Goal: Check status: Check status

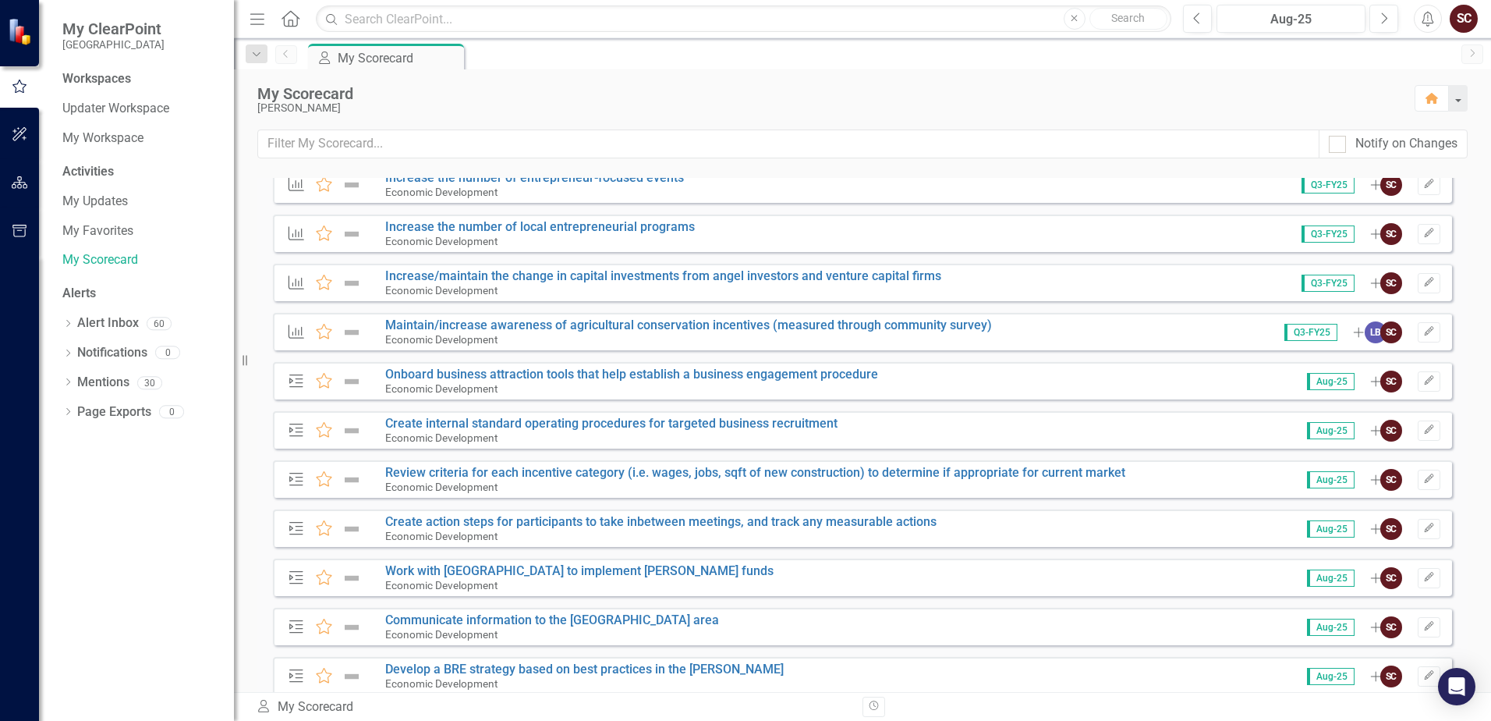
scroll to position [1560, 0]
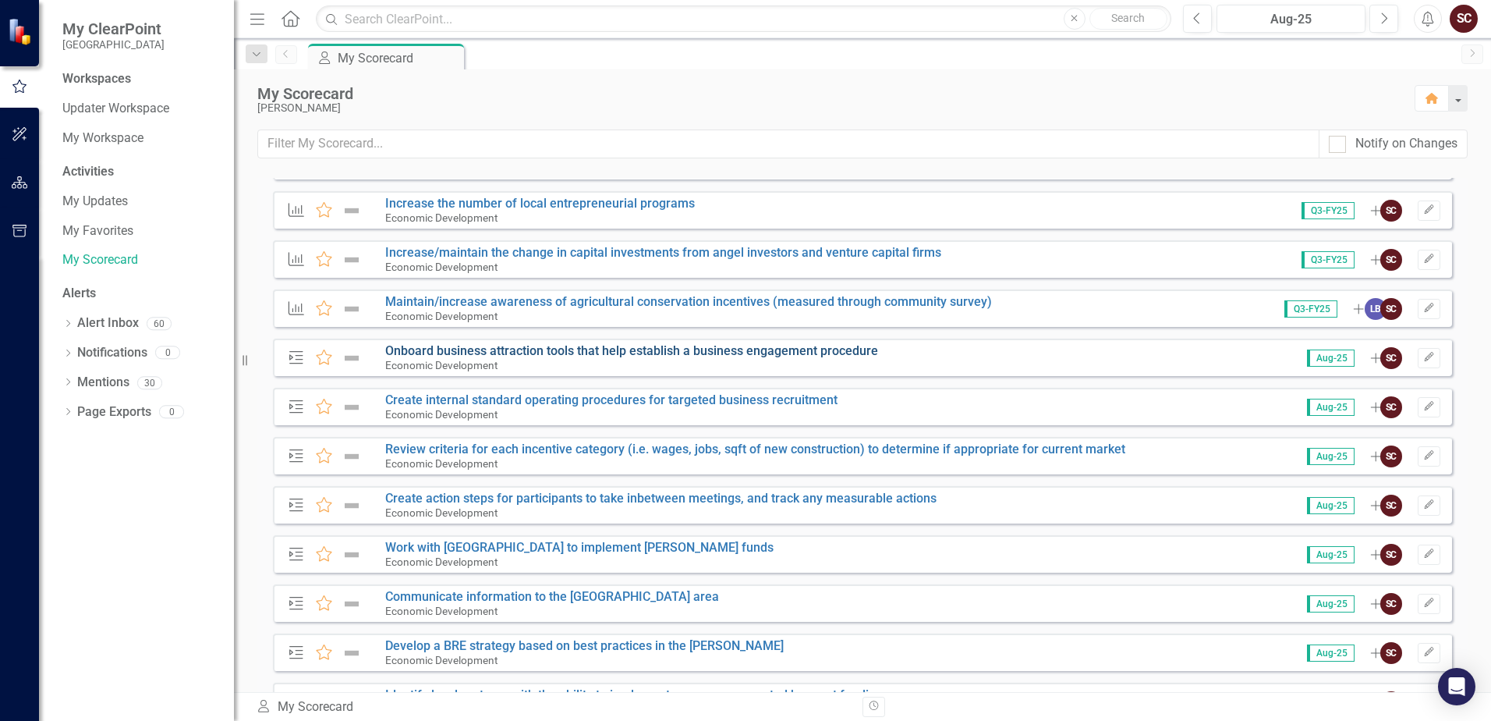
click at [710, 347] on link "Onboard business attraction tools that help establish a business engagement pro…" at bounding box center [631, 350] width 493 height 15
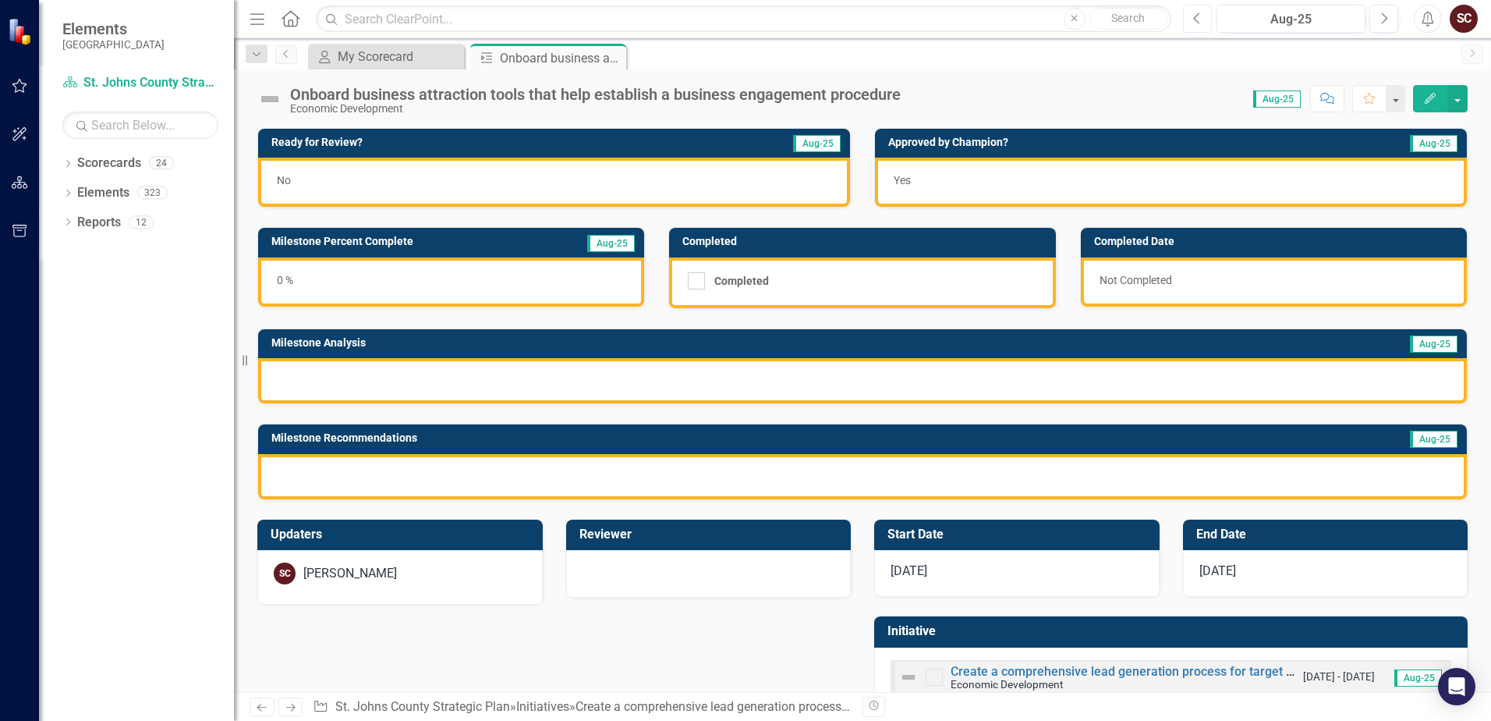
click at [1030, 18] on icon "Previous" at bounding box center [1197, 19] width 9 height 14
click at [1030, 15] on icon "Previous" at bounding box center [1197, 19] width 9 height 14
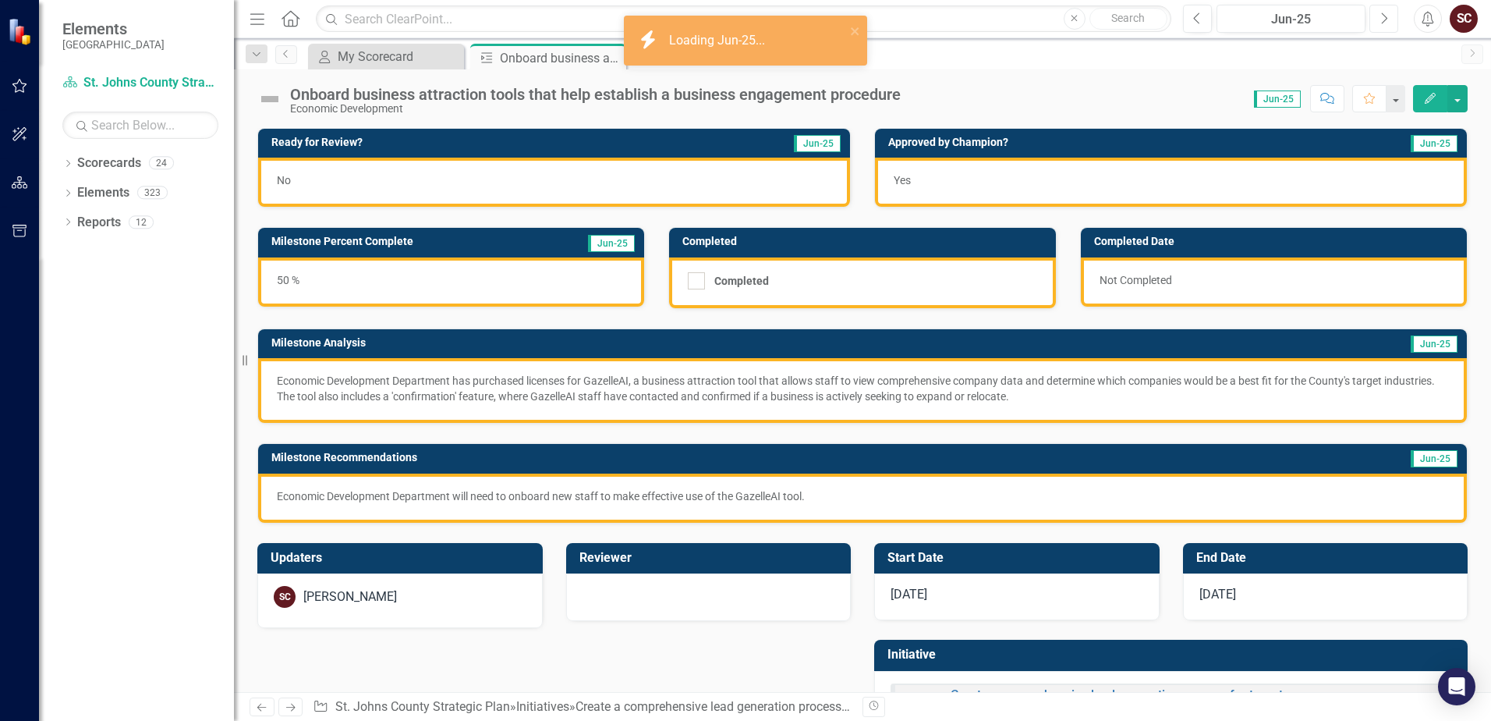
click at [1030, 21] on button "Next" at bounding box center [1384, 19] width 29 height 28
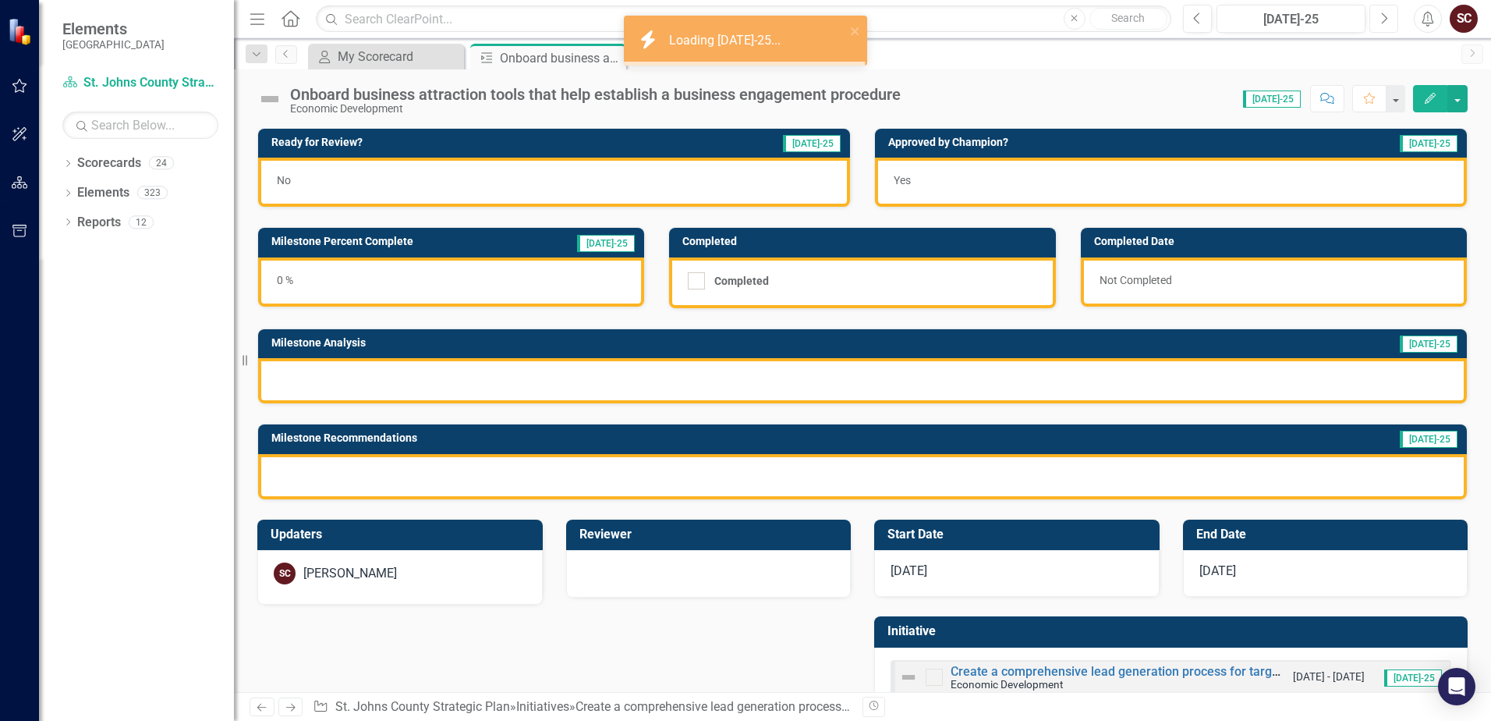
click at [1030, 21] on button "Next" at bounding box center [1384, 19] width 29 height 28
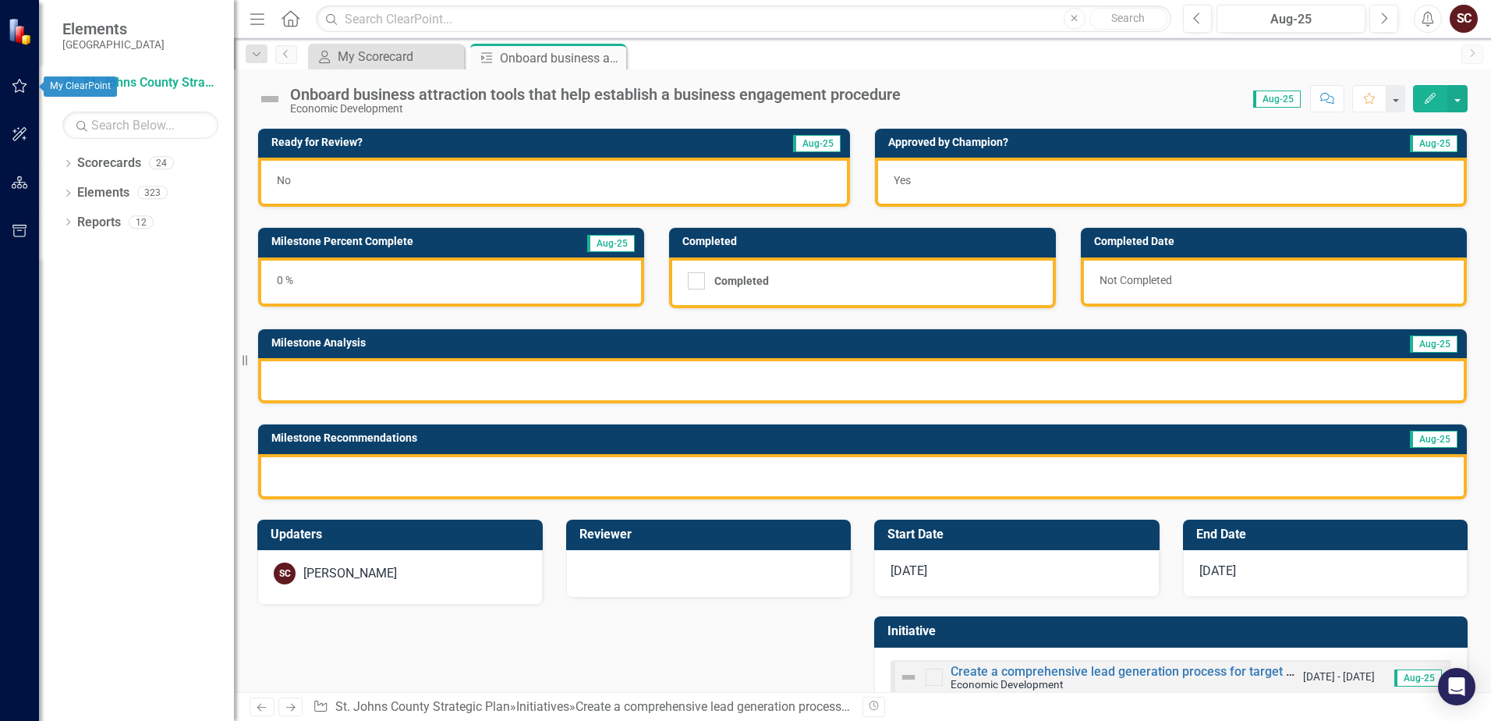
click at [22, 92] on icon "button" at bounding box center [19, 86] width 15 height 14
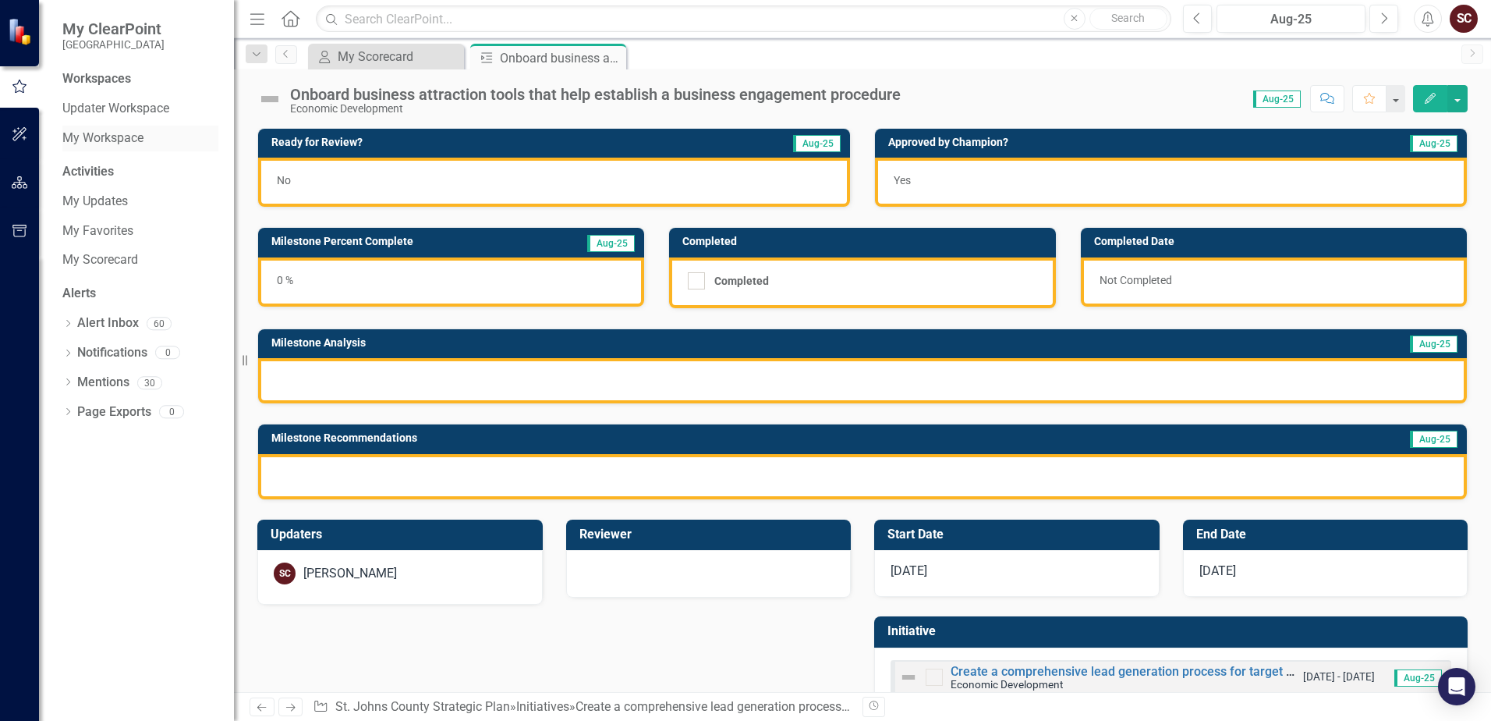
click at [108, 134] on link "My Workspace" at bounding box center [140, 138] width 156 height 18
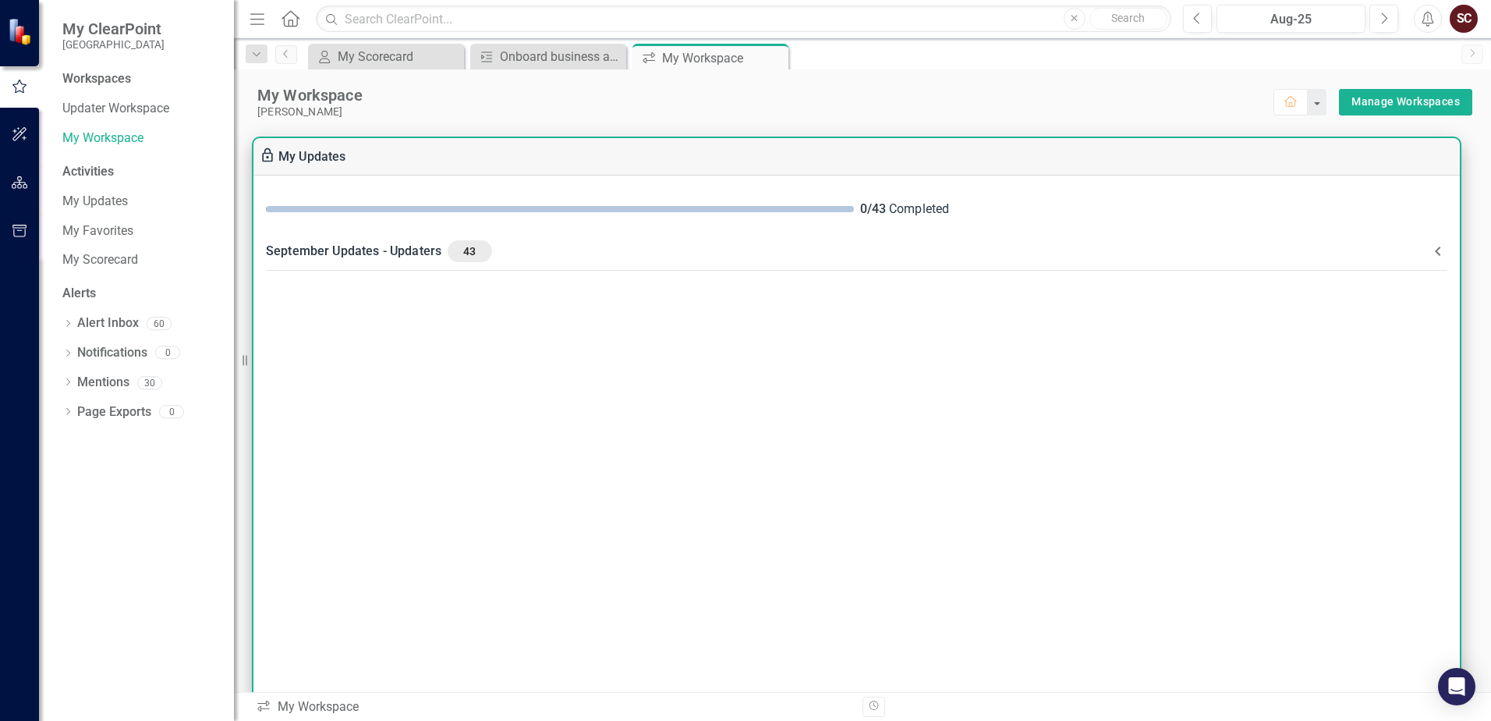
click at [621, 243] on div "September Updates - Updaters 43" at bounding box center [847, 251] width 1163 height 22
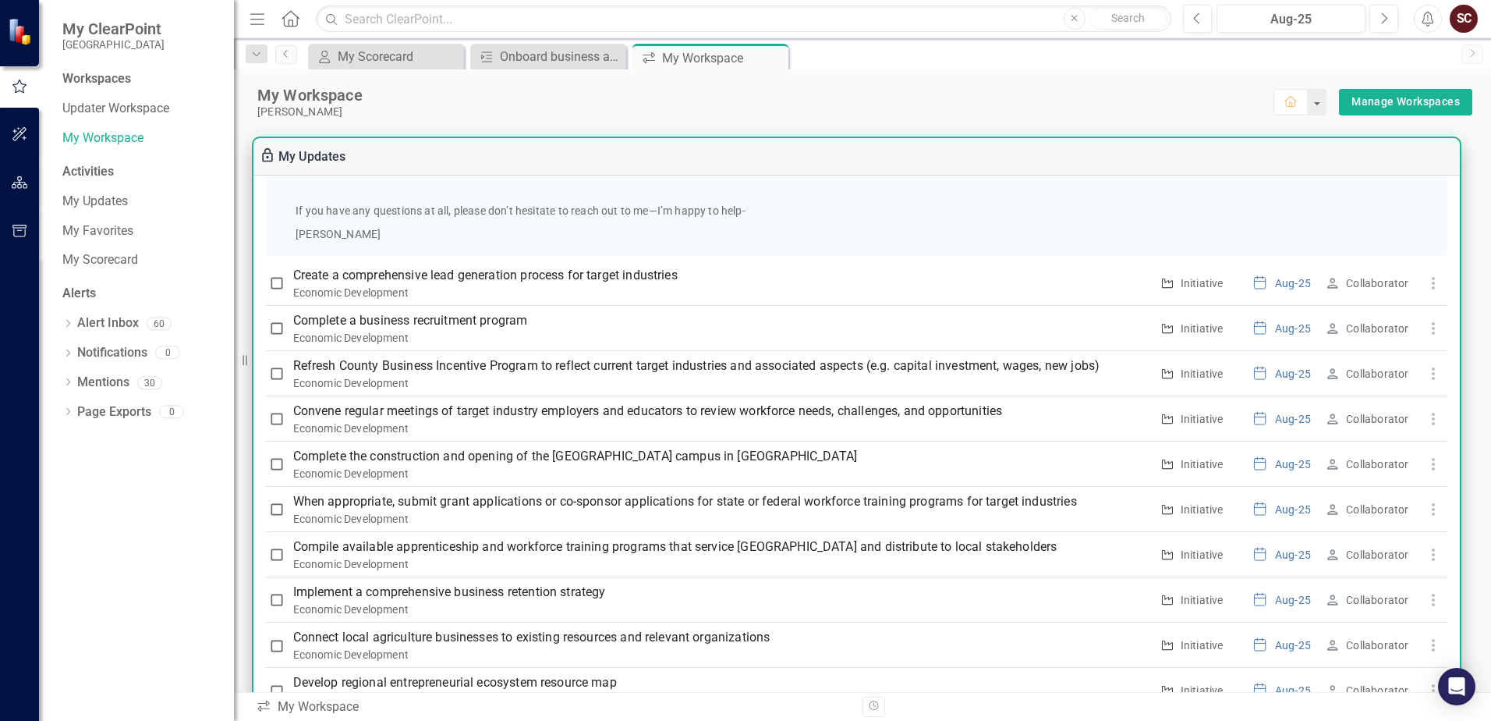
scroll to position [1014, 0]
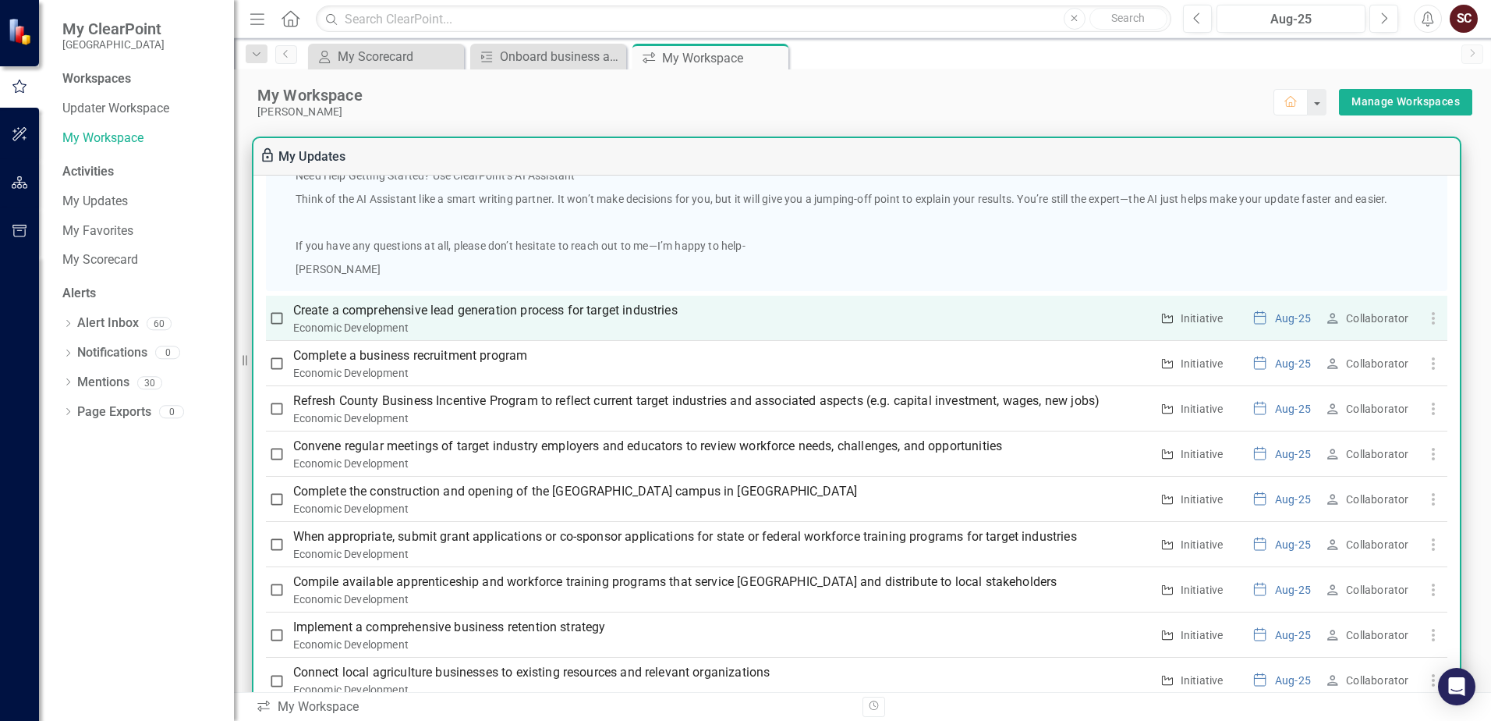
click at [558, 310] on p "Create a comprehensive lead generation process for target industries" at bounding box center [721, 310] width 857 height 19
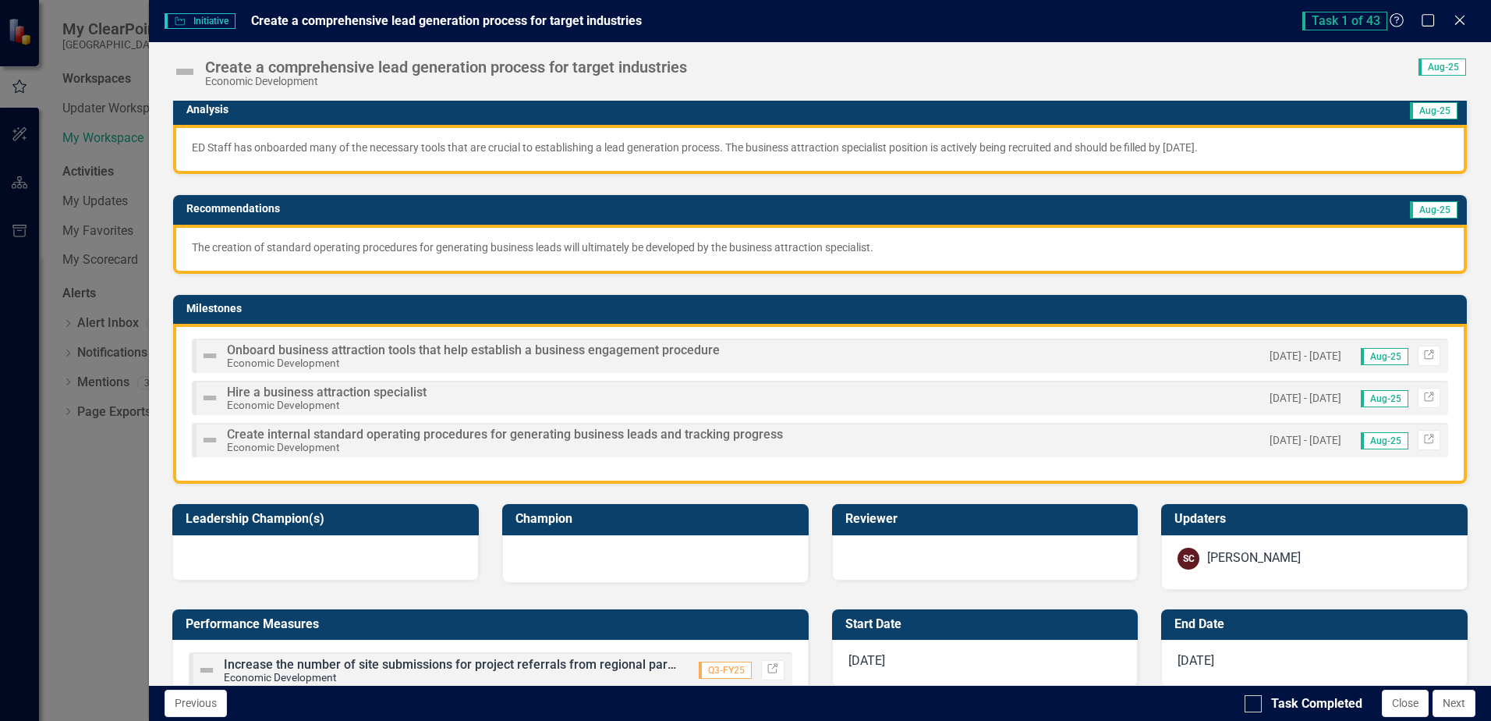
scroll to position [0, 0]
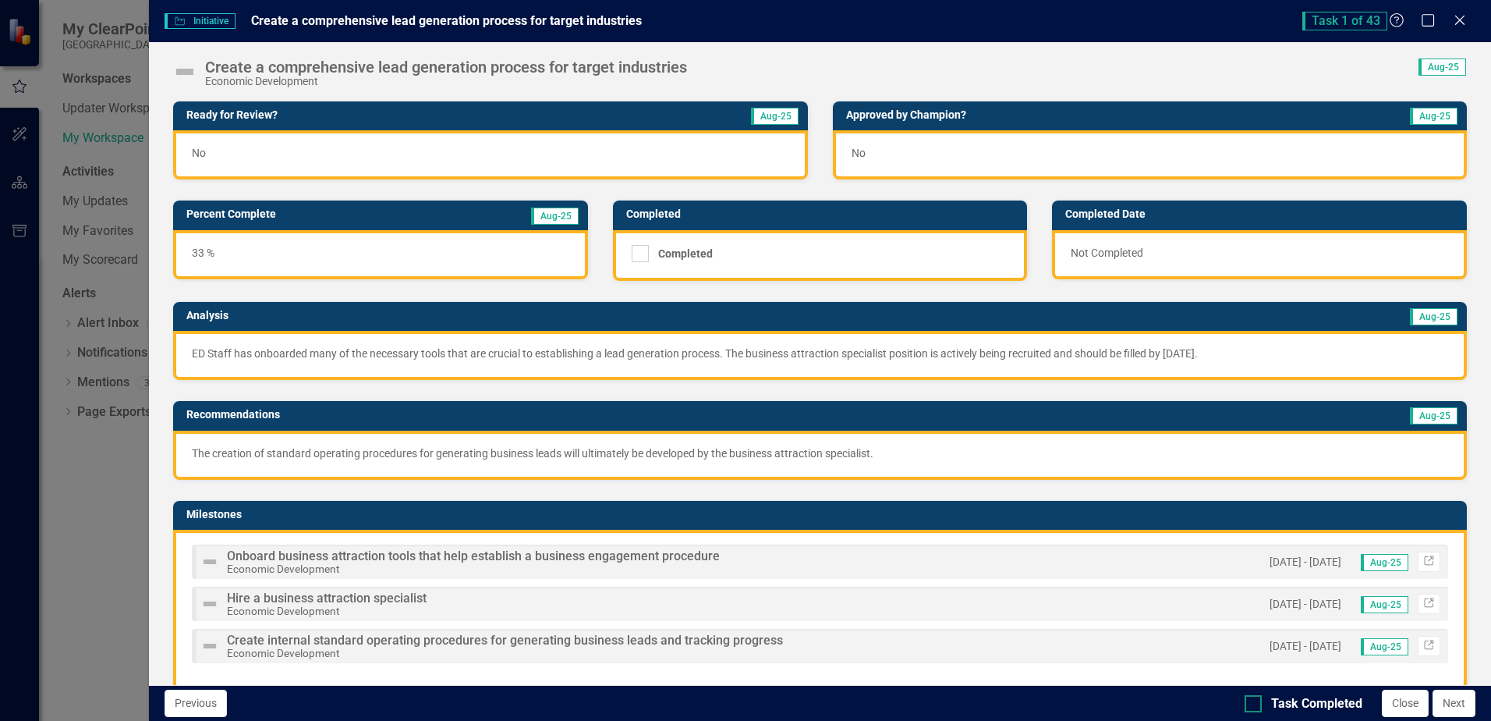
click at [1030, 706] on div at bounding box center [1253, 703] width 17 height 17
click at [1030, 705] on input "Task Completed" at bounding box center [1250, 700] width 10 height 10
checkbox input "true"
click at [1030, 707] on button "Next" at bounding box center [1454, 703] width 43 height 27
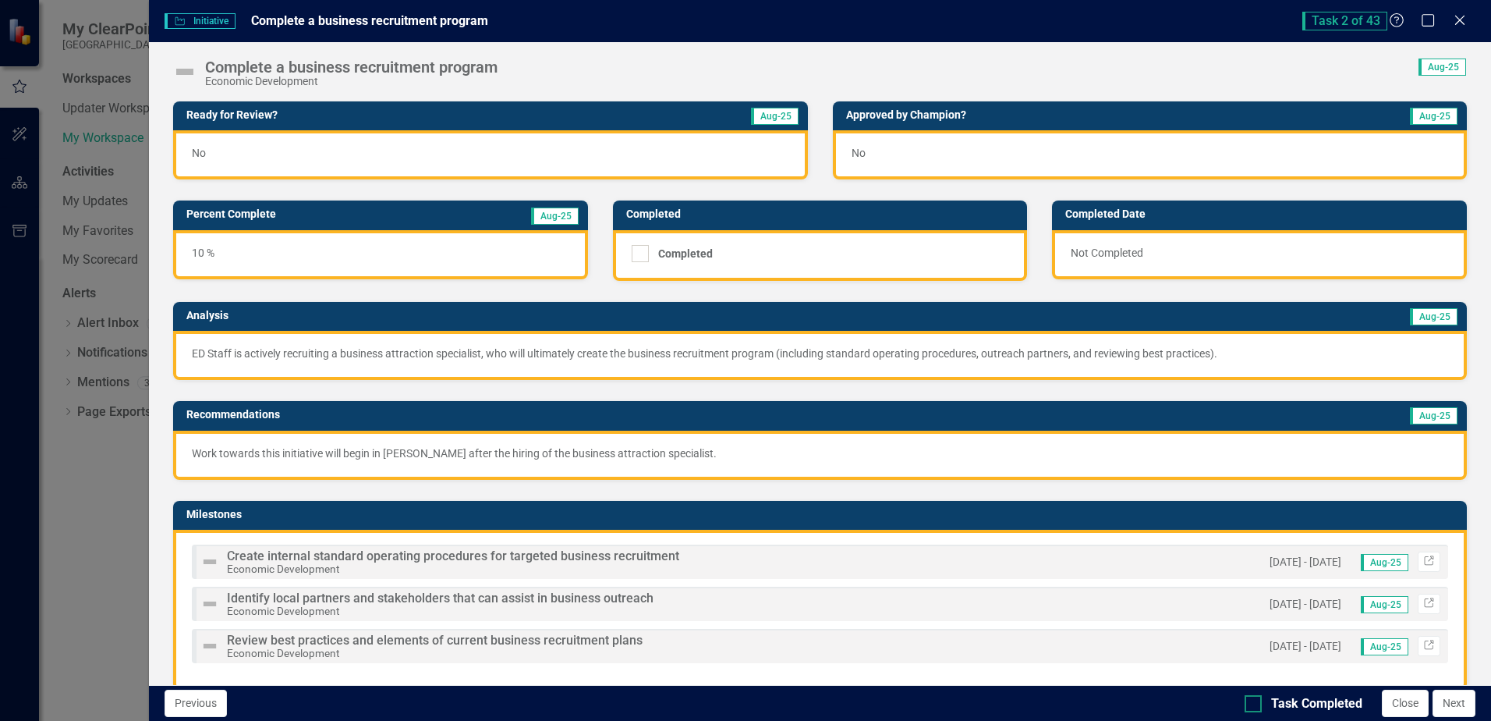
click at [1030, 700] on input "Task Completed" at bounding box center [1250, 700] width 10 height 10
checkbox input "true"
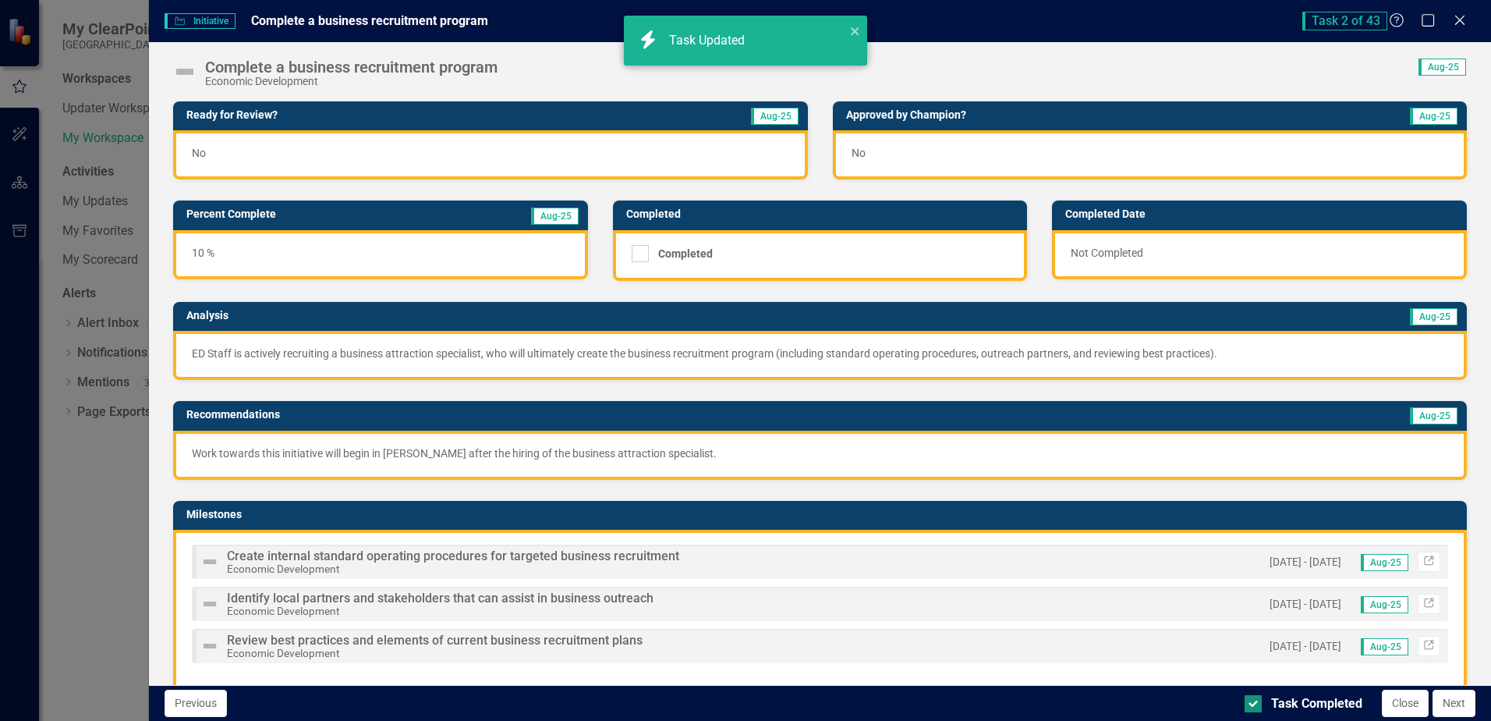
checkbox input "true"
click at [1030, 709] on button "Next" at bounding box center [1454, 703] width 43 height 27
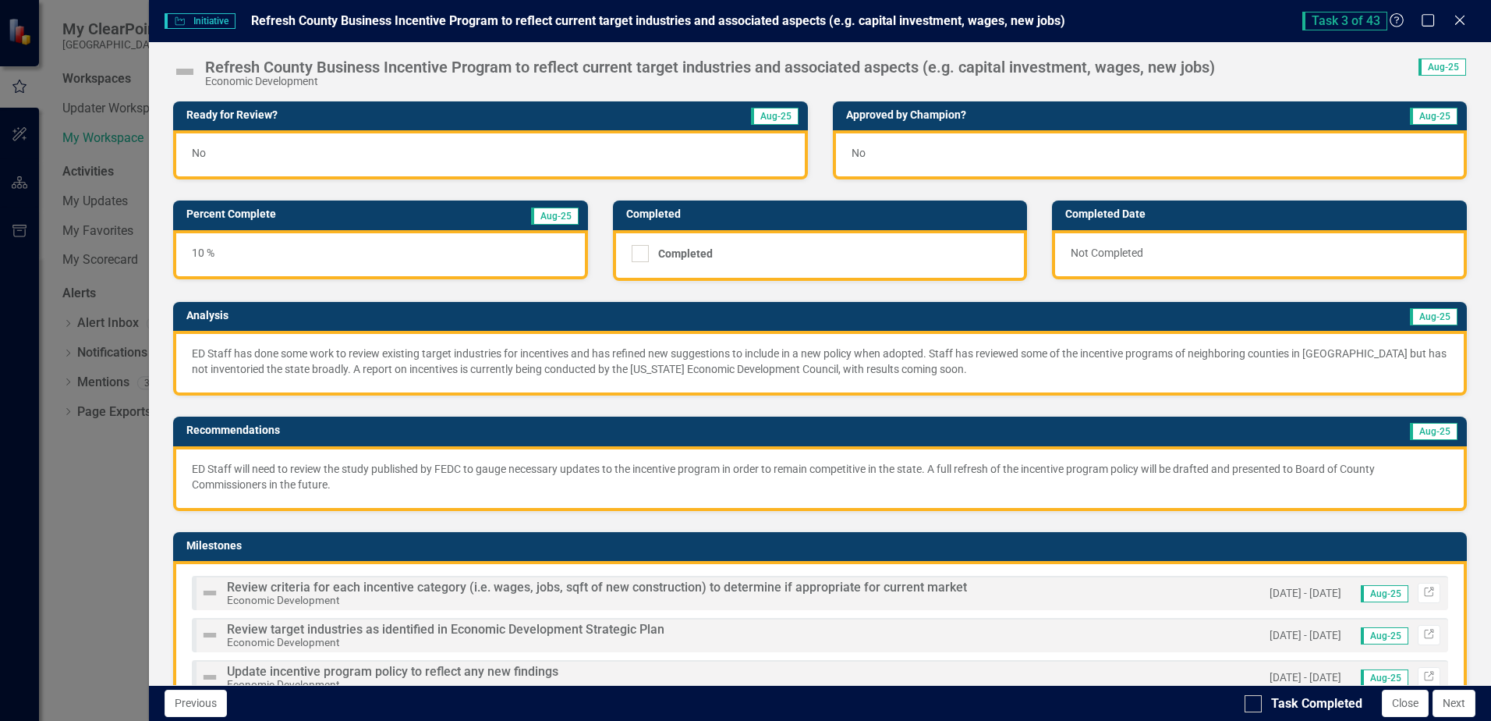
click at [401, 154] on div "No" at bounding box center [490, 154] width 634 height 49
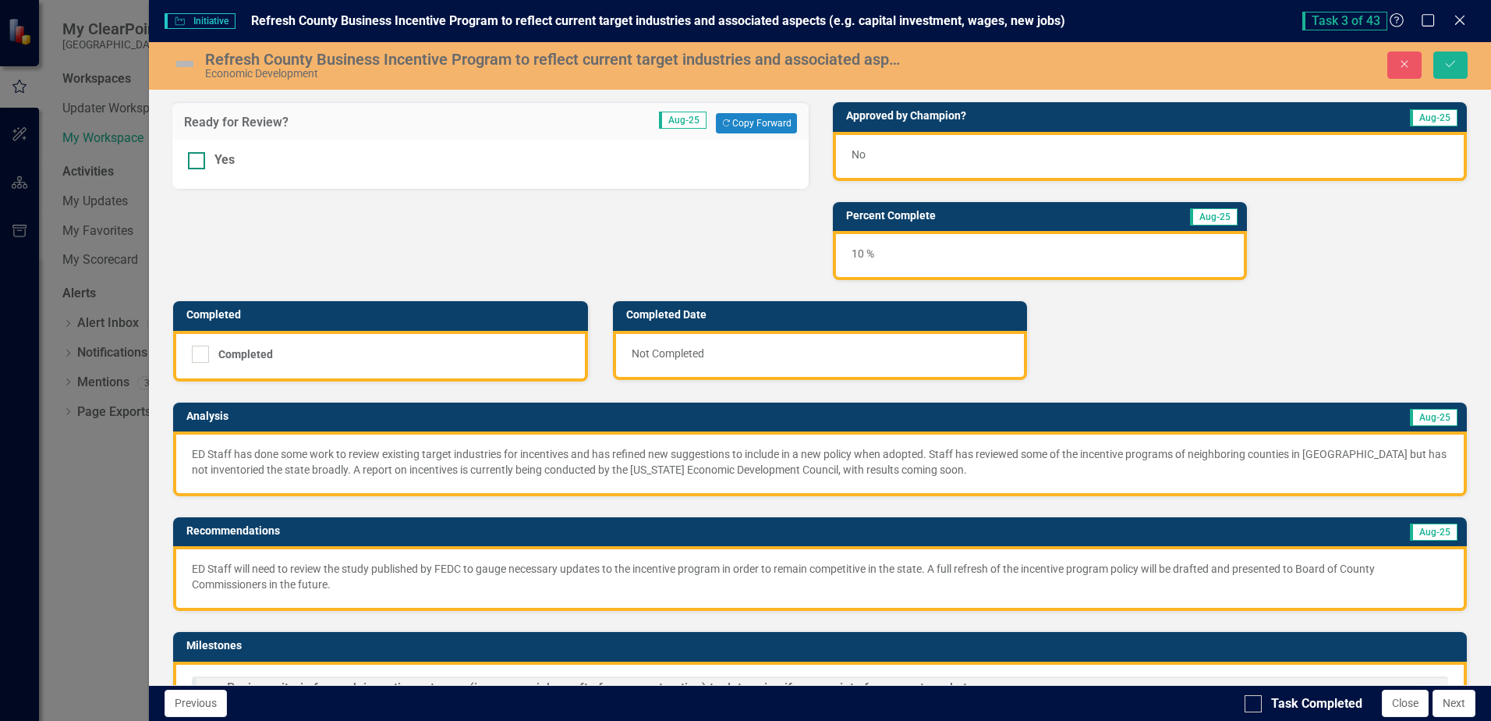
click at [188, 155] on input "Yes" at bounding box center [193, 157] width 10 height 10
checkbox input "true"
click at [392, 239] on div "Ready for Review? Aug-25 Copy Forward Copy Forward Yes Approved by Champion? Au…" at bounding box center [820, 504] width 1319 height 845
click at [1030, 67] on icon "Save" at bounding box center [1451, 63] width 14 height 11
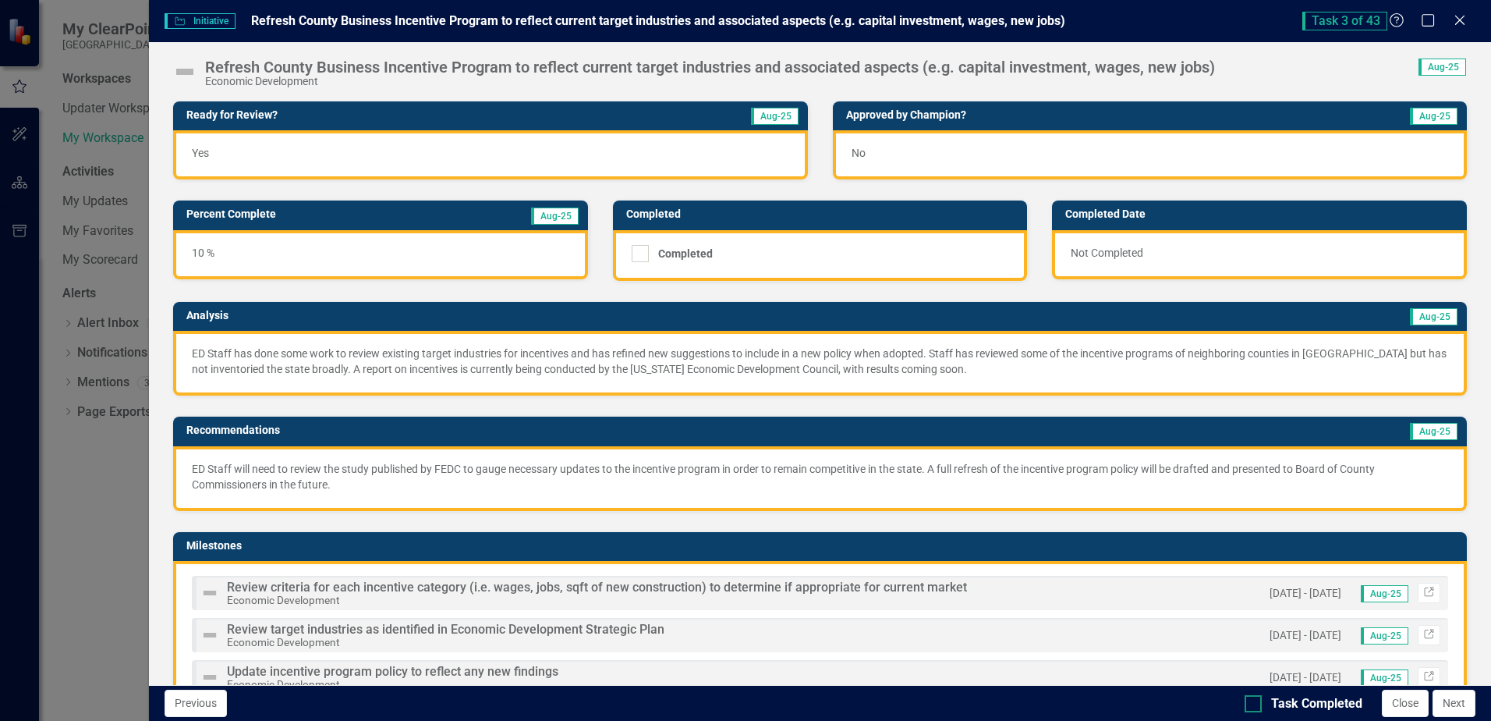
click at [1030, 700] on div at bounding box center [1253, 703] width 17 height 17
click at [1030, 700] on input "Task Completed" at bounding box center [1250, 700] width 10 height 10
checkbox input "true"
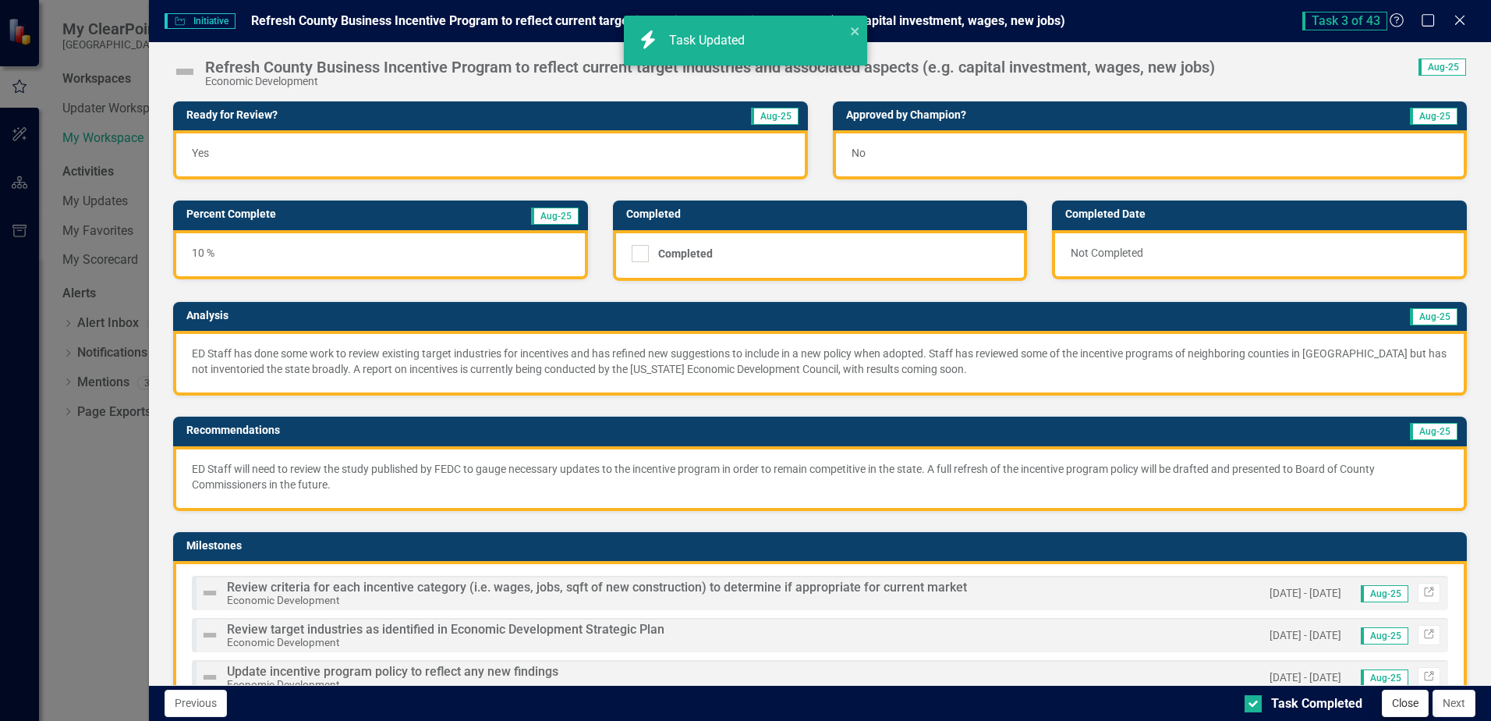
checkbox input "true"
click at [1030, 17] on icon at bounding box center [1460, 20] width 12 height 12
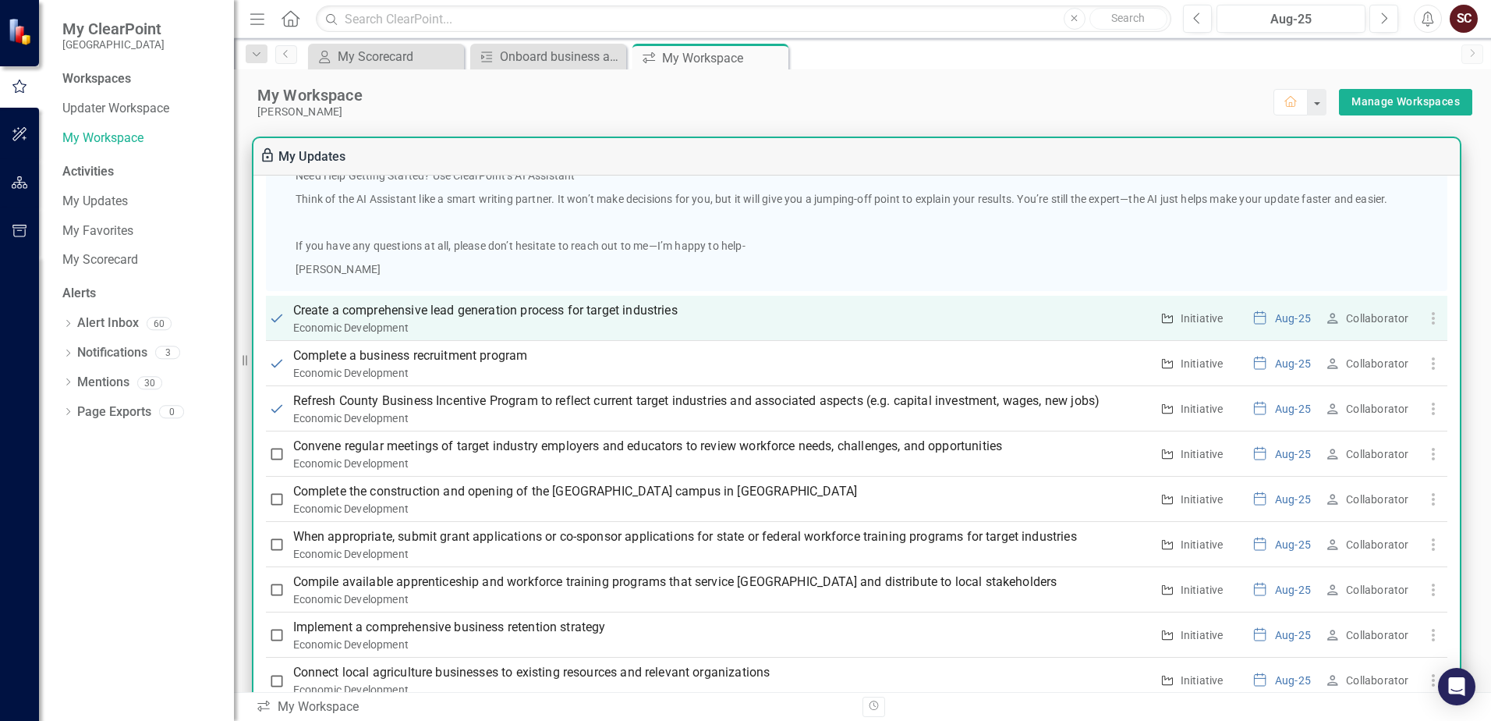
click at [452, 307] on p "Create a comprehensive lead generation process for target industries" at bounding box center [721, 310] width 857 height 19
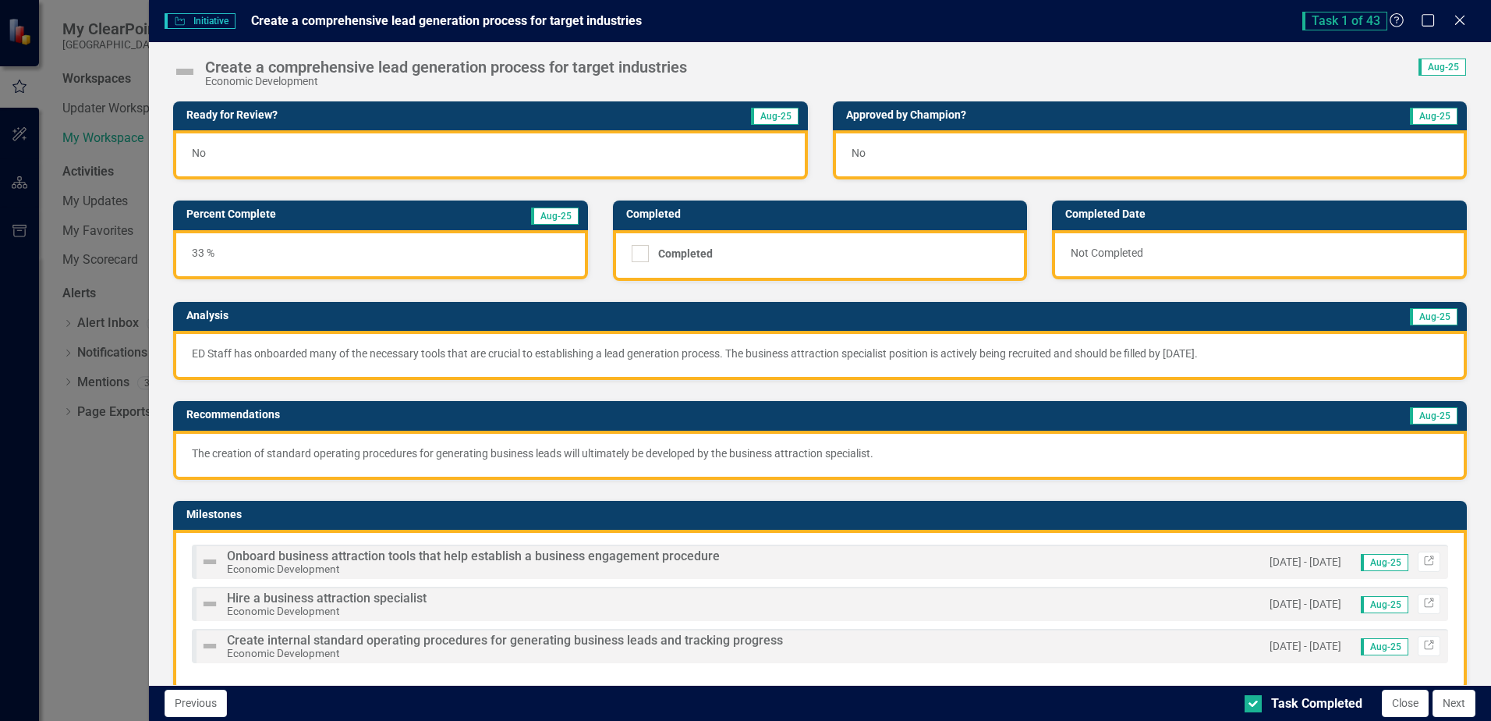
click at [406, 151] on div "No" at bounding box center [490, 154] width 634 height 49
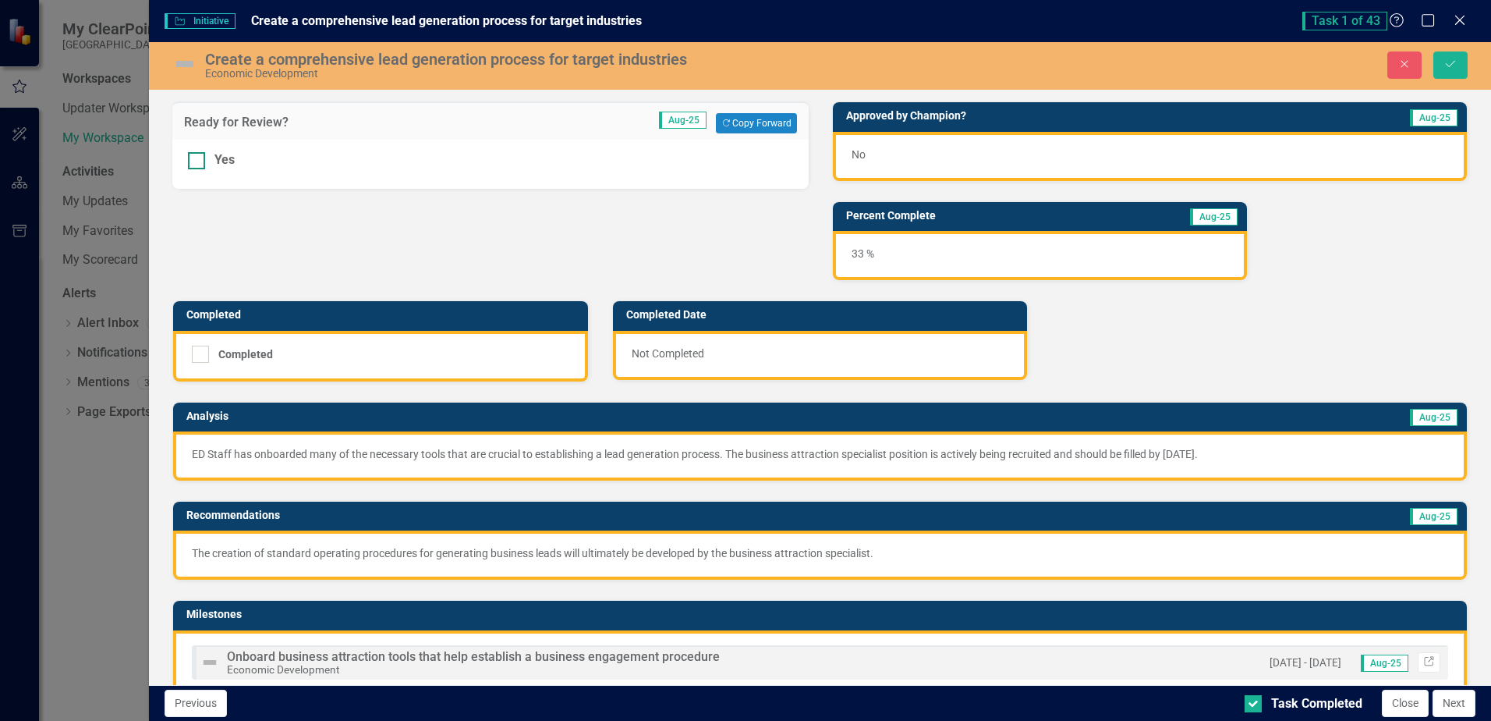
click at [205, 166] on div at bounding box center [196, 160] width 17 height 17
click at [198, 162] on input "Yes" at bounding box center [193, 157] width 10 height 10
checkbox input "true"
click at [1030, 69] on icon "Save" at bounding box center [1451, 63] width 14 height 11
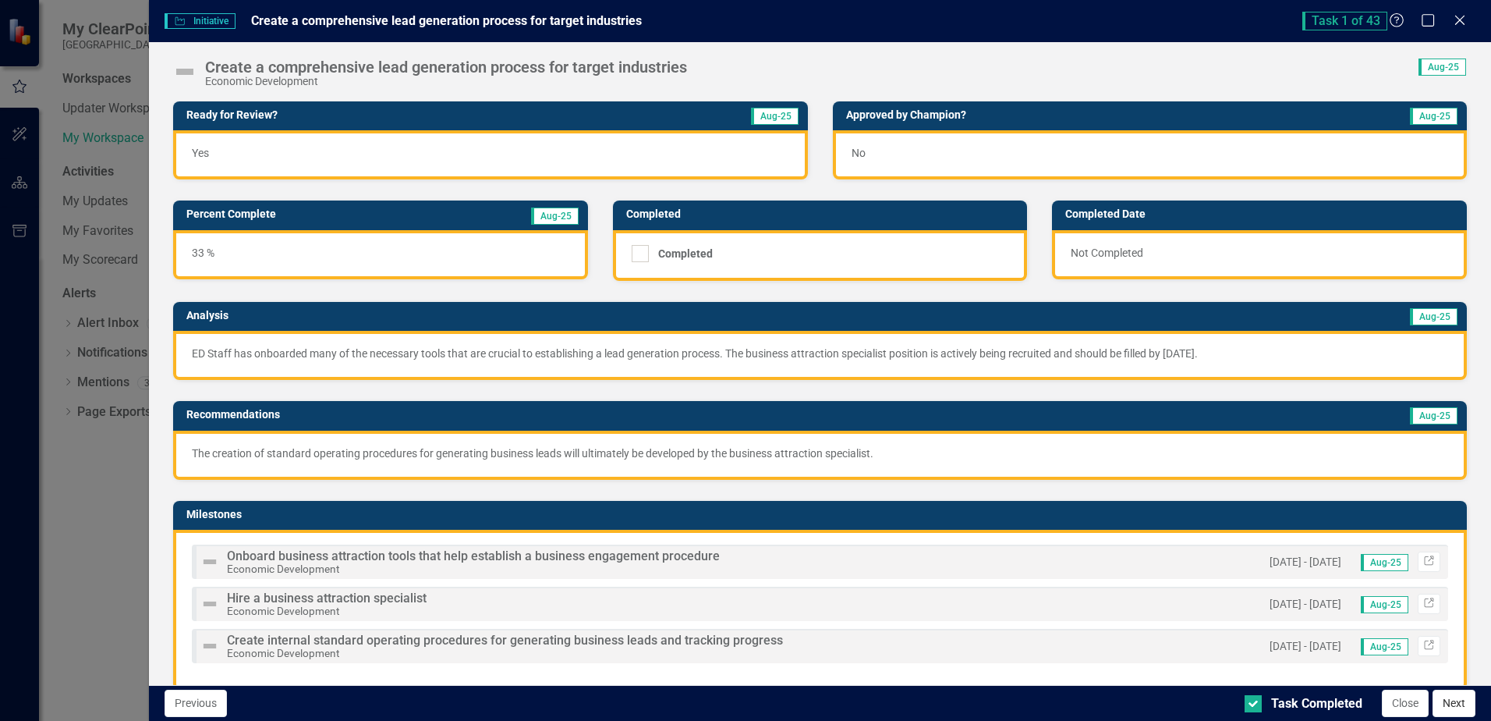
click at [1030, 704] on button "Next" at bounding box center [1454, 703] width 43 height 27
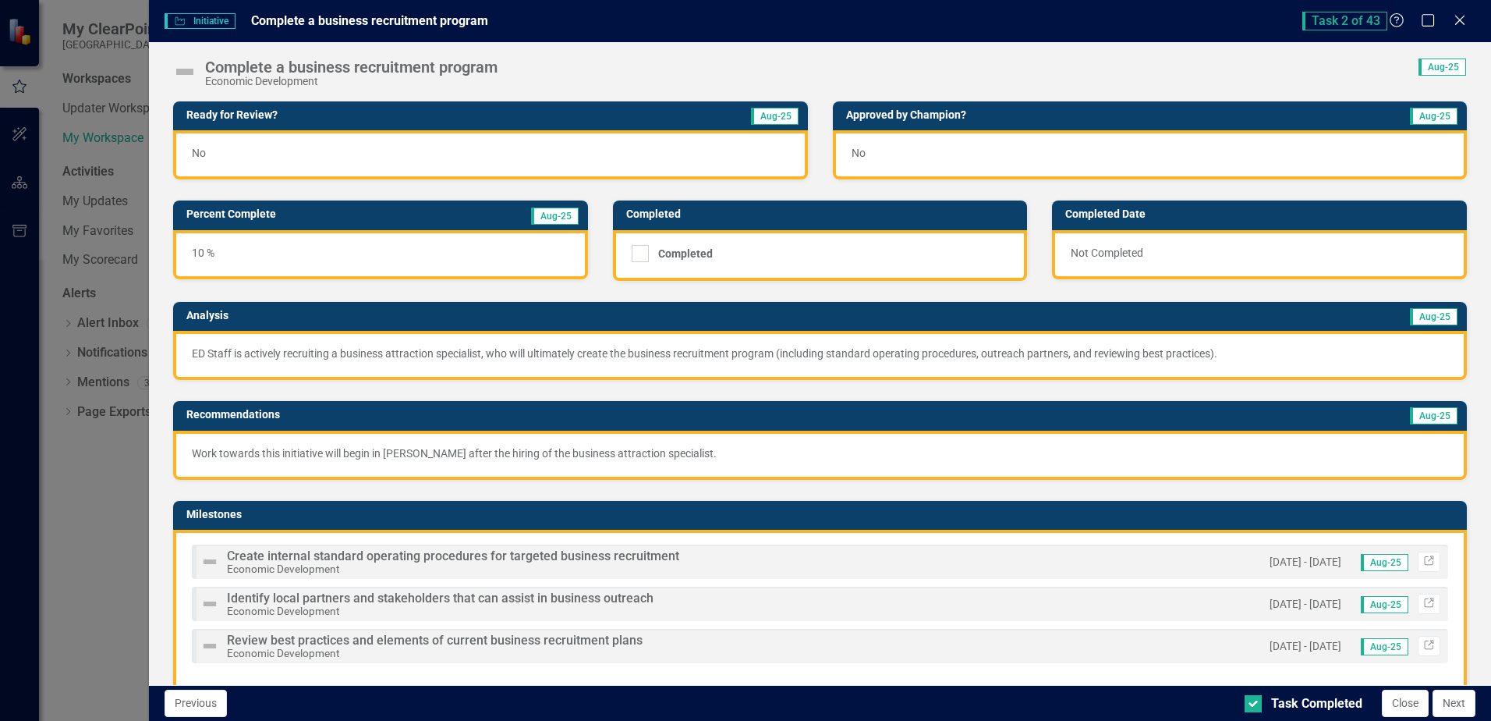
click at [442, 154] on div "No" at bounding box center [490, 154] width 634 height 49
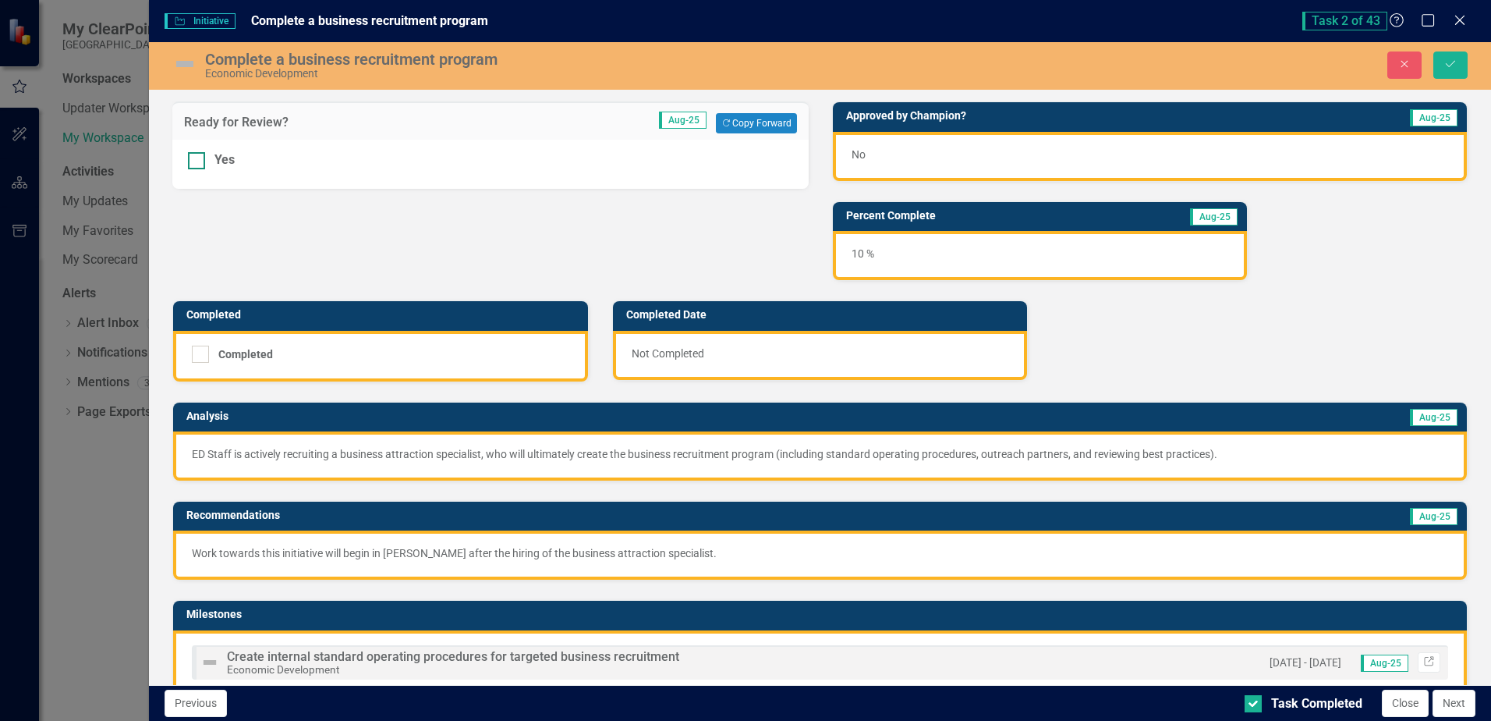
click at [205, 161] on div at bounding box center [196, 160] width 17 height 17
click at [198, 161] on input "Yes" at bounding box center [193, 157] width 10 height 10
checkbox input "true"
click at [1030, 67] on button "Save" at bounding box center [1451, 64] width 34 height 27
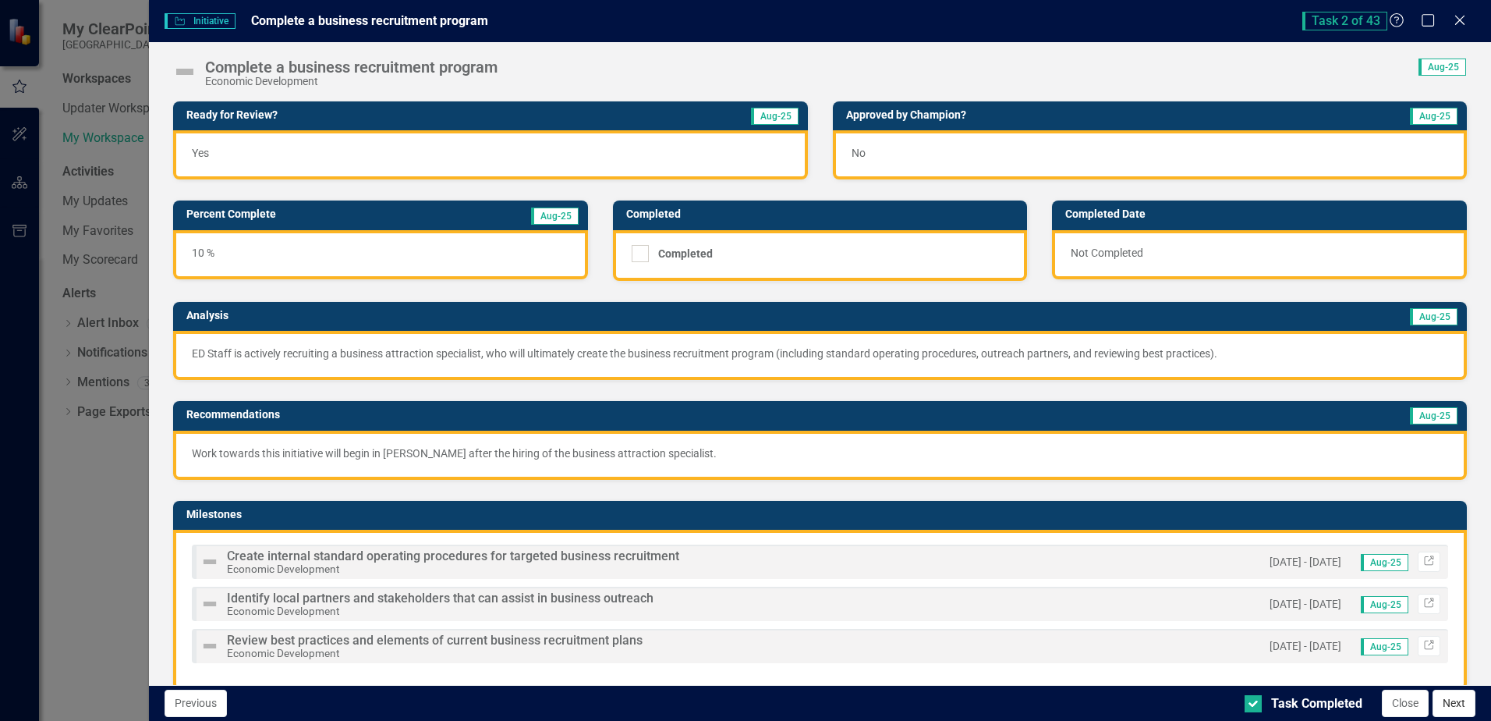
click at [1030, 707] on button "Next" at bounding box center [1454, 703] width 43 height 27
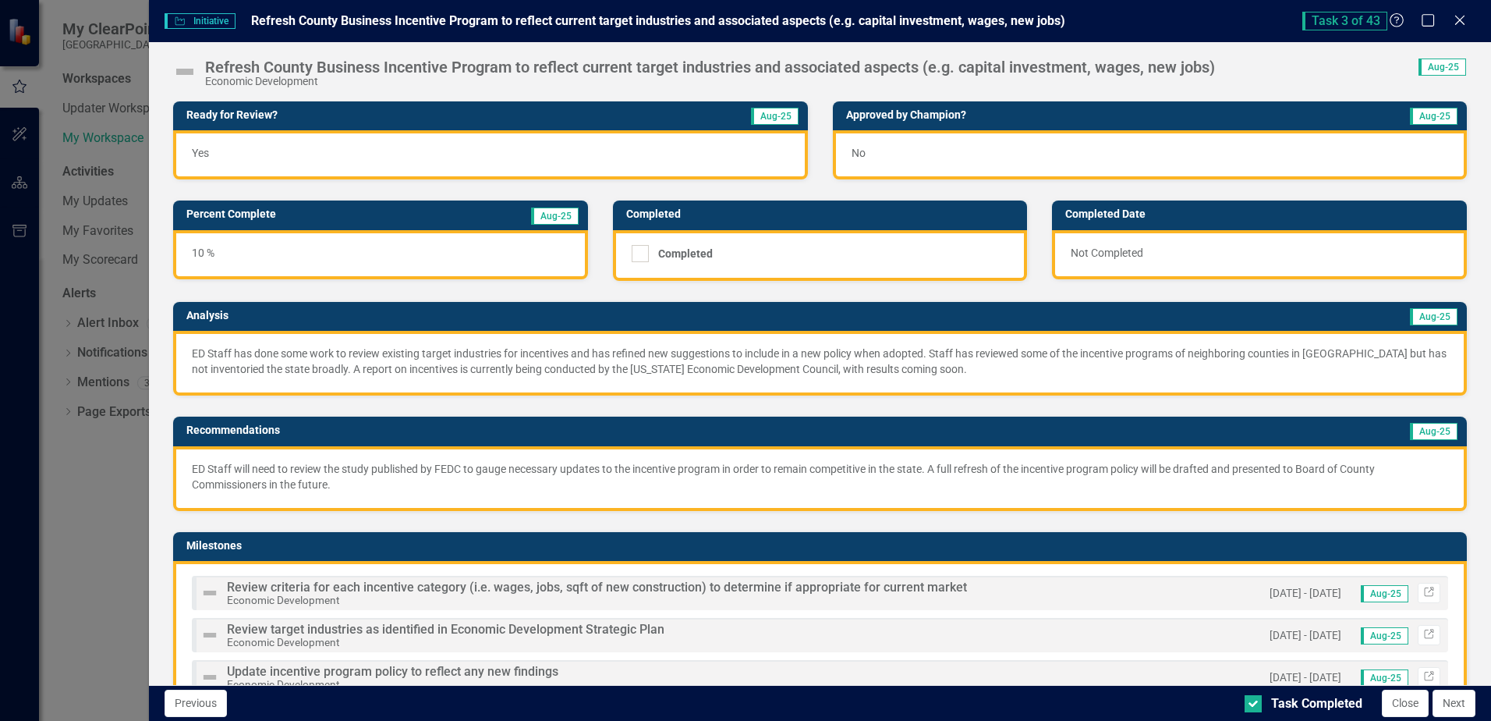
click at [1030, 707] on button "Next" at bounding box center [1454, 703] width 43 height 27
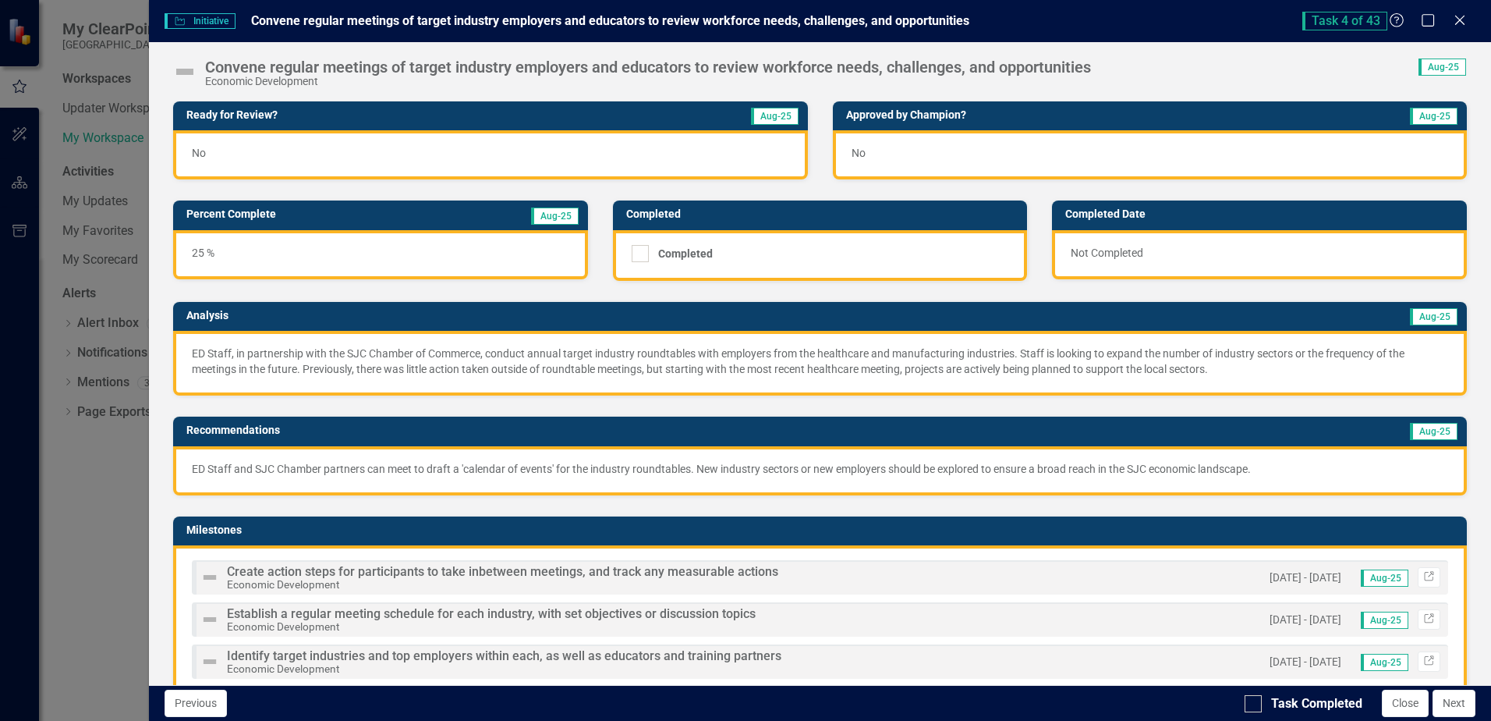
click at [242, 156] on div "No" at bounding box center [490, 154] width 634 height 49
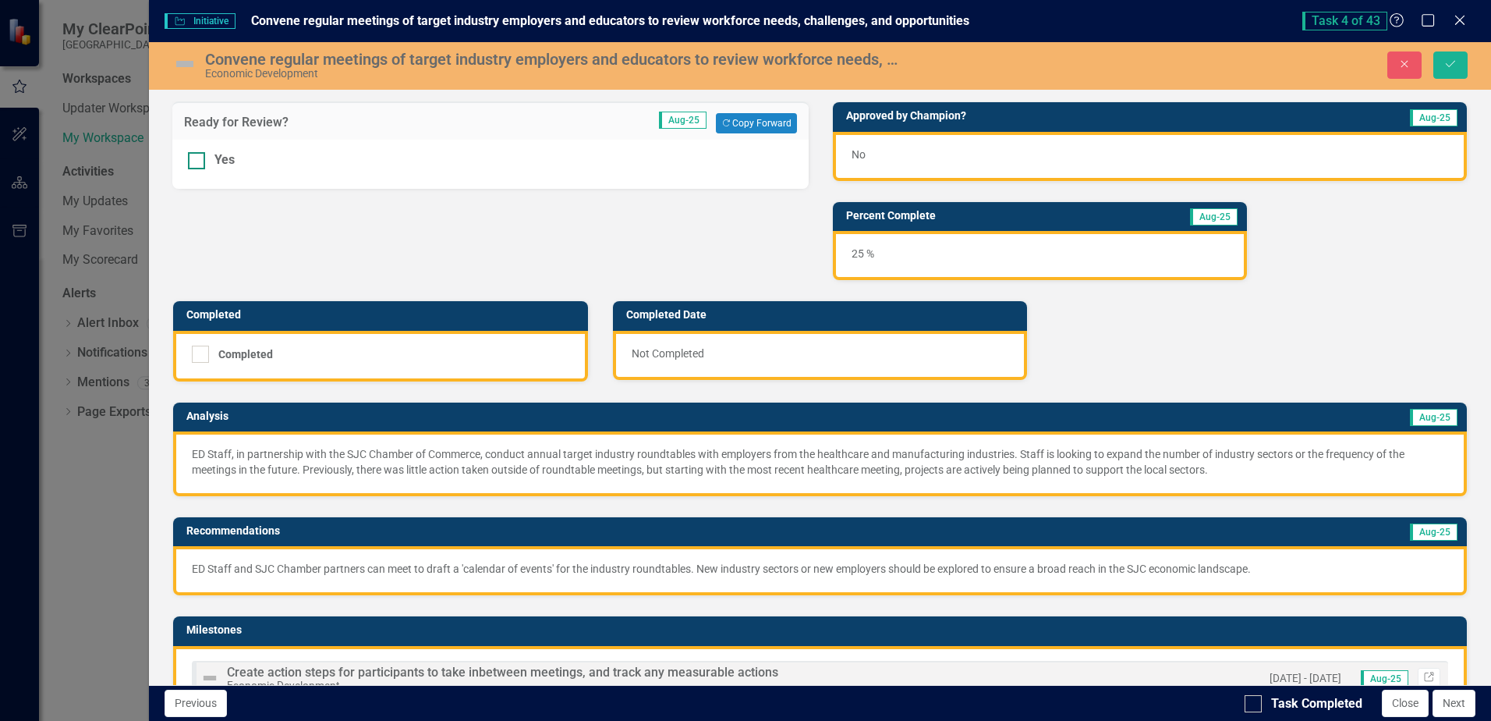
click at [197, 161] on input "Yes" at bounding box center [193, 157] width 10 height 10
checkbox input "true"
click at [1030, 70] on button "Save" at bounding box center [1451, 64] width 34 height 27
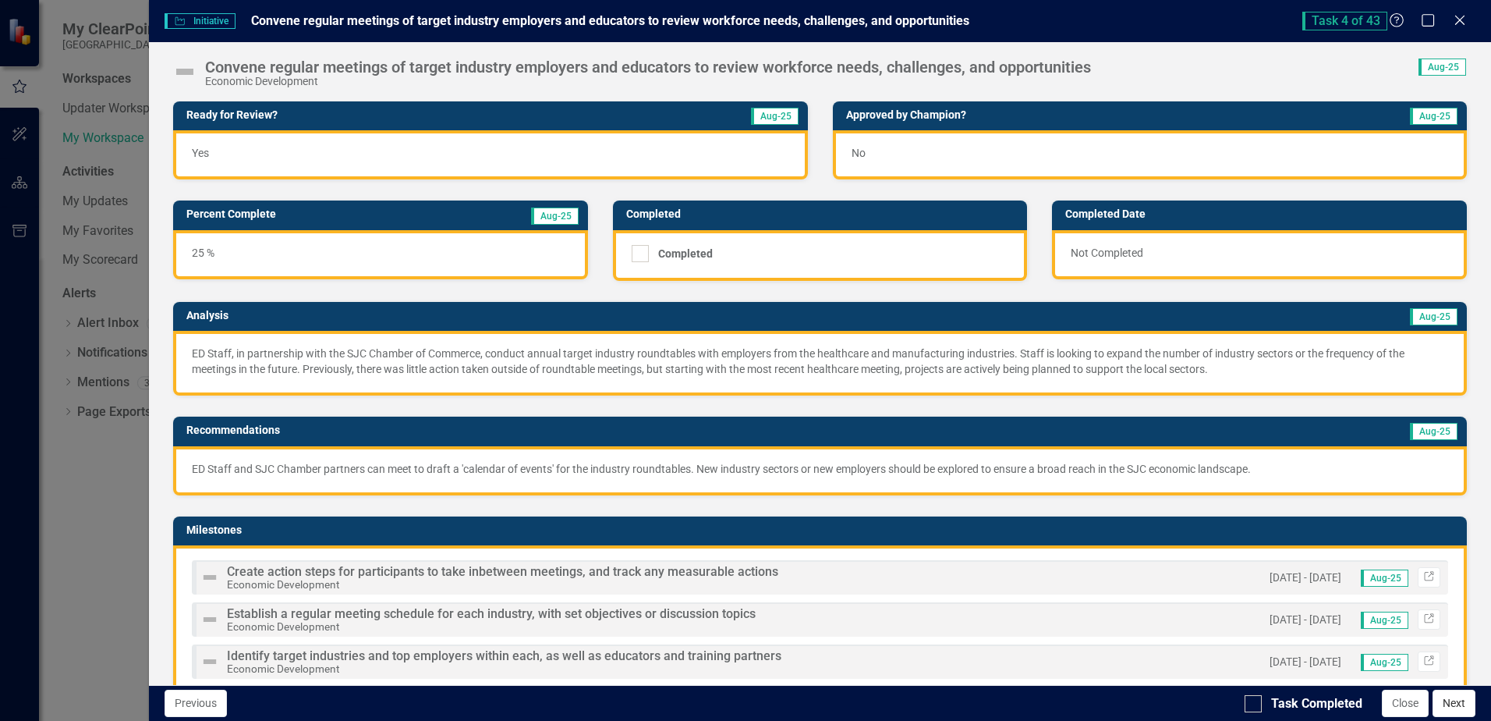
click at [1030, 704] on button "Next" at bounding box center [1454, 703] width 43 height 27
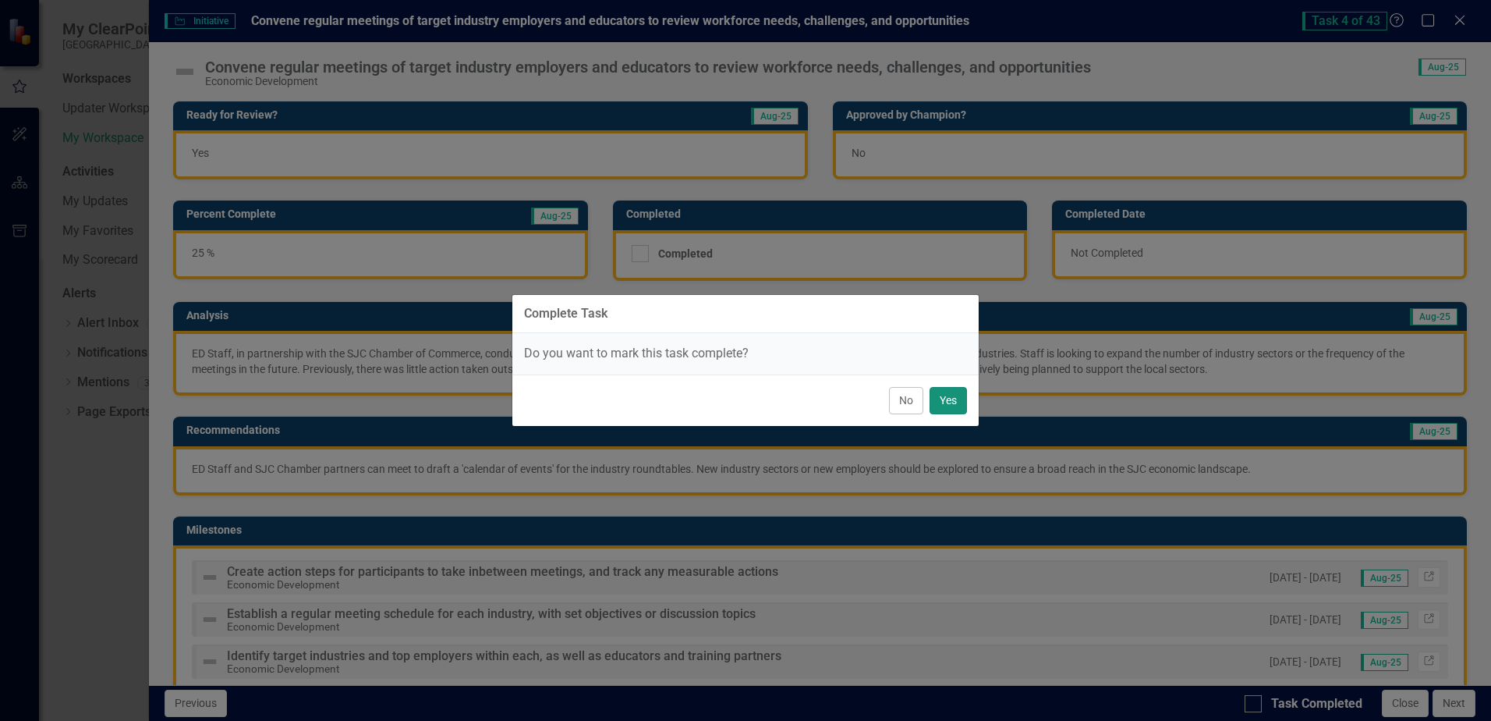
click at [936, 404] on button "Yes" at bounding box center [948, 400] width 37 height 27
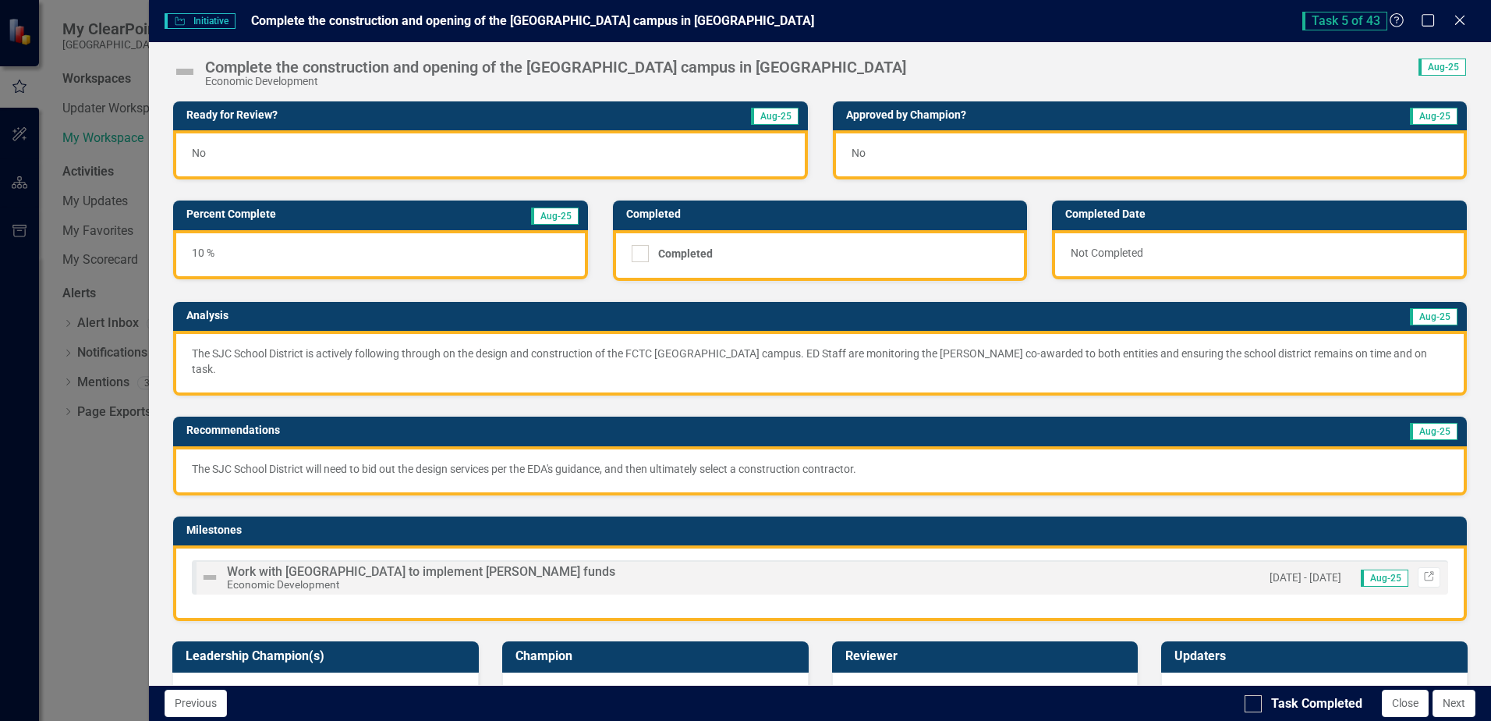
click at [590, 194] on div "Percent Complete Aug-25 10 %" at bounding box center [381, 229] width 440 height 99
click at [568, 150] on div "No" at bounding box center [490, 154] width 634 height 49
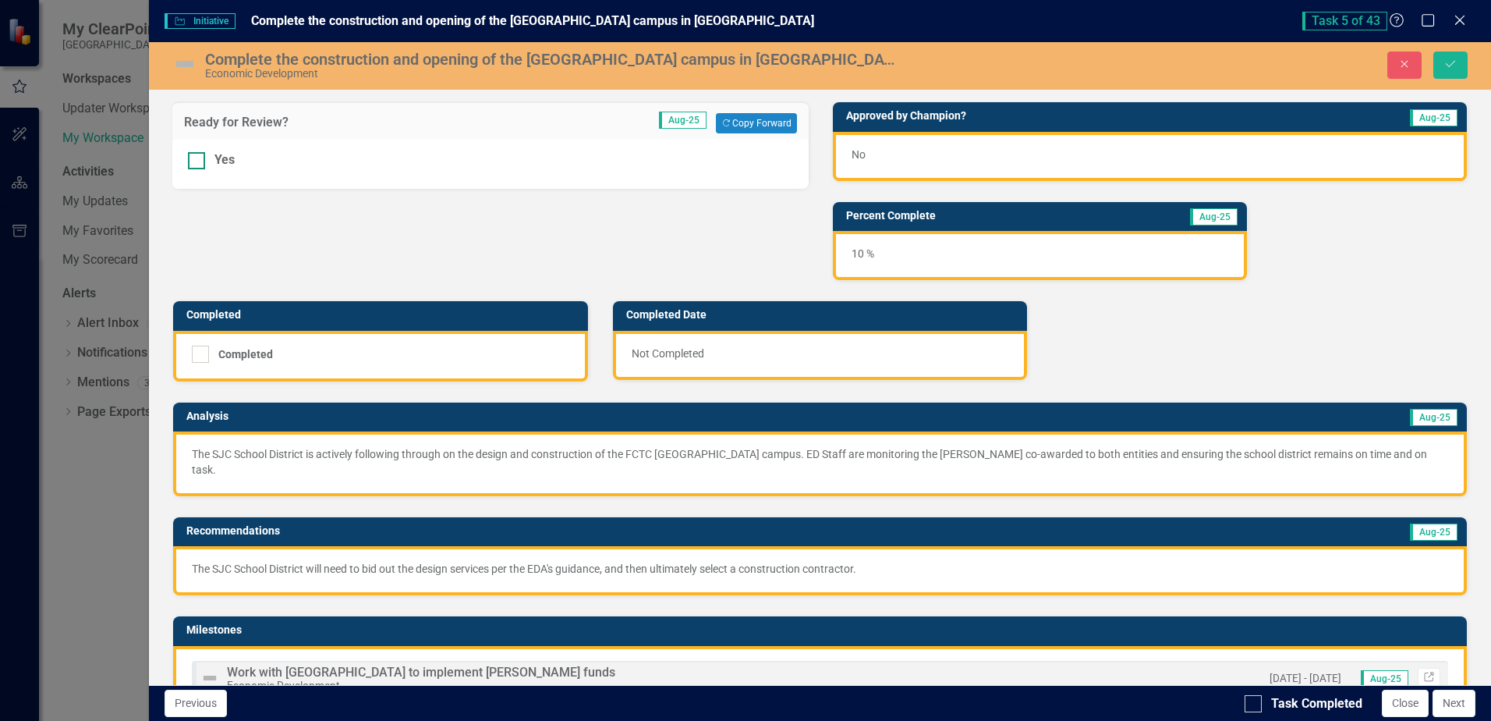
click at [205, 159] on div at bounding box center [196, 160] width 17 height 17
click at [198, 159] on input "Yes" at bounding box center [193, 157] width 10 height 10
checkbox input "true"
click at [1030, 69] on button "Save" at bounding box center [1451, 64] width 34 height 27
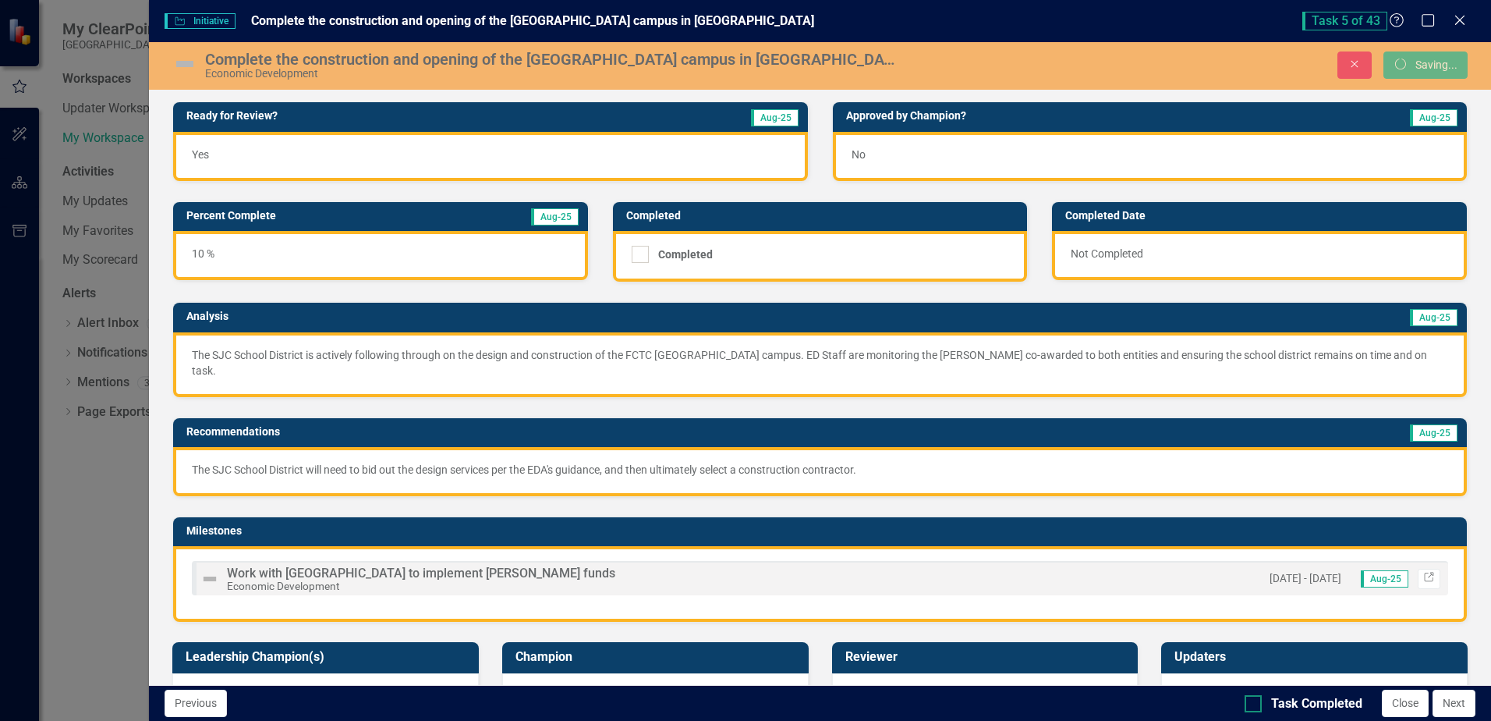
click at [1030, 705] on div at bounding box center [1253, 703] width 17 height 17
click at [1030, 705] on input "Task Completed" at bounding box center [1250, 700] width 10 height 10
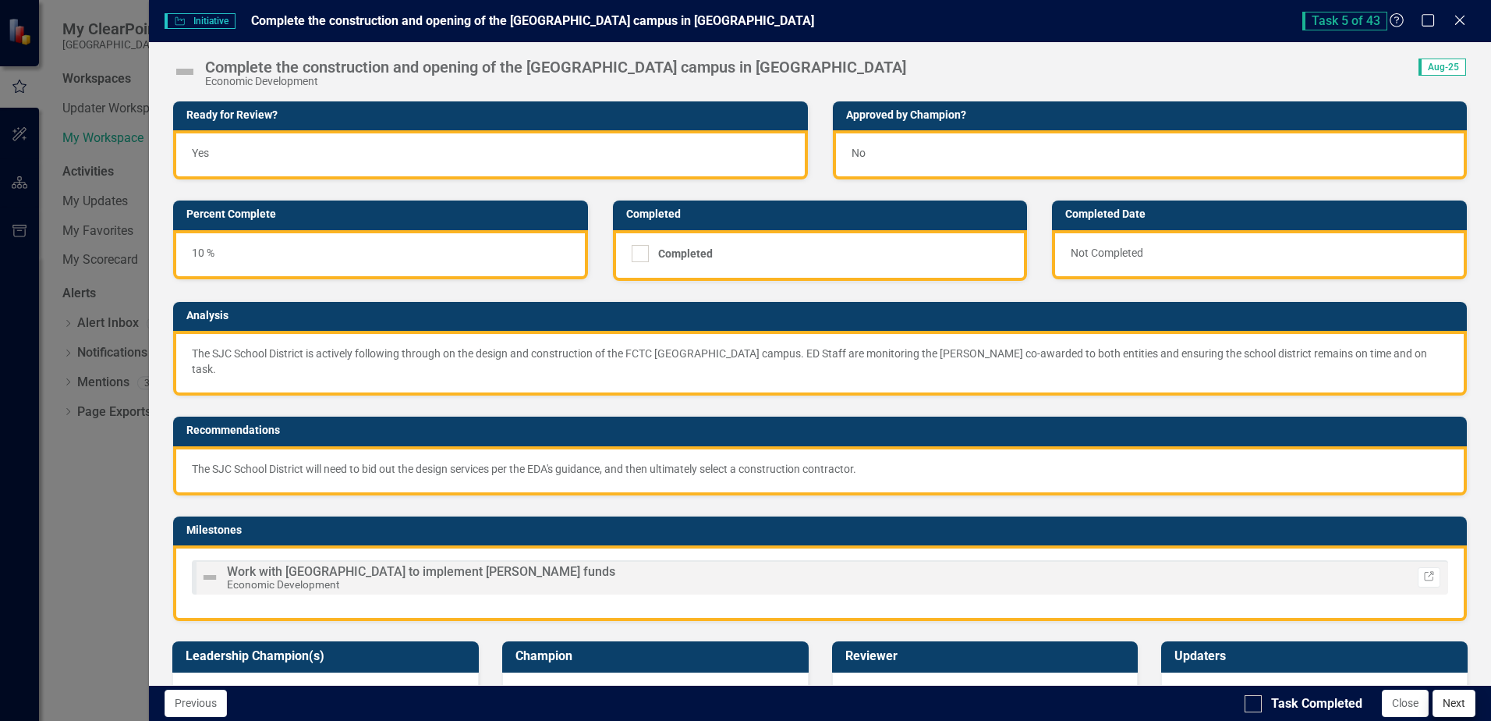
checkbox input "true"
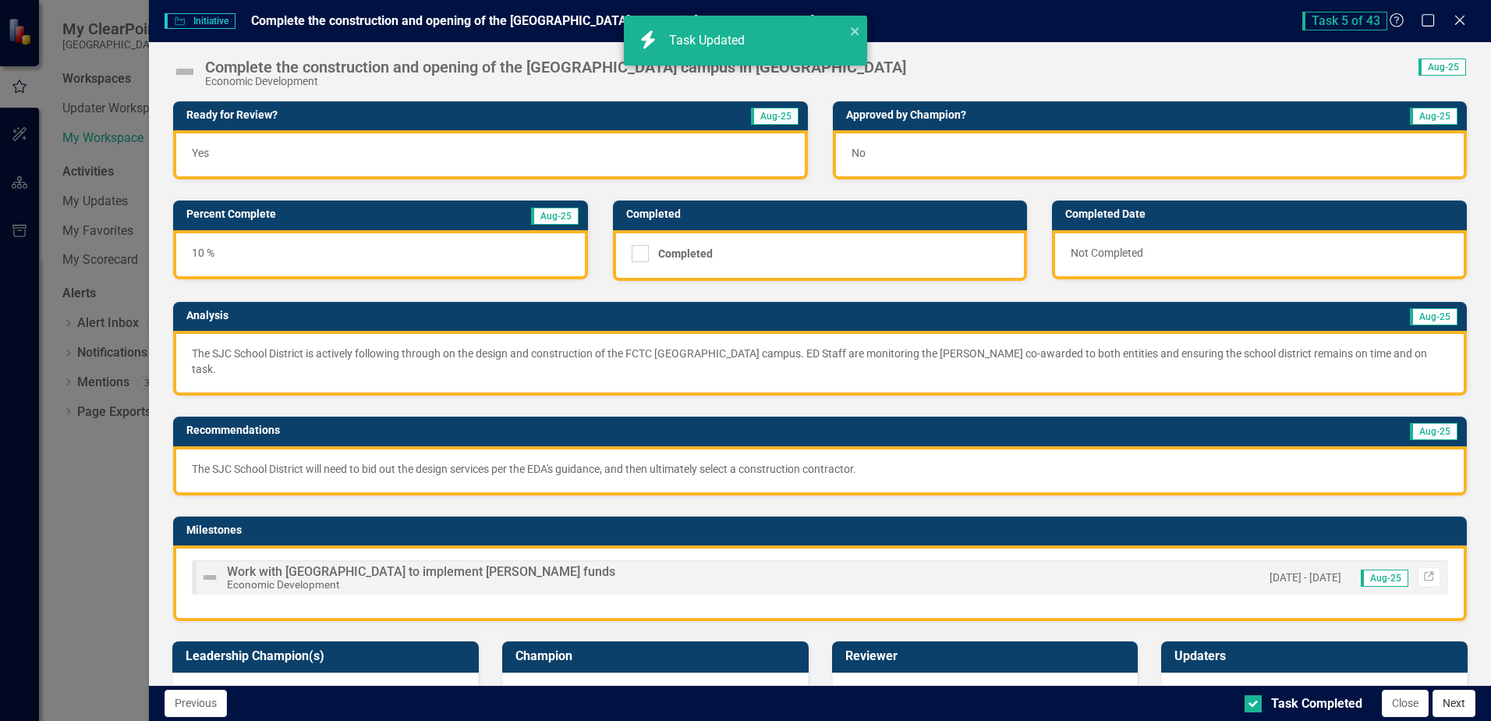
click at [1030, 707] on button "Next" at bounding box center [1454, 703] width 43 height 27
checkbox input "true"
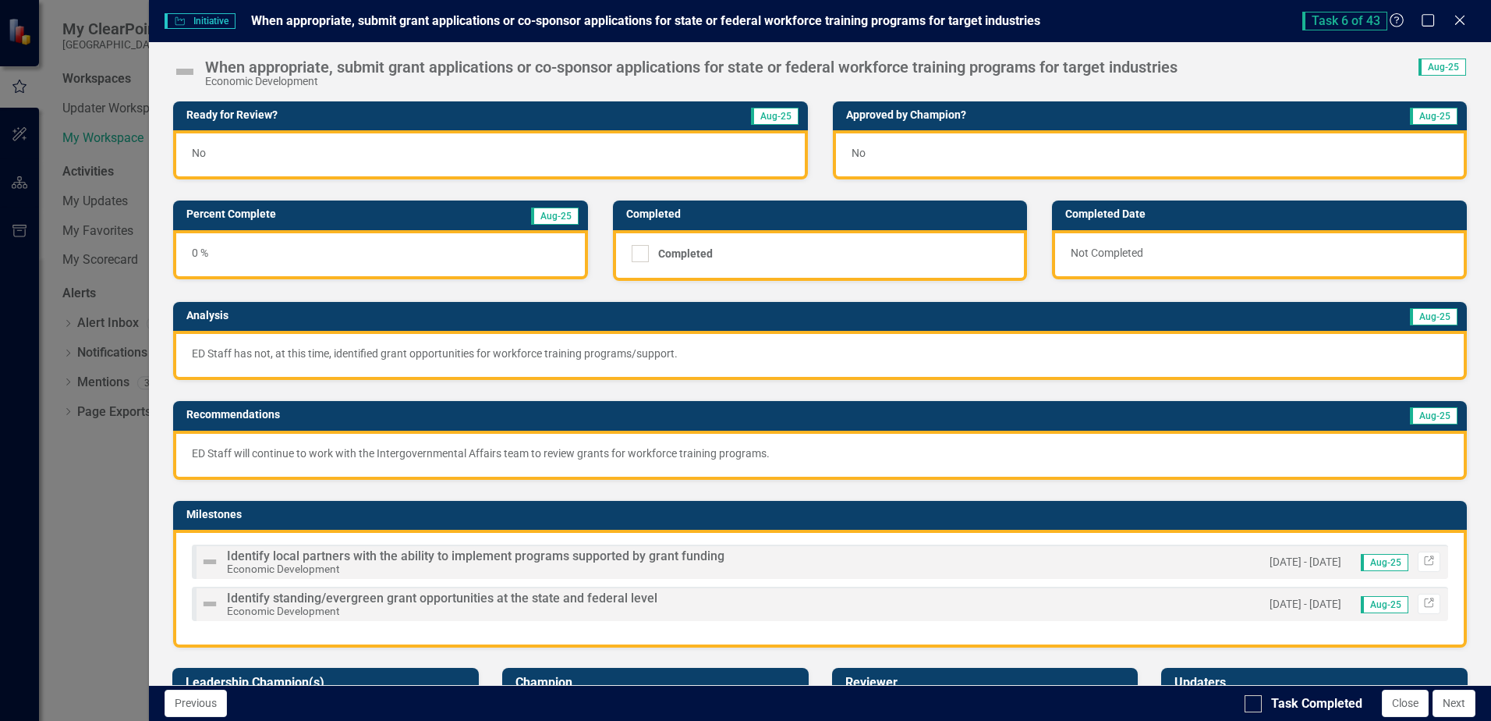
click at [558, 151] on div "No" at bounding box center [490, 154] width 634 height 49
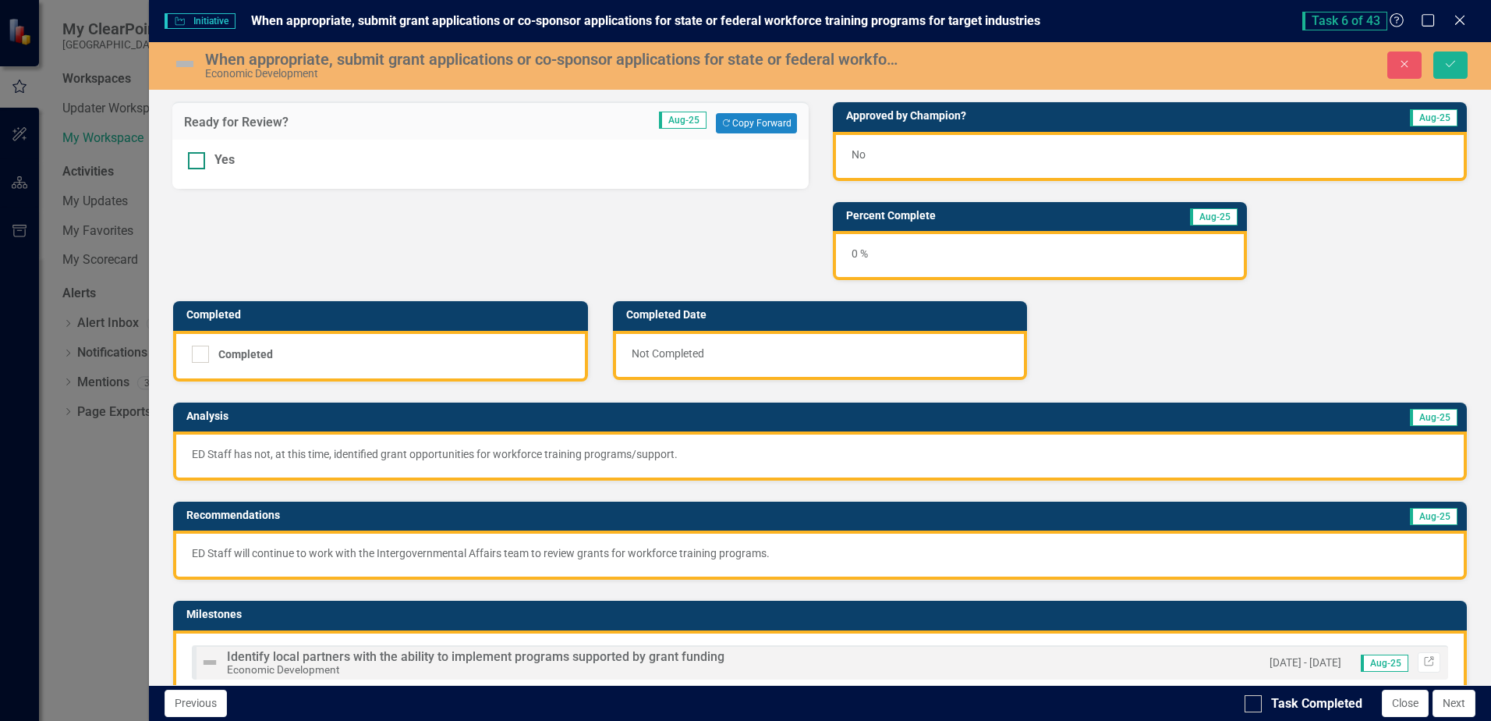
click at [201, 163] on div at bounding box center [196, 160] width 17 height 17
click at [198, 162] on input "Yes" at bounding box center [193, 157] width 10 height 10
checkbox input "true"
click at [1030, 63] on button "Save" at bounding box center [1451, 64] width 34 height 27
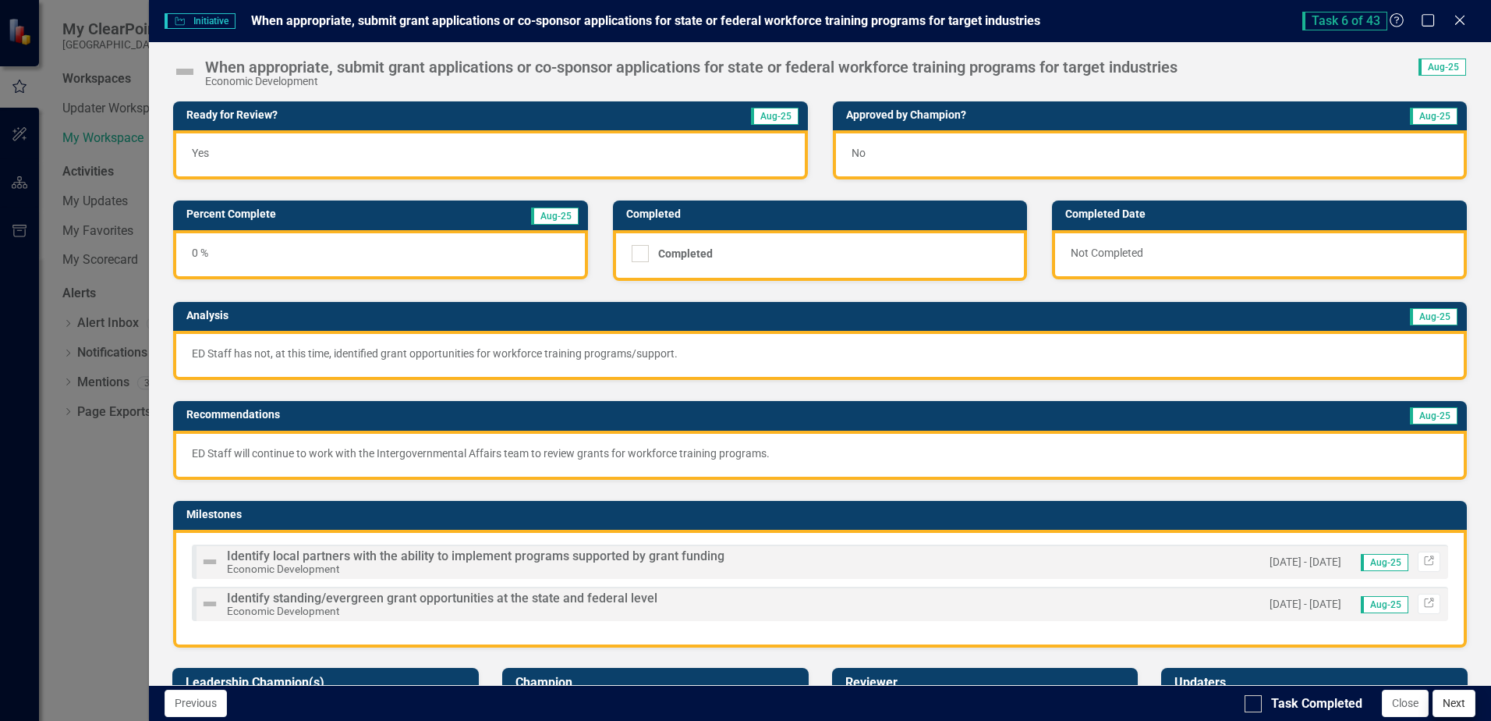
click at [1030, 711] on button "Next" at bounding box center [1454, 703] width 43 height 27
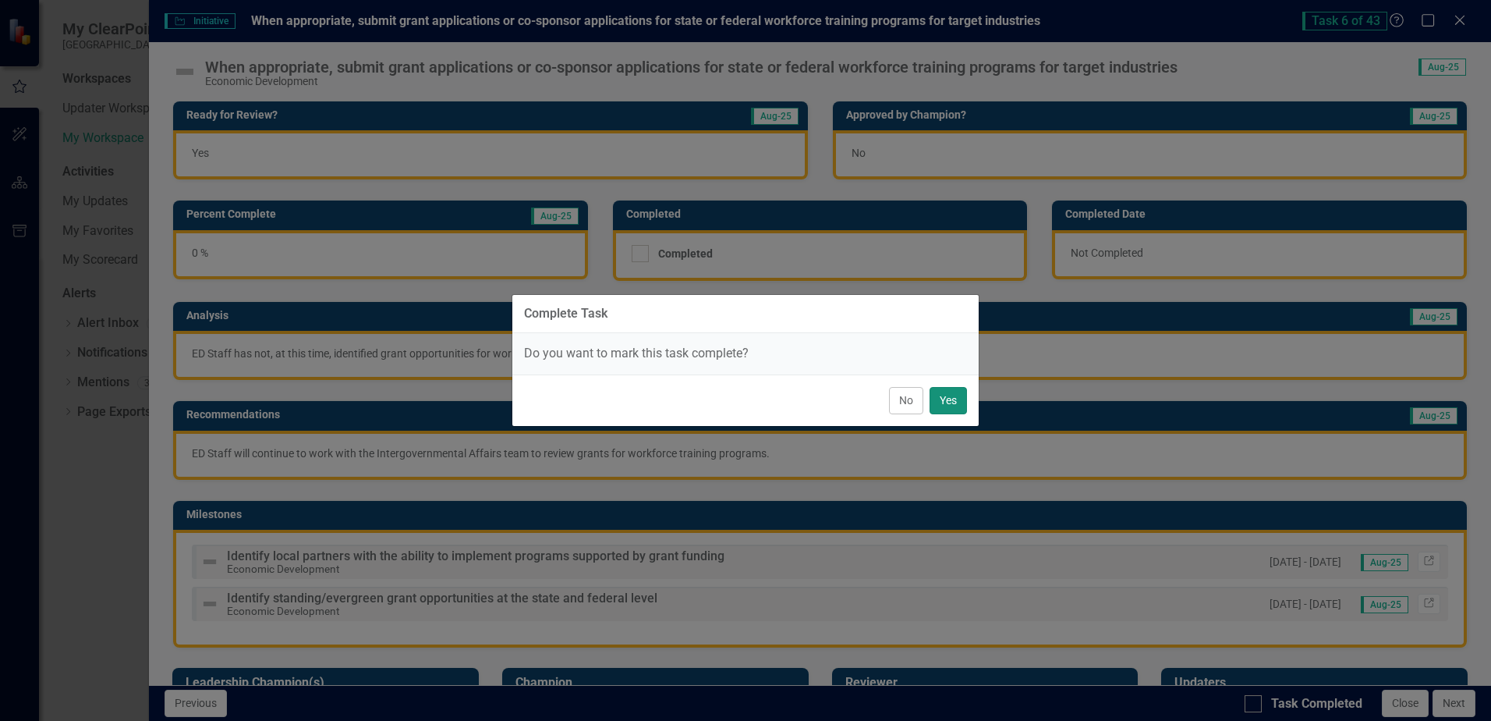
click at [955, 399] on button "Yes" at bounding box center [948, 400] width 37 height 27
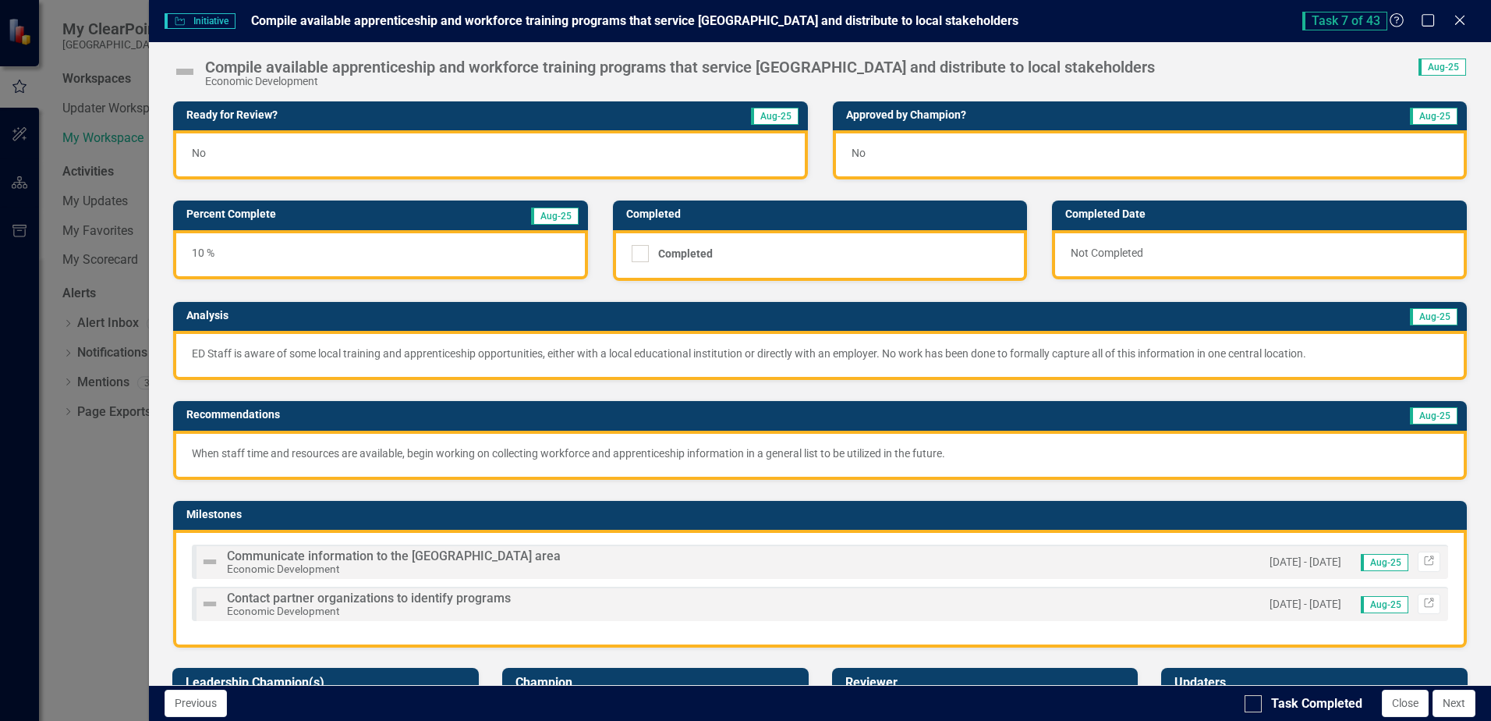
click at [568, 160] on div "No" at bounding box center [490, 154] width 634 height 49
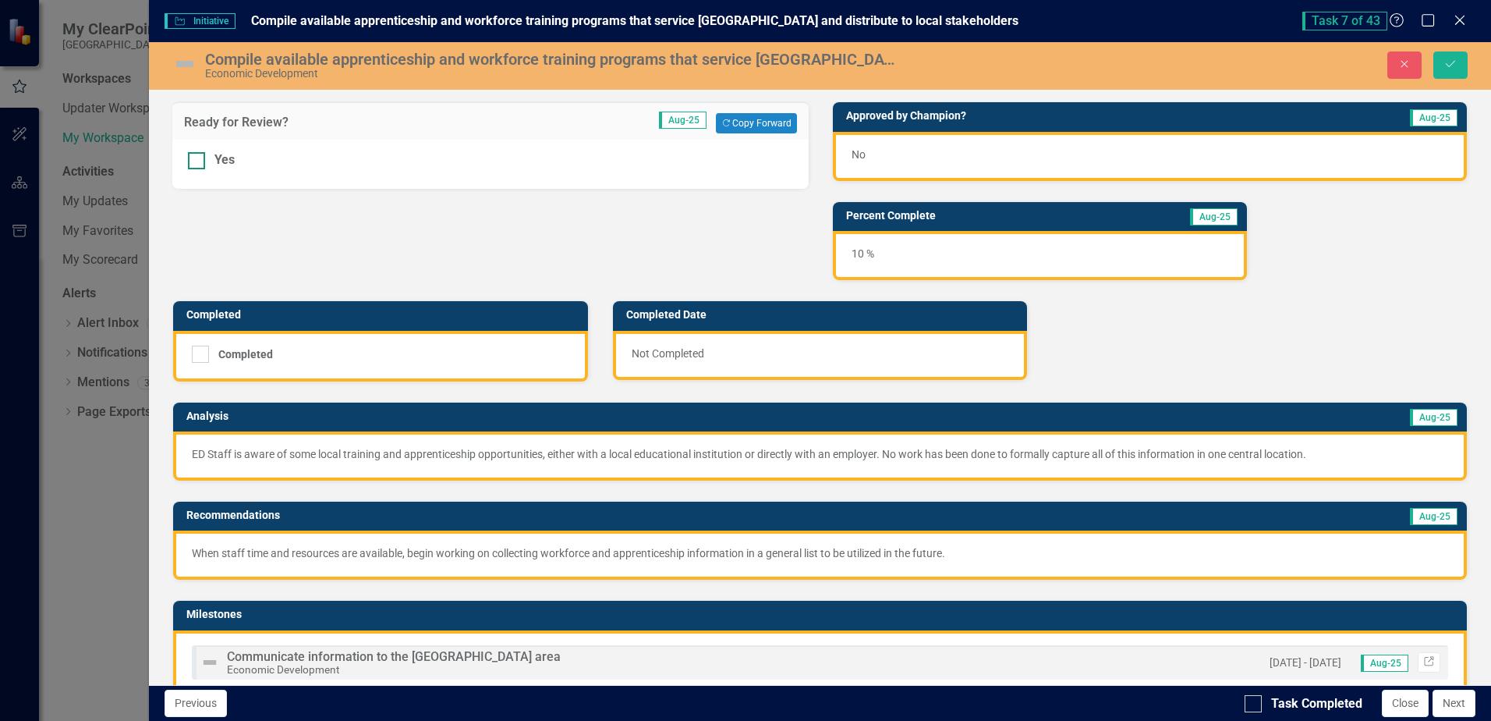
click at [192, 161] on input "Yes" at bounding box center [193, 157] width 10 height 10
checkbox input "true"
click at [1030, 69] on button "Save" at bounding box center [1451, 64] width 34 height 27
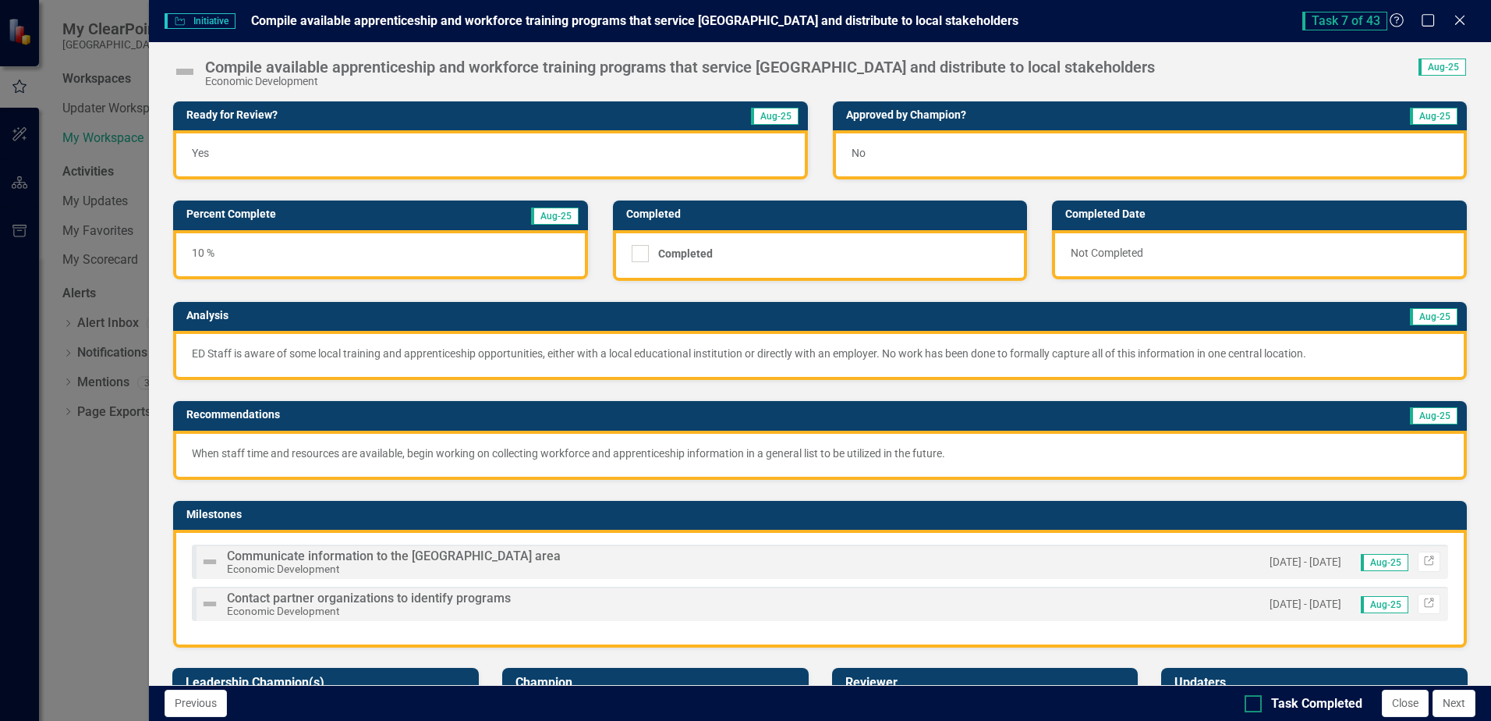
click at [1030, 697] on div at bounding box center [1253, 703] width 17 height 17
click at [1030, 697] on input "Task Completed" at bounding box center [1250, 700] width 10 height 10
checkbox input "true"
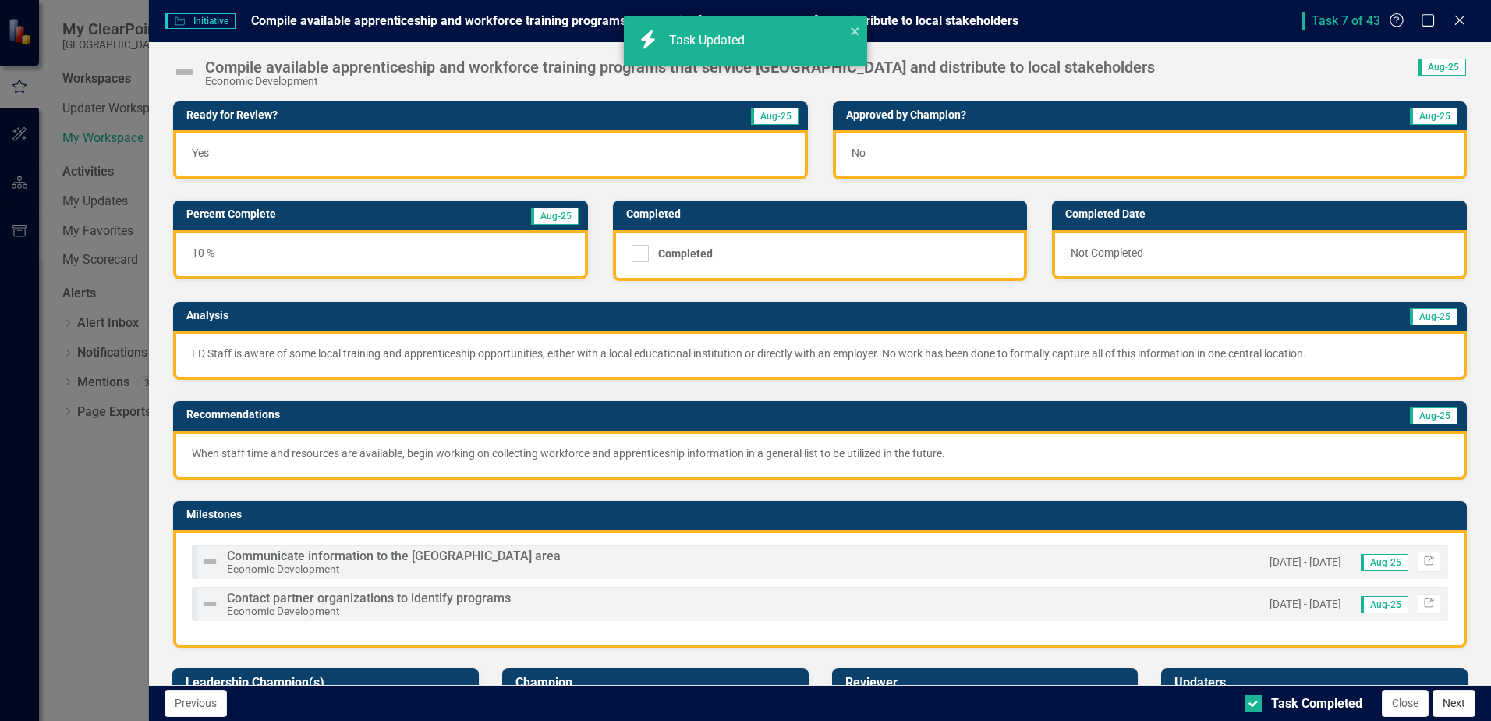
click at [1030, 706] on button "Next" at bounding box center [1454, 703] width 43 height 27
checkbox input "true"
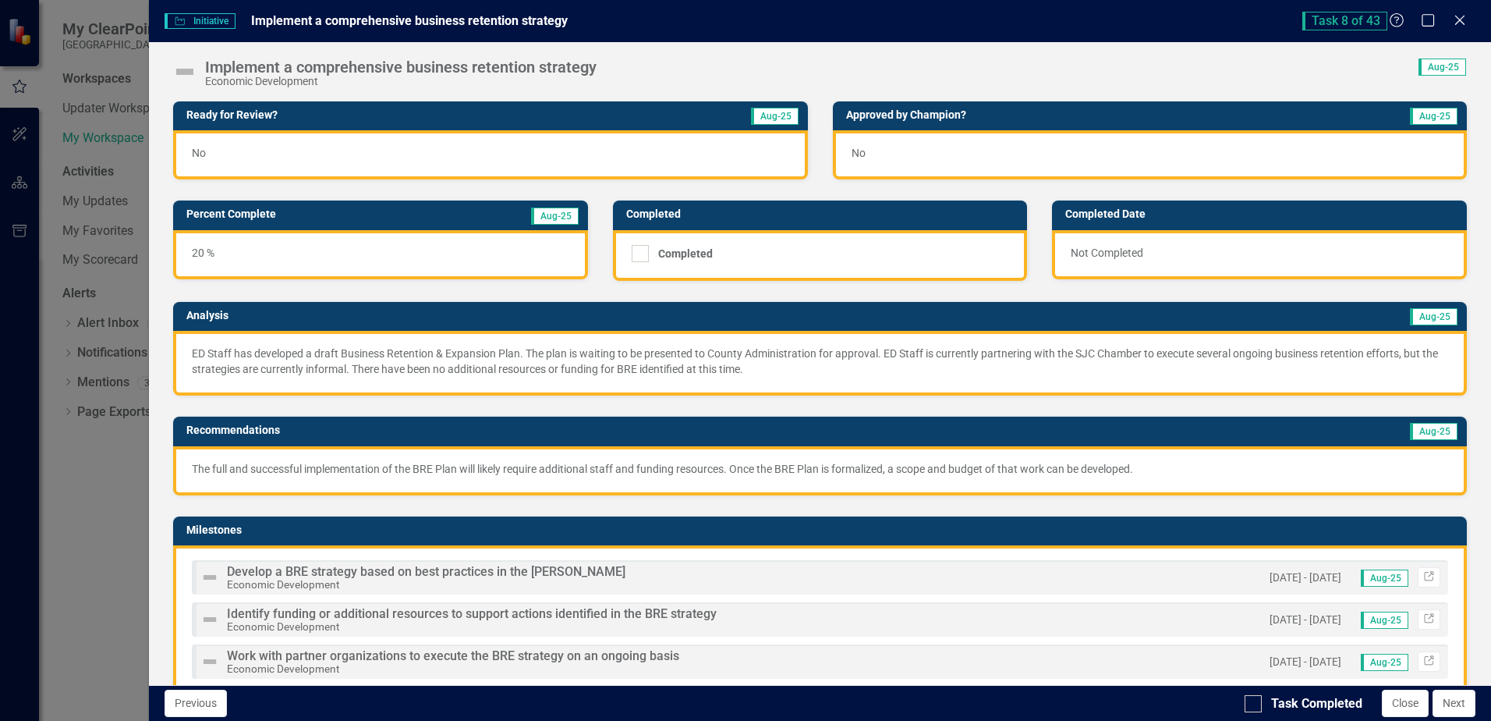
click at [551, 154] on div "No" at bounding box center [490, 154] width 634 height 49
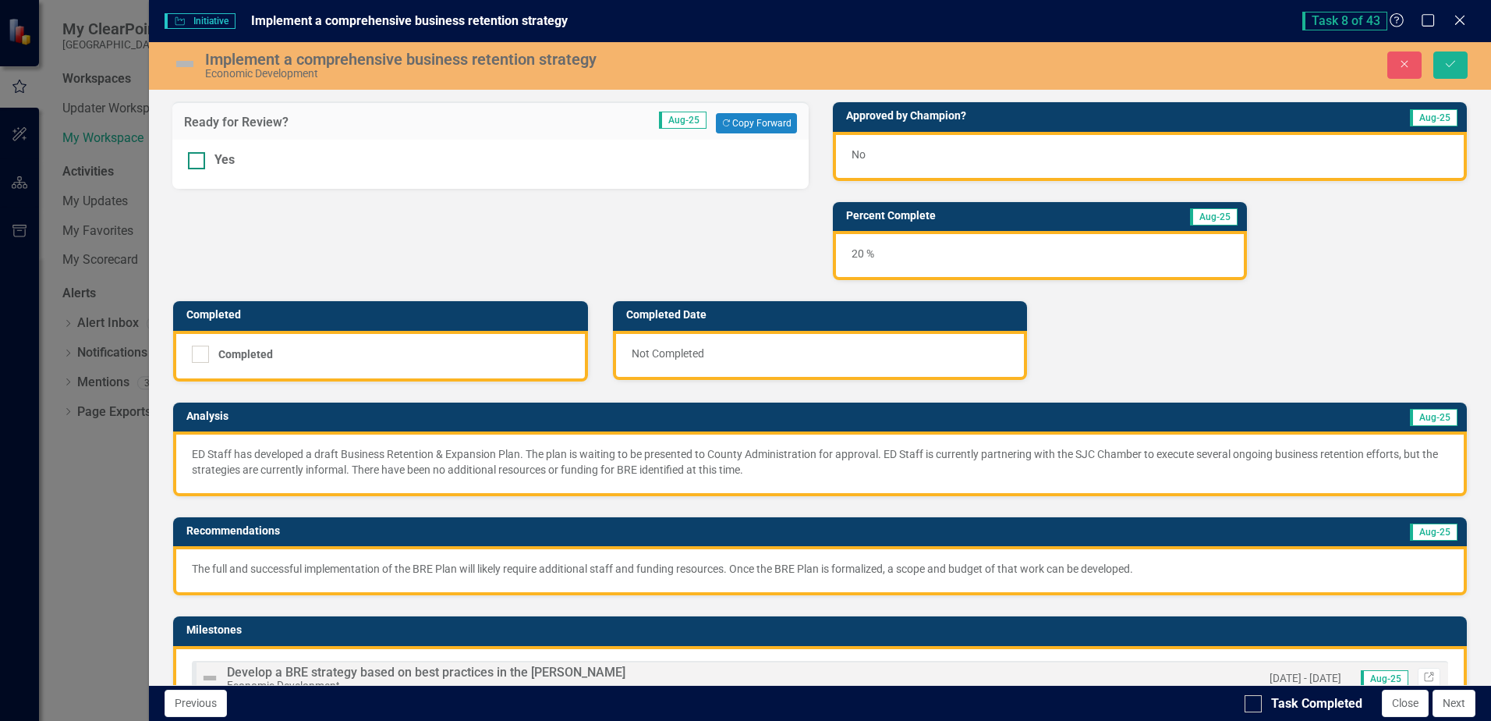
click at [193, 161] on input "Yes" at bounding box center [193, 157] width 10 height 10
checkbox input "true"
click at [1030, 58] on icon "Save" at bounding box center [1451, 63] width 14 height 11
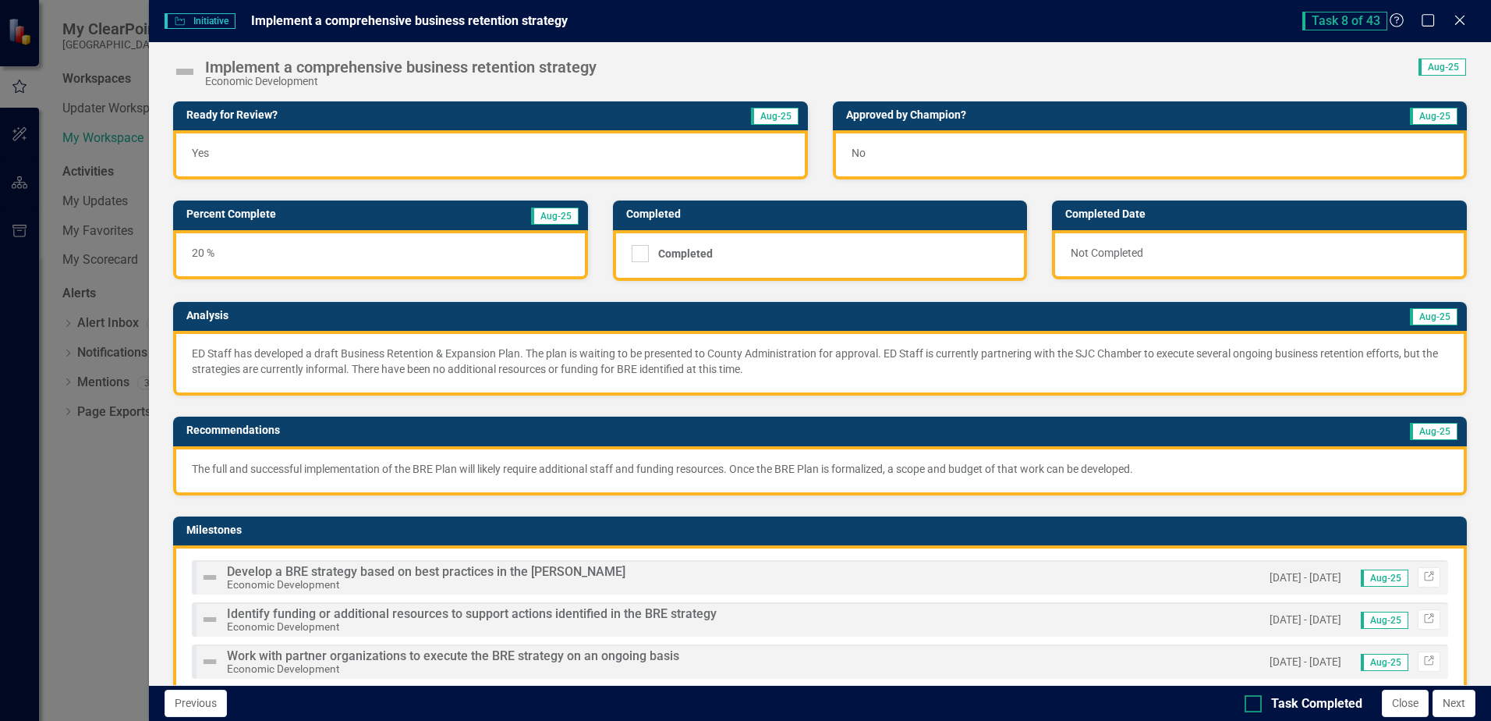
click at [1030, 695] on div "Task Completed" at bounding box center [1304, 704] width 118 height 18
click at [1030, 695] on input "Task Completed" at bounding box center [1250, 700] width 10 height 10
checkbox input "true"
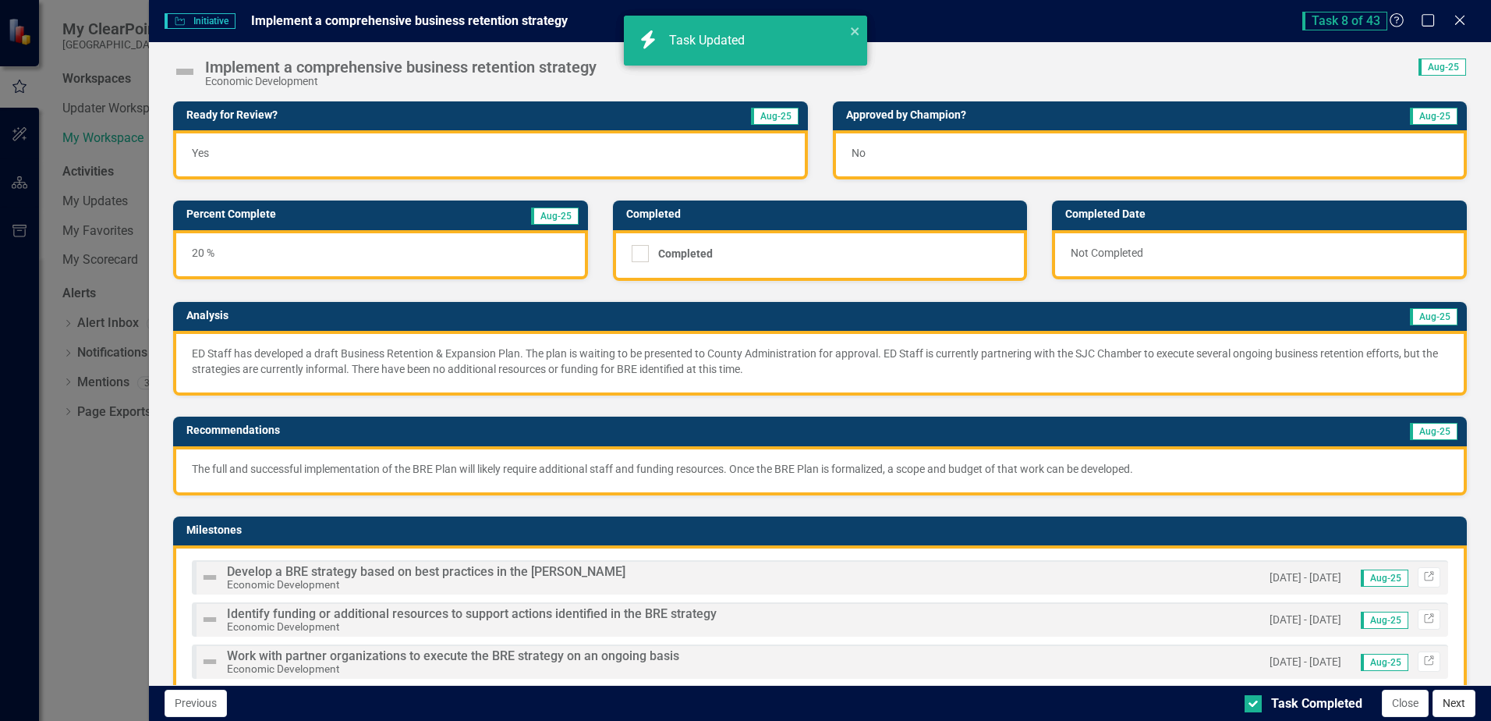
click at [1030, 710] on button "Next" at bounding box center [1454, 703] width 43 height 27
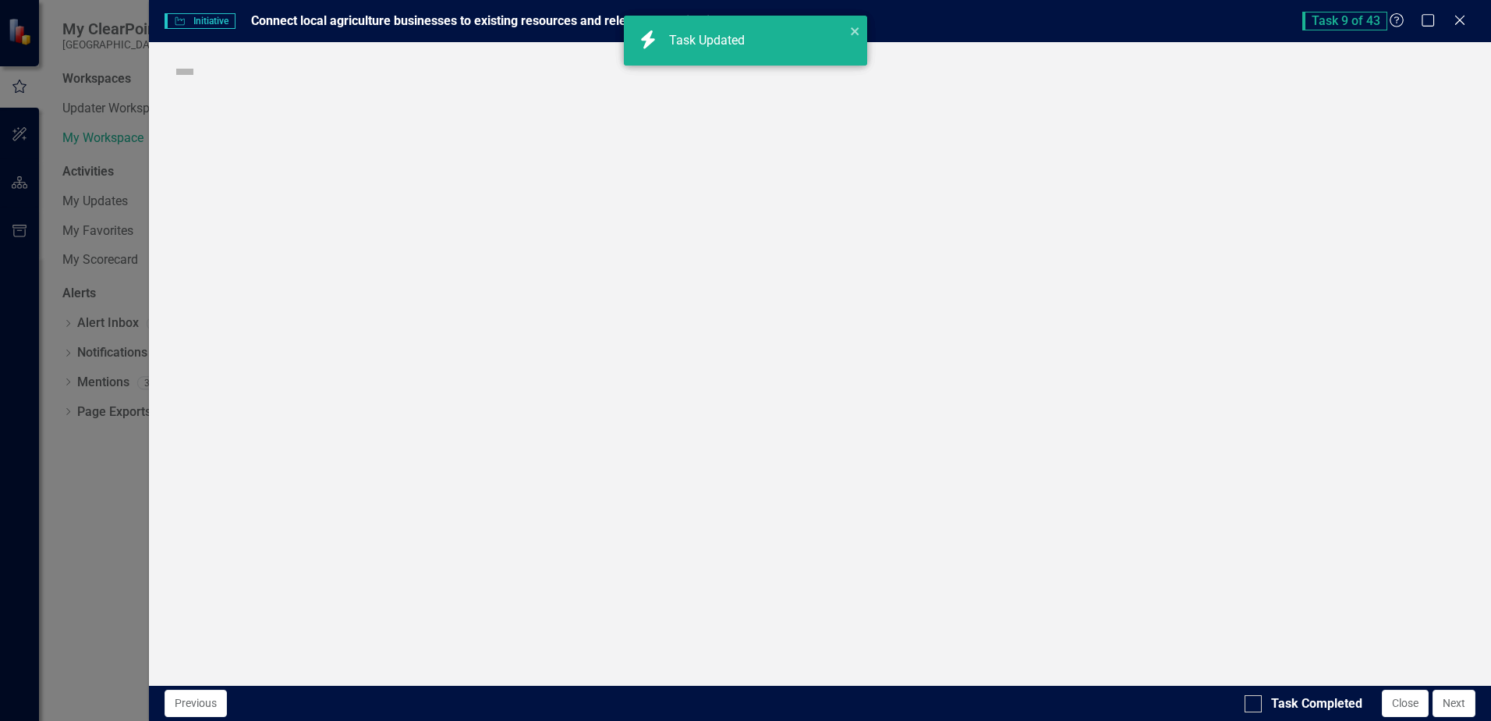
checkbox input "true"
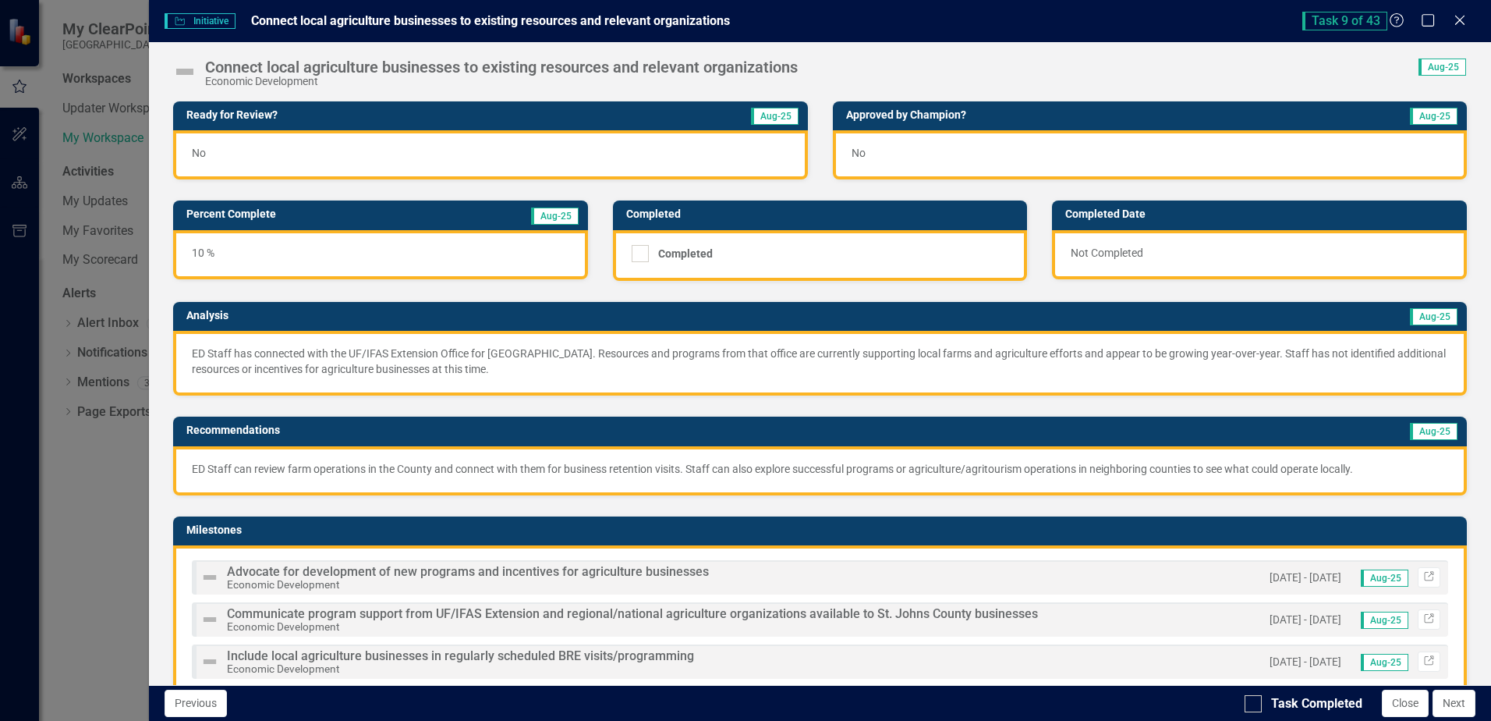
click at [704, 468] on p "ED Staff can review farm operations in the County and connect with them for bus…" at bounding box center [820, 469] width 1257 height 16
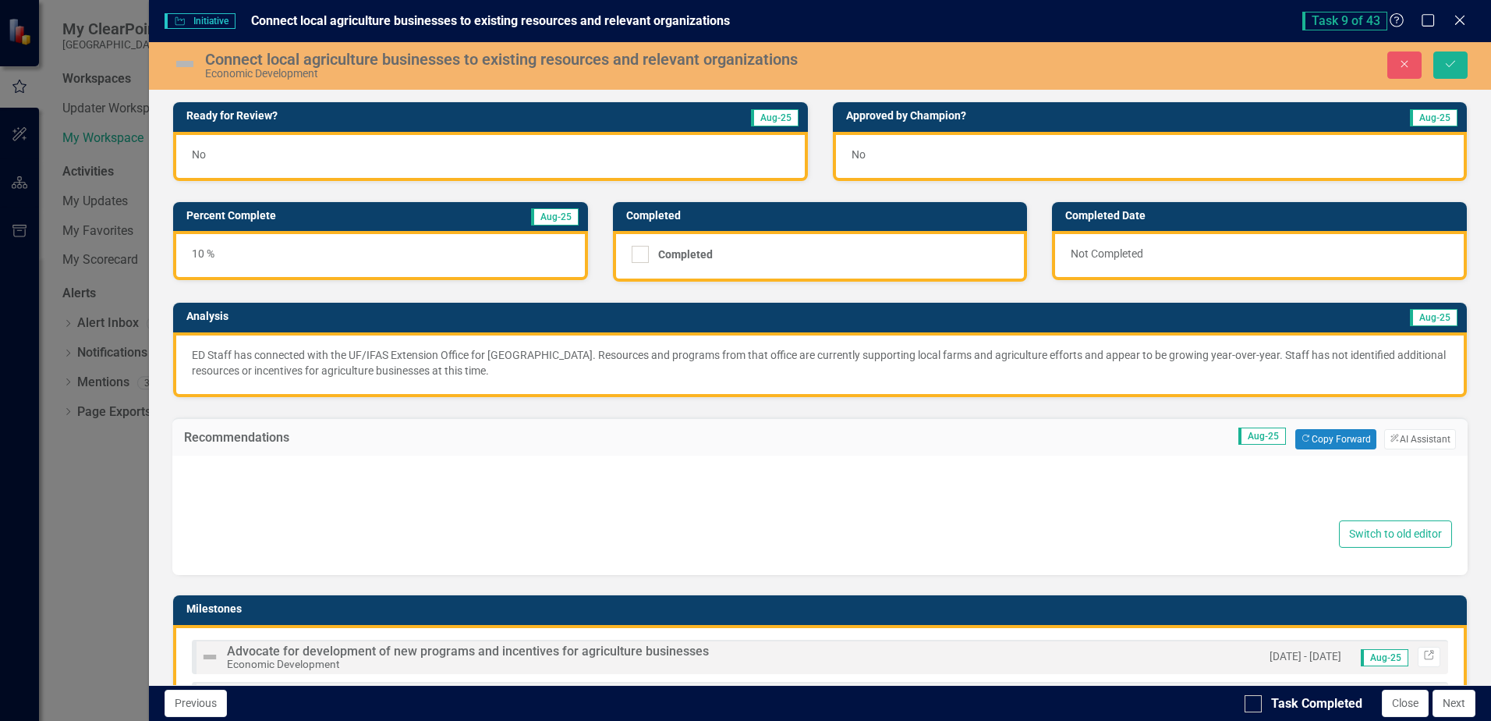
type textarea "<p>ED Staff can review farm operations in the County and connect with them for …"
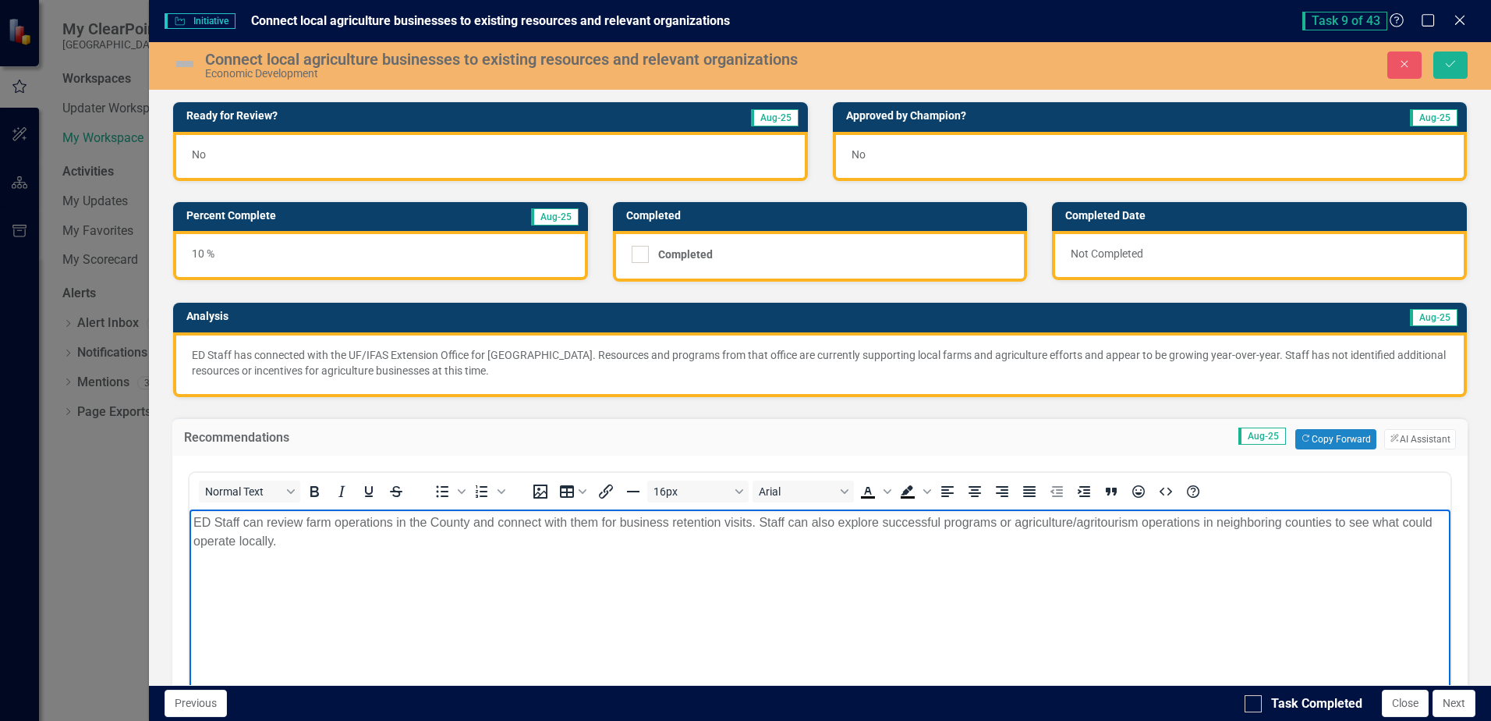
click at [758, 520] on p "ED Staff can review farm operations in the County and connect with them for bus…" at bounding box center [819, 530] width 1253 height 37
click at [974, 518] on p "ED Staff can review farm operations in the County and connect with them for bus…" at bounding box center [819, 530] width 1253 height 37
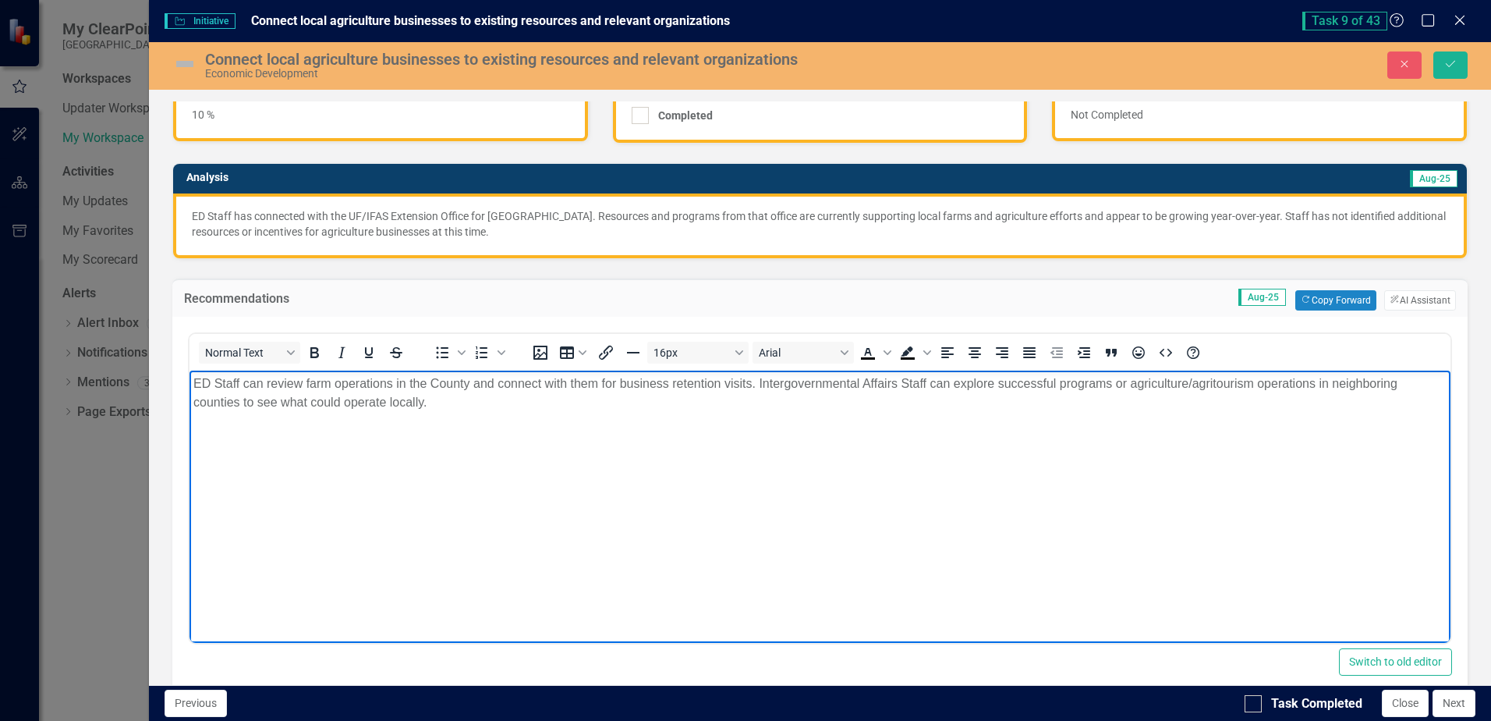
scroll to position [234, 0]
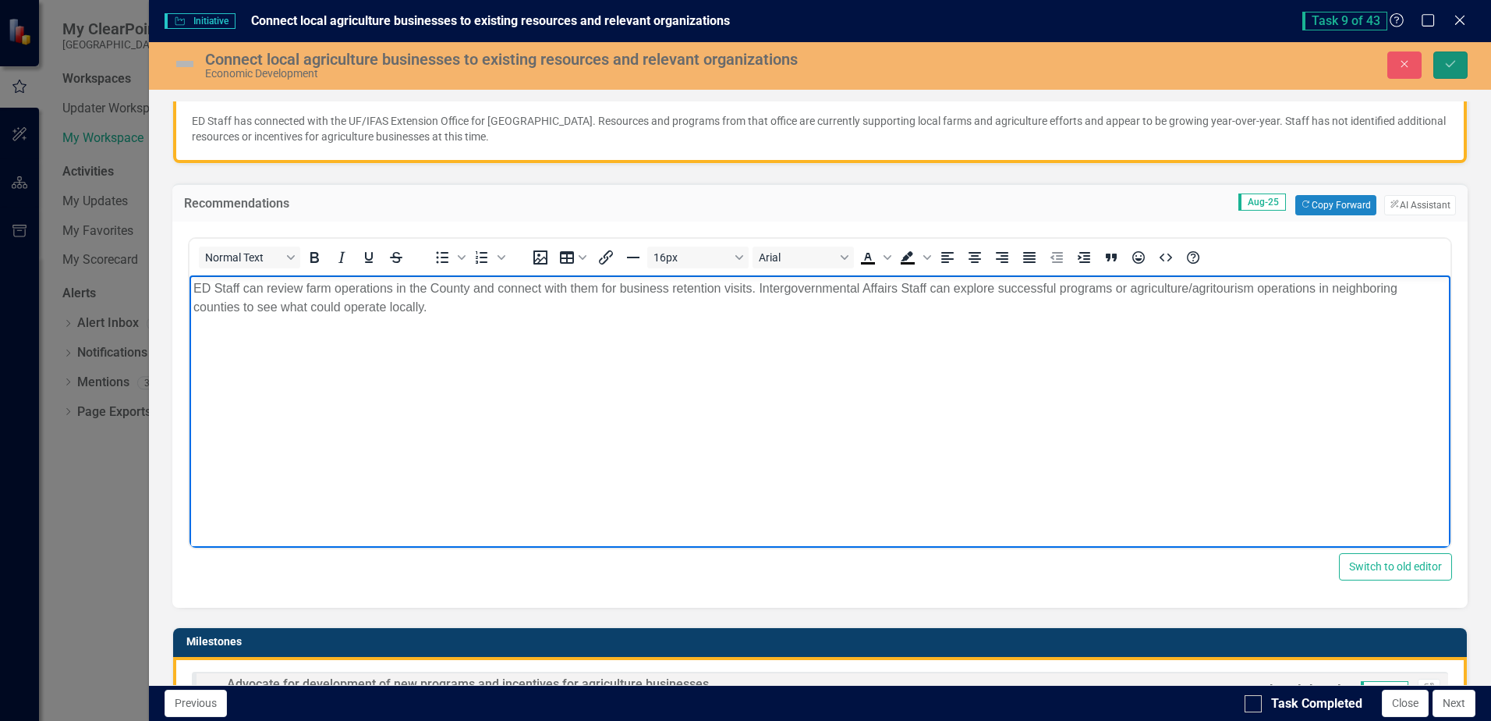
click at [1030, 69] on button "Save" at bounding box center [1451, 64] width 34 height 27
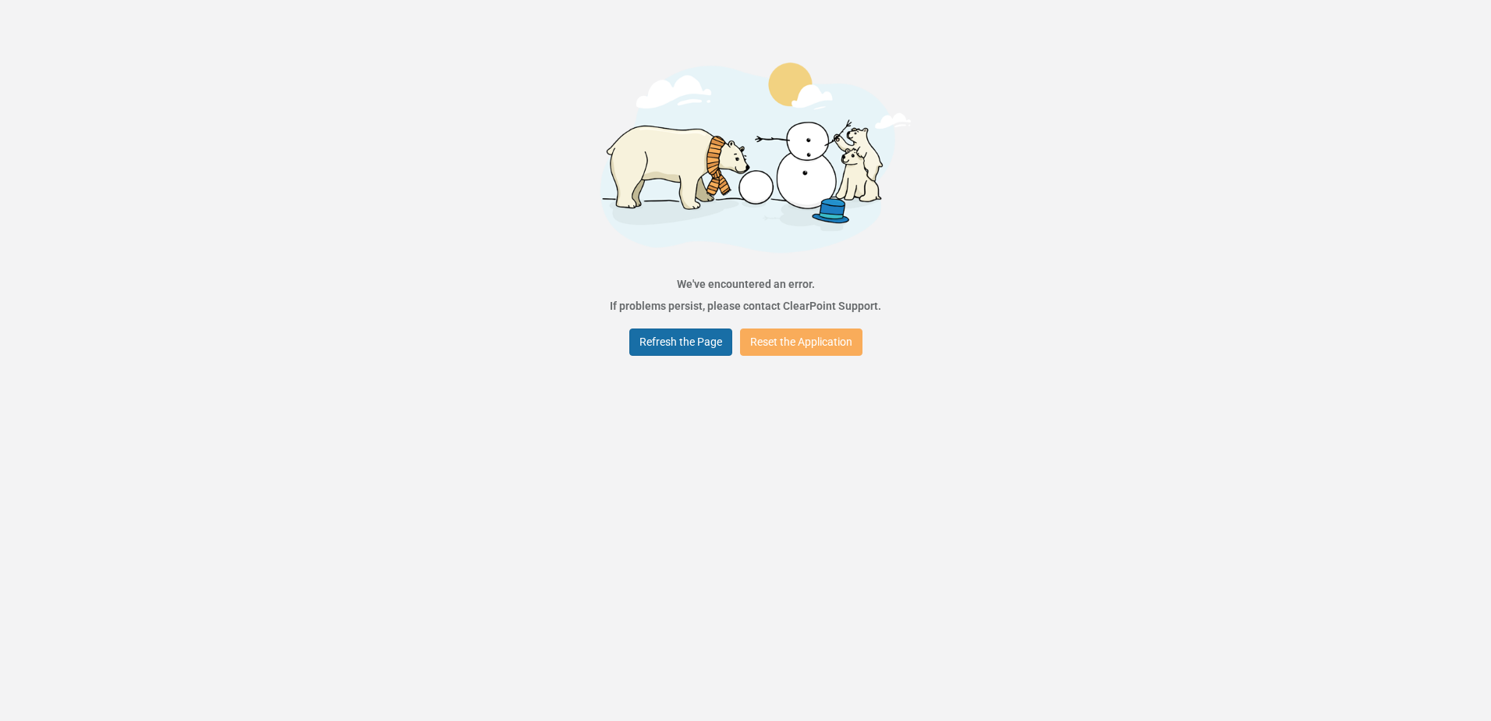
click at [686, 336] on button "Refresh the Page" at bounding box center [680, 341] width 103 height 27
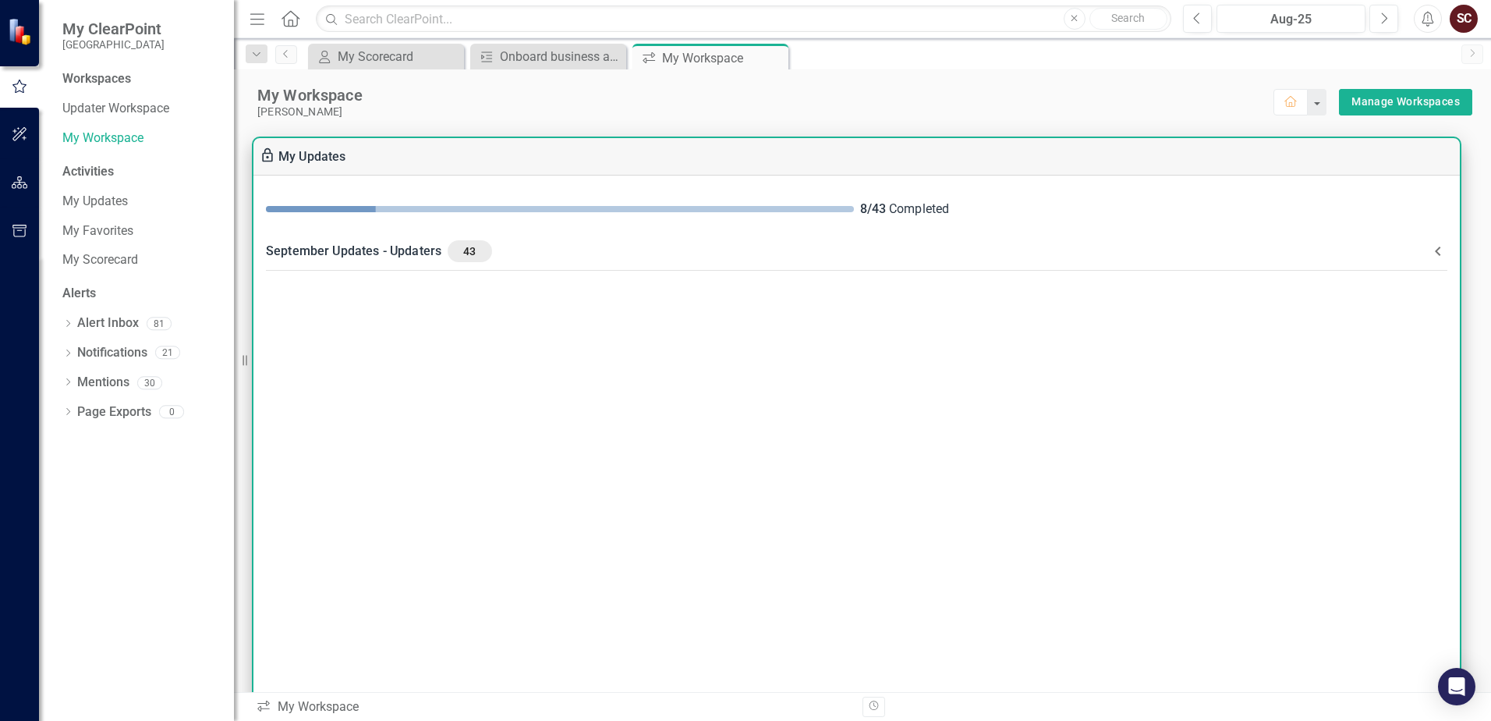
click at [545, 254] on div "September Updates - Updaters 43" at bounding box center [847, 251] width 1163 height 22
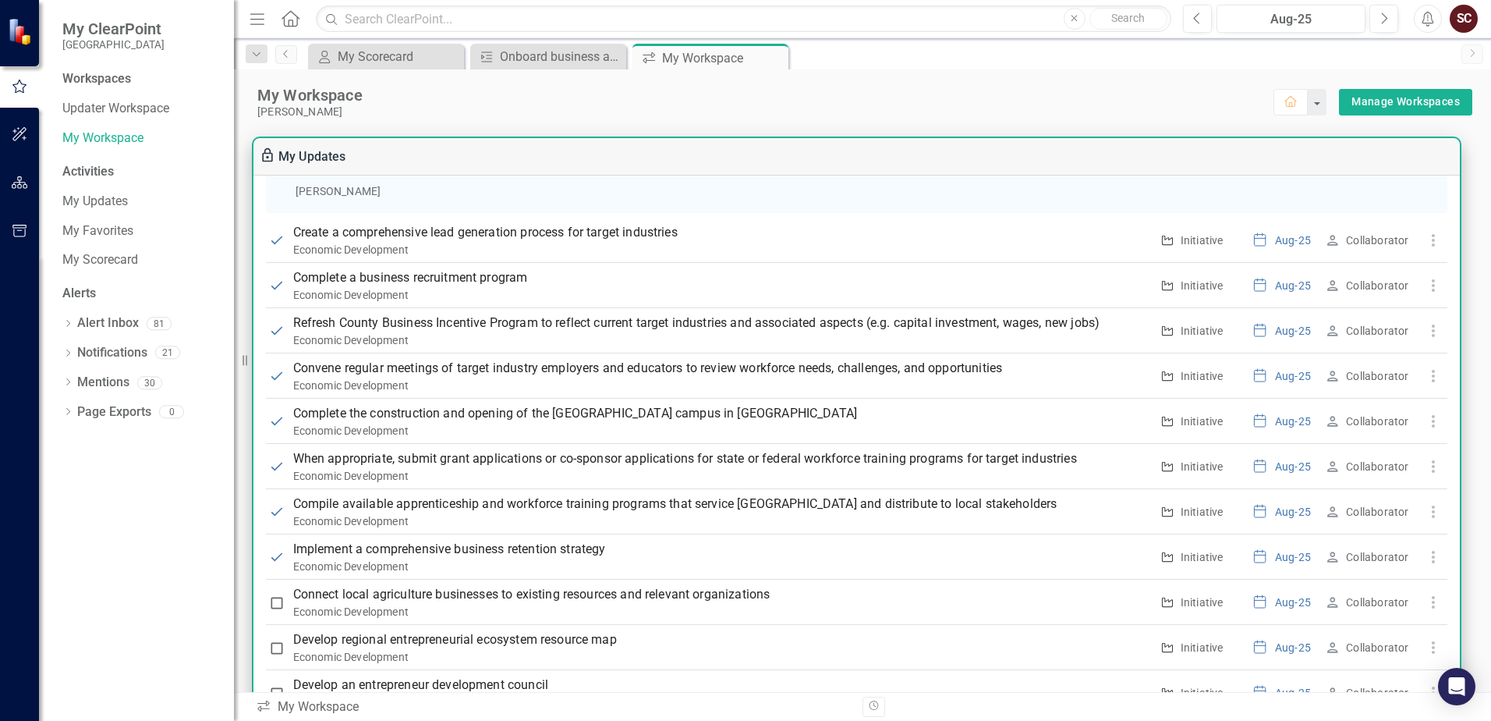
scroll to position [1170, 0]
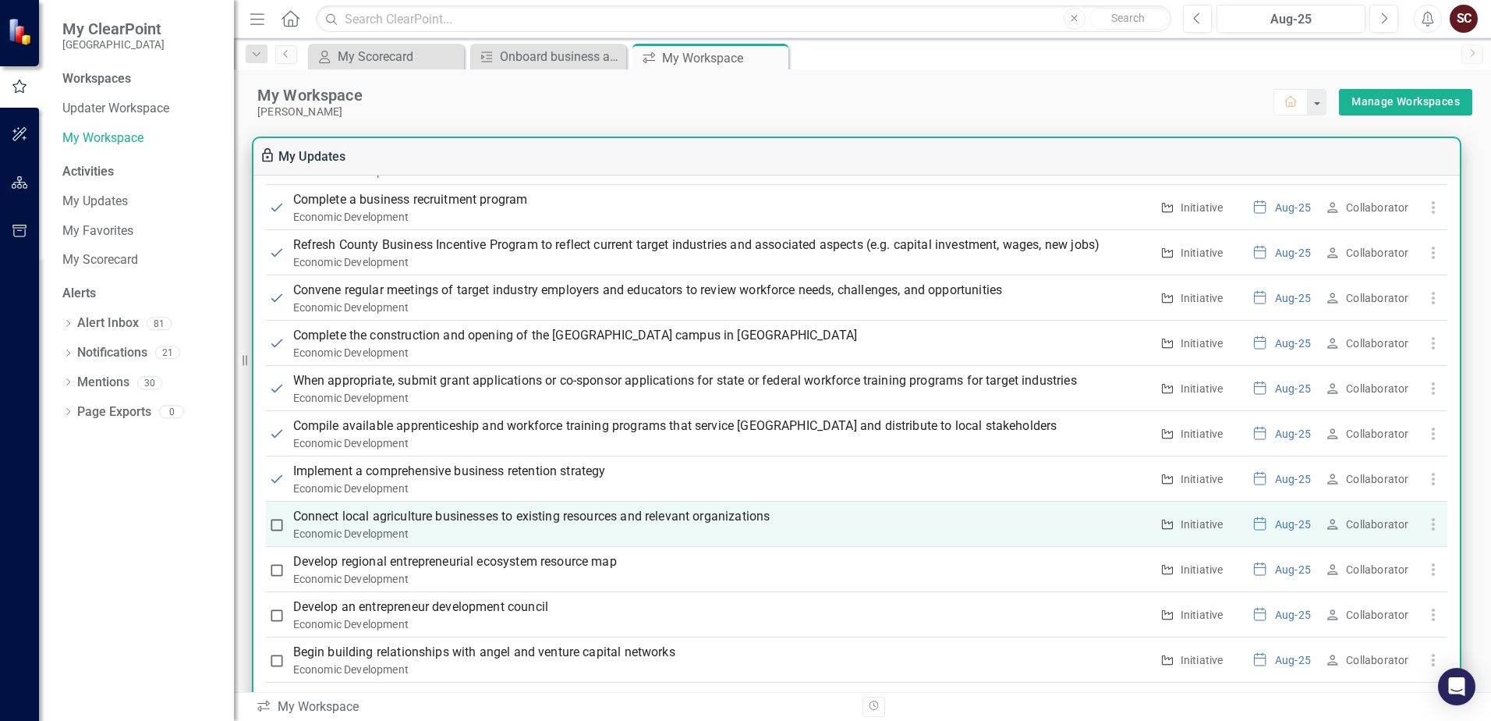
click at [467, 511] on p "Connect local agriculture businesses to existing resources and relevant organiz…" at bounding box center [721, 516] width 857 height 19
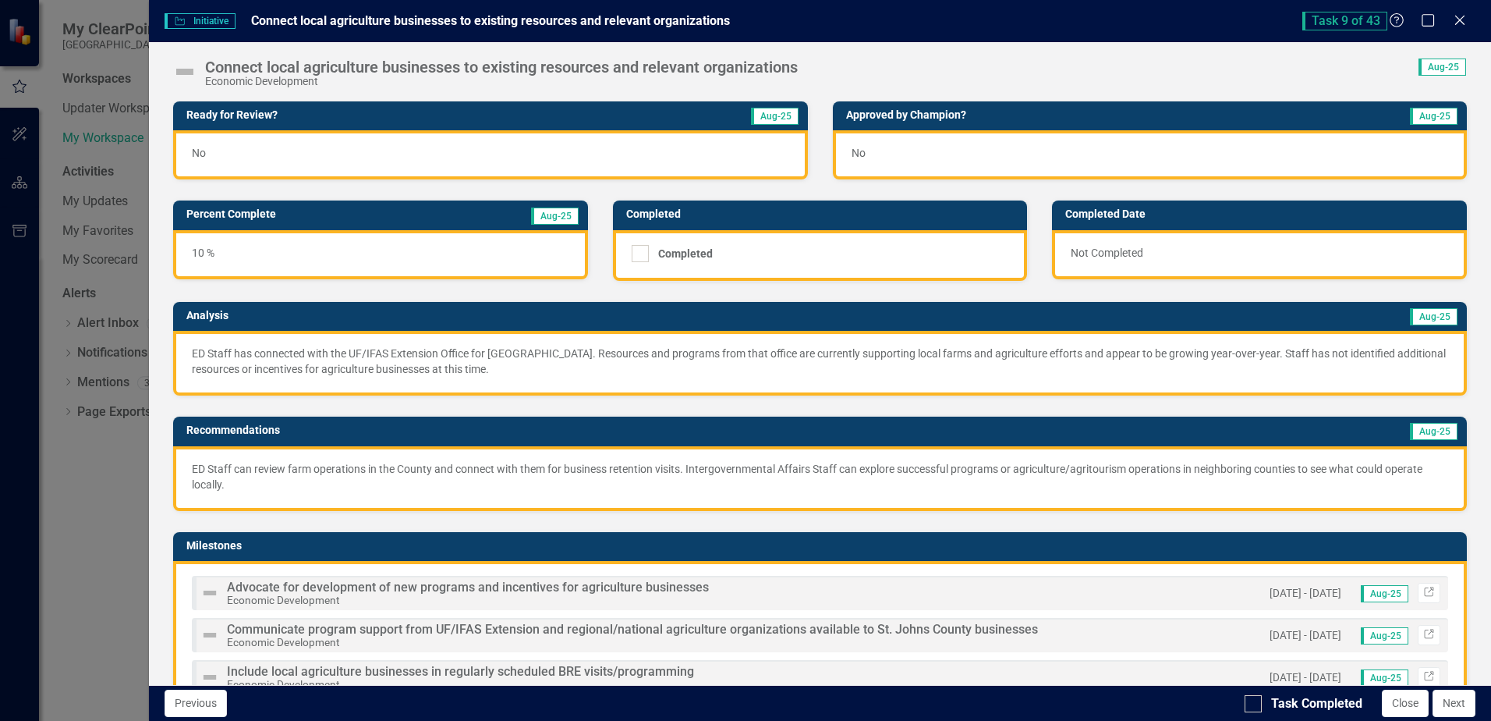
click at [432, 162] on div "No" at bounding box center [490, 154] width 634 height 49
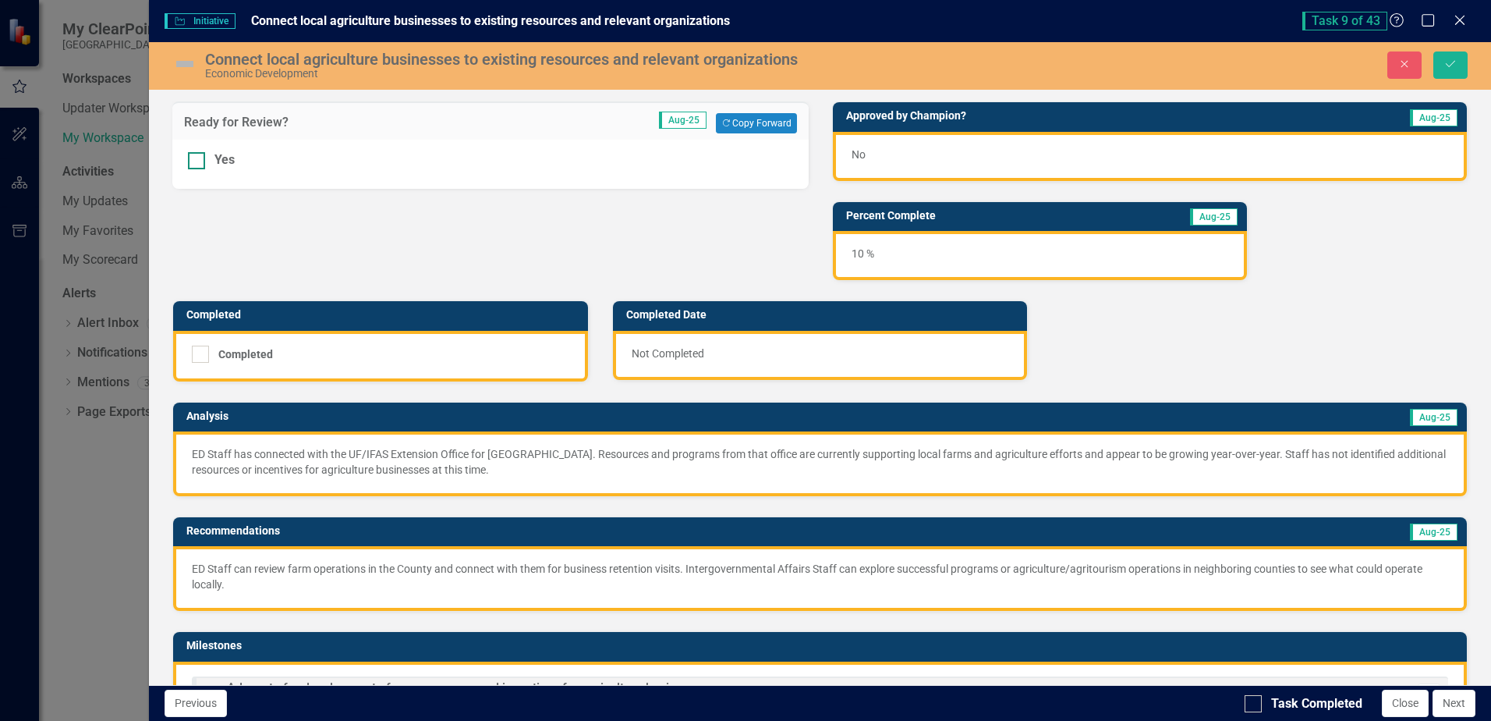
click at [204, 158] on div at bounding box center [196, 160] width 17 height 17
click at [198, 158] on input "Yes" at bounding box center [193, 157] width 10 height 10
checkbox input "true"
click at [1440, 65] on button "Save" at bounding box center [1451, 64] width 34 height 27
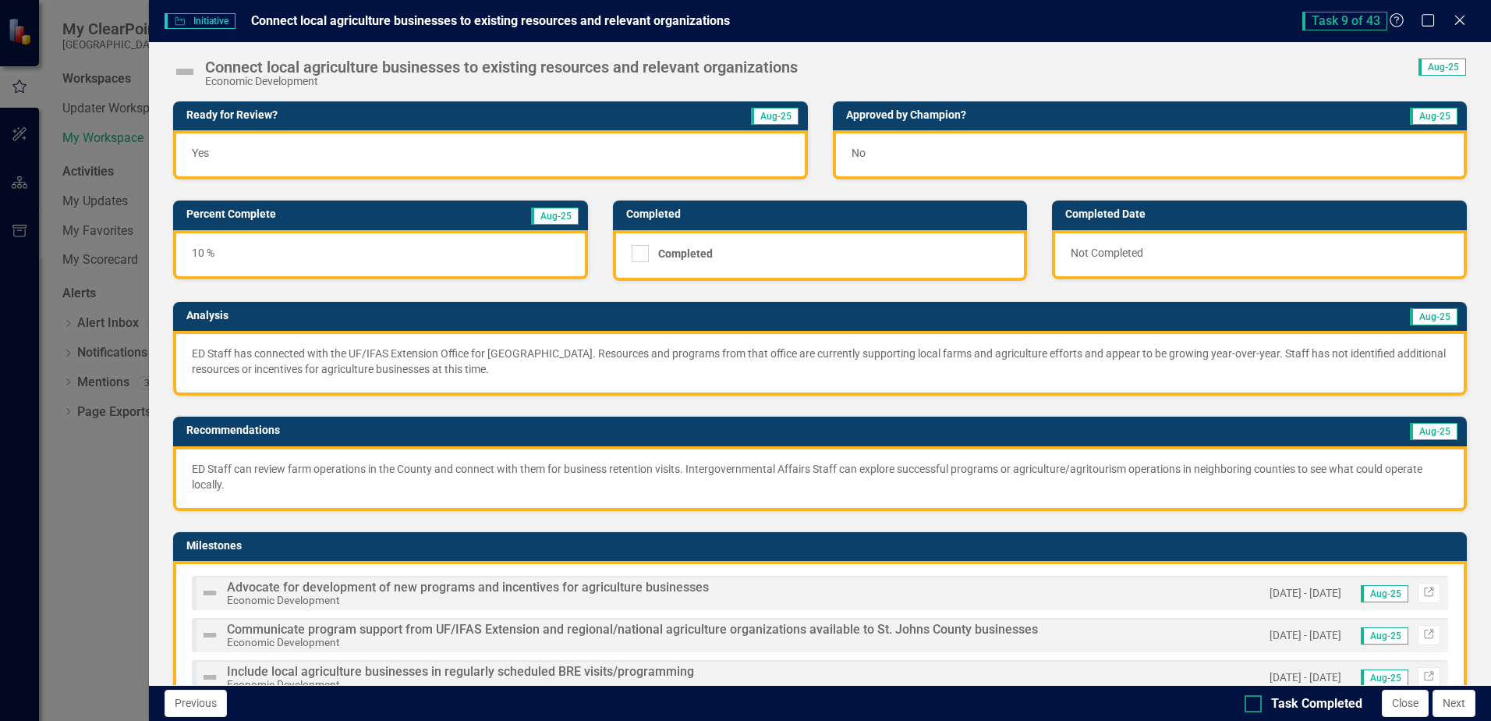
click at [1258, 704] on div at bounding box center [1253, 703] width 17 height 17
click at [1255, 704] on input "Task Completed" at bounding box center [1250, 700] width 10 height 10
checkbox input "true"
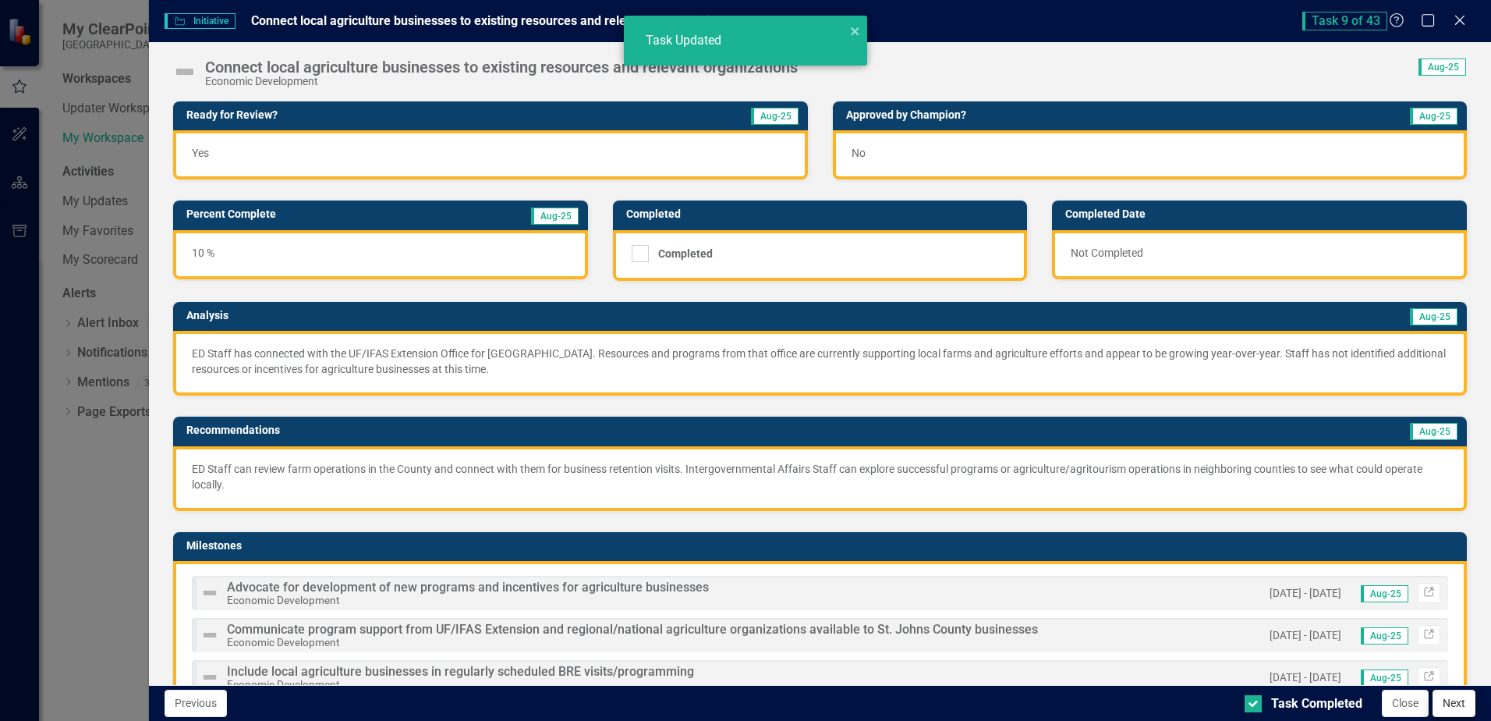
checkbox input "true"
click at [1458, 708] on button "Next" at bounding box center [1454, 703] width 43 height 27
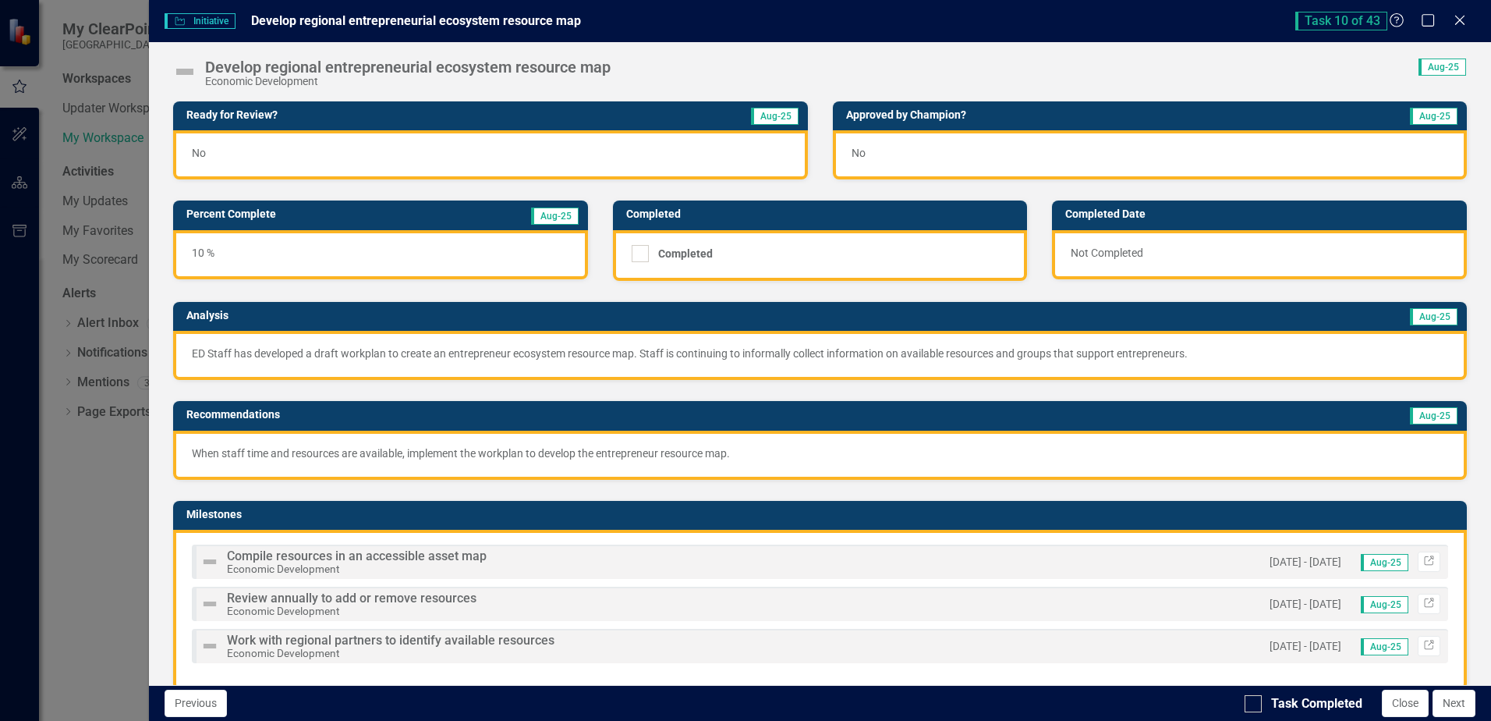
click at [596, 154] on div "No" at bounding box center [490, 154] width 634 height 49
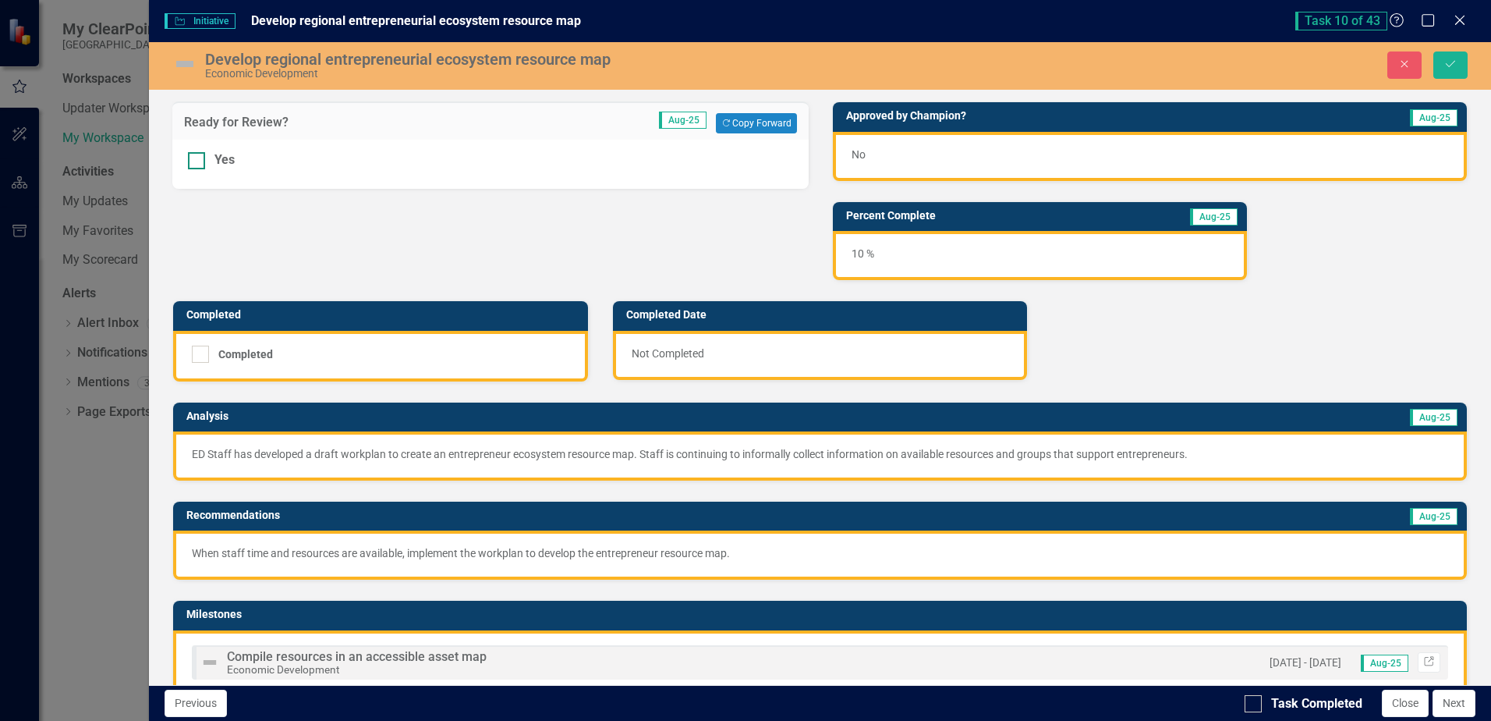
click at [193, 158] on input "Yes" at bounding box center [193, 157] width 10 height 10
checkbox input "true"
click at [1459, 62] on button "Save" at bounding box center [1451, 64] width 34 height 27
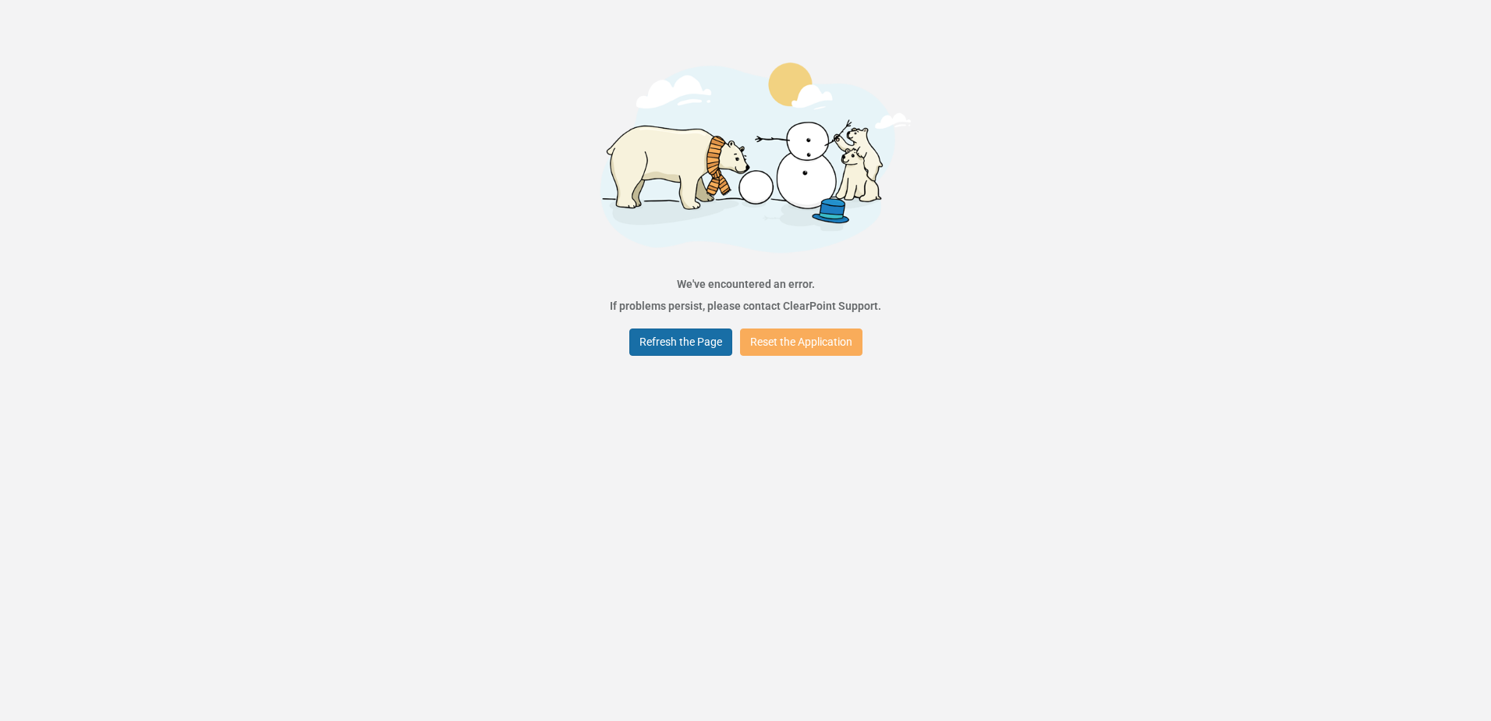
click at [697, 344] on button "Refresh the Page" at bounding box center [680, 341] width 103 height 27
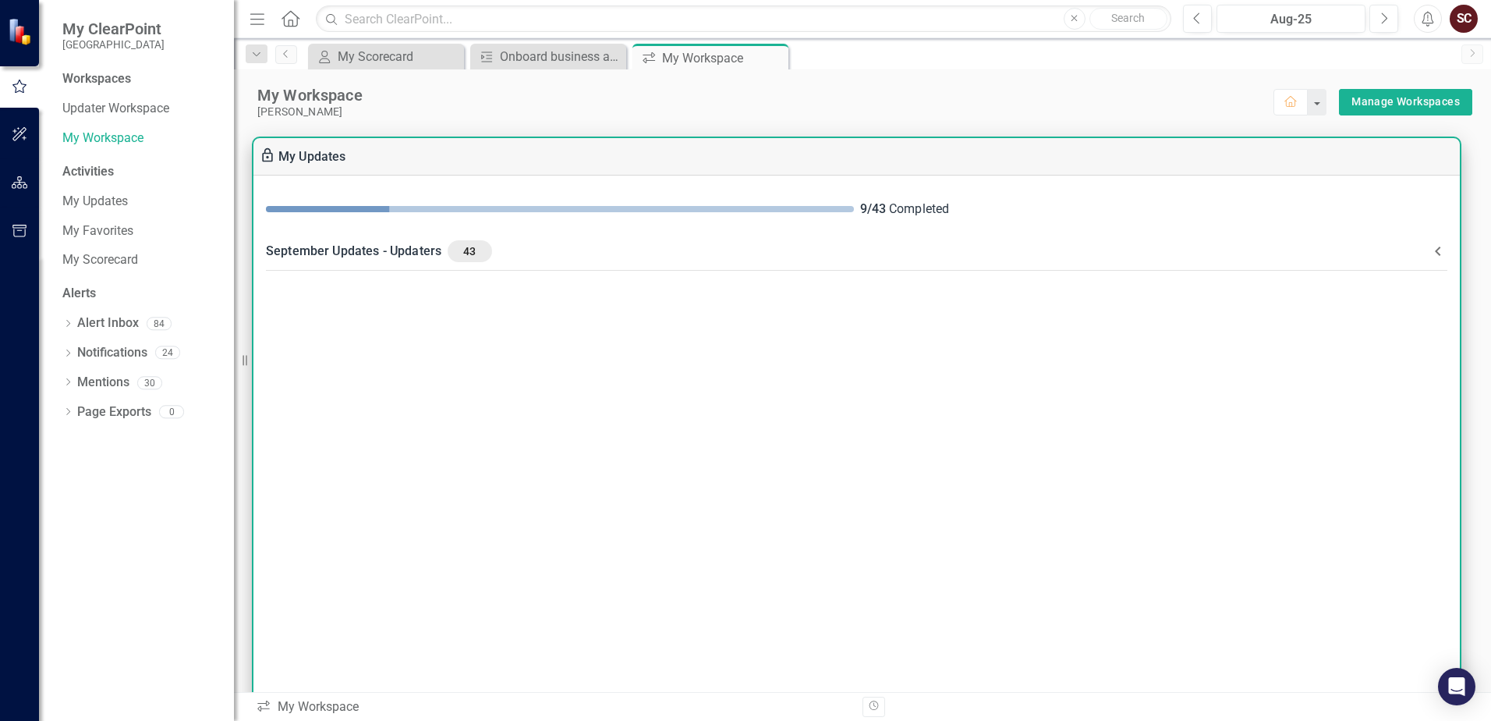
click at [790, 236] on Updaters-header "September Updates - Updaters 43" at bounding box center [856, 251] width 1207 height 41
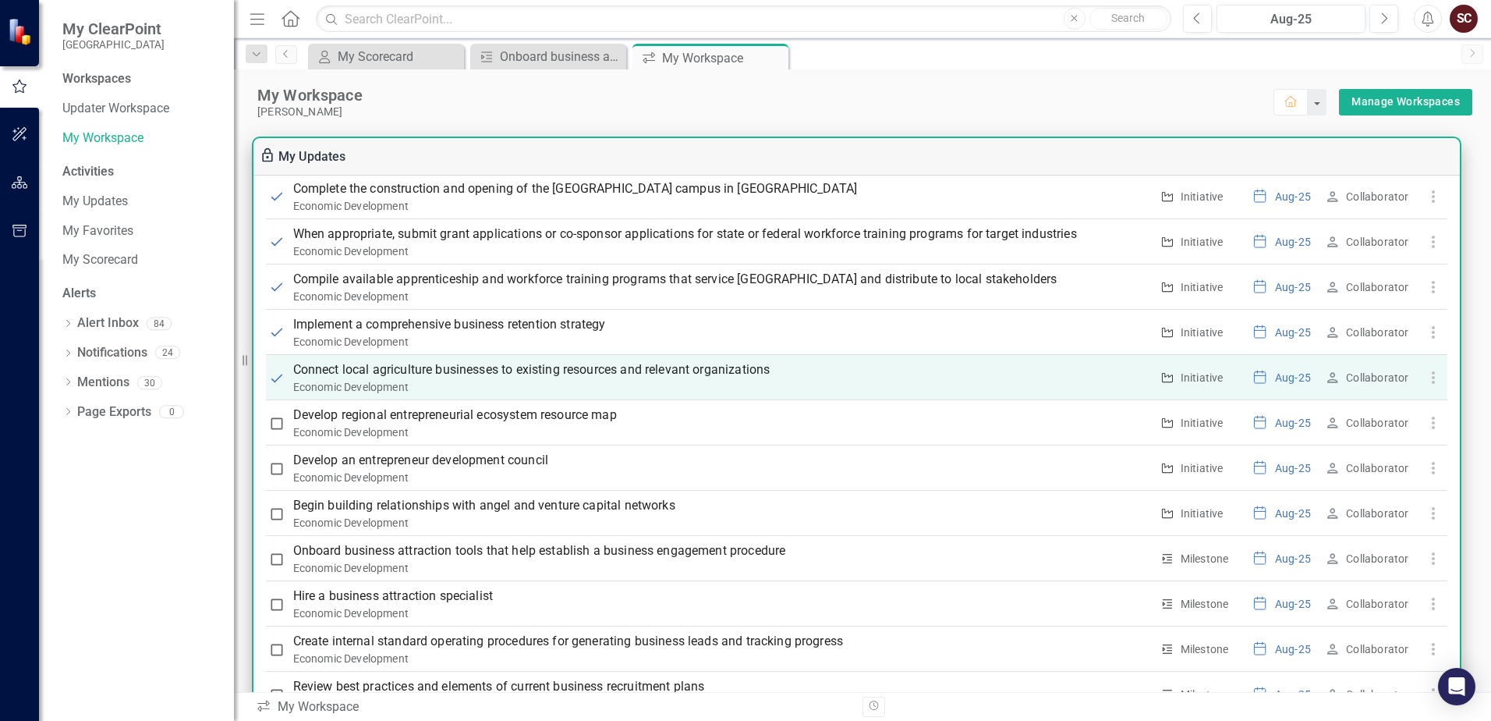
scroll to position [1326, 0]
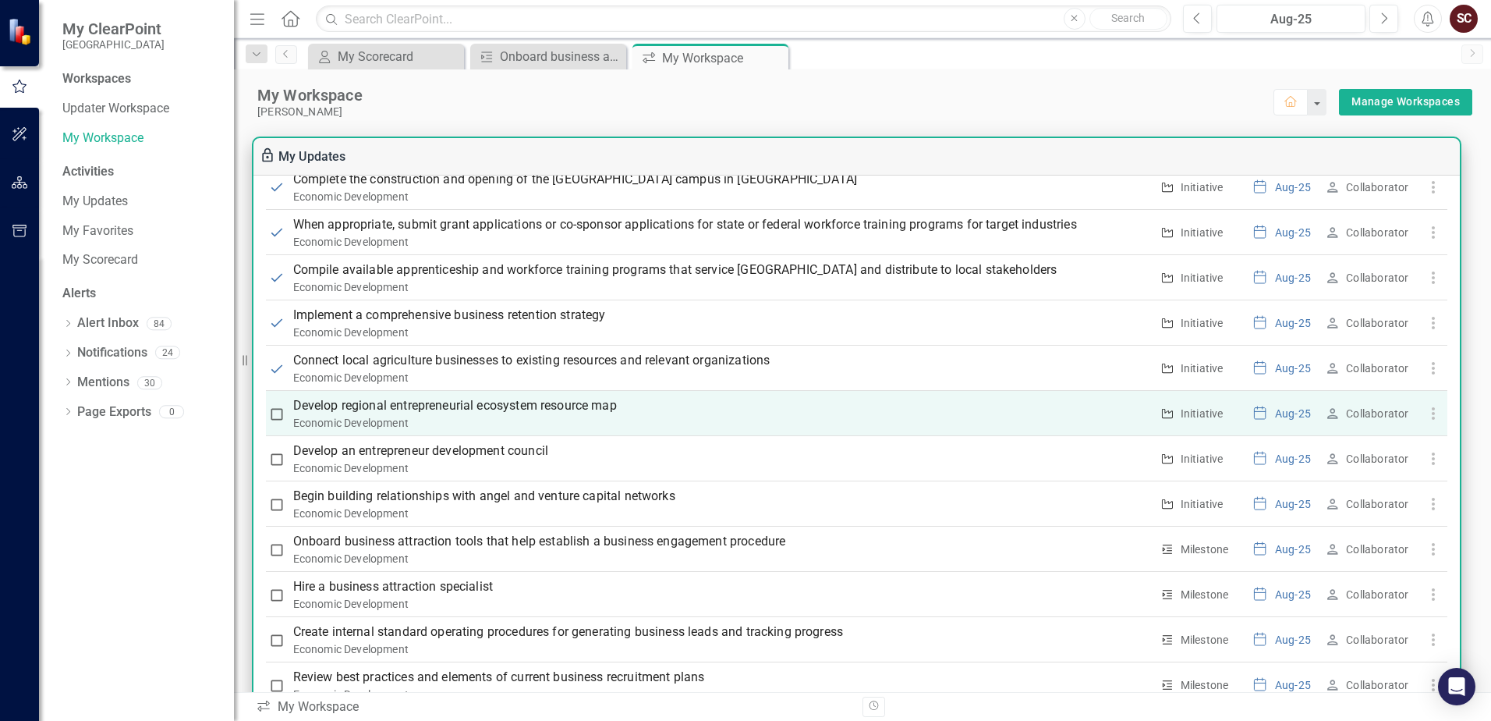
click at [579, 402] on p "Develop regional entrepreneurial ecosystem resource map" at bounding box center [721, 405] width 857 height 19
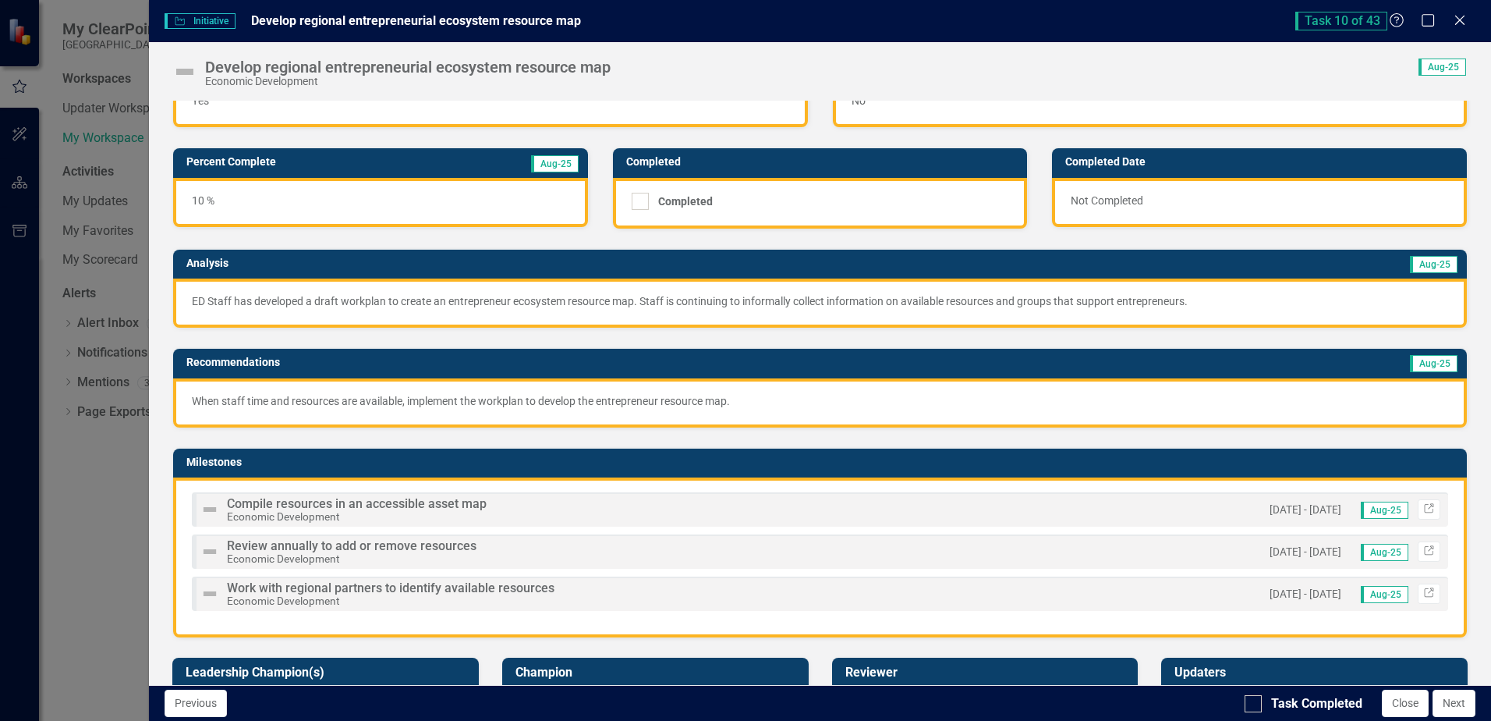
scroll to position [78, 0]
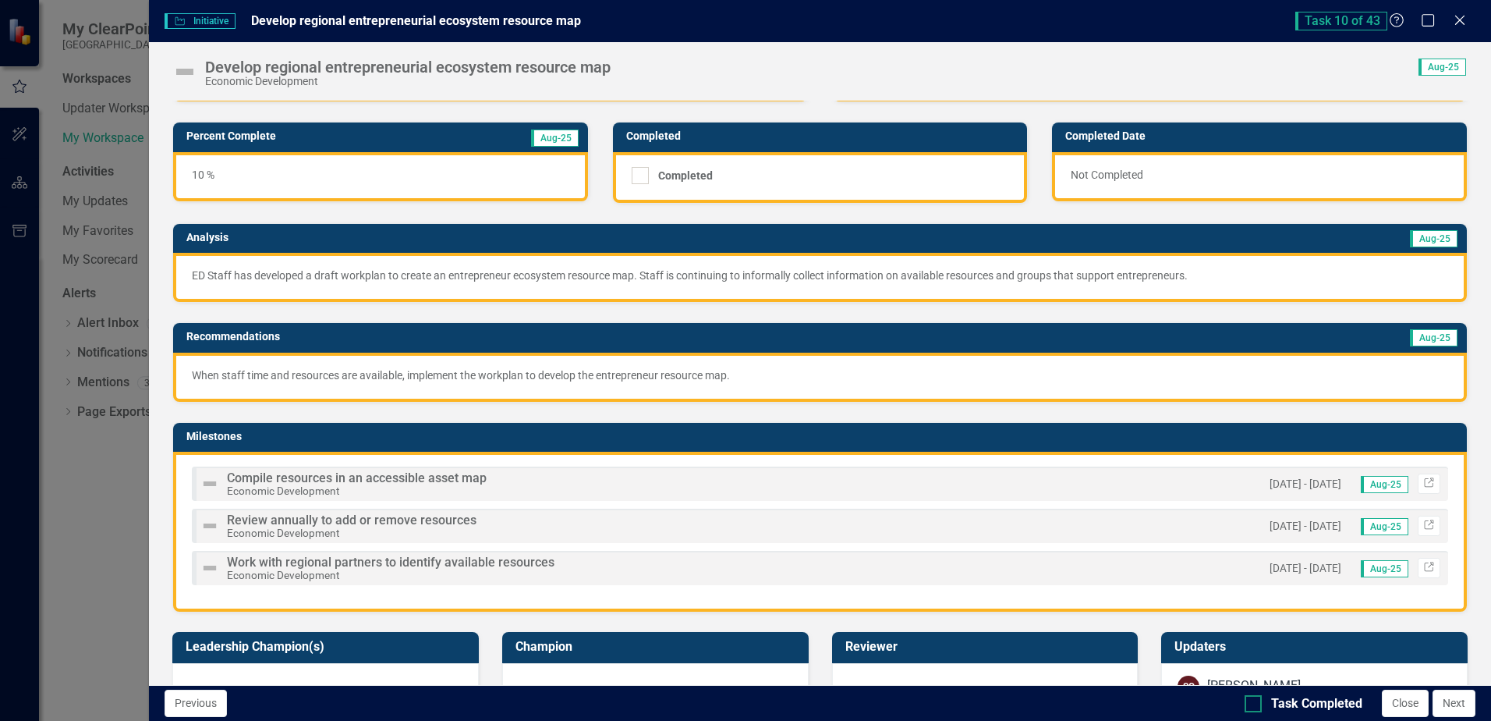
click at [1256, 705] on div at bounding box center [1253, 703] width 17 height 17
click at [1255, 705] on input "Task Completed" at bounding box center [1250, 700] width 10 height 10
checkbox input "true"
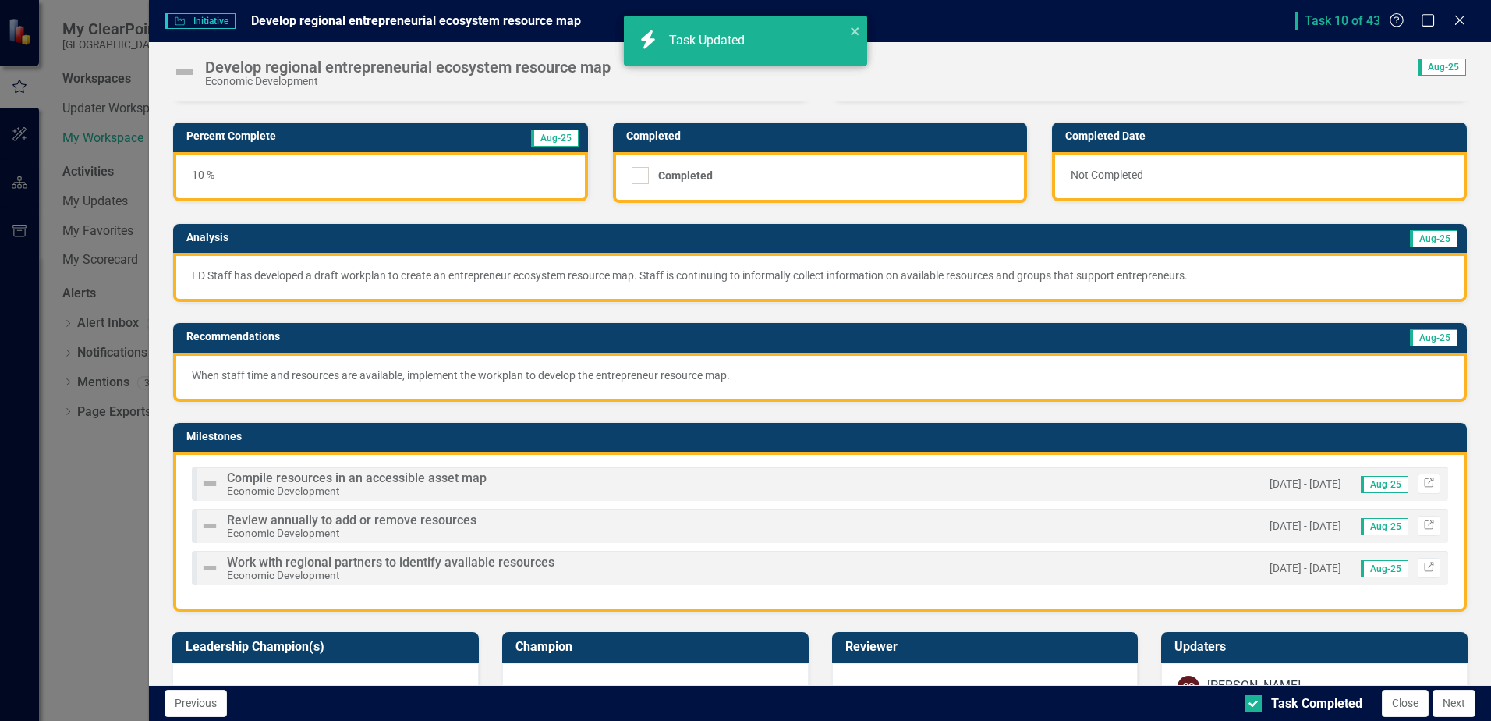
checkbox input "true"
click at [1454, 708] on button "Next" at bounding box center [1454, 703] width 43 height 27
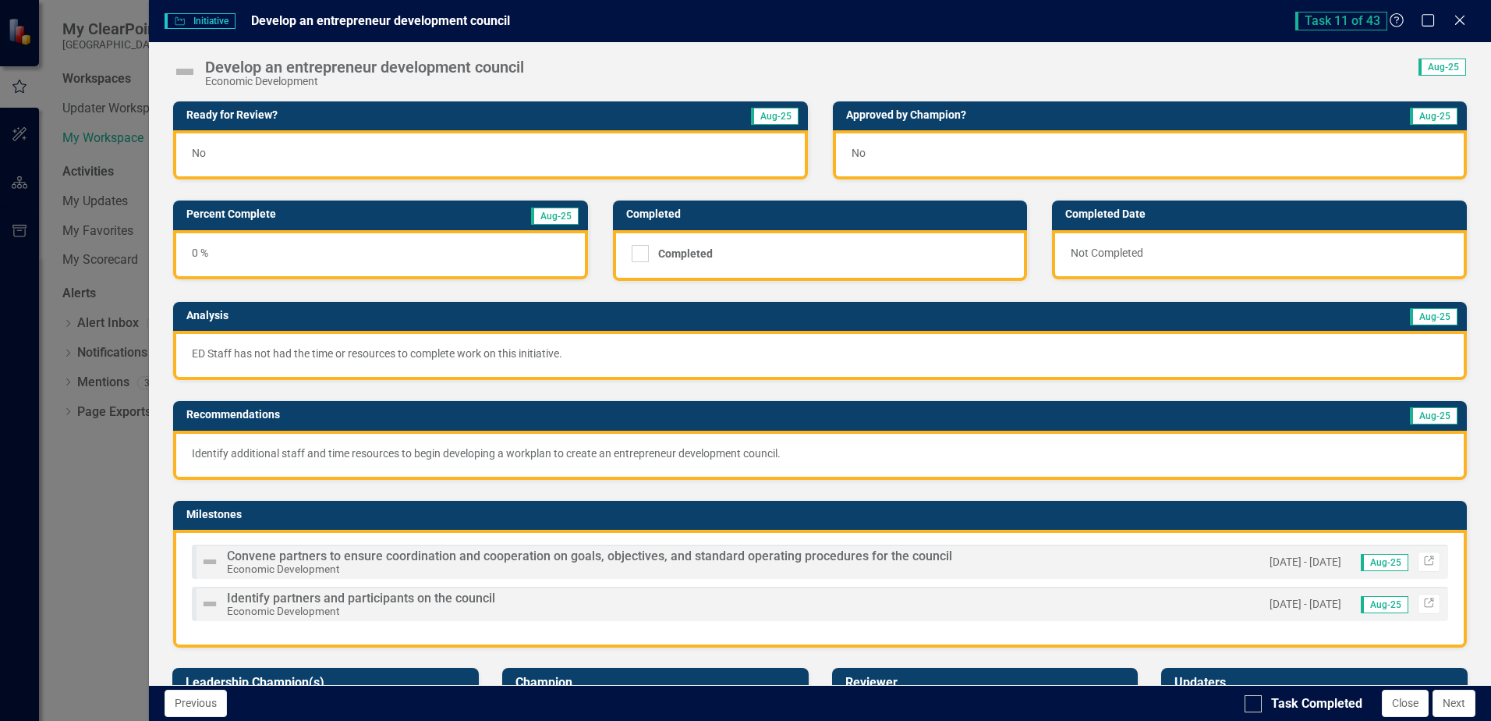
click at [433, 150] on div "No" at bounding box center [490, 154] width 634 height 49
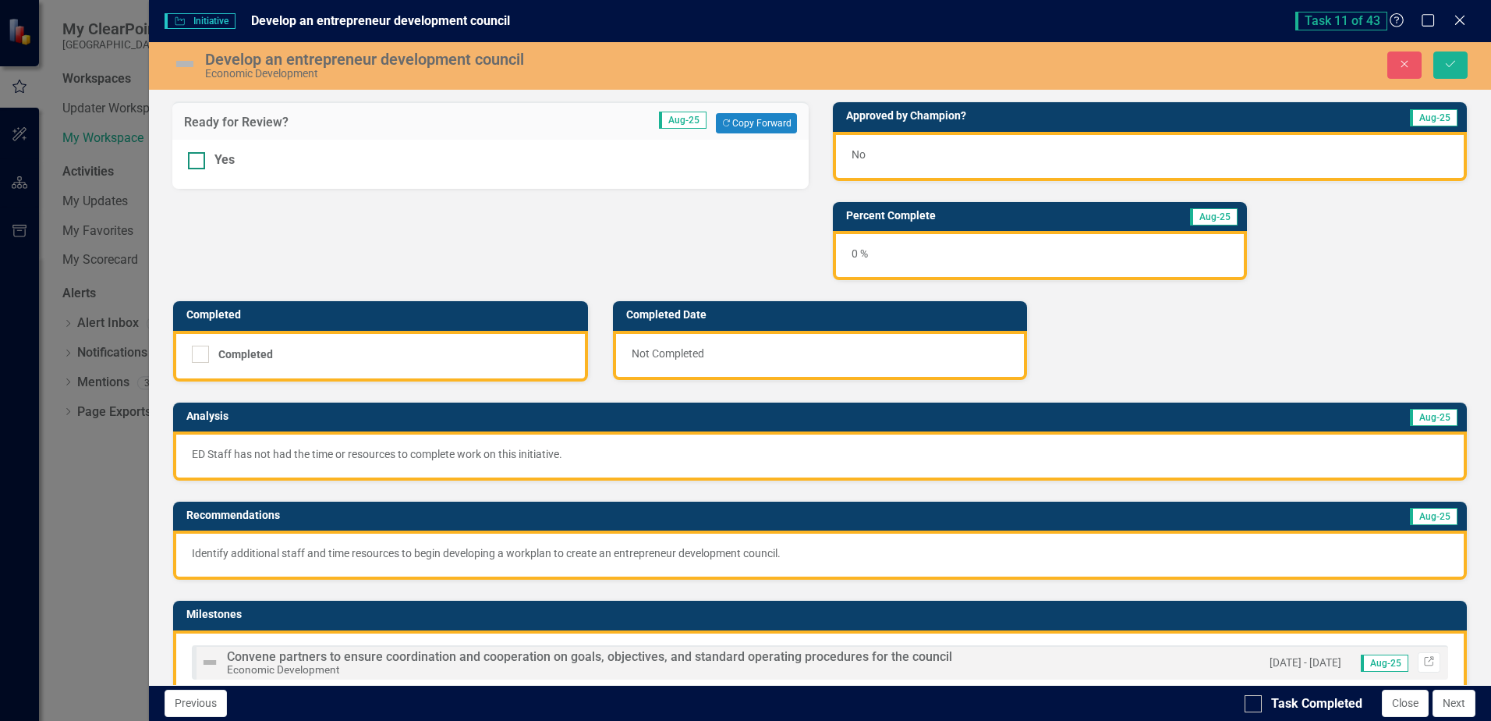
click at [195, 165] on div at bounding box center [196, 160] width 17 height 17
click at [195, 162] on input "Yes" at bounding box center [193, 157] width 10 height 10
checkbox input "true"
click at [1462, 59] on button "Save" at bounding box center [1451, 64] width 34 height 27
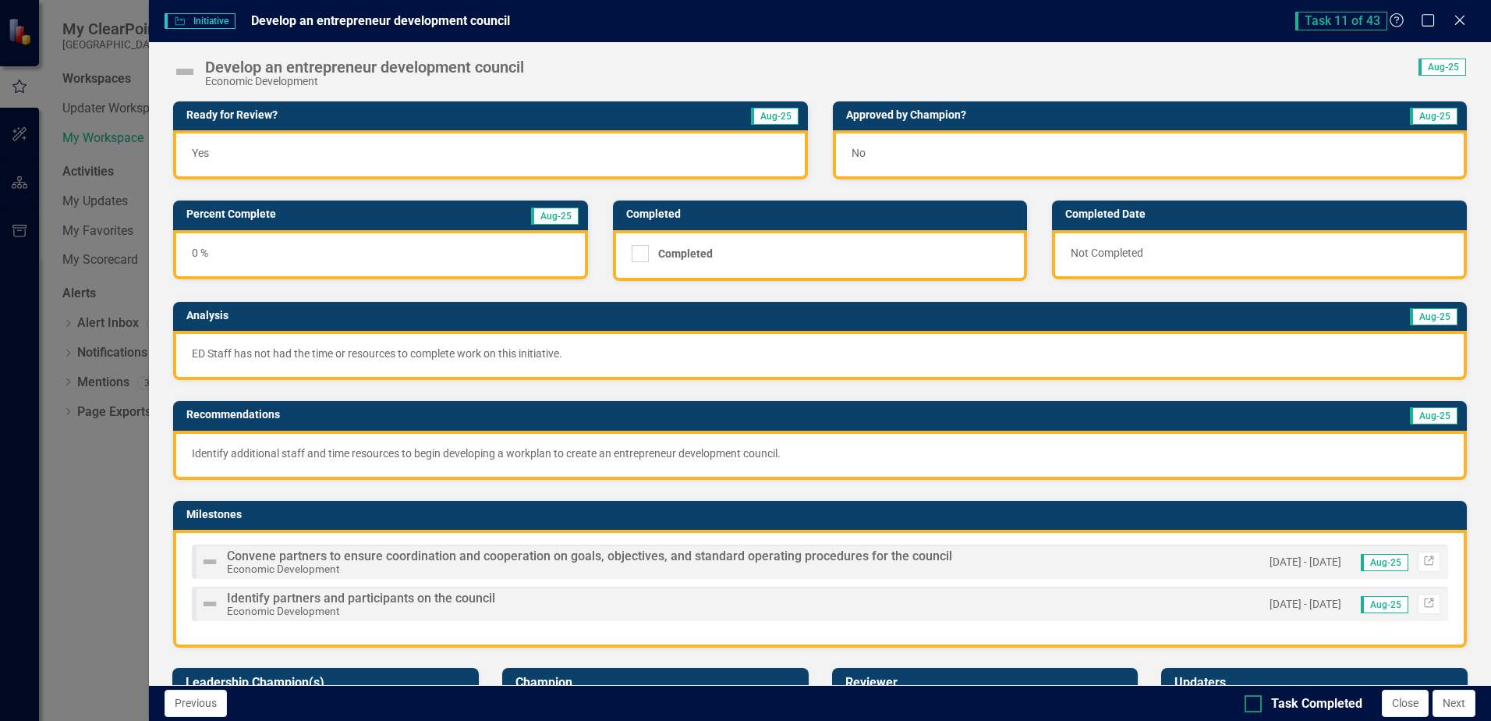
click at [1254, 707] on div at bounding box center [1253, 703] width 17 height 17
click at [1254, 705] on input "Task Completed" at bounding box center [1250, 700] width 10 height 10
checkbox input "true"
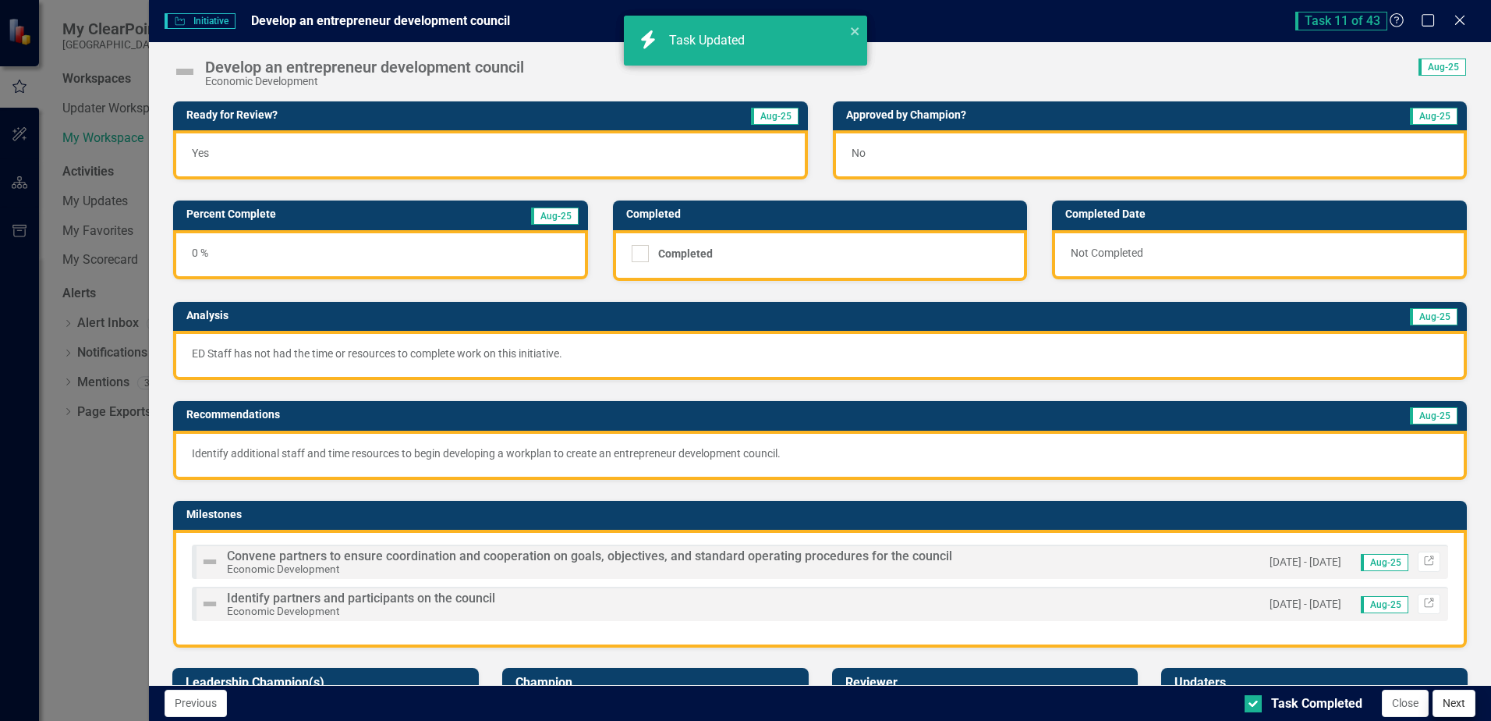
checkbox input "true"
click at [1465, 711] on button "Next" at bounding box center [1454, 703] width 43 height 27
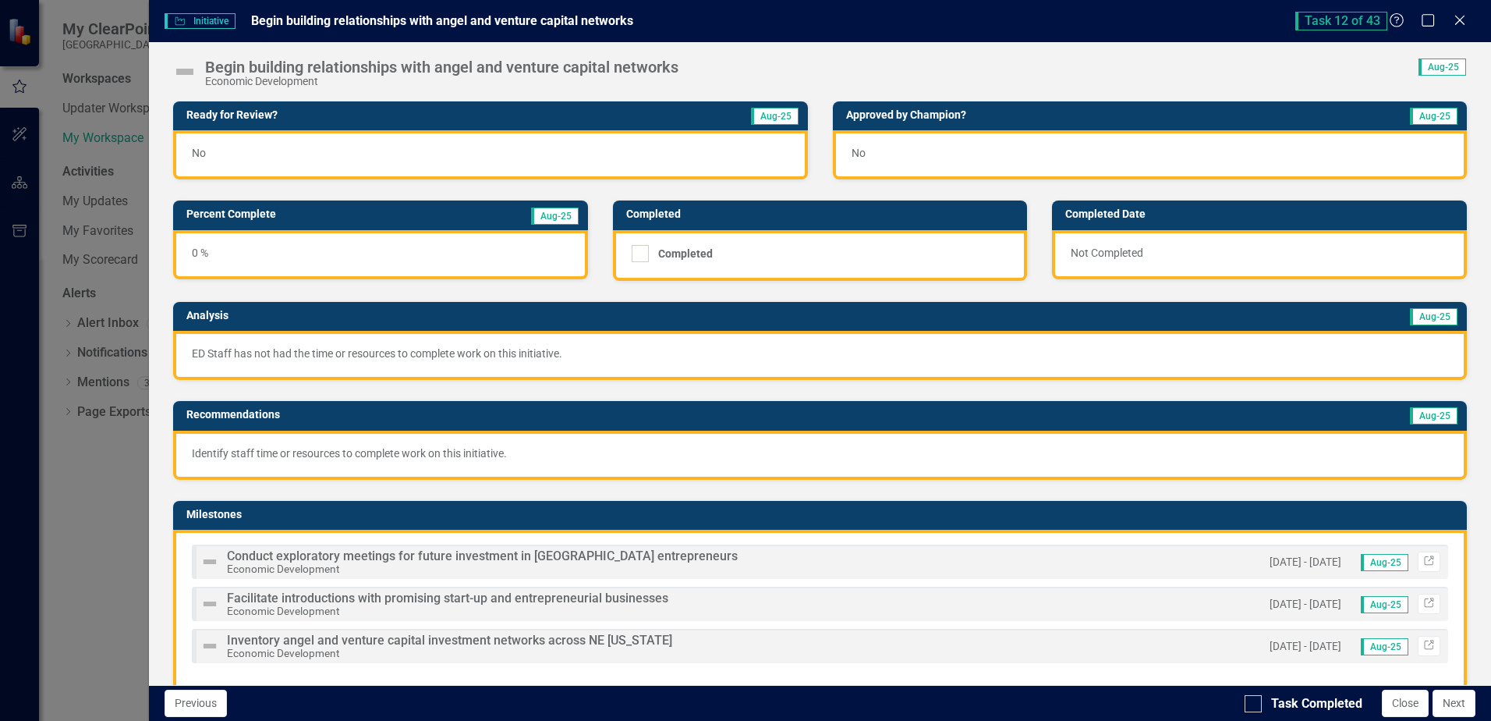
click at [494, 158] on div "No" at bounding box center [490, 154] width 634 height 49
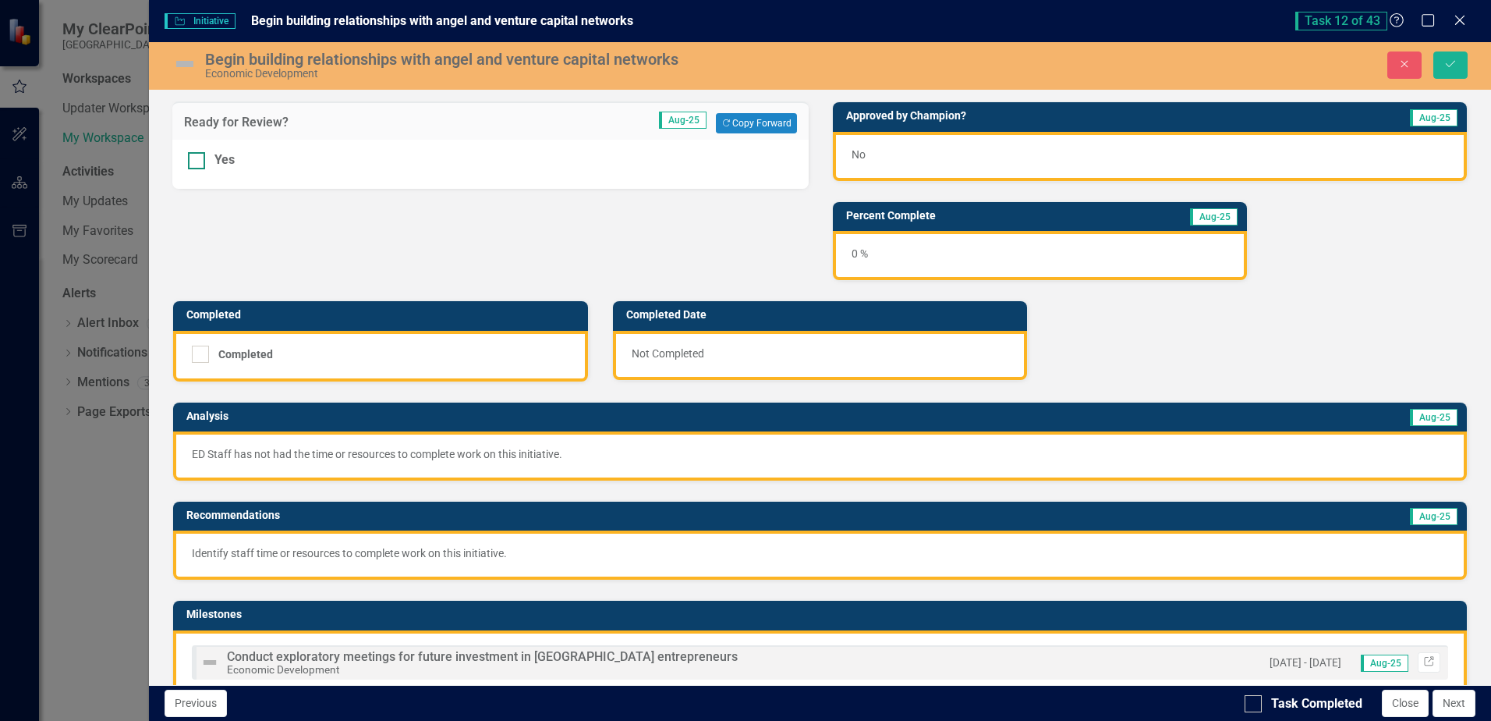
click at [194, 158] on input "Yes" at bounding box center [193, 157] width 10 height 10
checkbox input "true"
click at [1462, 71] on button "Save" at bounding box center [1451, 64] width 34 height 27
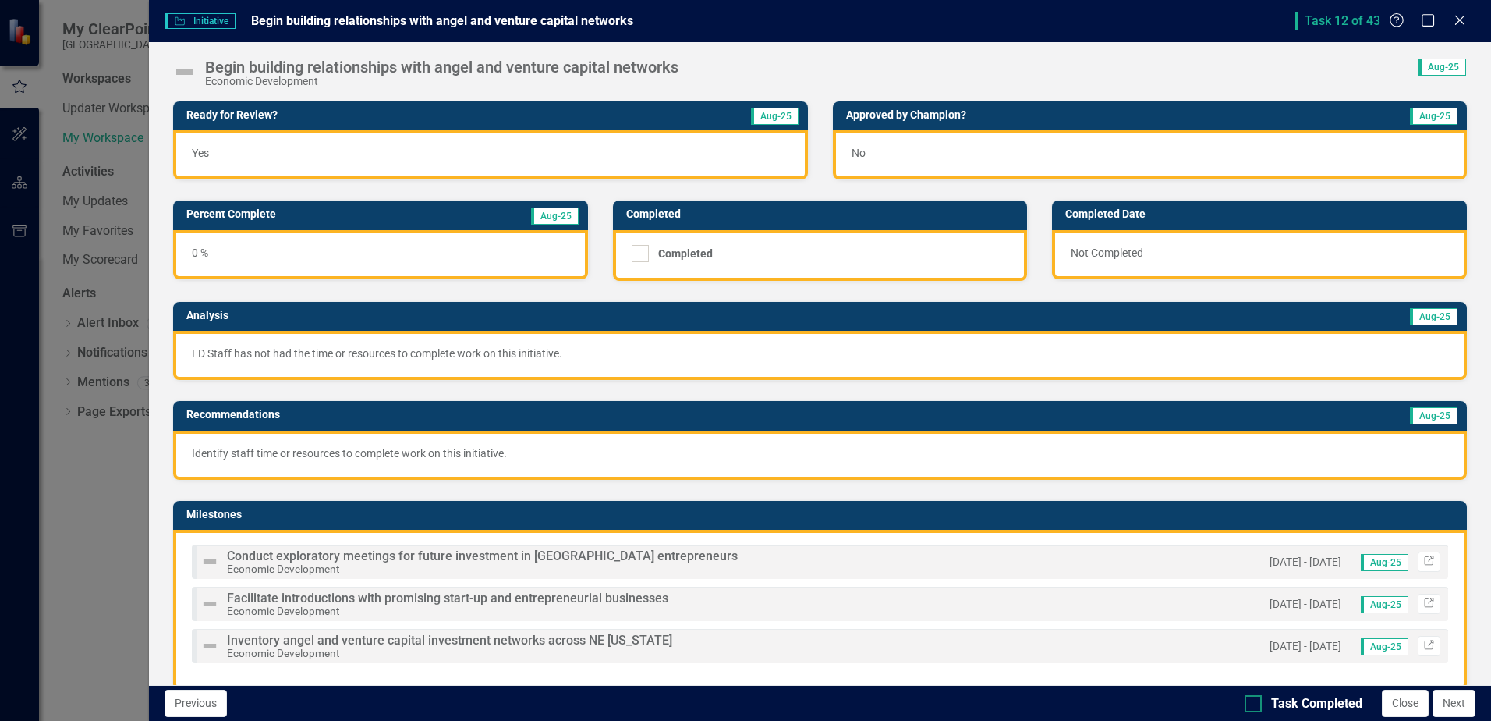
click at [1260, 698] on div at bounding box center [1253, 703] width 17 height 17
click at [1255, 698] on input "Task Completed" at bounding box center [1250, 700] width 10 height 10
checkbox input "true"
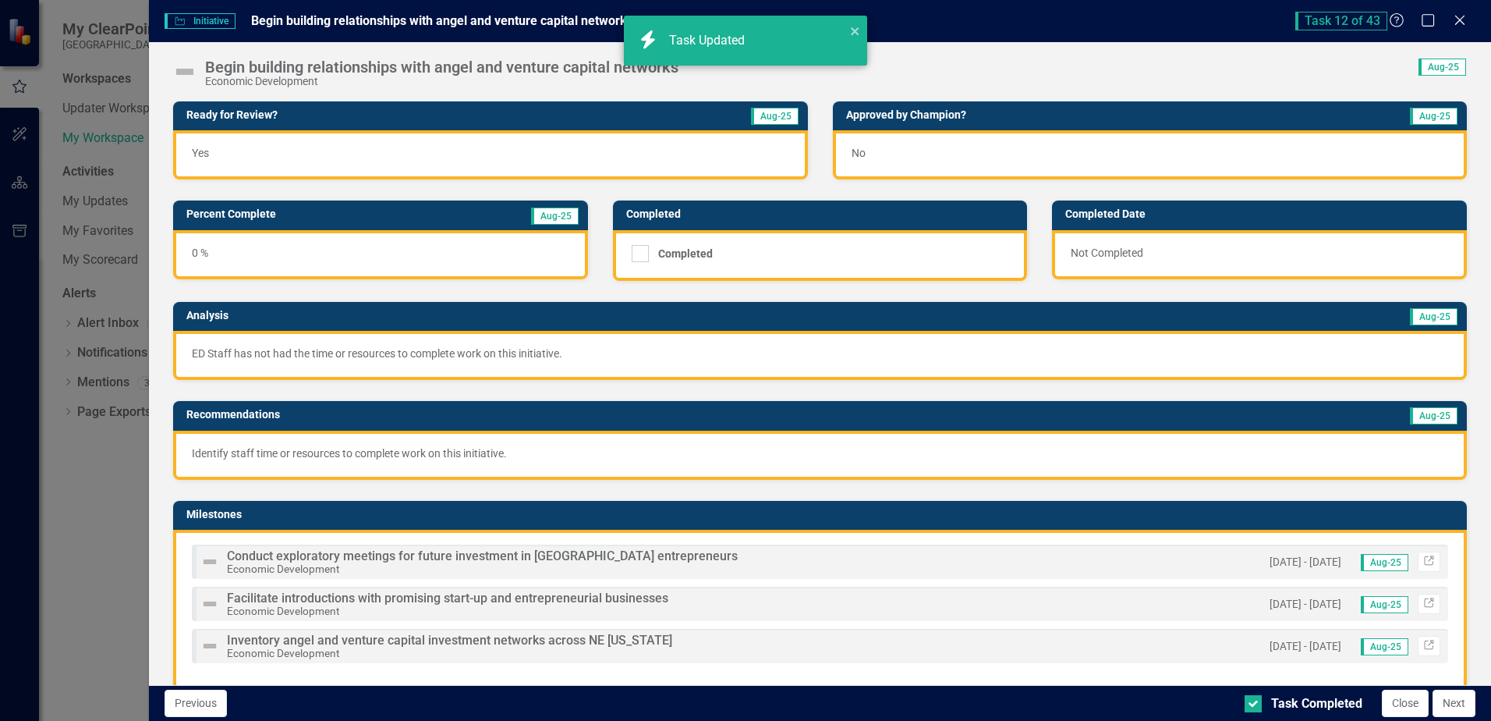
checkbox input "true"
click at [1457, 707] on button "Next" at bounding box center [1454, 703] width 43 height 27
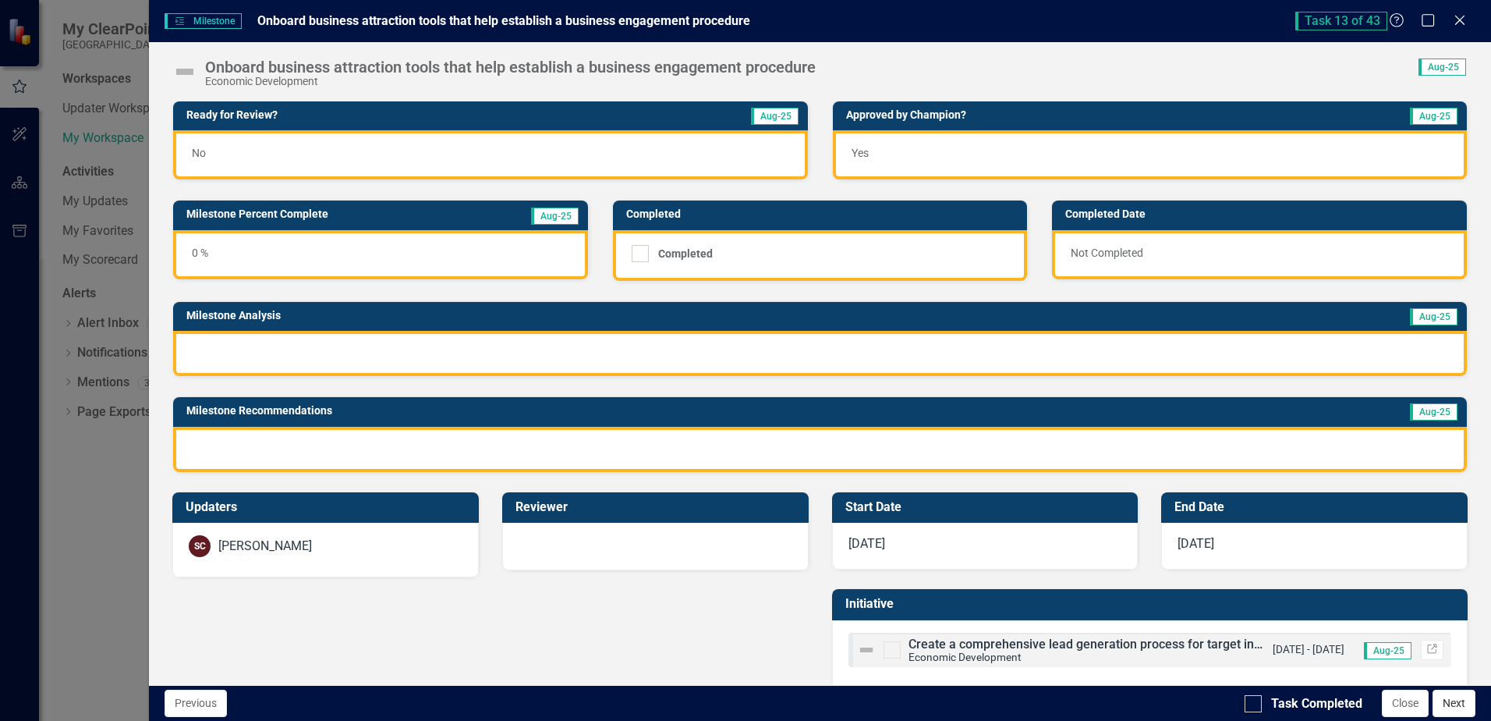
click at [1465, 698] on button "Next" at bounding box center [1454, 703] width 43 height 27
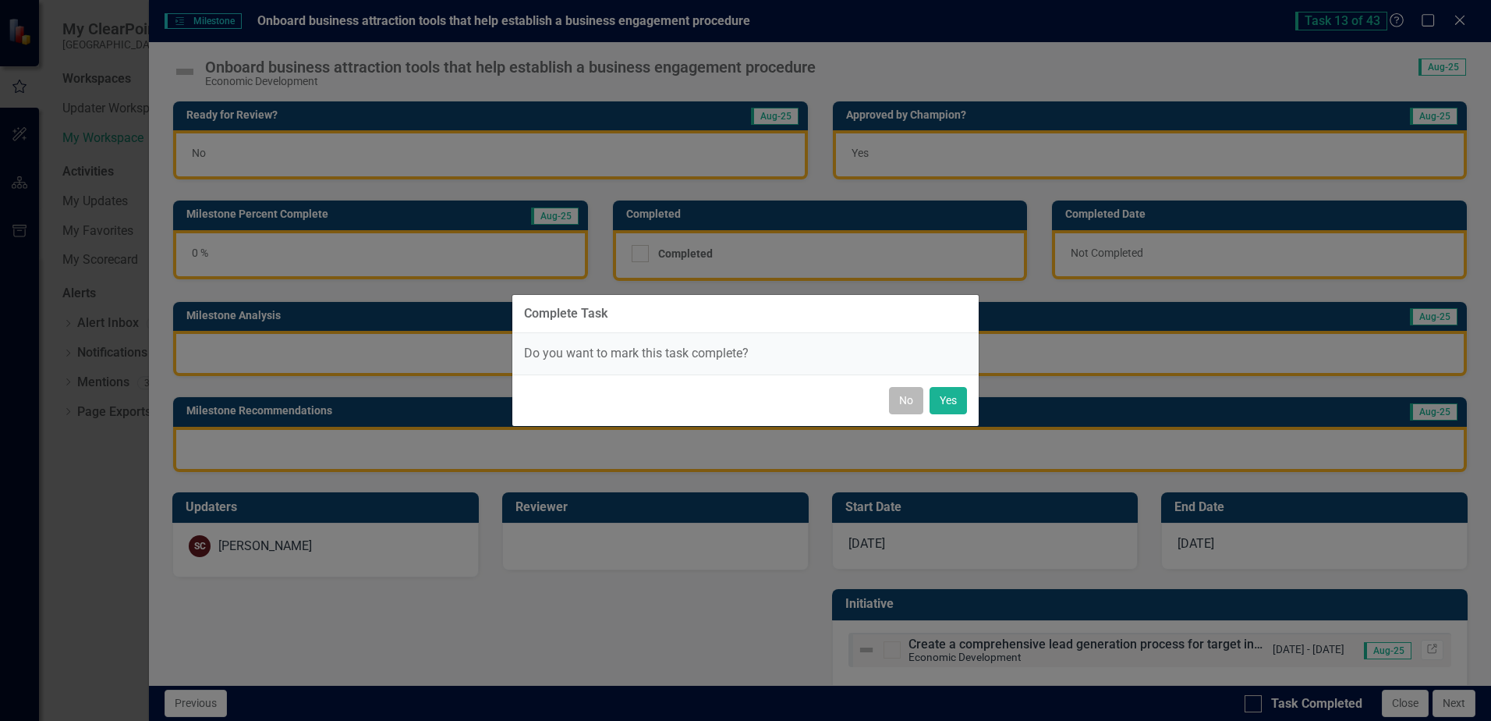
click at [903, 408] on button "No" at bounding box center [906, 400] width 34 height 27
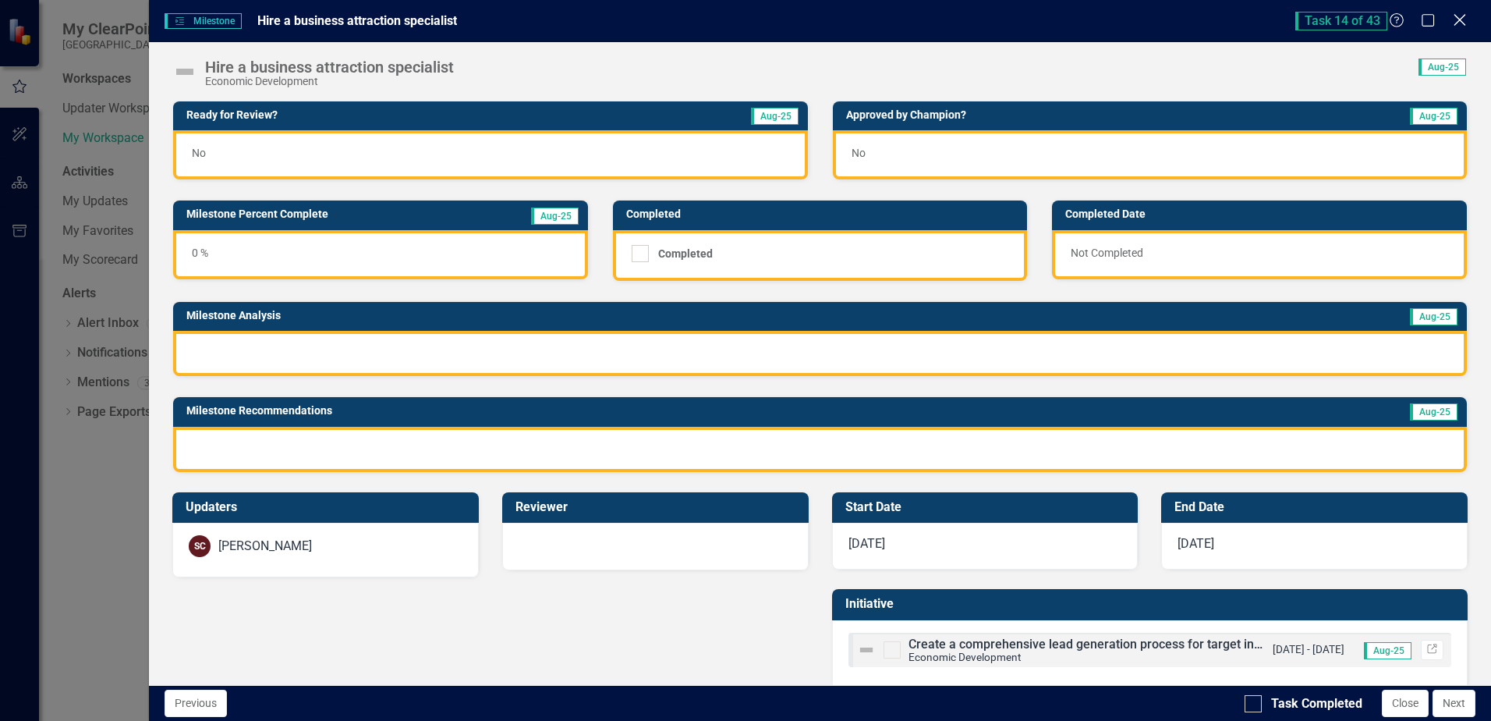
click at [1454, 17] on icon "Close" at bounding box center [1459, 19] width 19 height 15
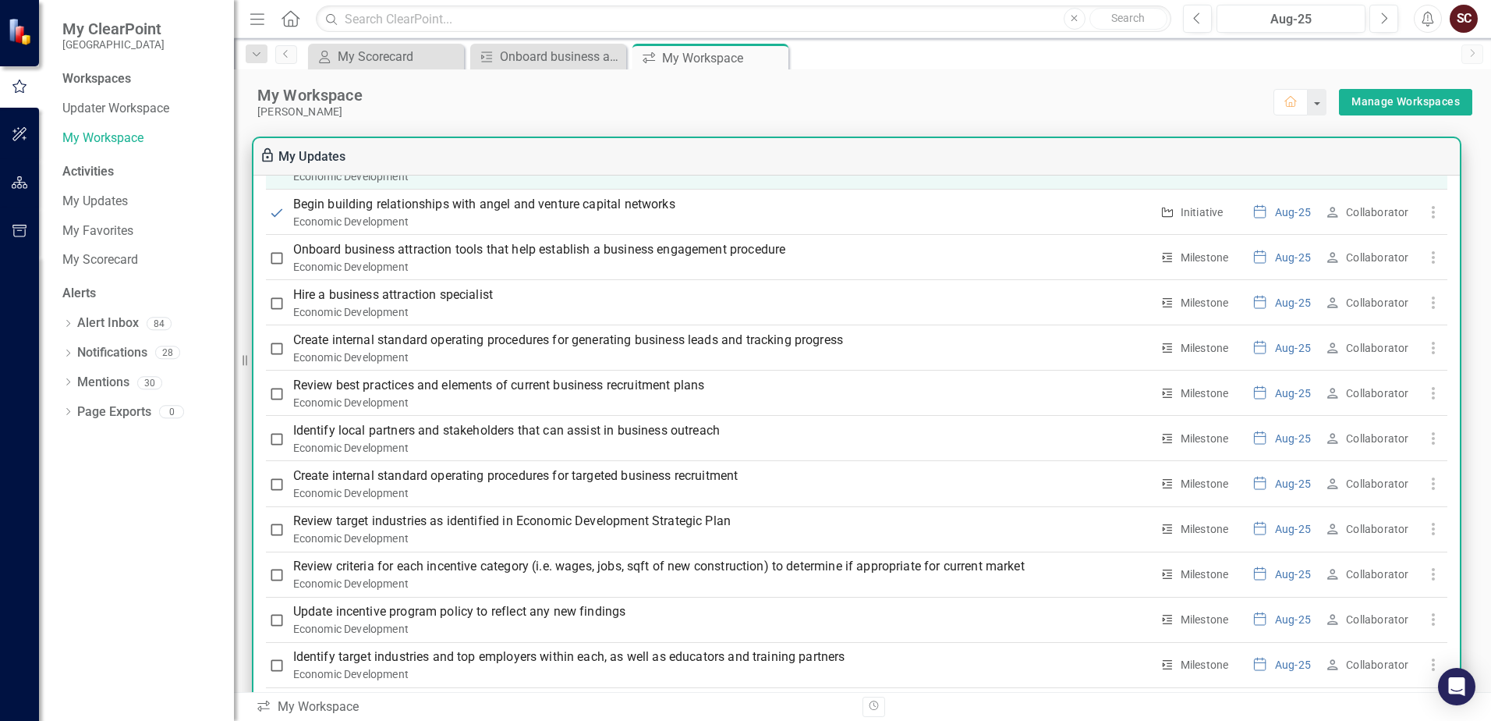
scroll to position [1638, 0]
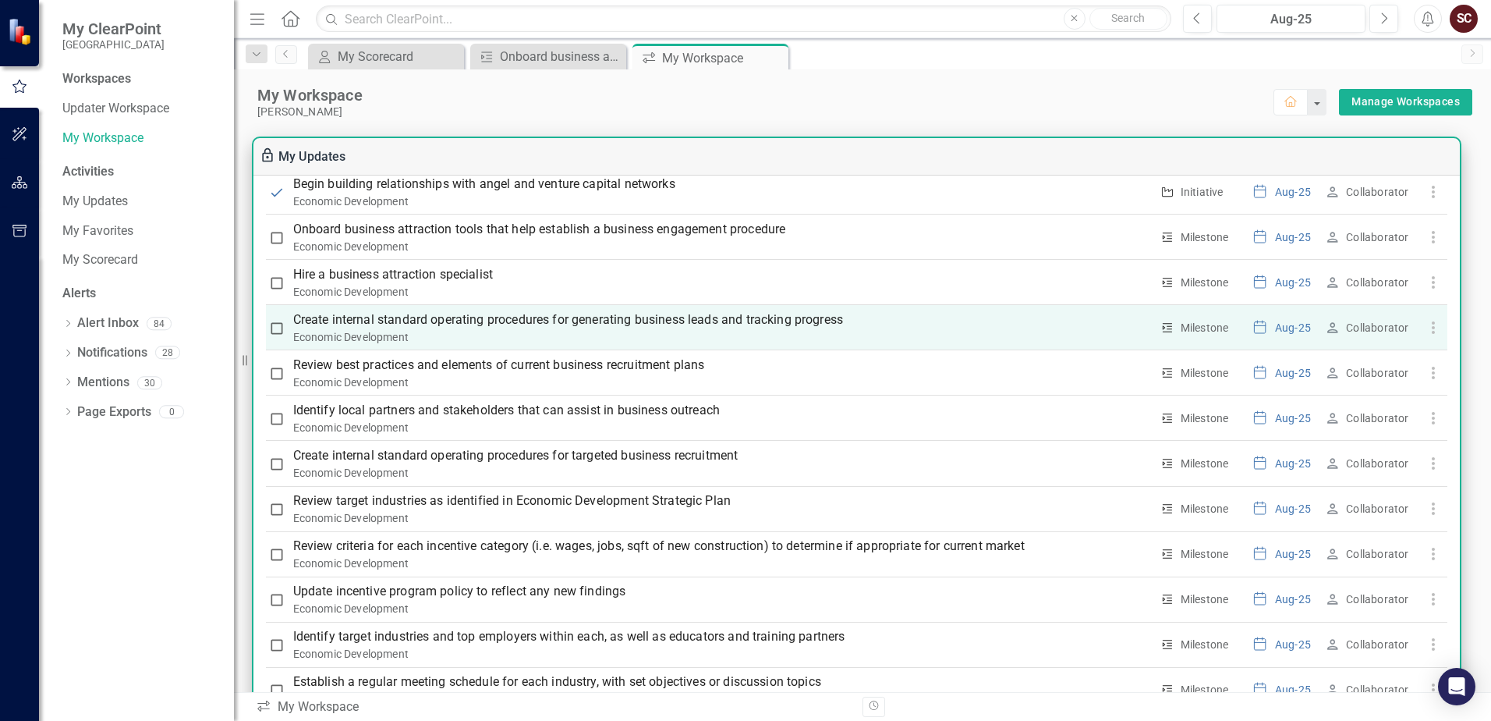
click at [445, 318] on p "Create internal standard operating procedures for generating business leads and…" at bounding box center [721, 319] width 857 height 19
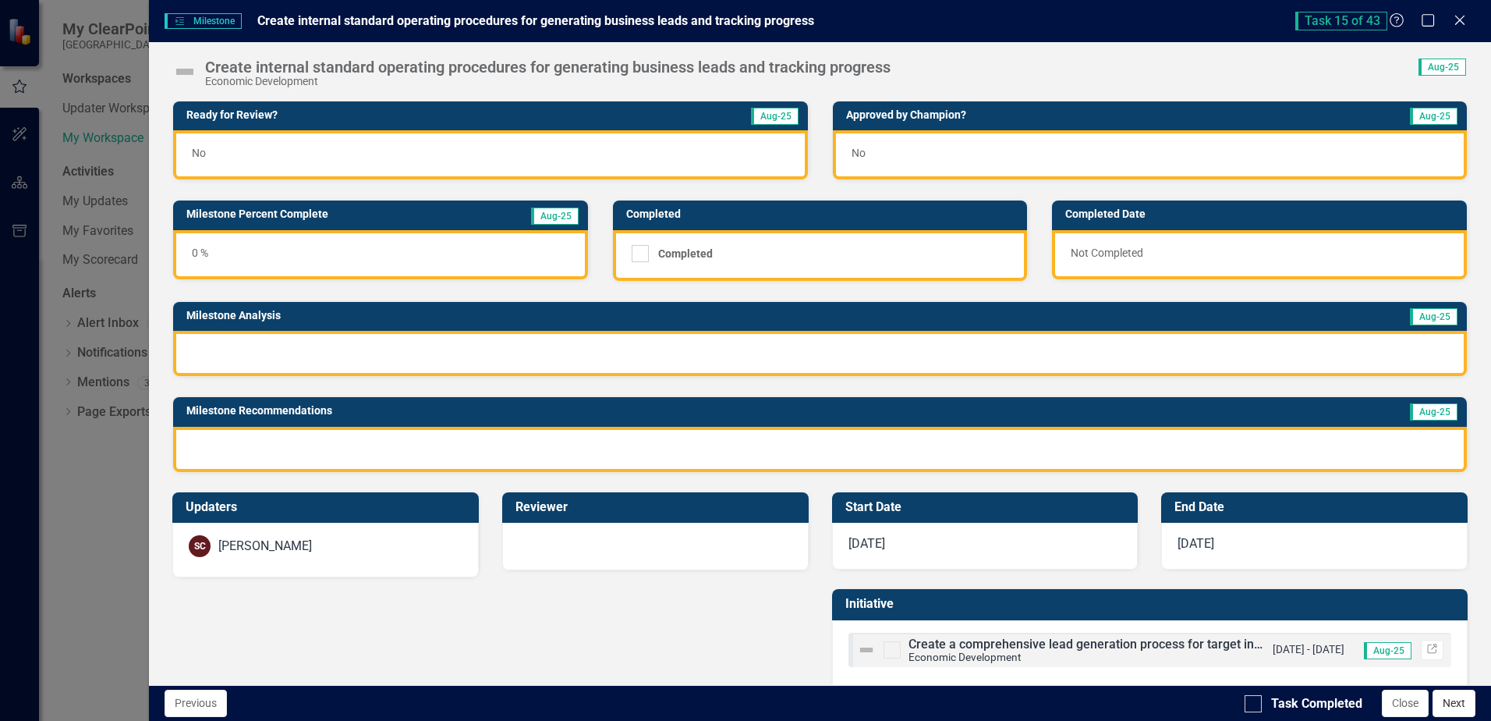
click at [1445, 702] on button "Next" at bounding box center [1454, 703] width 43 height 27
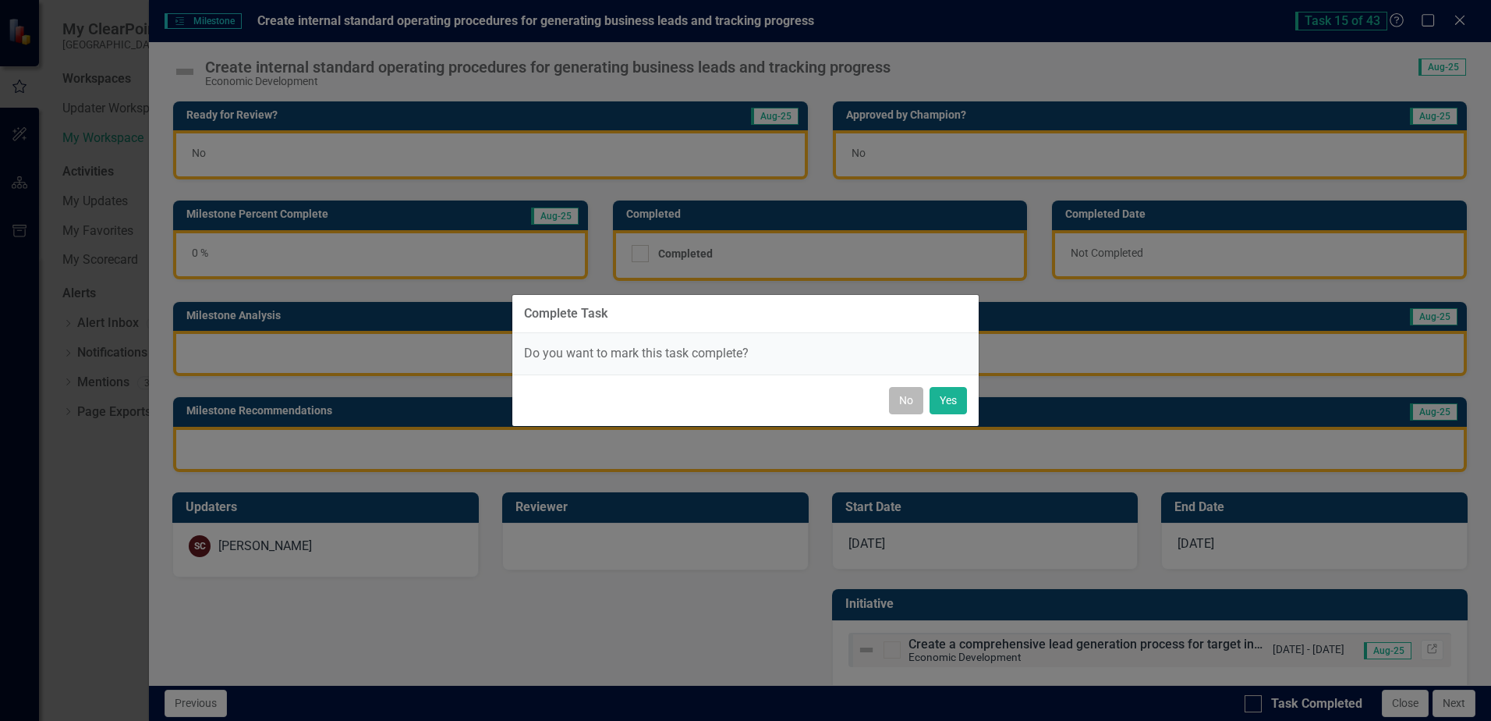
click at [908, 398] on button "No" at bounding box center [906, 400] width 34 height 27
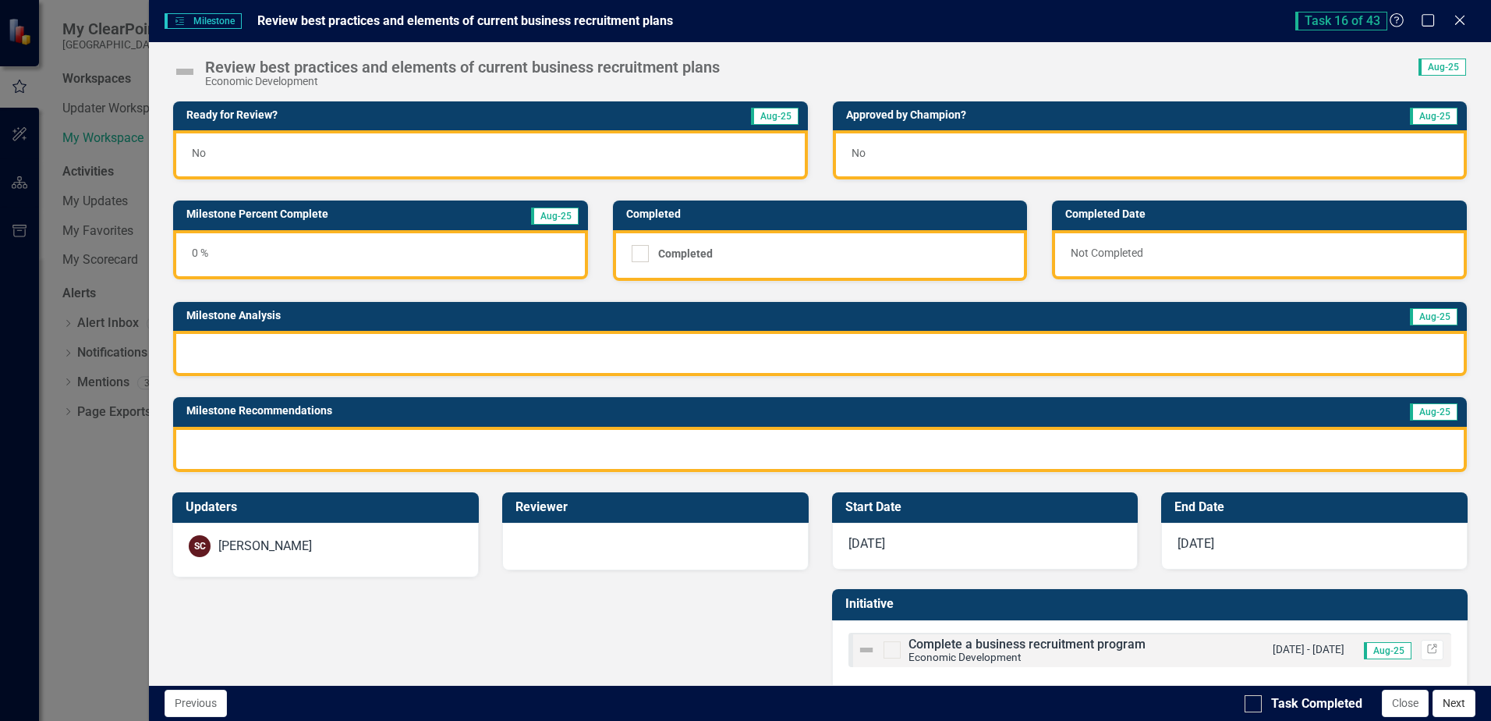
click at [1466, 708] on button "Next" at bounding box center [1454, 703] width 43 height 27
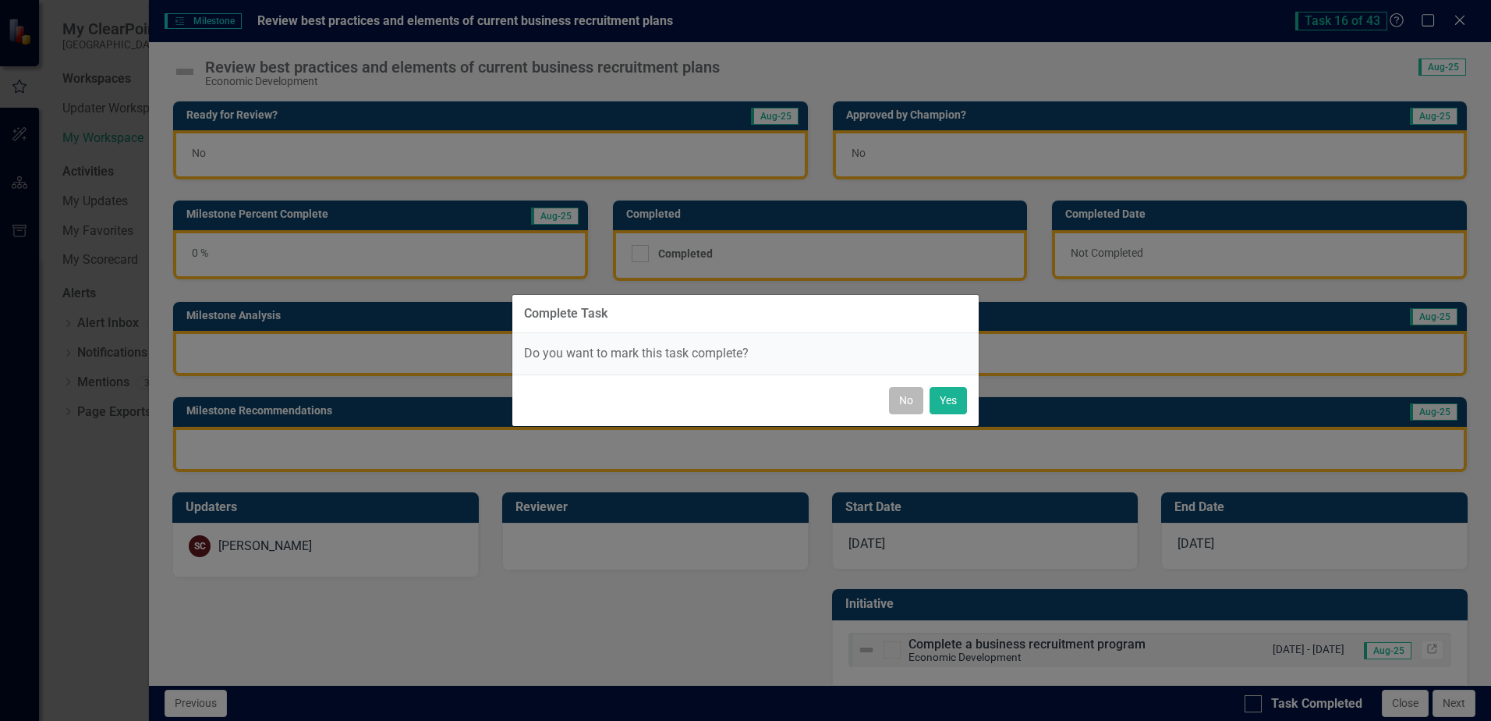
click at [895, 395] on button "No" at bounding box center [906, 400] width 34 height 27
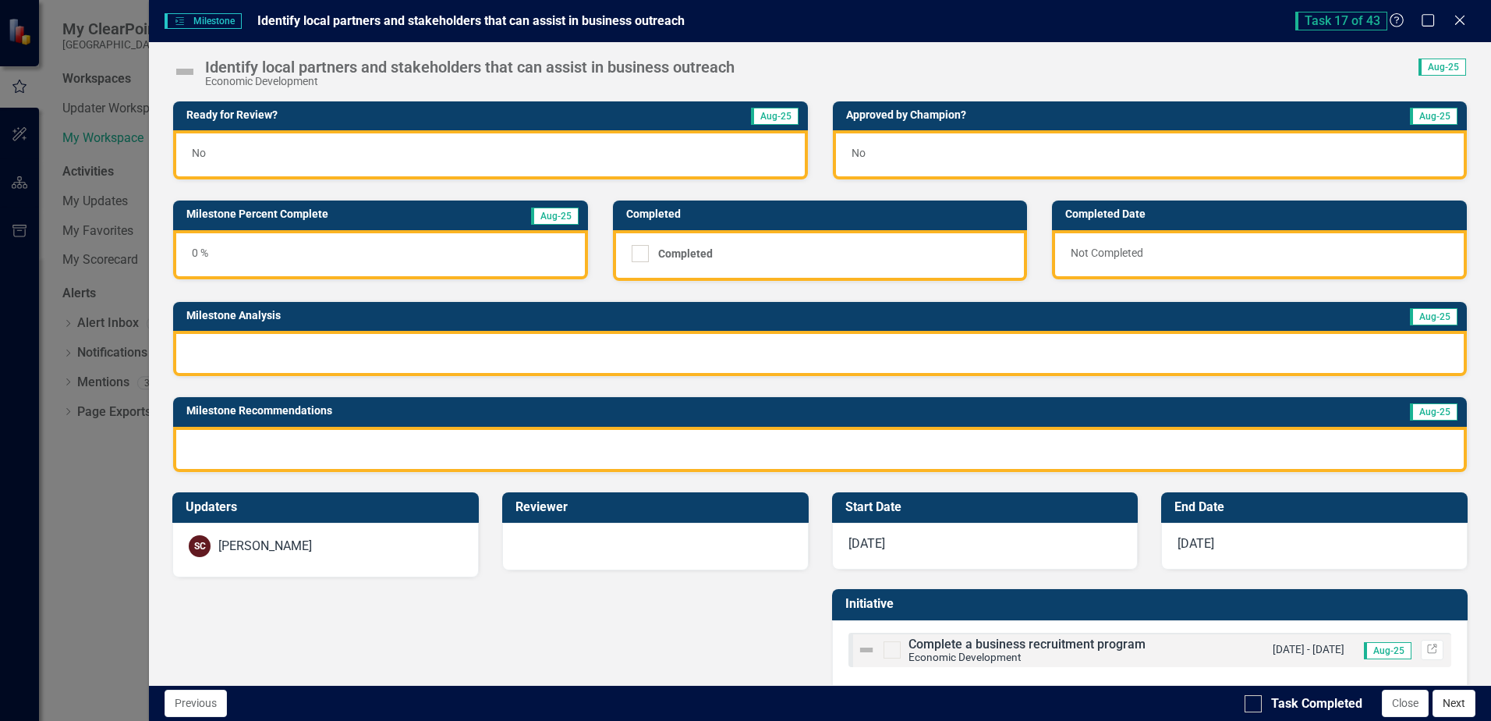
click at [1457, 710] on button "Next" at bounding box center [1454, 703] width 43 height 27
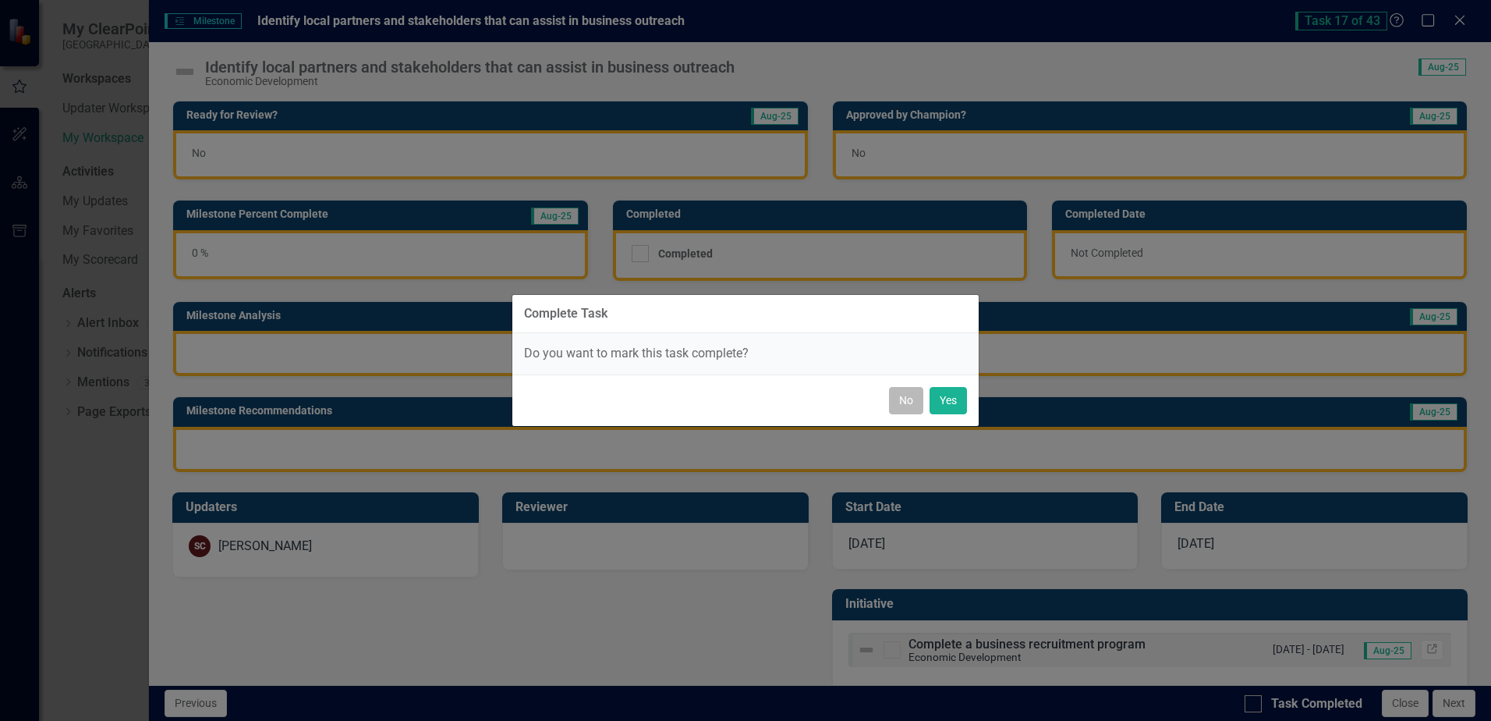
click at [907, 412] on button "No" at bounding box center [906, 400] width 34 height 27
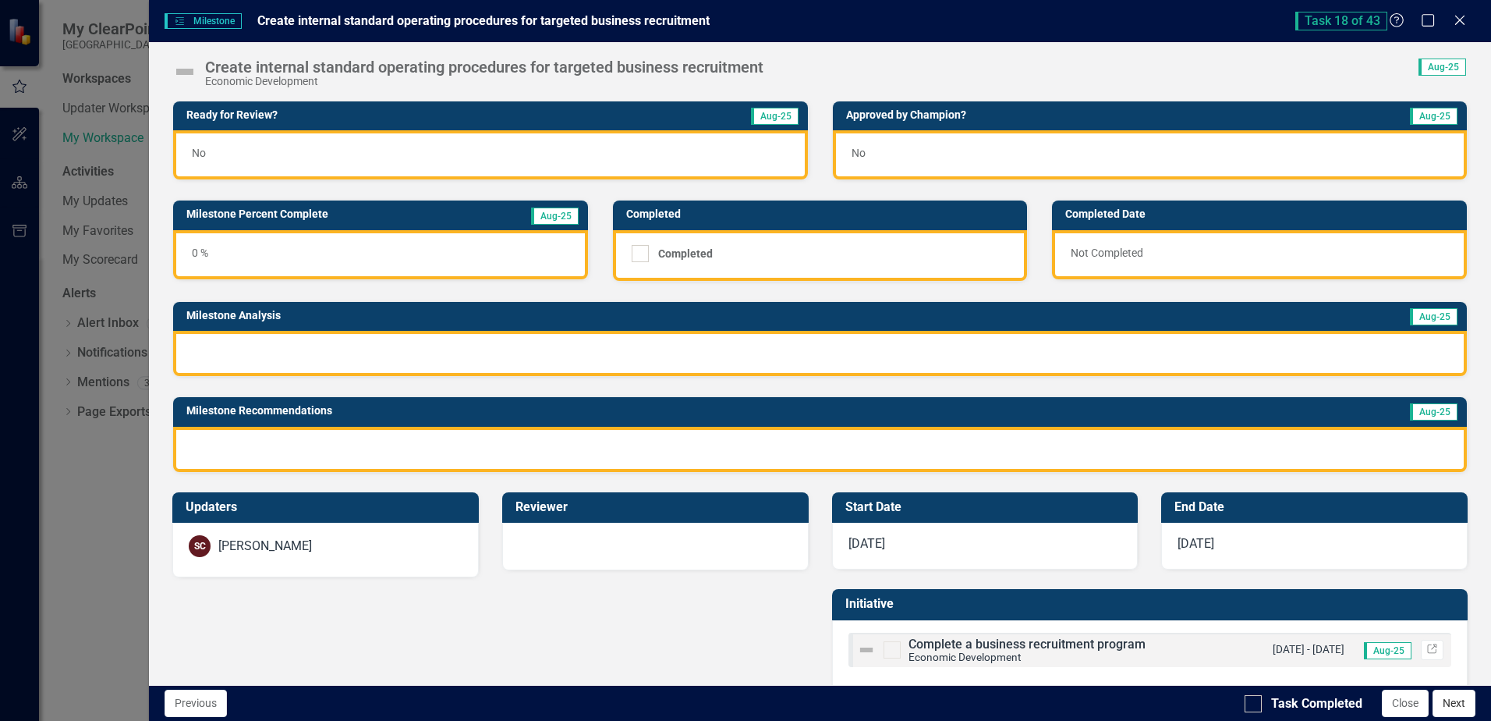
click at [1457, 710] on button "Next" at bounding box center [1454, 703] width 43 height 27
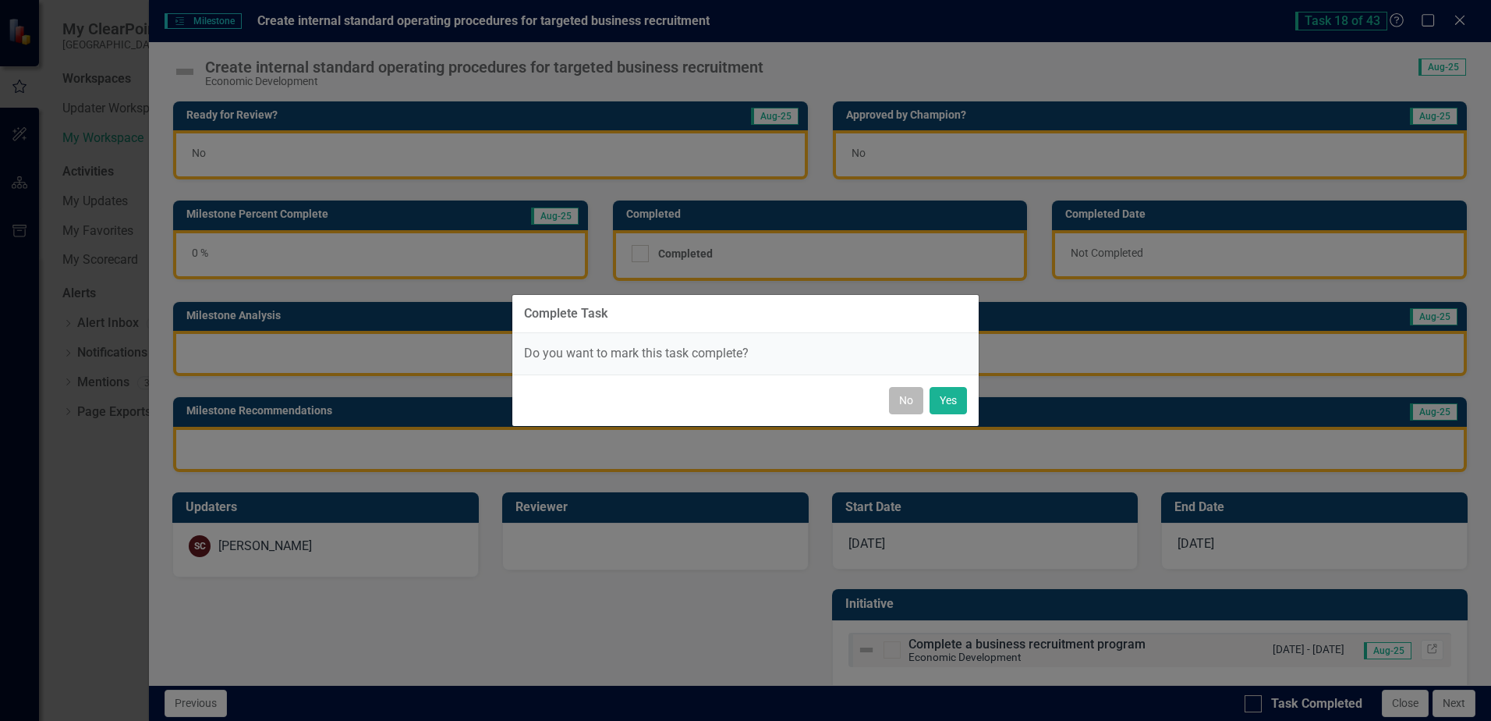
click at [911, 396] on button "No" at bounding box center [906, 400] width 34 height 27
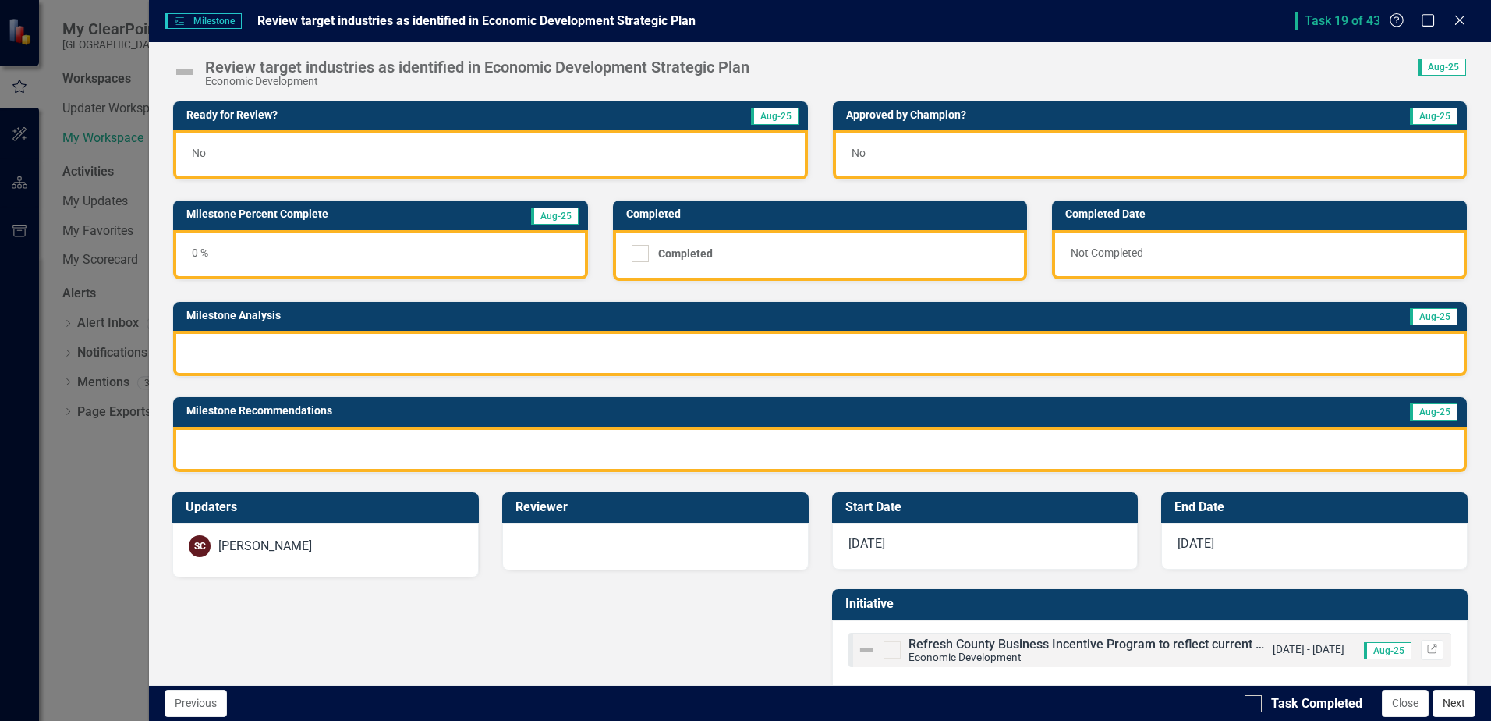
click at [1458, 712] on button "Next" at bounding box center [1454, 703] width 43 height 27
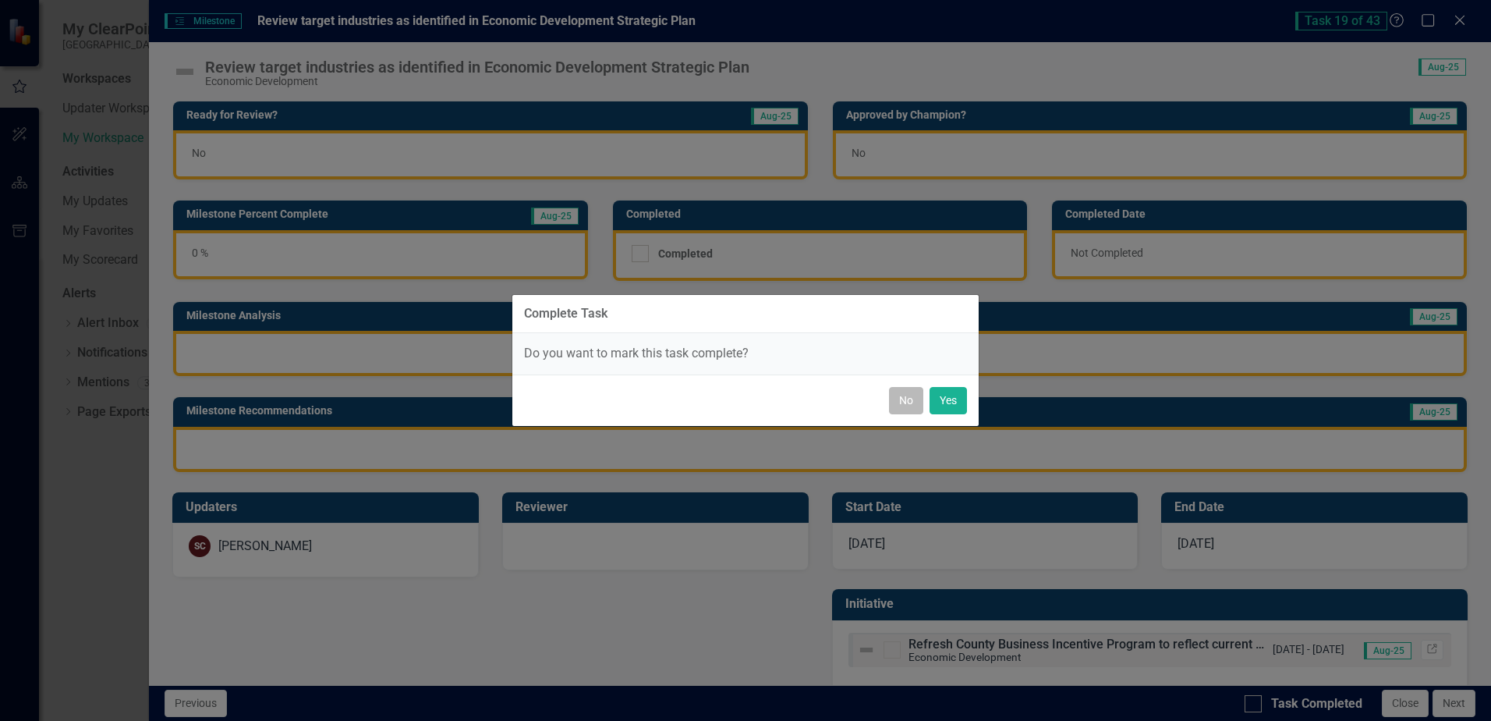
click at [901, 398] on button "No" at bounding box center [906, 400] width 34 height 27
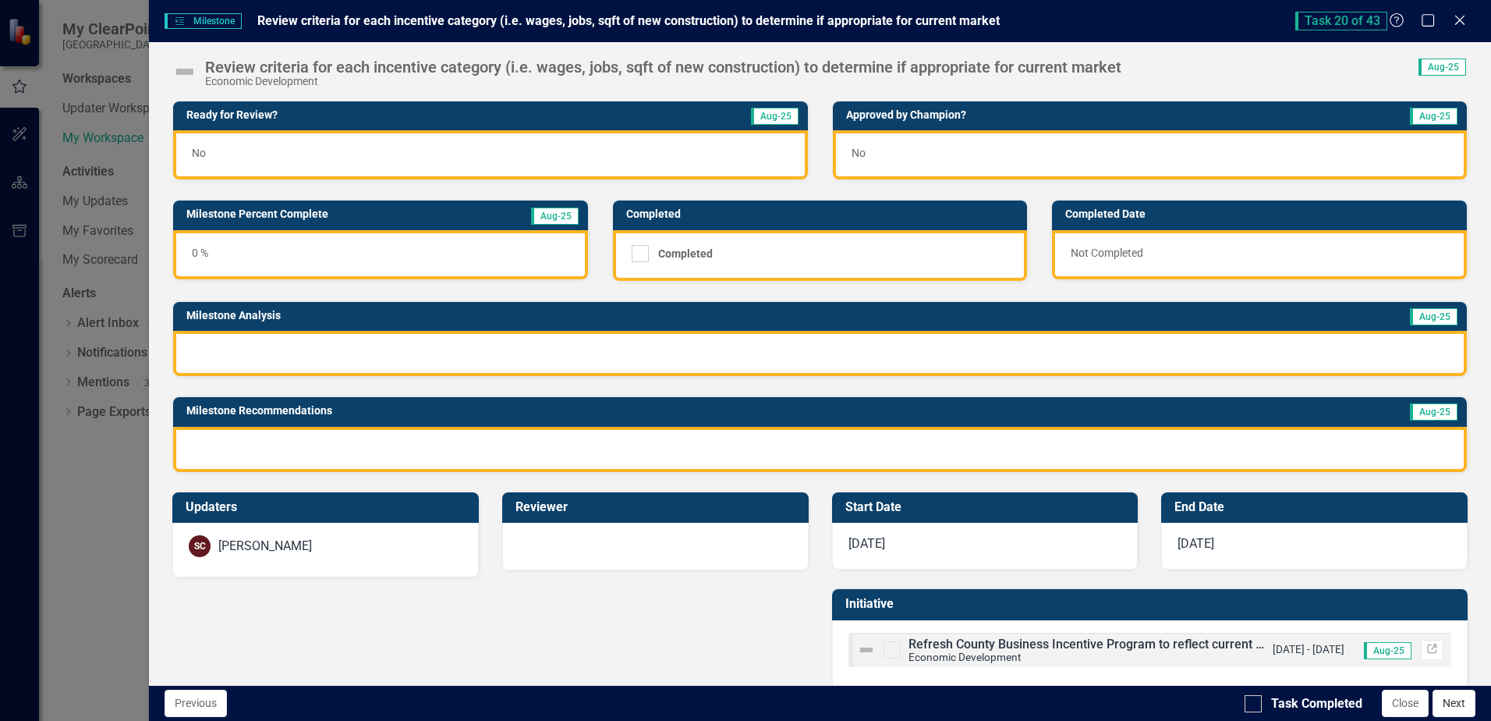
click at [1465, 702] on button "Next" at bounding box center [1454, 703] width 43 height 27
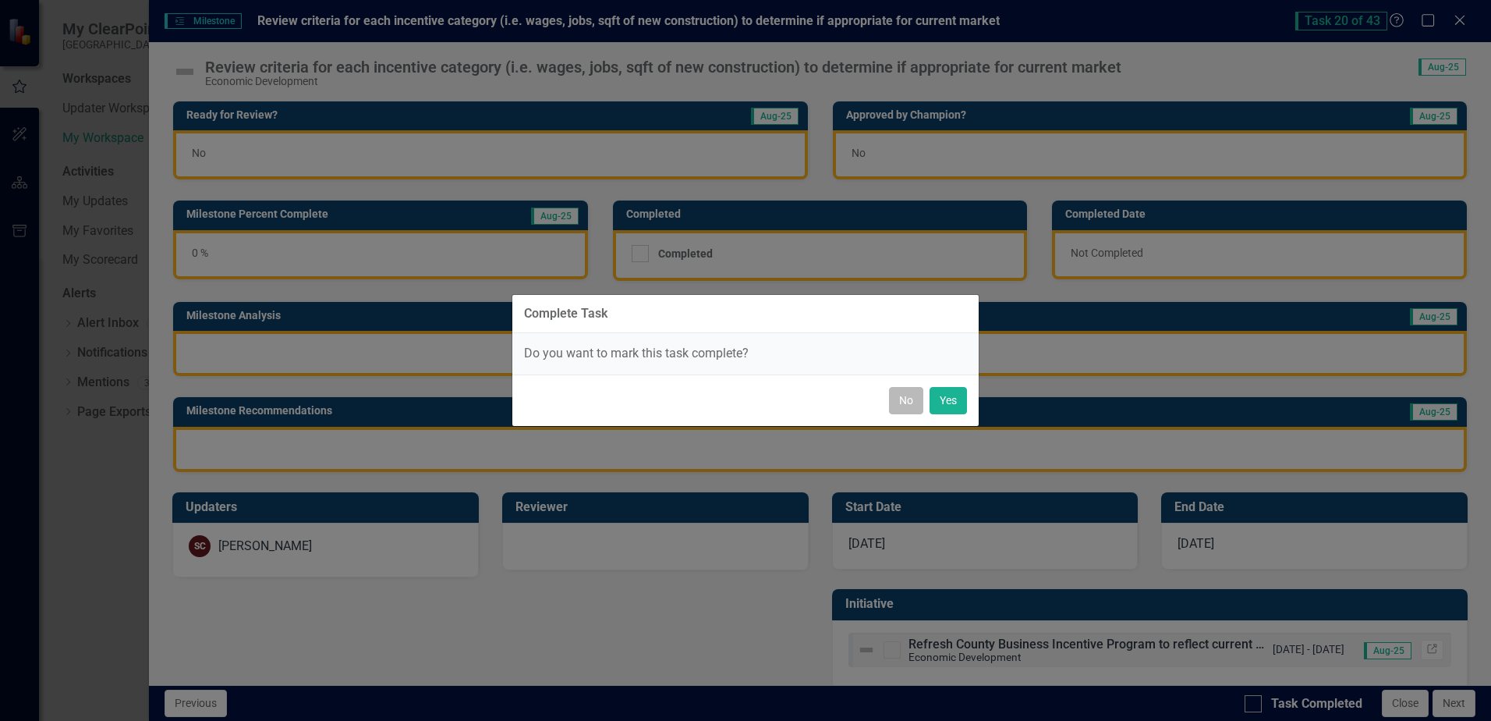
click at [913, 394] on button "No" at bounding box center [906, 400] width 34 height 27
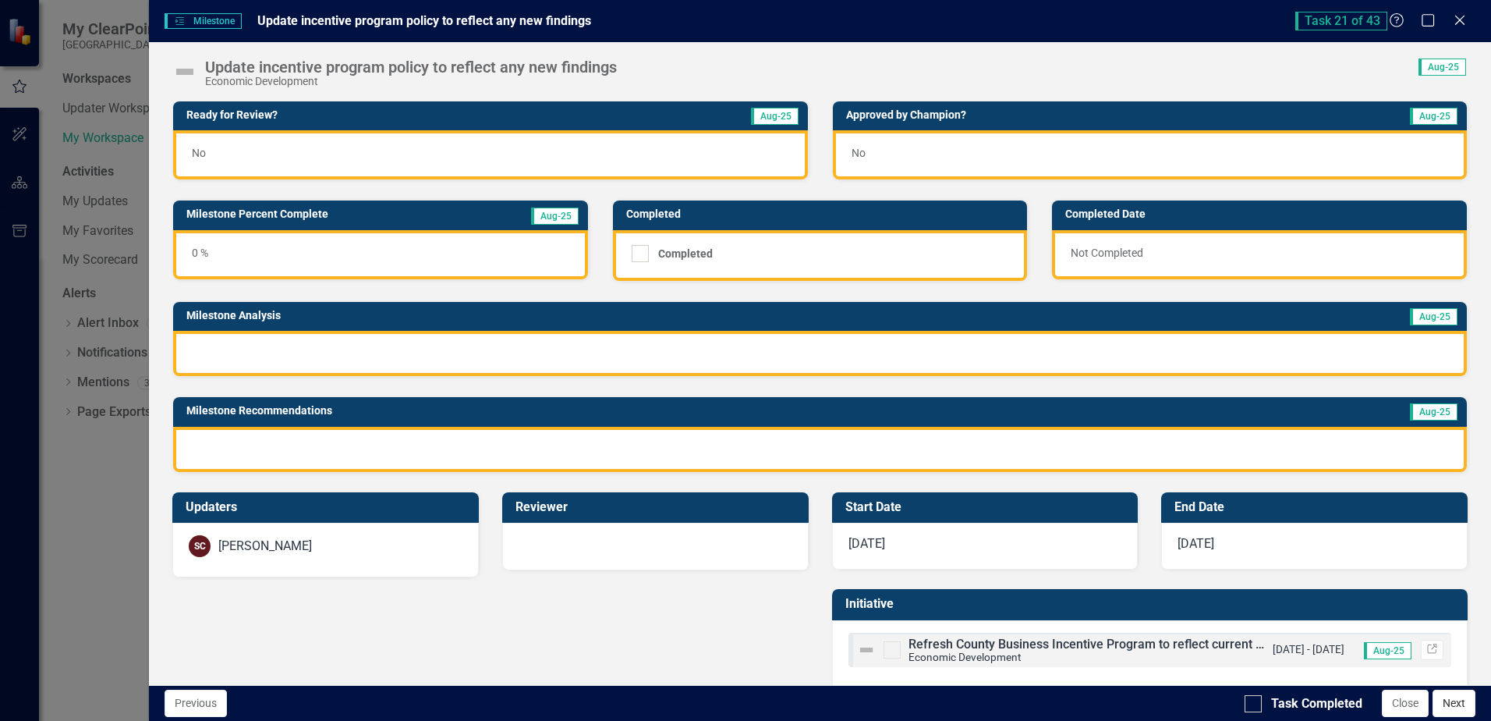
click at [1464, 702] on button "Next" at bounding box center [1454, 703] width 43 height 27
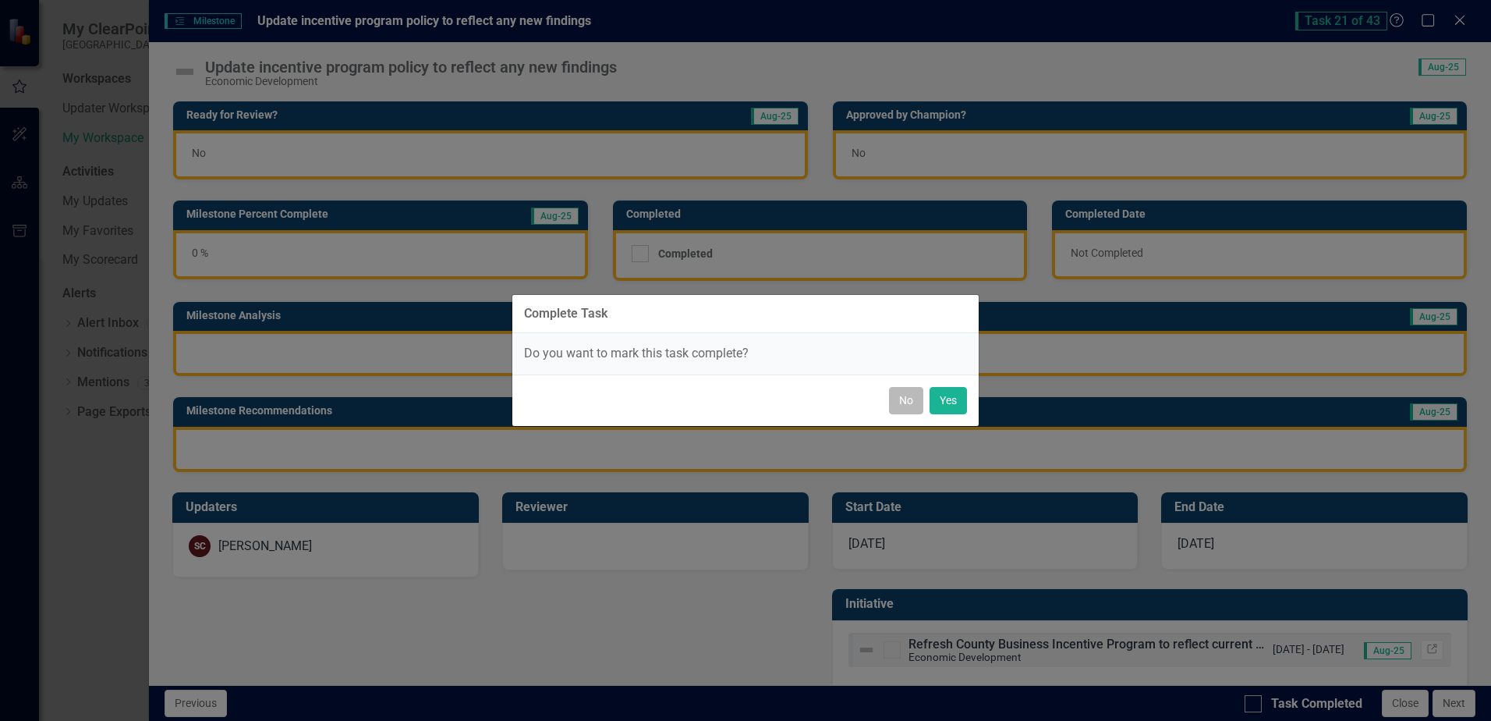
click at [902, 400] on button "No" at bounding box center [906, 400] width 34 height 27
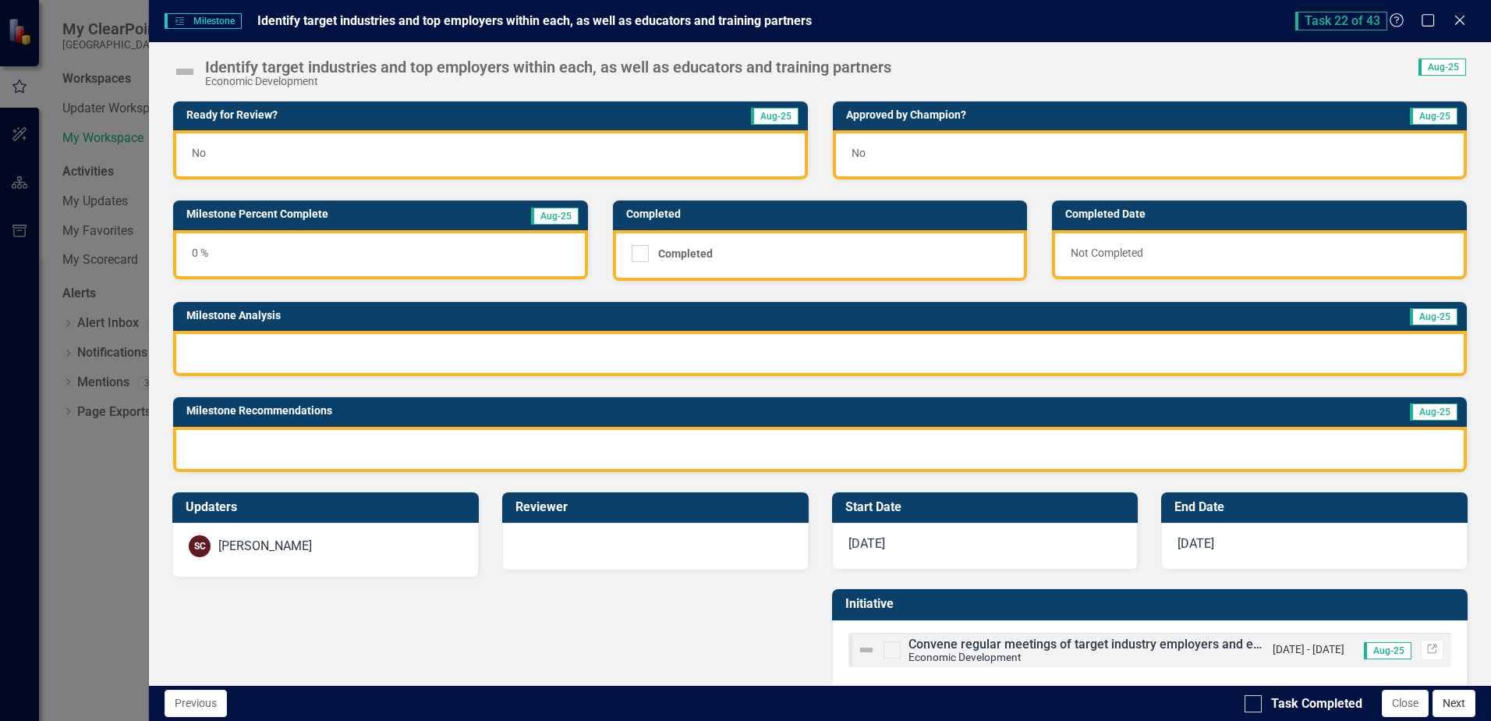
click at [1453, 706] on button "Next" at bounding box center [1454, 703] width 43 height 27
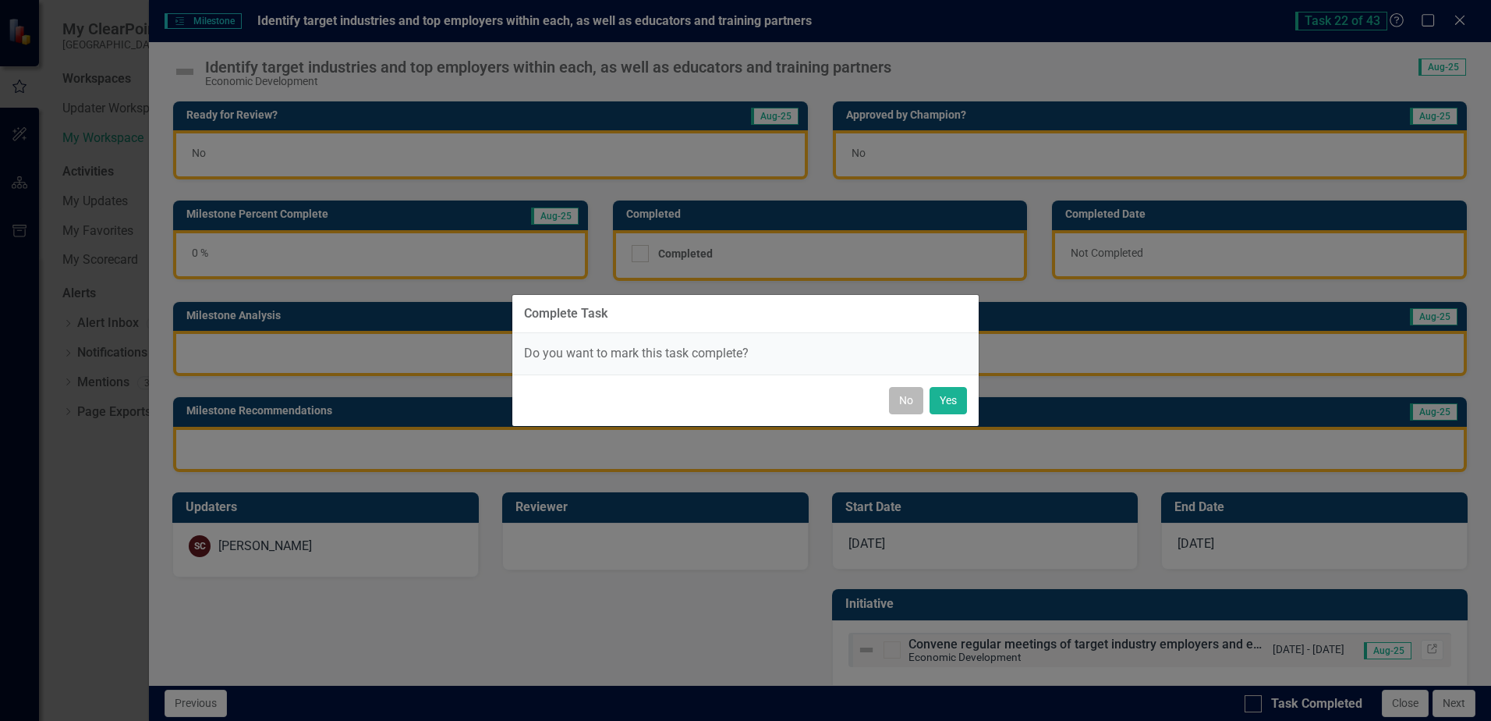
click at [914, 400] on button "No" at bounding box center [906, 400] width 34 height 27
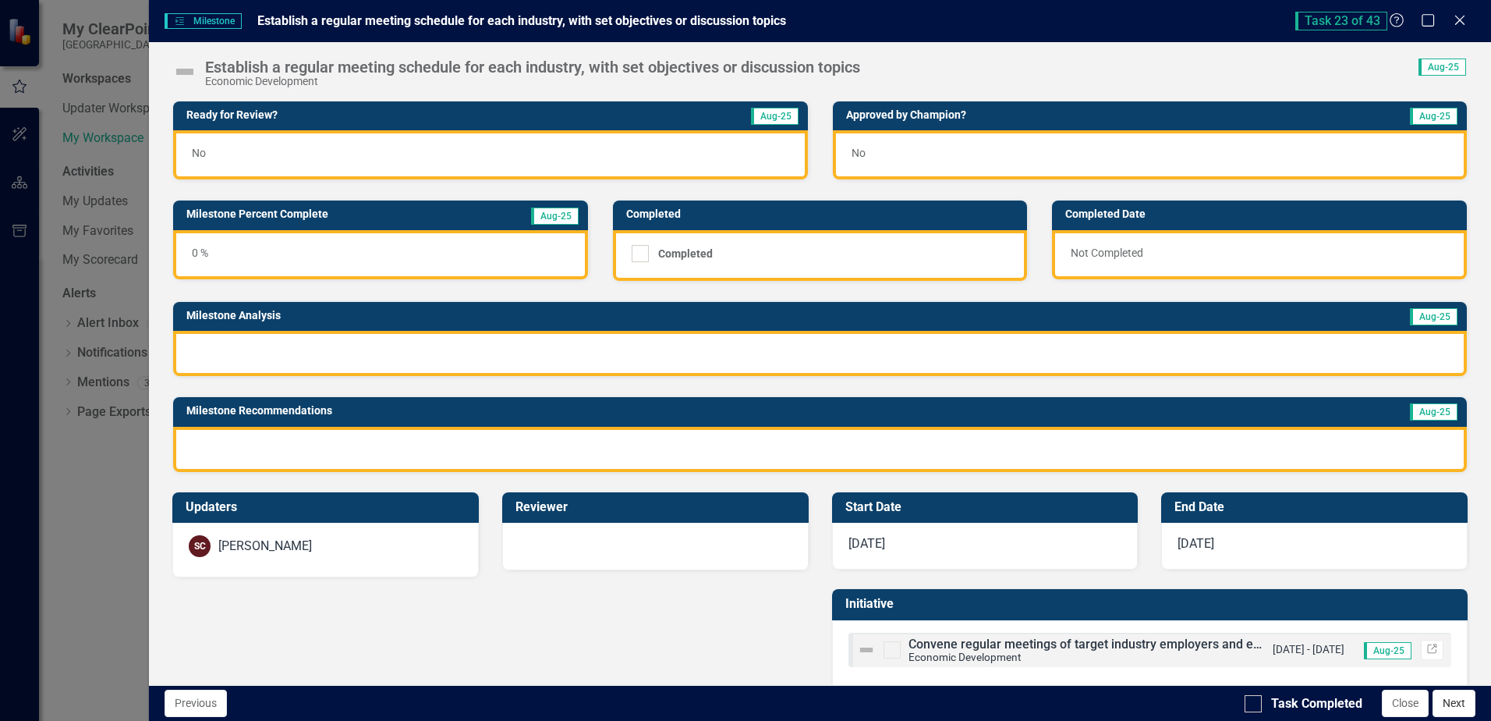
click at [1465, 710] on button "Next" at bounding box center [1454, 703] width 43 height 27
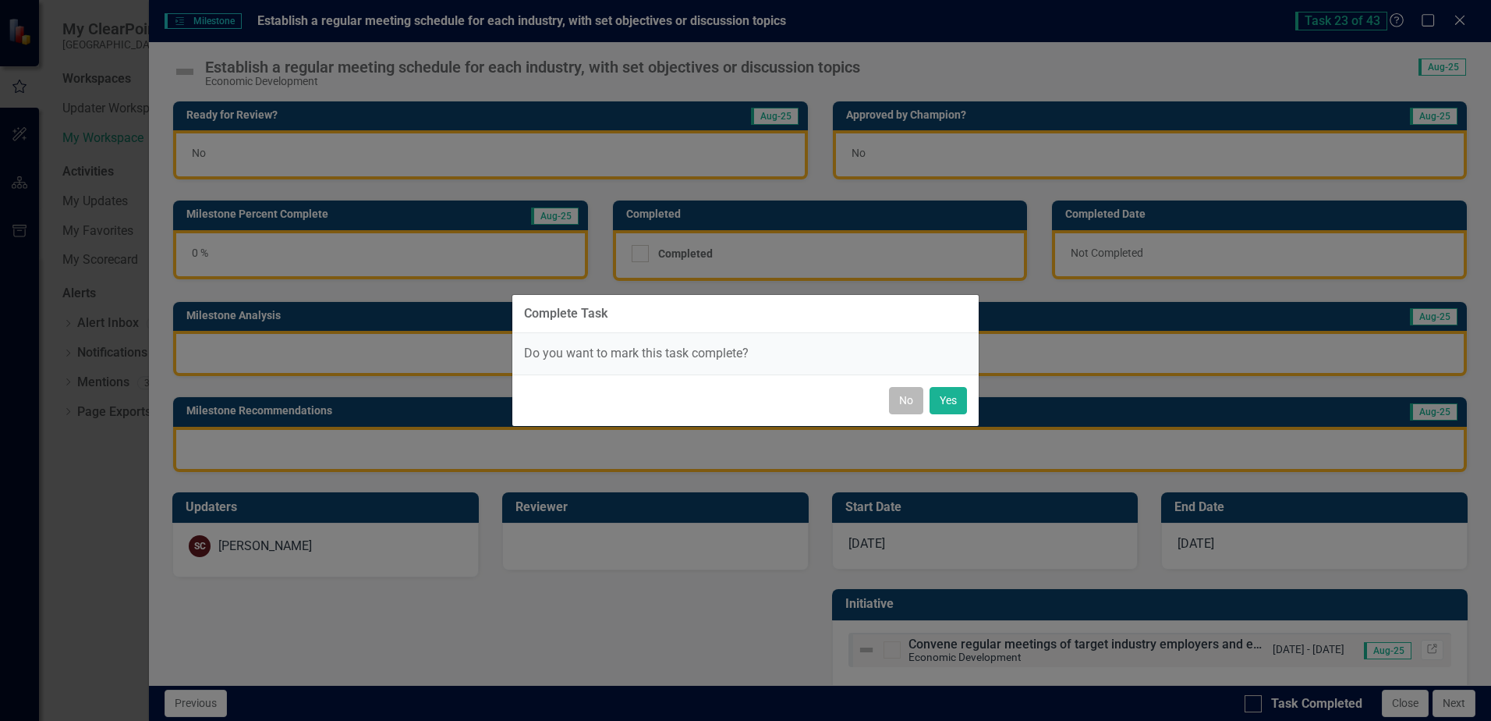
click at [910, 396] on button "No" at bounding box center [906, 400] width 34 height 27
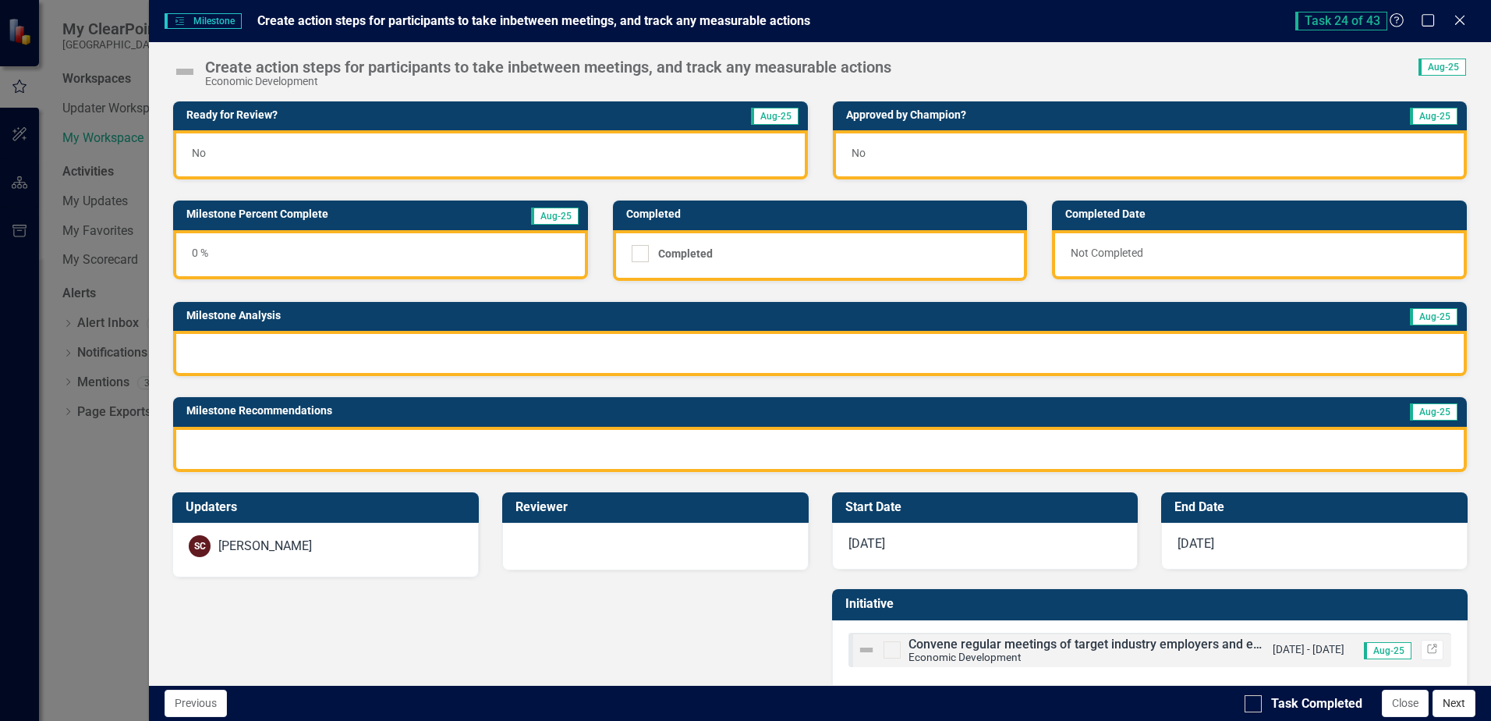
click at [1454, 705] on button "Next" at bounding box center [1454, 703] width 43 height 27
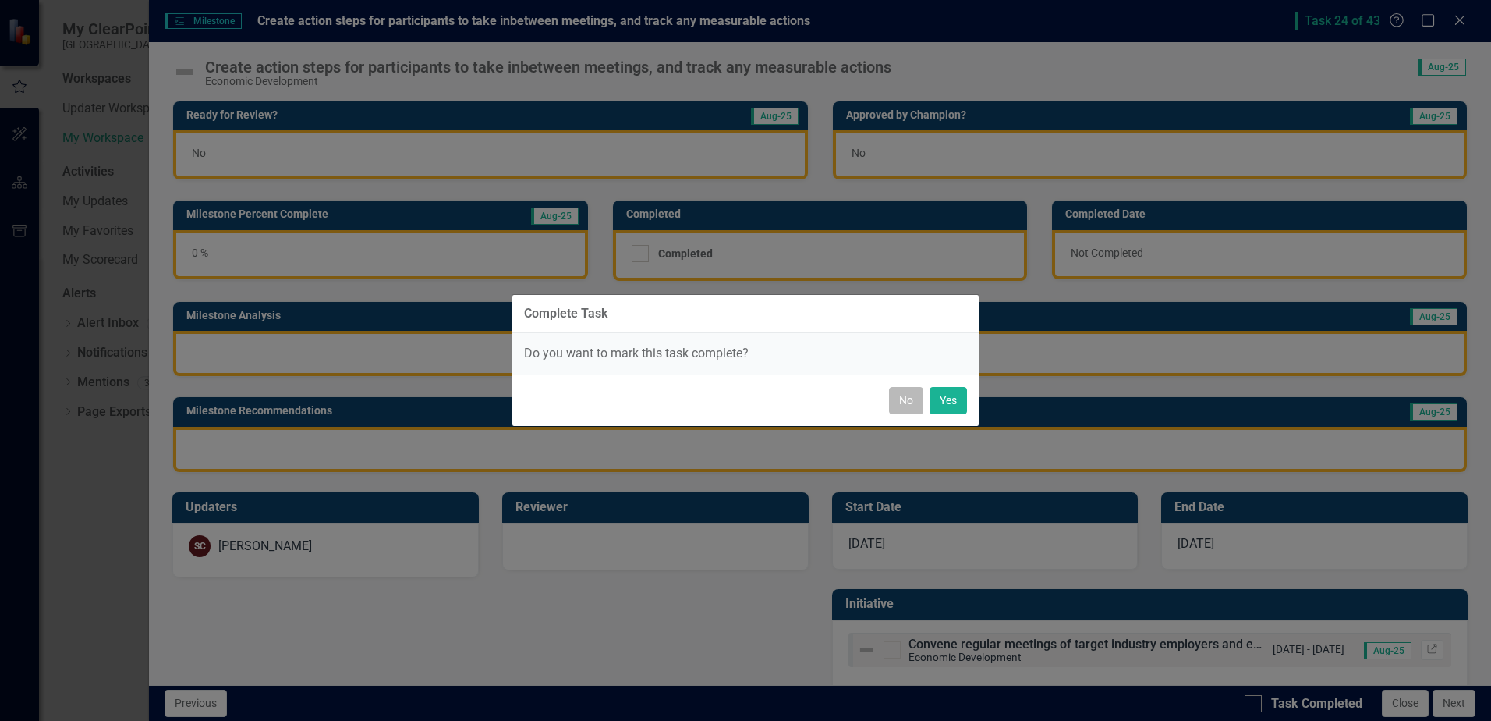
click at [897, 402] on button "No" at bounding box center [906, 400] width 34 height 27
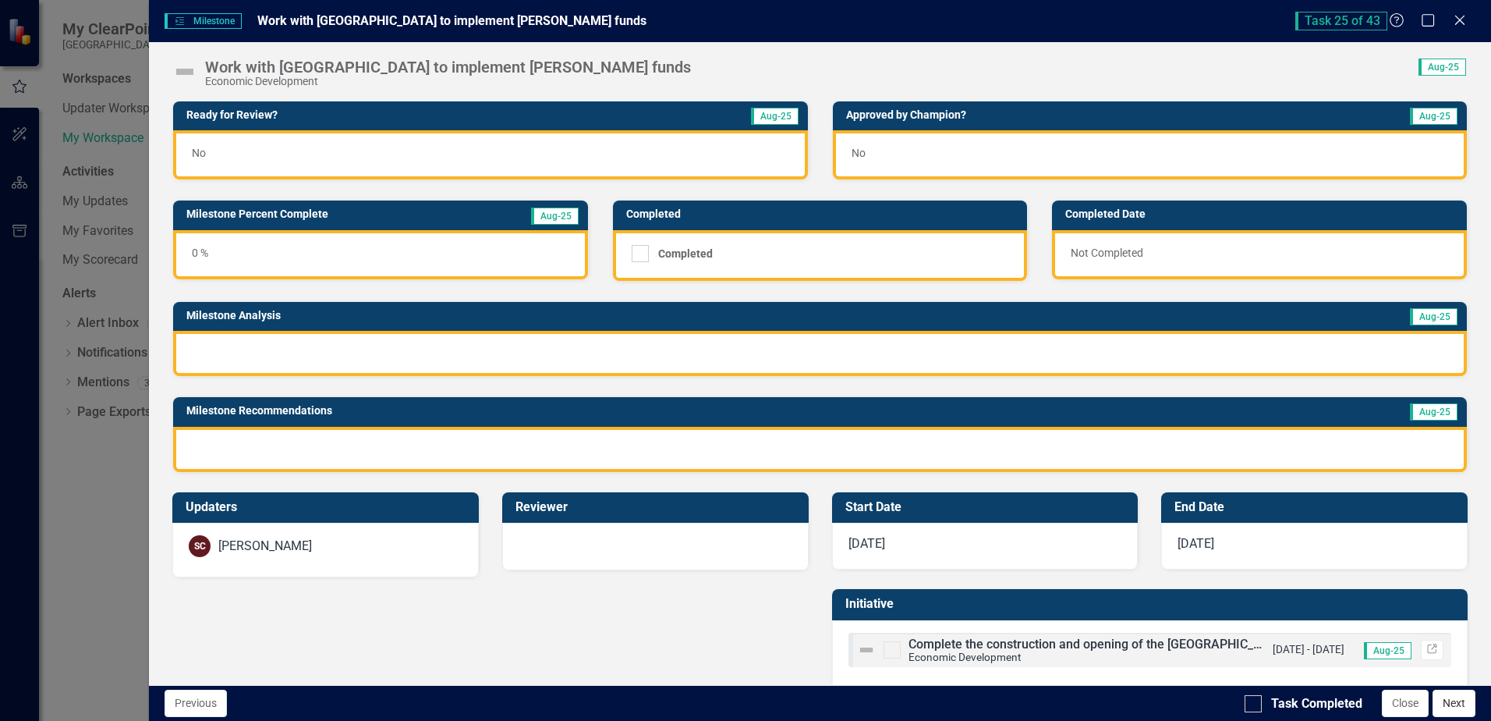
click at [1448, 701] on button "Next" at bounding box center [1454, 703] width 43 height 27
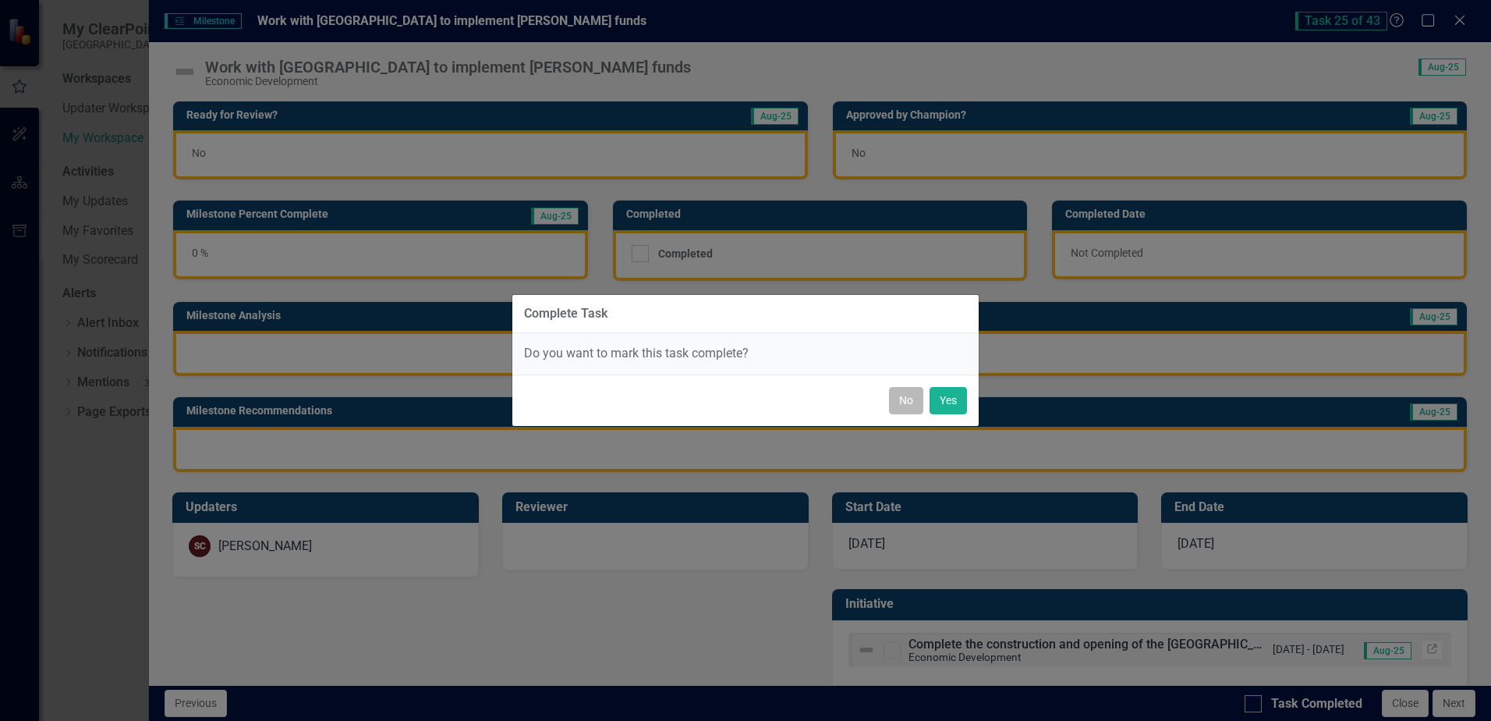
click at [895, 394] on button "No" at bounding box center [906, 400] width 34 height 27
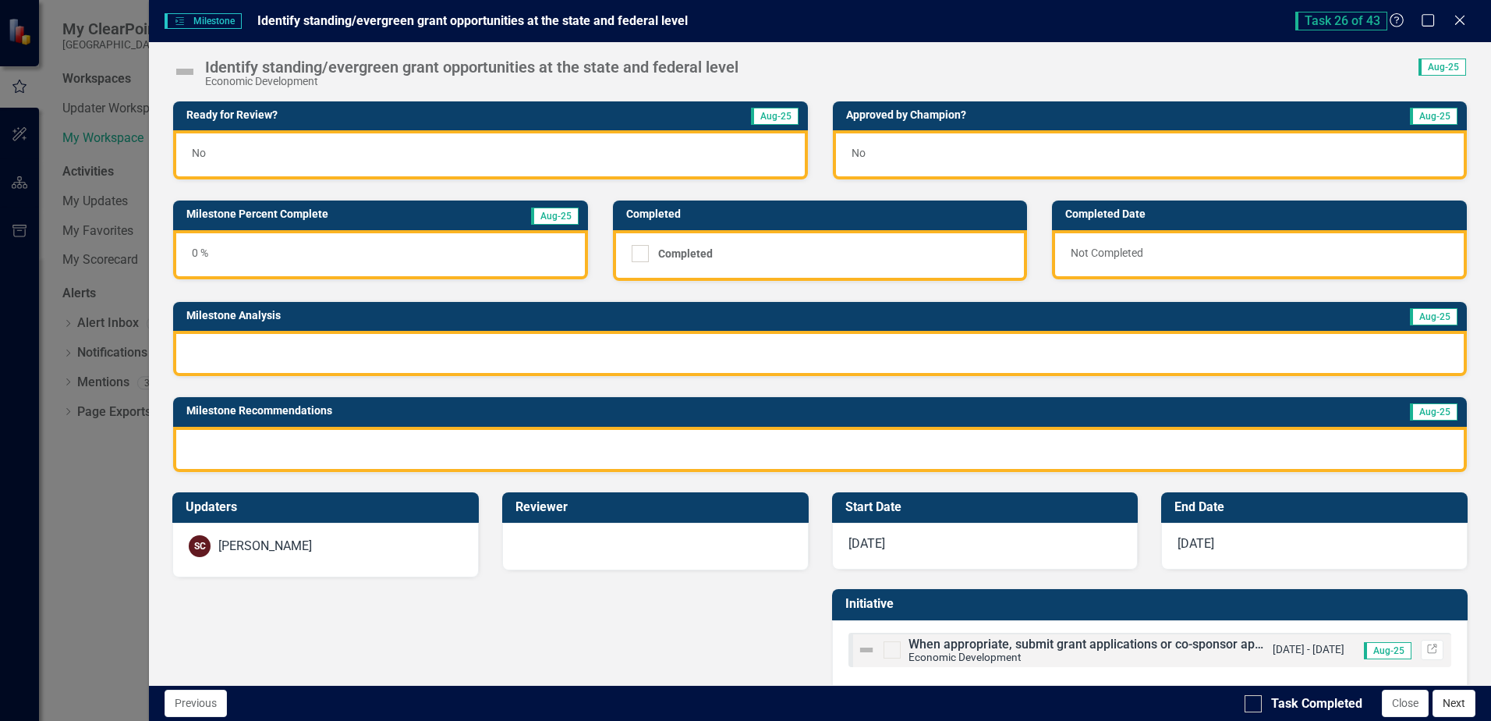
click at [1452, 698] on button "Next" at bounding box center [1454, 703] width 43 height 27
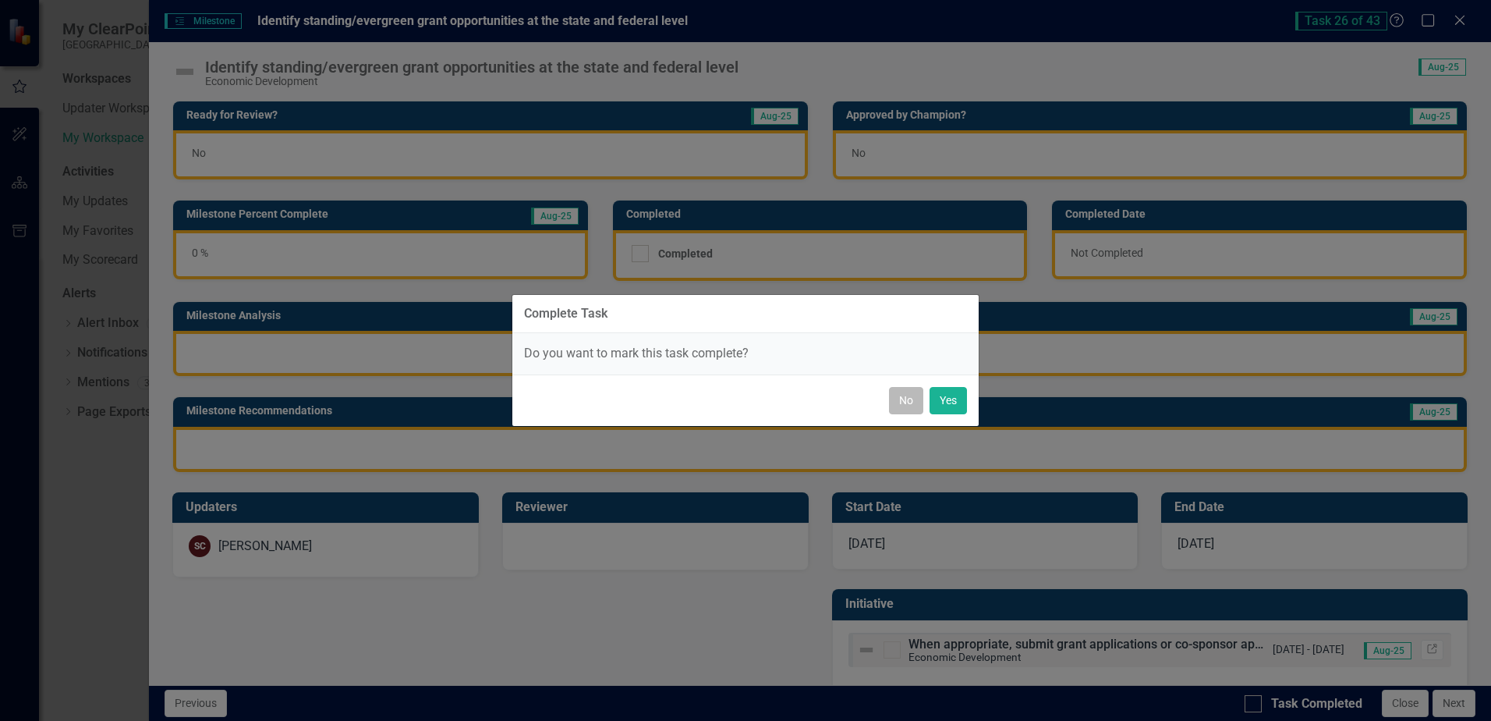
click at [909, 402] on button "No" at bounding box center [906, 400] width 34 height 27
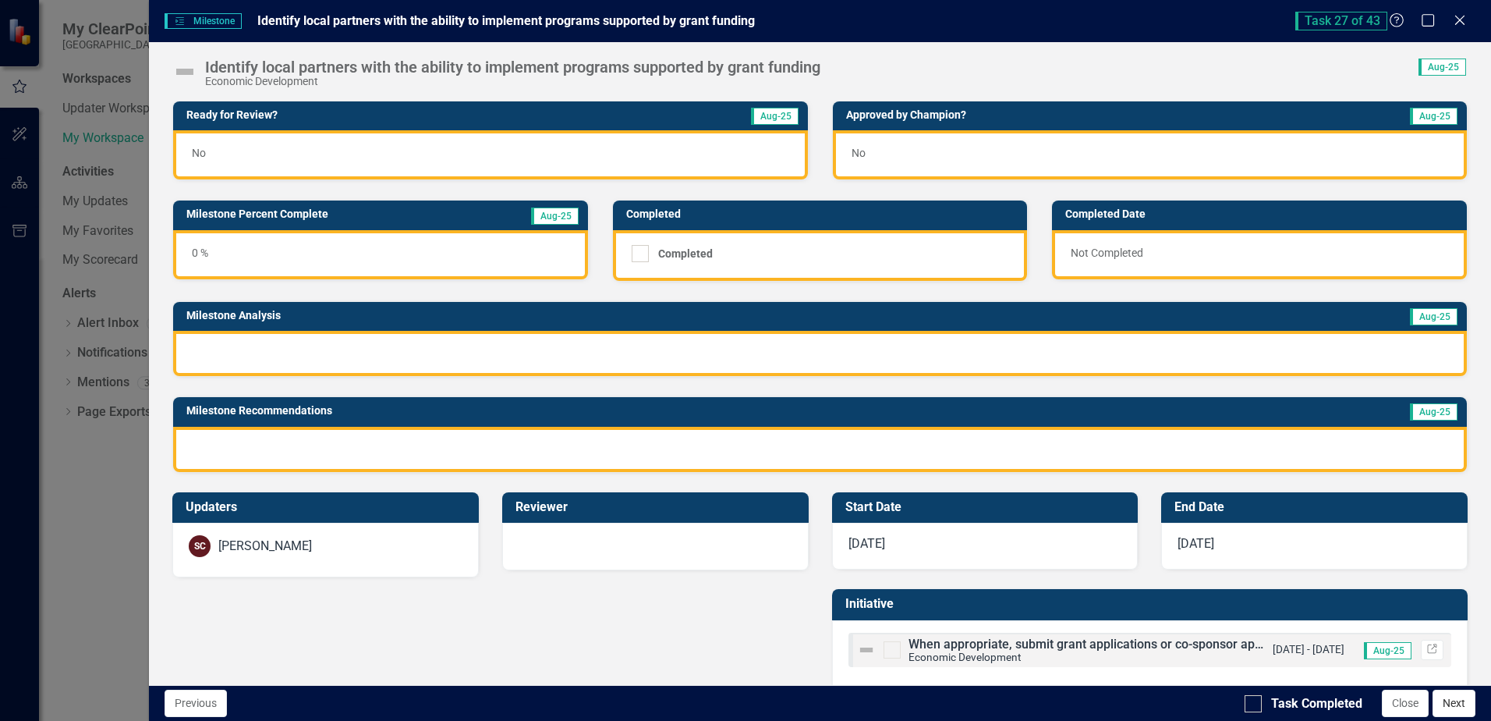
click at [1452, 706] on button "Next" at bounding box center [1454, 703] width 43 height 27
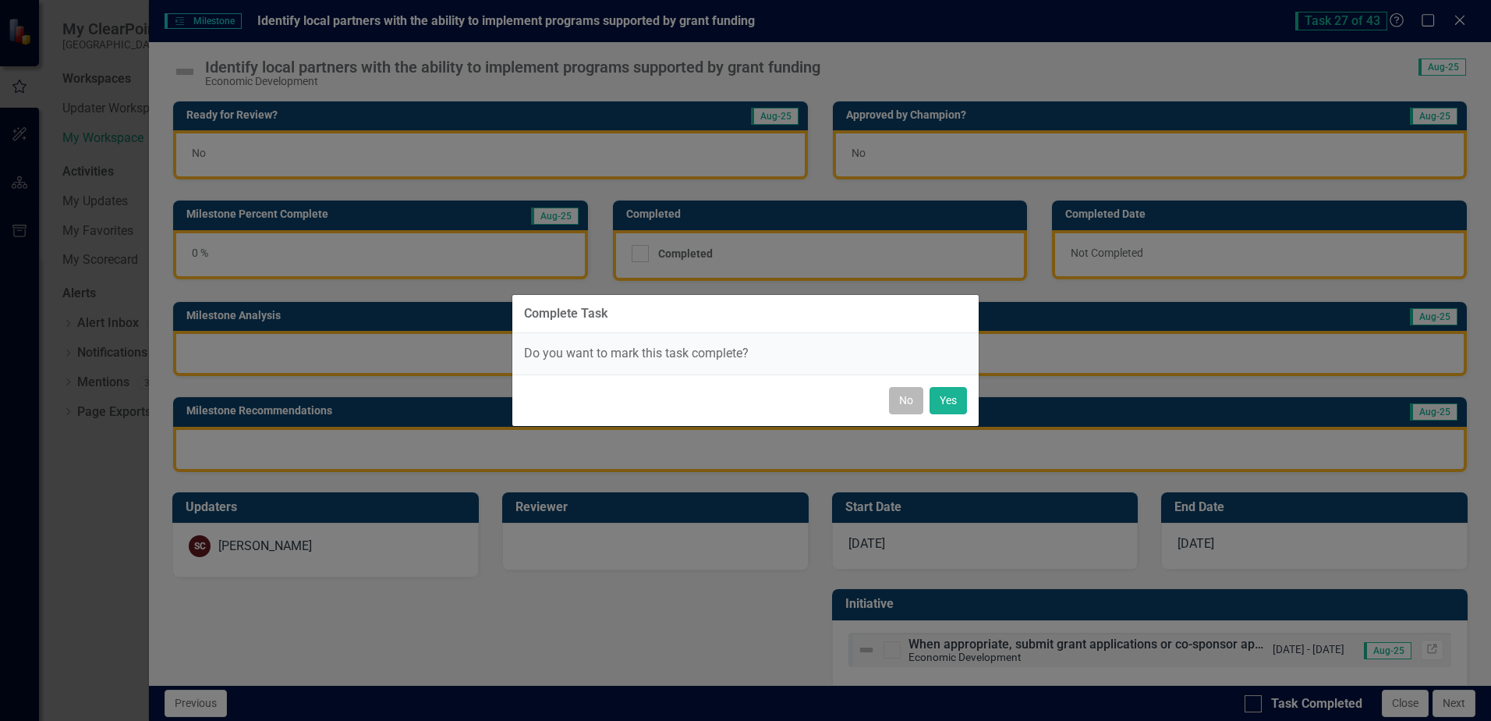
click at [902, 398] on button "No" at bounding box center [906, 400] width 34 height 27
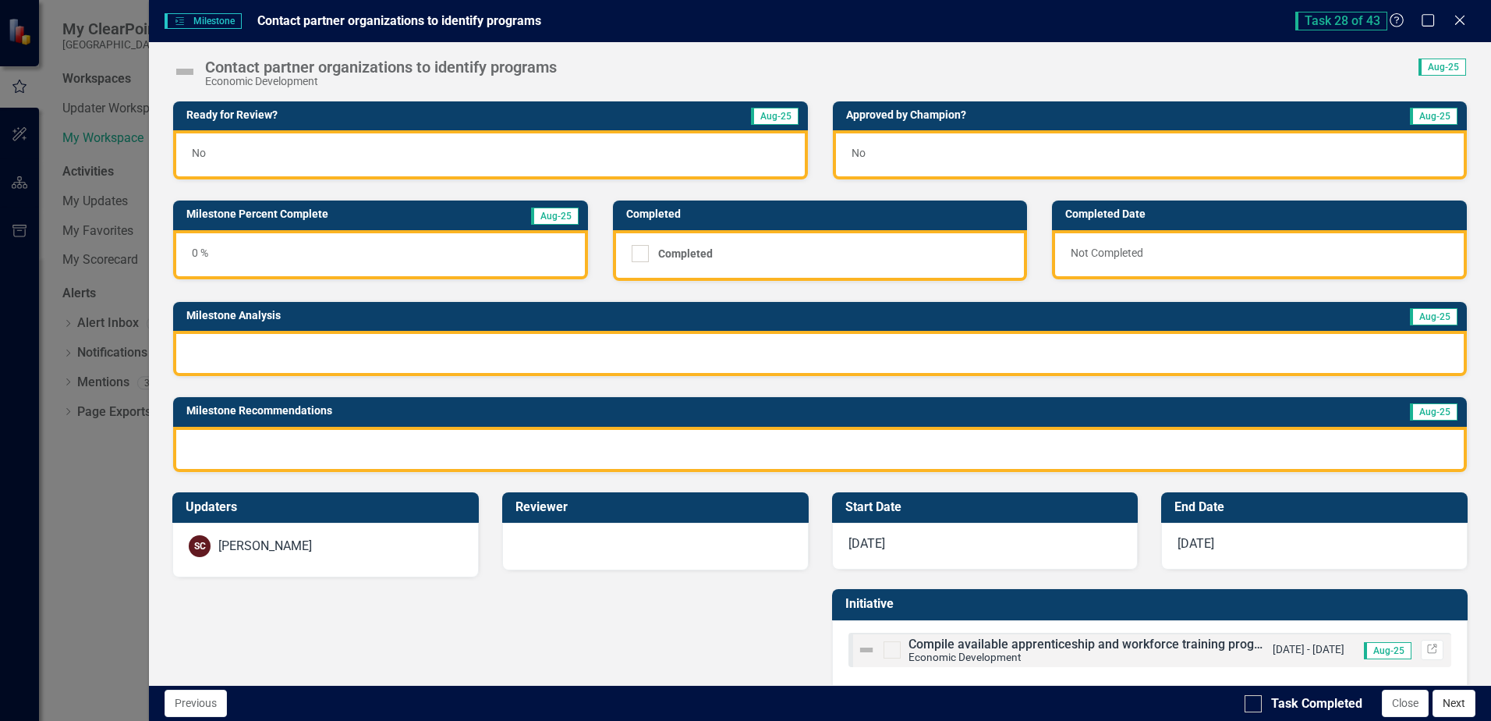
click at [1447, 691] on button "Next" at bounding box center [1454, 703] width 43 height 27
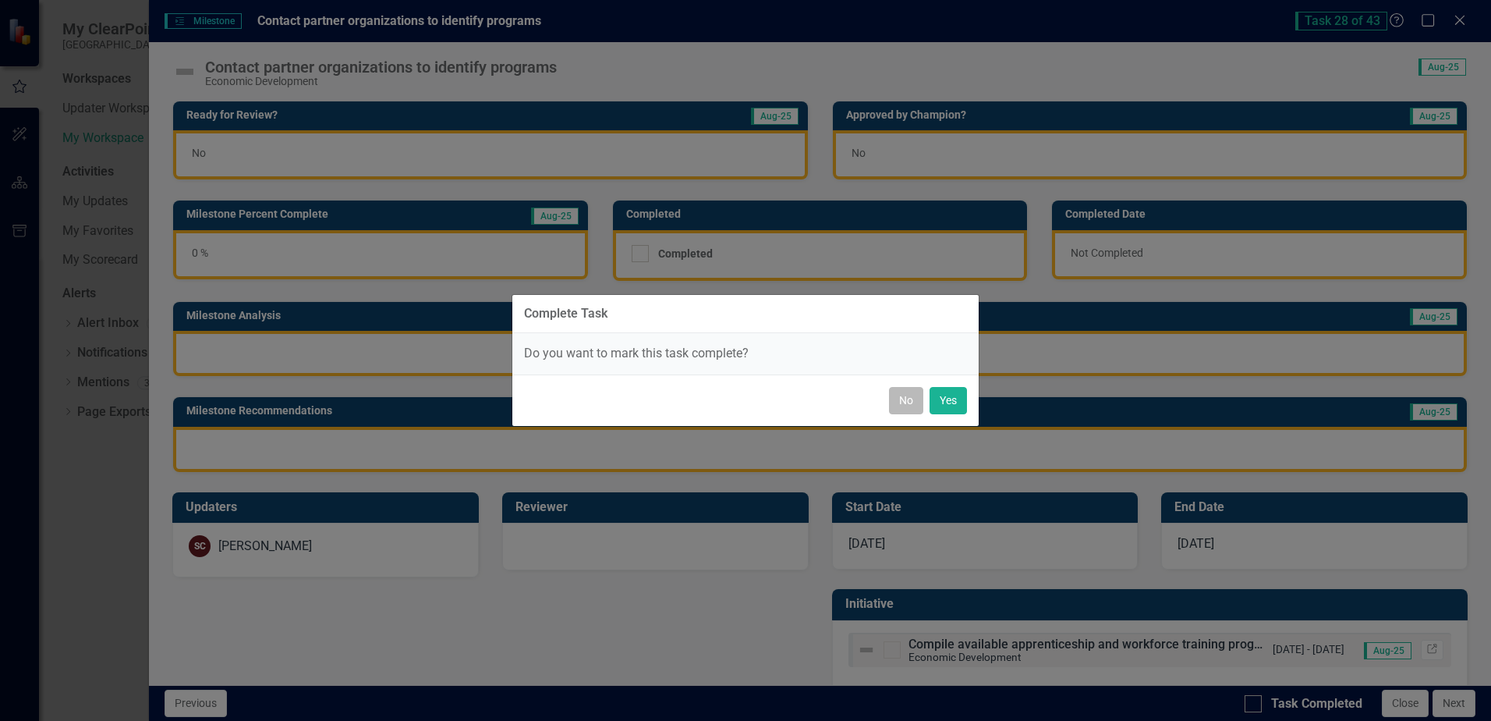
click at [895, 394] on button "No" at bounding box center [906, 400] width 34 height 27
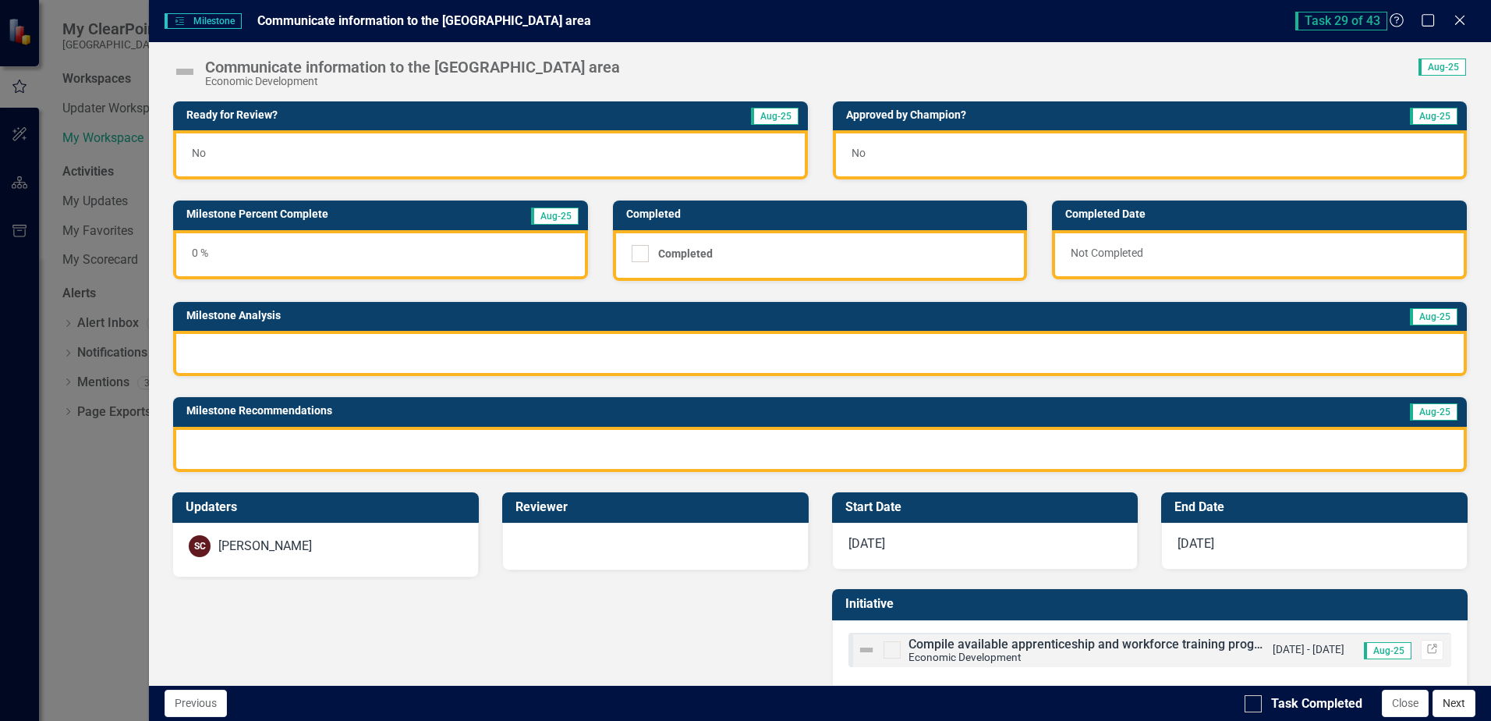
click at [1460, 704] on button "Next" at bounding box center [1454, 703] width 43 height 27
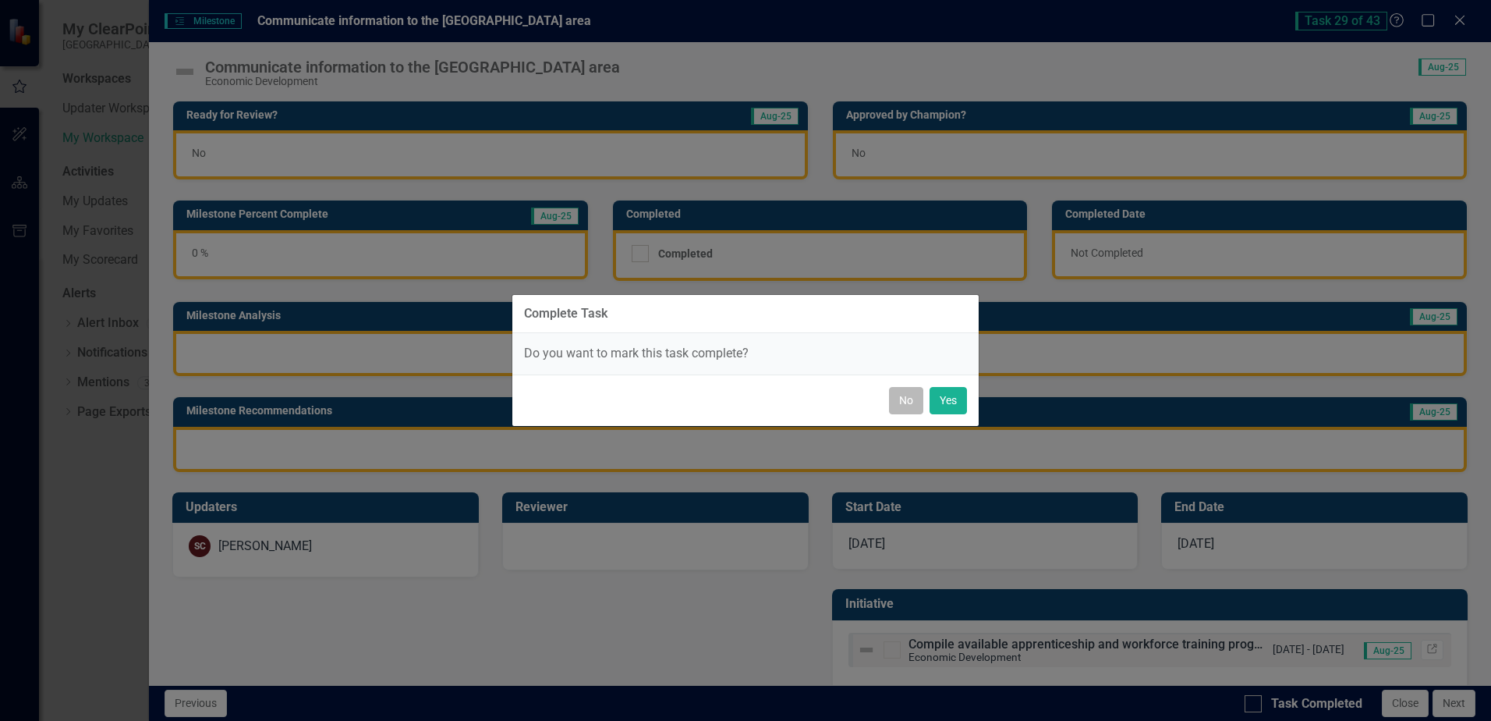
click at [902, 402] on button "No" at bounding box center [906, 400] width 34 height 27
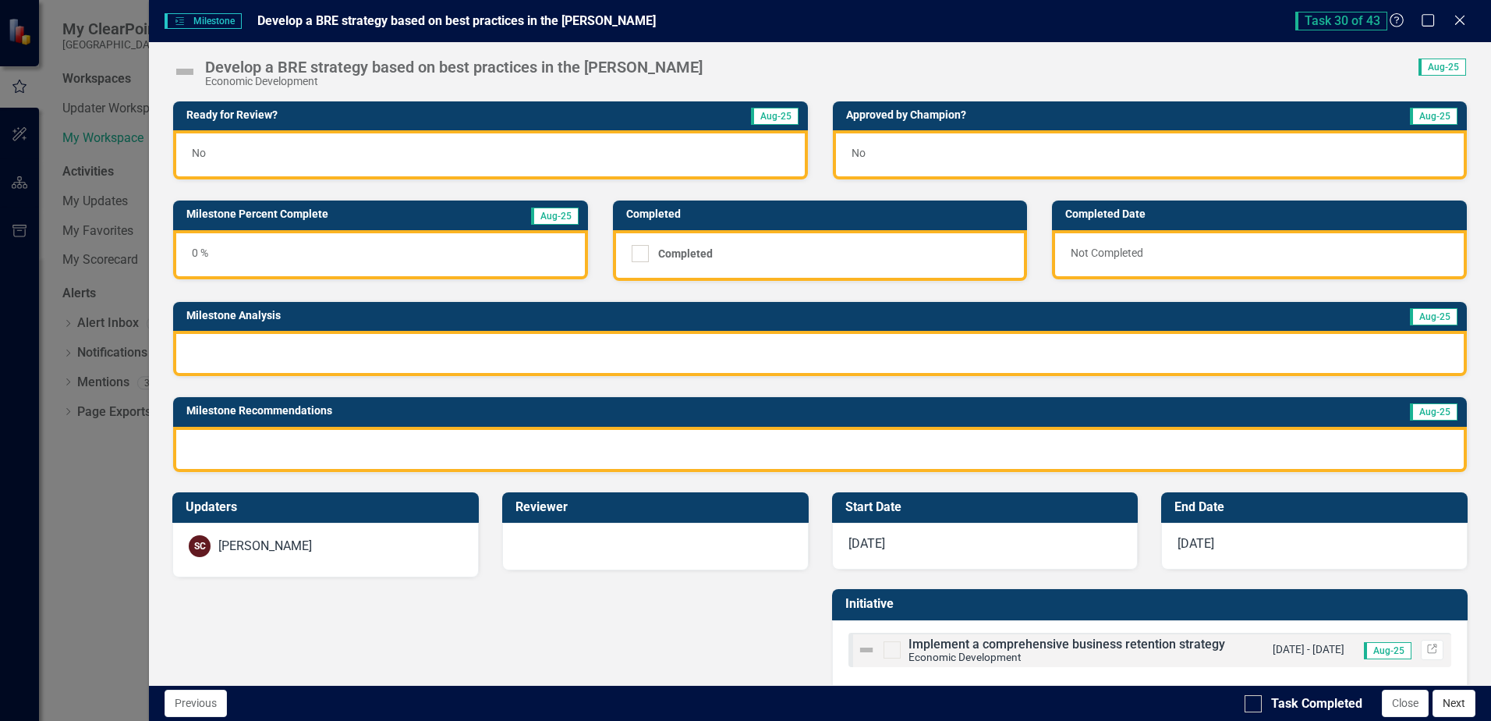
click at [1455, 700] on button "Next" at bounding box center [1454, 703] width 43 height 27
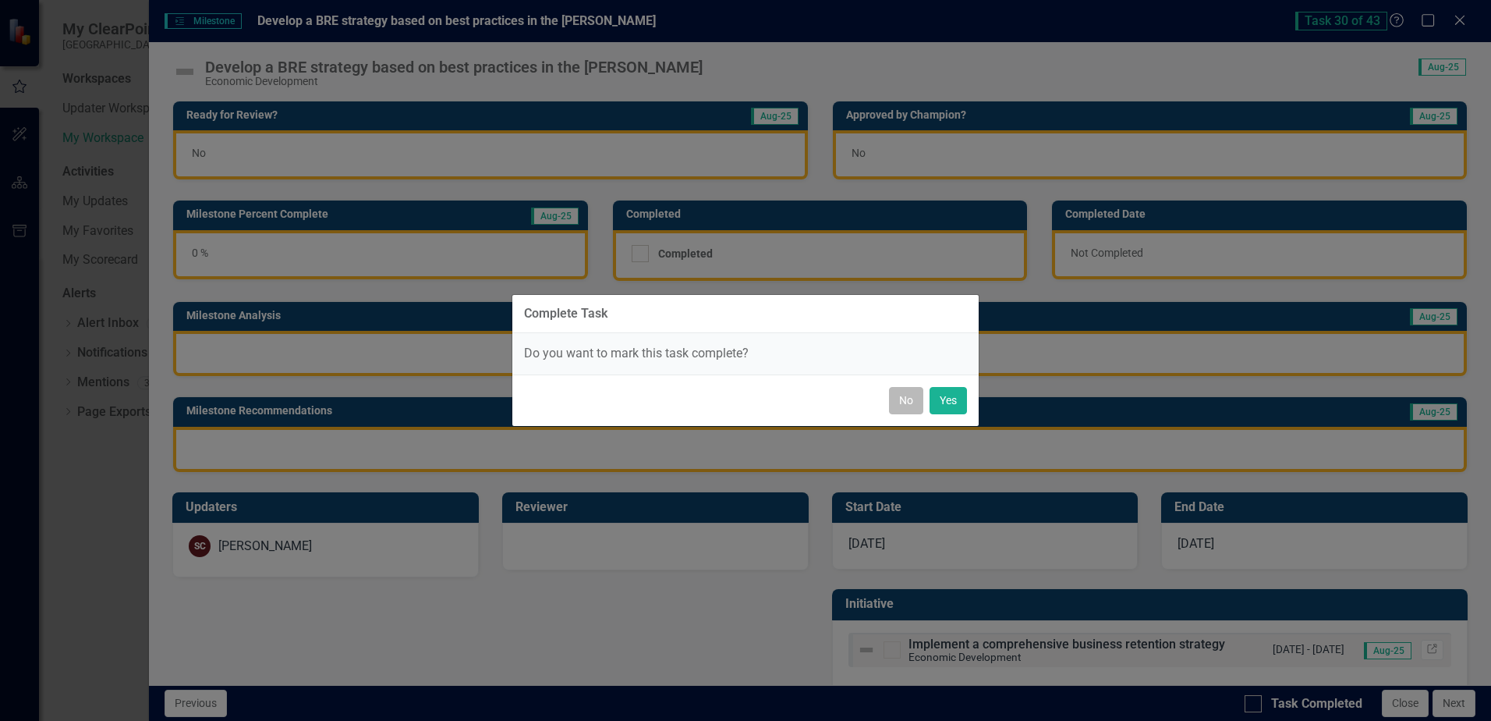
click at [904, 395] on button "No" at bounding box center [906, 400] width 34 height 27
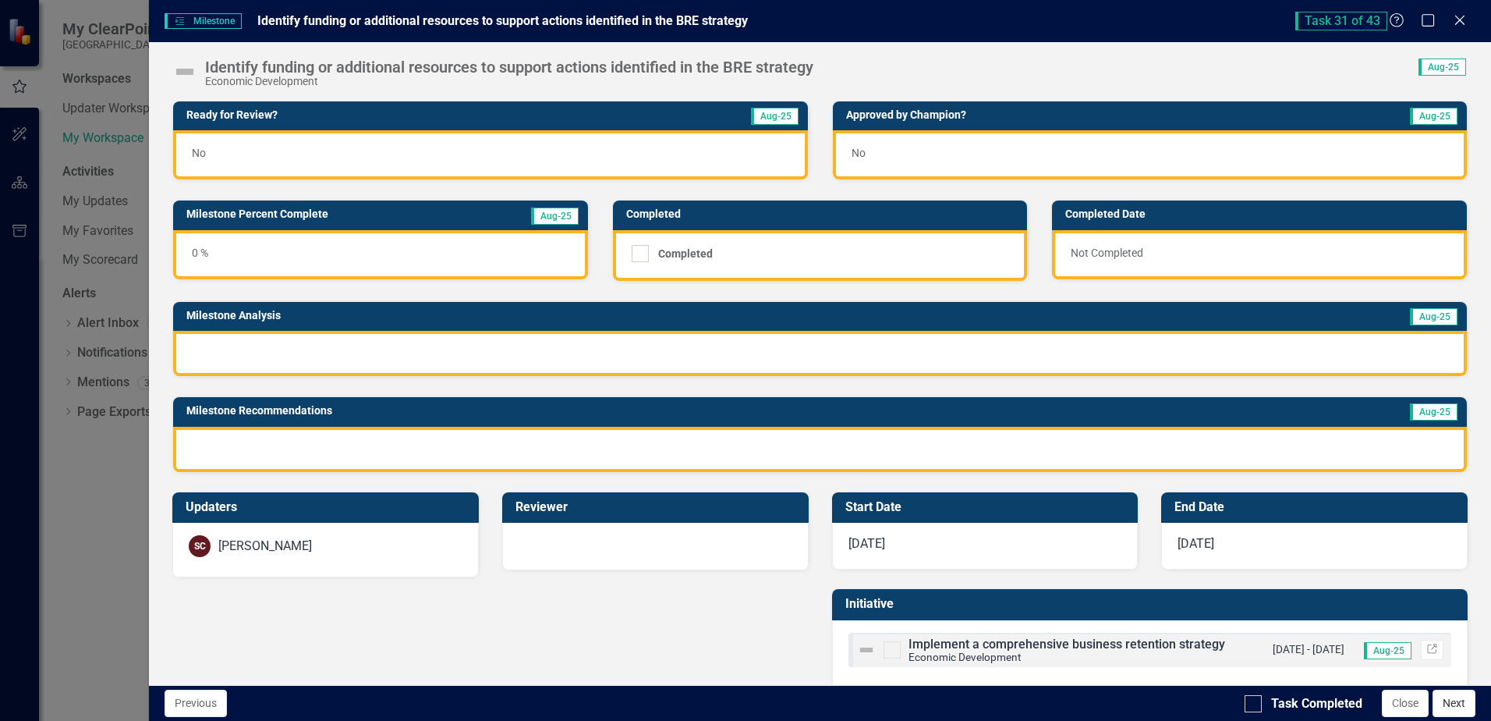
click at [1455, 700] on button "Next" at bounding box center [1454, 703] width 43 height 27
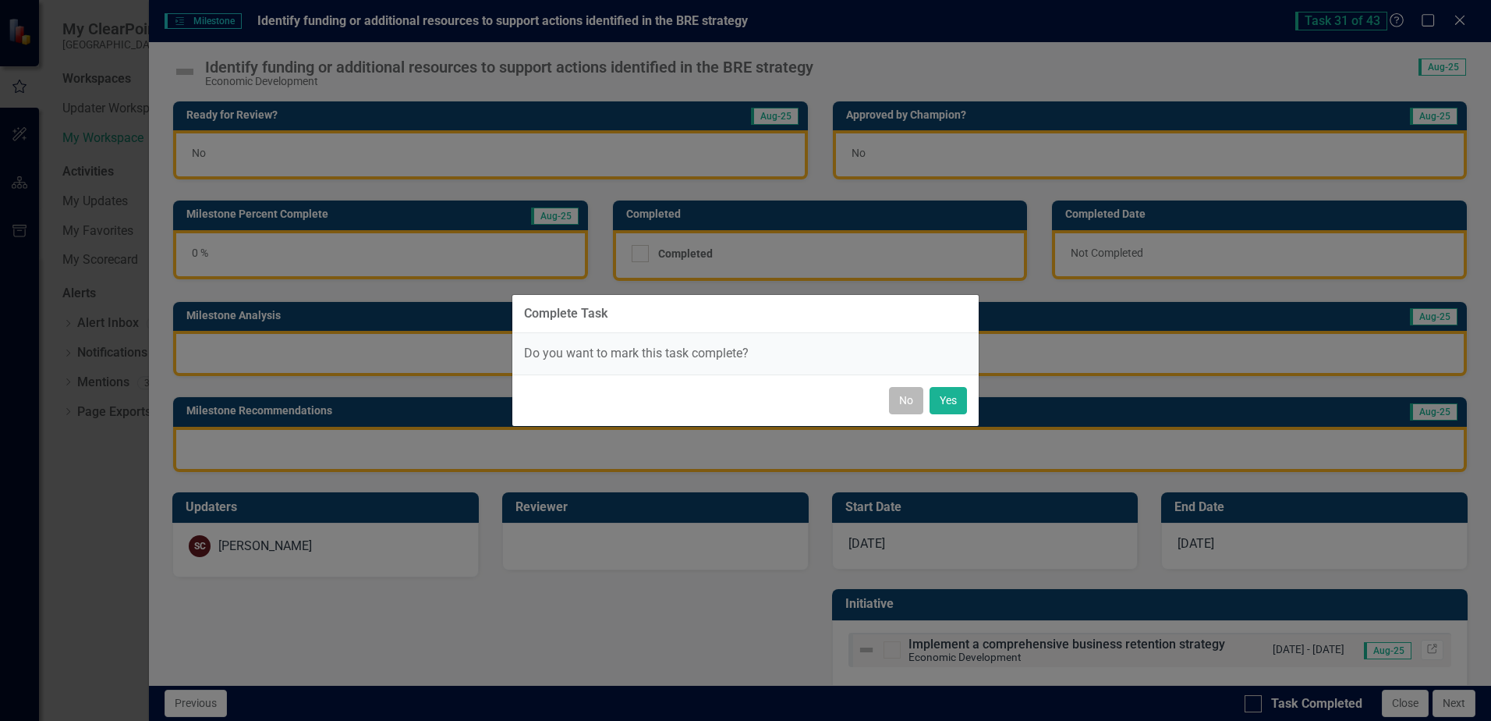
click at [915, 399] on button "No" at bounding box center [906, 400] width 34 height 27
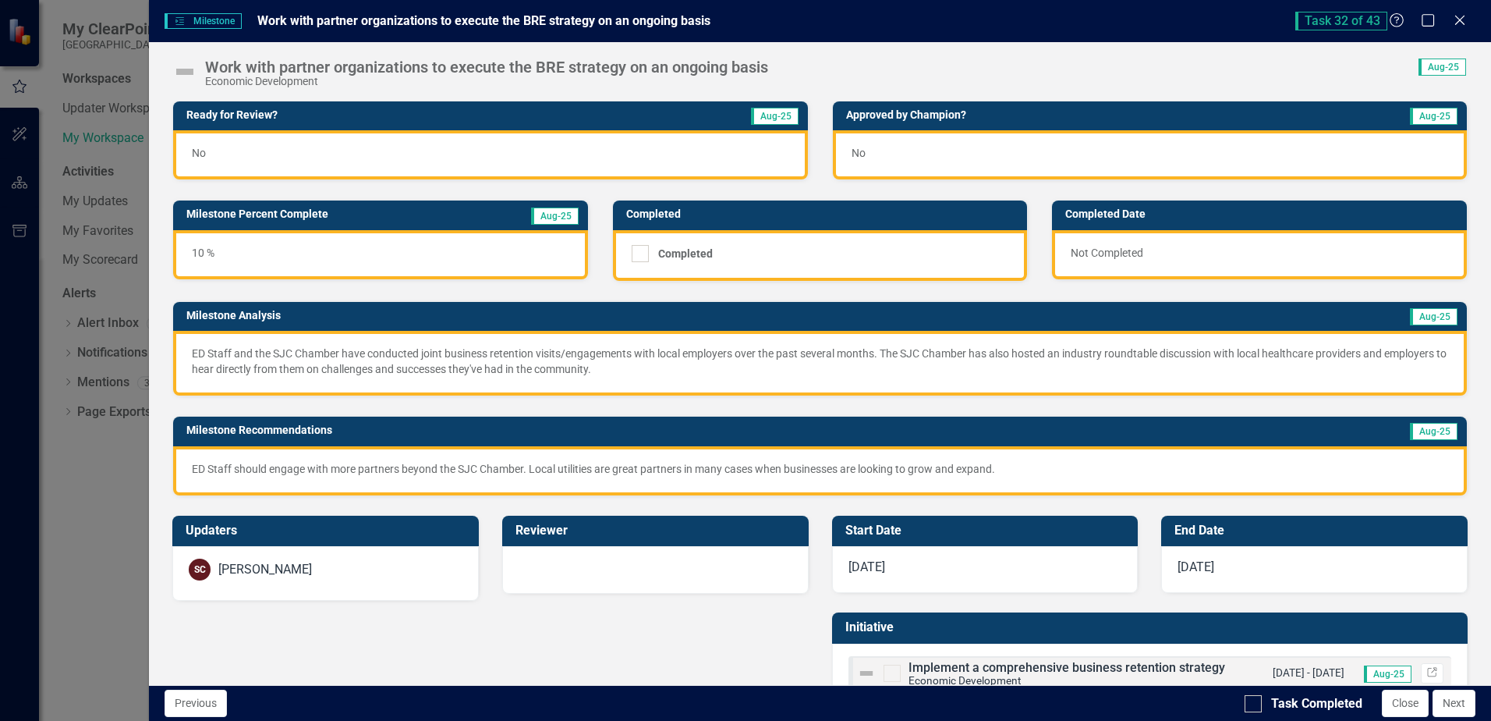
click at [383, 161] on div "No" at bounding box center [490, 154] width 634 height 49
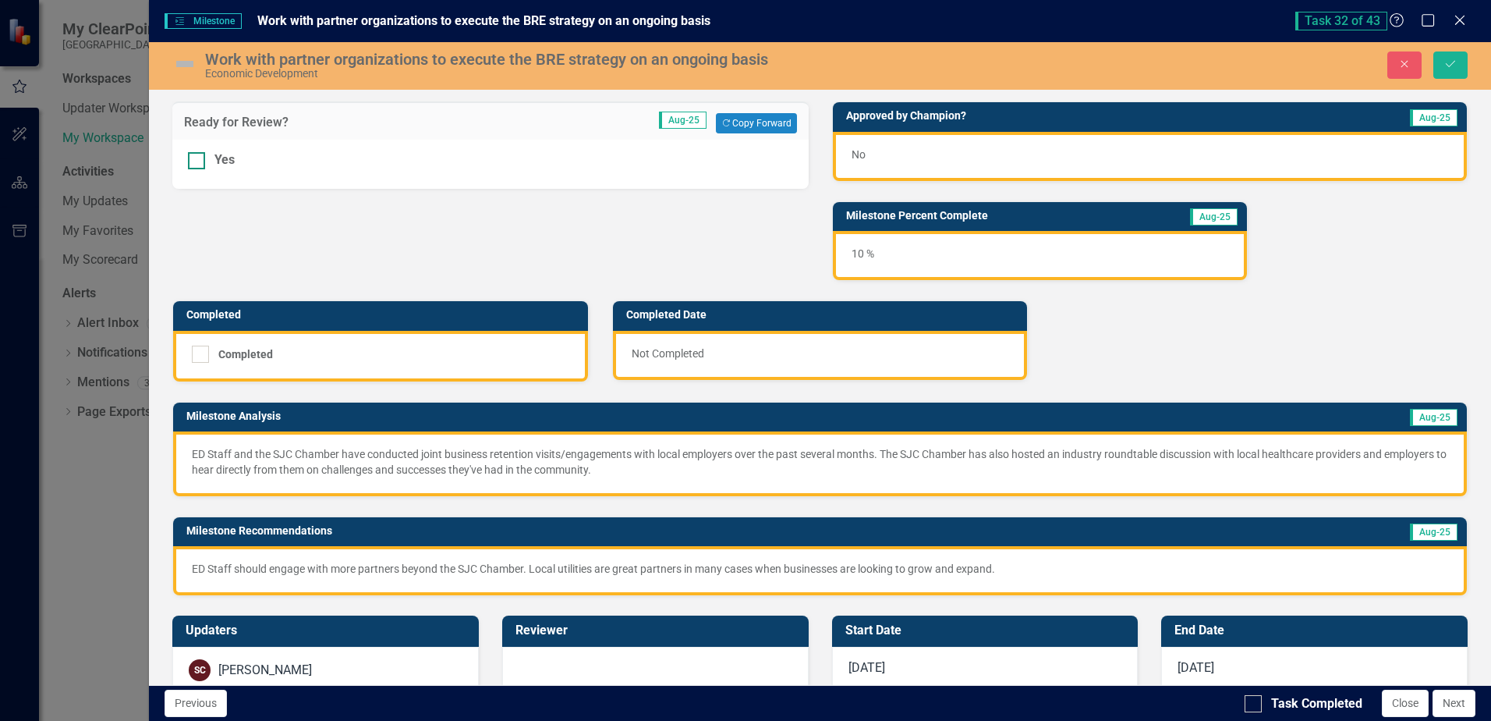
click at [203, 158] on div at bounding box center [196, 160] width 17 height 17
click at [198, 158] on input "Yes" at bounding box center [193, 157] width 10 height 10
checkbox input "true"
click at [1457, 69] on icon "Save" at bounding box center [1451, 63] width 14 height 11
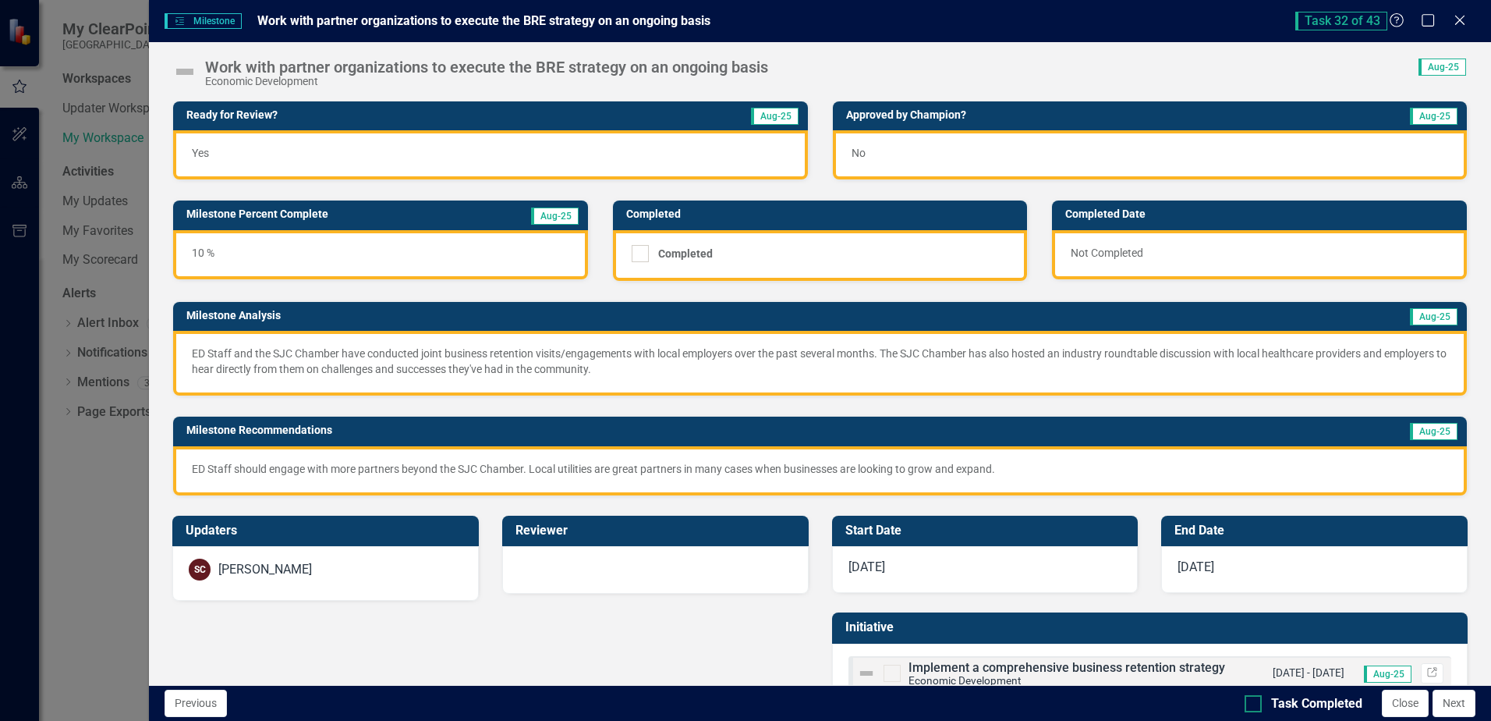
click at [1260, 700] on div at bounding box center [1253, 703] width 17 height 17
click at [1255, 700] on input "Task Completed" at bounding box center [1250, 700] width 10 height 10
checkbox input "true"
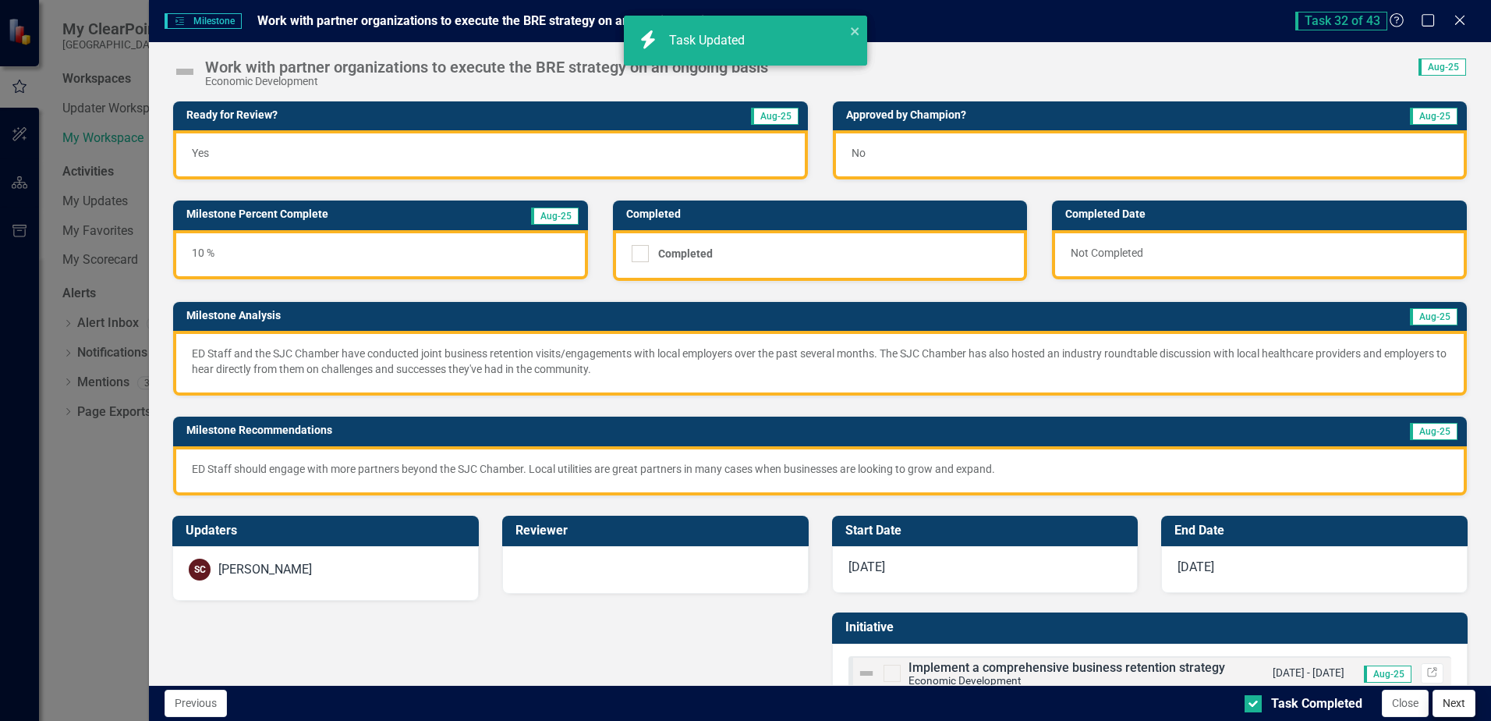
checkbox input "true"
click at [1457, 707] on button "Next" at bounding box center [1454, 703] width 43 height 27
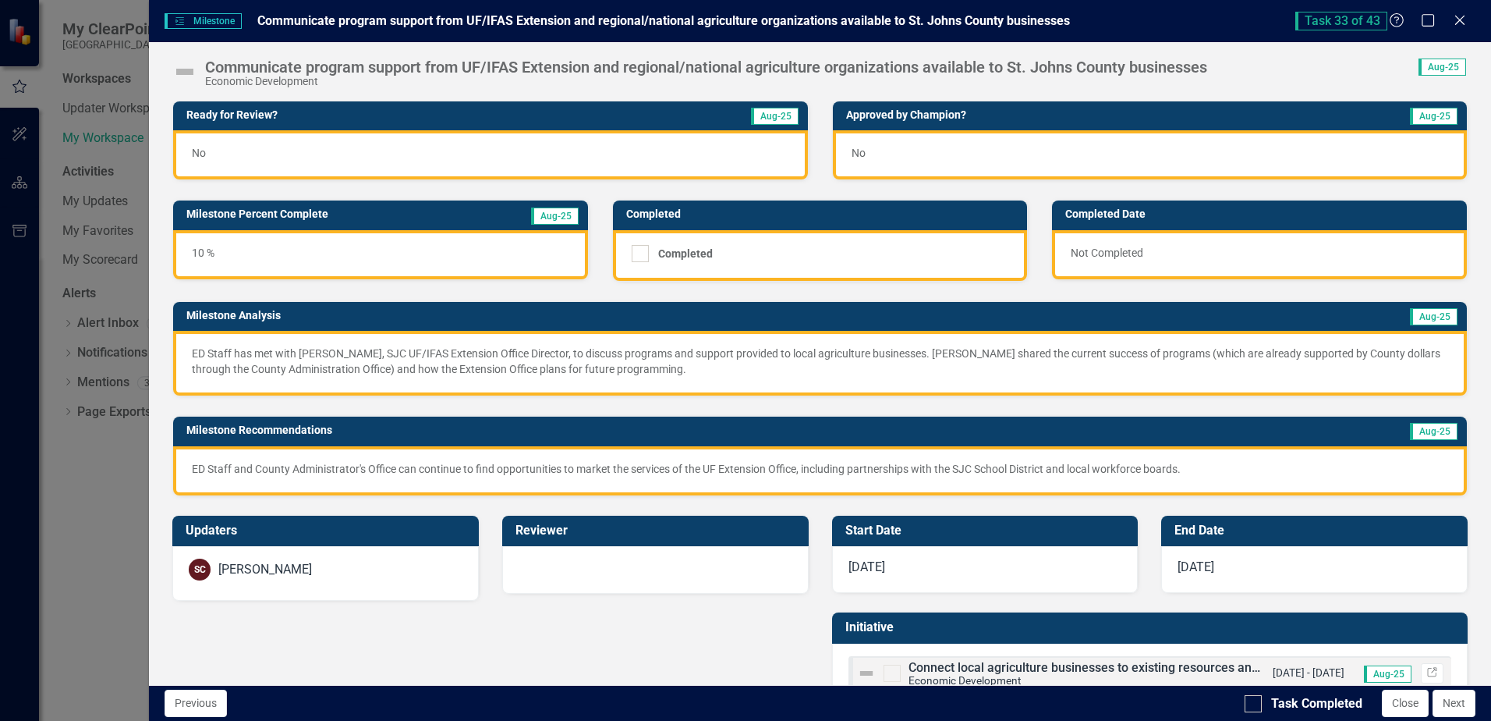
click at [564, 145] on div "No" at bounding box center [490, 154] width 634 height 49
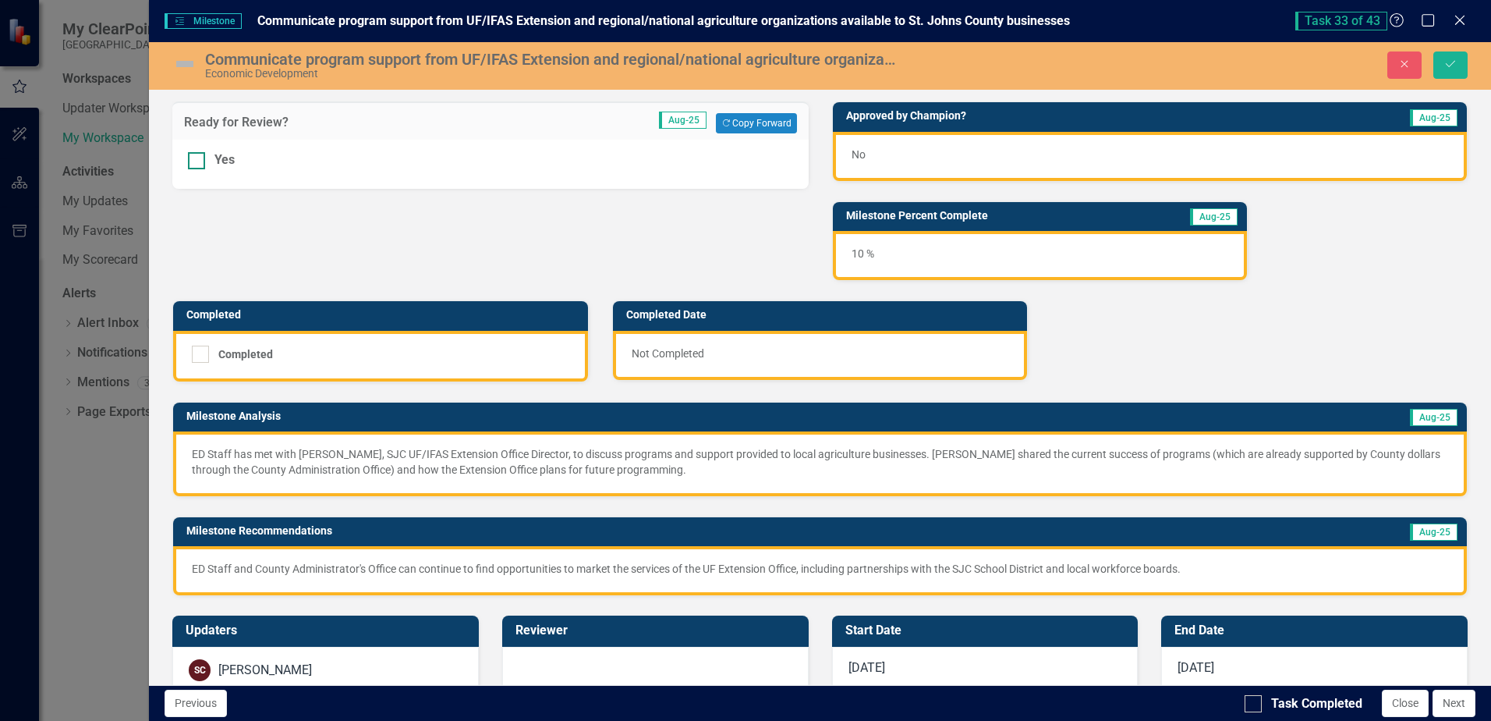
click at [192, 157] on input "Yes" at bounding box center [193, 157] width 10 height 10
checkbox input "true"
click at [1459, 65] on button "Save" at bounding box center [1451, 64] width 34 height 27
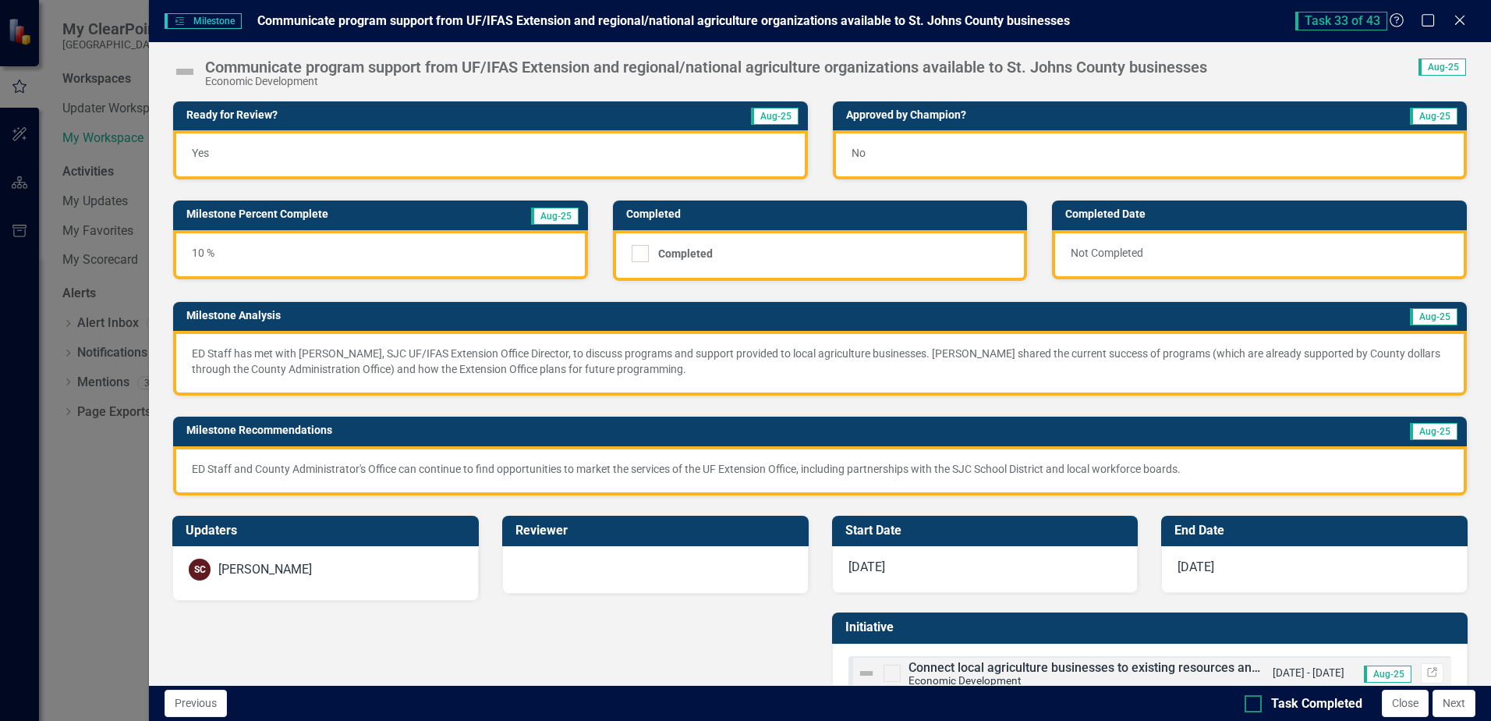
click at [1252, 703] on input "Task Completed" at bounding box center [1250, 700] width 10 height 10
checkbox input "true"
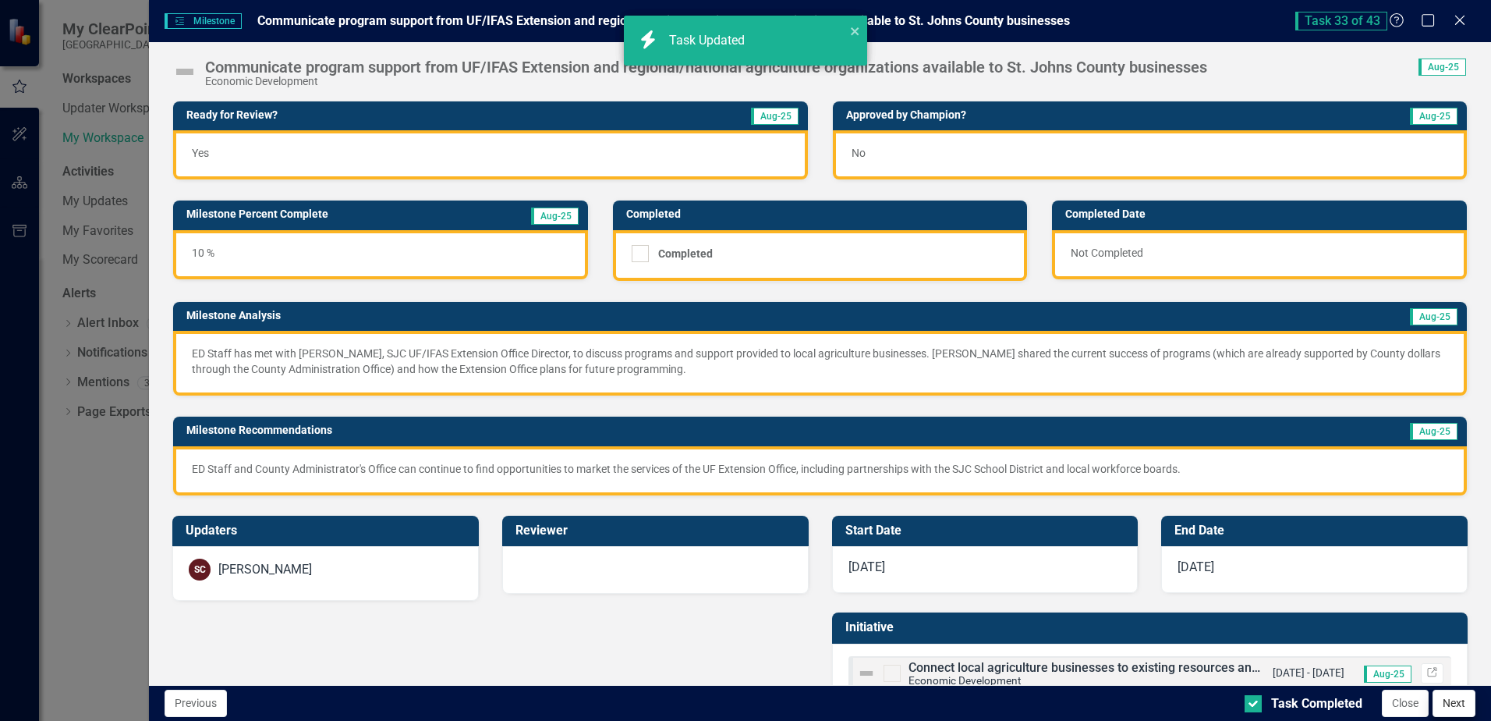
checkbox input "true"
click at [1455, 706] on button "Next" at bounding box center [1454, 703] width 43 height 27
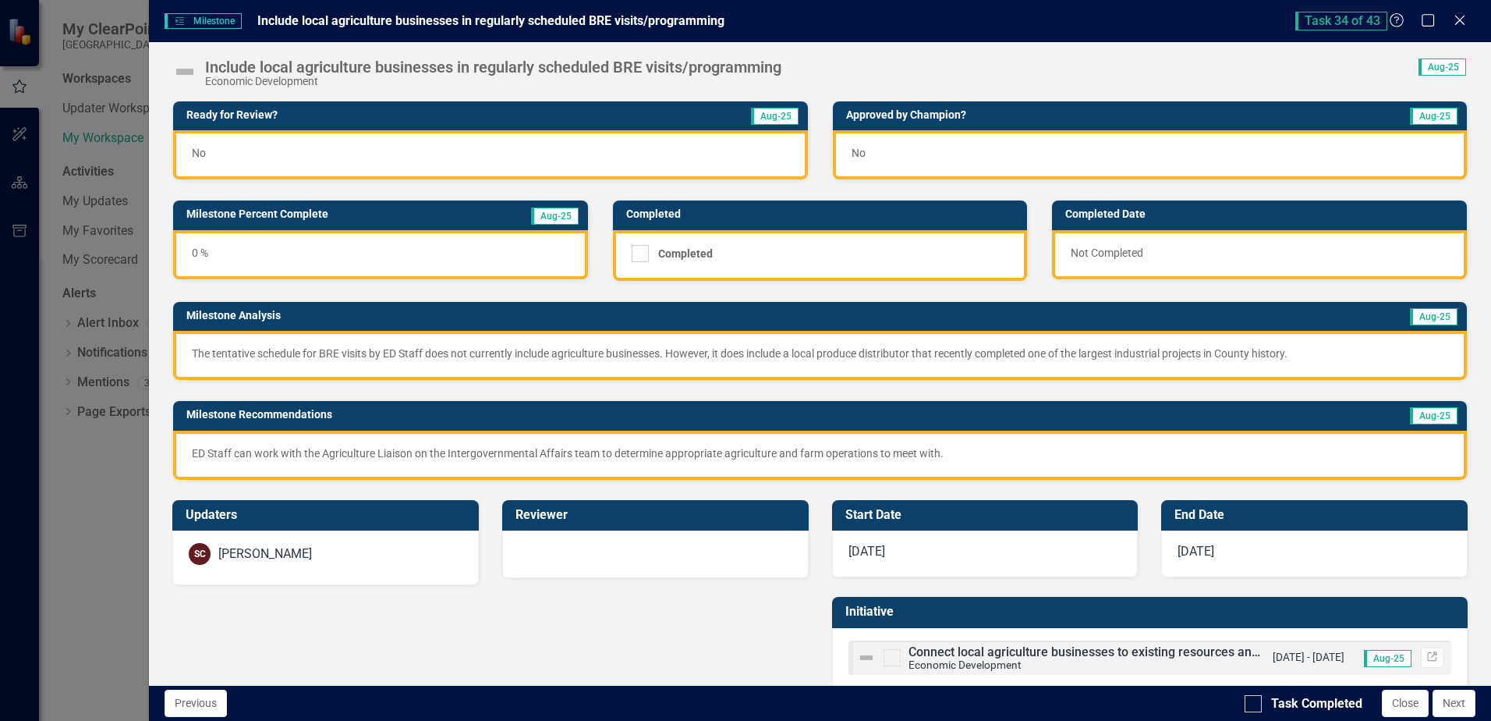
click at [513, 154] on div "No" at bounding box center [490, 154] width 634 height 49
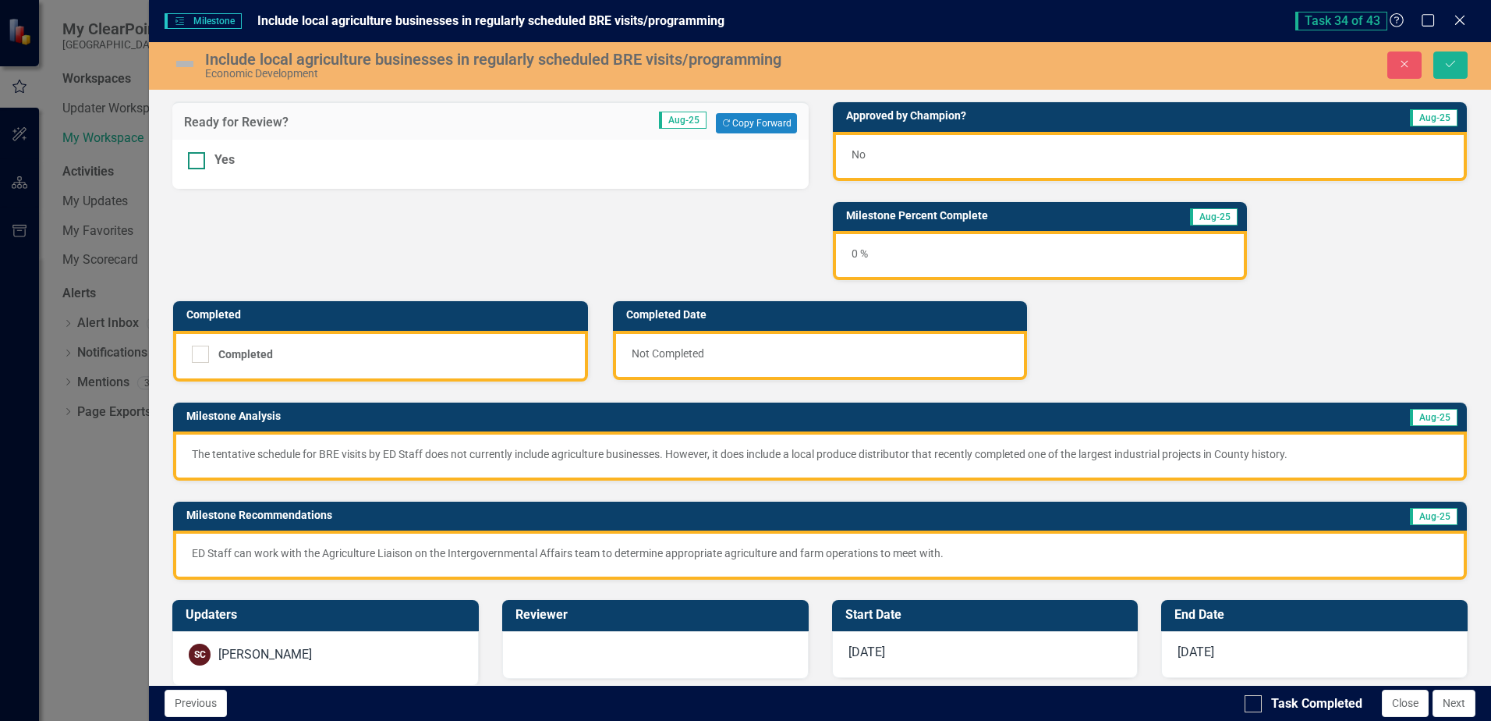
click at [203, 163] on div at bounding box center [196, 160] width 17 height 17
click at [198, 162] on input "Yes" at bounding box center [193, 157] width 10 height 10
checkbox input "true"
click at [1445, 58] on icon "Save" at bounding box center [1451, 63] width 14 height 11
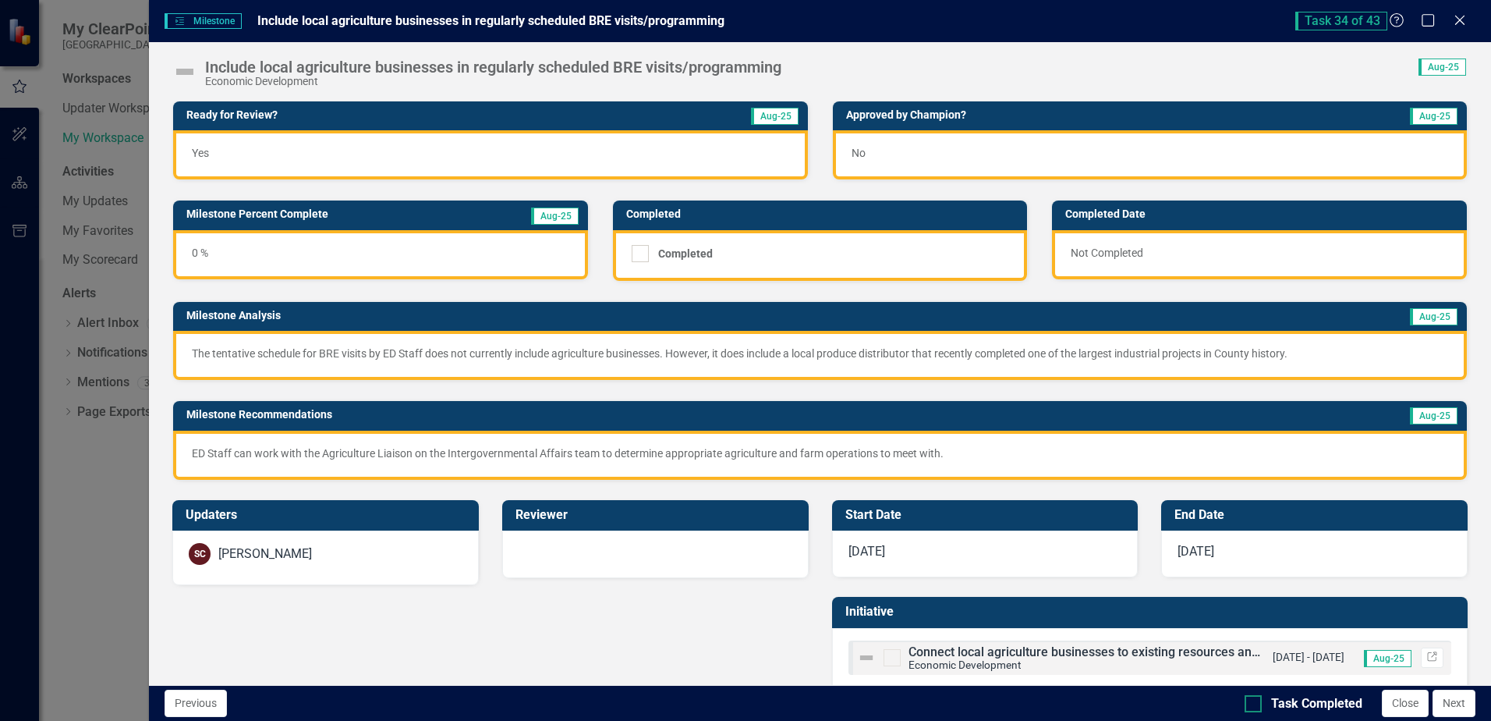
click at [1254, 705] on div at bounding box center [1253, 703] width 17 height 17
click at [1254, 705] on input "Task Completed" at bounding box center [1250, 700] width 10 height 10
checkbox input "true"
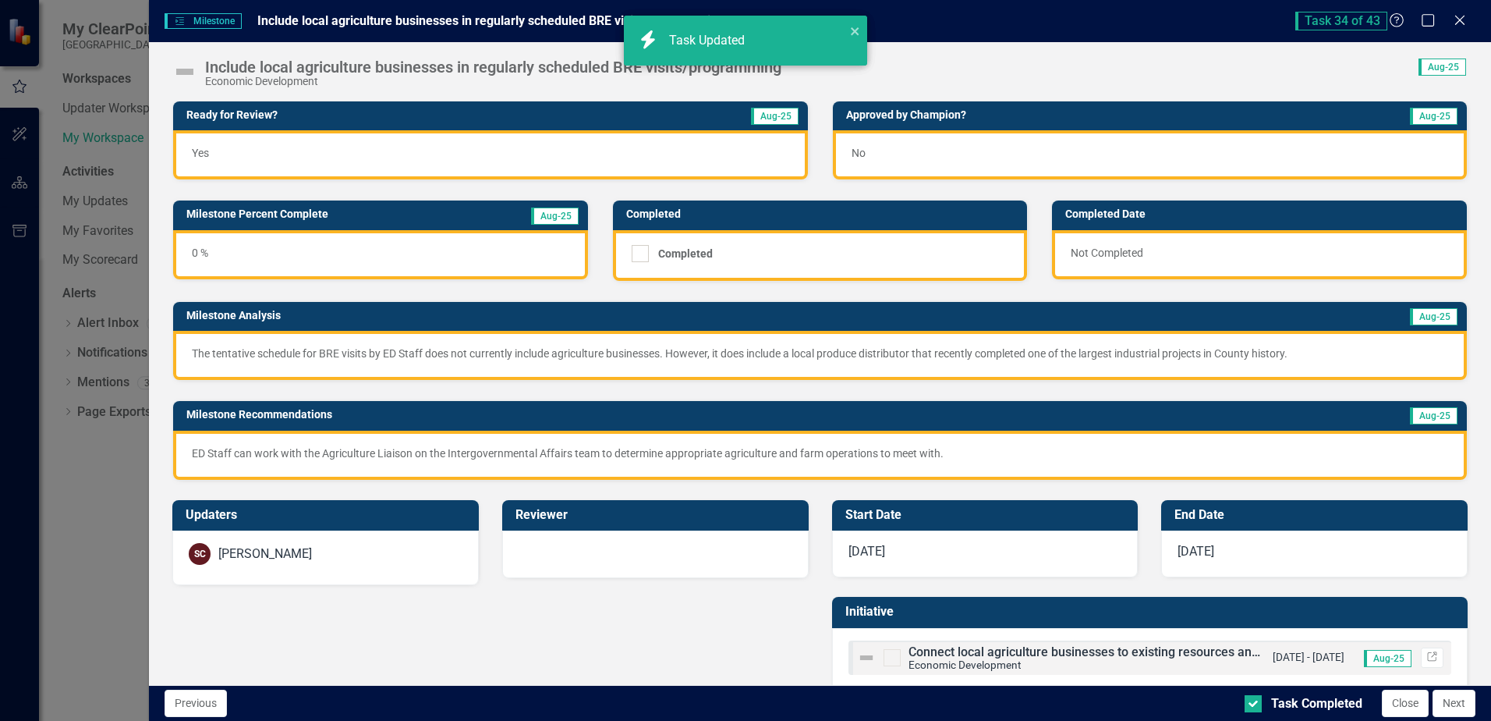
checkbox input "true"
click at [1447, 705] on button "Next" at bounding box center [1454, 703] width 43 height 27
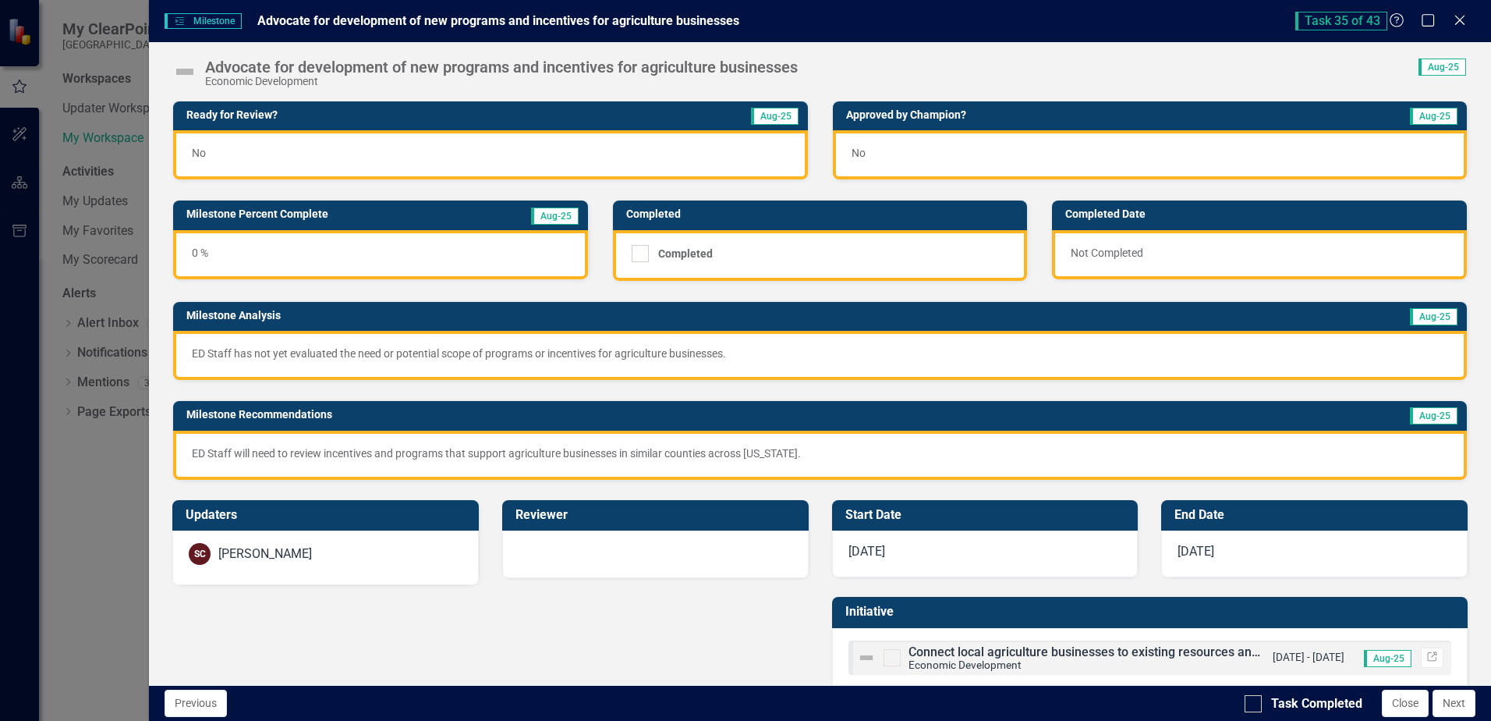
click at [438, 158] on div "No" at bounding box center [490, 154] width 634 height 49
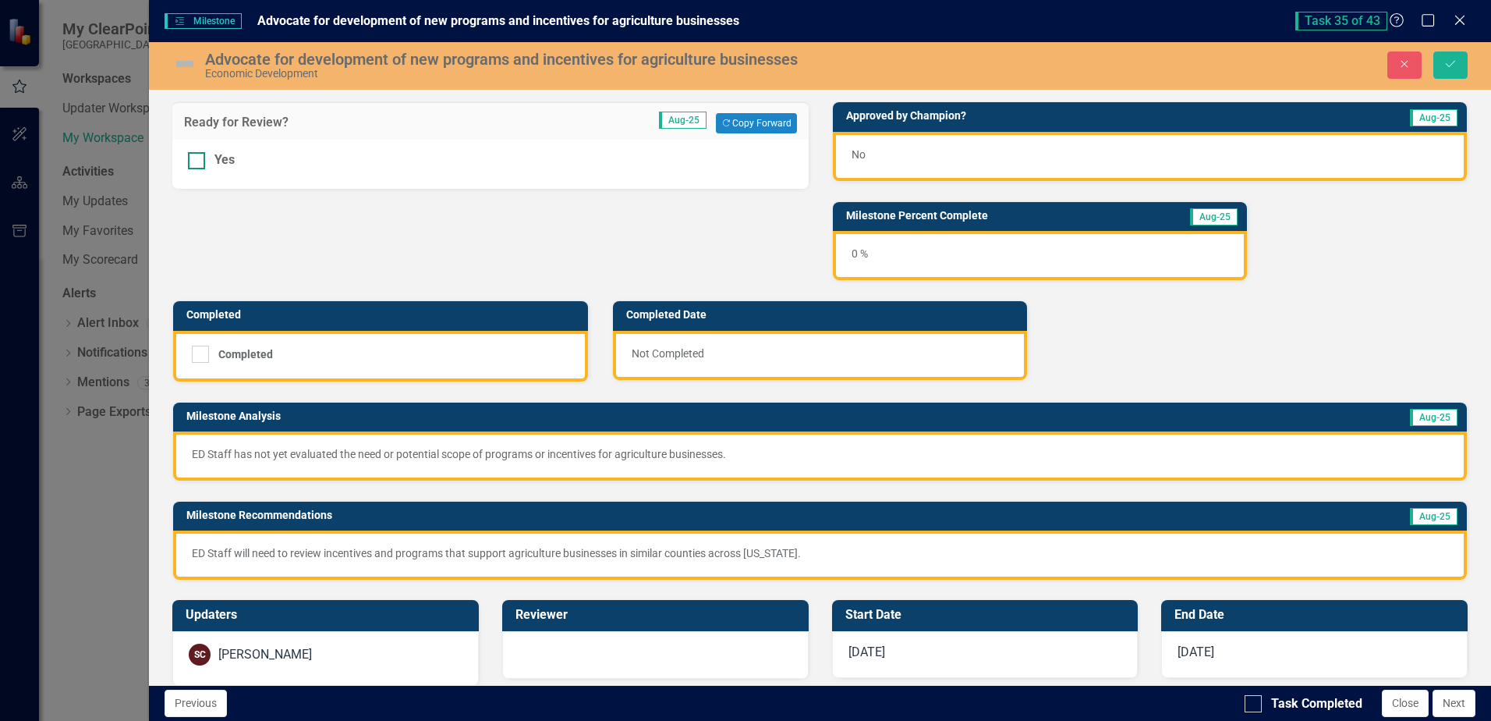
click at [197, 158] on input "Yes" at bounding box center [193, 157] width 10 height 10
checkbox input "true"
click at [1453, 66] on icon "Save" at bounding box center [1451, 63] width 14 height 11
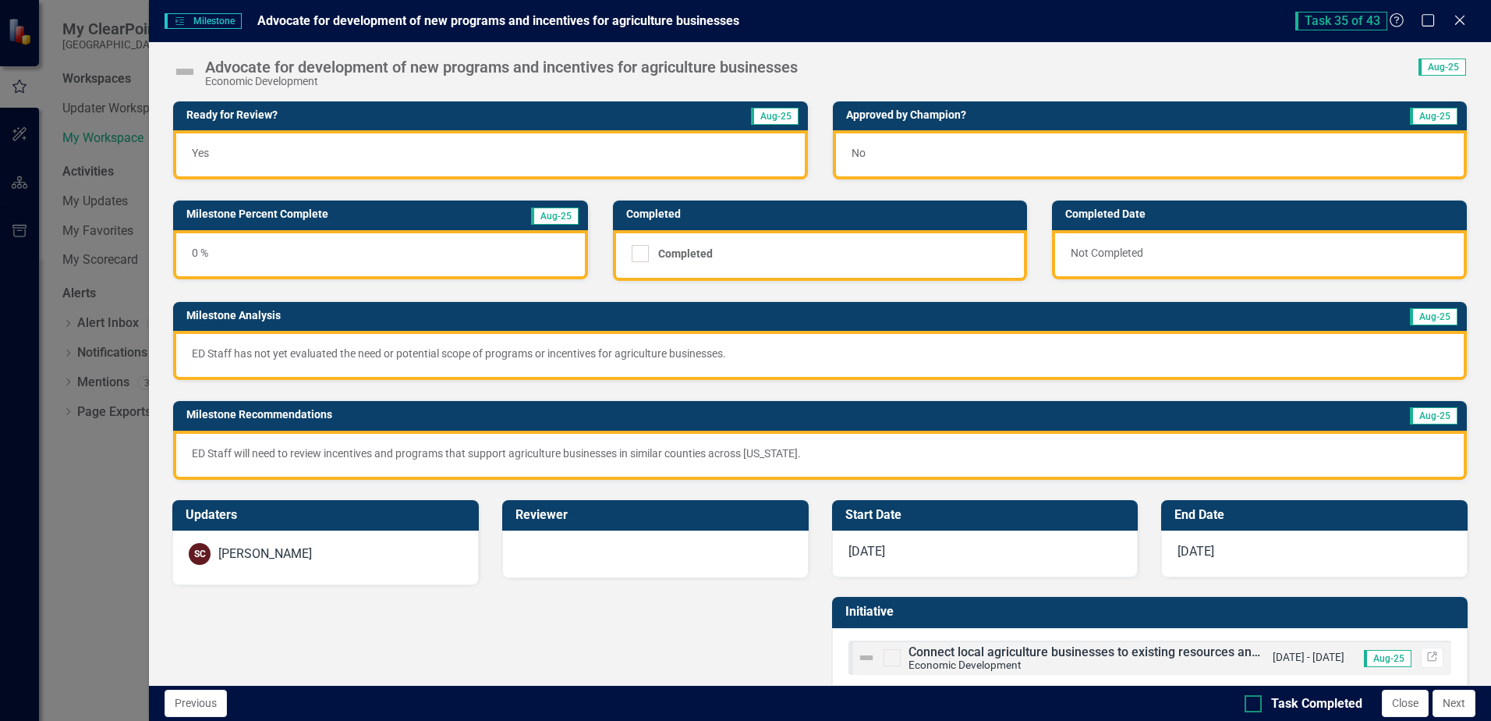
click at [1255, 704] on div at bounding box center [1253, 703] width 17 height 17
click at [1255, 704] on input "Task Completed" at bounding box center [1250, 700] width 10 height 10
checkbox input "true"
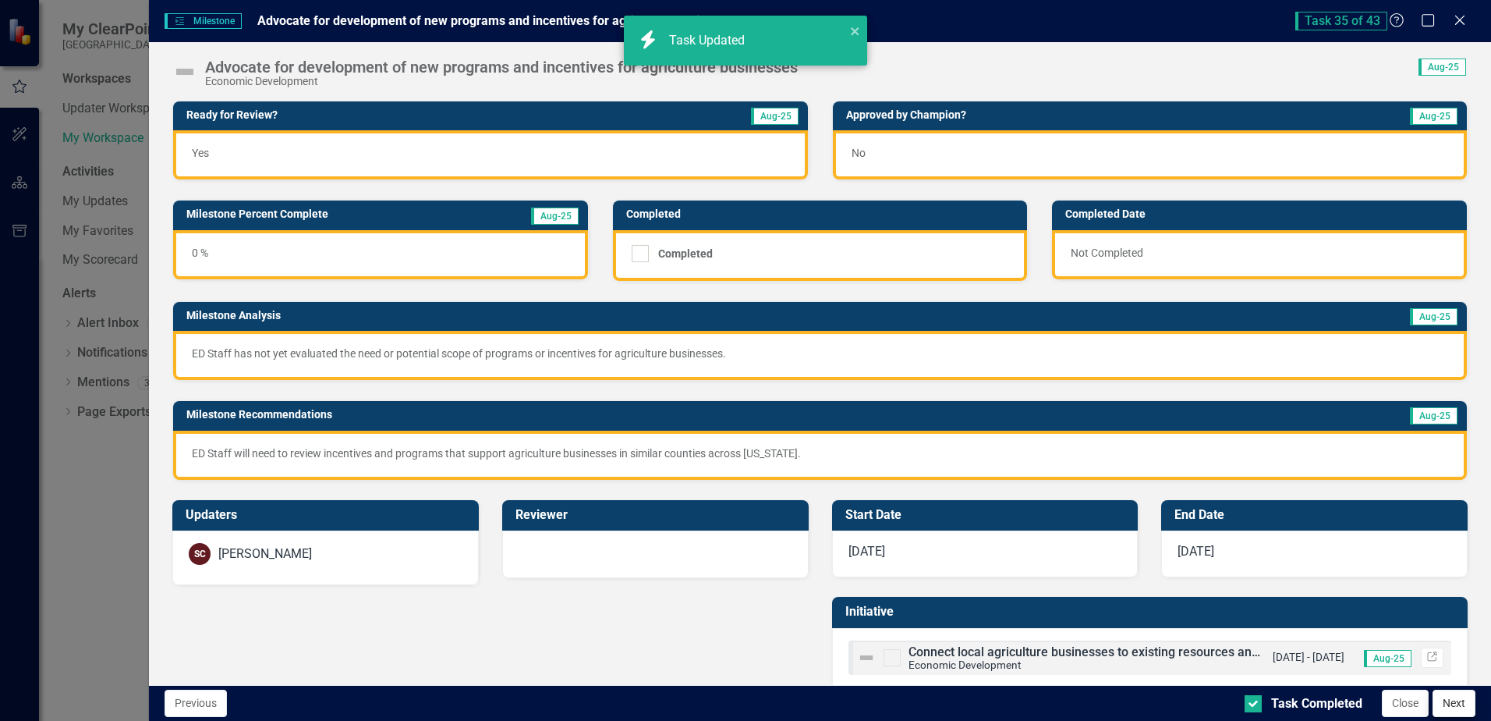
checkbox input "true"
click at [1458, 704] on button "Next" at bounding box center [1454, 703] width 43 height 27
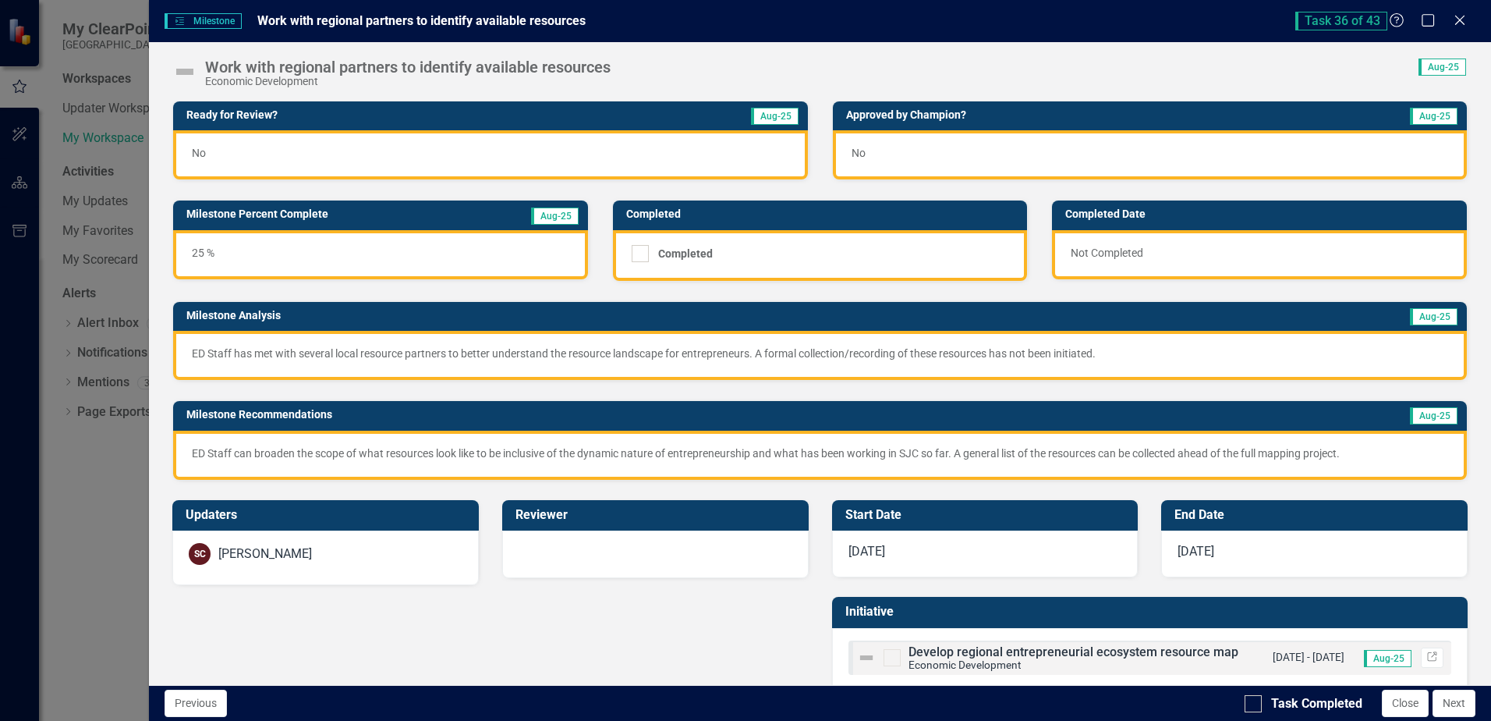
click at [449, 151] on div "No" at bounding box center [490, 154] width 634 height 49
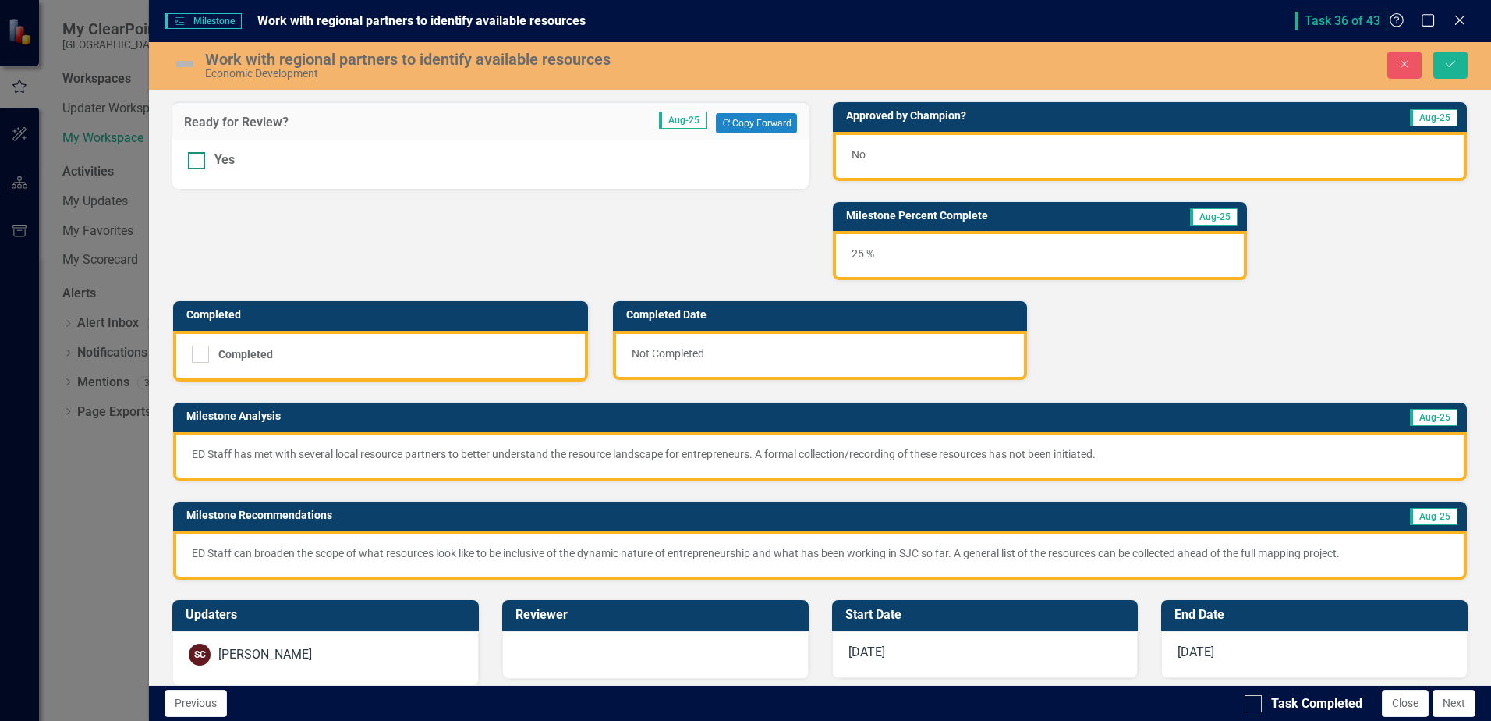
click at [194, 158] on input "Yes" at bounding box center [193, 157] width 10 height 10
checkbox input "true"
click at [1448, 69] on icon "Save" at bounding box center [1451, 63] width 14 height 11
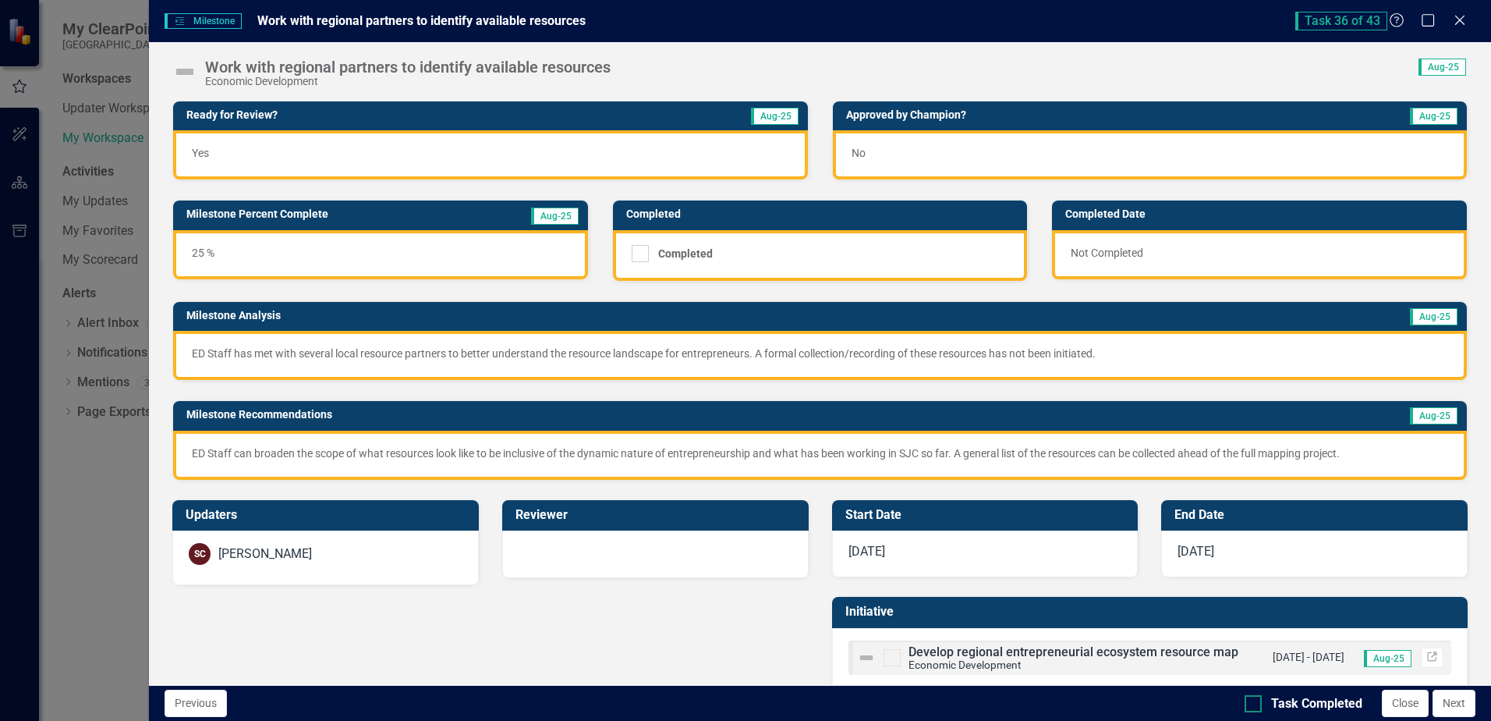
click at [1270, 699] on div "Task Completed" at bounding box center [1304, 704] width 118 height 18
click at [1255, 699] on input "Task Completed" at bounding box center [1250, 700] width 10 height 10
checkbox input "true"
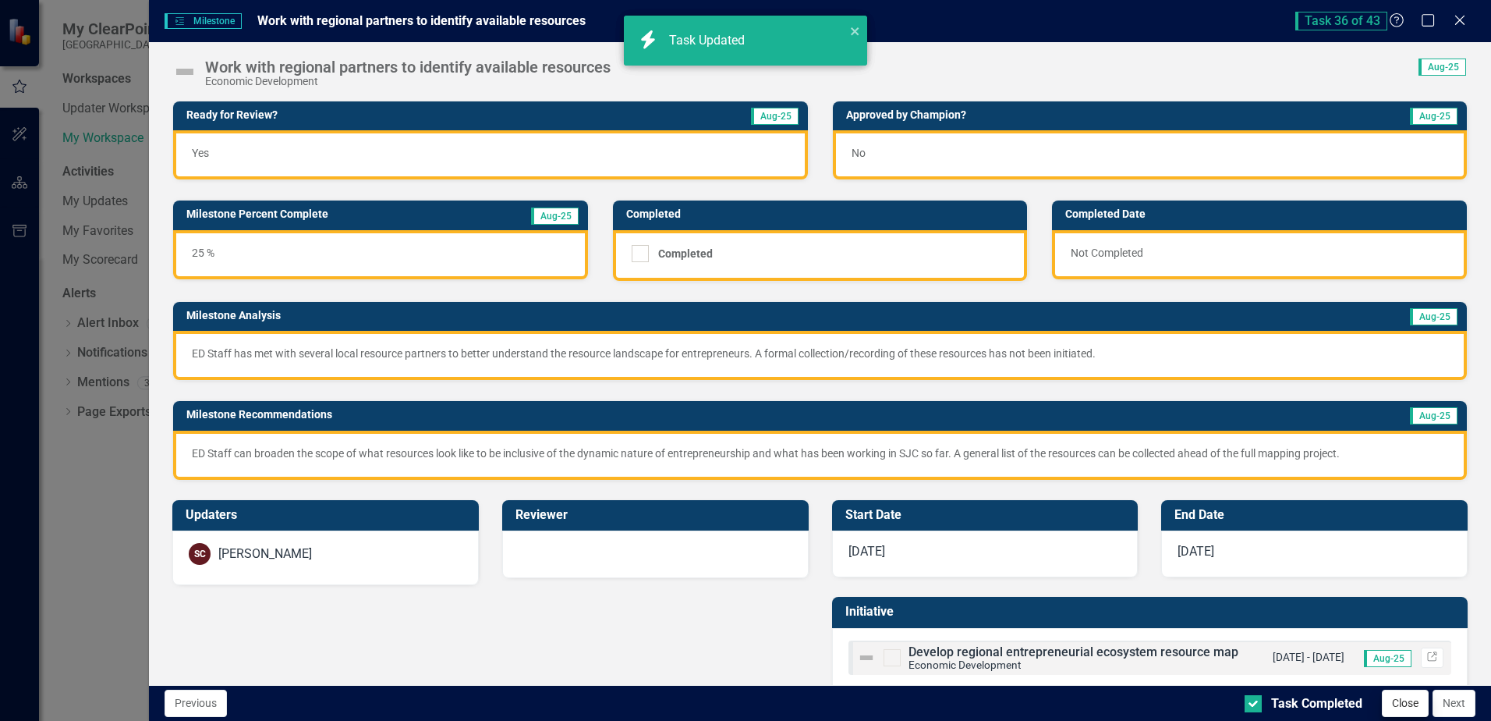
checkbox input "true"
click at [1460, 707] on button "Next" at bounding box center [1454, 703] width 43 height 27
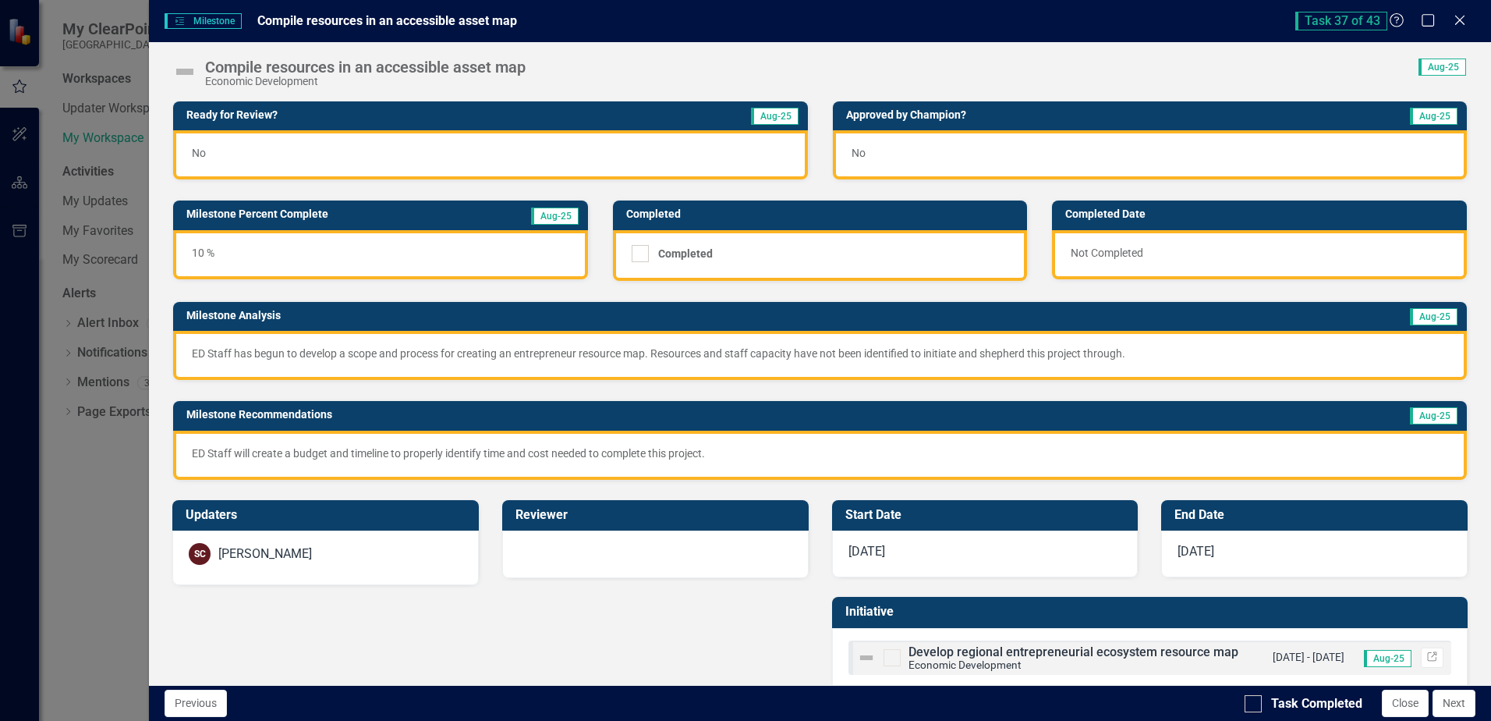
click at [509, 154] on div "No" at bounding box center [490, 154] width 634 height 49
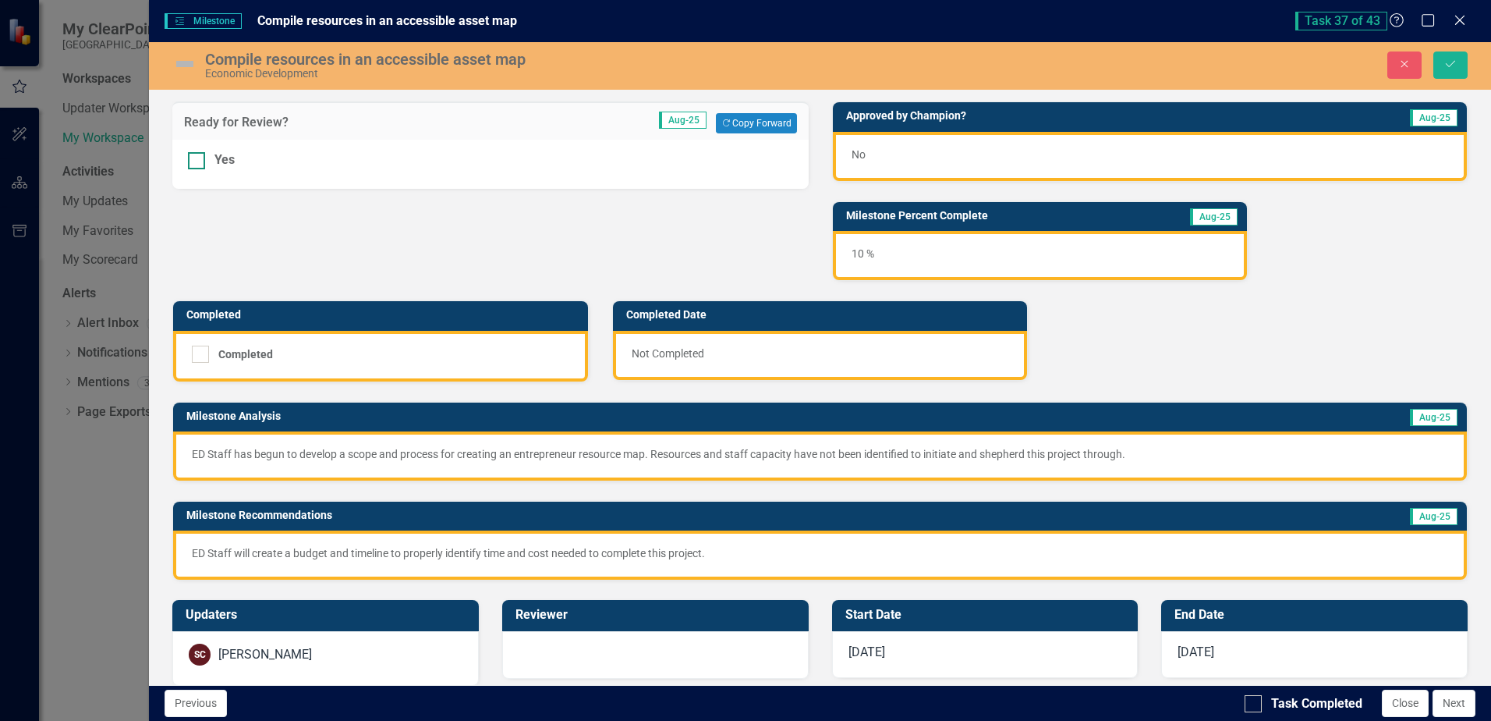
click at [194, 165] on div at bounding box center [196, 160] width 17 height 17
click at [194, 162] on input "Yes" at bounding box center [193, 157] width 10 height 10
checkbox input "true"
click at [1445, 62] on icon "Save" at bounding box center [1451, 63] width 14 height 11
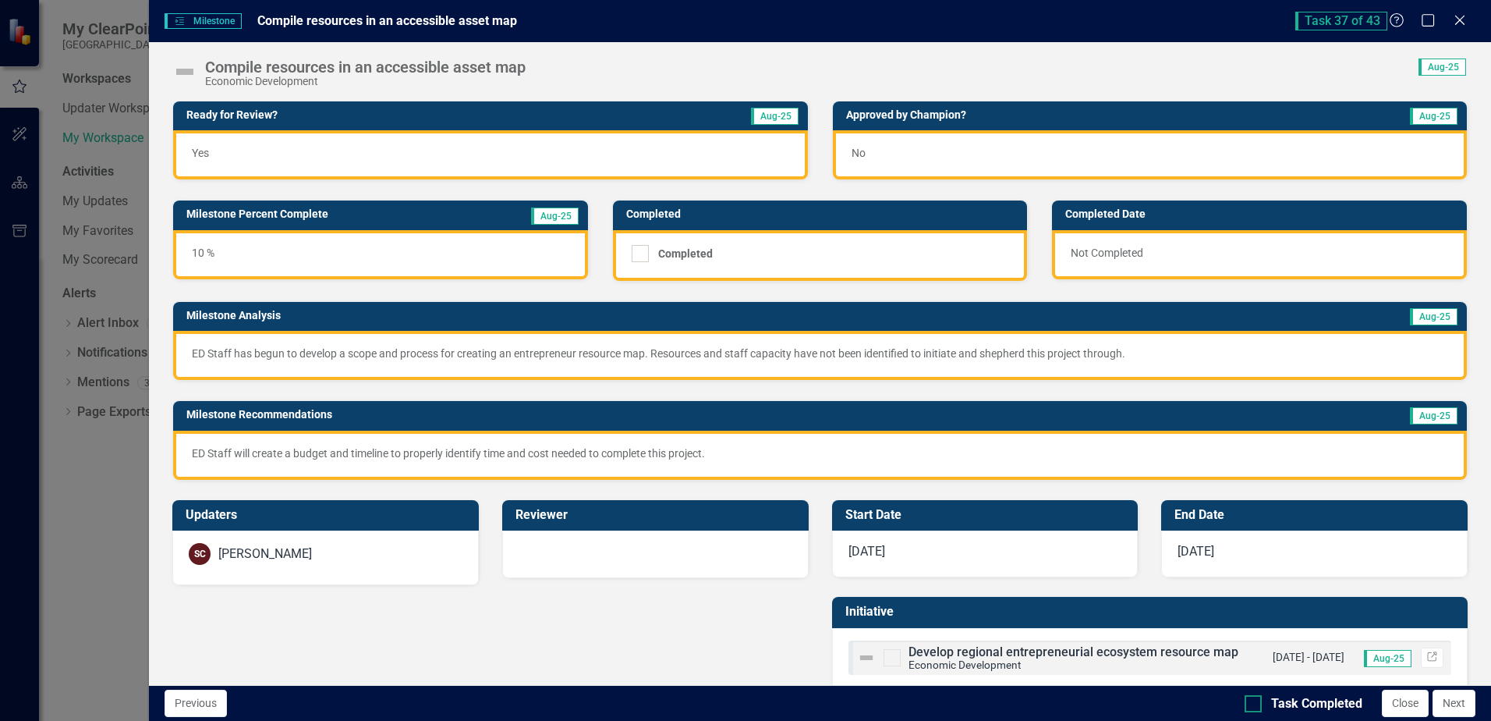
click at [1288, 701] on div "Task Completed" at bounding box center [1316, 704] width 91 height 18
click at [1255, 701] on input "Task Completed" at bounding box center [1250, 700] width 10 height 10
checkbox input "true"
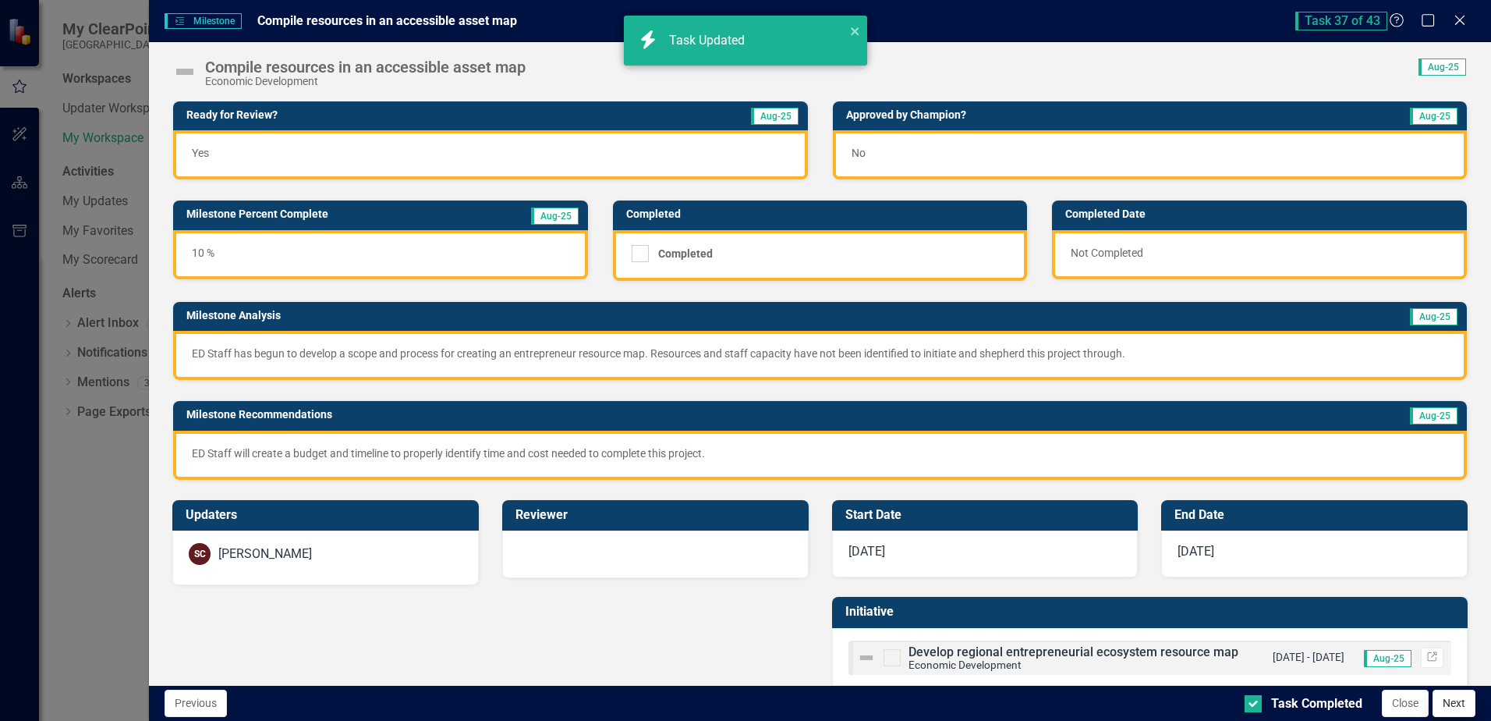
checkbox input "true"
click at [1452, 702] on button "Next" at bounding box center [1454, 703] width 43 height 27
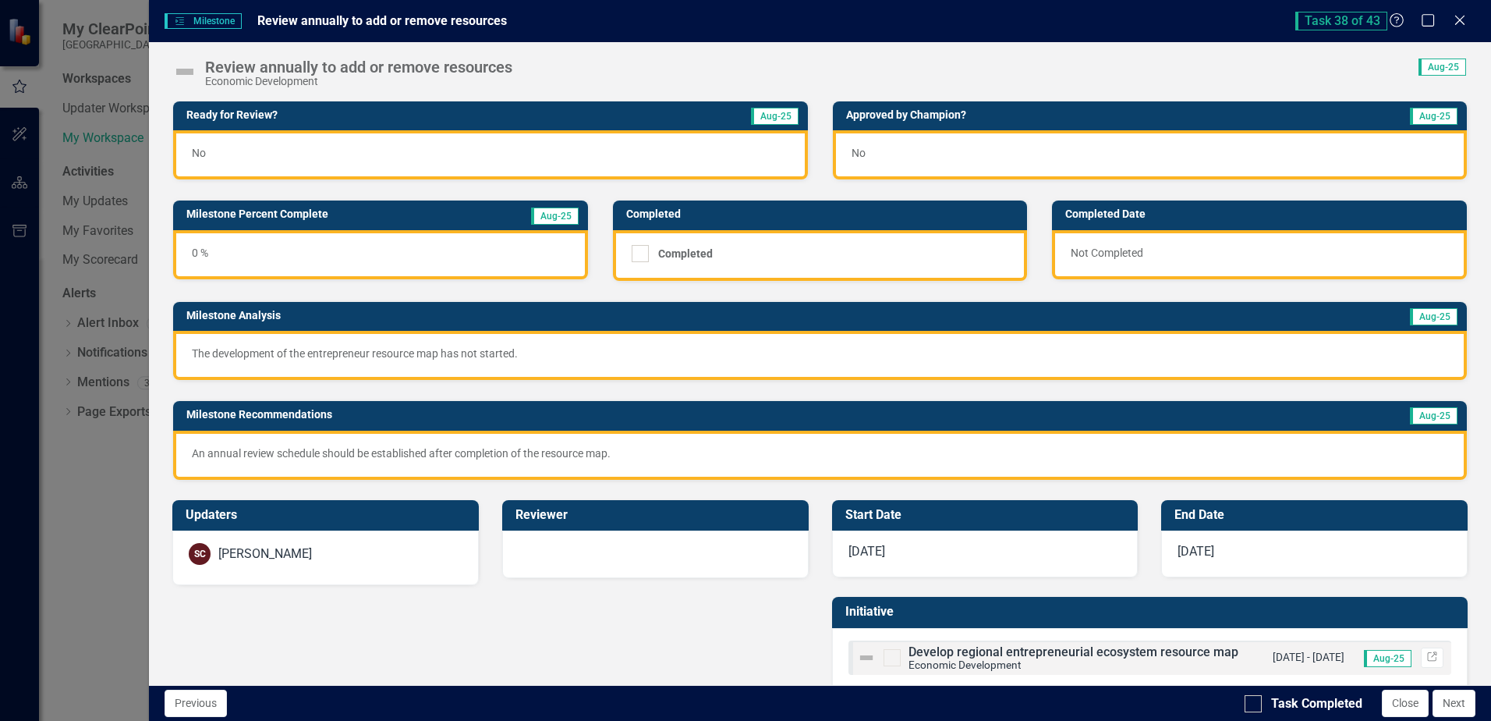
click at [392, 149] on div "No" at bounding box center [490, 154] width 634 height 49
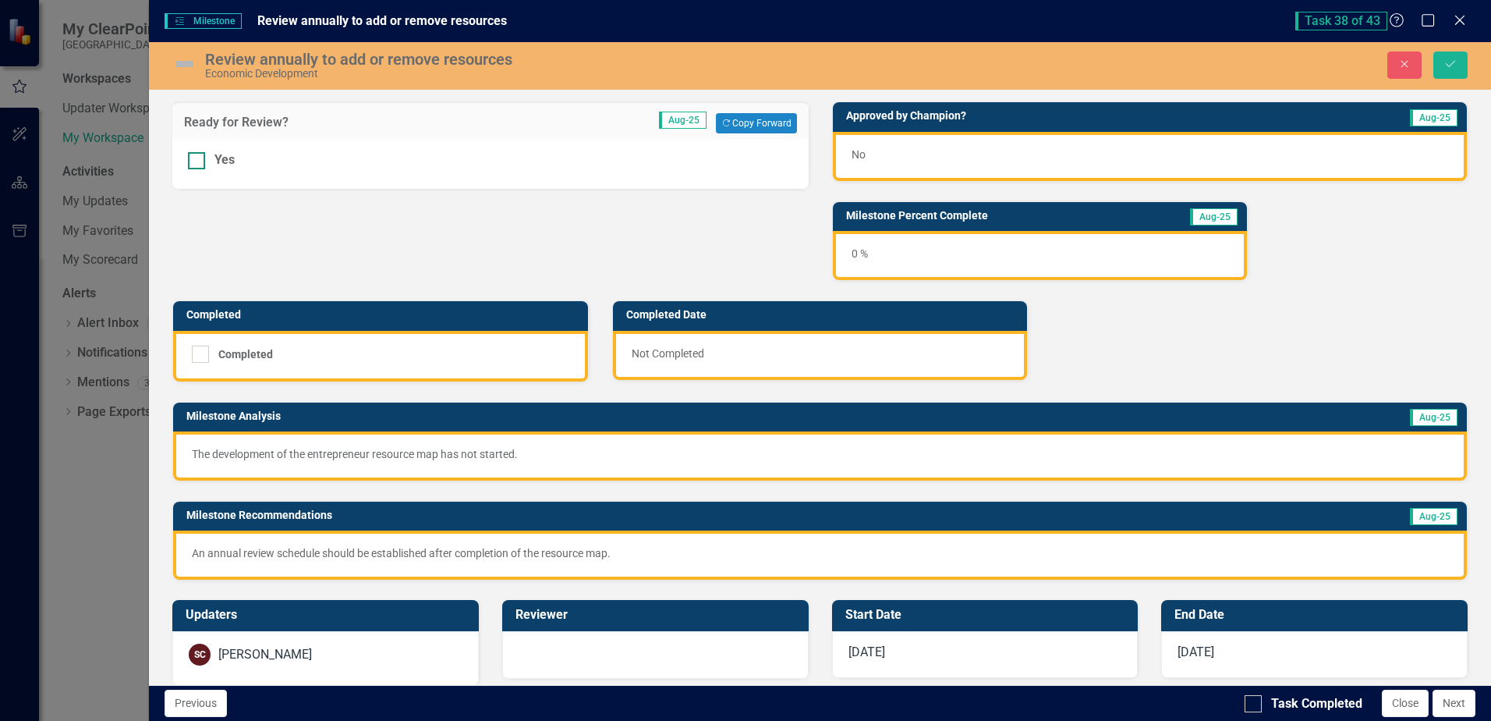
click at [193, 160] on input "Yes" at bounding box center [193, 157] width 10 height 10
checkbox input "true"
click at [1446, 56] on button "Save" at bounding box center [1451, 64] width 34 height 27
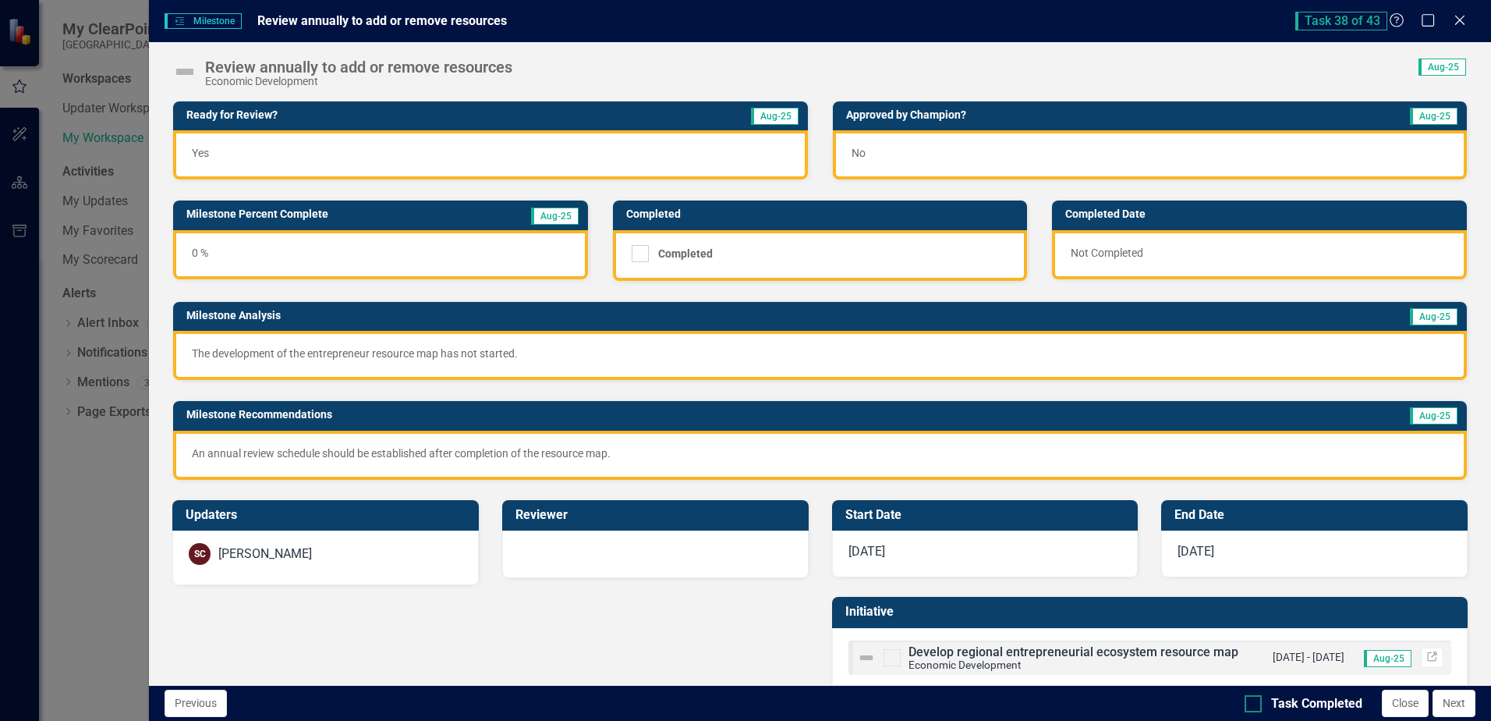
click at [1261, 700] on div at bounding box center [1253, 703] width 17 height 17
click at [1255, 700] on input "Task Completed" at bounding box center [1250, 700] width 10 height 10
checkbox input "true"
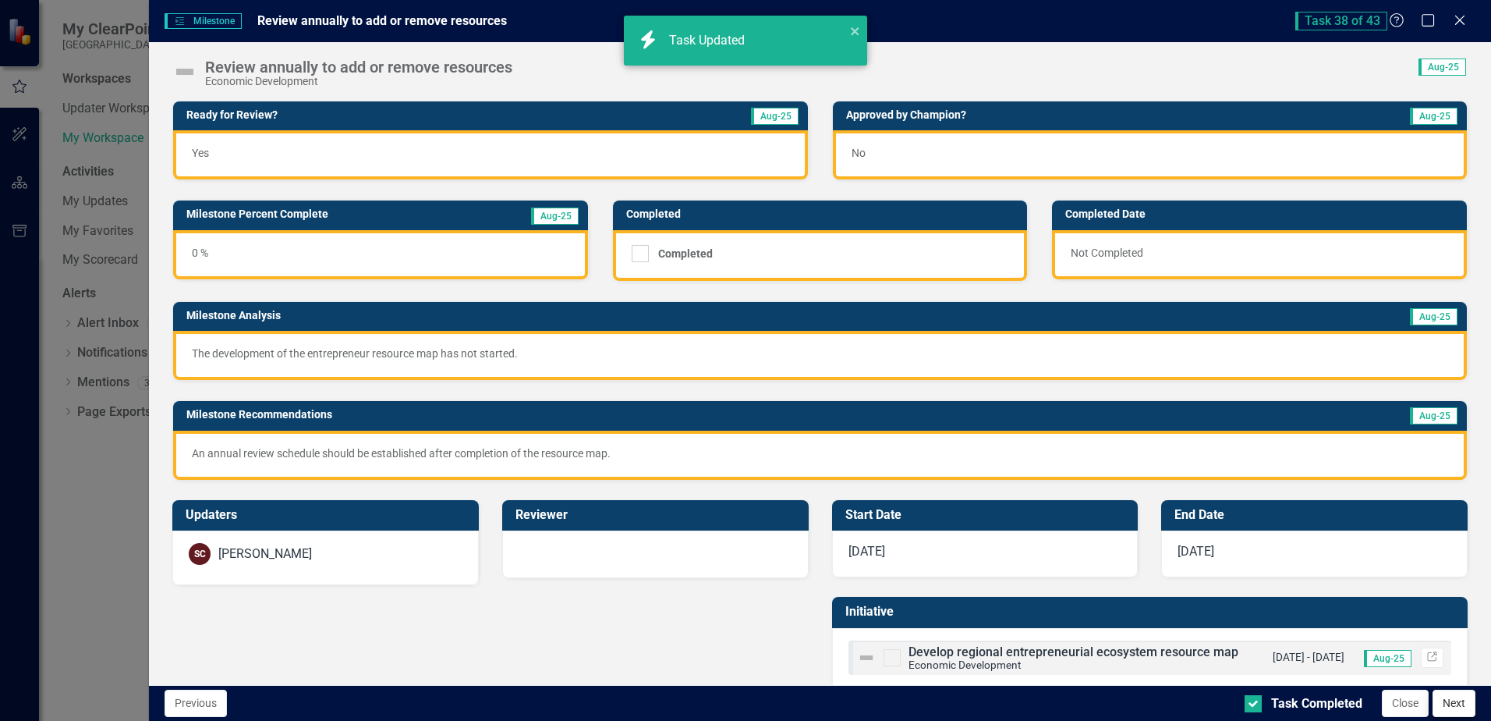
checkbox input "true"
click at [1468, 707] on button "Next" at bounding box center [1454, 703] width 43 height 27
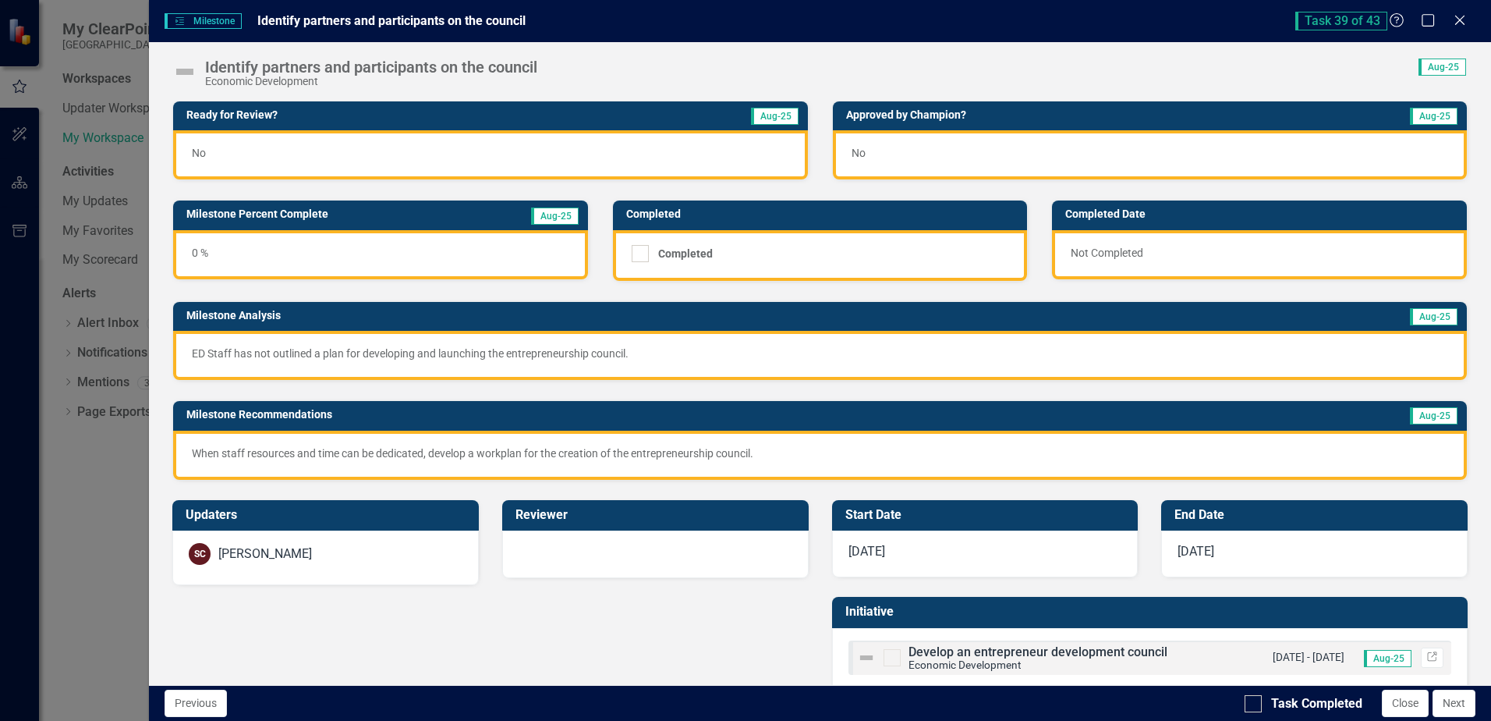
click at [409, 157] on div "No" at bounding box center [490, 154] width 634 height 49
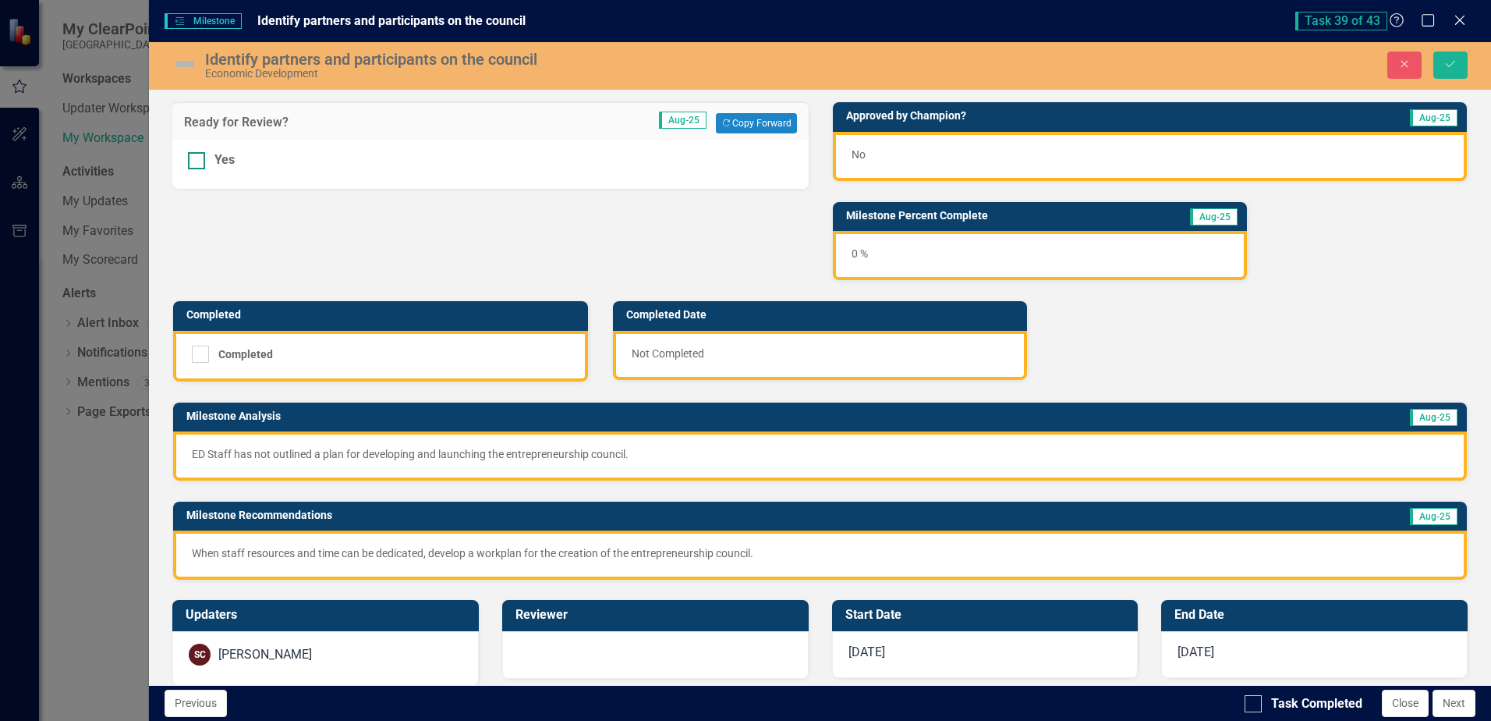
click at [202, 164] on div at bounding box center [196, 160] width 17 height 17
click at [198, 162] on input "Yes" at bounding box center [193, 157] width 10 height 10
checkbox input "true"
click at [1444, 69] on icon "Save" at bounding box center [1451, 63] width 14 height 11
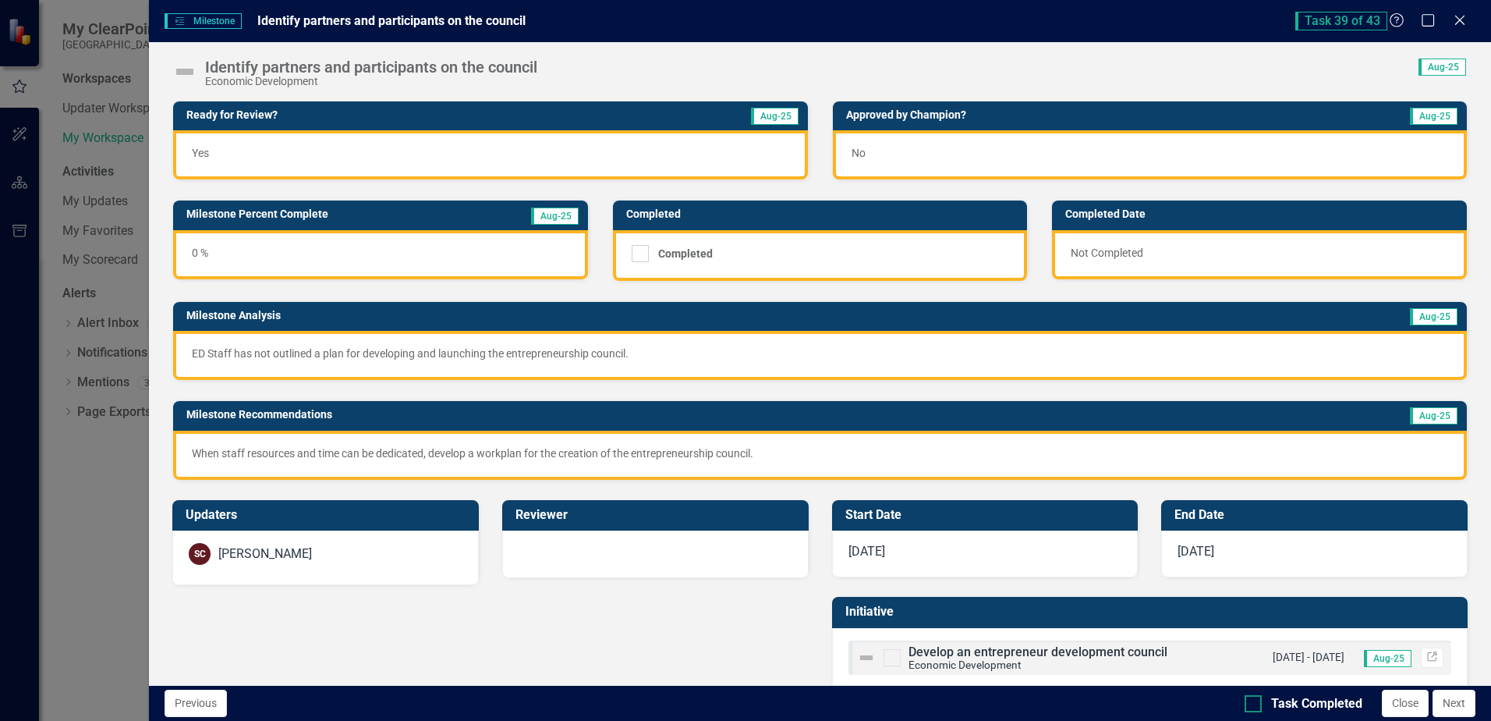
click at [1259, 702] on div at bounding box center [1253, 703] width 17 height 17
click at [1255, 702] on input "Task Completed" at bounding box center [1250, 700] width 10 height 10
checkbox input "true"
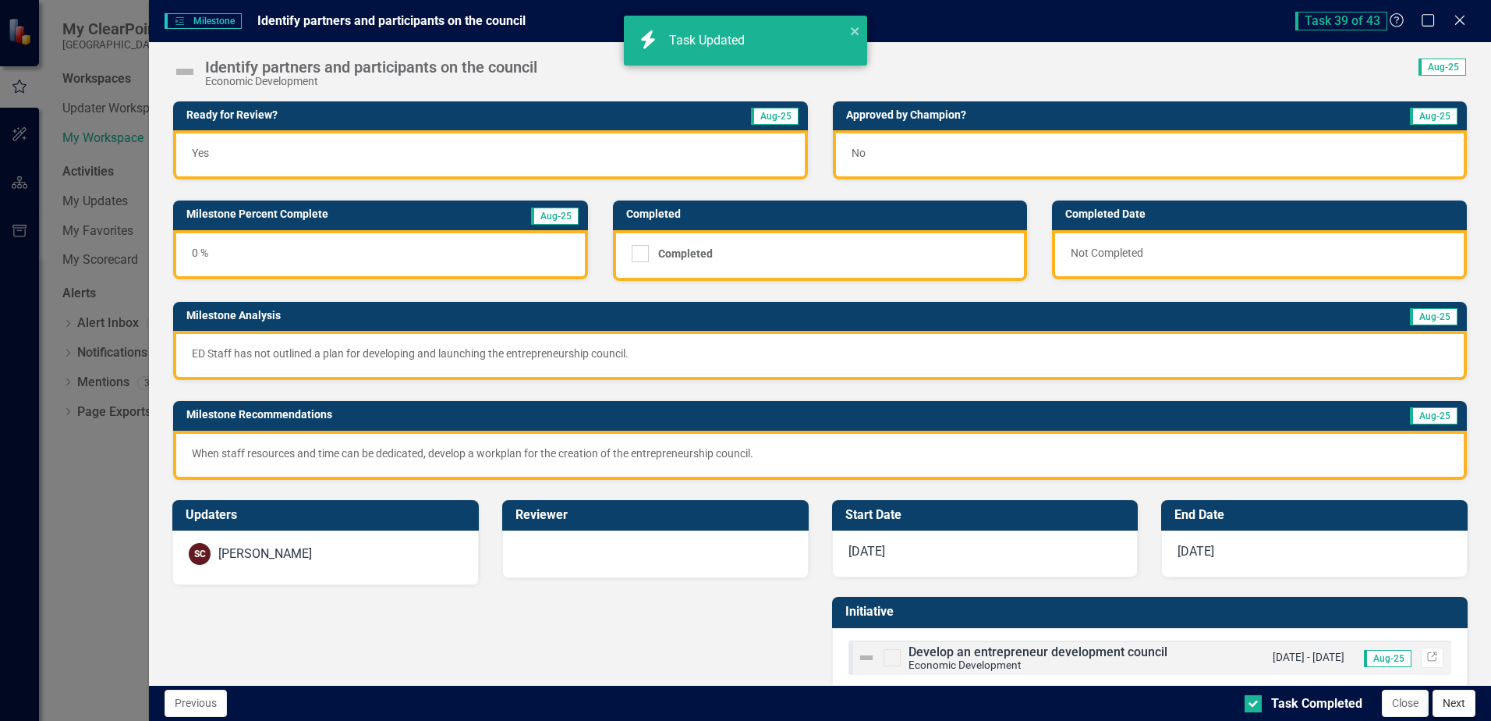
checkbox input "true"
click at [1456, 707] on button "Next" at bounding box center [1454, 703] width 43 height 27
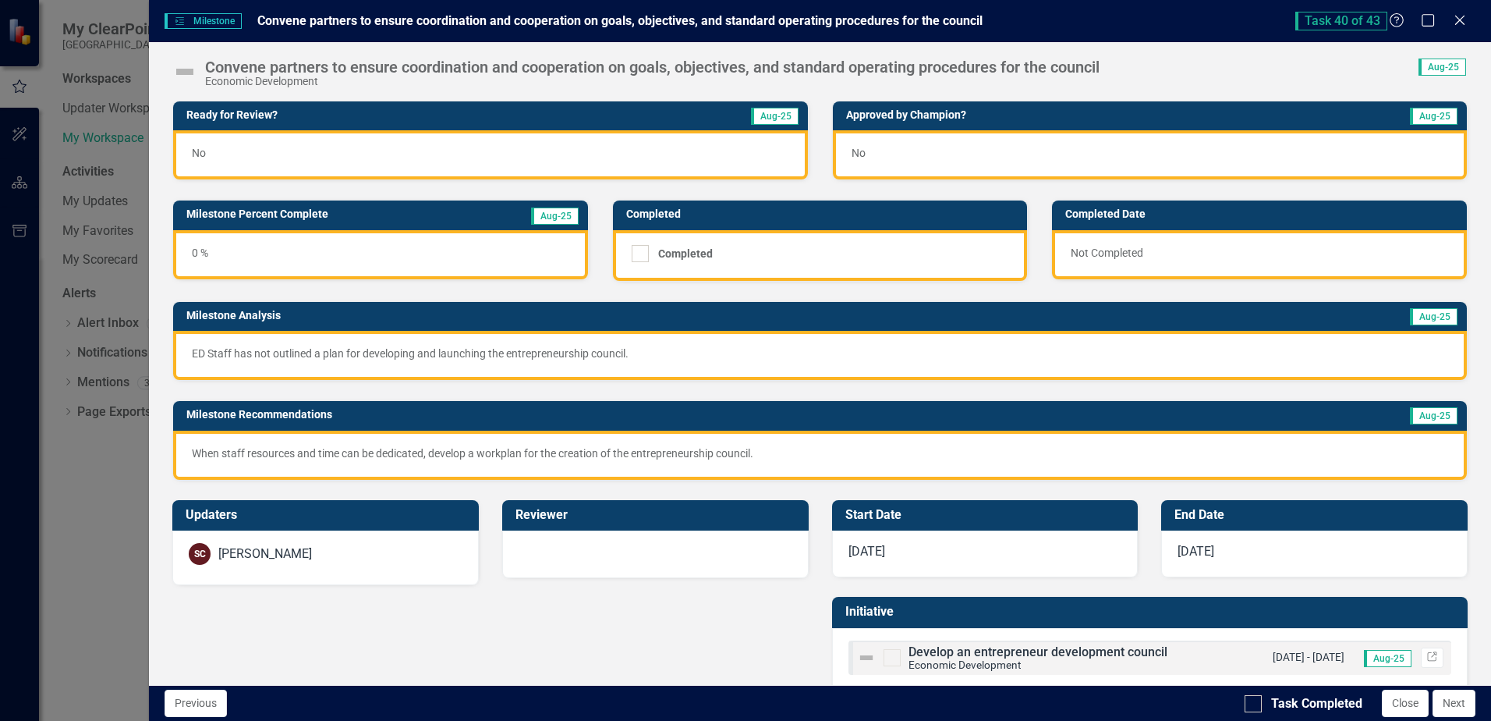
click at [436, 155] on div "No" at bounding box center [490, 154] width 634 height 49
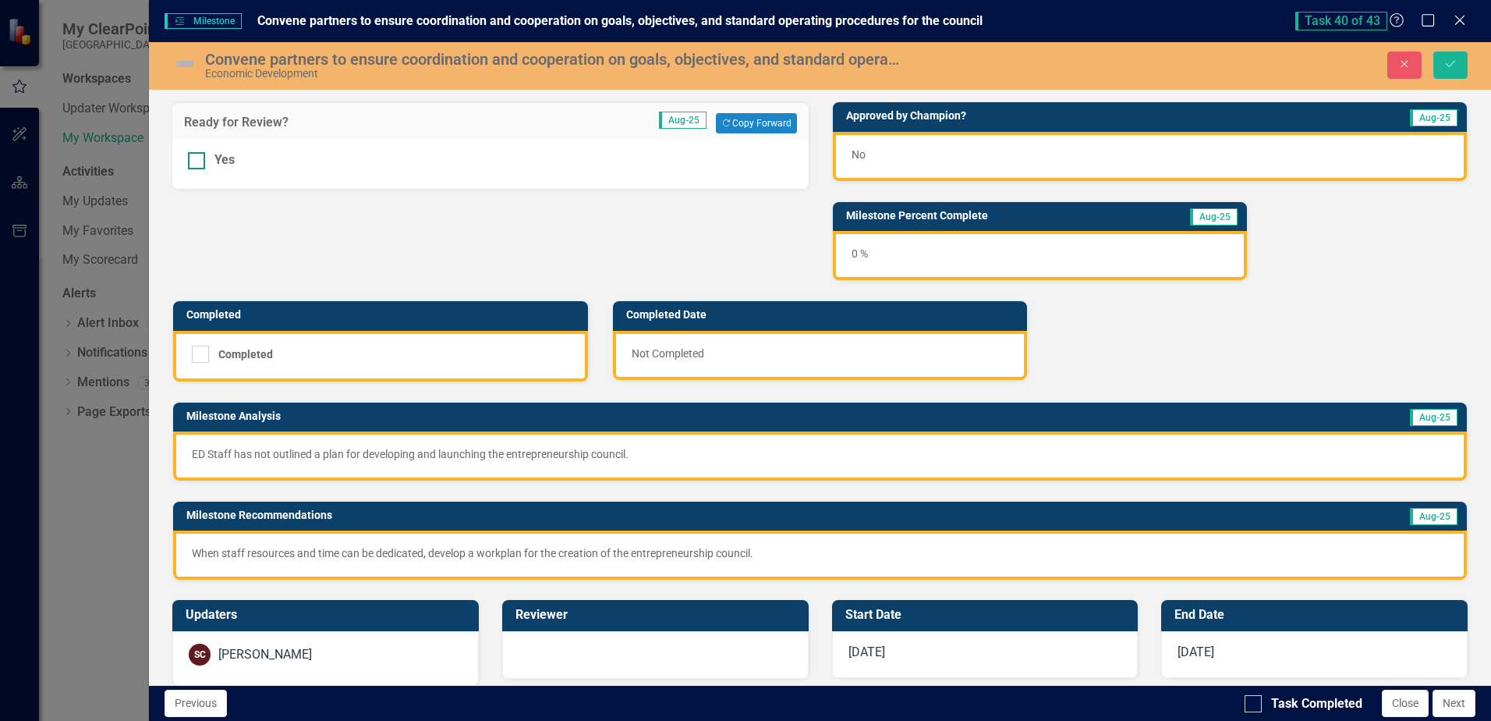
click at [196, 165] on div at bounding box center [196, 160] width 17 height 17
click at [196, 162] on input "Yes" at bounding box center [193, 157] width 10 height 10
checkbox input "true"
click at [1459, 68] on button "Save" at bounding box center [1451, 64] width 34 height 27
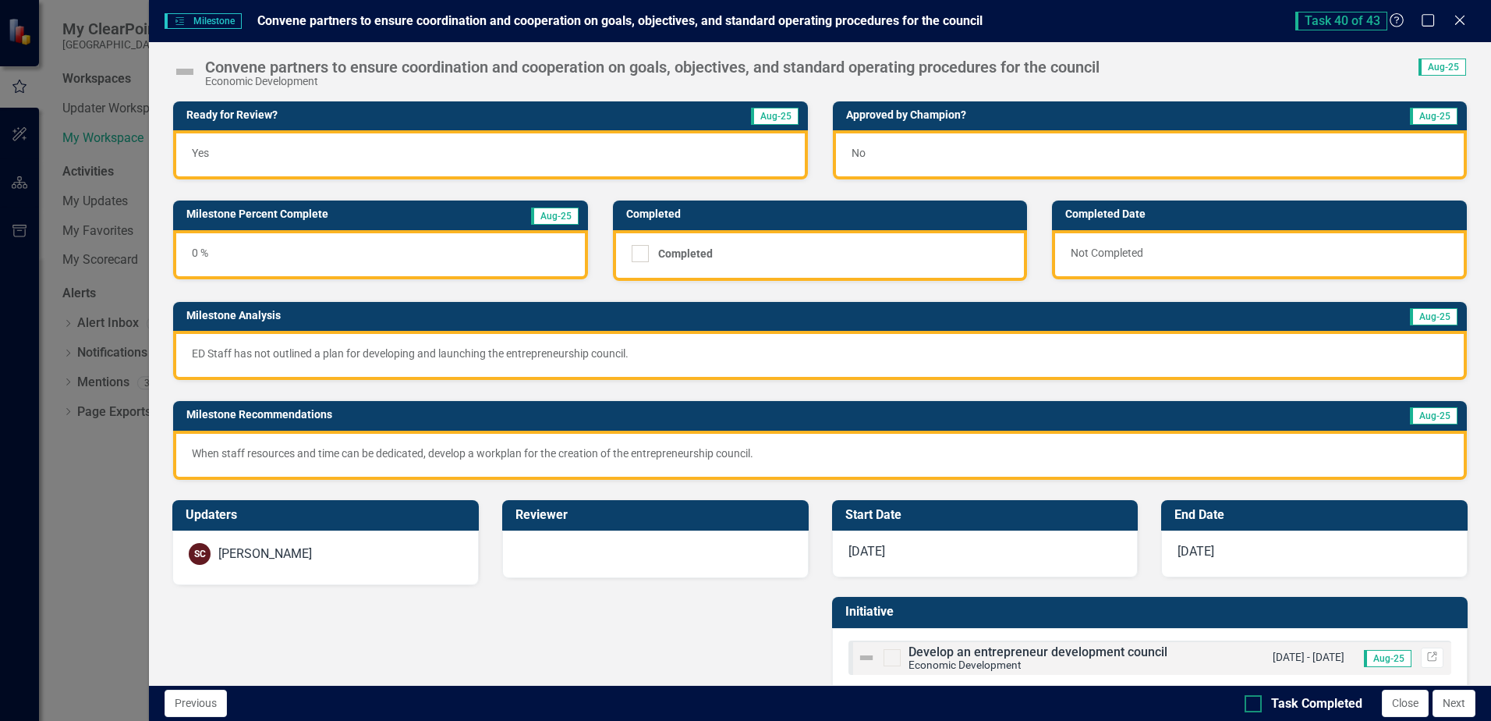
click at [1256, 700] on div at bounding box center [1253, 703] width 17 height 17
click at [1255, 700] on input "Task Completed" at bounding box center [1250, 700] width 10 height 10
checkbox input "true"
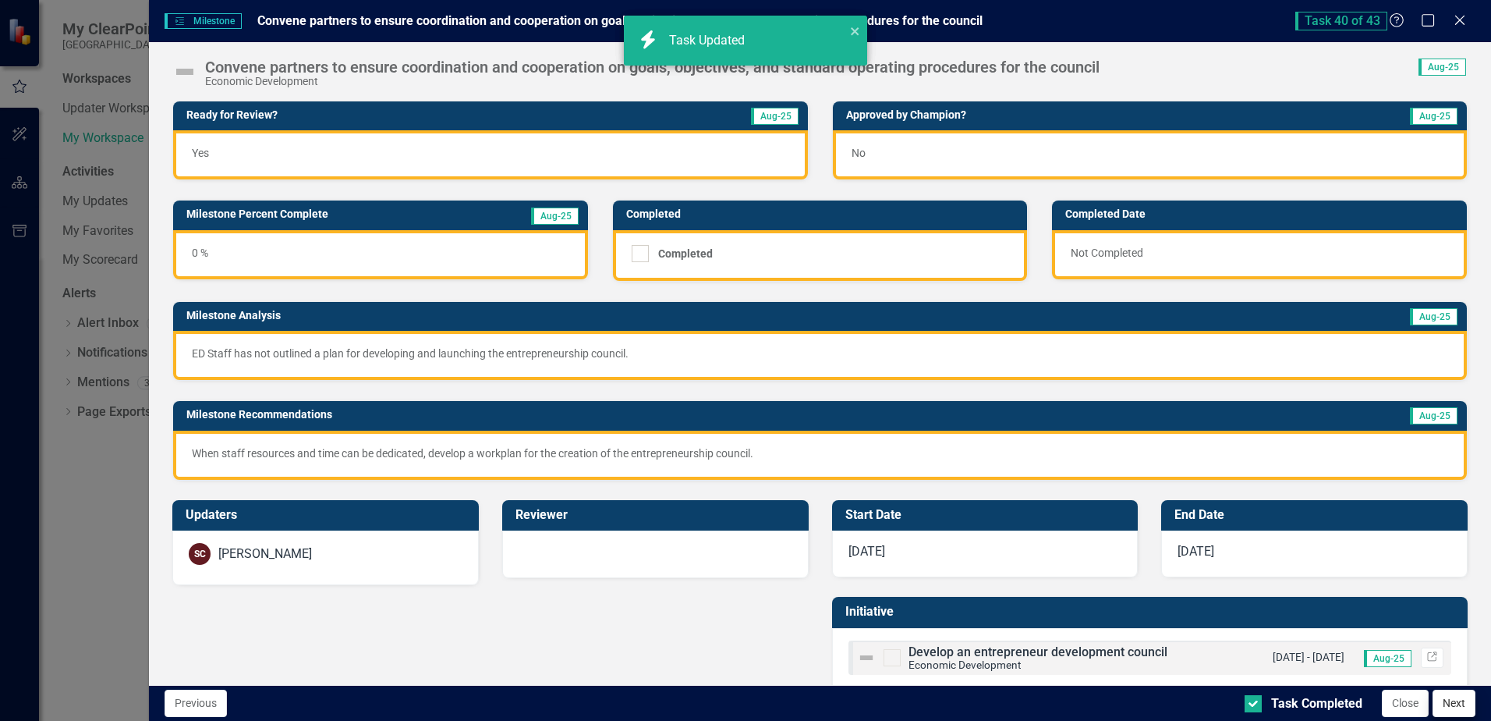
checkbox input "true"
click at [1454, 709] on button "Next" at bounding box center [1454, 703] width 43 height 27
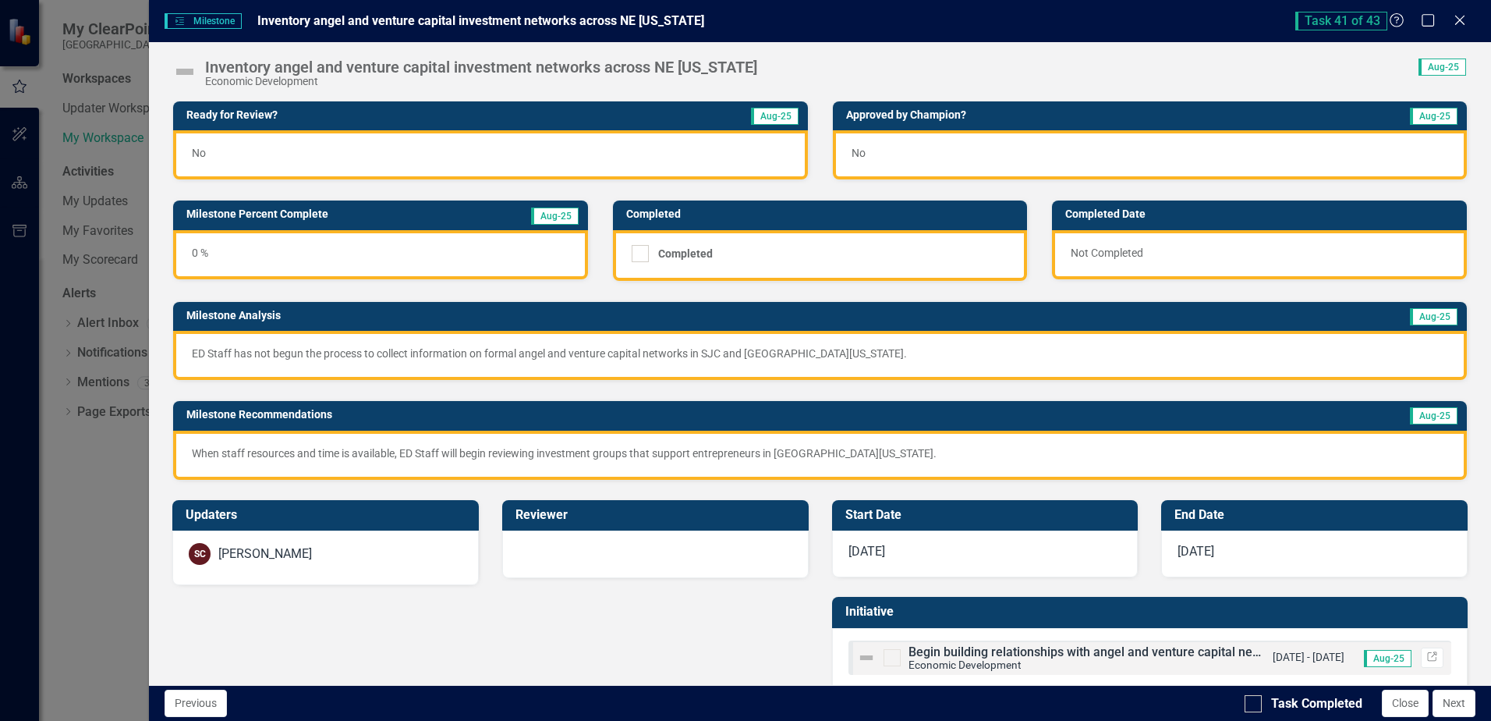
click at [474, 162] on div "No" at bounding box center [490, 154] width 634 height 49
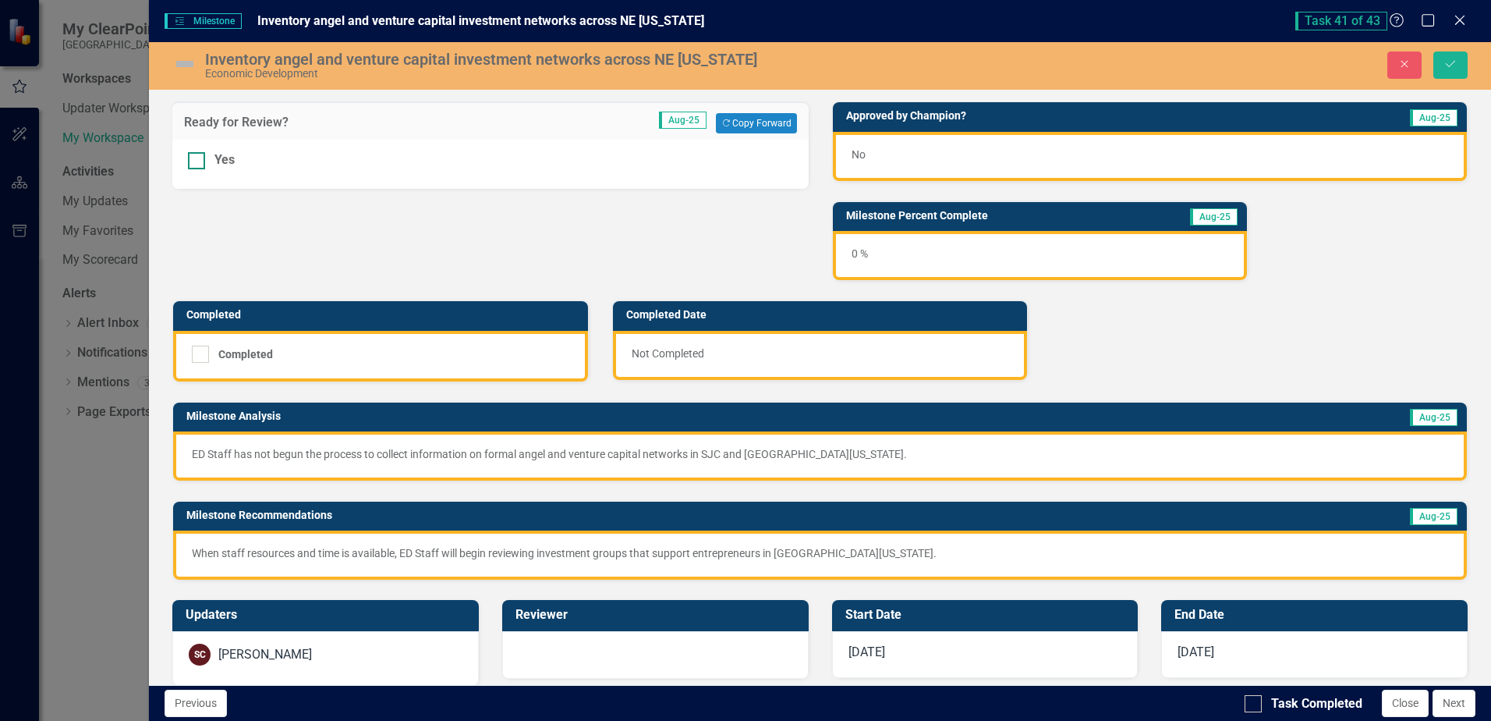
click at [198, 166] on div at bounding box center [196, 160] width 17 height 17
click at [198, 162] on input "Yes" at bounding box center [193, 157] width 10 height 10
checkbox input "true"
click at [1460, 66] on button "Save" at bounding box center [1451, 64] width 34 height 27
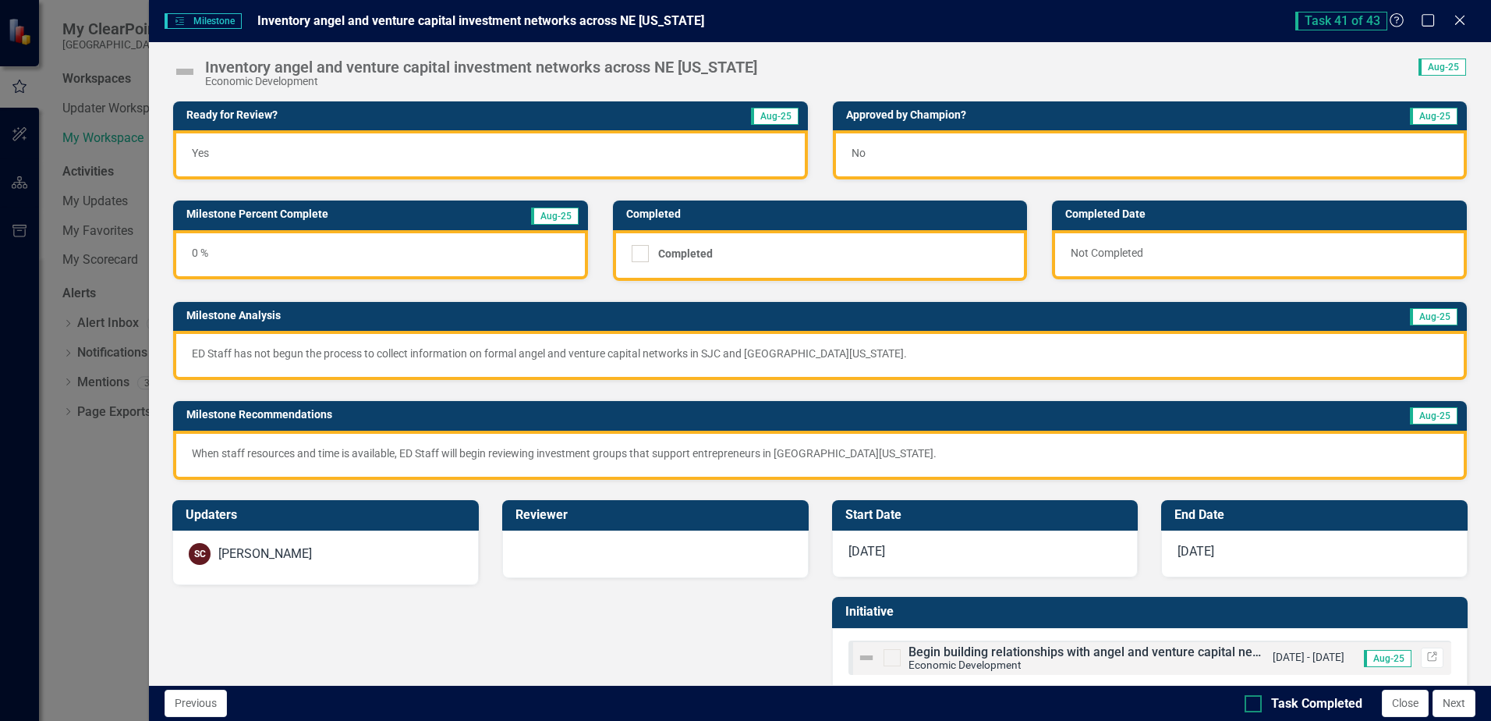
click at [1259, 704] on div at bounding box center [1253, 703] width 17 height 17
click at [1255, 704] on input "Task Completed" at bounding box center [1250, 700] width 10 height 10
checkbox input "true"
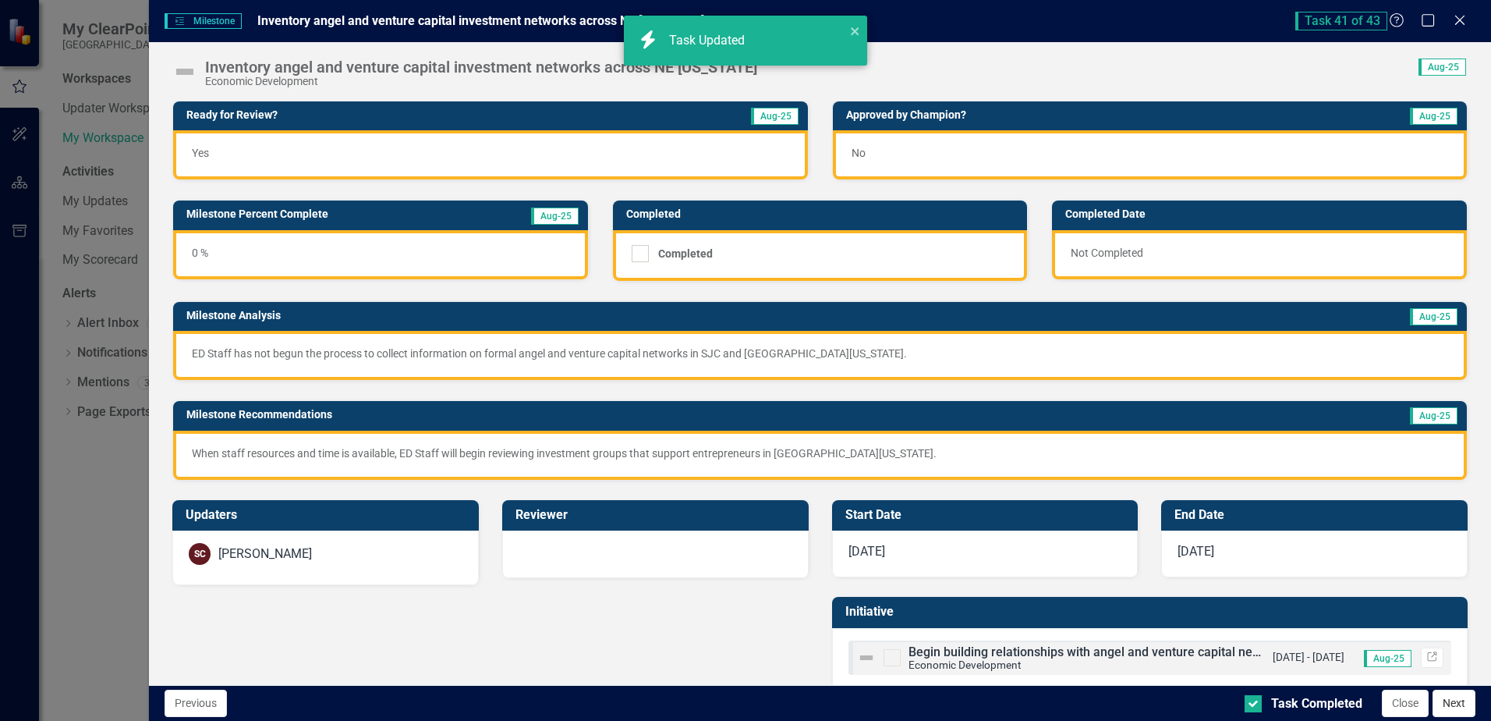
checkbox input "true"
click at [1453, 708] on button "Next" at bounding box center [1454, 703] width 43 height 27
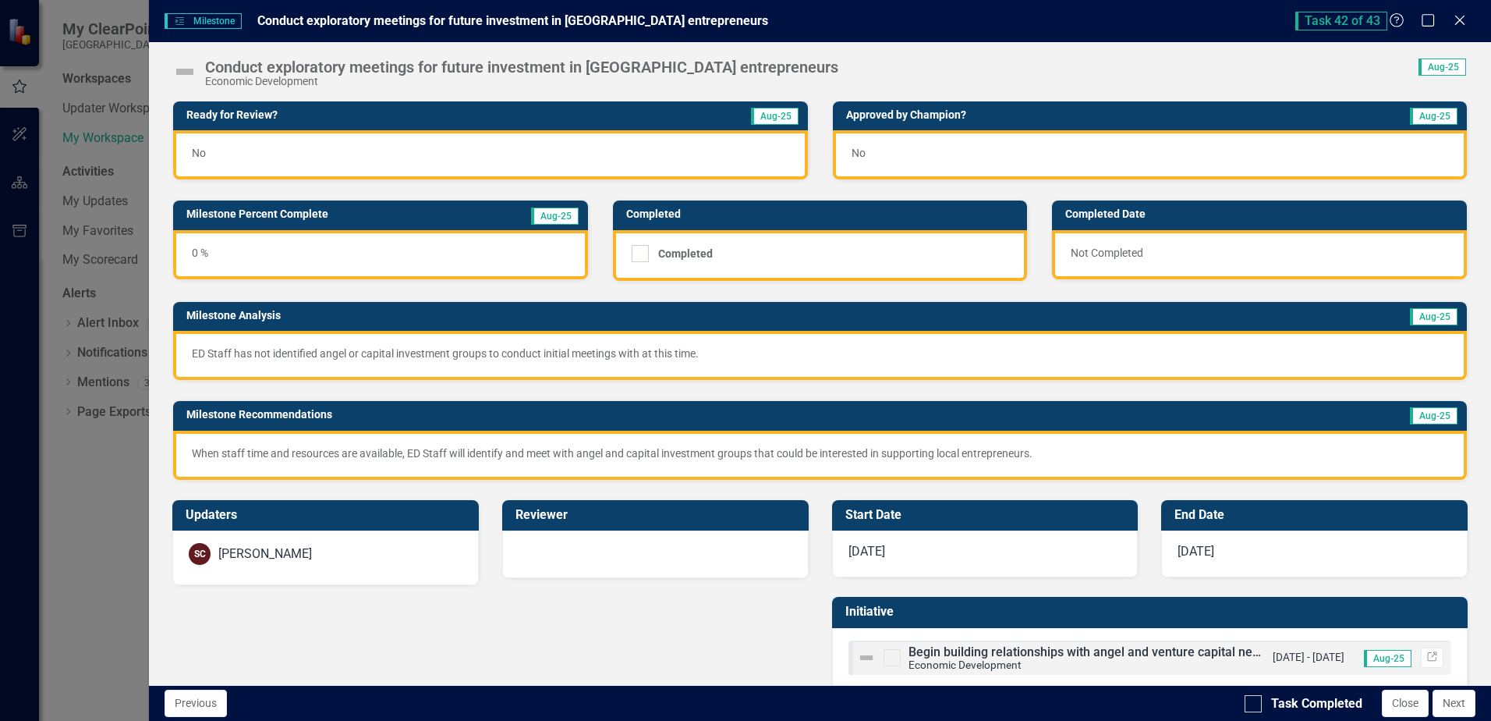
click at [479, 150] on div "No" at bounding box center [490, 154] width 634 height 49
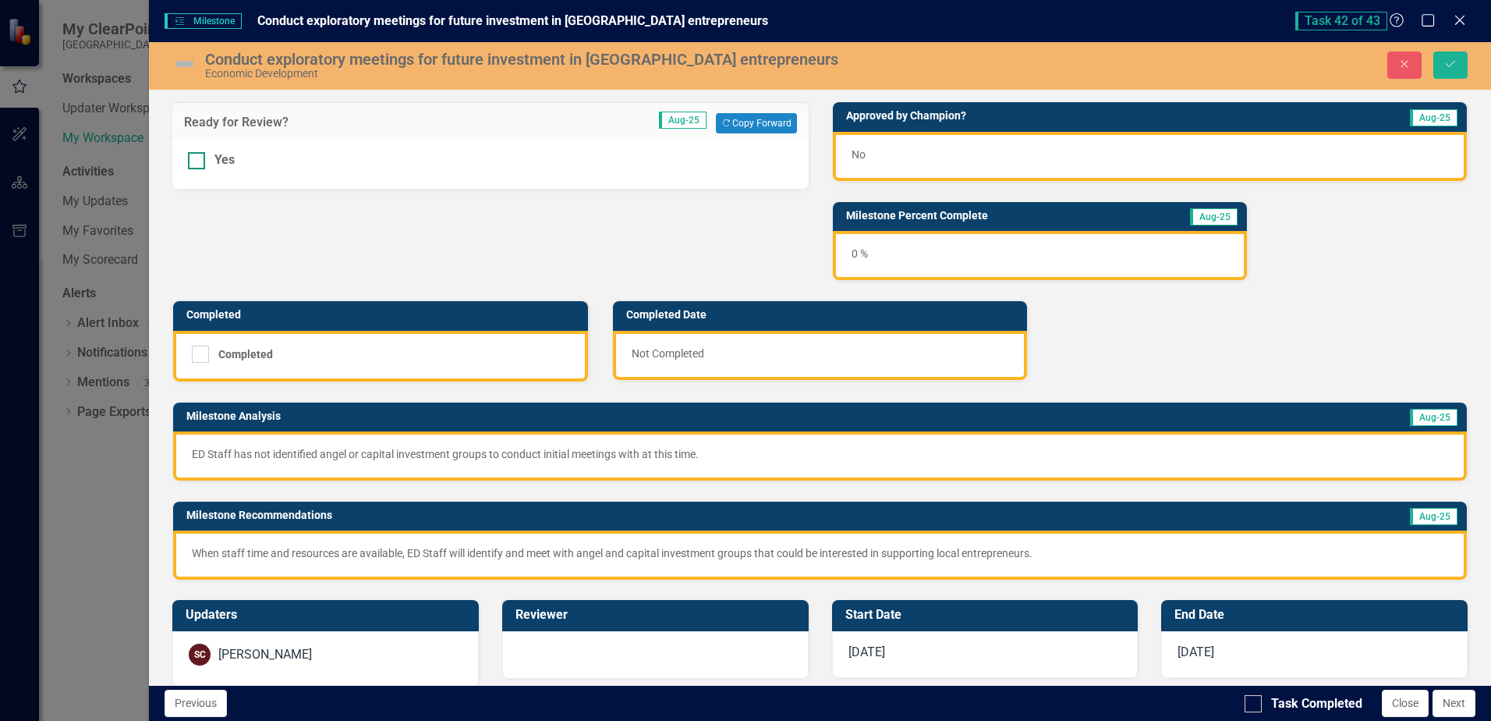
click at [210, 163] on div "Yes" at bounding box center [490, 160] width 604 height 18
click at [198, 162] on input "Yes" at bounding box center [193, 157] width 10 height 10
checkbox input "true"
click at [1451, 68] on icon "Save" at bounding box center [1451, 63] width 14 height 11
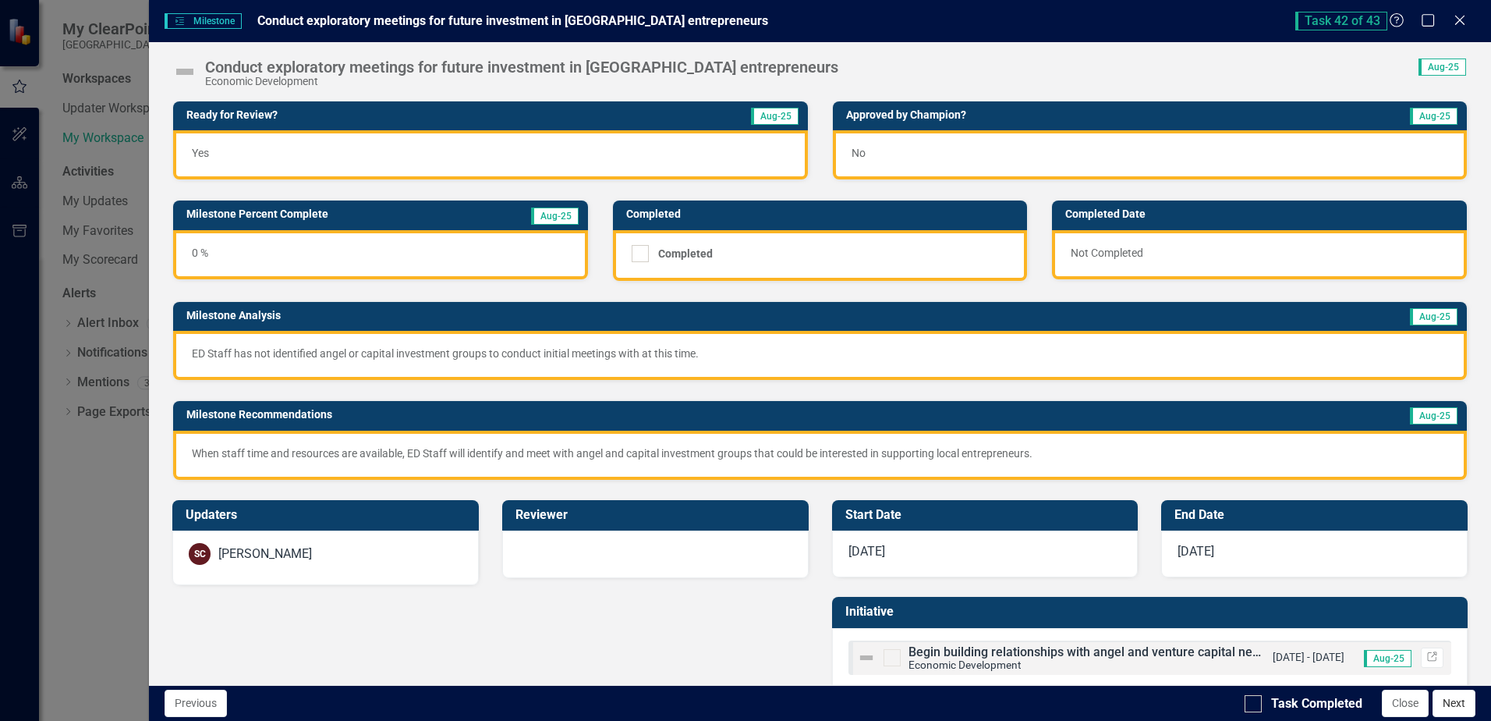
click at [1448, 706] on button "Next" at bounding box center [1454, 703] width 43 height 27
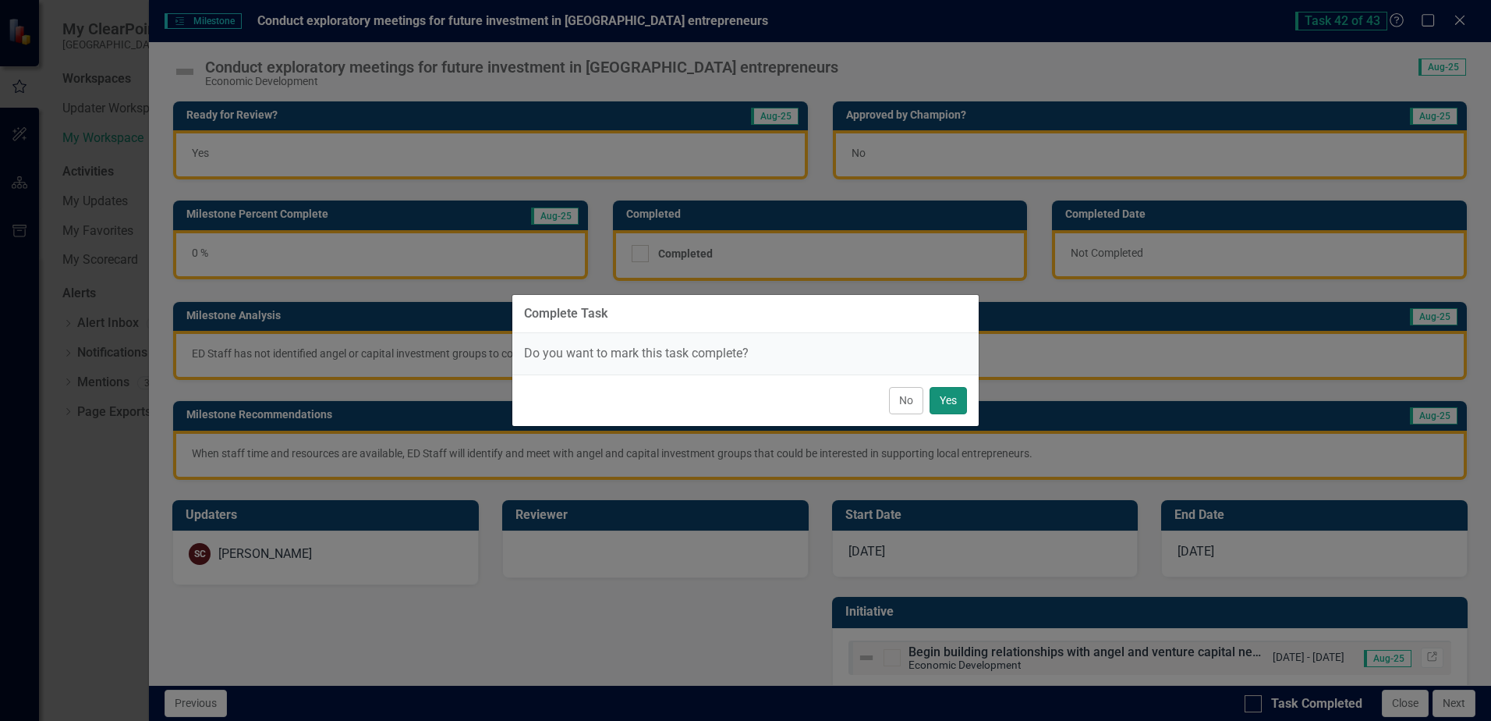
click at [944, 403] on button "Yes" at bounding box center [948, 400] width 37 height 27
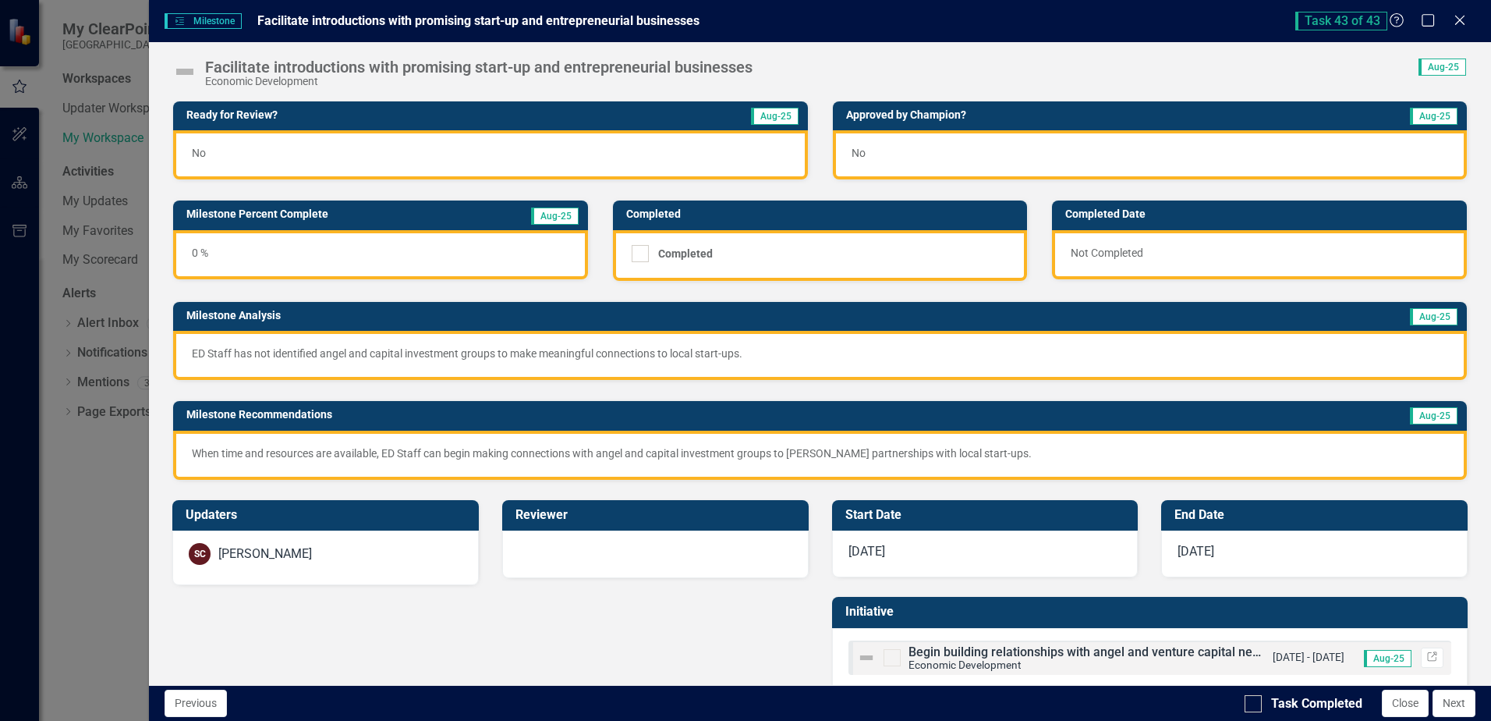
click at [328, 154] on div "No" at bounding box center [490, 154] width 634 height 49
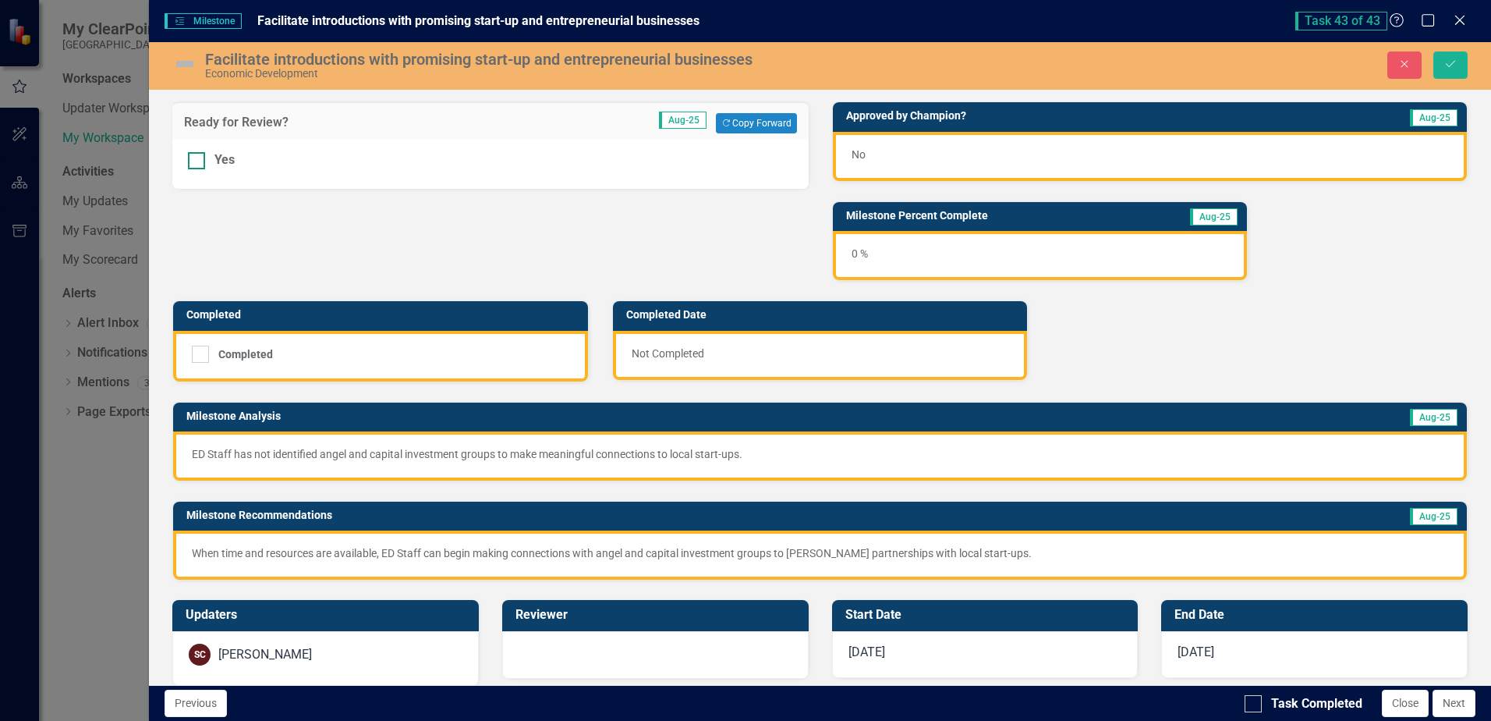
click at [195, 156] on input "Yes" at bounding box center [193, 157] width 10 height 10
checkbox input "true"
click at [1441, 64] on button "Save" at bounding box center [1451, 64] width 34 height 27
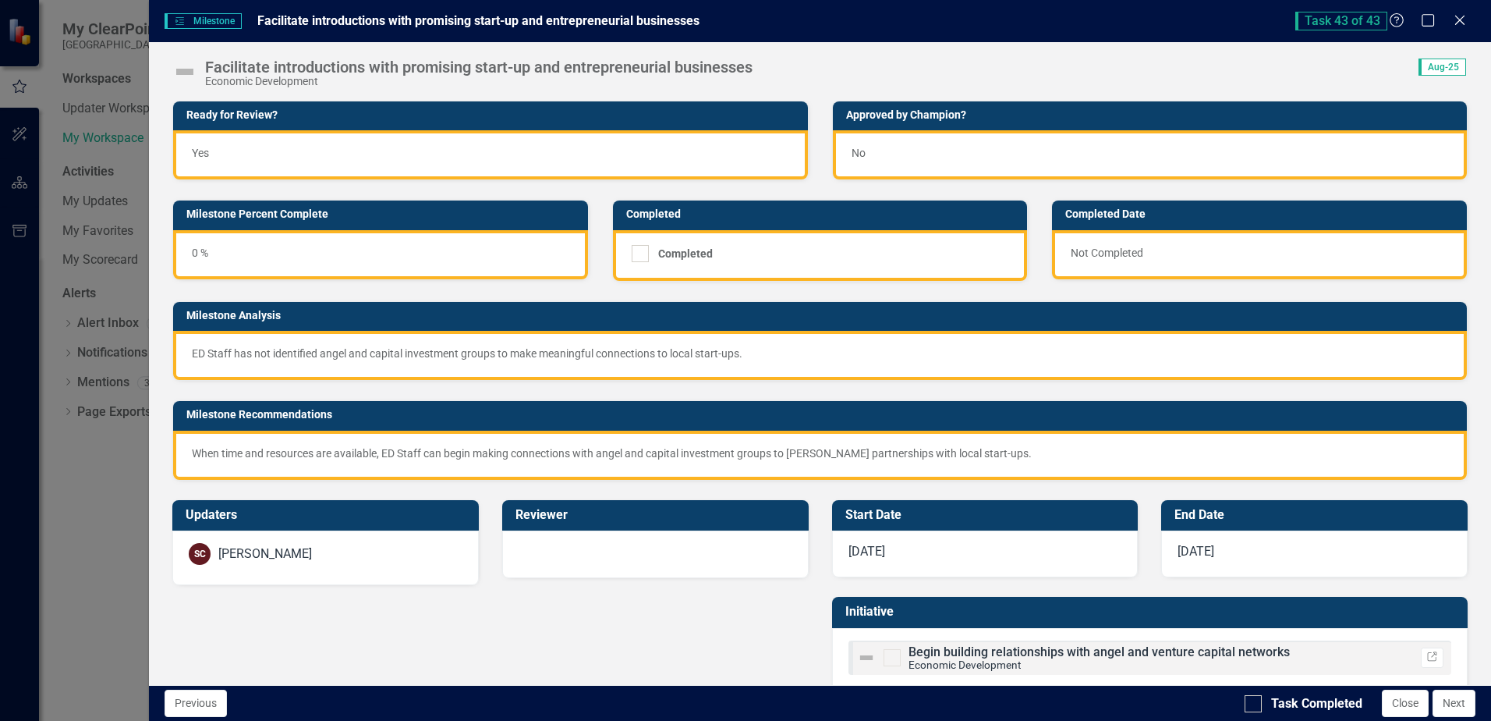
click at [1297, 693] on div "Task Completed Close Next" at bounding box center [1362, 703] width 235 height 27
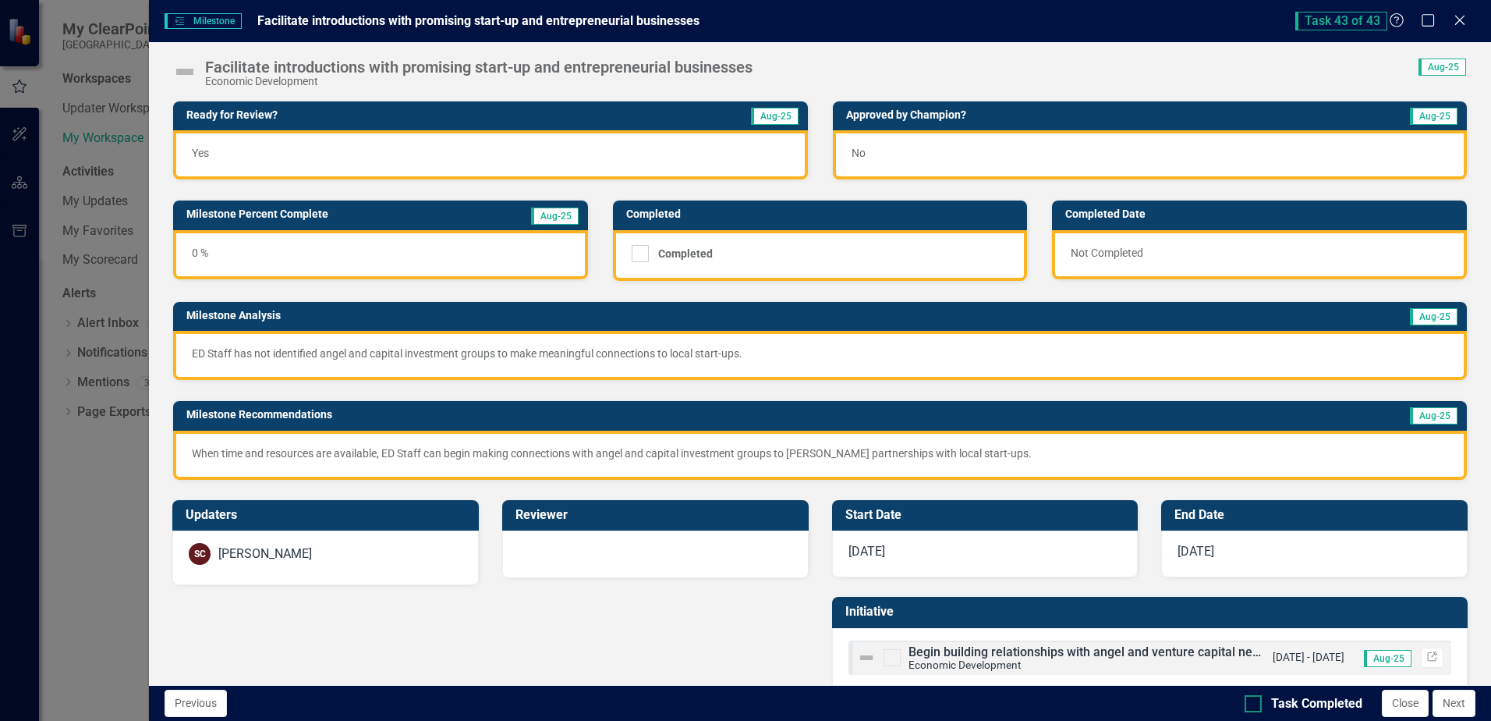
click at [1294, 698] on div "Task Completed" at bounding box center [1316, 704] width 91 height 18
click at [1255, 698] on input "Task Completed" at bounding box center [1250, 700] width 10 height 10
checkbox input "true"
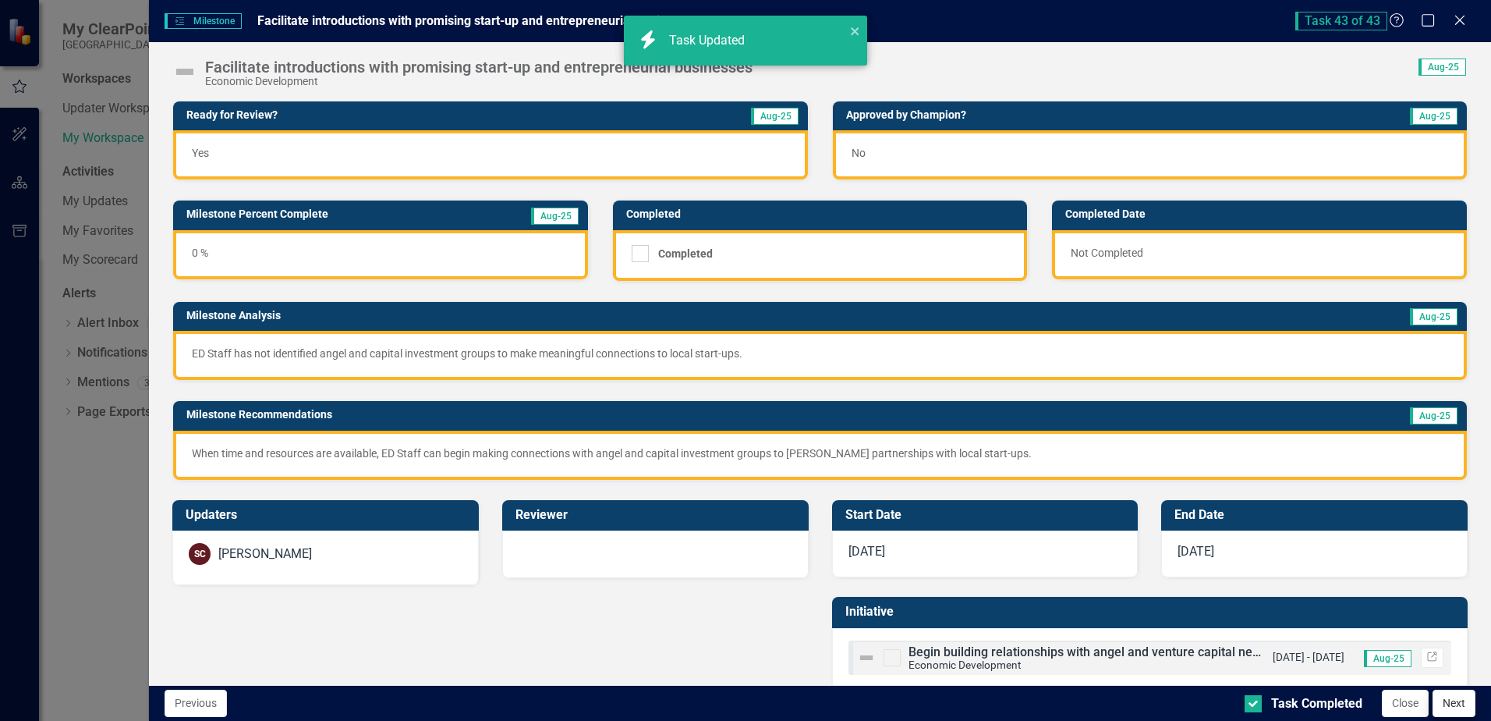
checkbox input "true"
click at [1451, 706] on button "Next" at bounding box center [1454, 703] width 43 height 27
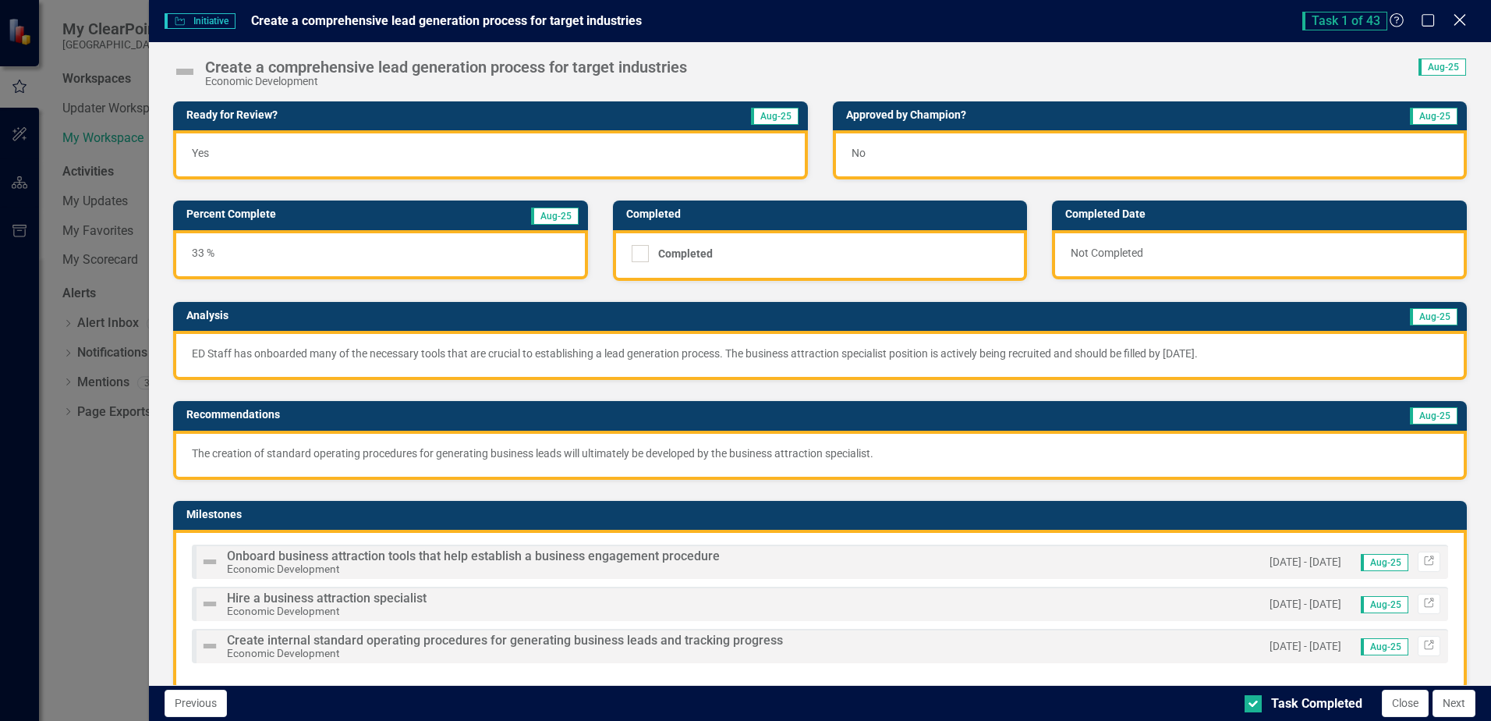
click at [1462, 28] on div "Close" at bounding box center [1459, 21] width 19 height 21
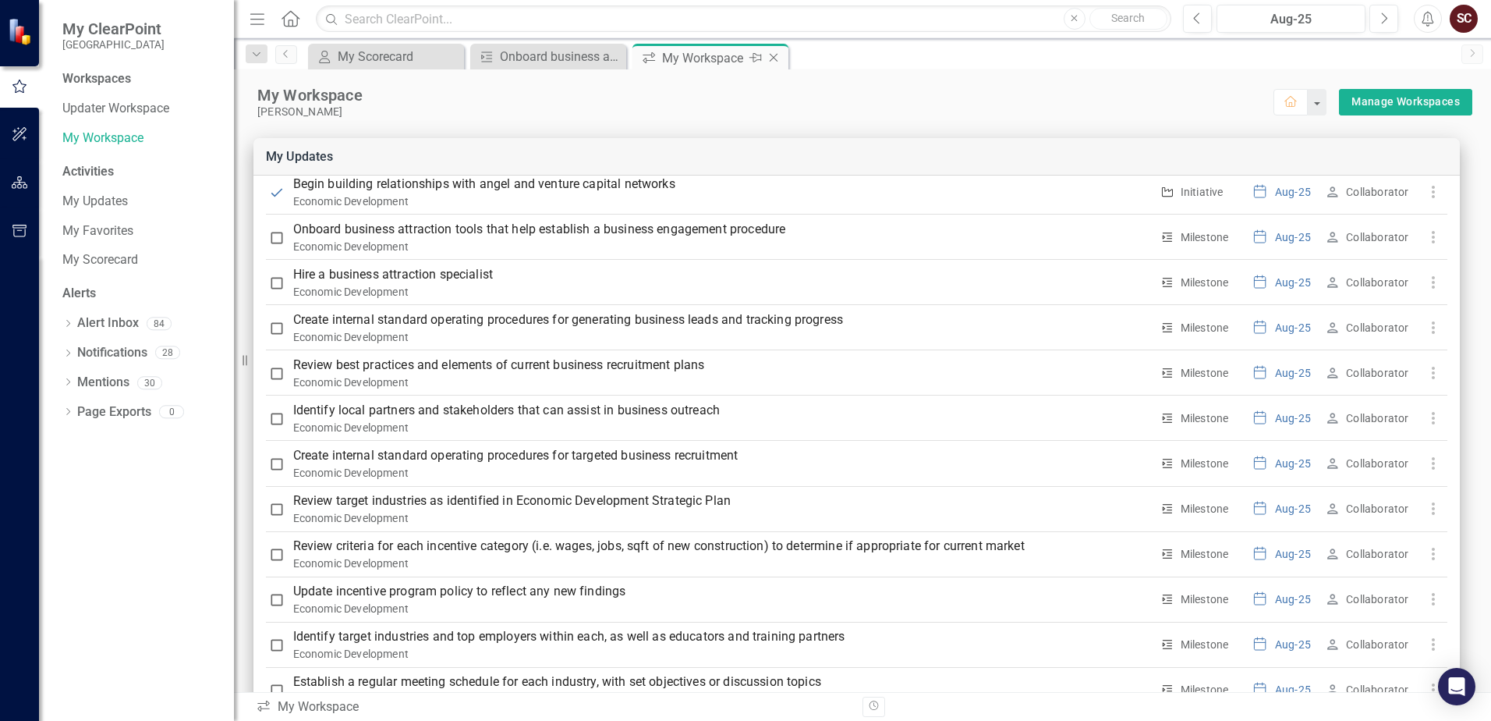
click at [777, 55] on icon "Close" at bounding box center [774, 57] width 16 height 12
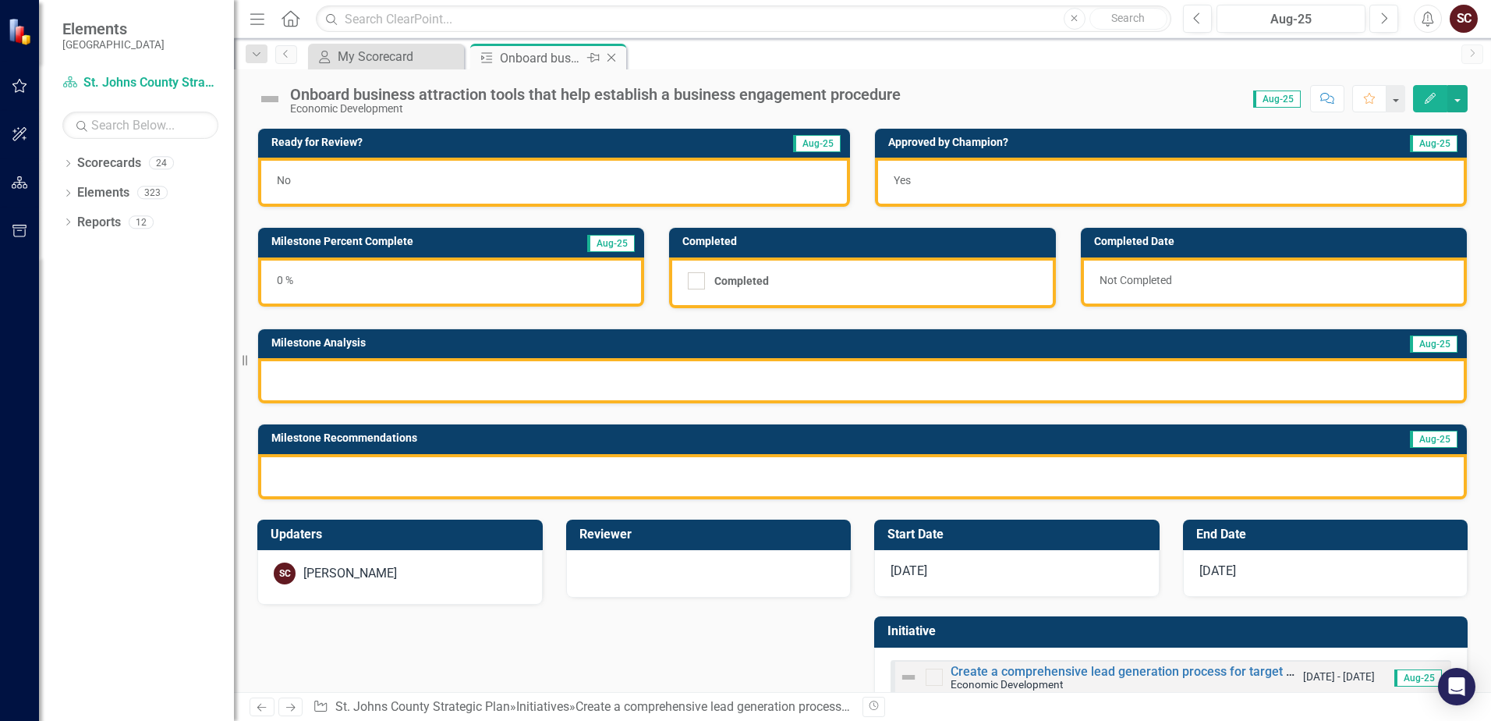
click at [615, 55] on icon "Close" at bounding box center [612, 57] width 16 height 12
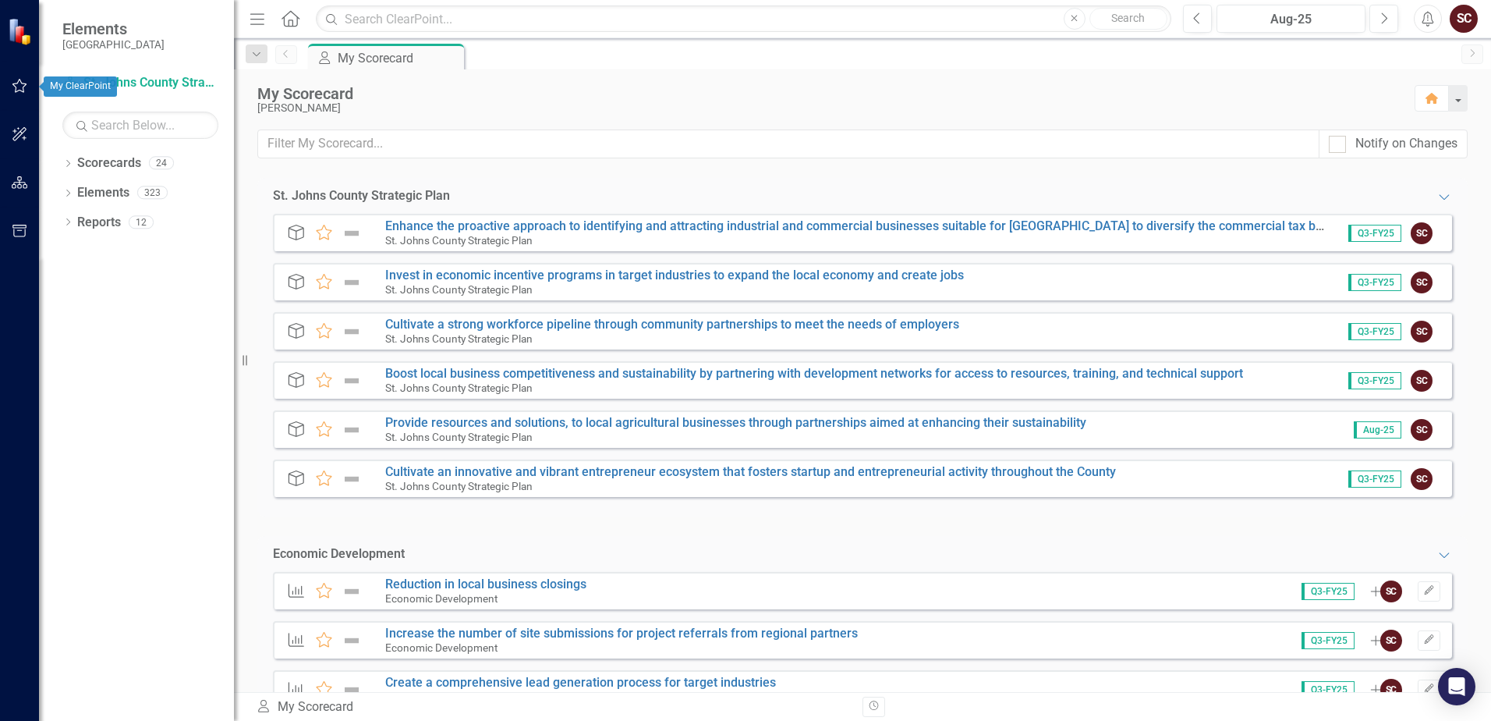
click at [19, 88] on icon "button" at bounding box center [20, 86] width 16 height 12
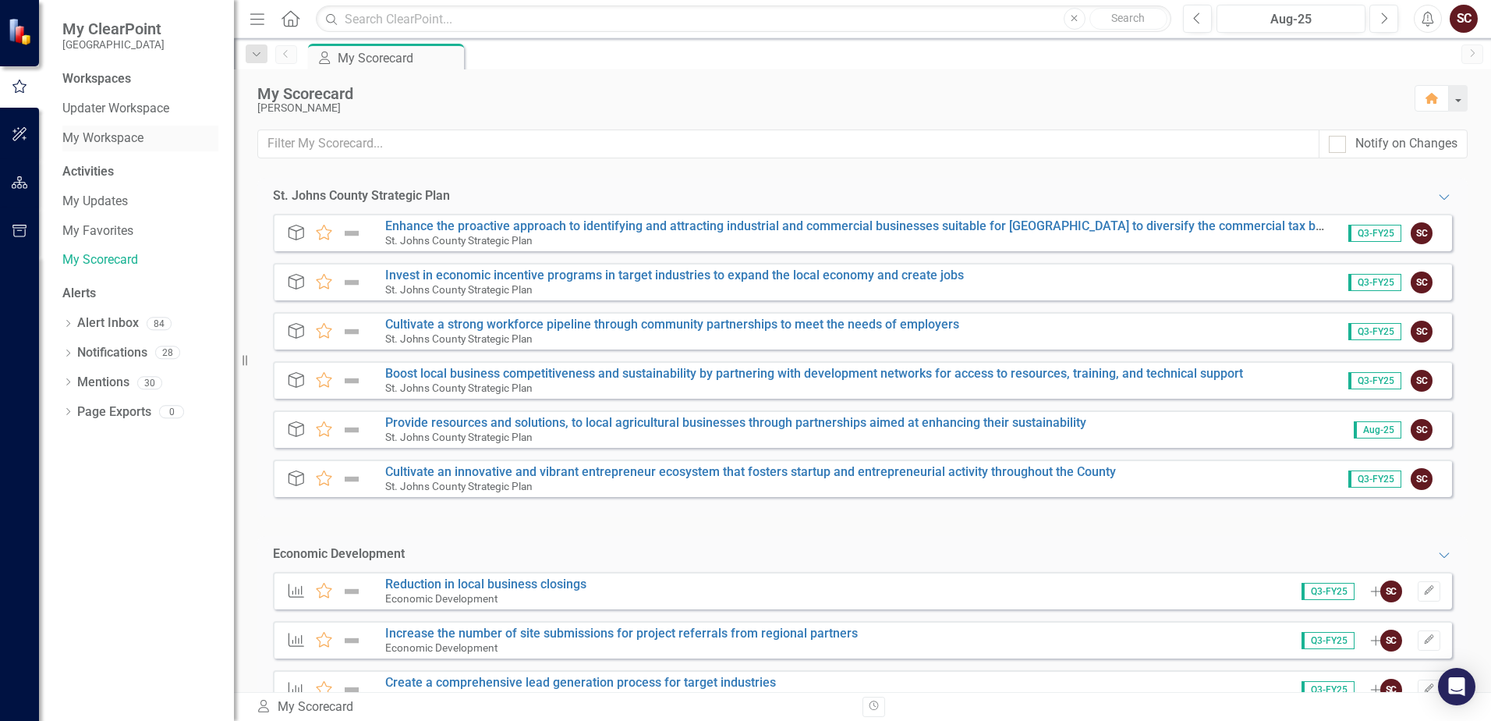
click at [93, 137] on link "My Workspace" at bounding box center [140, 138] width 156 height 18
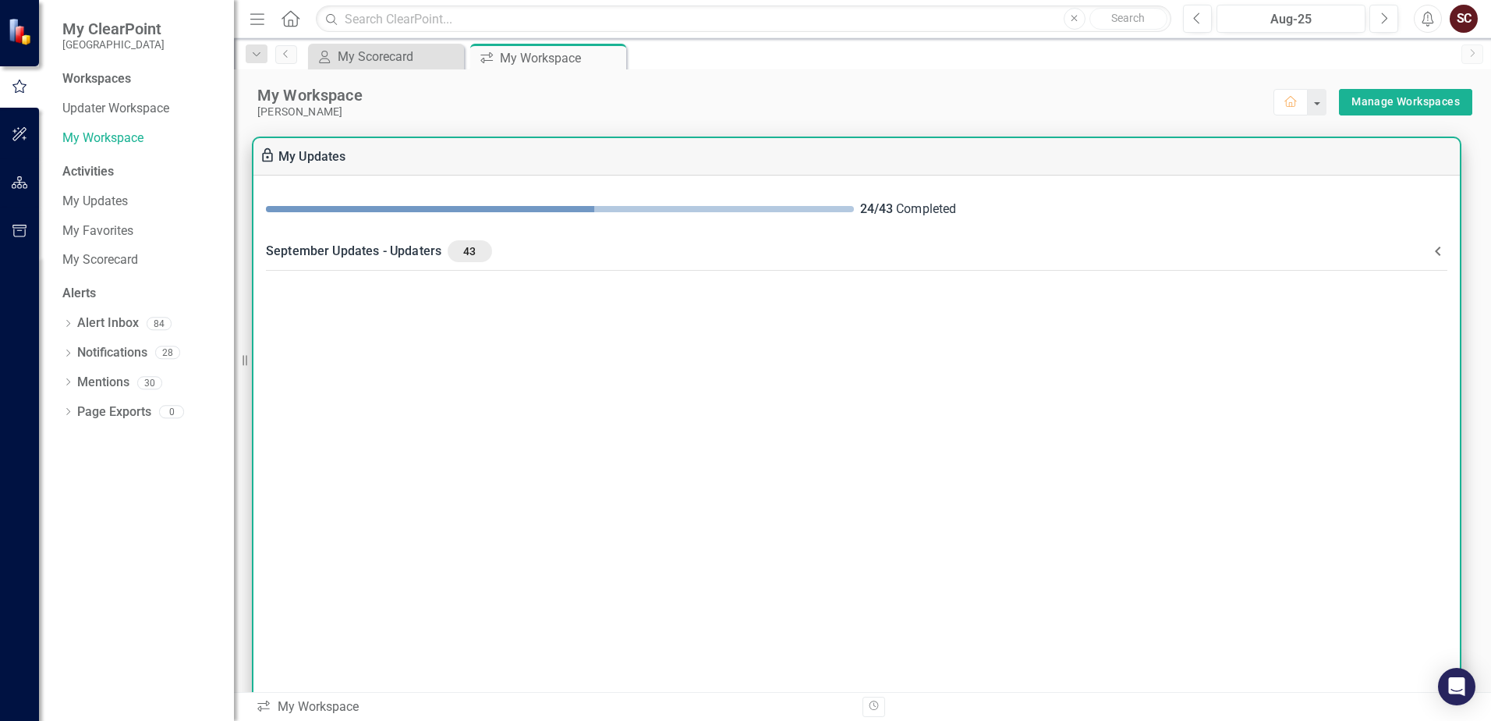
click at [630, 222] on div "24 / 43 Completed" at bounding box center [856, 209] width 1207 height 43
click at [643, 250] on div "September Updates - Updaters 43" at bounding box center [847, 251] width 1163 height 22
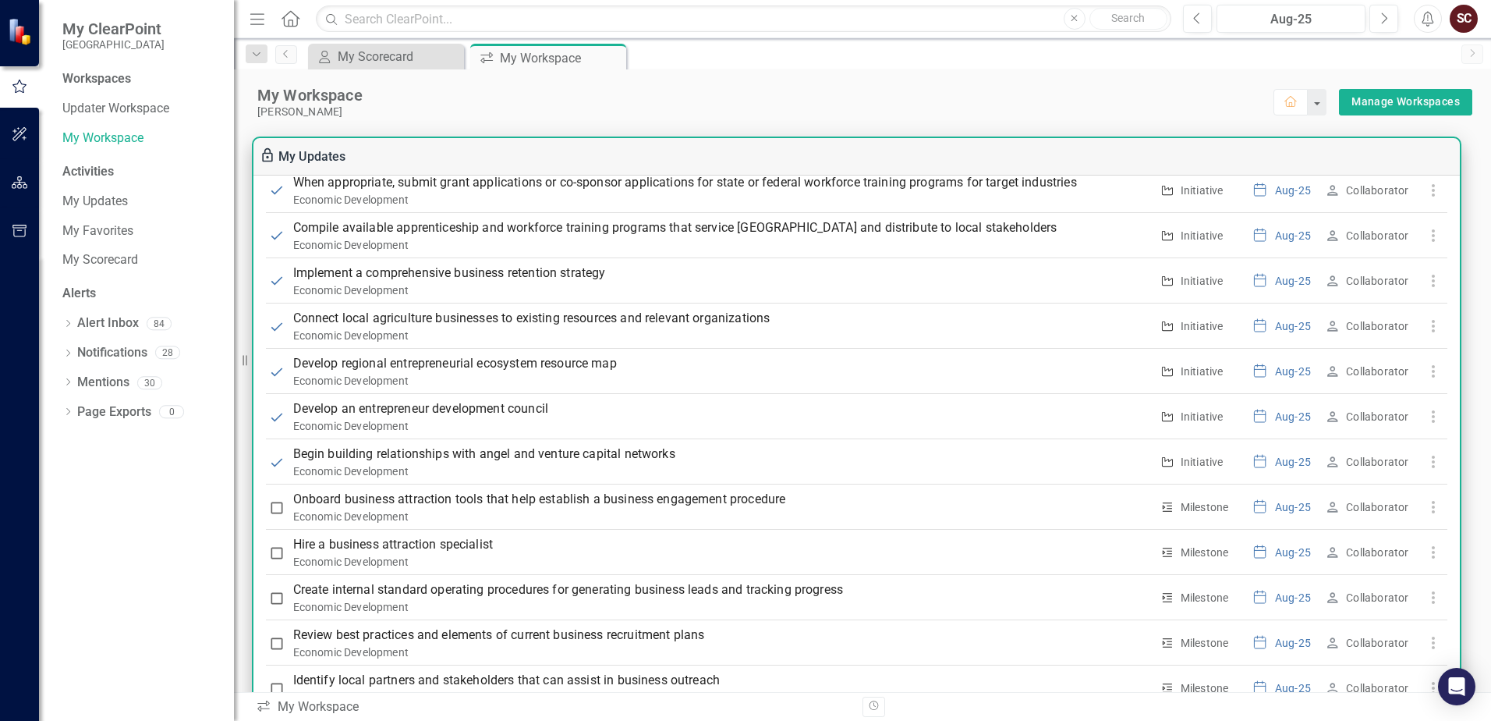
scroll to position [1404, 0]
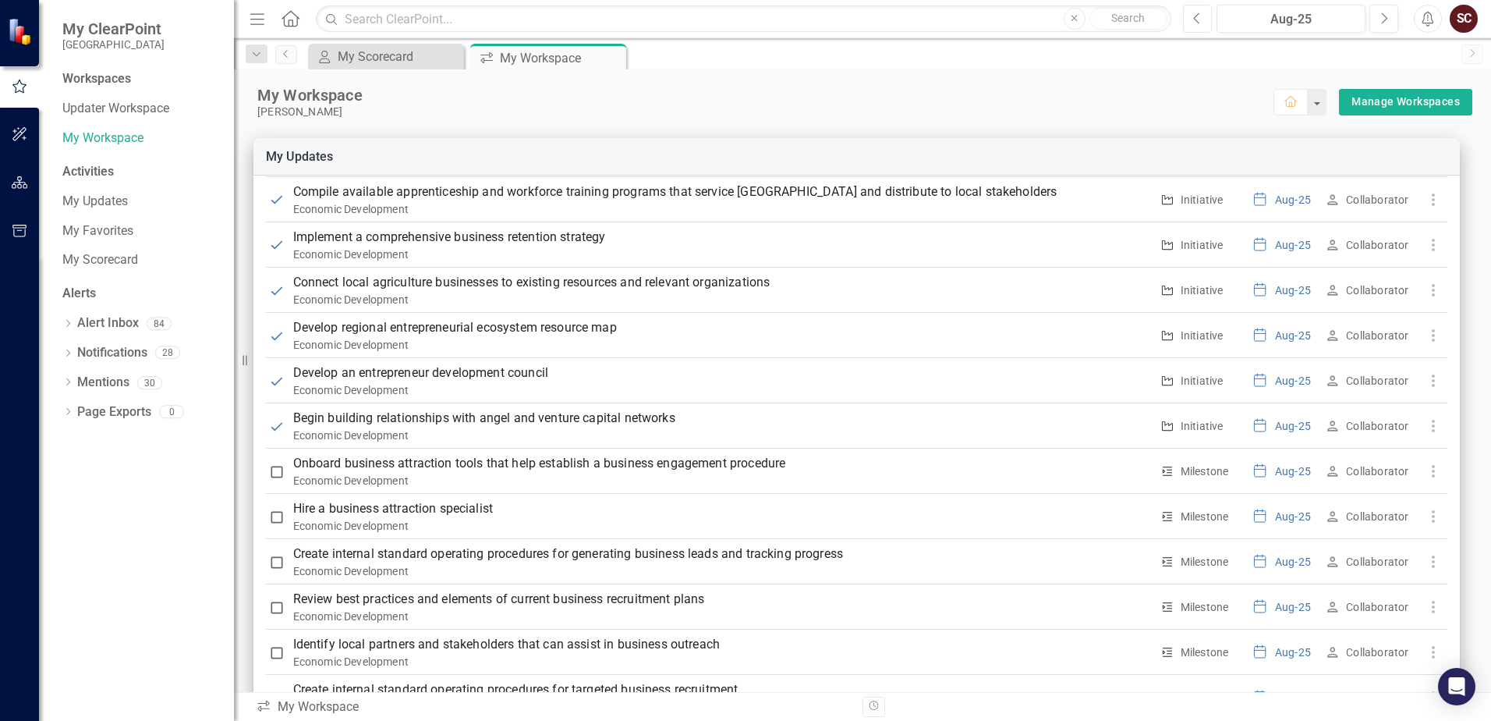
click at [1196, 16] on icon "Previous" at bounding box center [1197, 19] width 9 height 14
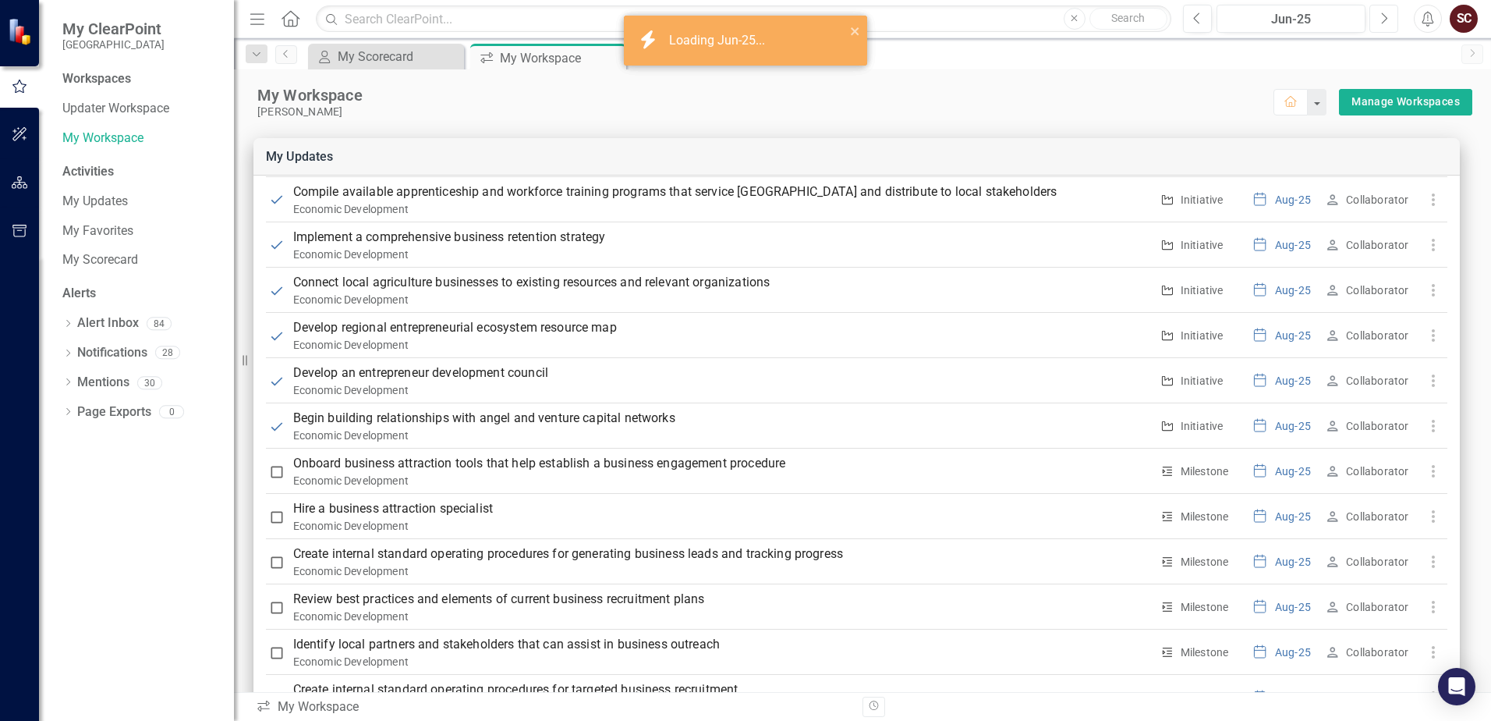
click at [1388, 19] on icon "Next" at bounding box center [1384, 19] width 9 height 14
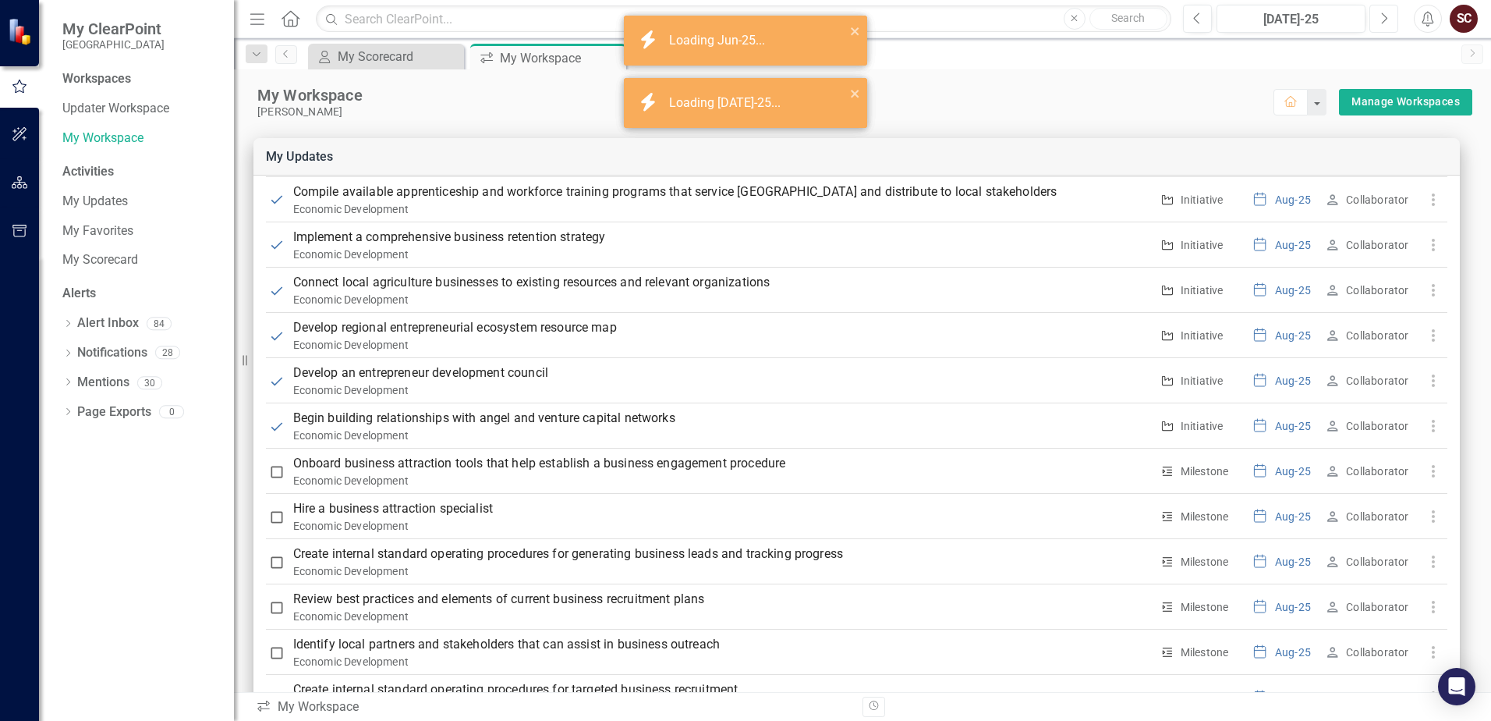
click at [1388, 19] on icon "Next" at bounding box center [1384, 19] width 9 height 14
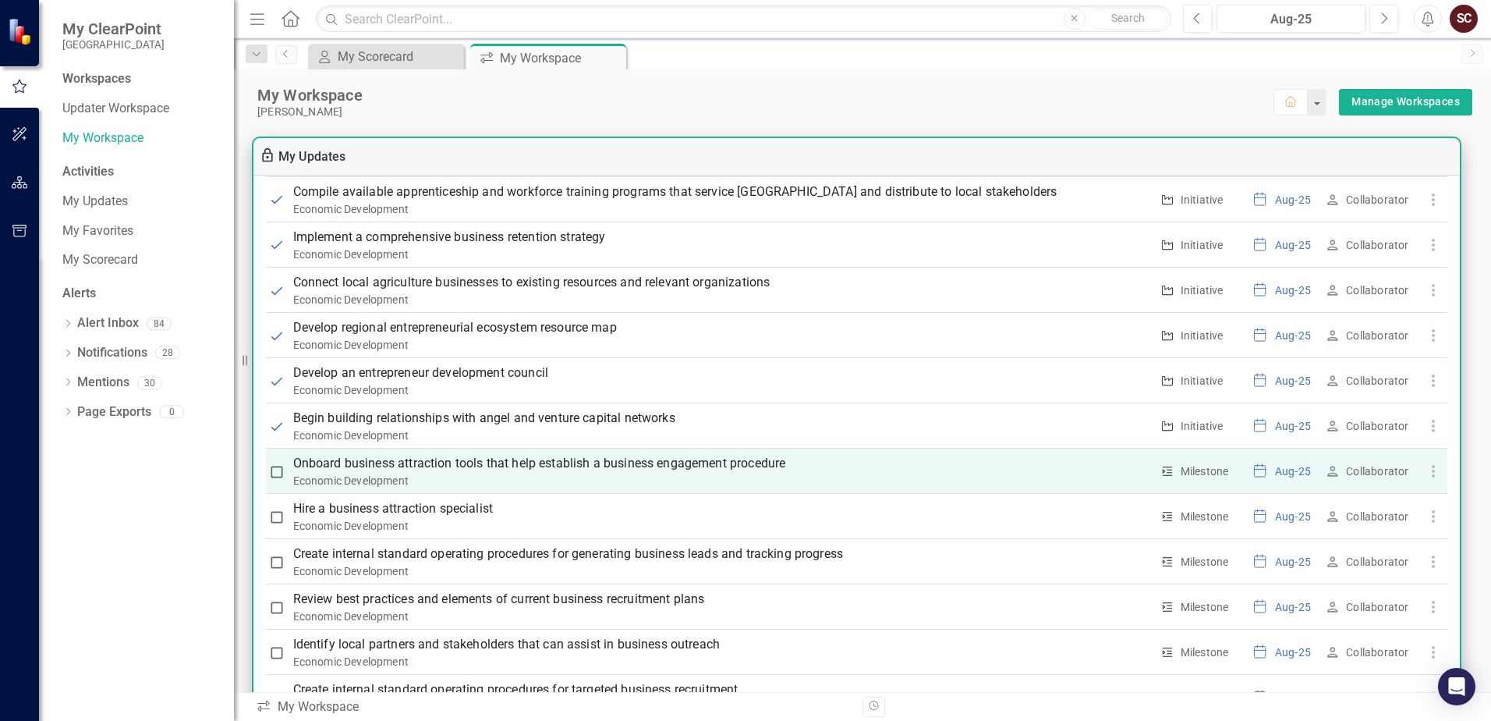
click at [452, 466] on p "Onboard business attraction tools that help establish a business engagement pro…" at bounding box center [721, 463] width 857 height 19
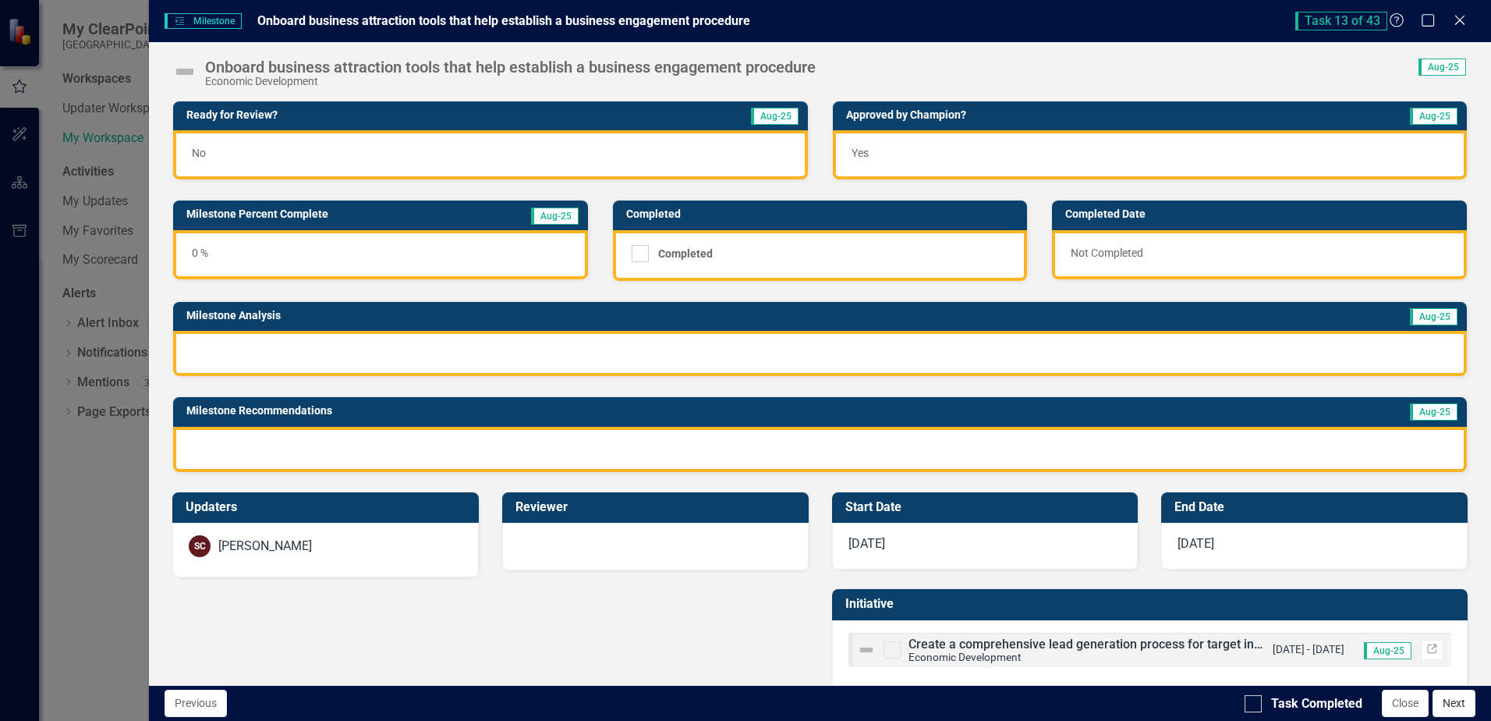
click at [1462, 708] on button "Next" at bounding box center [1454, 703] width 43 height 27
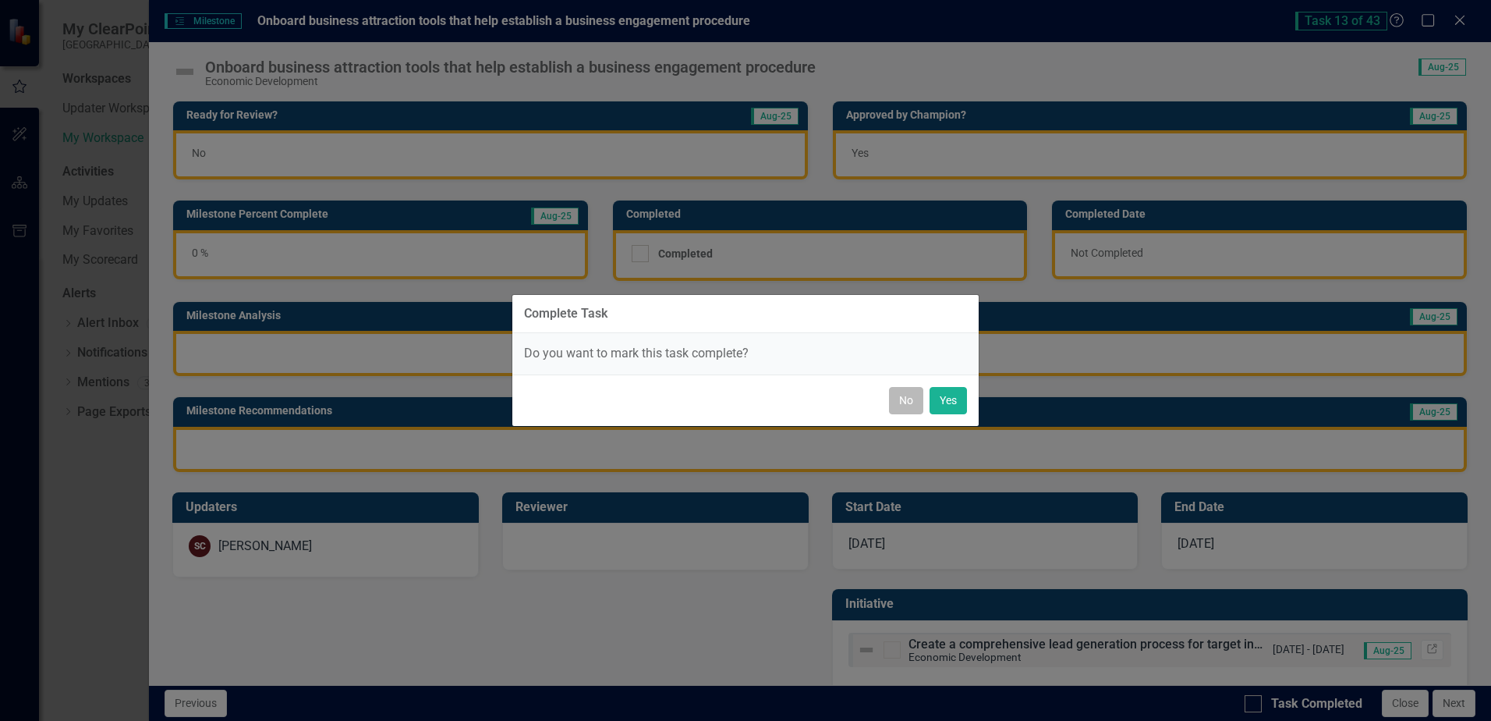
click at [909, 407] on button "No" at bounding box center [906, 400] width 34 height 27
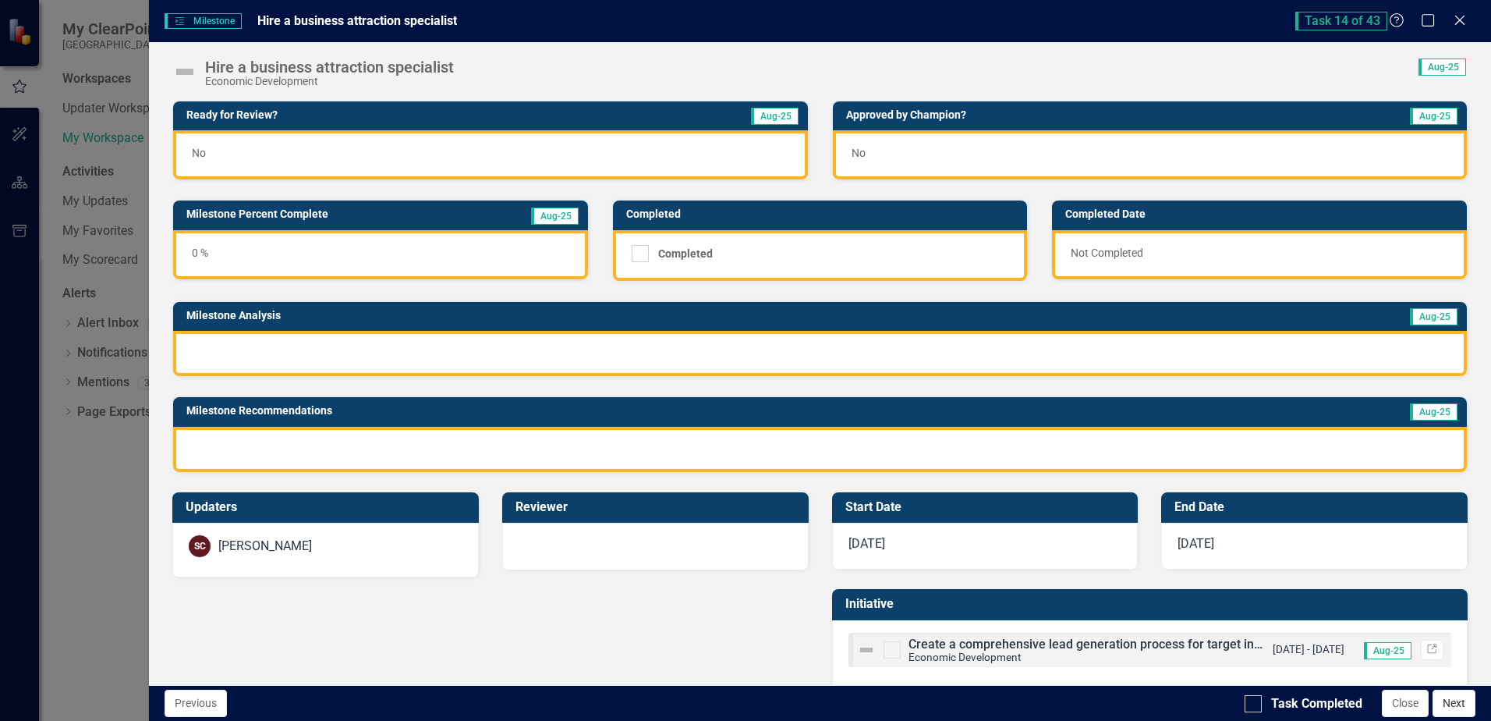
click at [1448, 706] on button "Next" at bounding box center [1454, 703] width 43 height 27
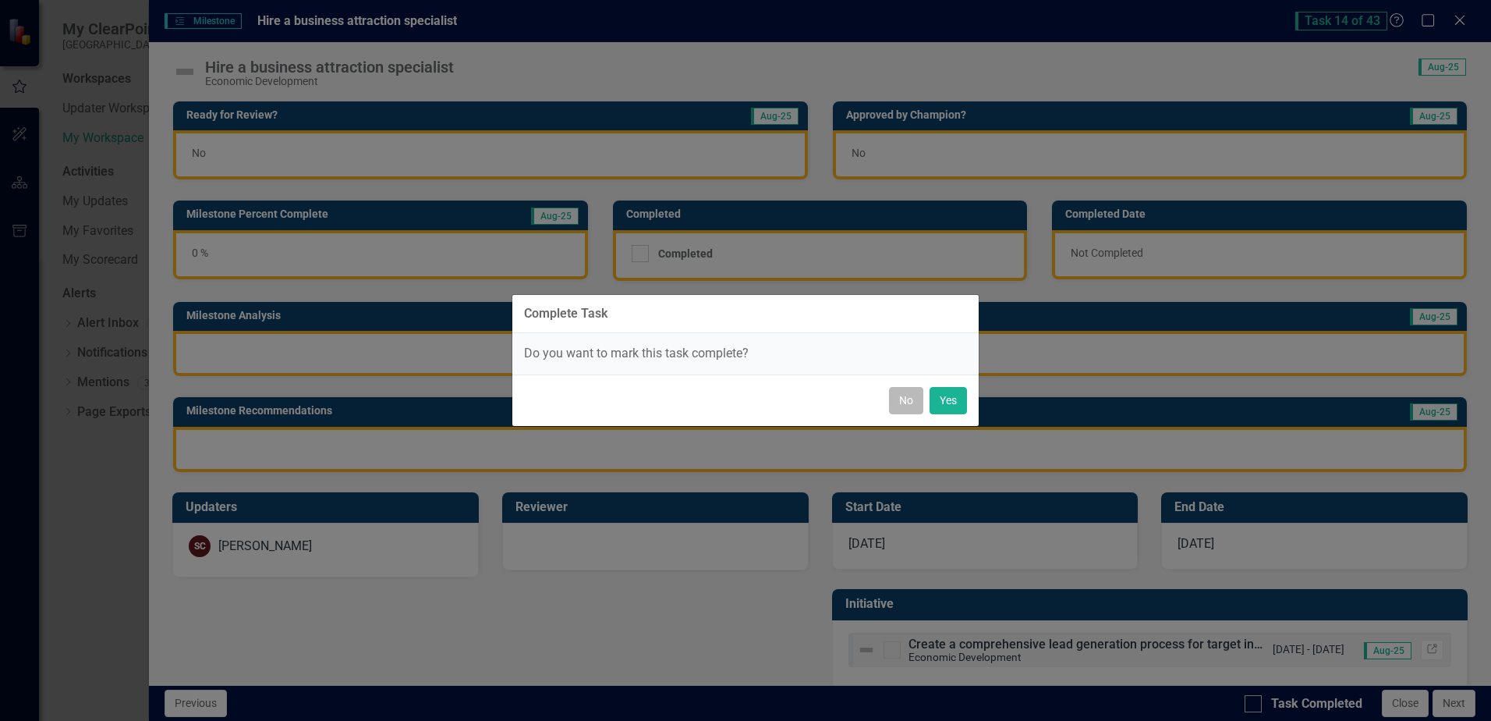
click at [897, 405] on button "No" at bounding box center [906, 400] width 34 height 27
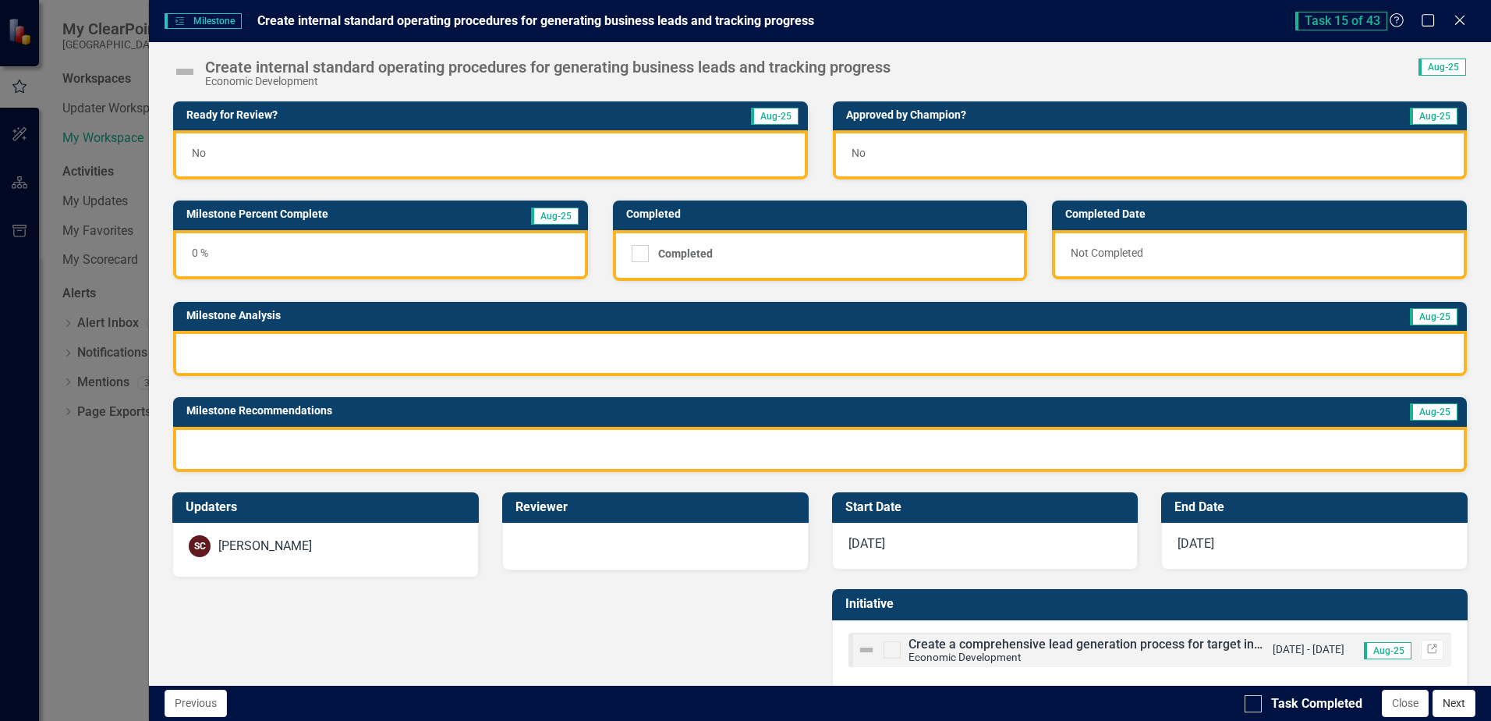
click at [1450, 705] on button "Next" at bounding box center [1454, 703] width 43 height 27
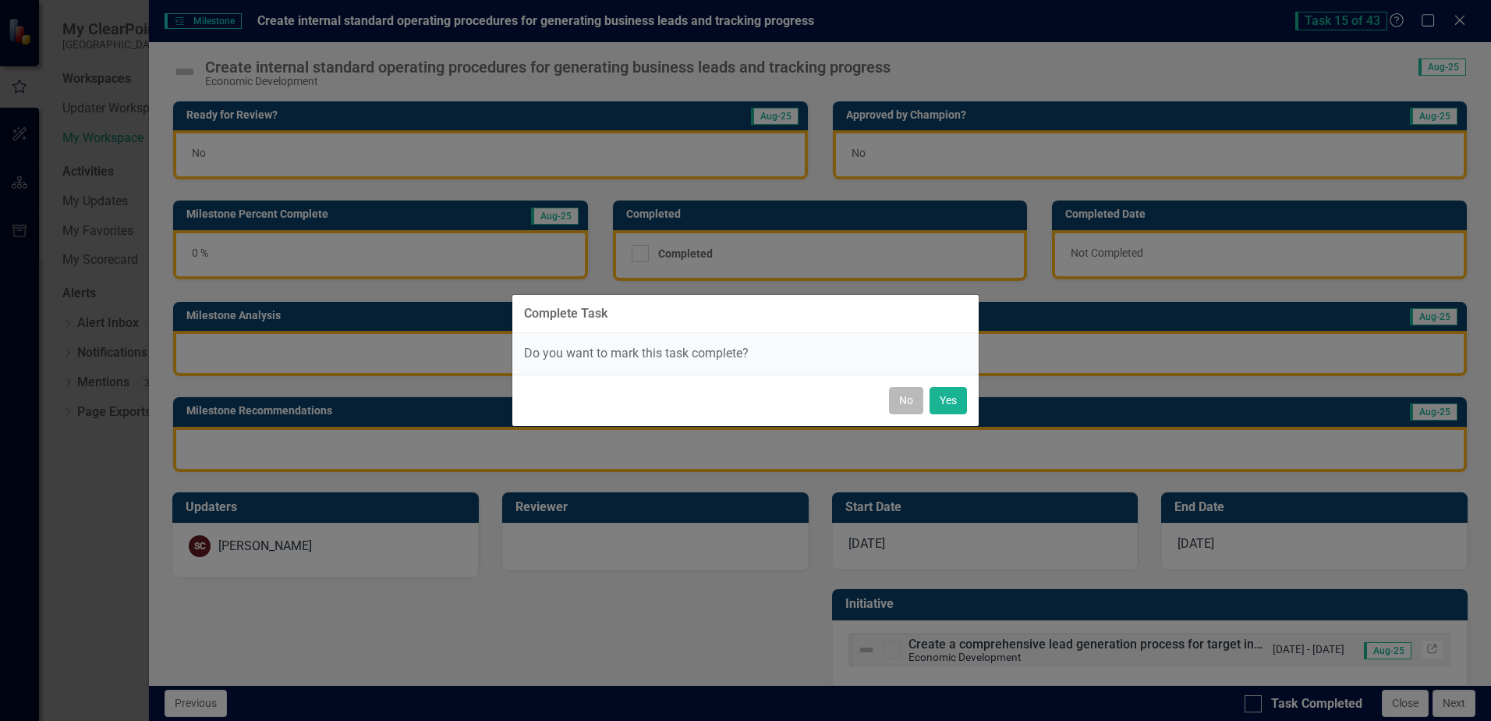
click at [892, 393] on button "No" at bounding box center [906, 400] width 34 height 27
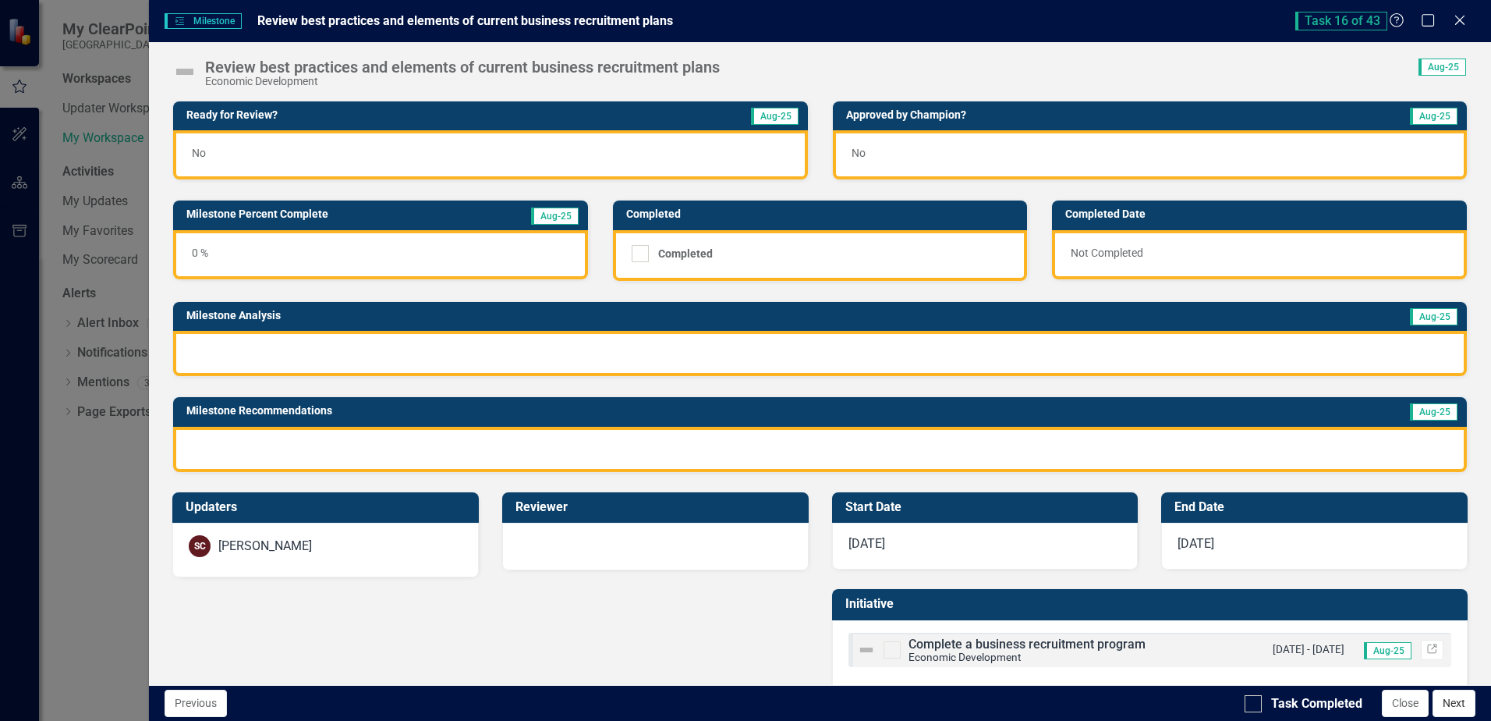
click at [1466, 705] on button "Next" at bounding box center [1454, 703] width 43 height 27
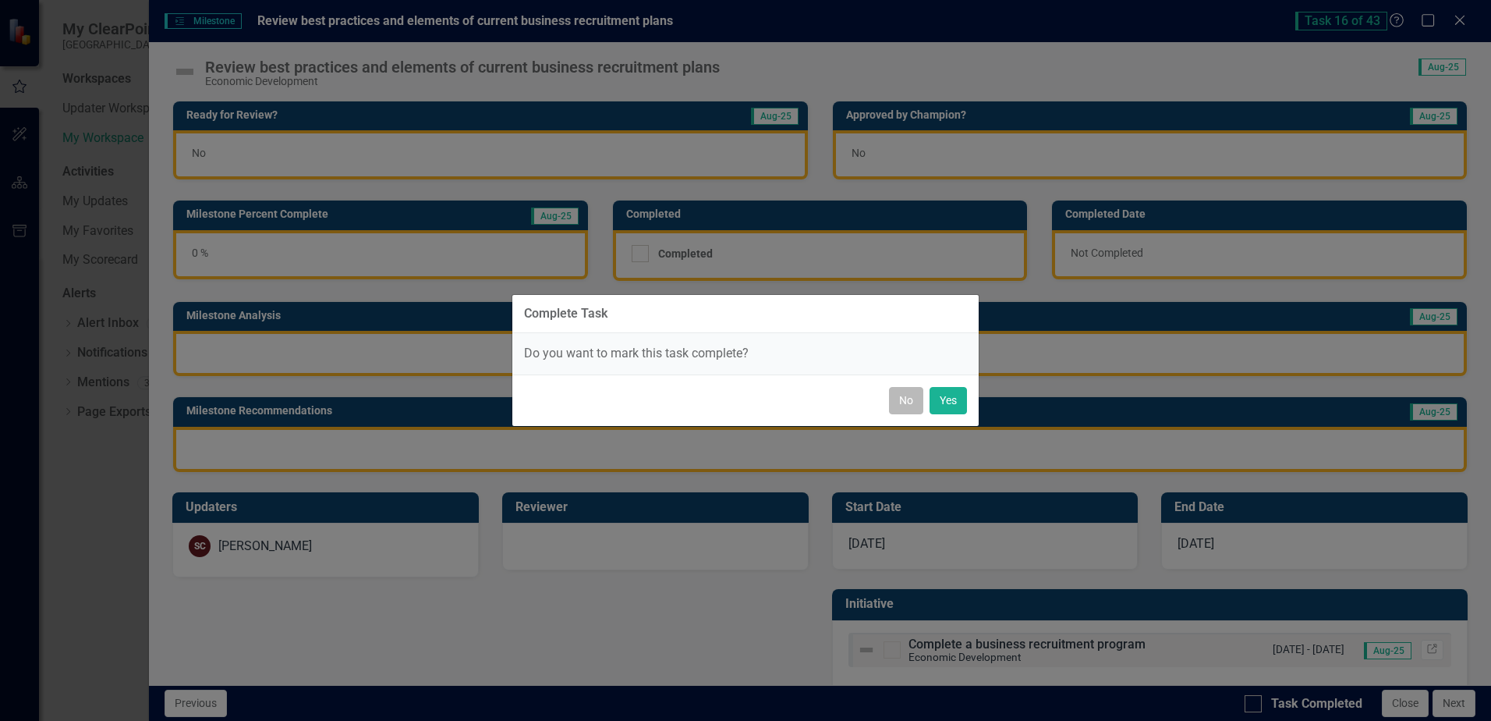
click at [908, 400] on button "No" at bounding box center [906, 400] width 34 height 27
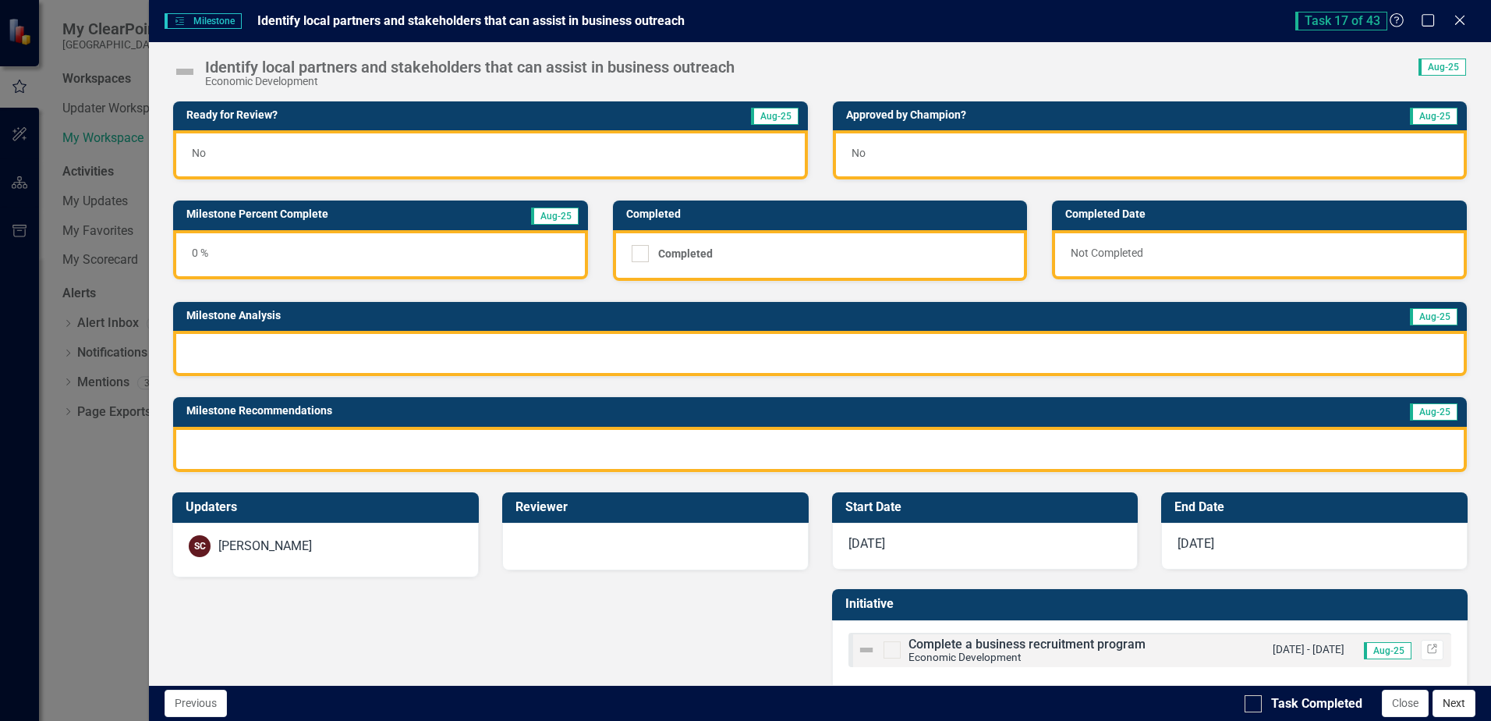
click at [1457, 700] on button "Next" at bounding box center [1454, 703] width 43 height 27
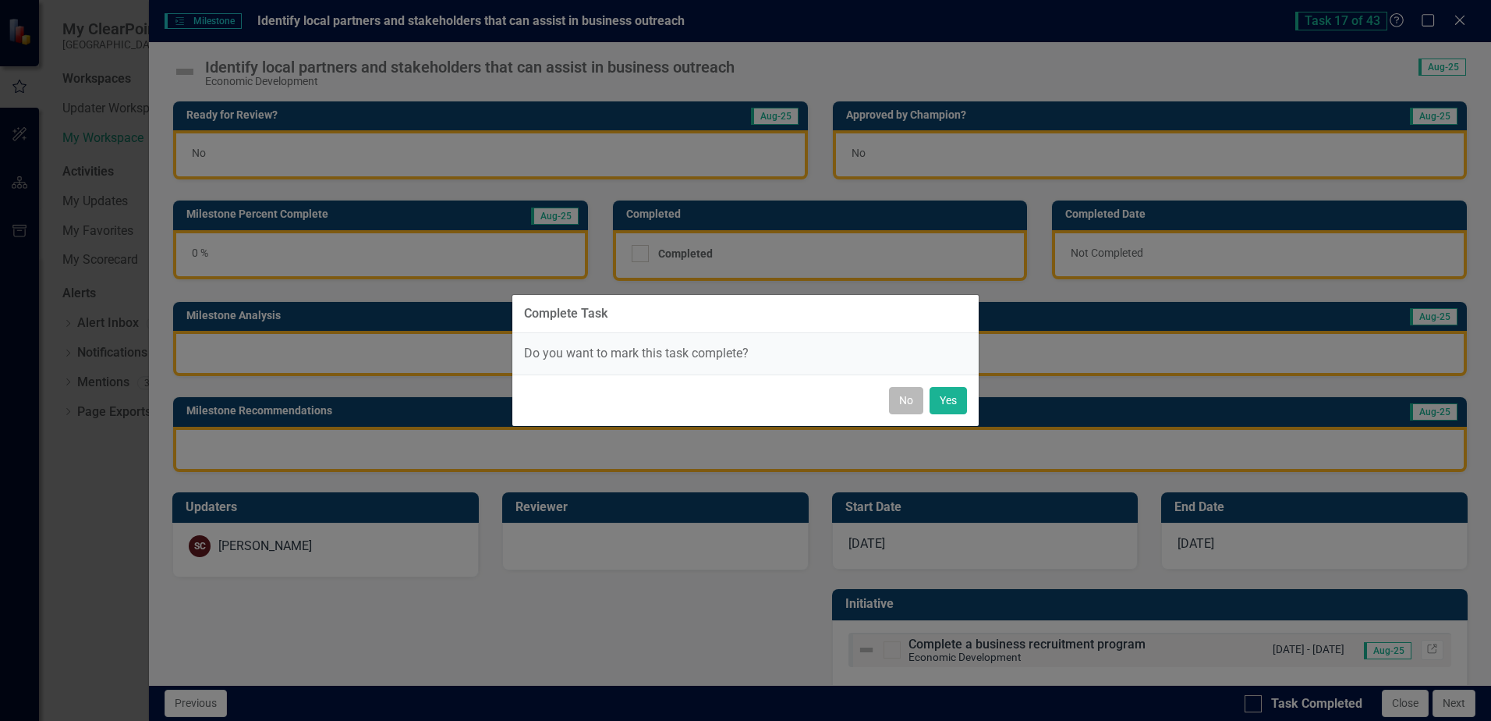
click at [895, 396] on button "No" at bounding box center [906, 400] width 34 height 27
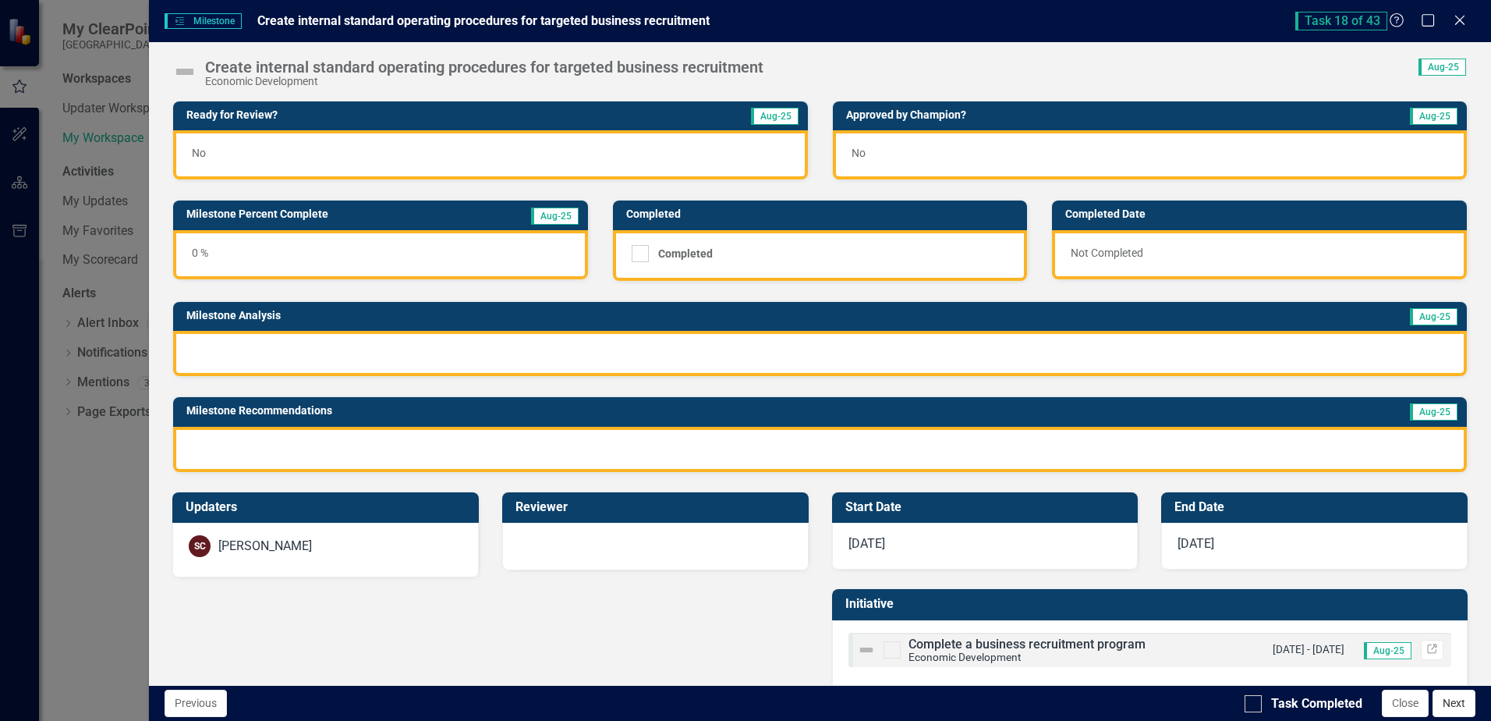
click at [1449, 702] on button "Next" at bounding box center [1454, 703] width 43 height 27
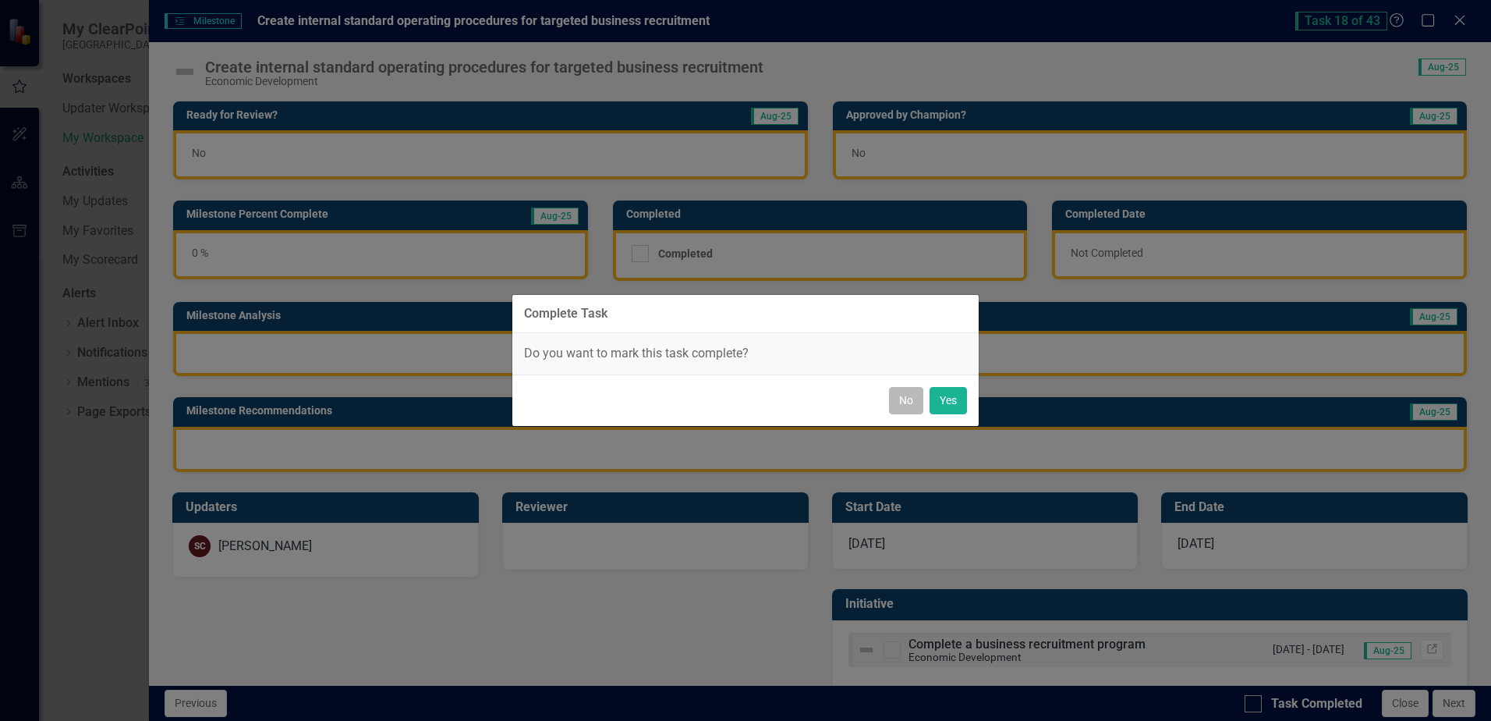
click at [913, 401] on button "No" at bounding box center [906, 400] width 34 height 27
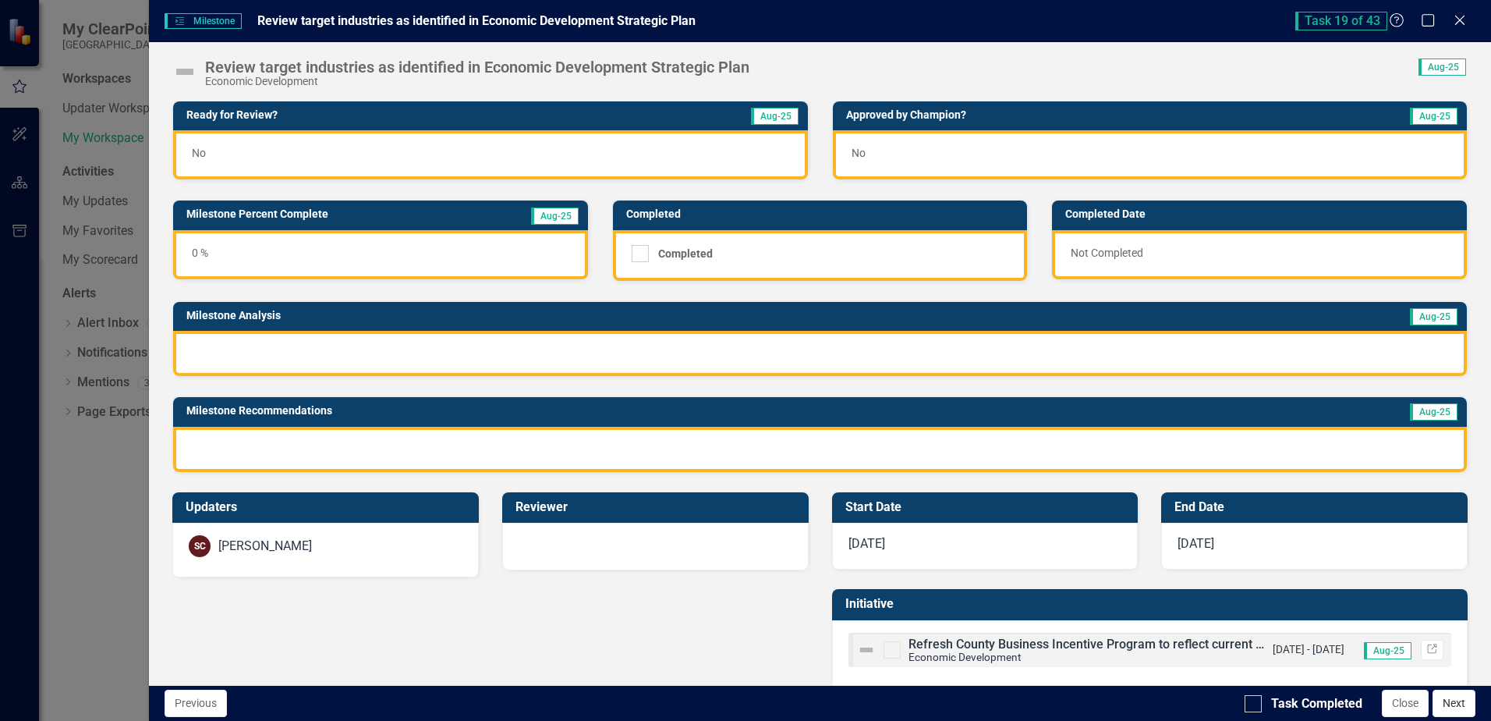
click at [1453, 707] on button "Next" at bounding box center [1454, 703] width 43 height 27
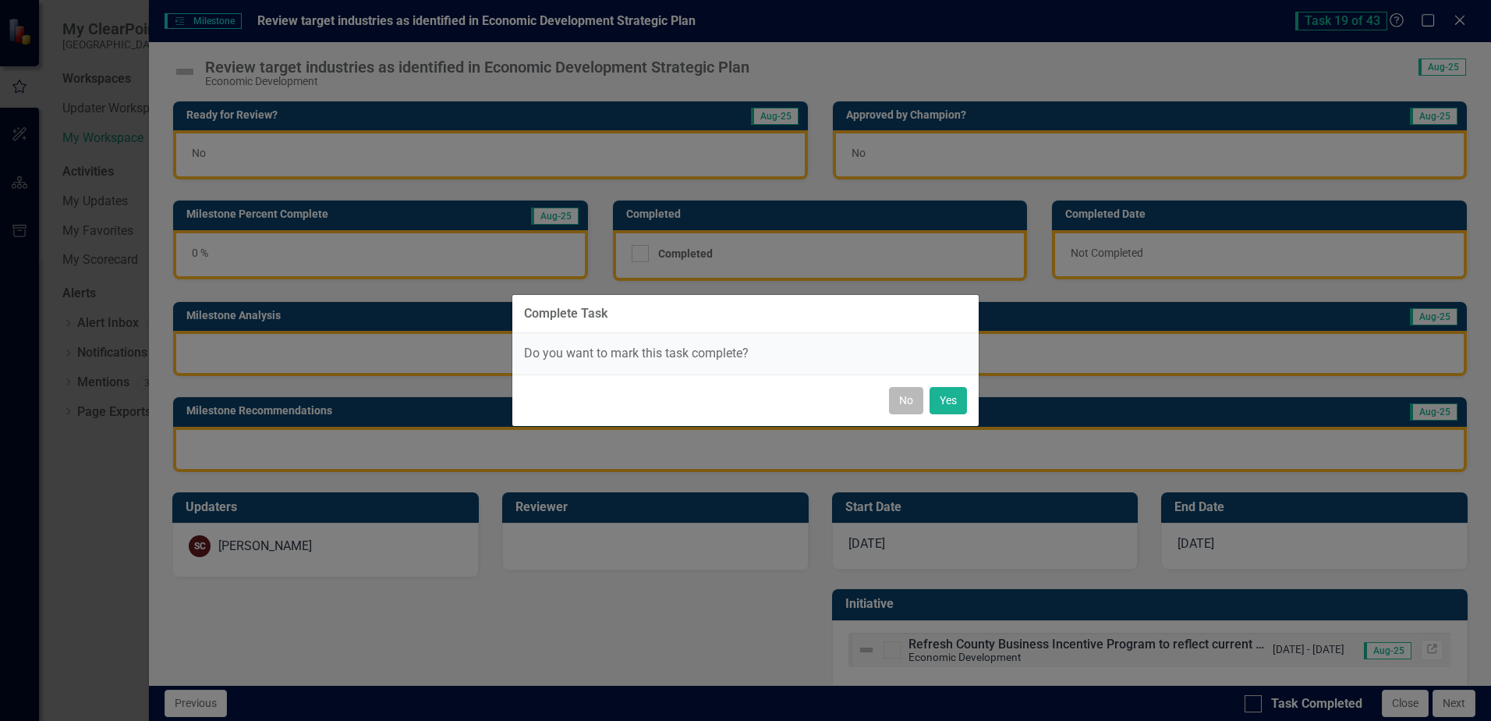
click at [910, 402] on button "No" at bounding box center [906, 400] width 34 height 27
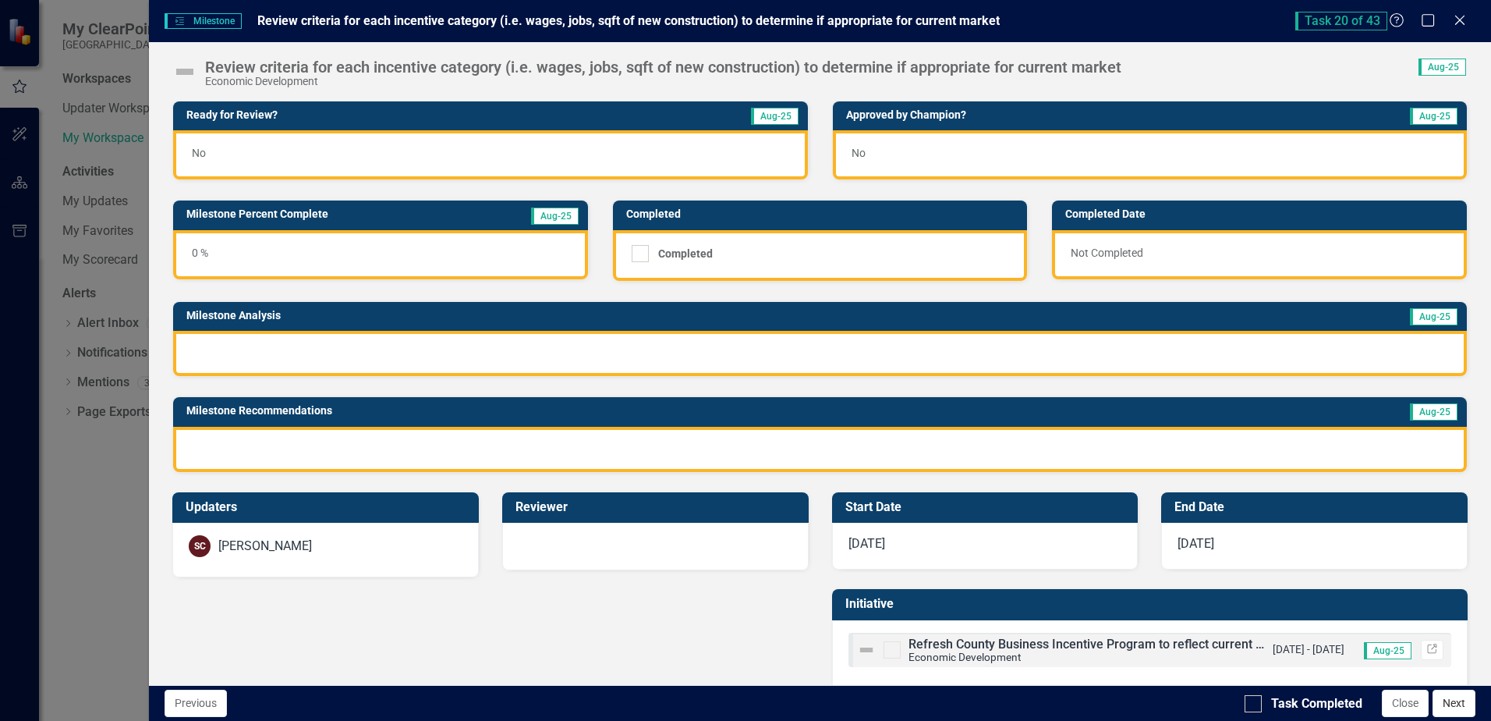
click at [1451, 698] on button "Next" at bounding box center [1454, 703] width 43 height 27
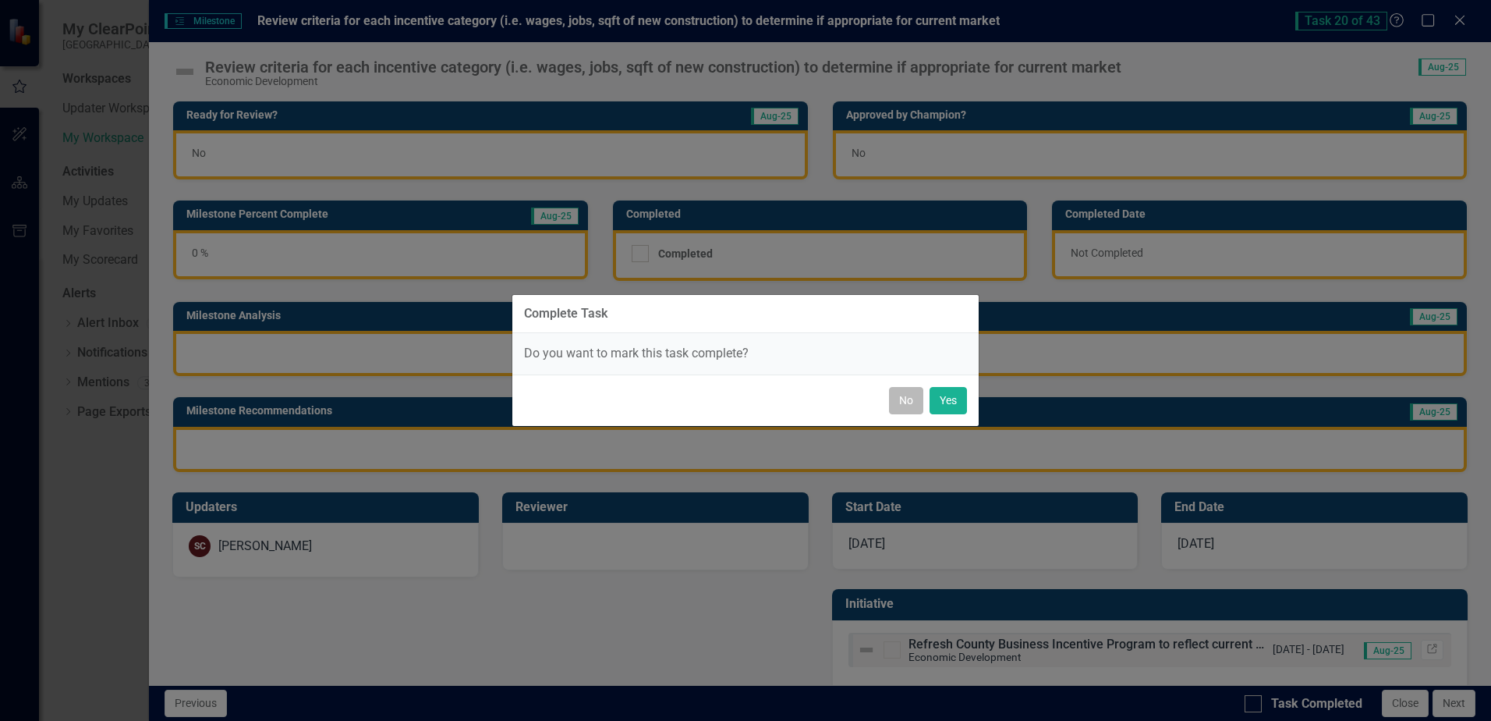
click at [909, 399] on button "No" at bounding box center [906, 400] width 34 height 27
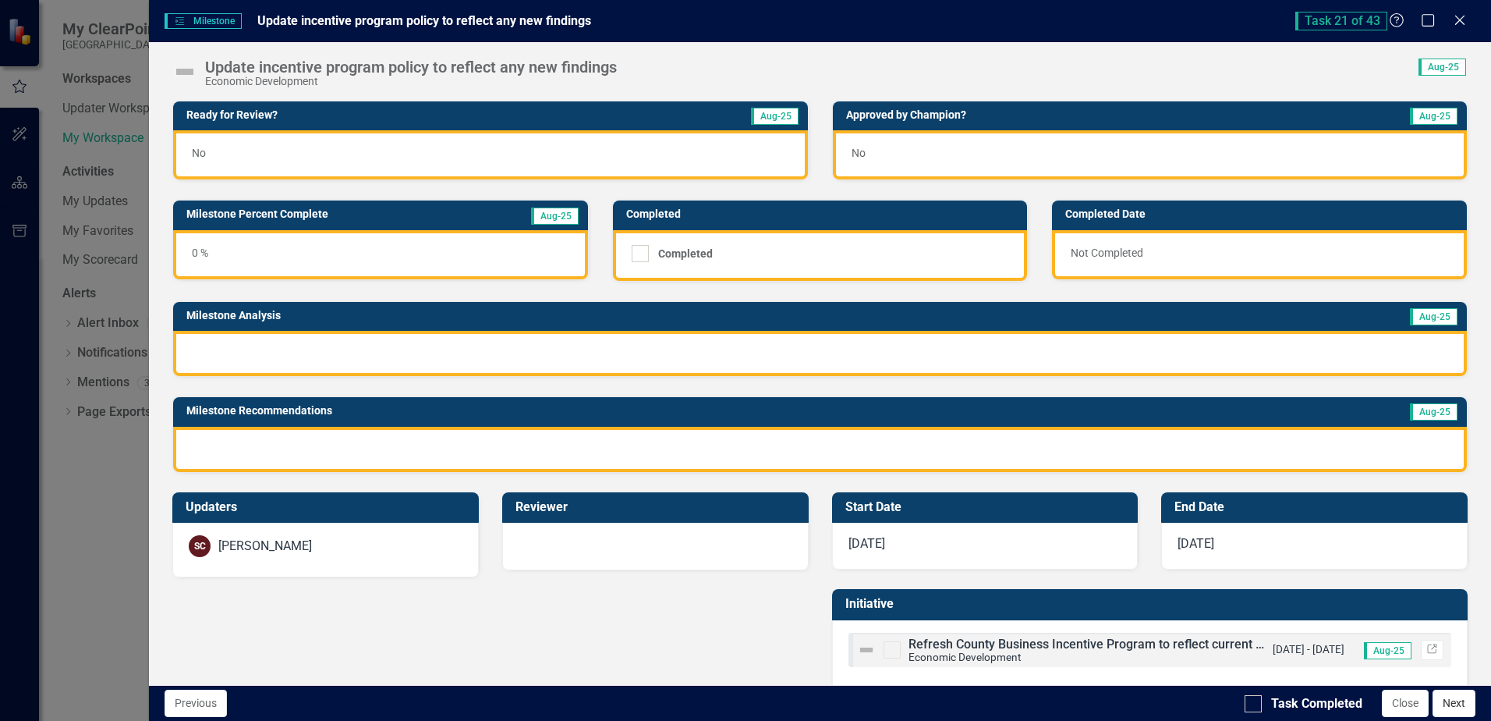
click at [1454, 705] on button "Next" at bounding box center [1454, 703] width 43 height 27
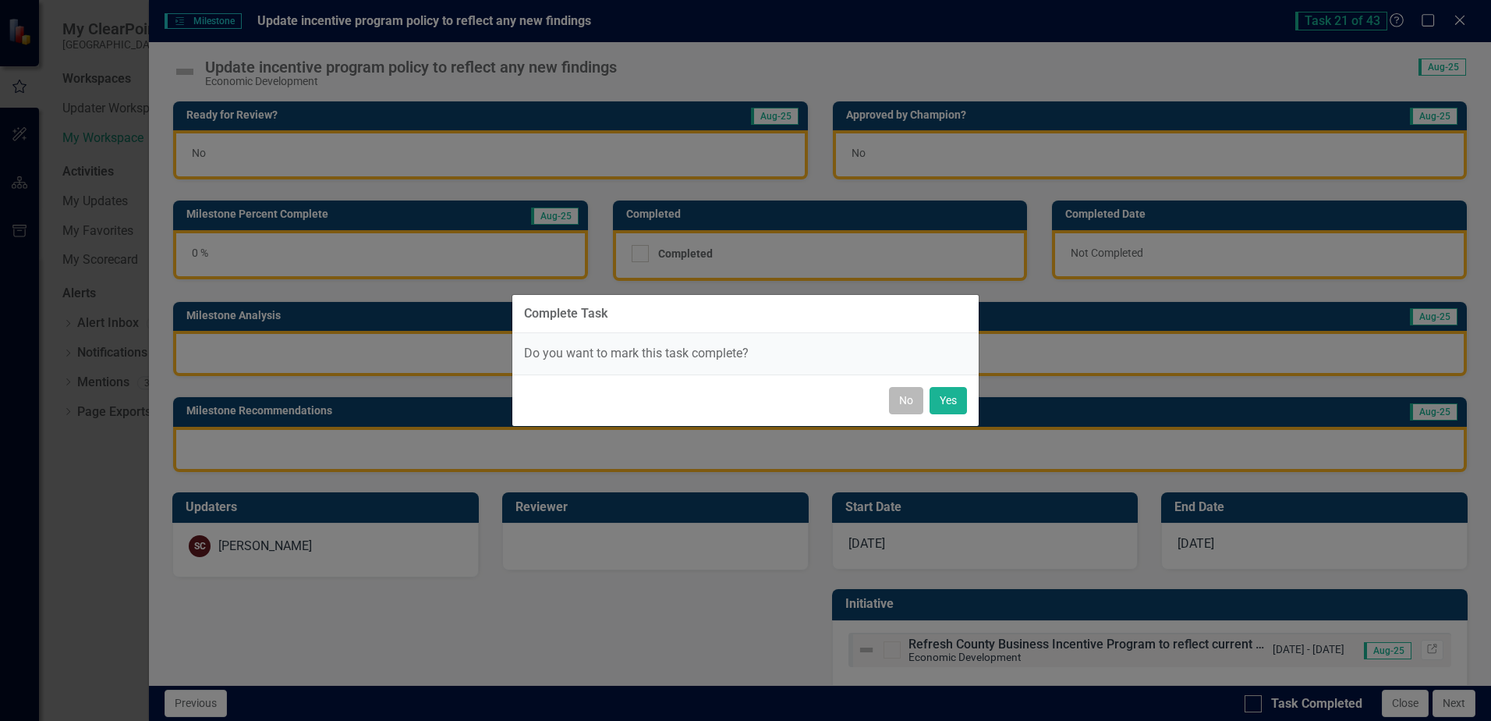
click at [900, 391] on button "No" at bounding box center [906, 400] width 34 height 27
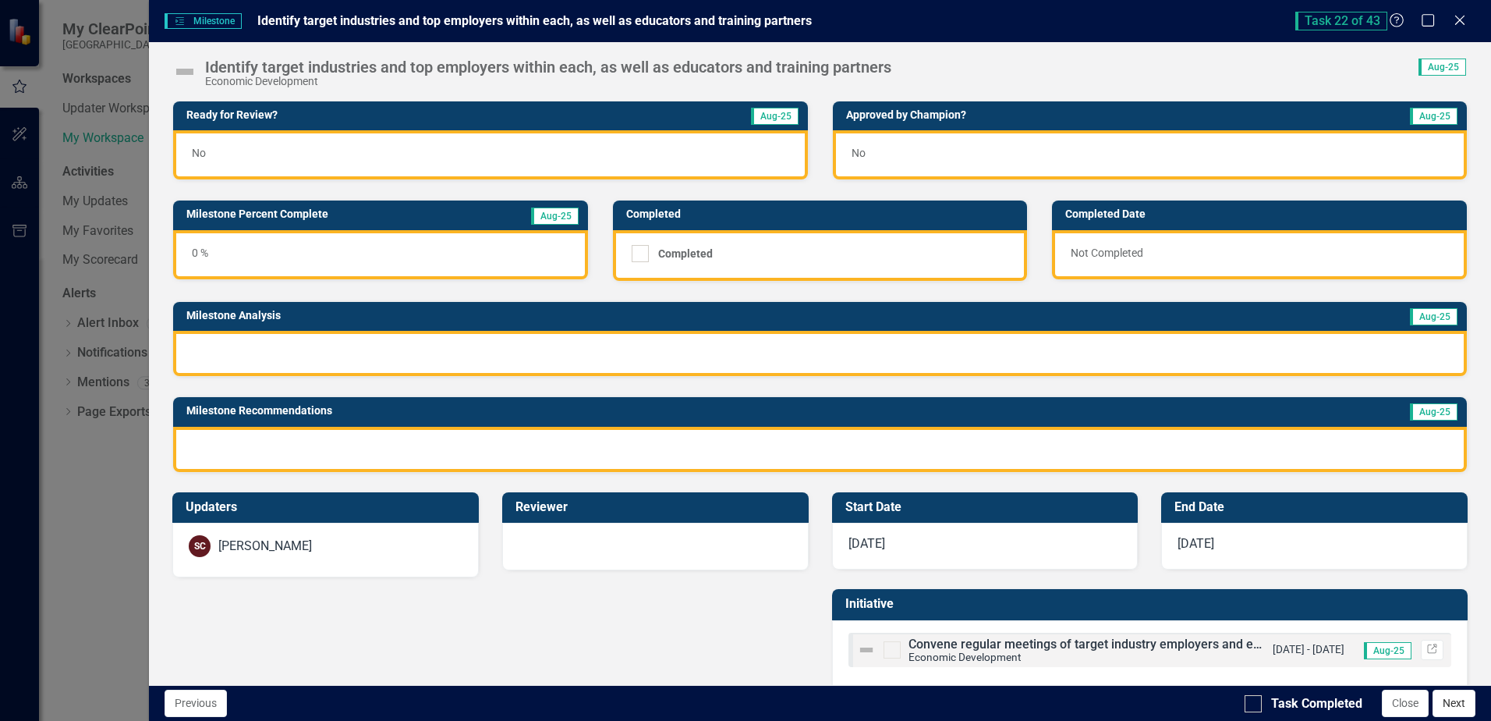
click at [1469, 708] on button "Next" at bounding box center [1454, 703] width 43 height 27
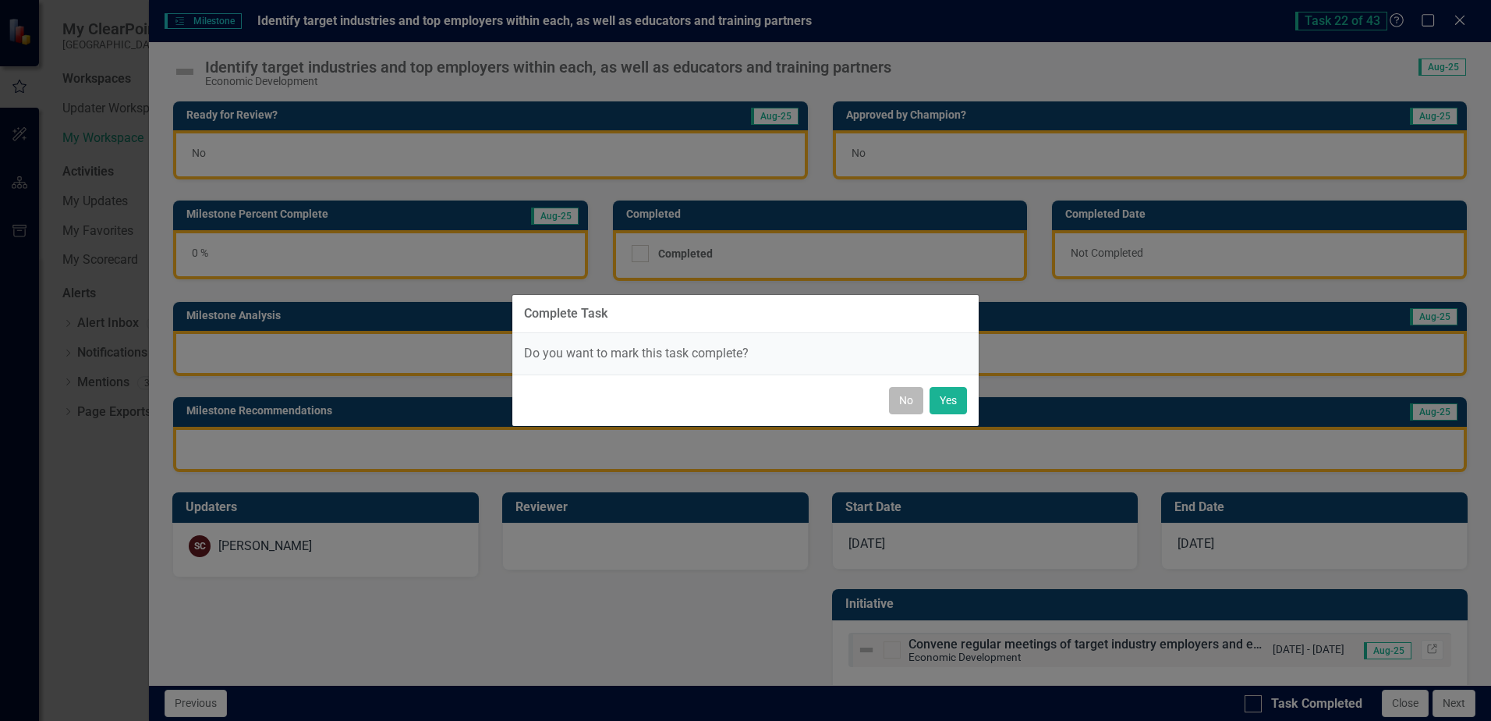
click at [899, 399] on button "No" at bounding box center [906, 400] width 34 height 27
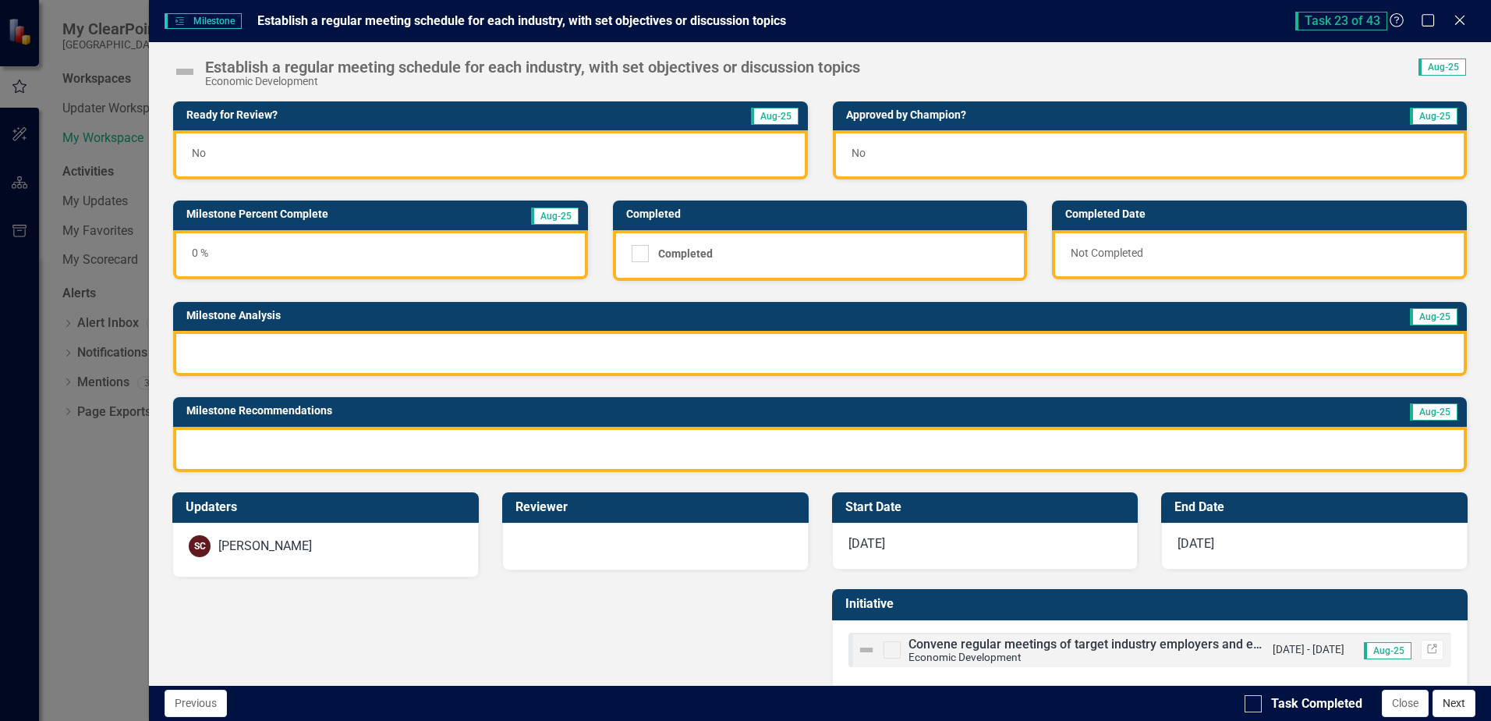
click at [1452, 702] on button "Next" at bounding box center [1454, 703] width 43 height 27
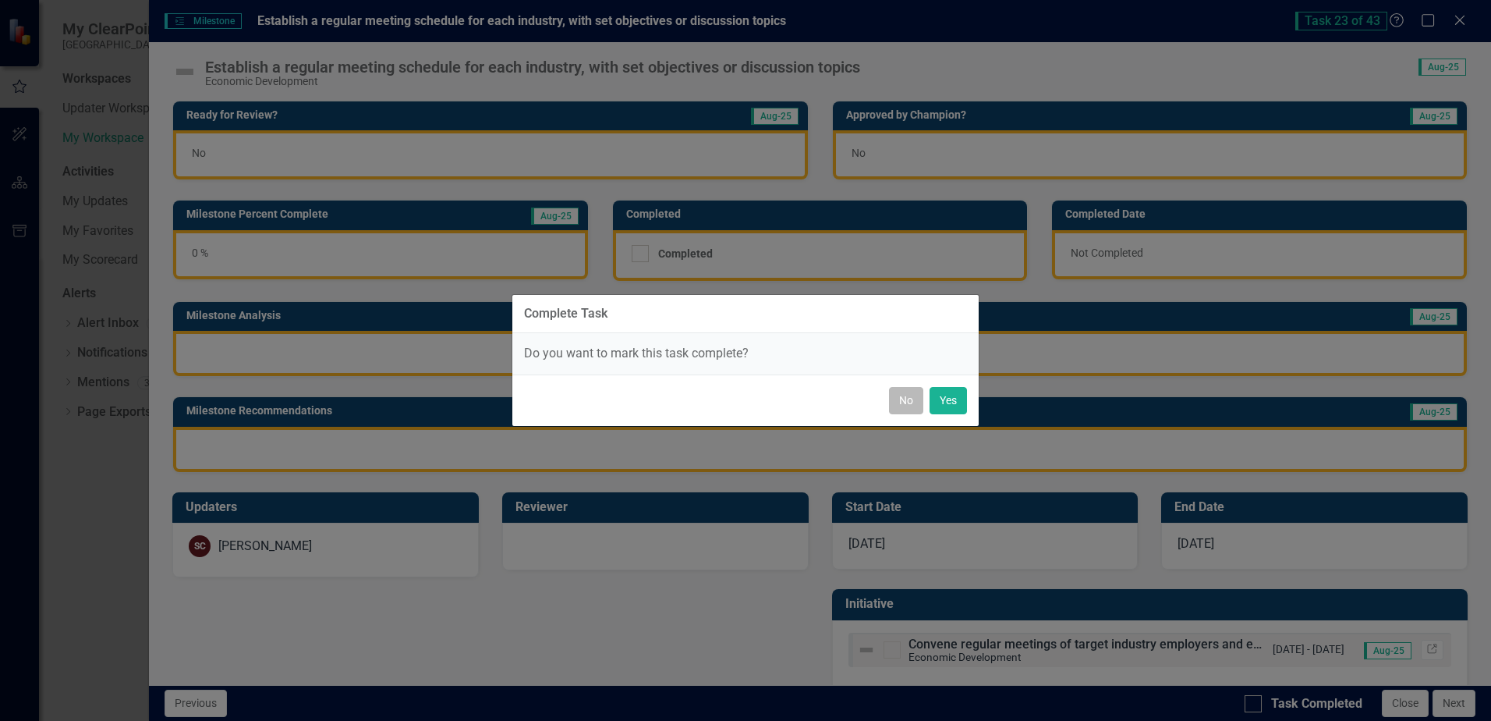
click at [908, 399] on button "No" at bounding box center [906, 400] width 34 height 27
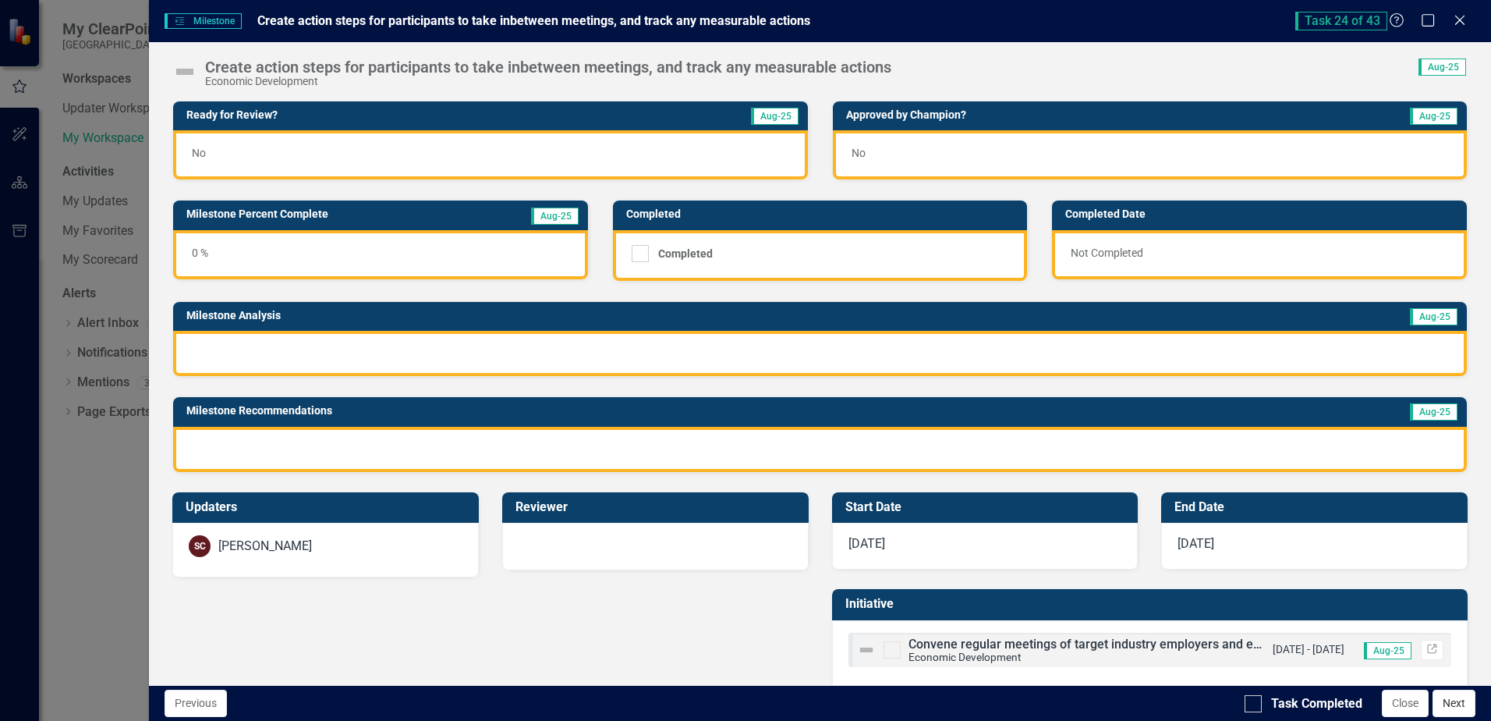
click at [1448, 697] on button "Next" at bounding box center [1454, 703] width 43 height 27
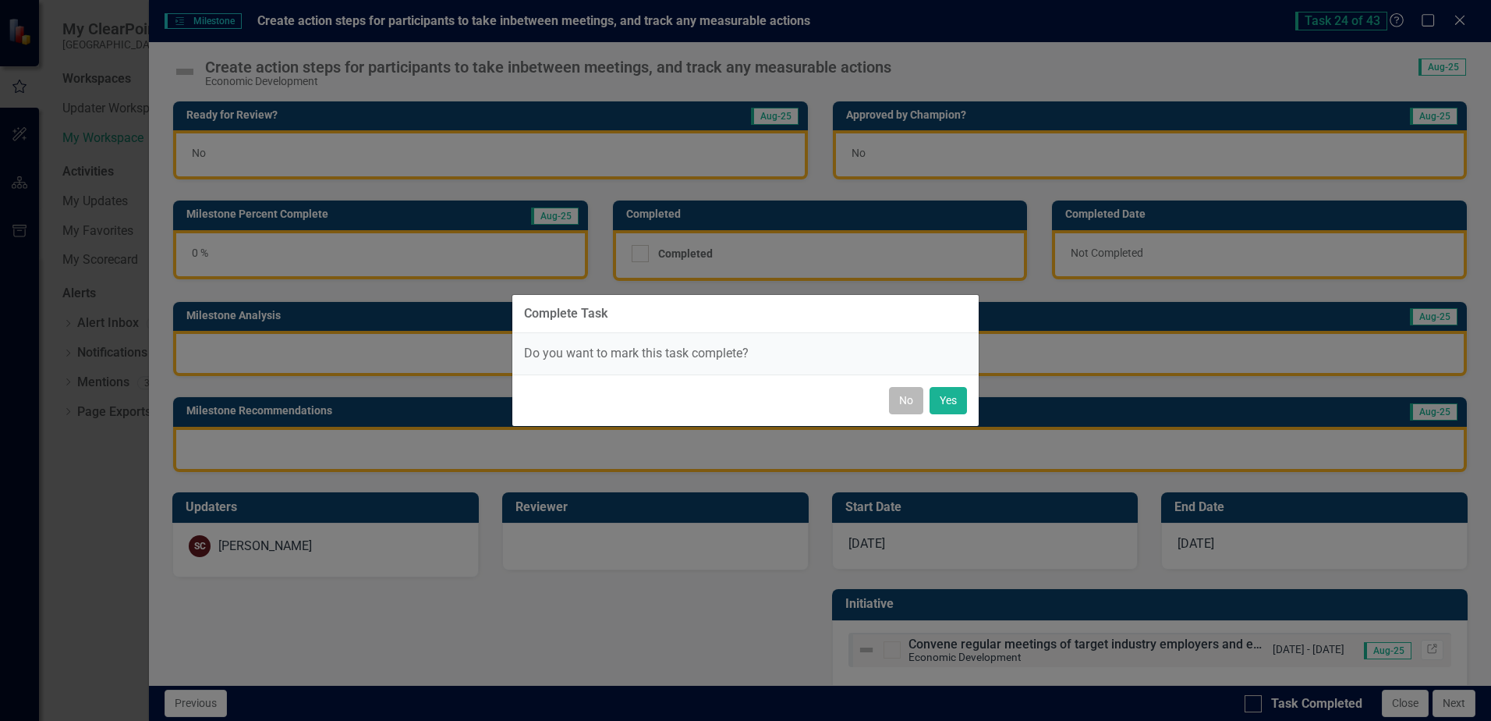
click at [909, 398] on button "No" at bounding box center [906, 400] width 34 height 27
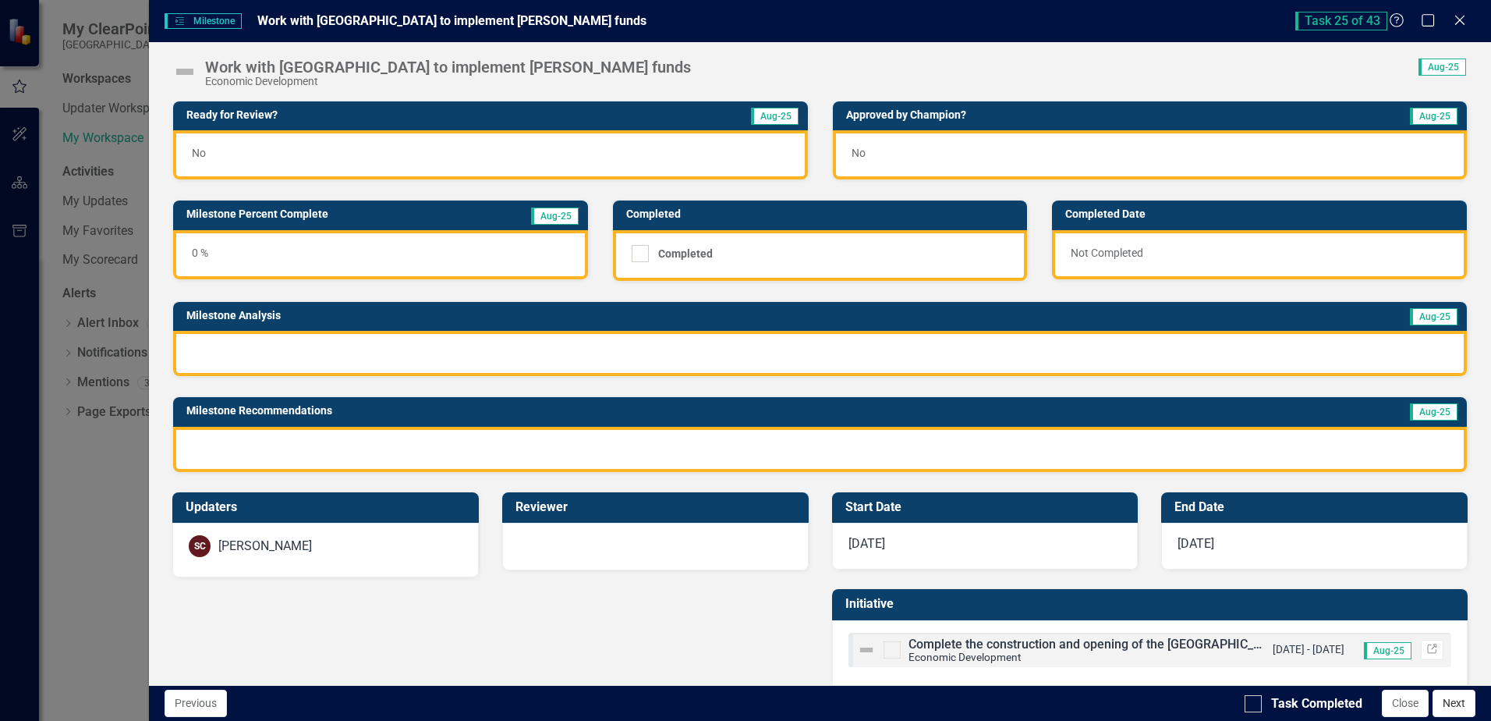
click at [1450, 699] on button "Next" at bounding box center [1454, 703] width 43 height 27
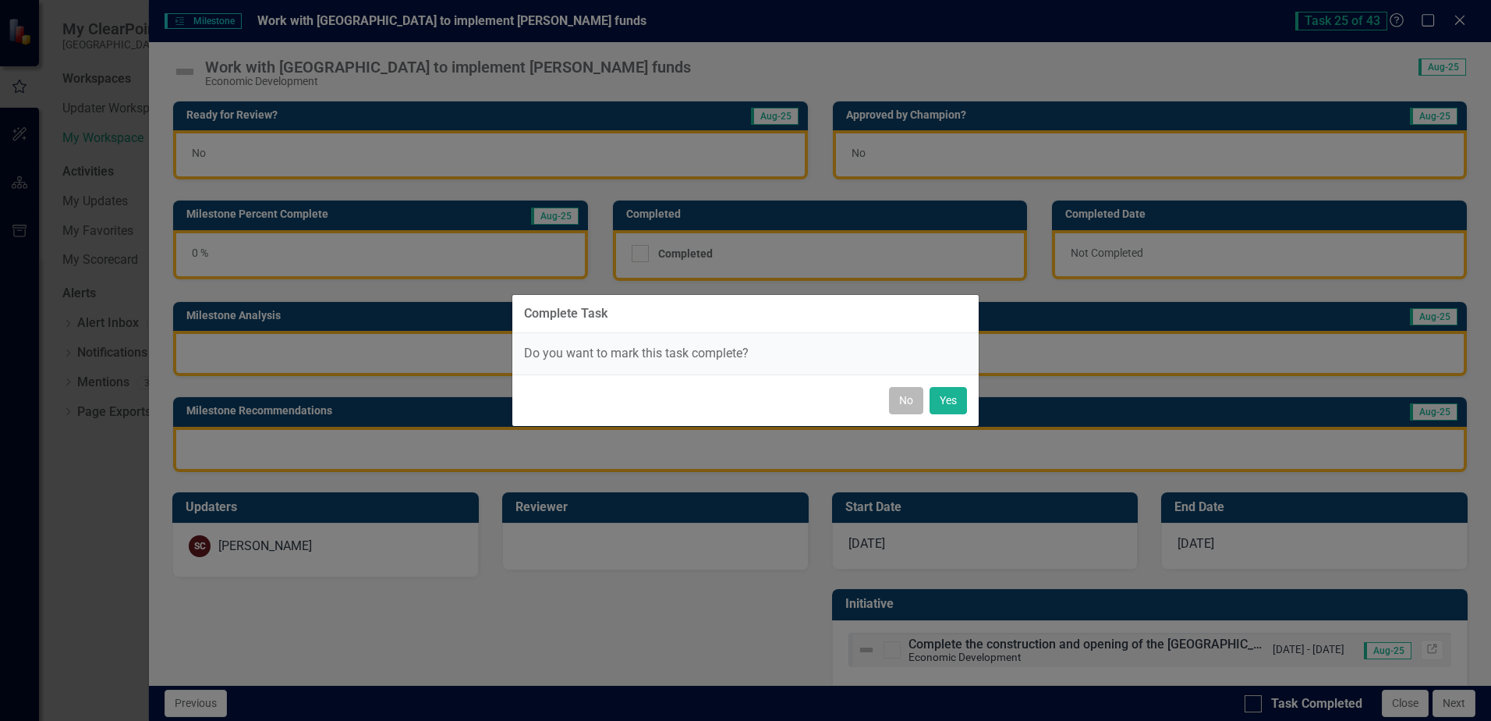
click at [898, 402] on button "No" at bounding box center [906, 400] width 34 height 27
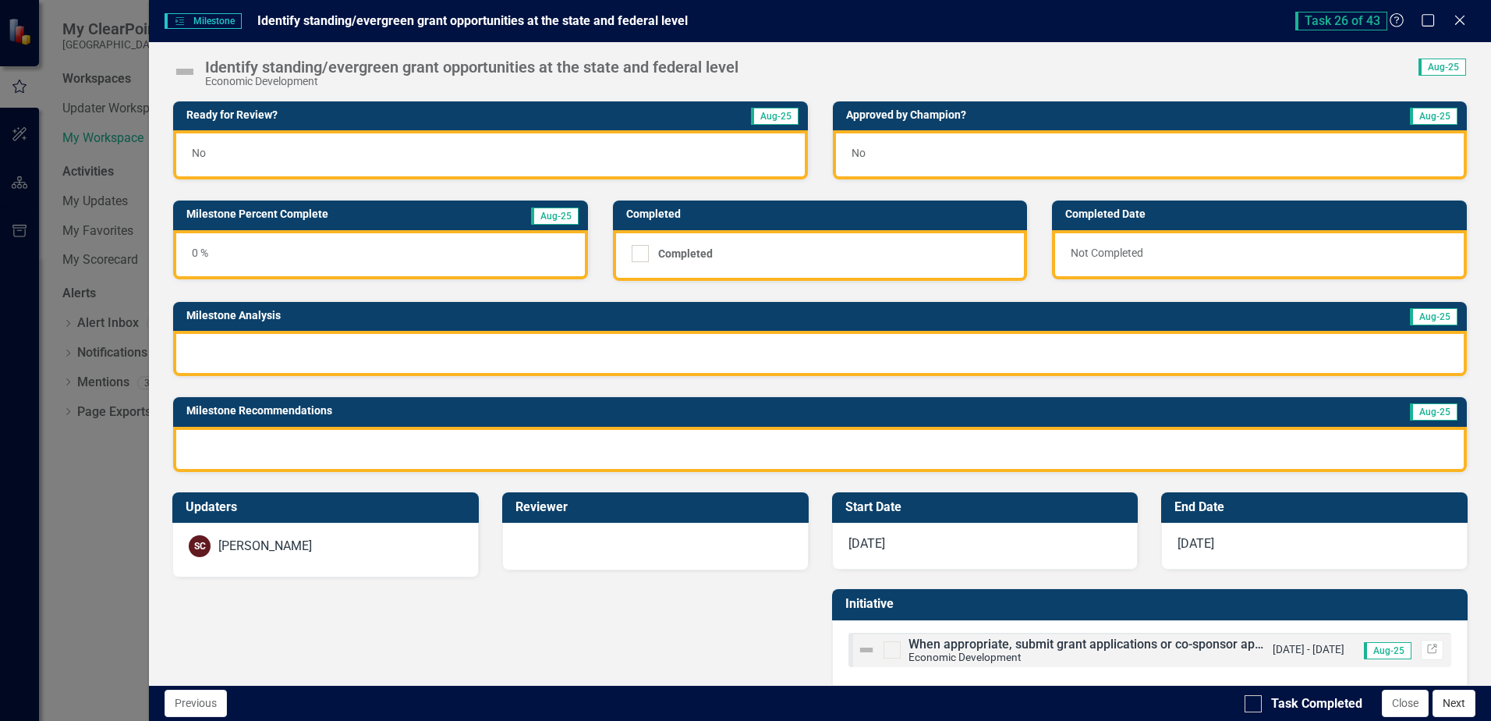
click at [1448, 703] on button "Next" at bounding box center [1454, 703] width 43 height 27
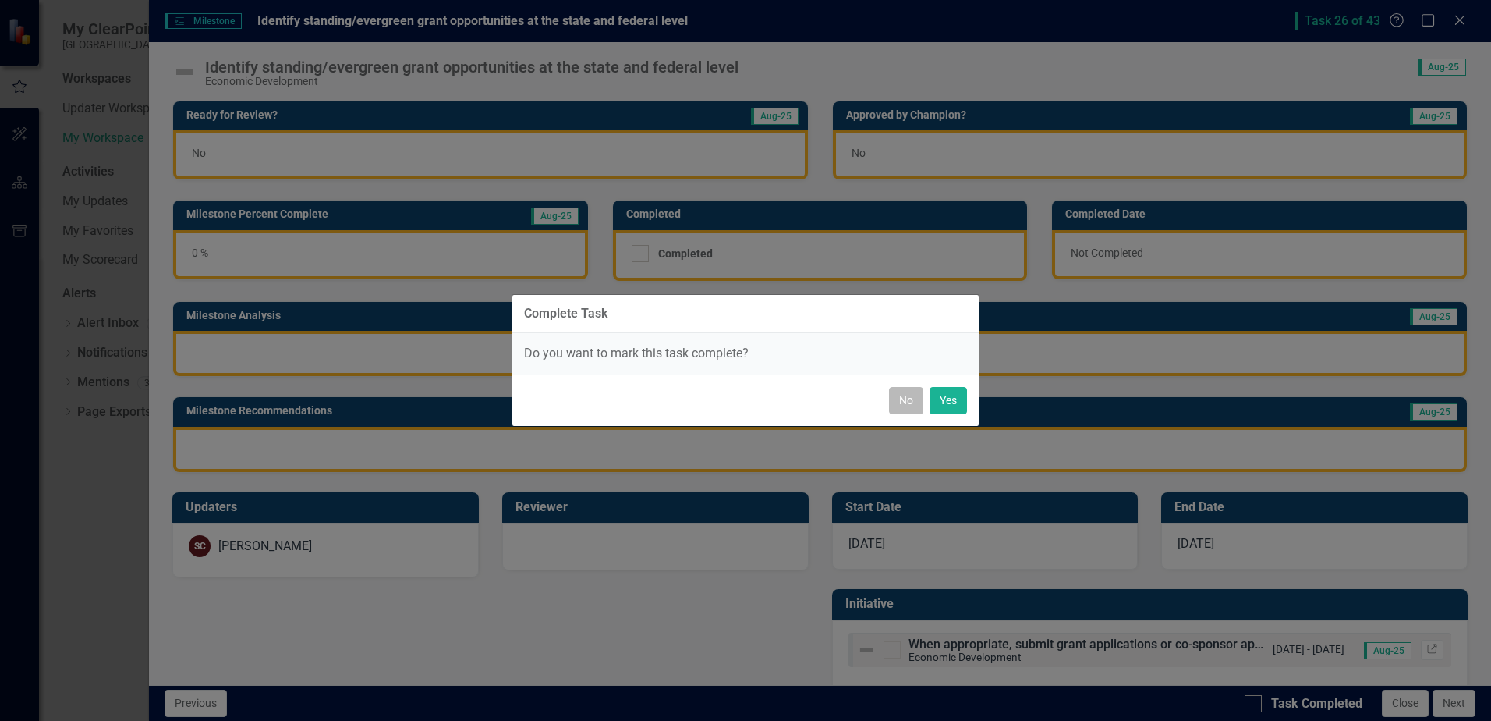
click at [915, 397] on button "No" at bounding box center [906, 400] width 34 height 27
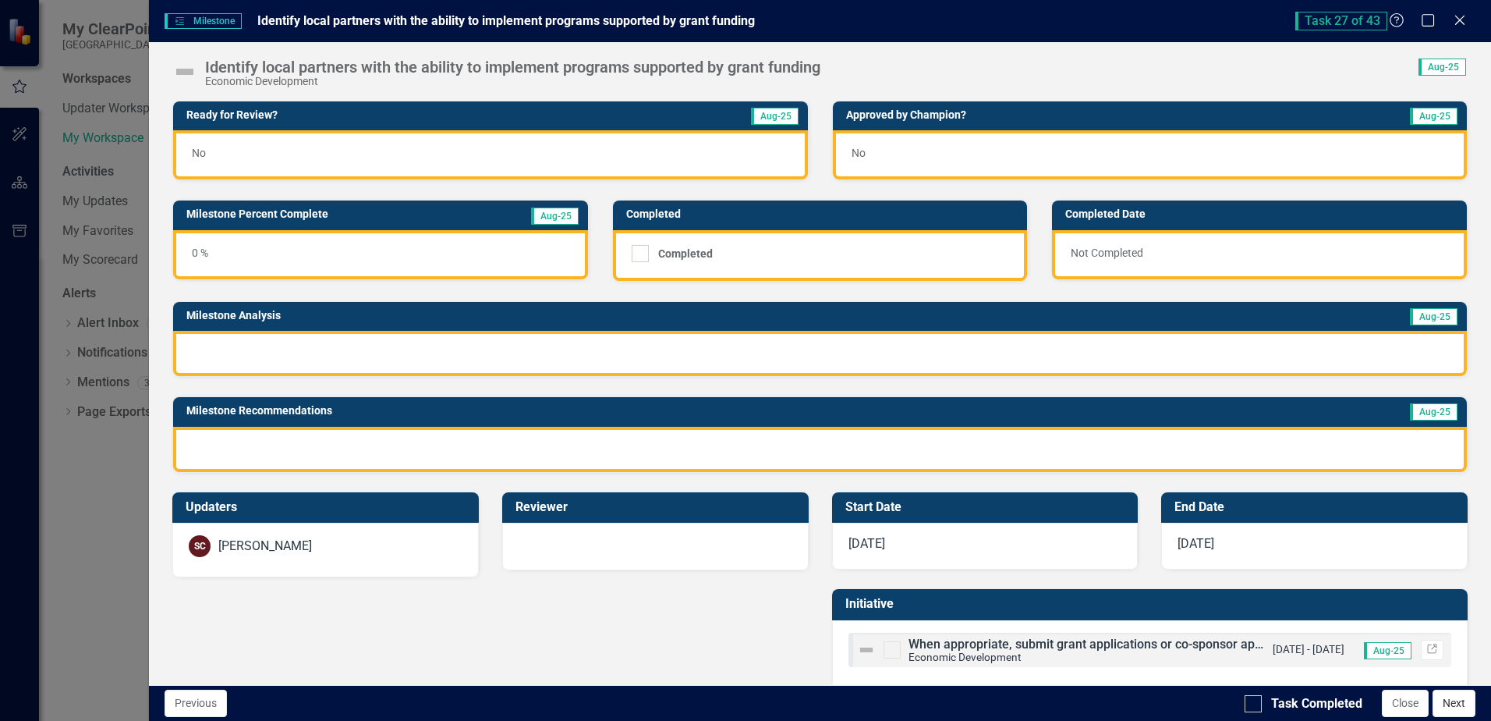
click at [1446, 697] on button "Next" at bounding box center [1454, 703] width 43 height 27
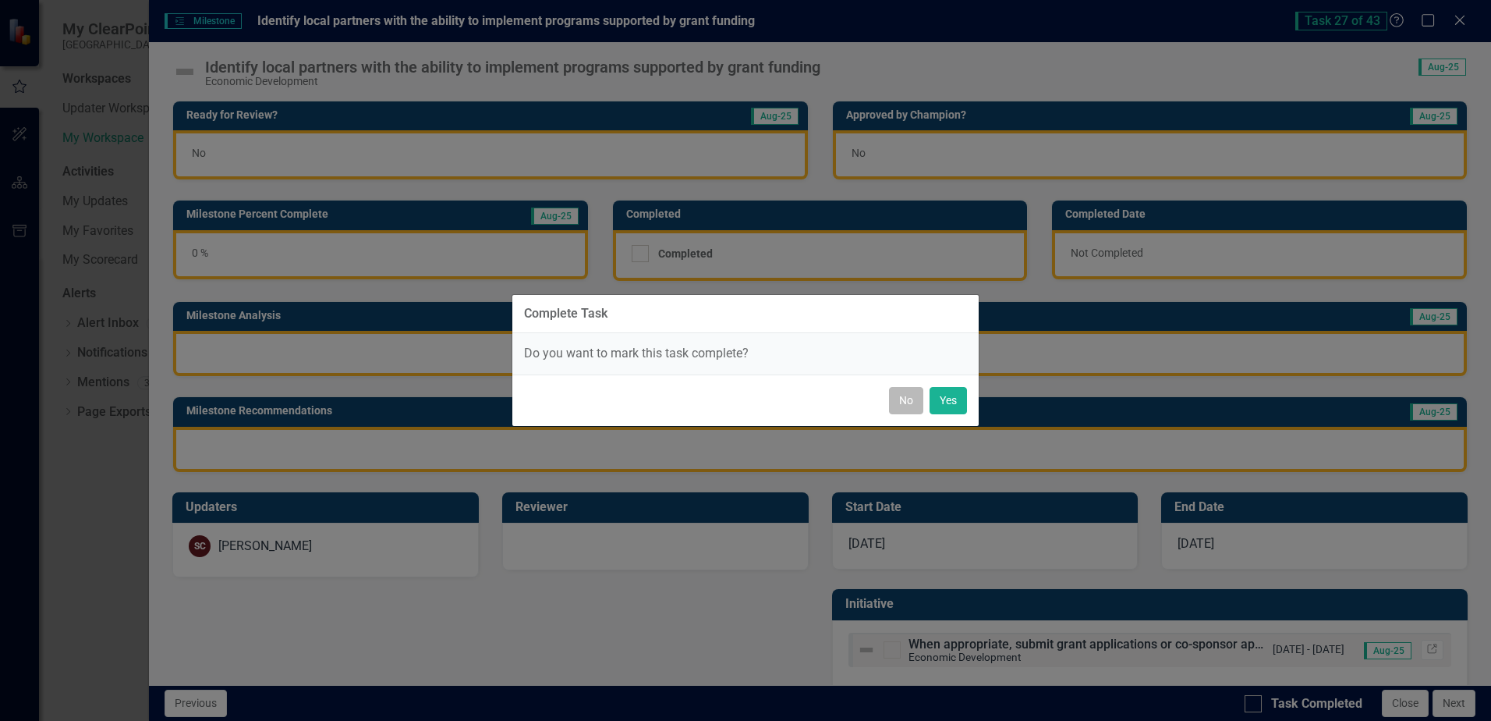
click at [906, 395] on button "No" at bounding box center [906, 400] width 34 height 27
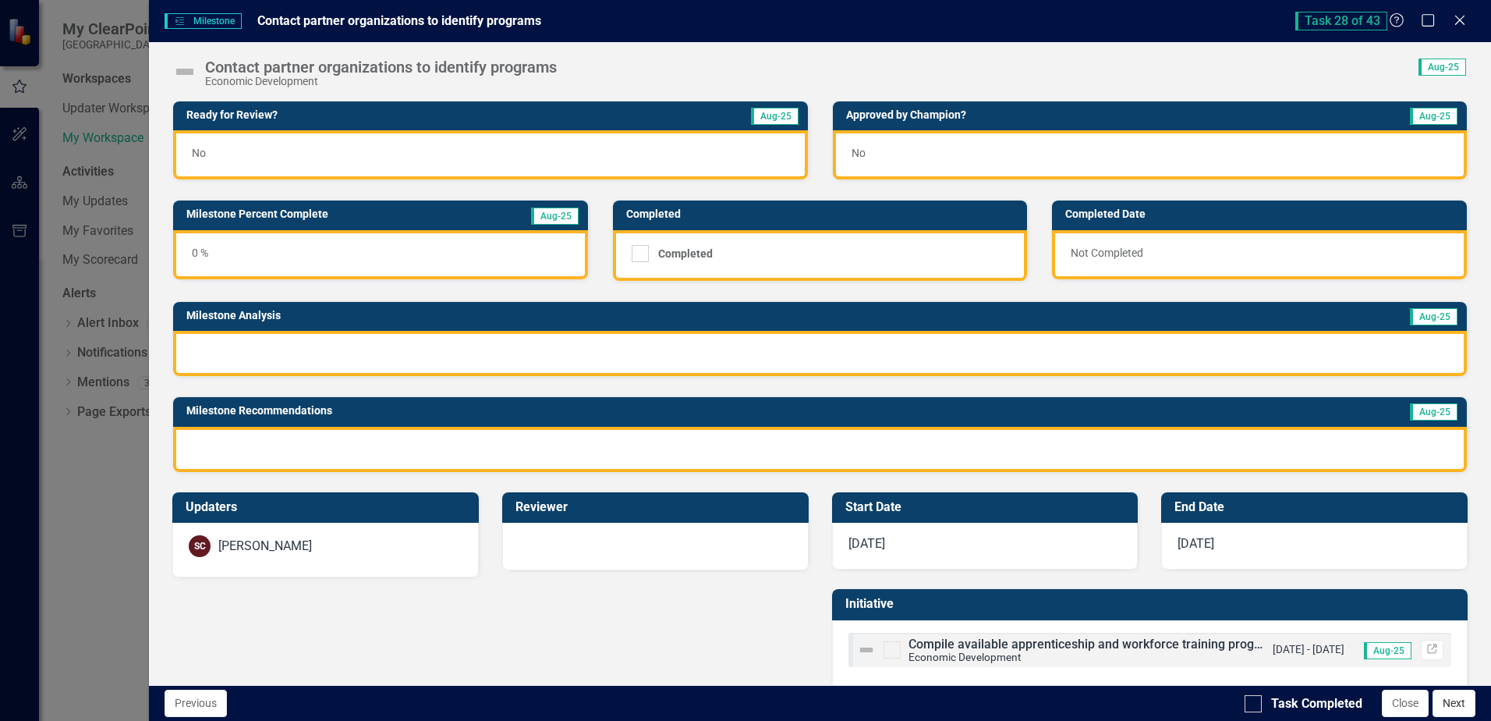
click at [1459, 701] on button "Next" at bounding box center [1454, 703] width 43 height 27
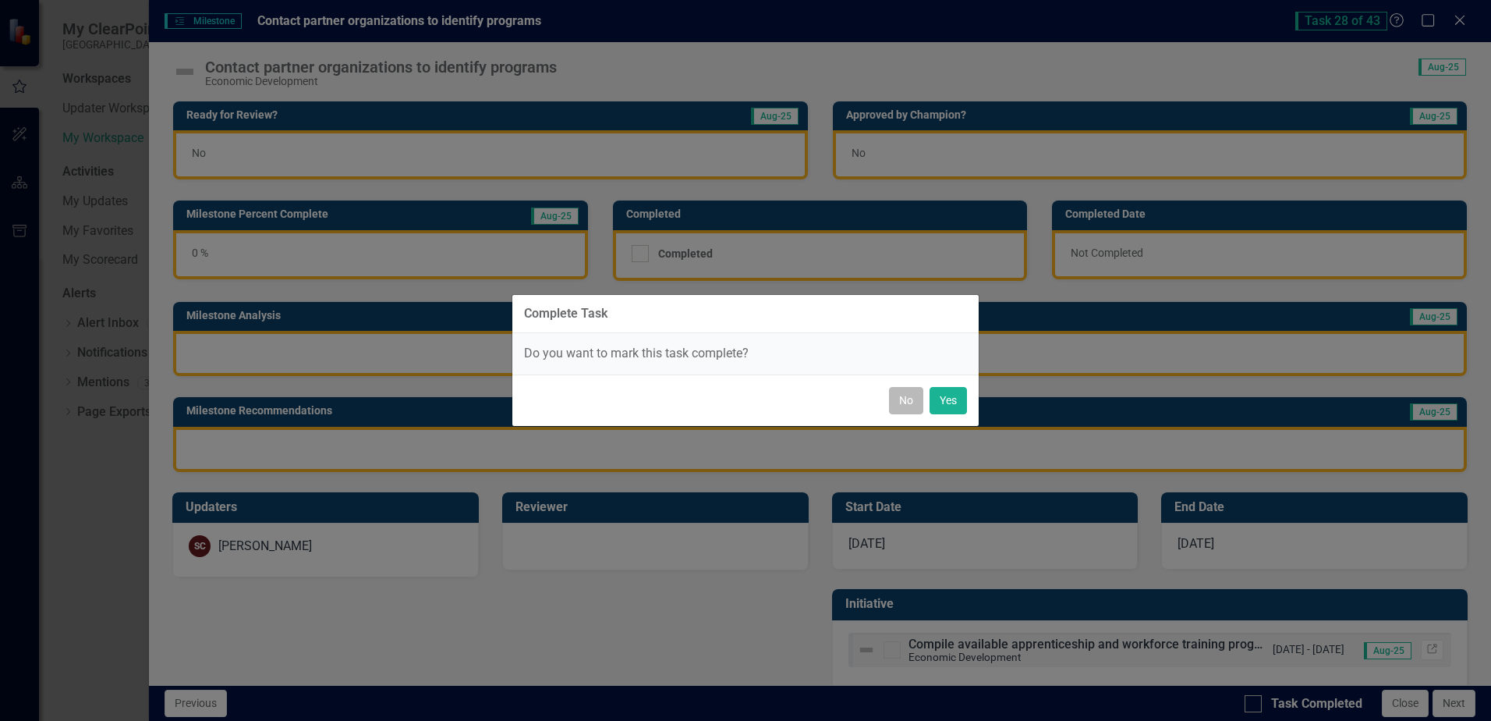
click at [913, 401] on button "No" at bounding box center [906, 400] width 34 height 27
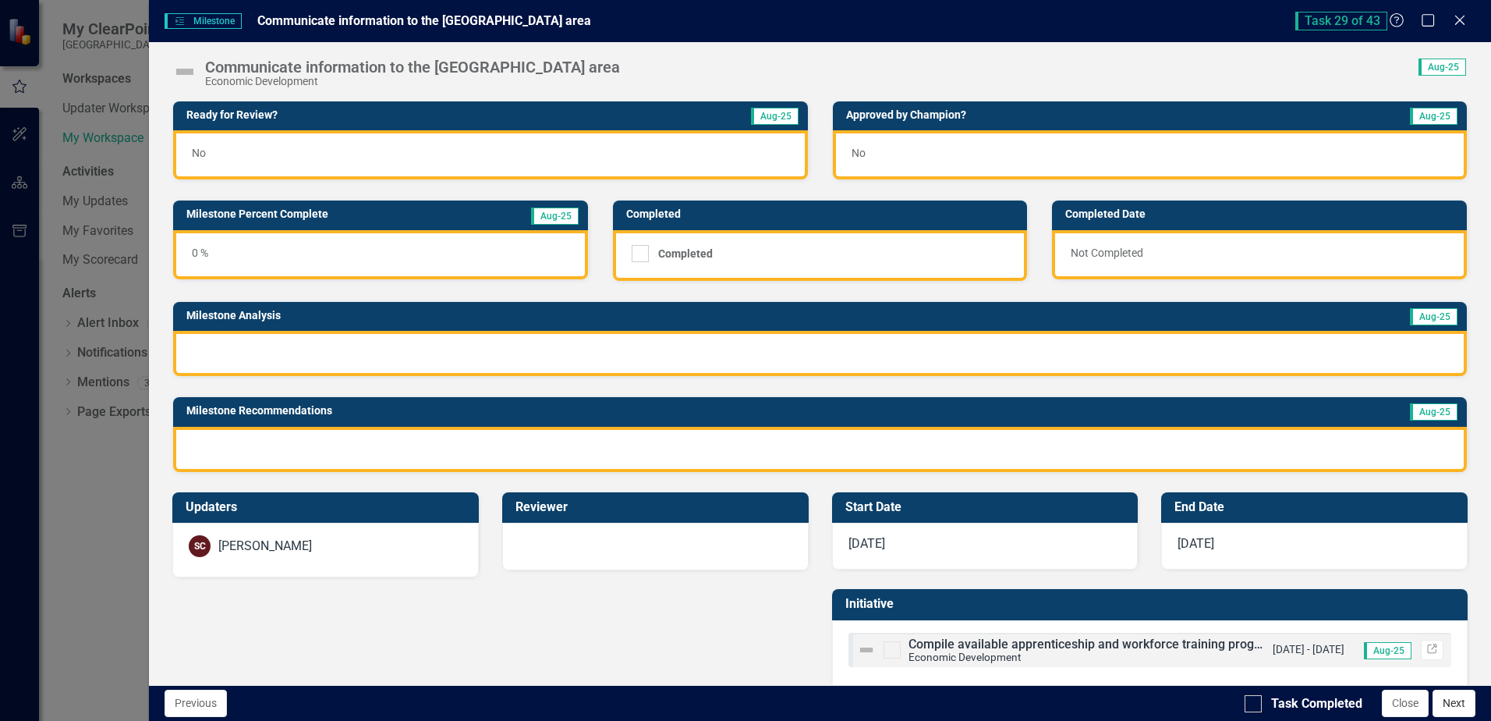
click at [1447, 691] on button "Next" at bounding box center [1454, 703] width 43 height 27
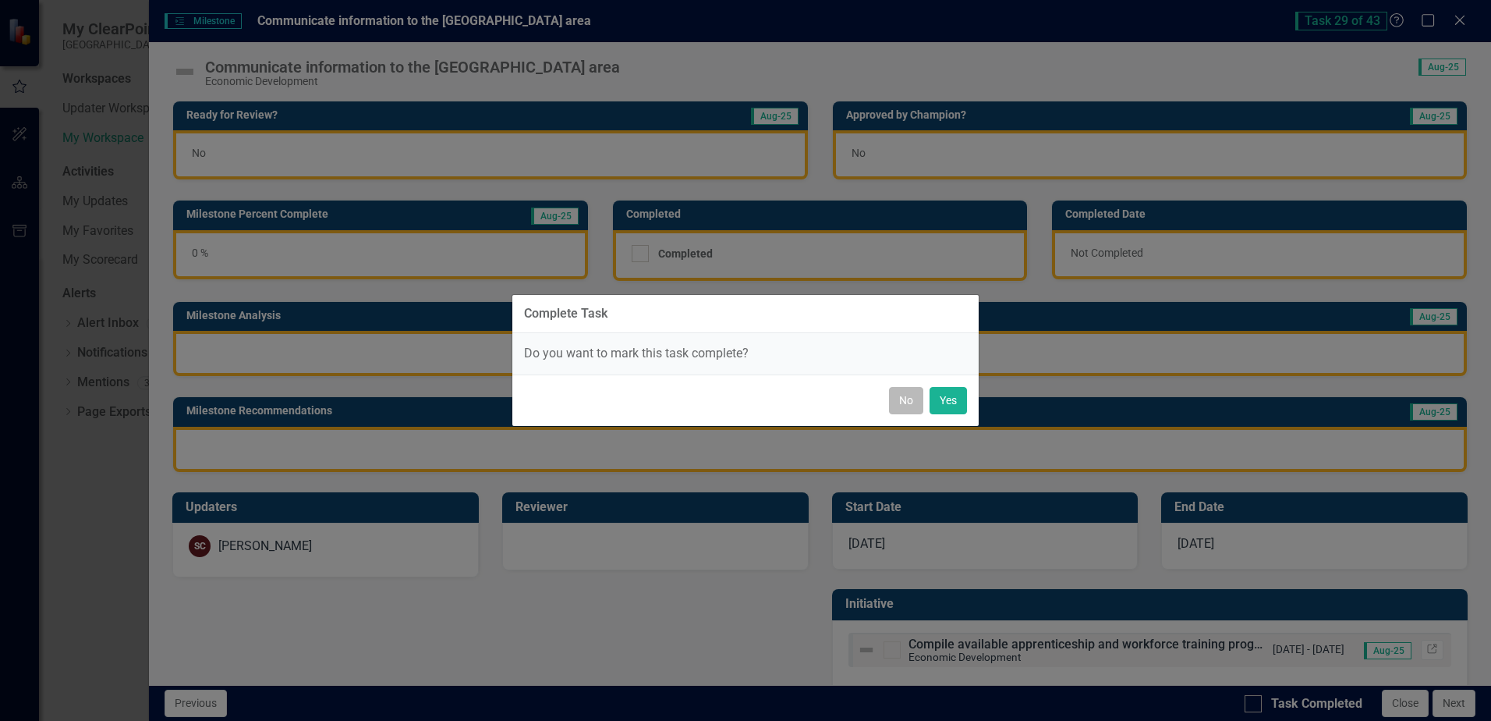
click at [906, 399] on button "No" at bounding box center [906, 400] width 34 height 27
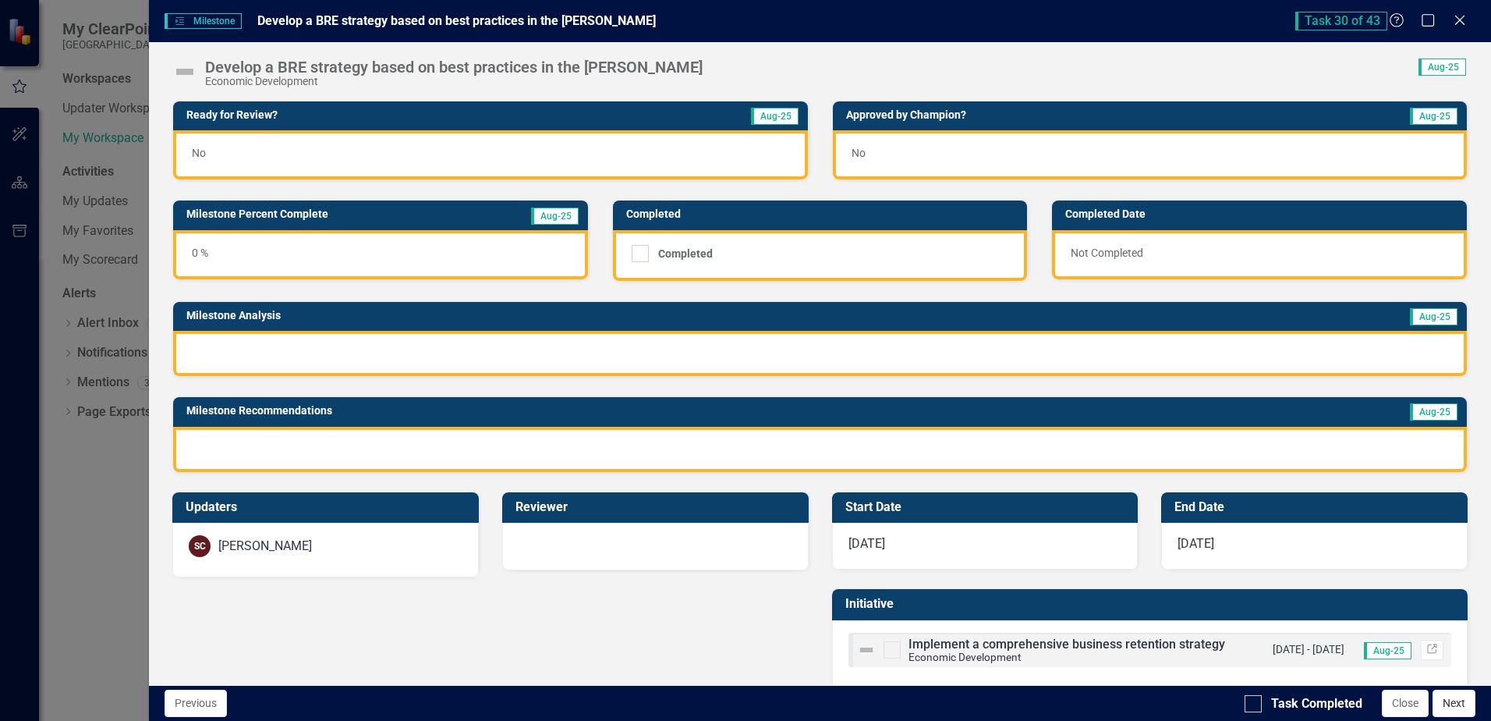
click at [1447, 702] on button "Next" at bounding box center [1454, 703] width 43 height 27
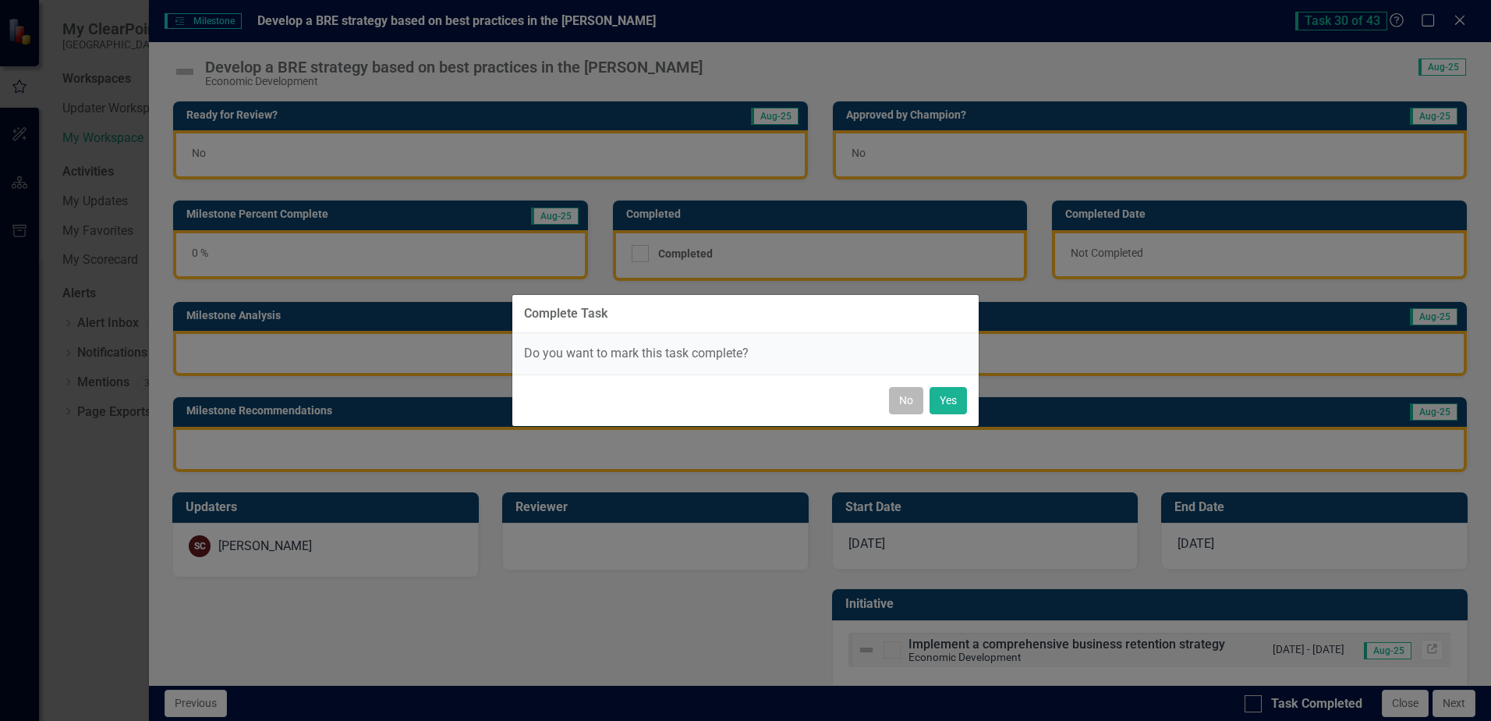
click at [900, 402] on button "No" at bounding box center [906, 400] width 34 height 27
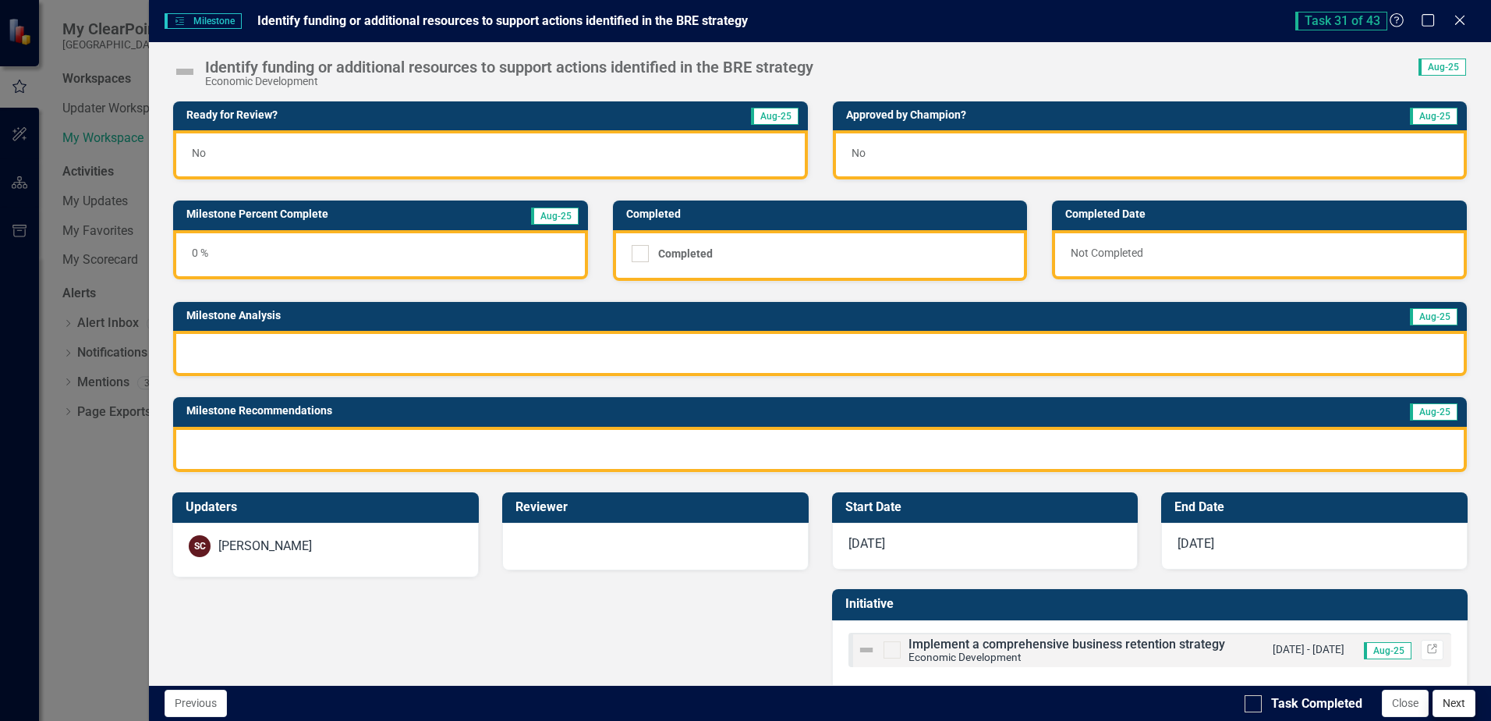
scroll to position [1404, 0]
click at [1451, 697] on button "Next" at bounding box center [1454, 703] width 43 height 27
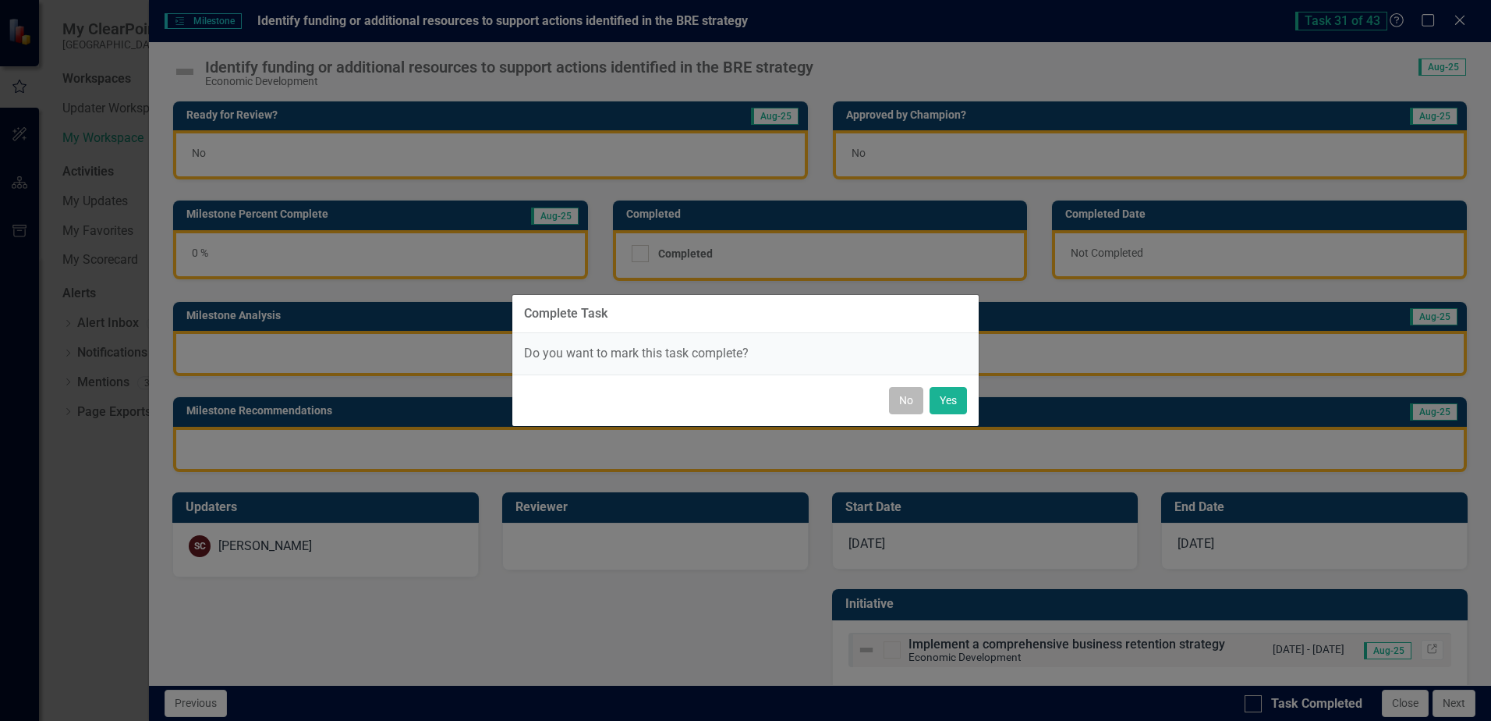
click at [906, 396] on button "No" at bounding box center [906, 400] width 34 height 27
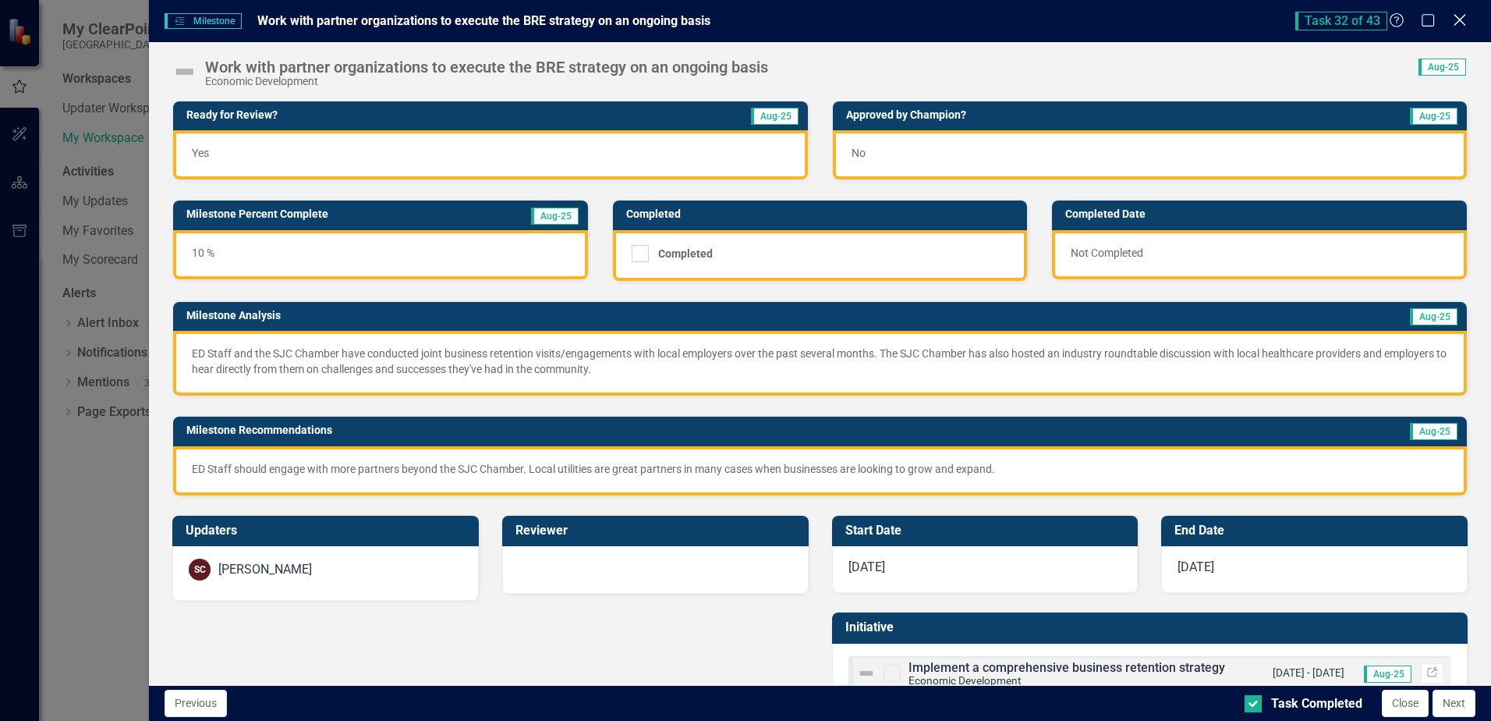
click at [1462, 23] on icon "Close" at bounding box center [1459, 19] width 19 height 15
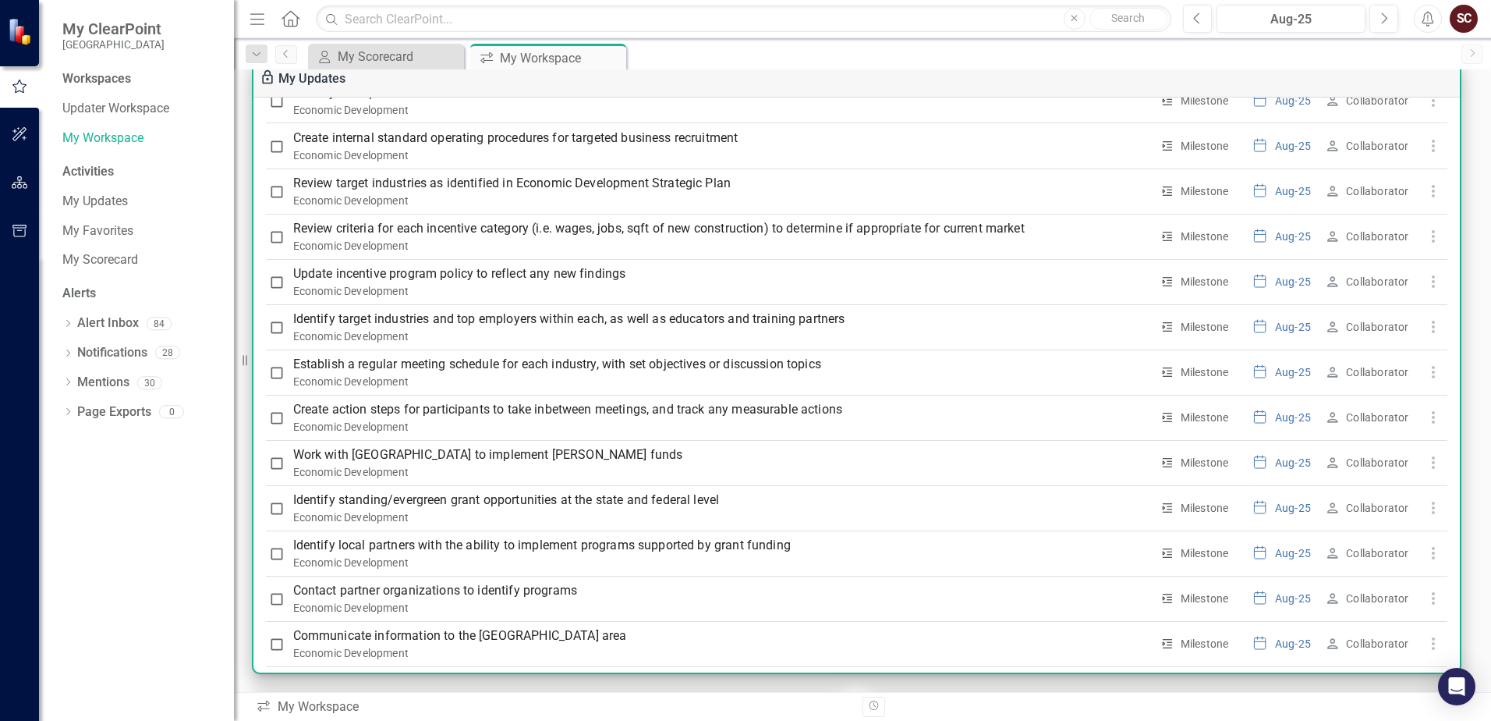
scroll to position [1716, 0]
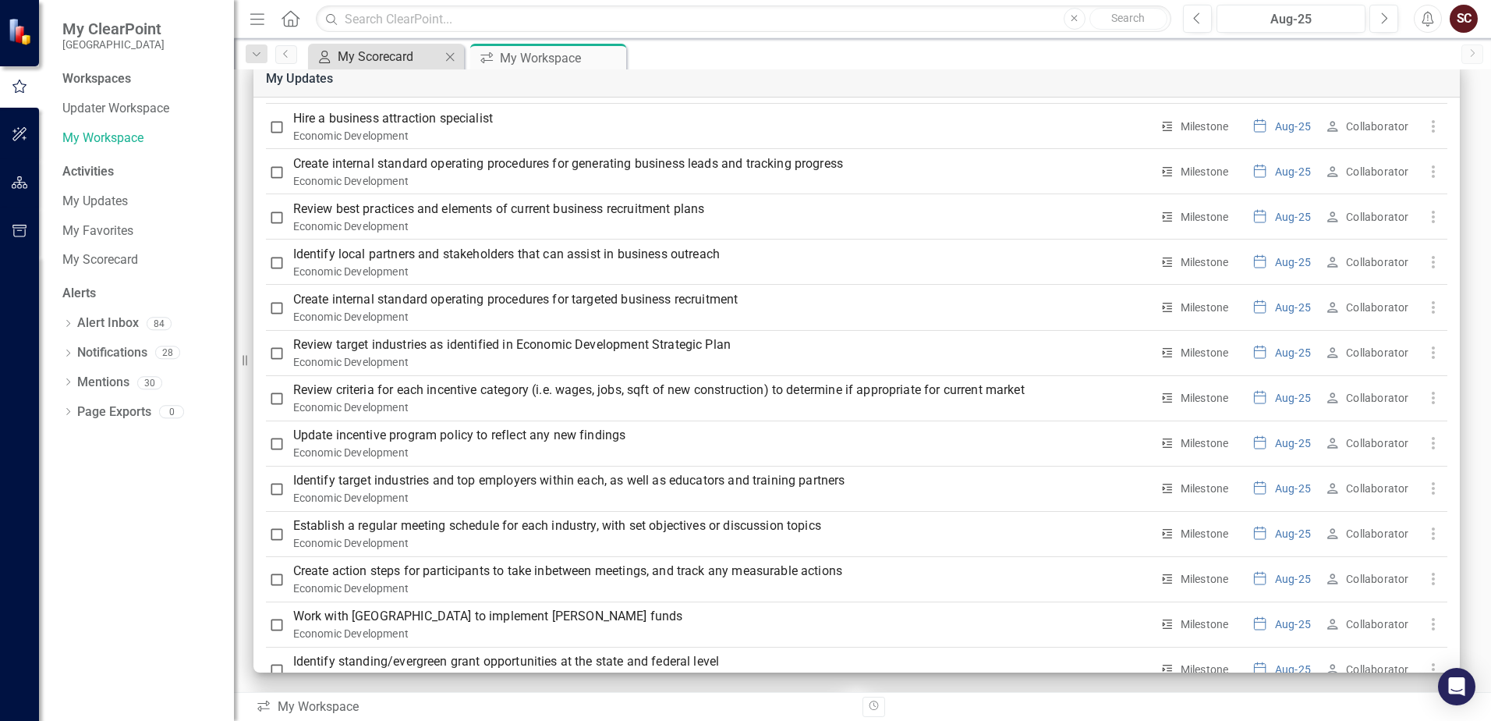
click at [389, 65] on div "My Scorecard" at bounding box center [389, 56] width 103 height 19
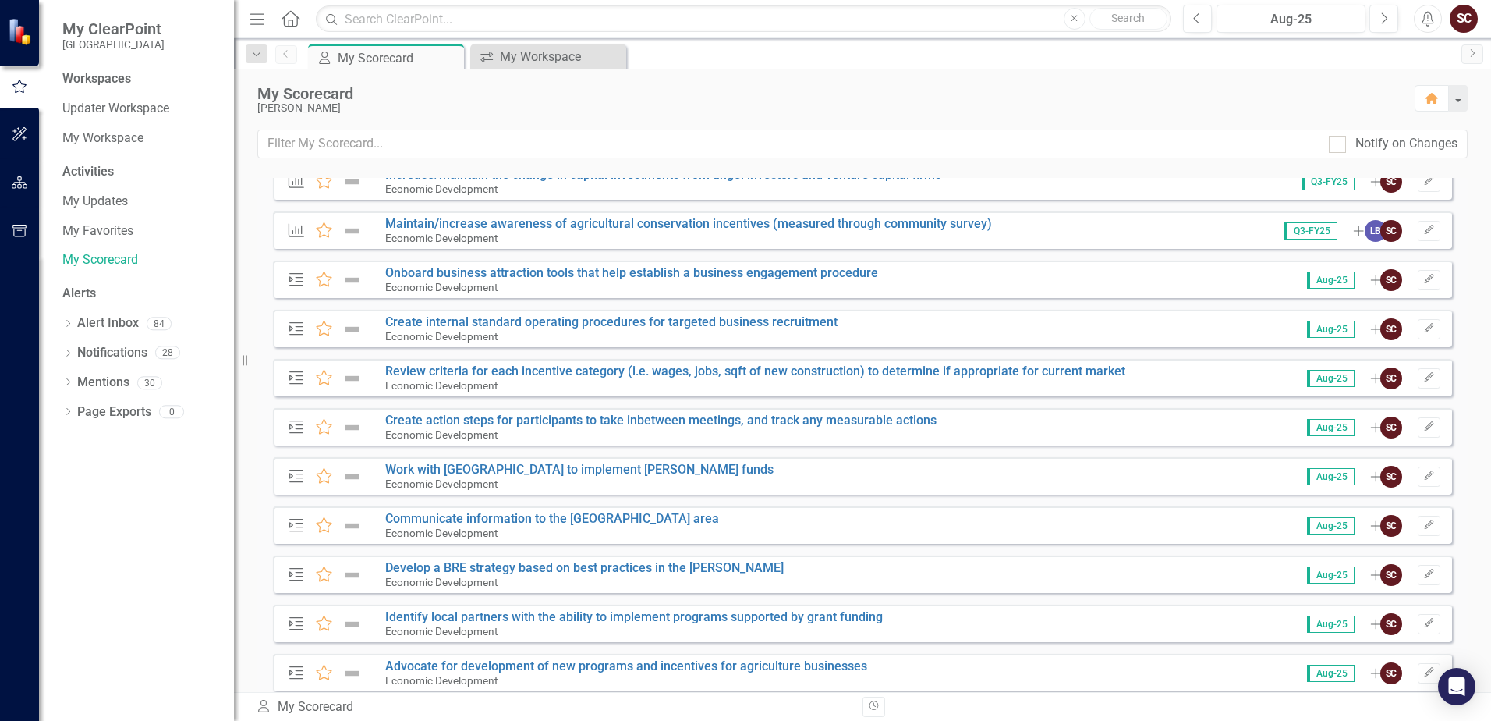
scroll to position [1716, 0]
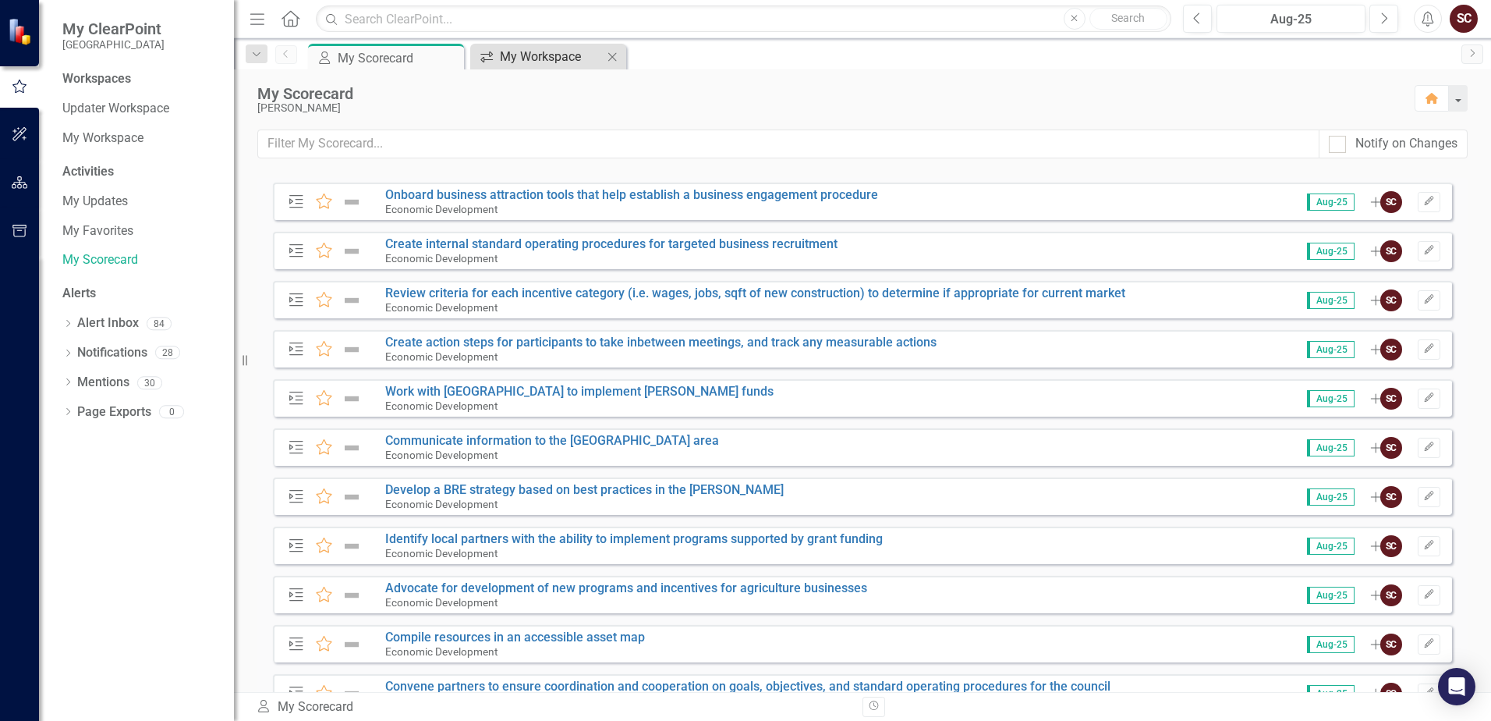
click at [505, 58] on div "My Workspace" at bounding box center [551, 56] width 103 height 19
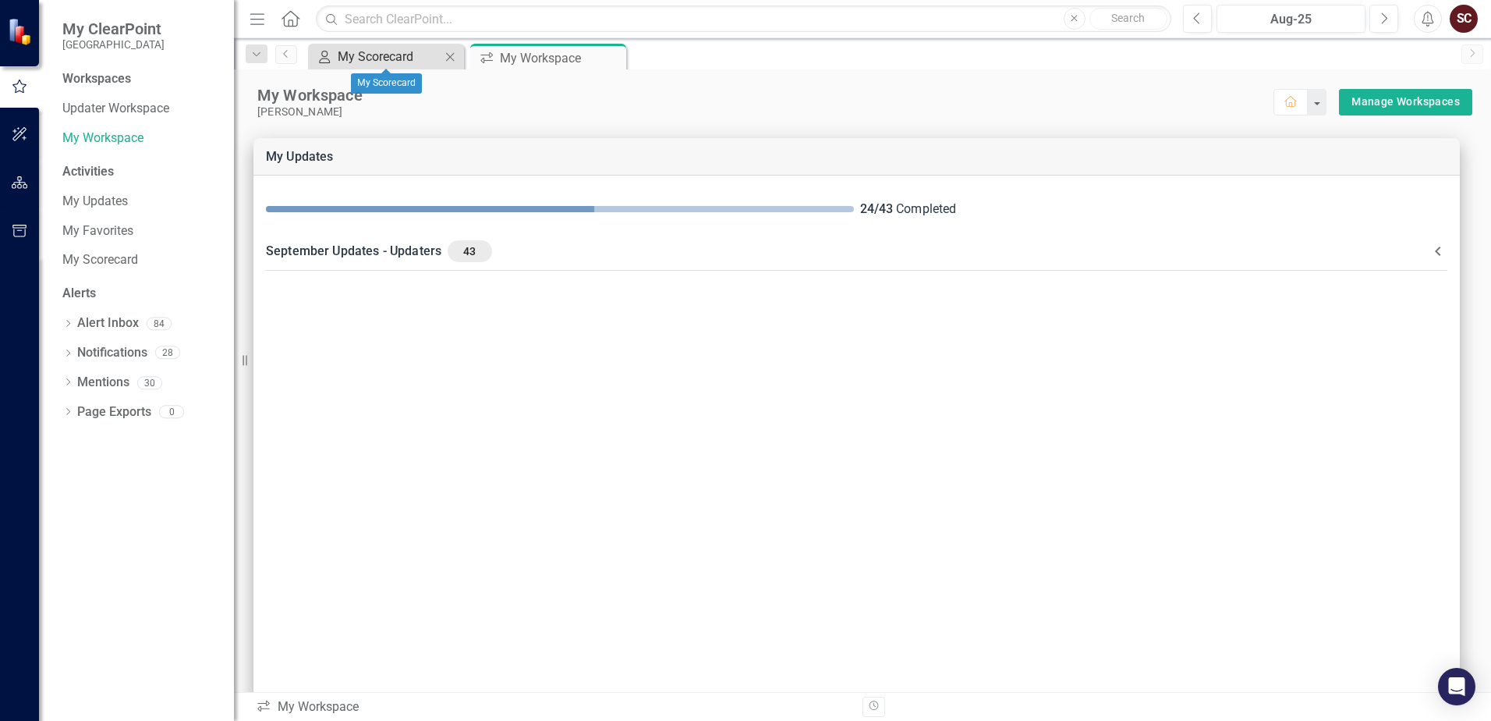
click at [386, 53] on div "My Scorecard" at bounding box center [389, 56] width 103 height 19
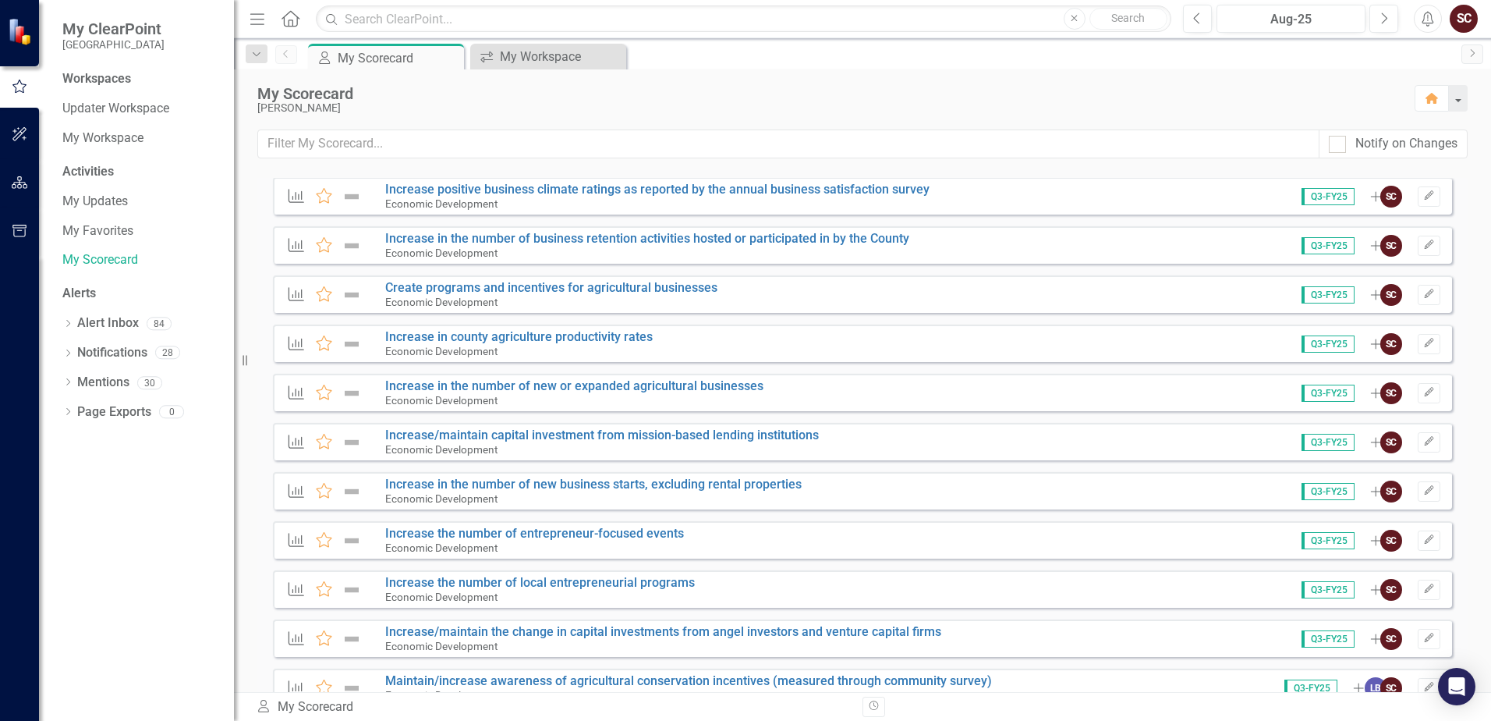
scroll to position [1482, 0]
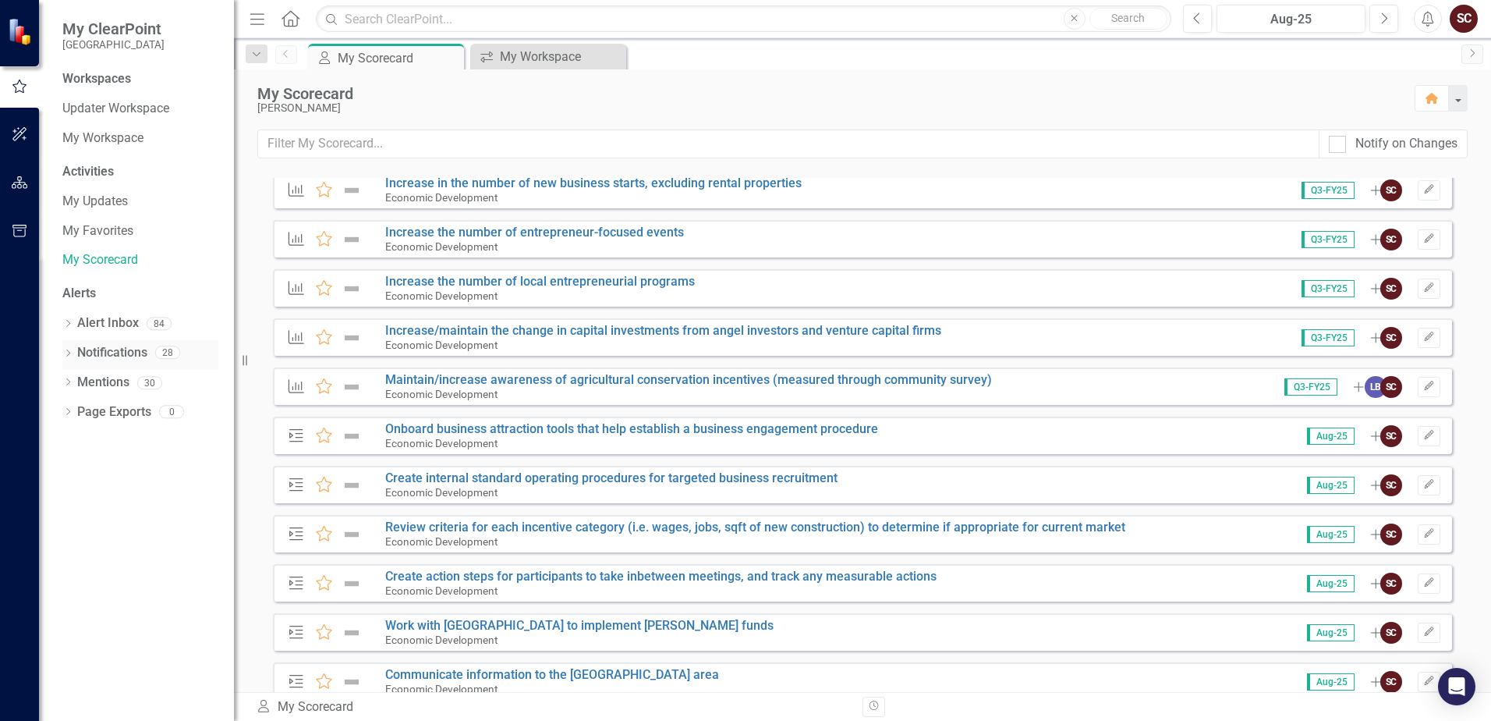
drag, startPoint x: 246, startPoint y: 360, endPoint x: 194, endPoint y: 359, distance: 52.3
click at [195, 359] on div "My ClearPoint St. Johns County Workspaces Updater Workspace My Workspace Activi…" at bounding box center [117, 360] width 234 height 721
click at [584, 105] on div "[PERSON_NAME]" at bounding box center [828, 108] width 1142 height 12
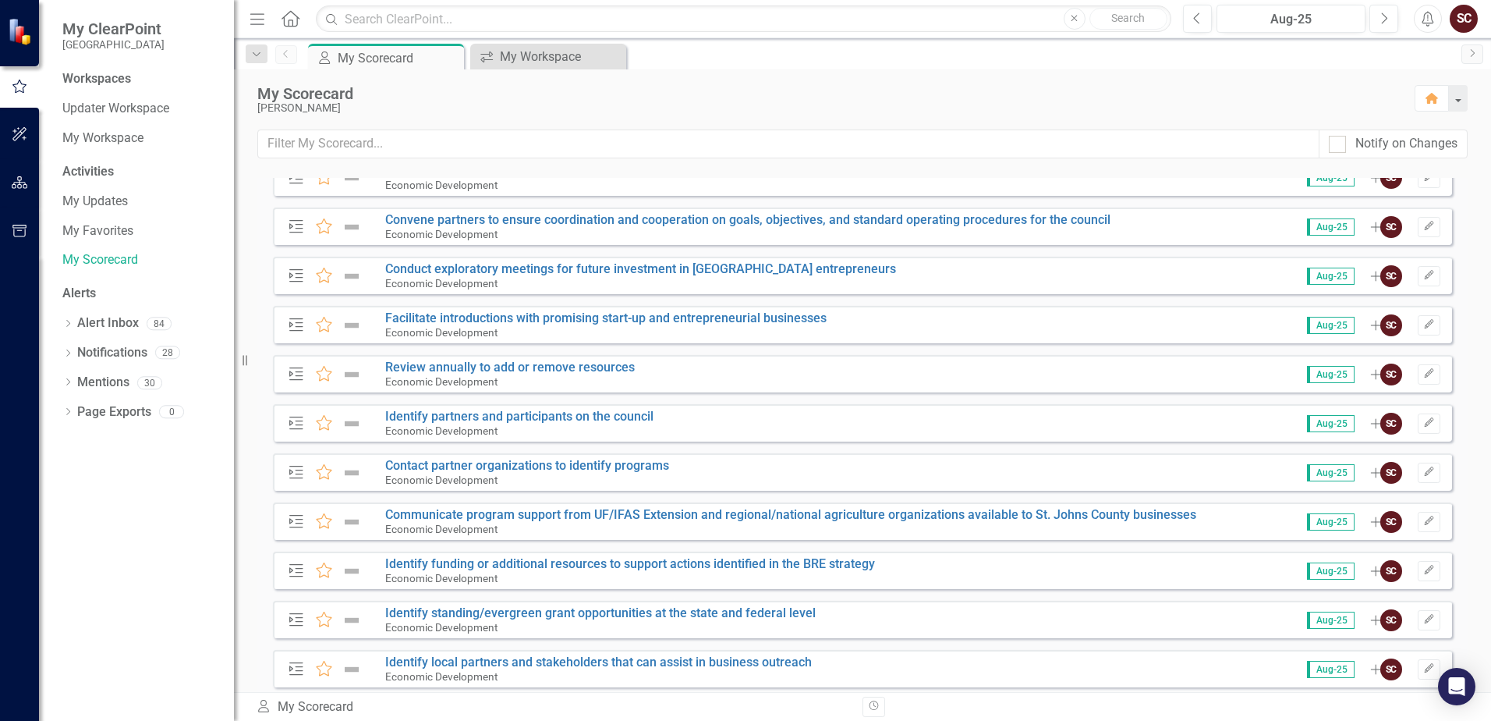
scroll to position [2262, 0]
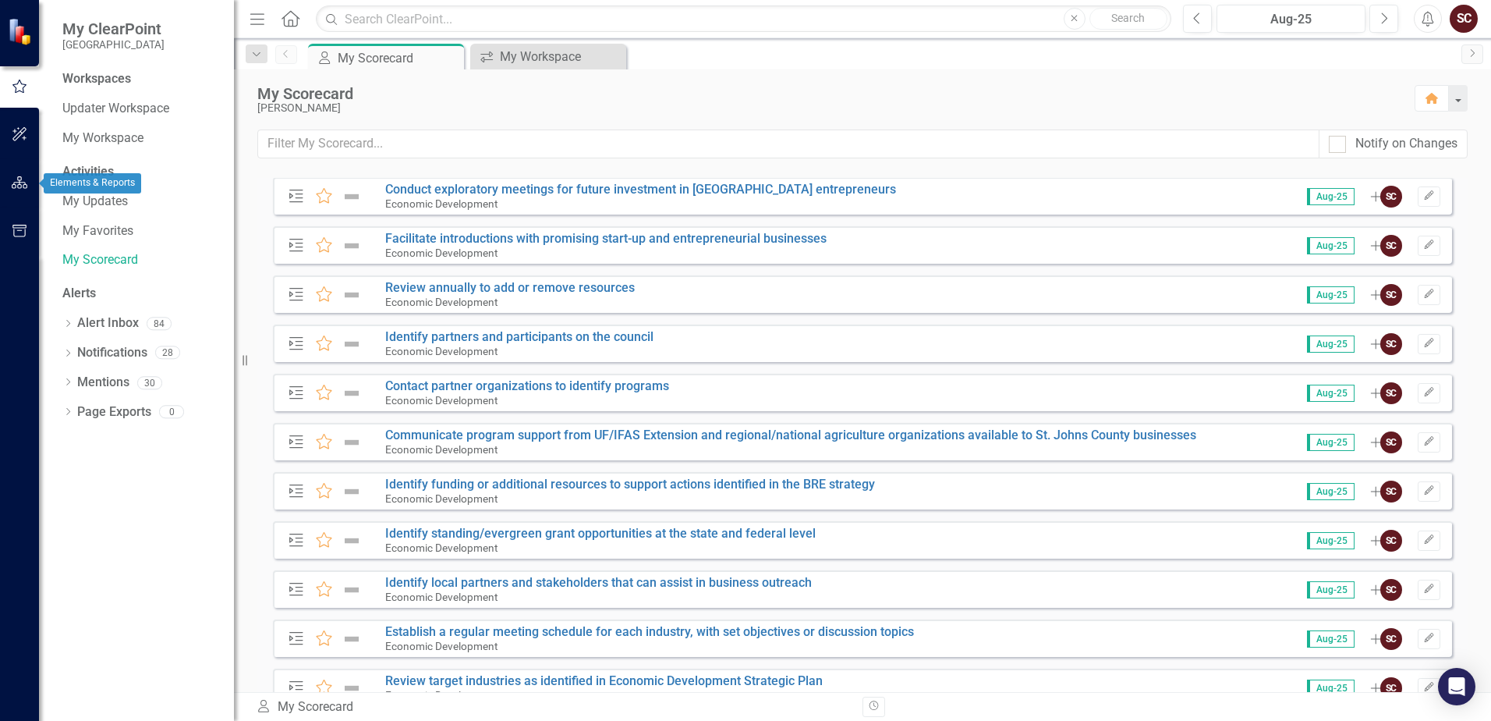
click at [17, 179] on icon "button" at bounding box center [20, 182] width 16 height 12
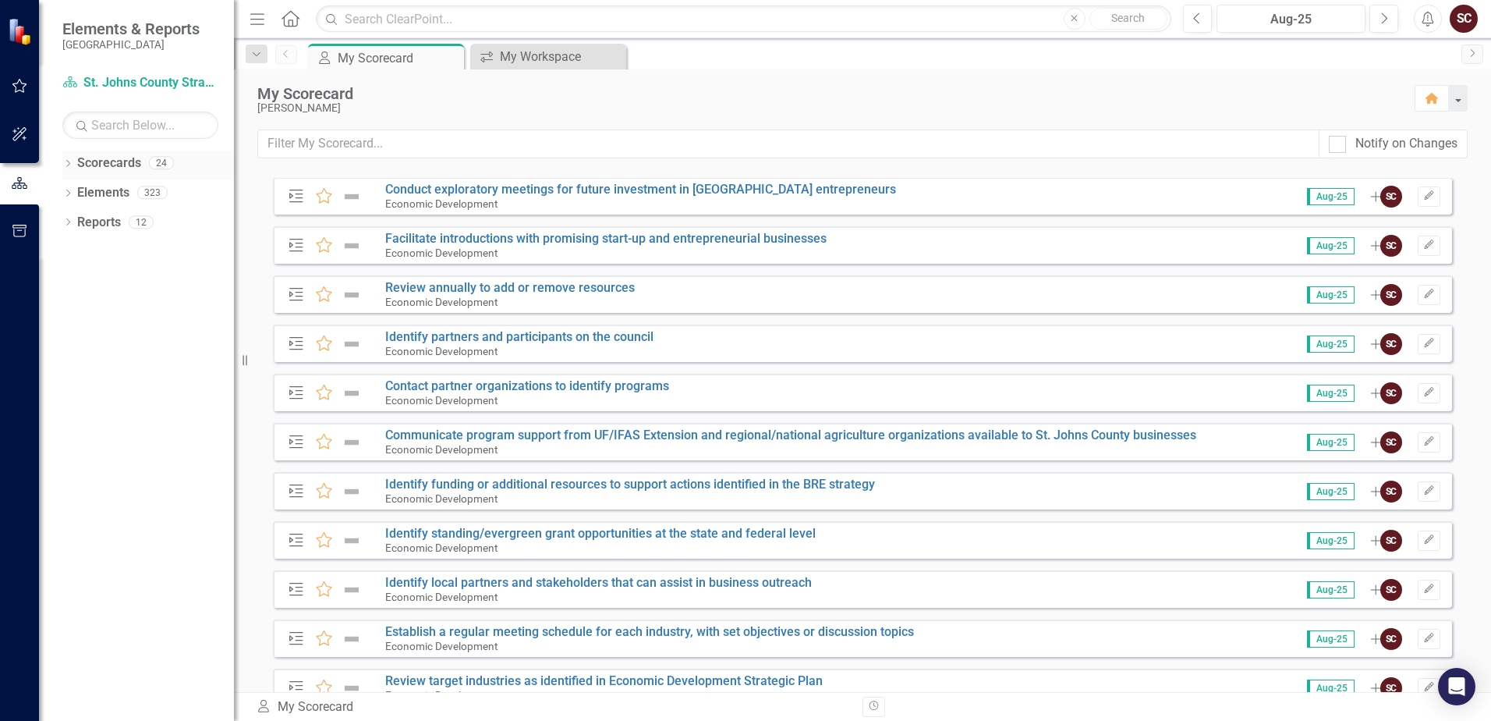
click at [66, 161] on icon "Dropdown" at bounding box center [67, 165] width 11 height 9
click at [73, 188] on icon "Dropdown" at bounding box center [76, 191] width 12 height 9
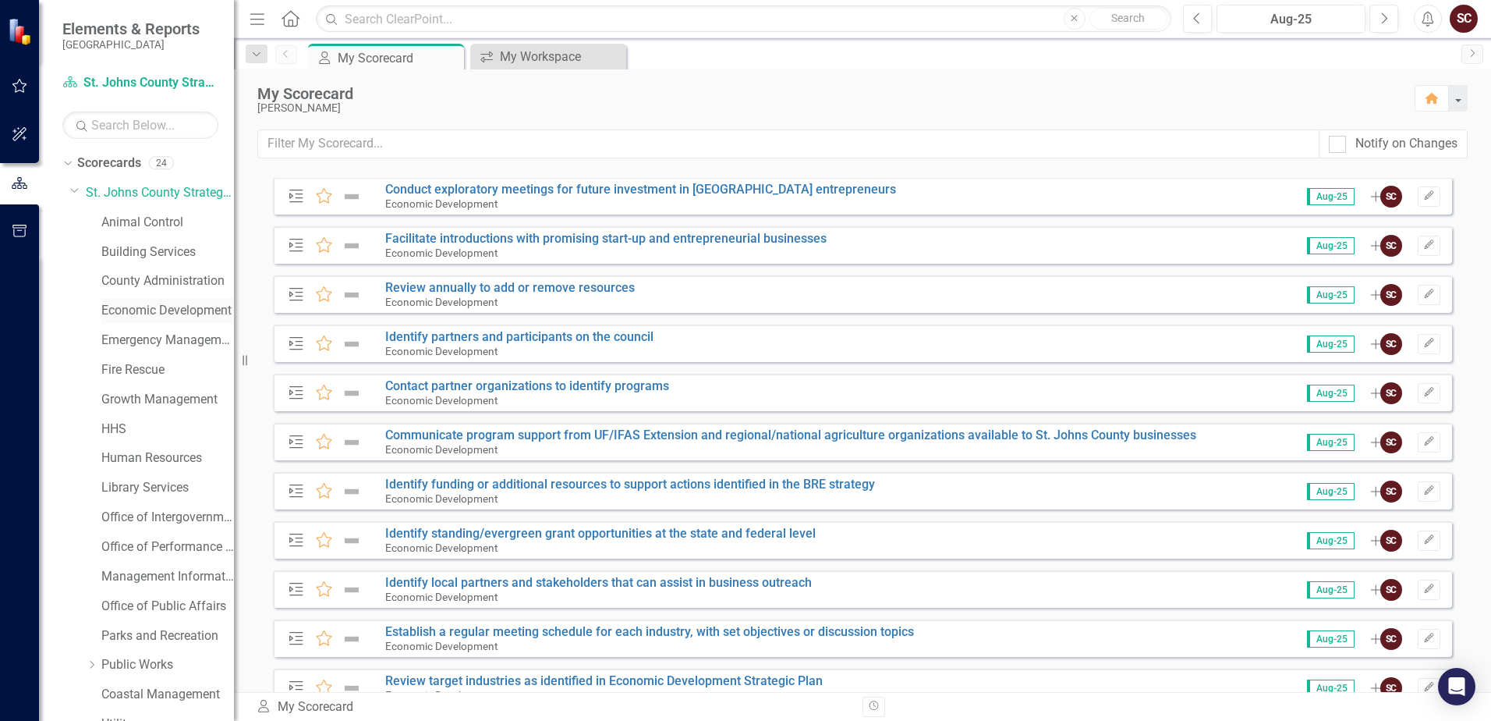
click at [144, 306] on link "Economic Development" at bounding box center [167, 311] width 133 height 18
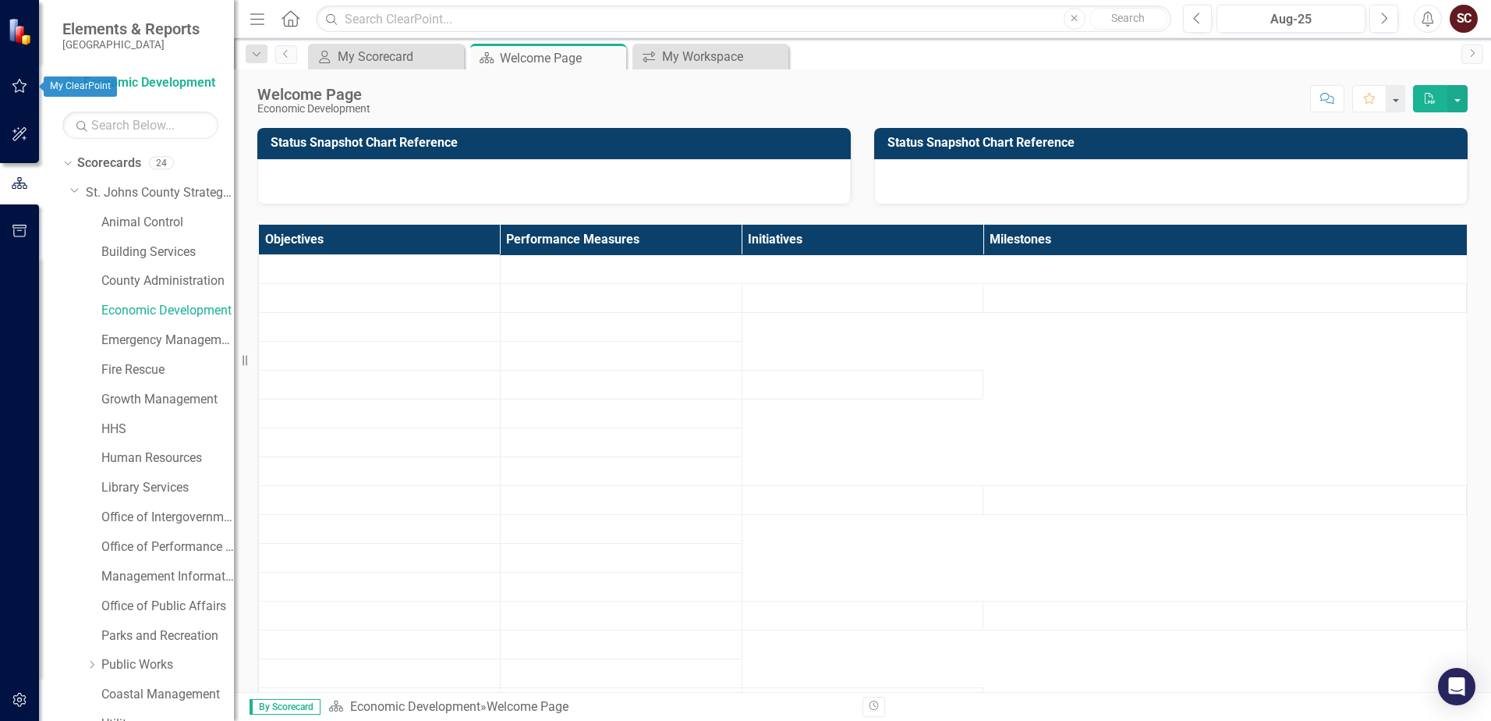
click at [23, 97] on button "button" at bounding box center [19, 86] width 35 height 33
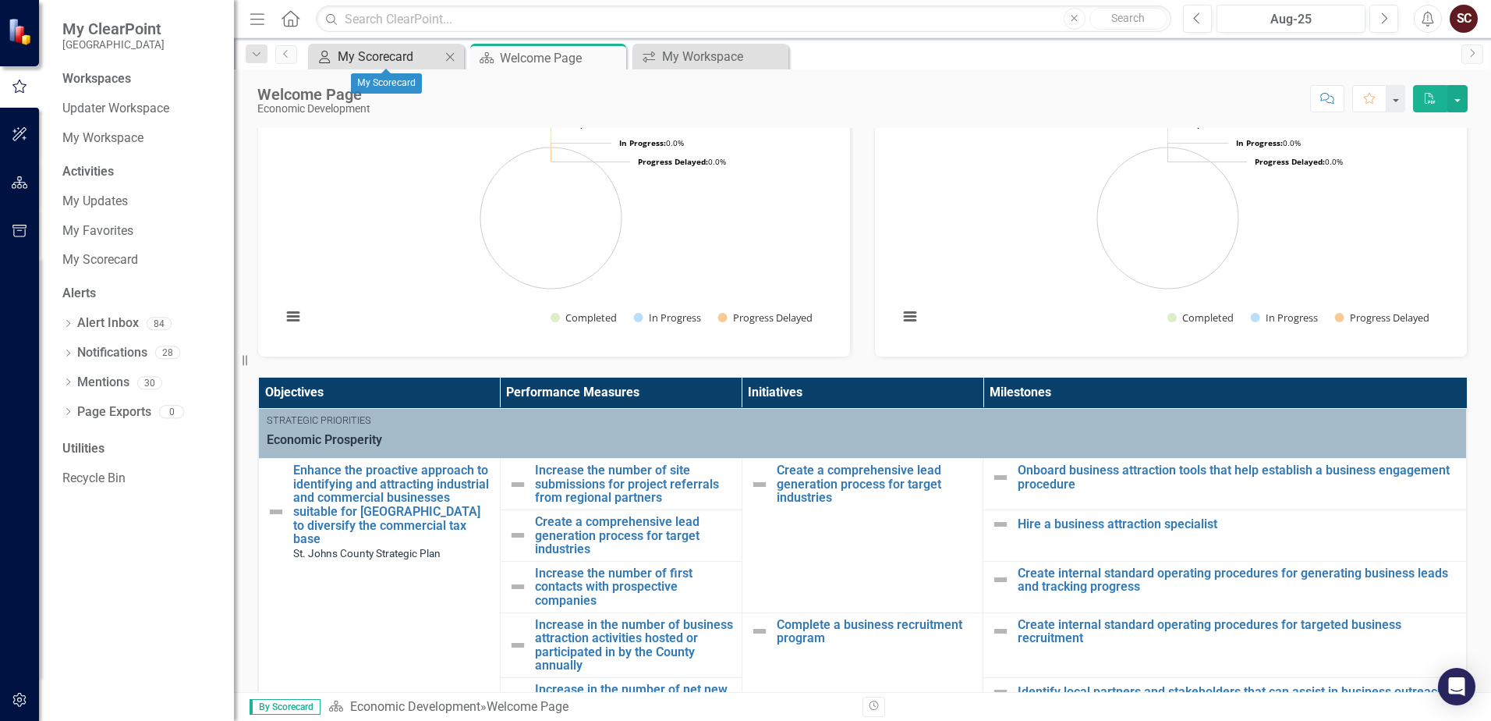
click at [410, 57] on div "My Scorecard" at bounding box center [389, 56] width 103 height 19
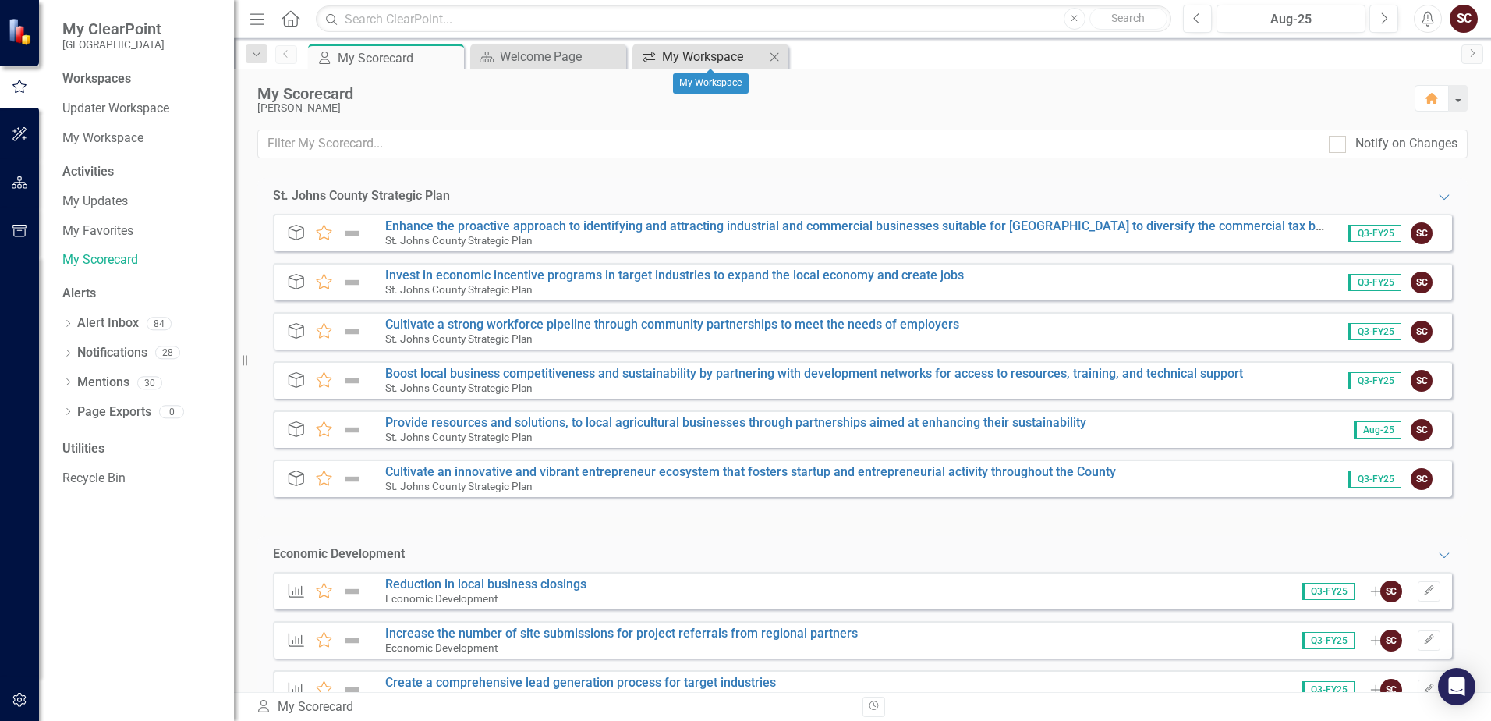
click at [680, 62] on div "My Workspace" at bounding box center [713, 56] width 103 height 19
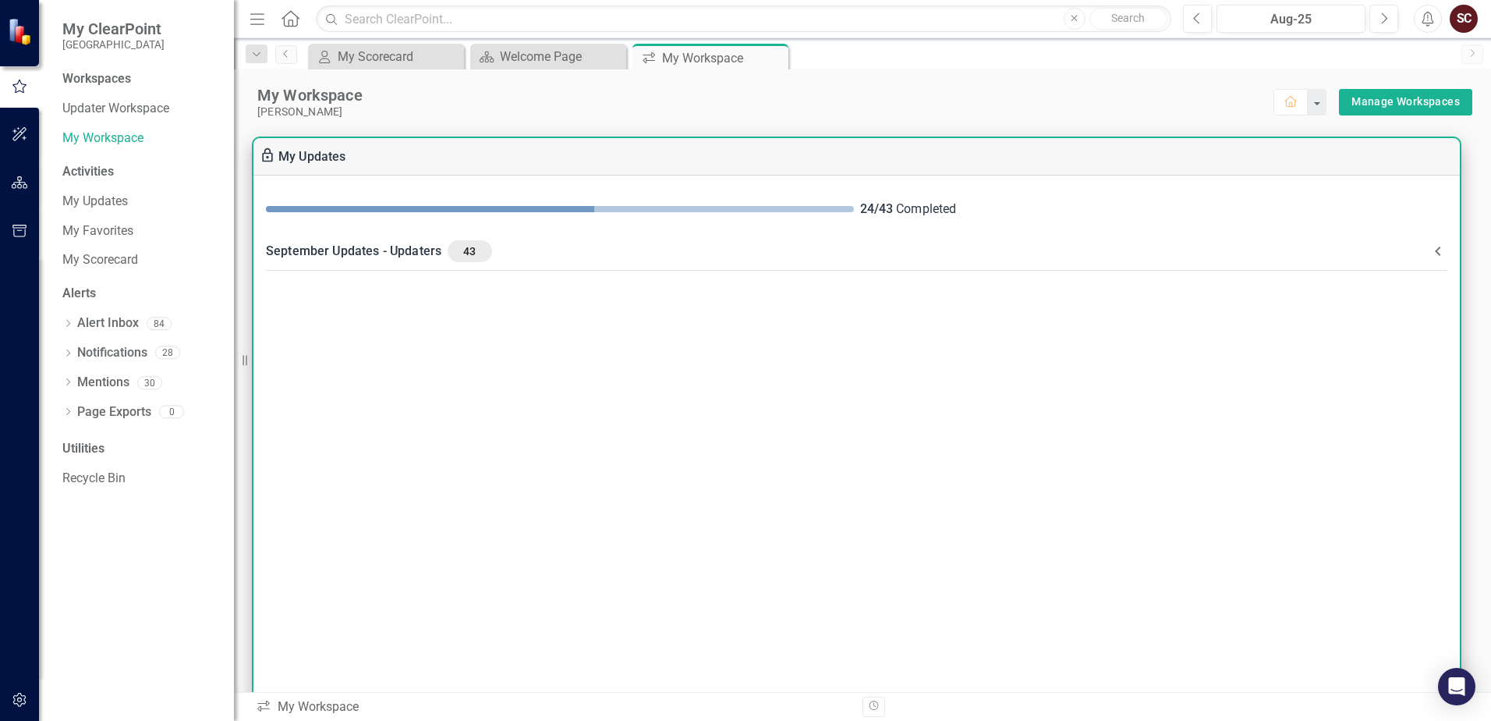
click at [642, 244] on div "September Updates - Updaters 43" at bounding box center [847, 251] width 1163 height 22
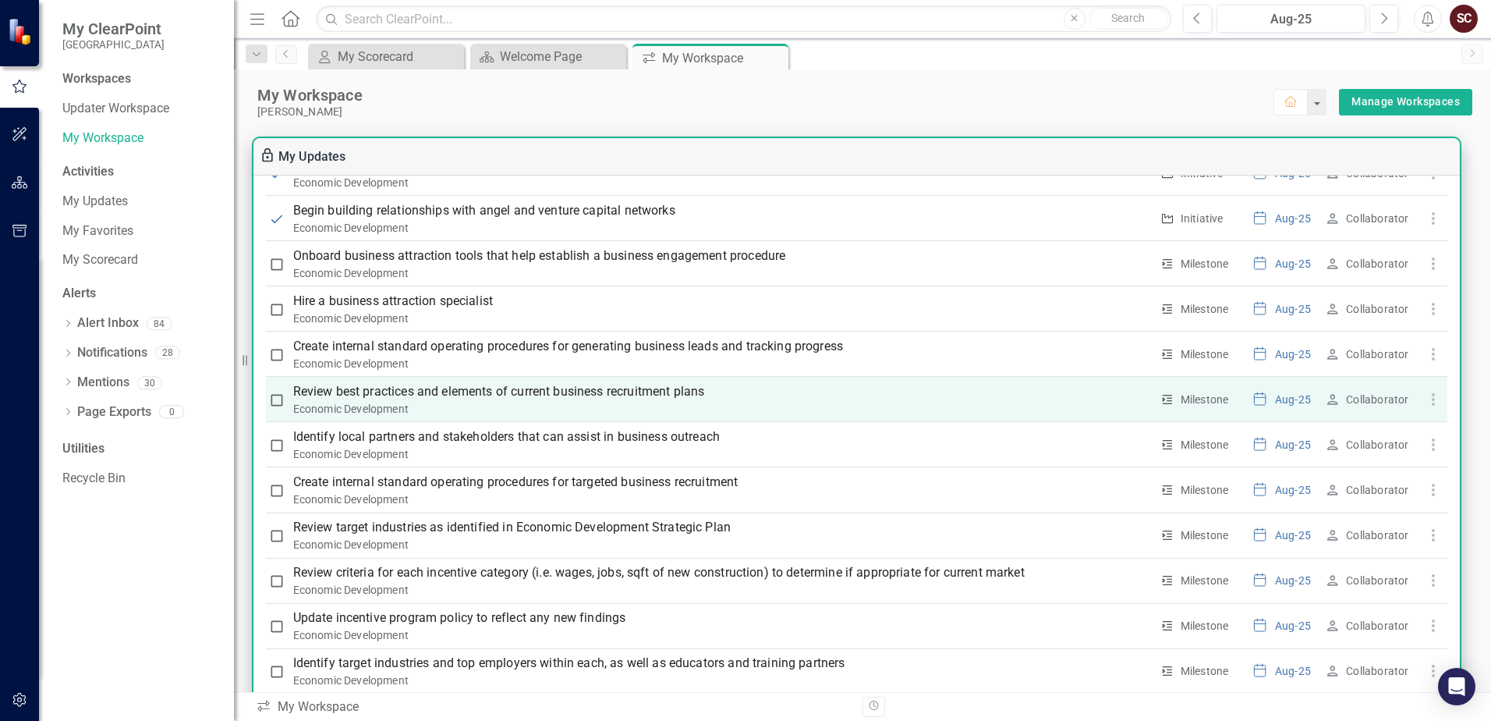
scroll to position [1638, 0]
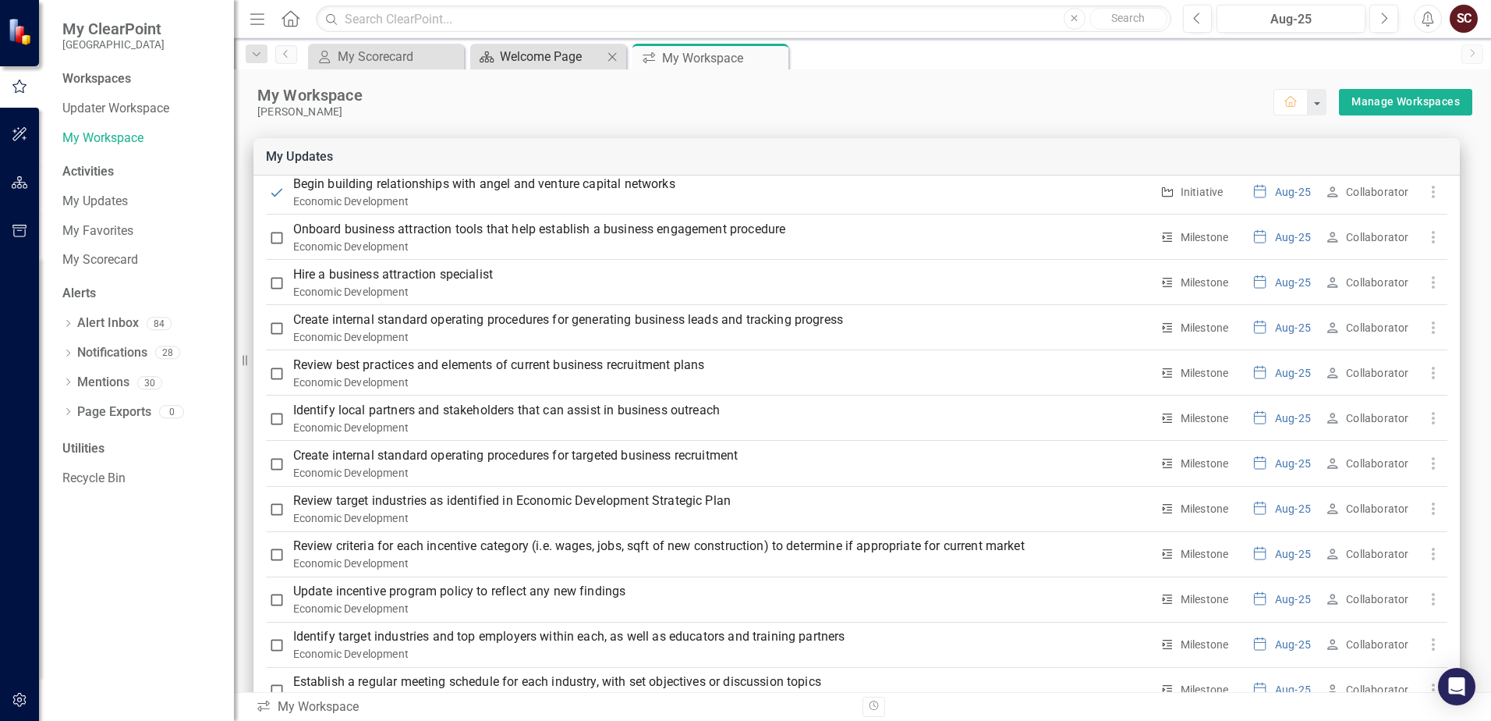
click at [541, 58] on div "Welcome Page" at bounding box center [551, 56] width 103 height 19
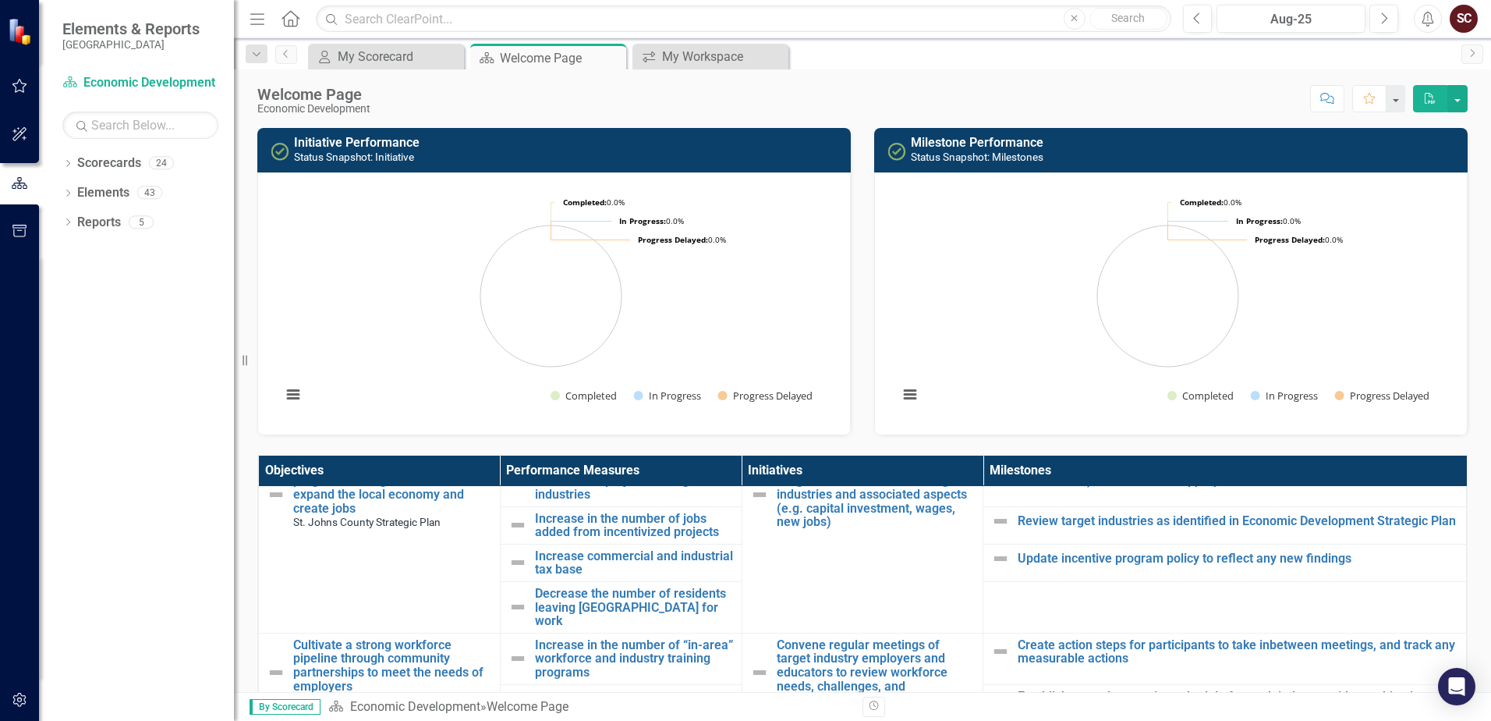
scroll to position [390, 0]
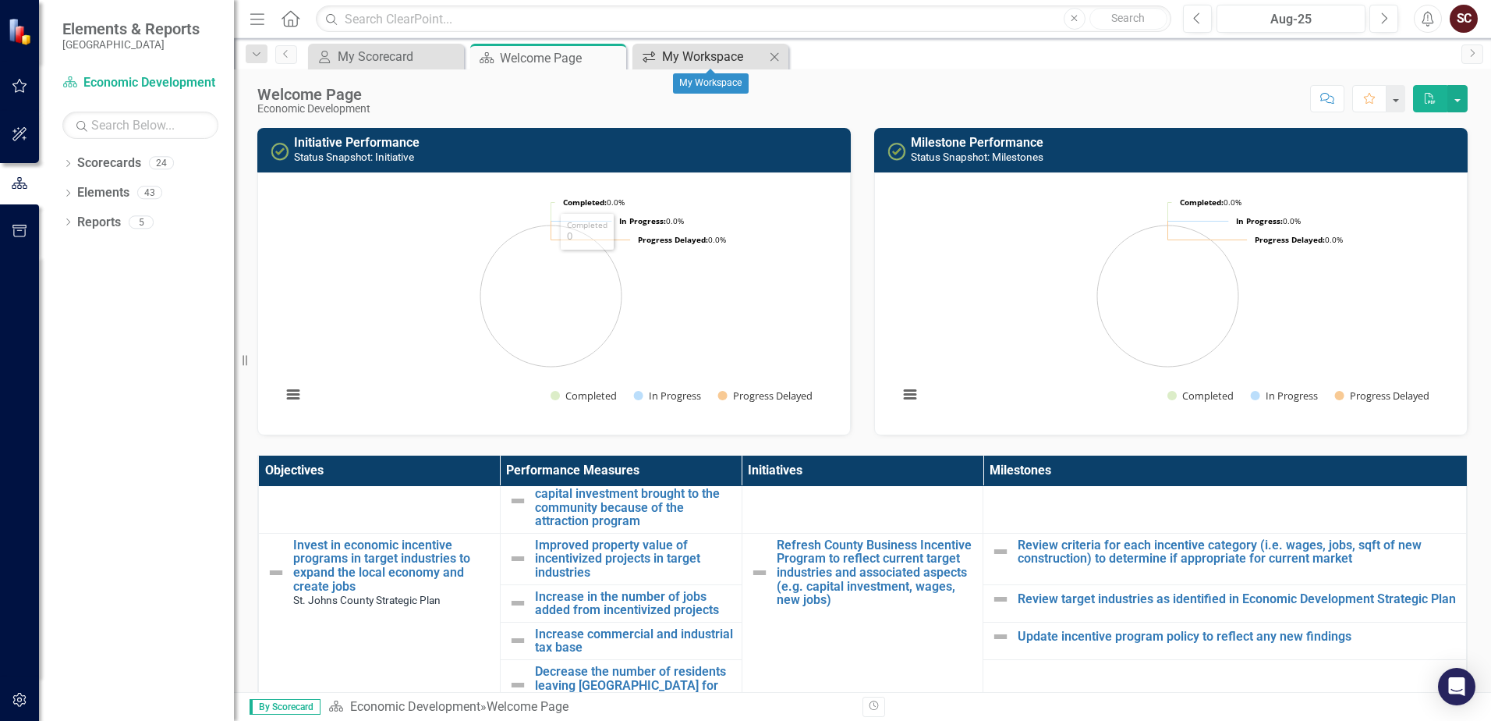
click at [667, 62] on div "My Workspace" at bounding box center [713, 56] width 103 height 19
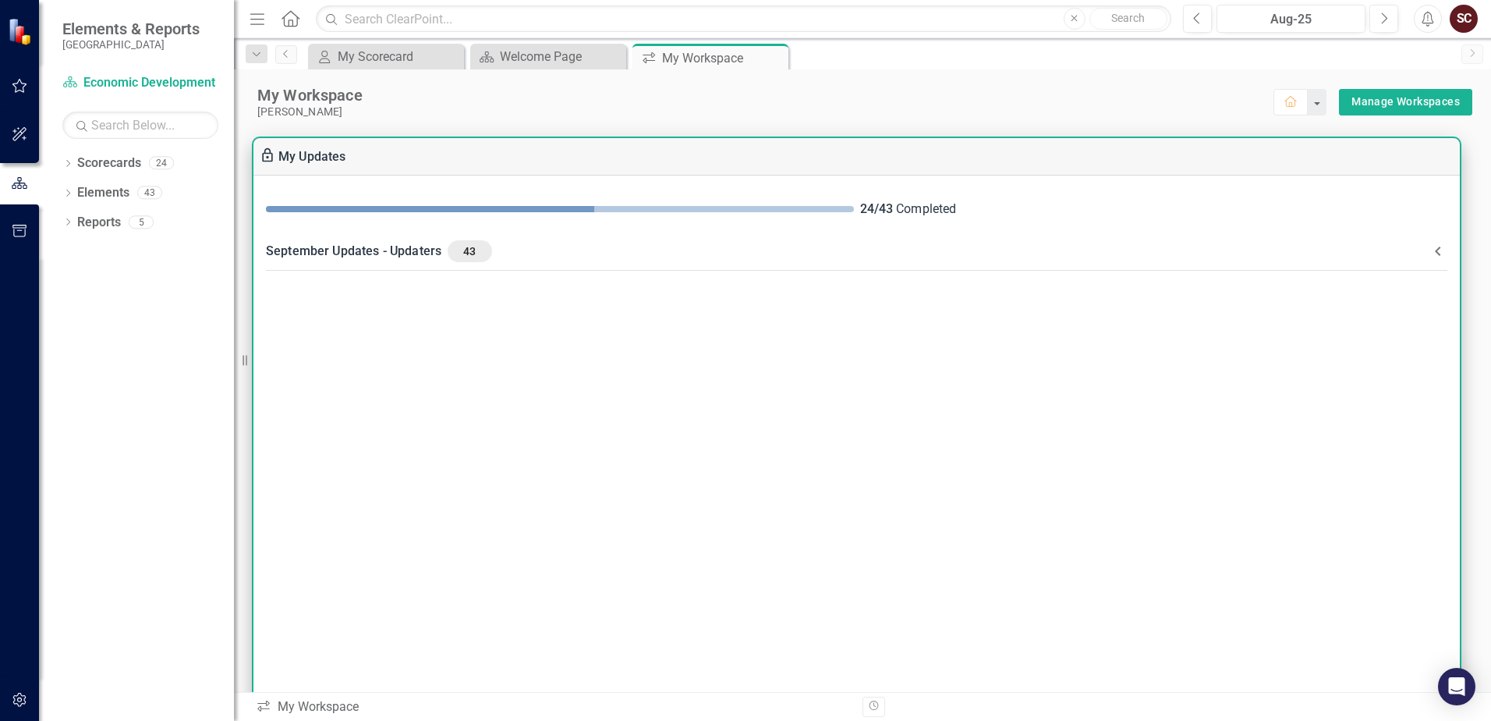
click at [602, 243] on div "September Updates - Updaters 43" at bounding box center [847, 251] width 1163 height 22
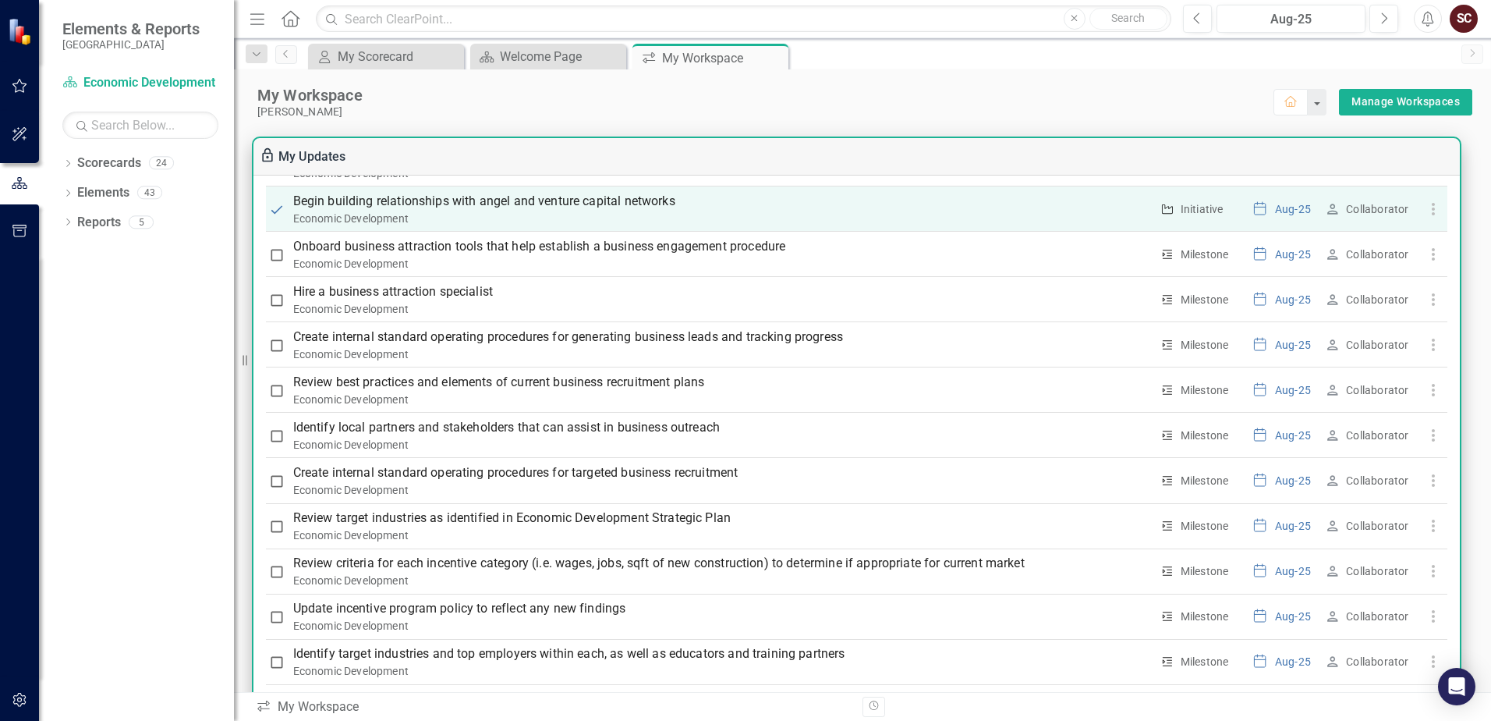
scroll to position [1404, 0]
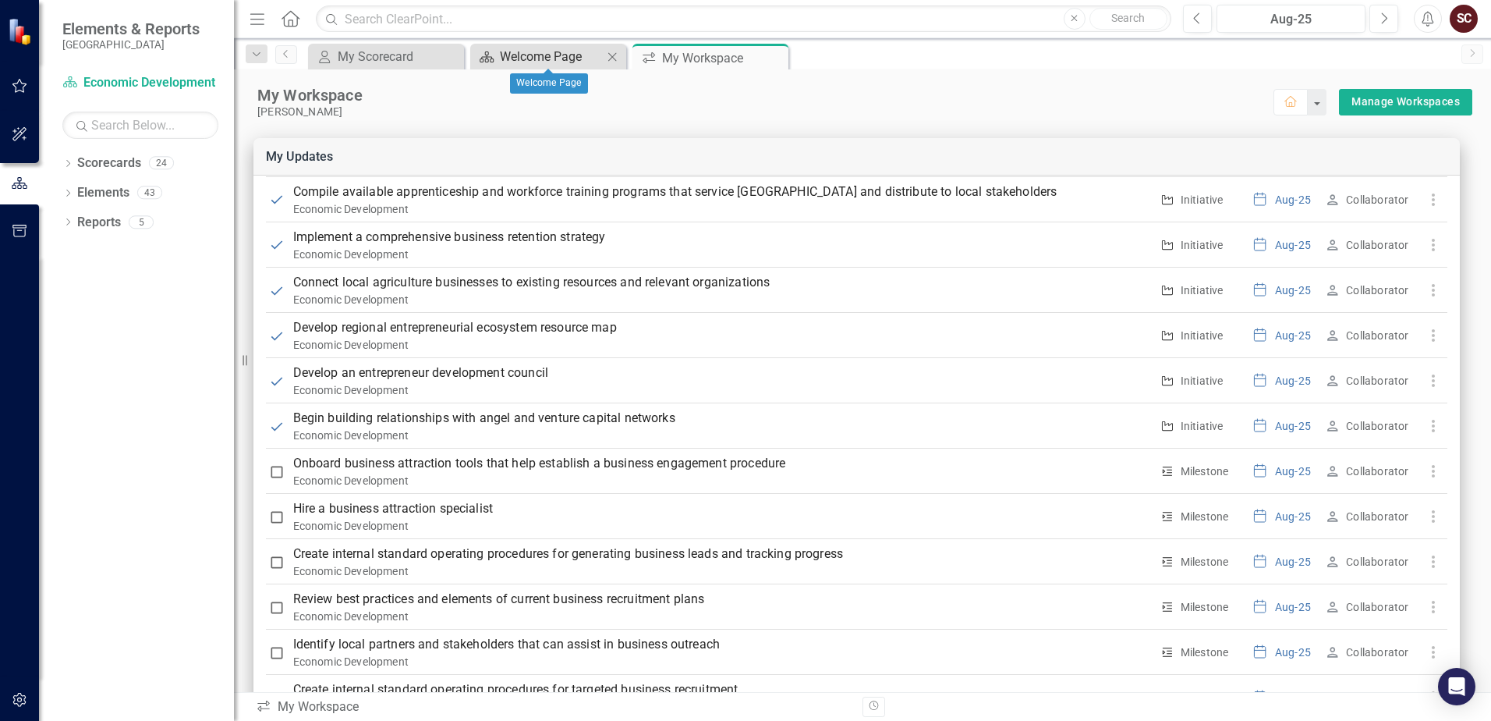
click at [530, 57] on div "Welcome Page" at bounding box center [551, 56] width 103 height 19
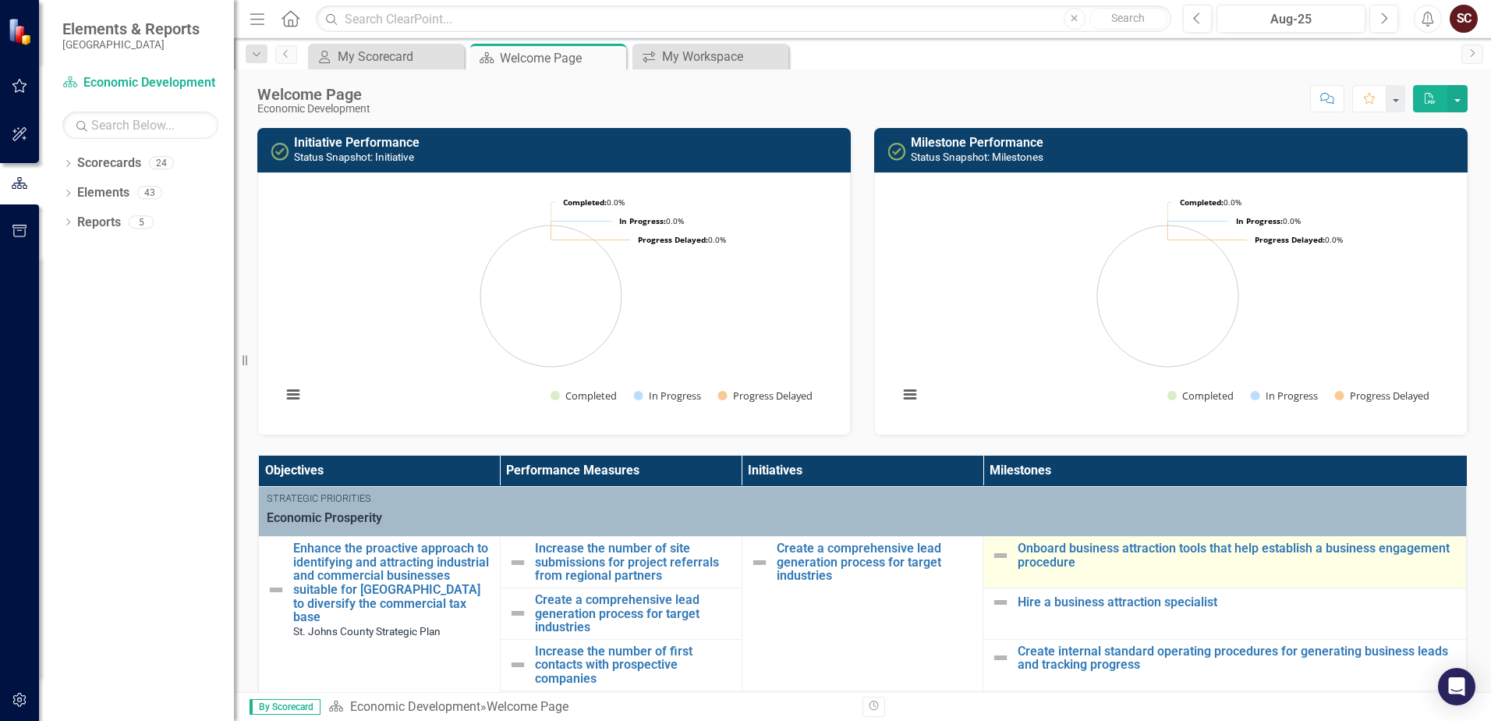
click at [991, 555] on img at bounding box center [1000, 555] width 19 height 19
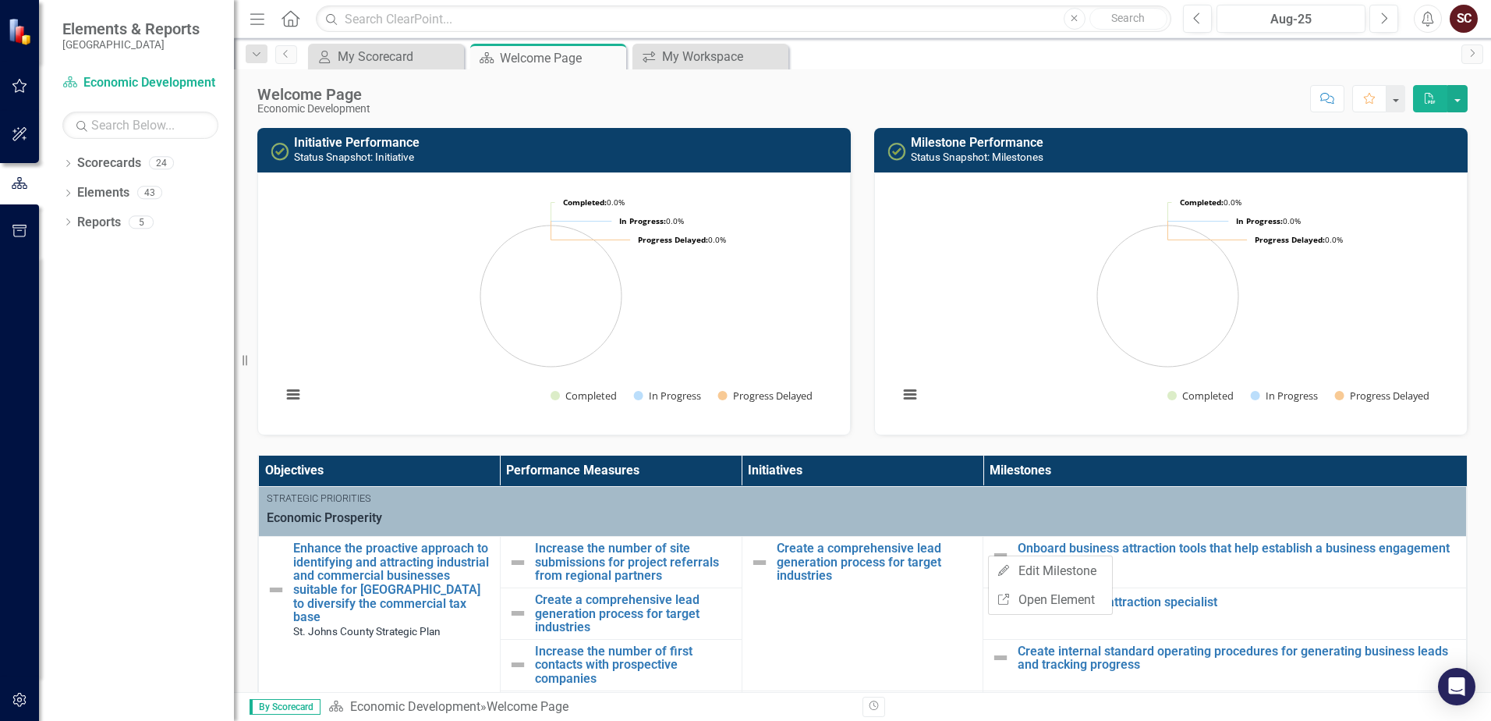
click at [971, 519] on span "Economic Prosperity" at bounding box center [863, 518] width 1192 height 18
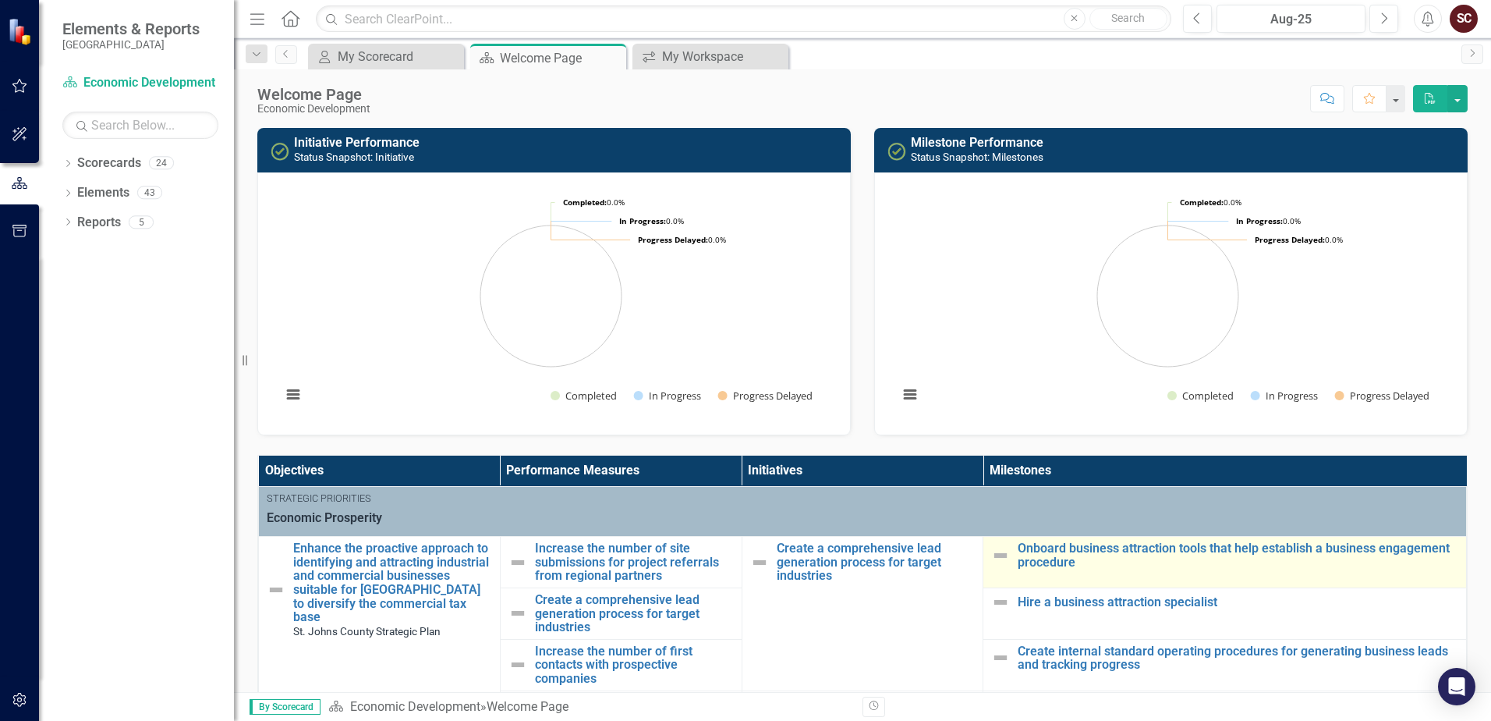
click at [991, 559] on img at bounding box center [1000, 555] width 19 height 19
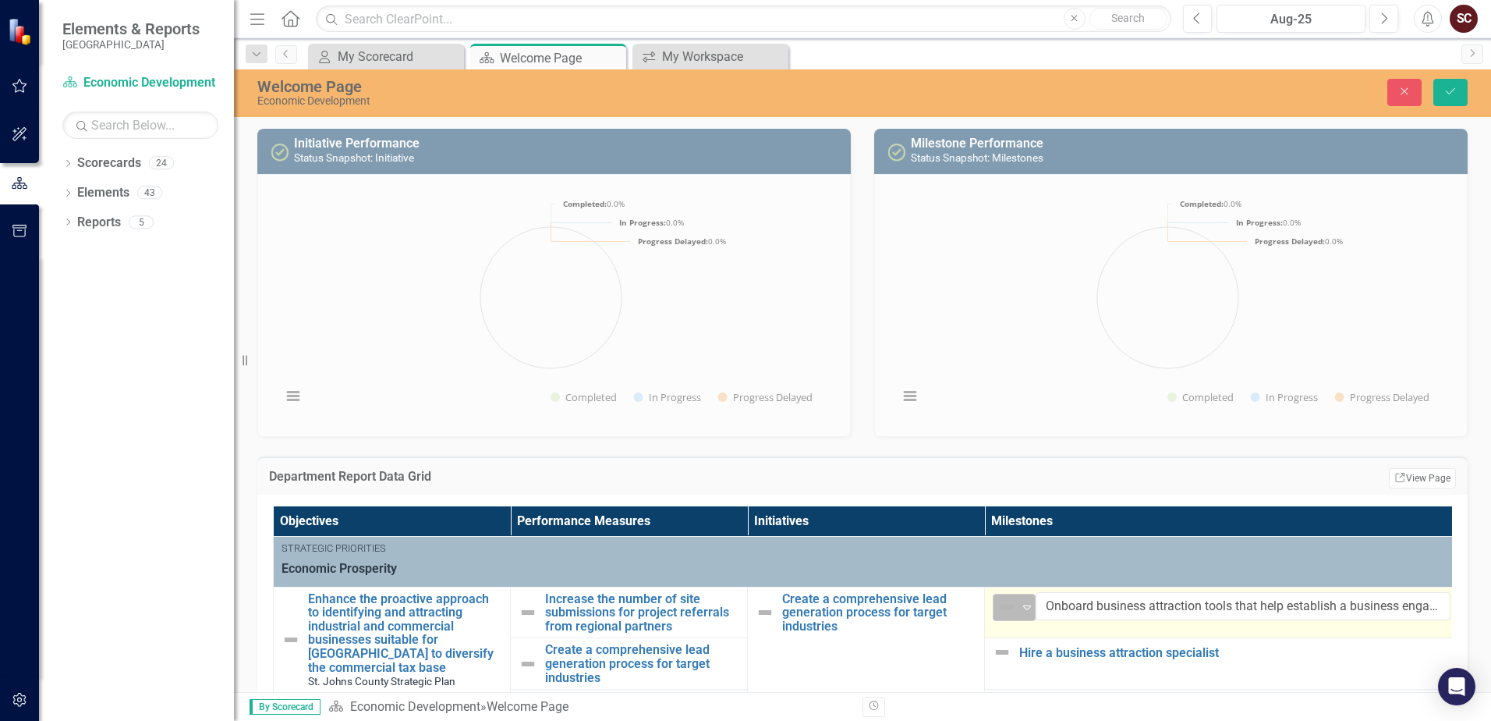
click at [1023, 606] on icon at bounding box center [1027, 607] width 8 height 5
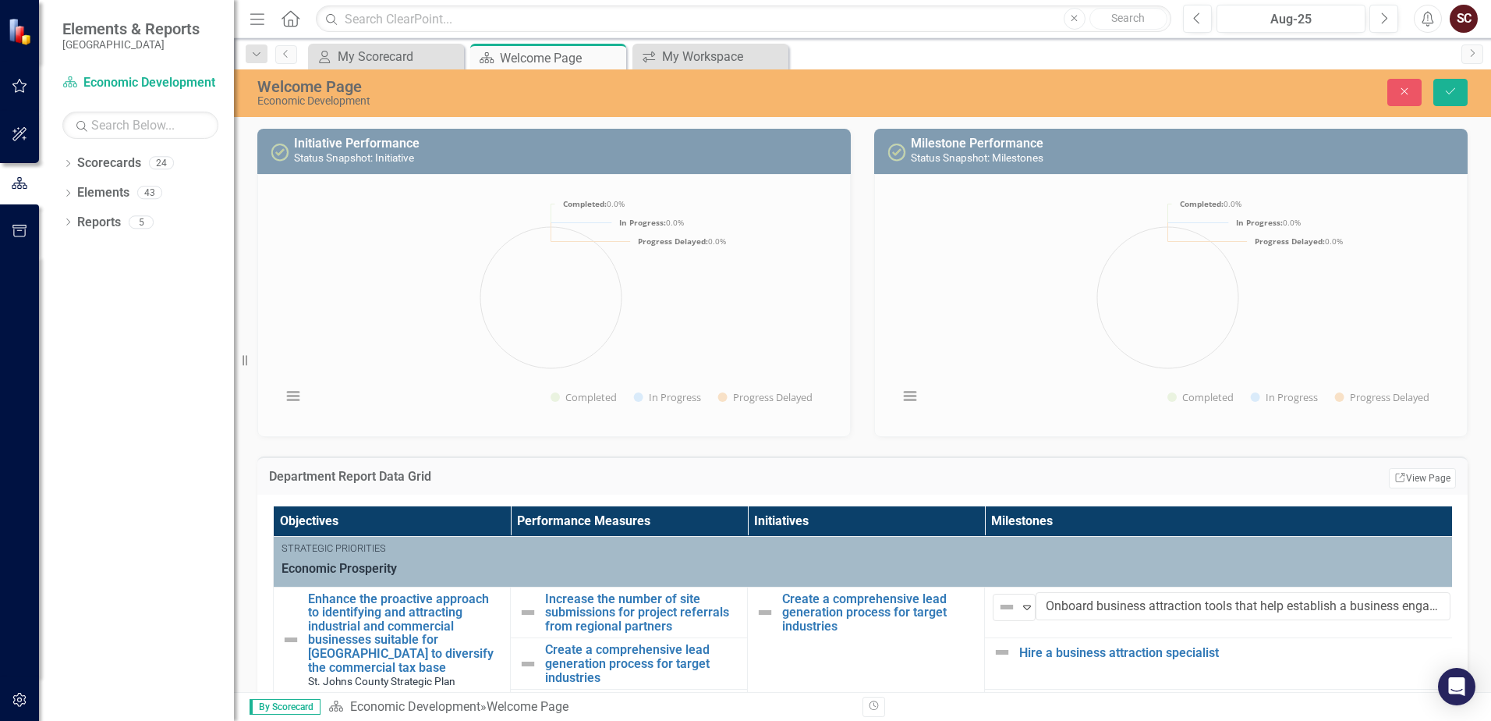
click at [955, 564] on span "Economic Prosperity" at bounding box center [866, 569] width 1169 height 18
click at [1410, 84] on button "Close" at bounding box center [1405, 92] width 34 height 27
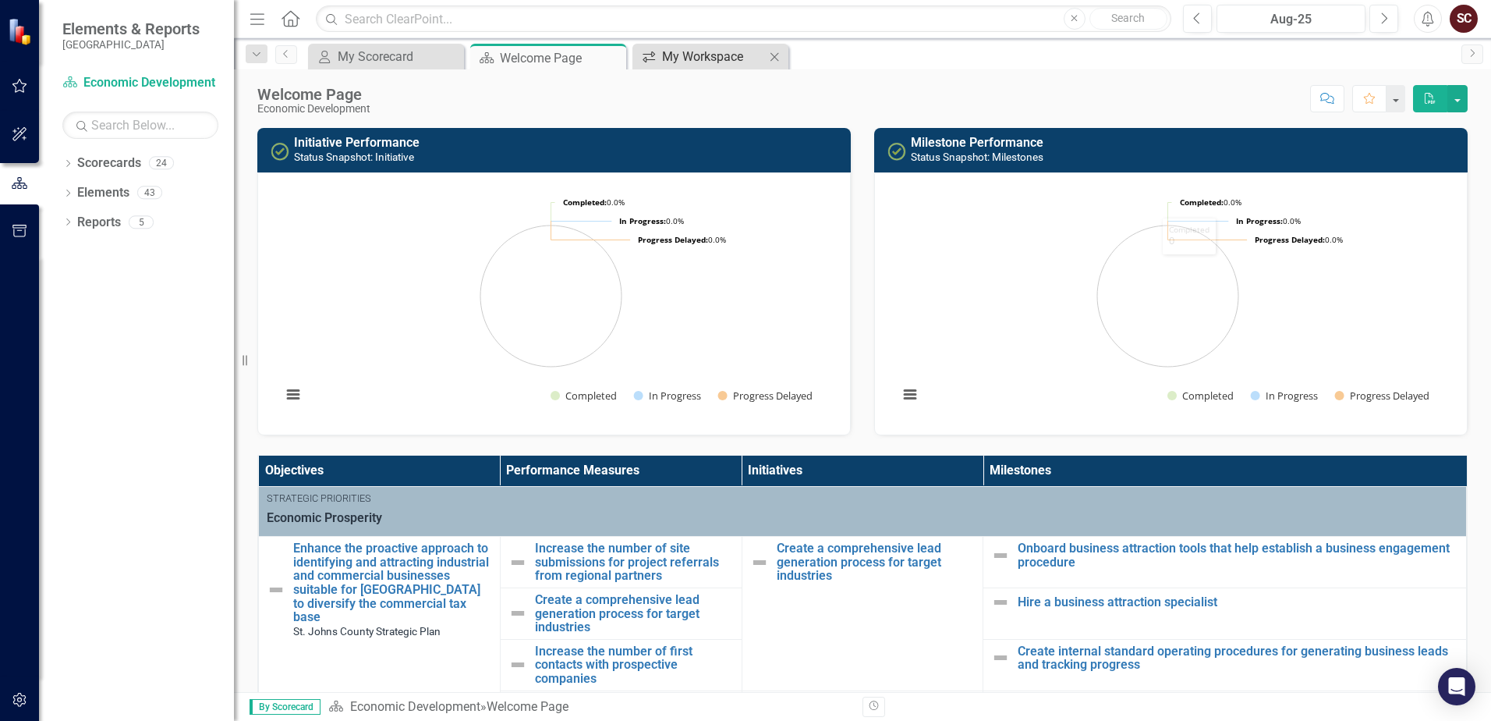
click at [686, 48] on div "My Workspace" at bounding box center [713, 56] width 103 height 19
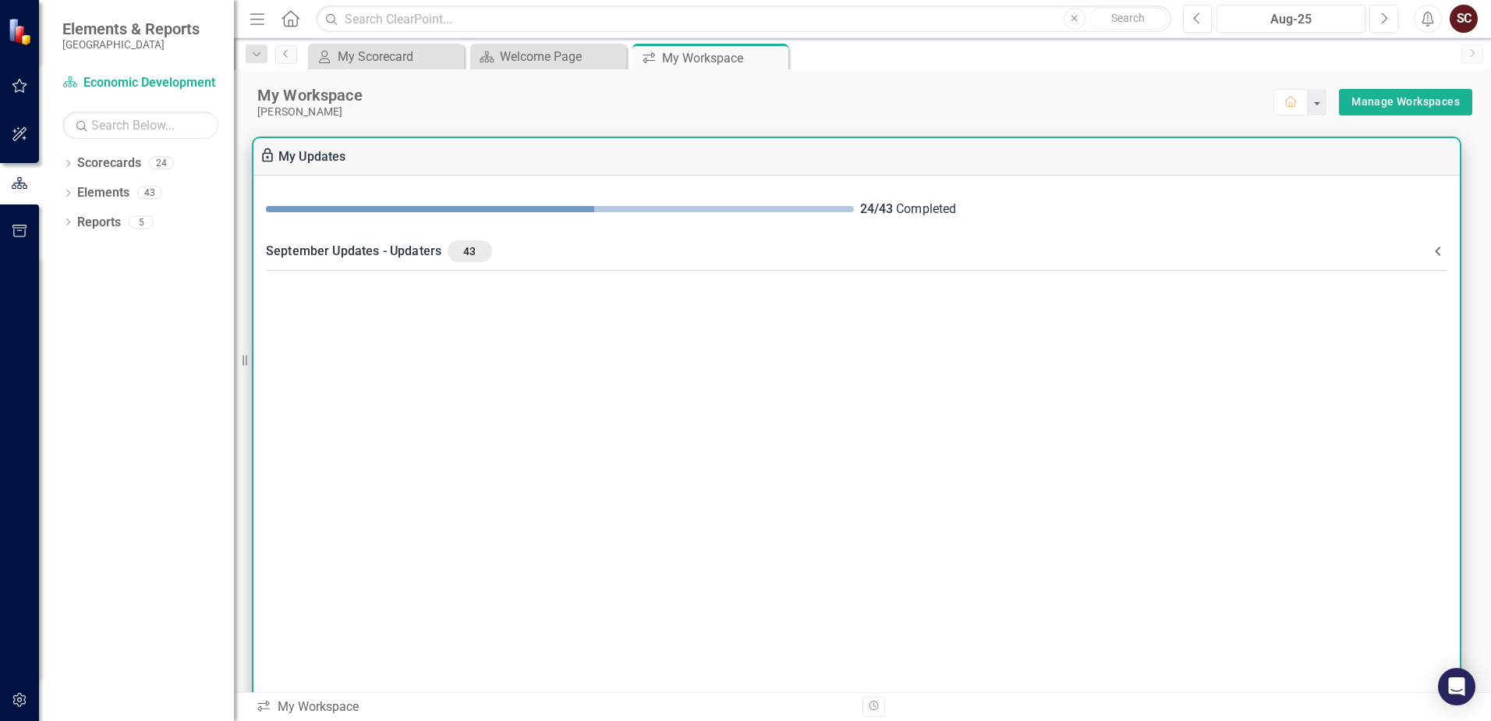
click at [554, 246] on div "September Updates - Updaters 43" at bounding box center [847, 251] width 1163 height 22
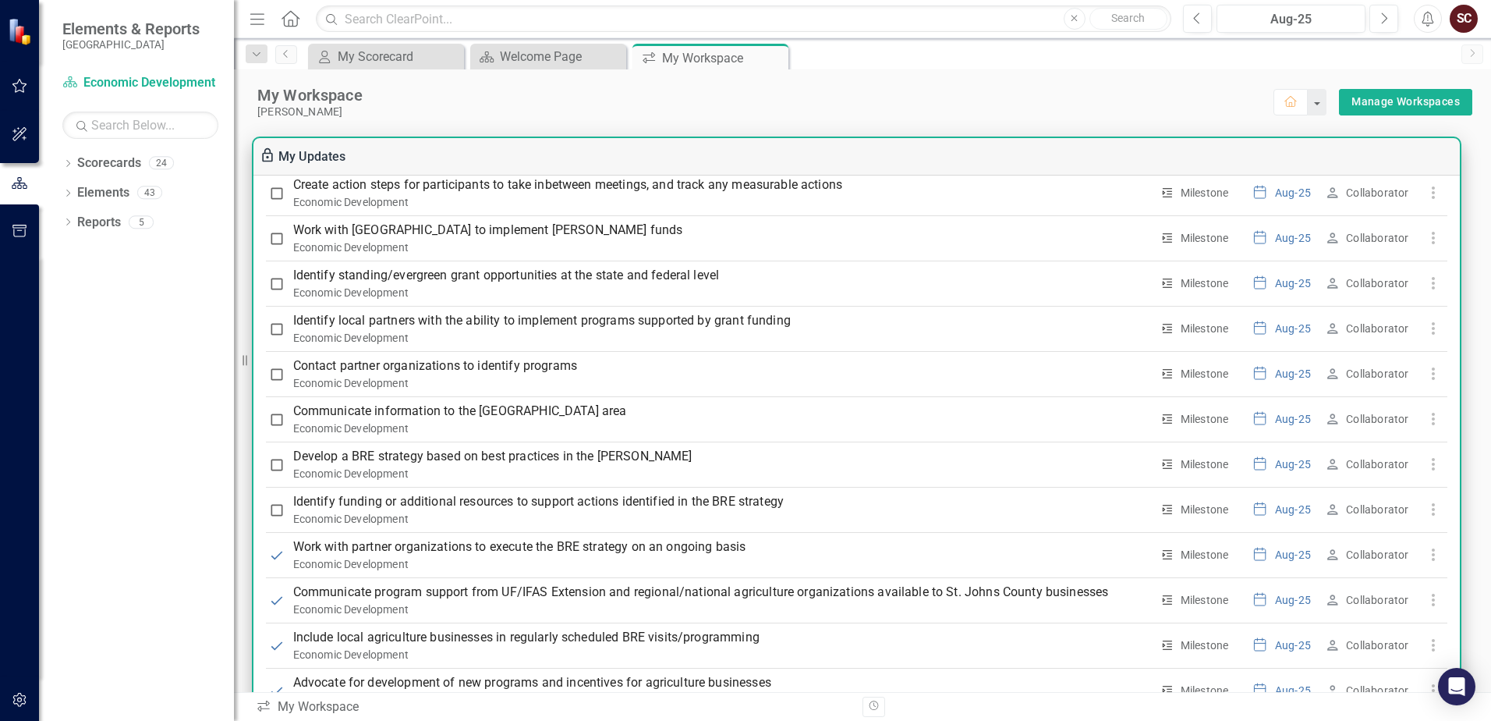
scroll to position [2175, 0]
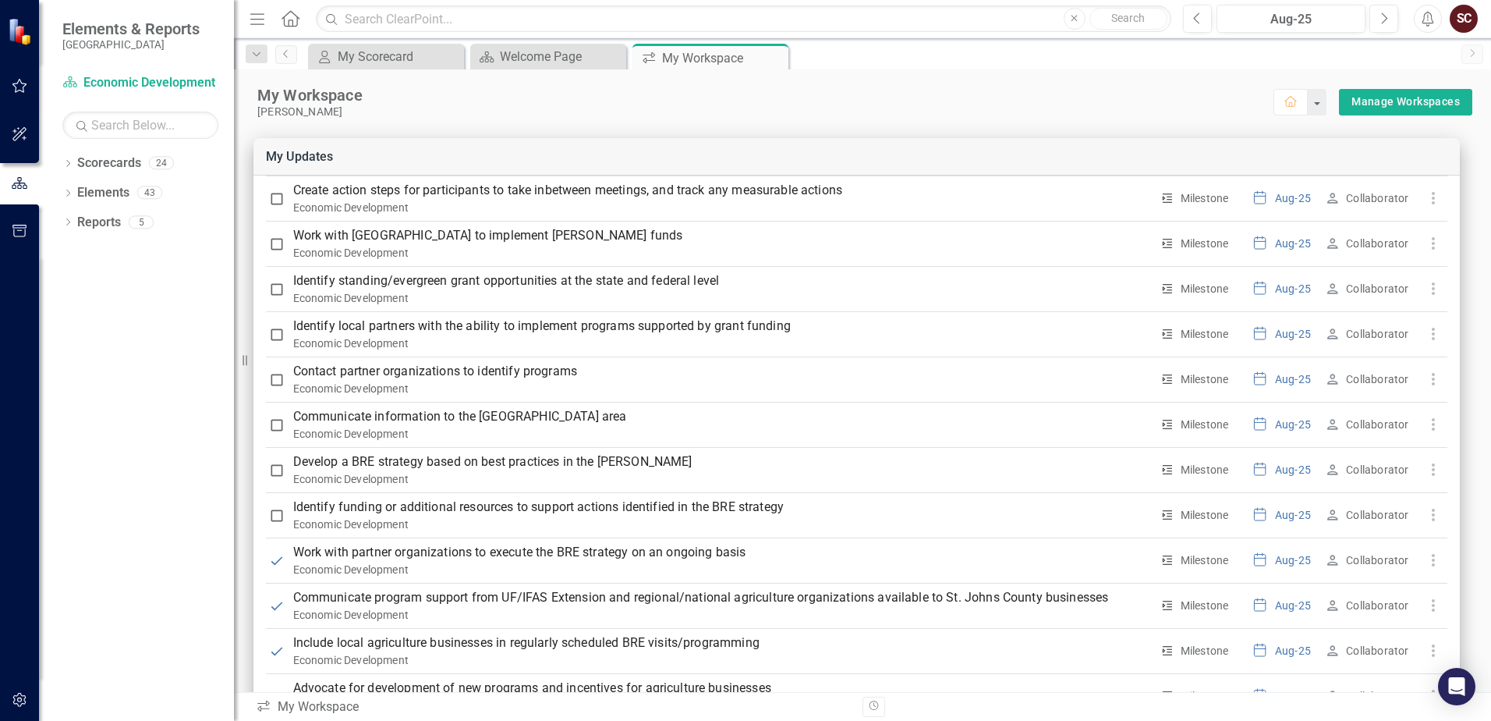
click at [602, 111] on div "[PERSON_NAME]" at bounding box center [765, 111] width 1016 height 13
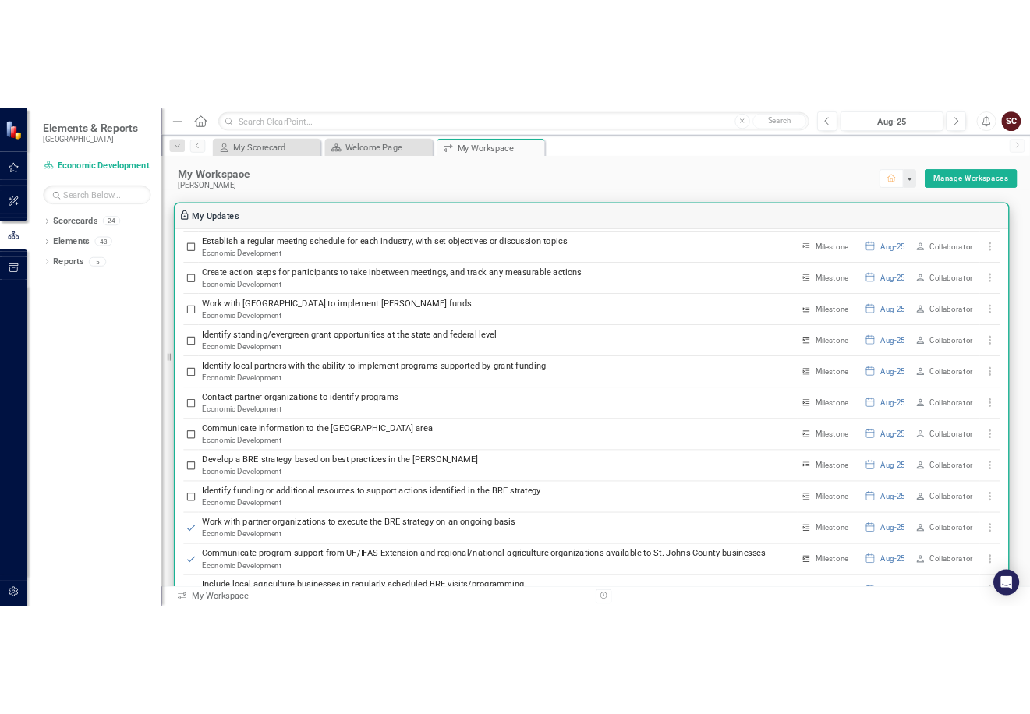
scroll to position [2115, 0]
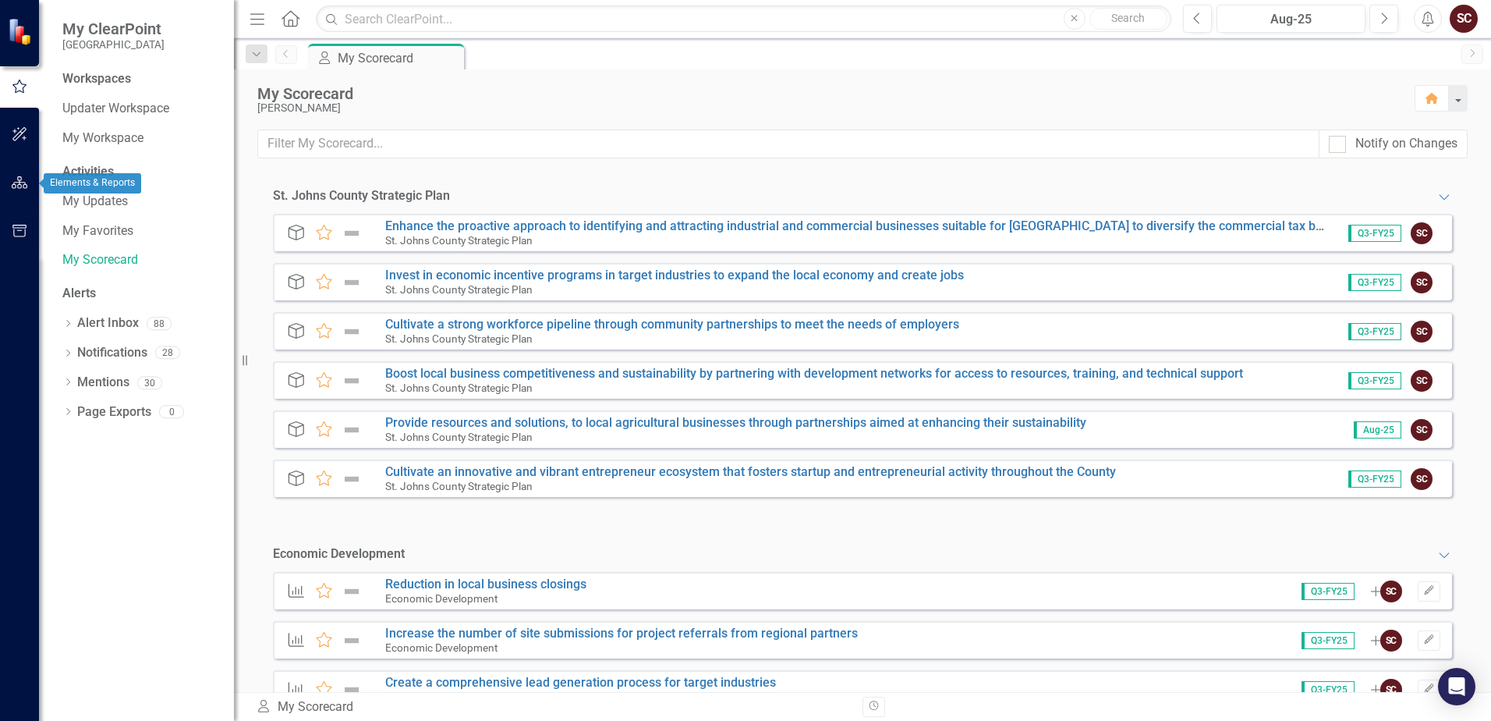
click at [19, 174] on button "button" at bounding box center [19, 183] width 35 height 33
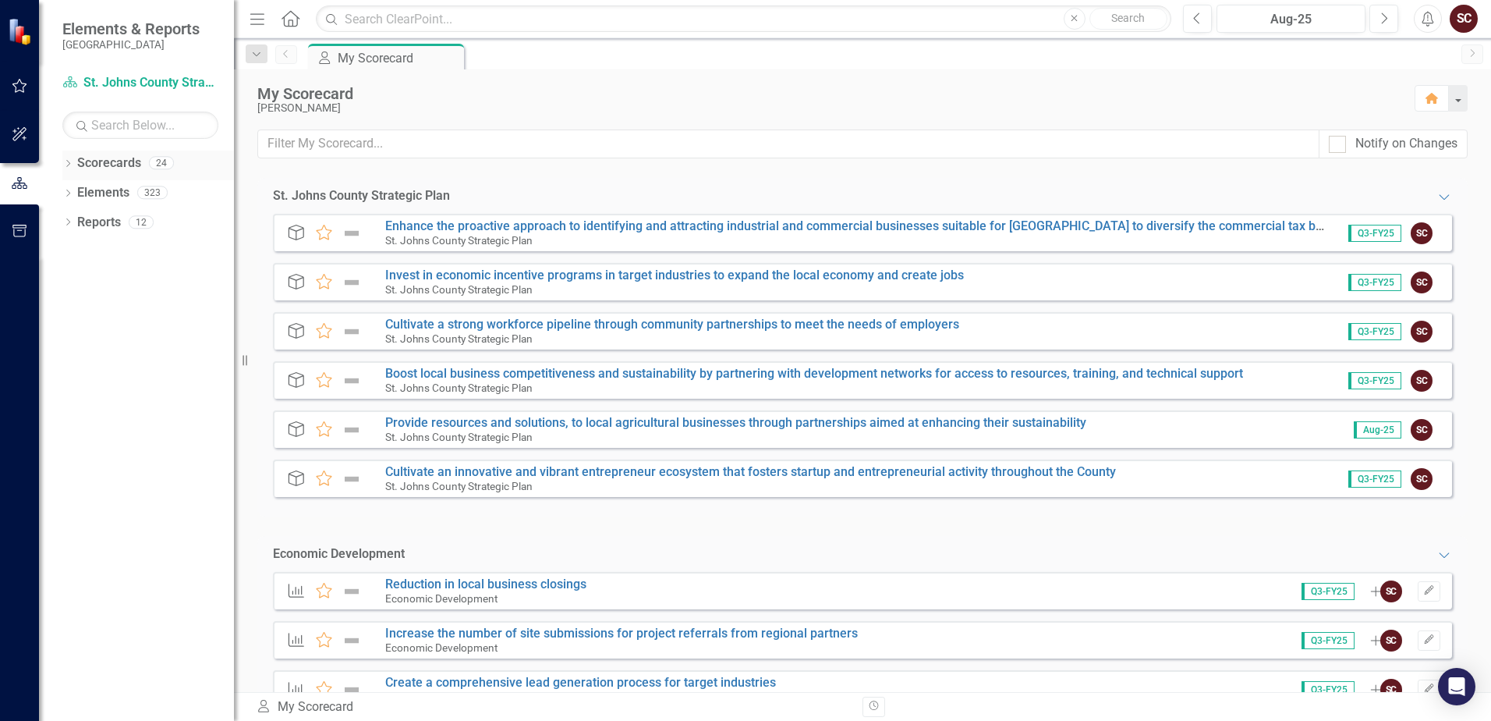
click at [98, 165] on link "Scorecards" at bounding box center [109, 163] width 64 height 18
click at [68, 162] on icon "Dropdown" at bounding box center [67, 165] width 11 height 9
click at [70, 186] on div "Dropdown" at bounding box center [76, 192] width 12 height 13
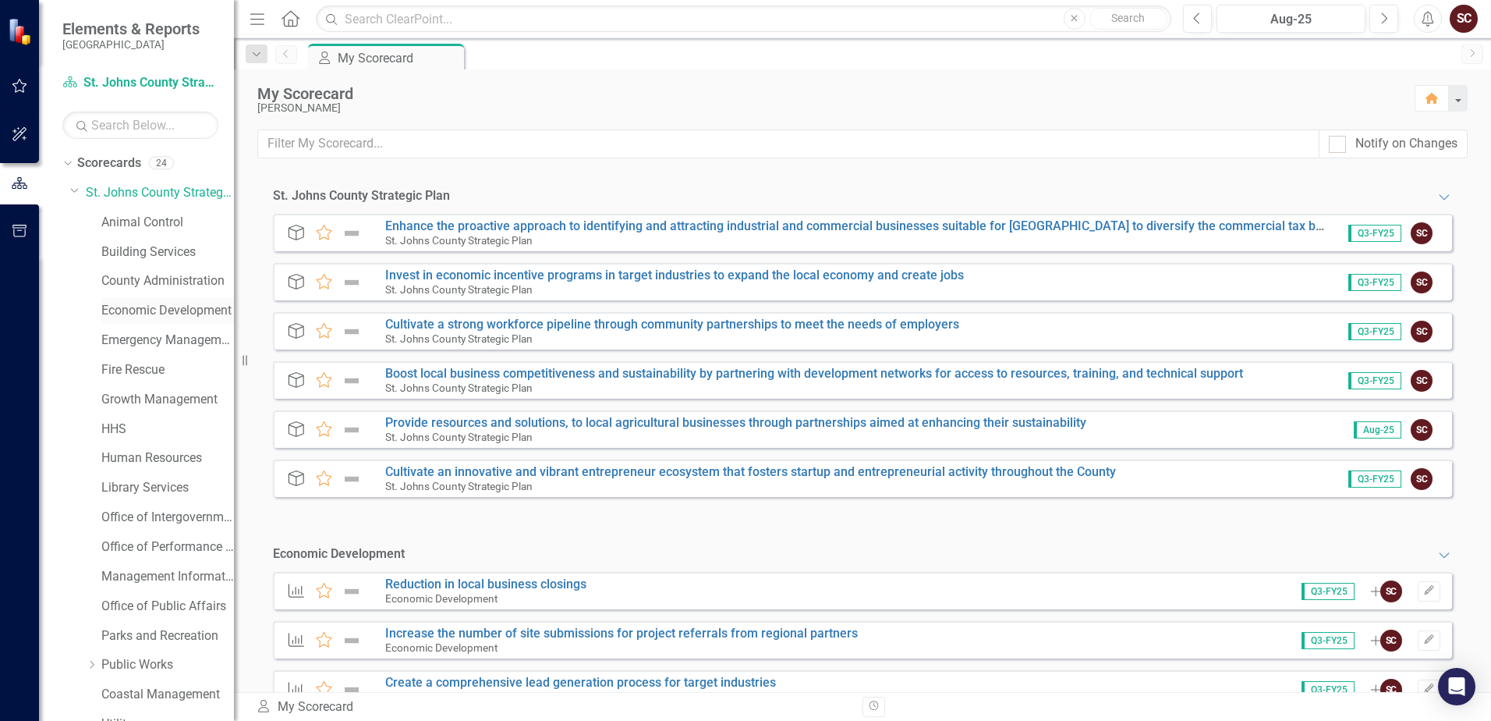
click at [140, 311] on link "Economic Development" at bounding box center [167, 311] width 133 height 18
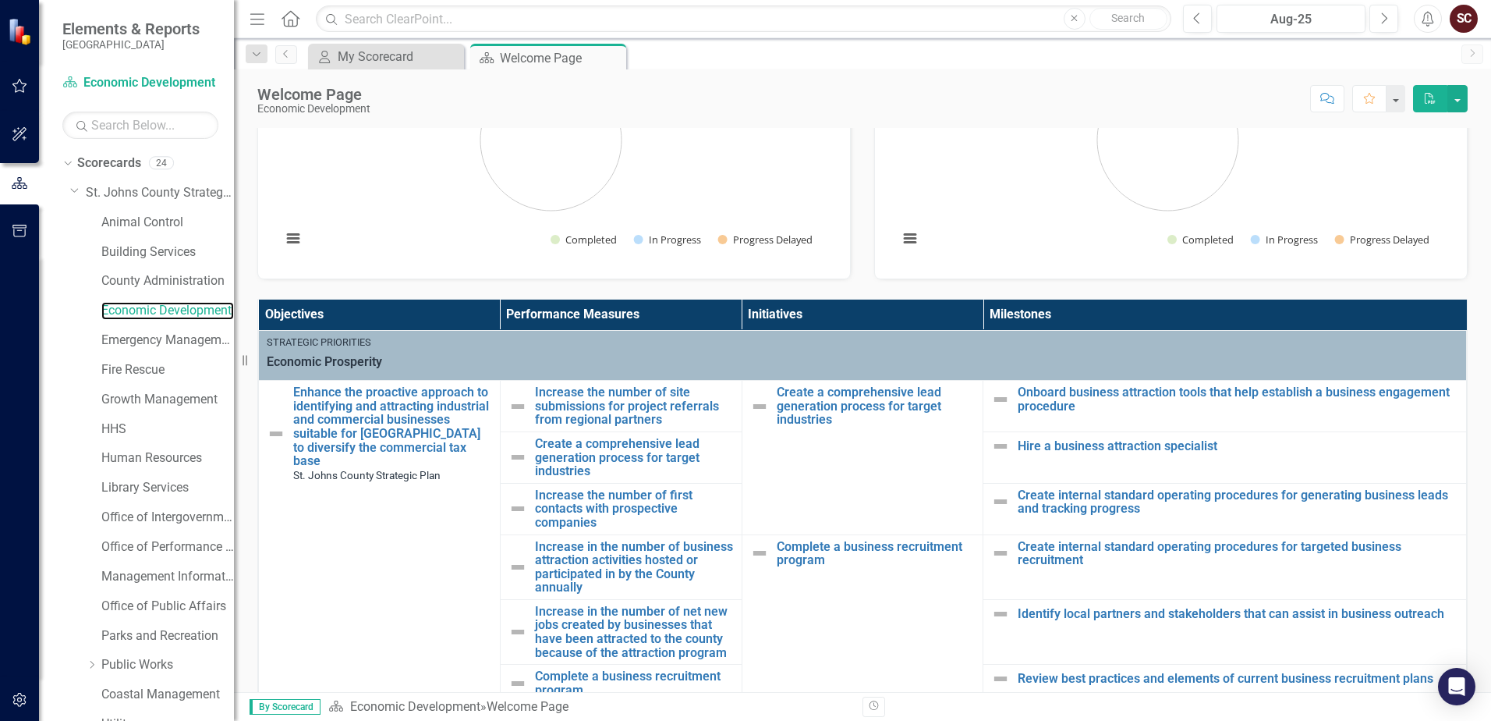
scroll to position [234, 0]
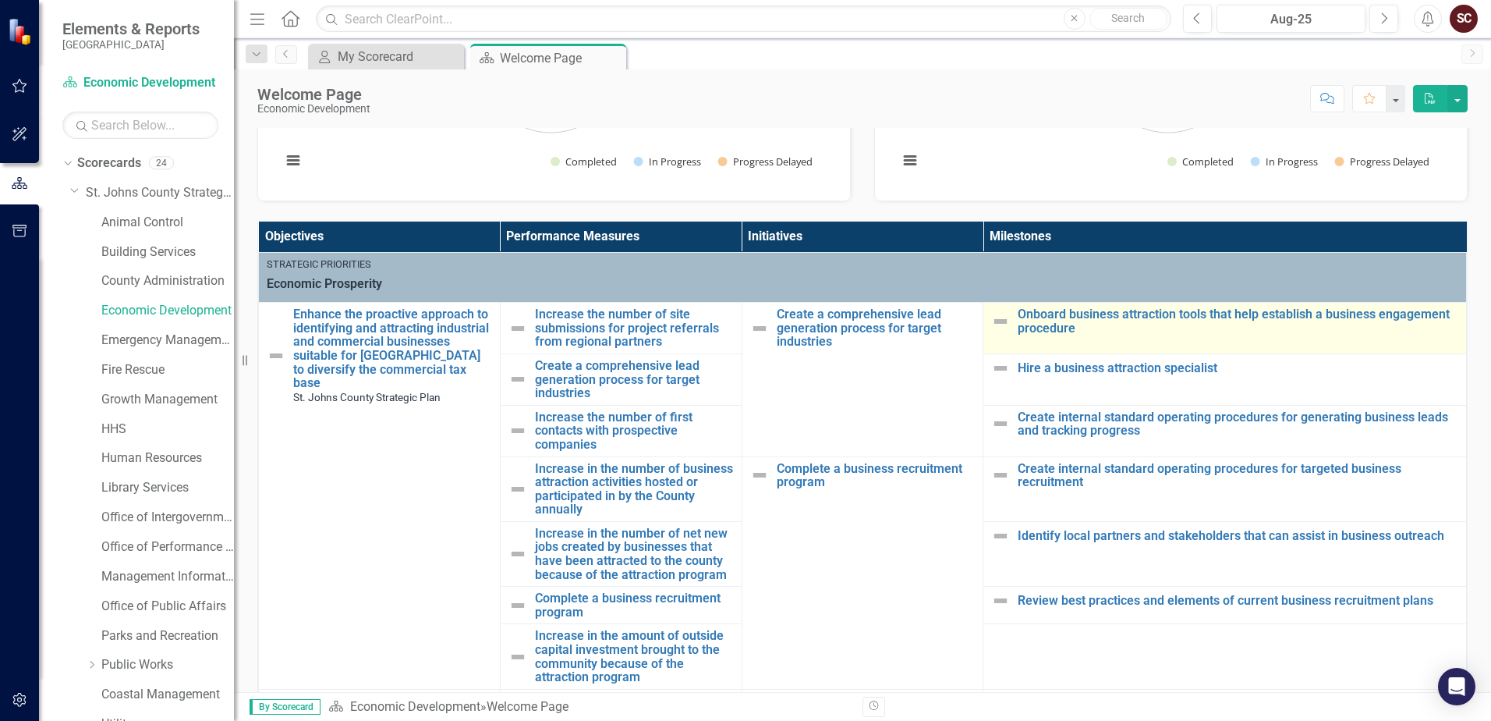
click at [991, 324] on img at bounding box center [1000, 321] width 19 height 19
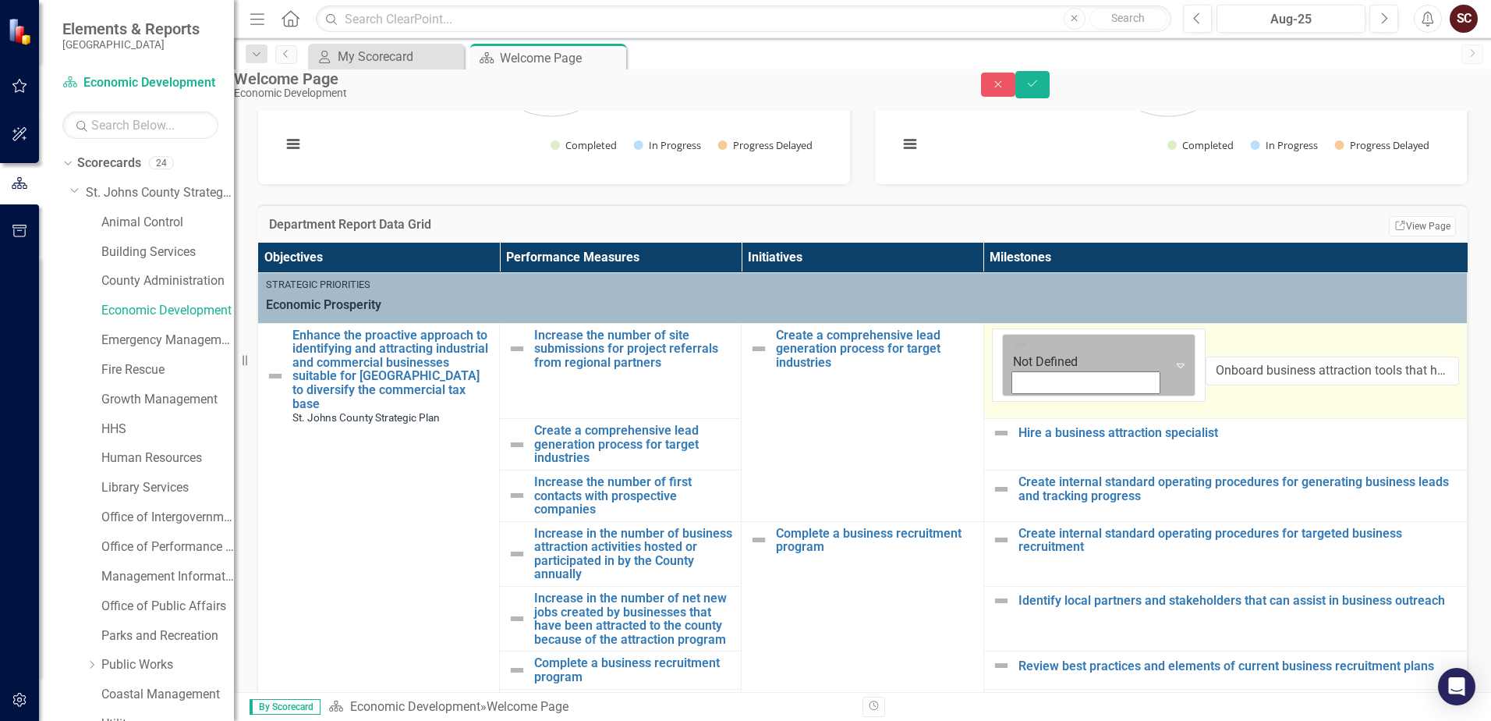
click at [1030, 370] on icon "Expand" at bounding box center [1181, 365] width 16 height 12
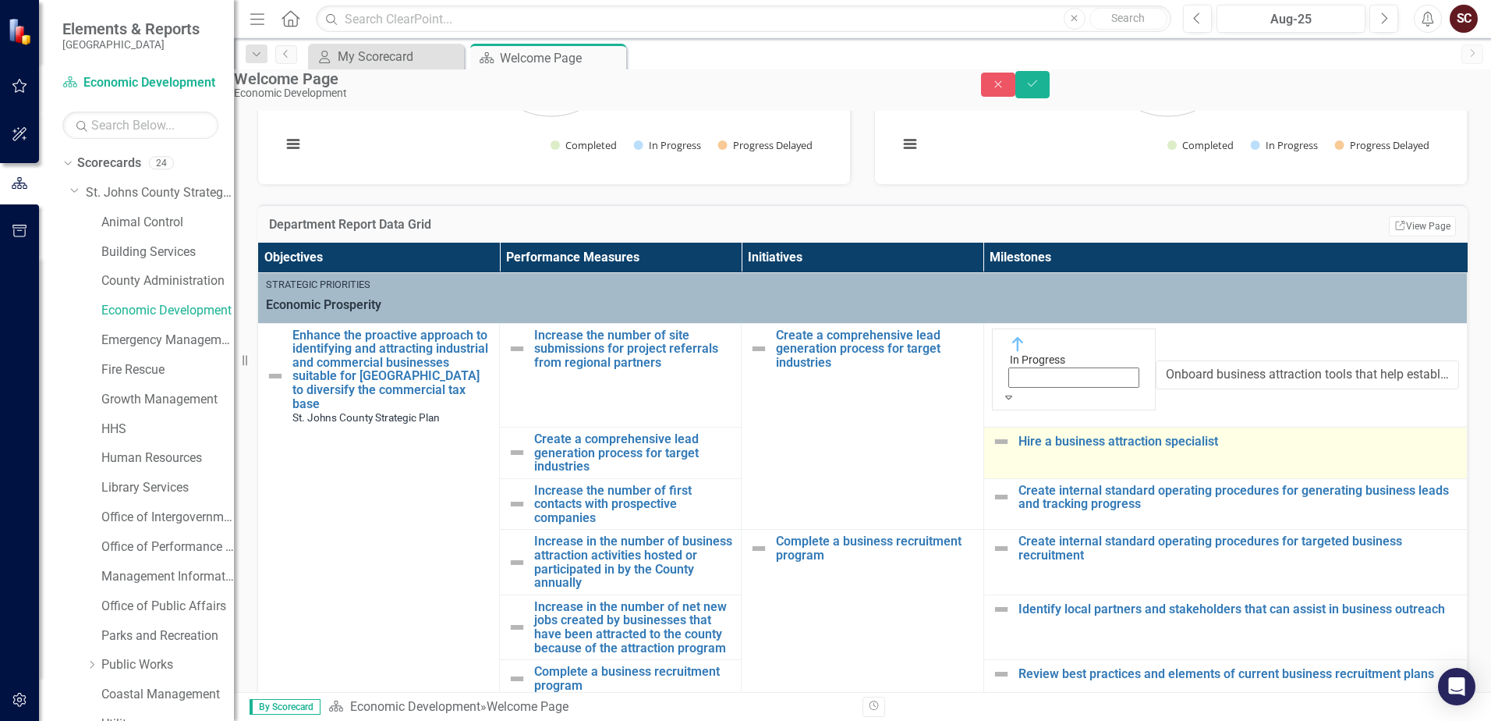
click at [1001, 432] on img at bounding box center [1001, 441] width 19 height 19
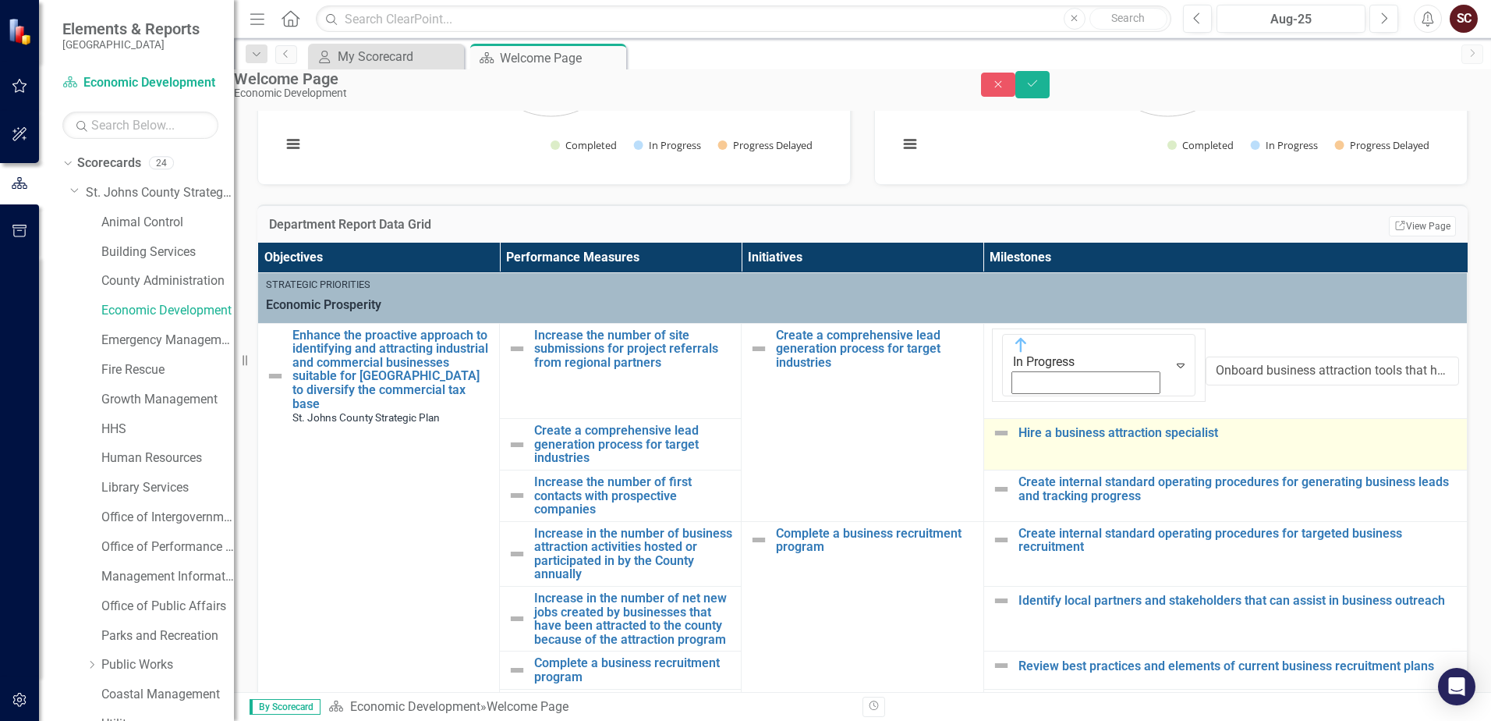
click at [1001, 424] on img at bounding box center [1001, 433] width 19 height 19
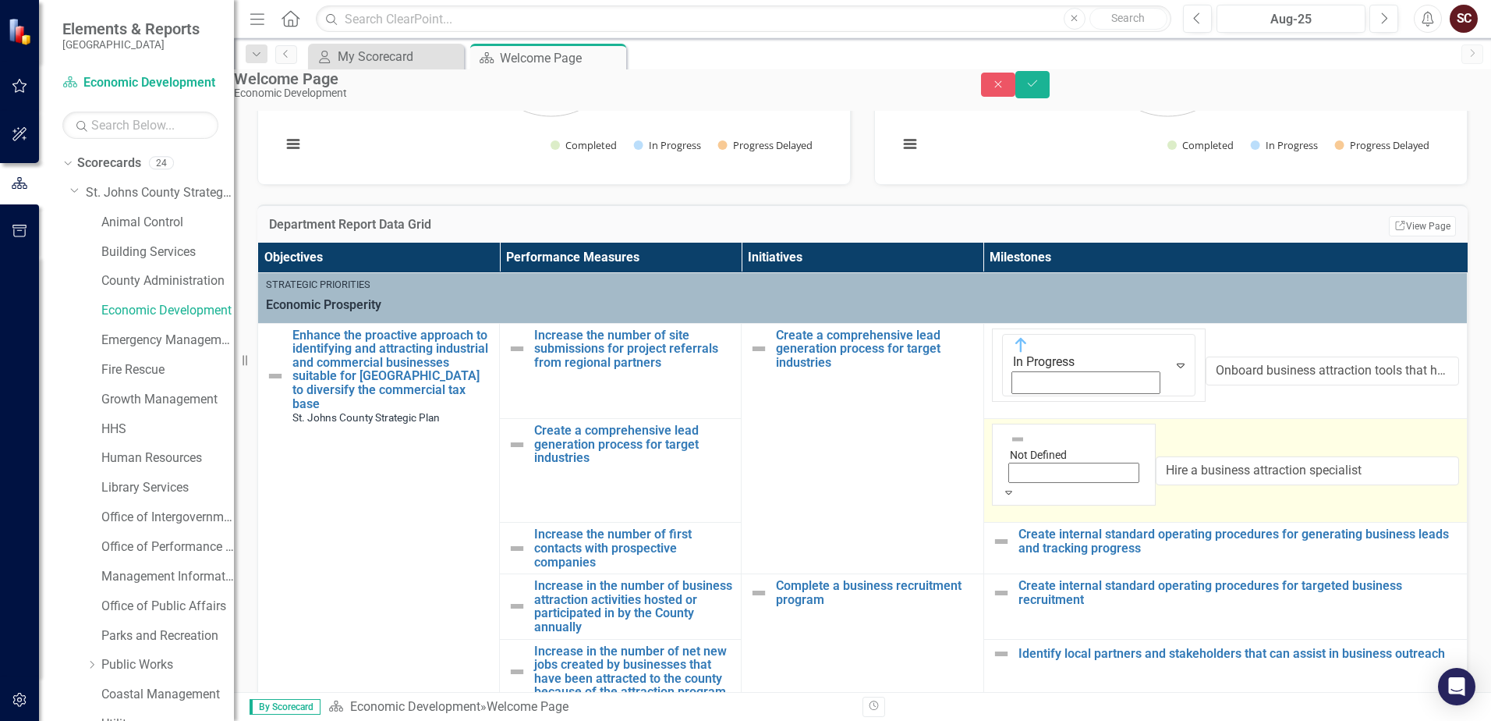
click at [1016, 431] on div "Not Defined" at bounding box center [1074, 447] width 128 height 32
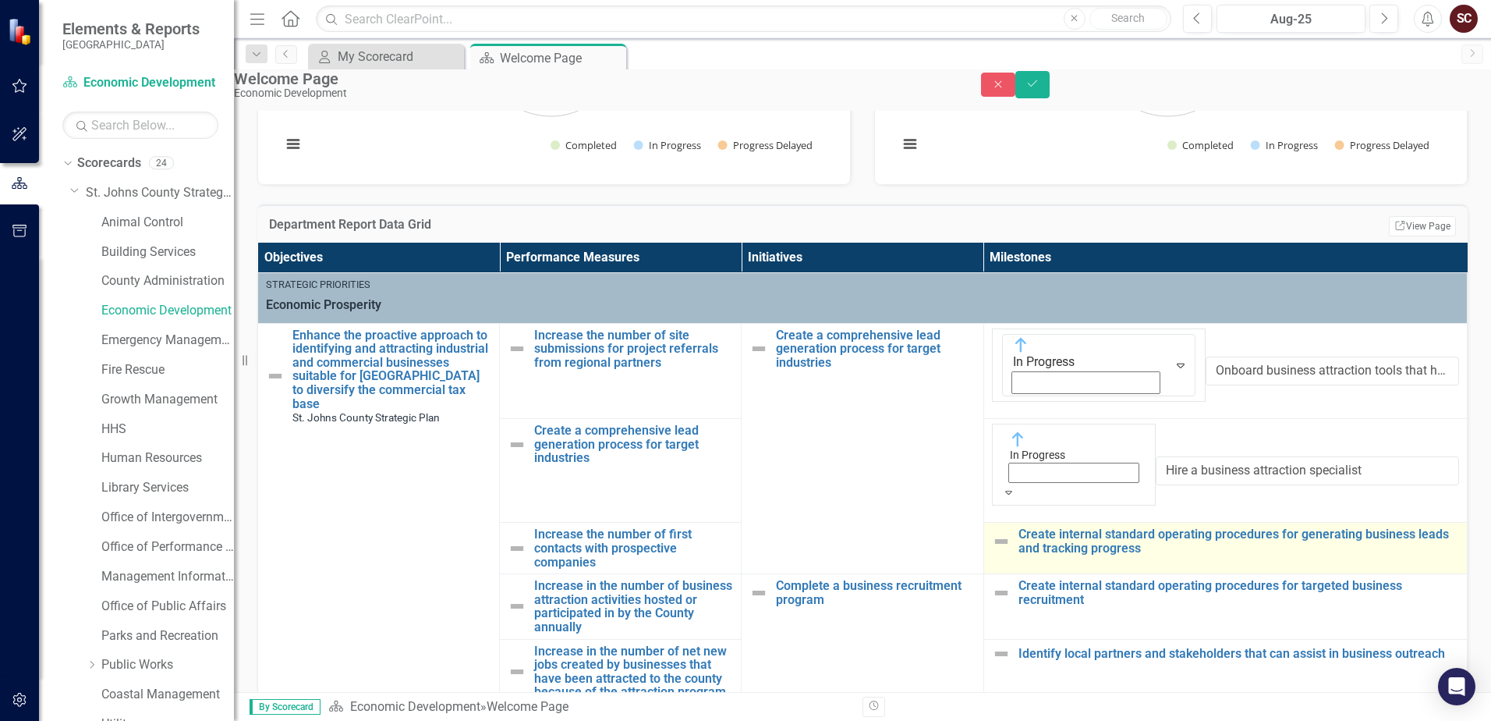
scroll to position [78, 0]
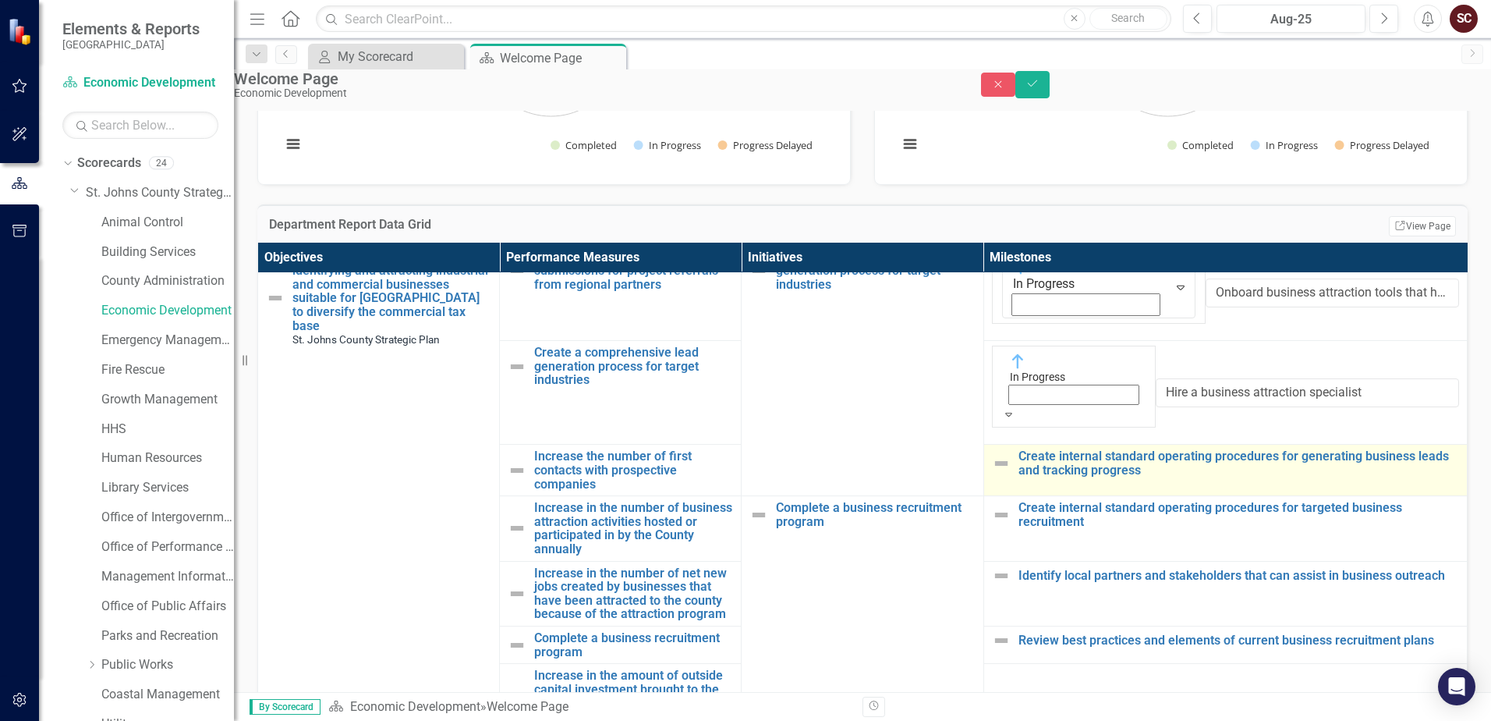
click at [1003, 454] on img at bounding box center [1001, 463] width 19 height 19
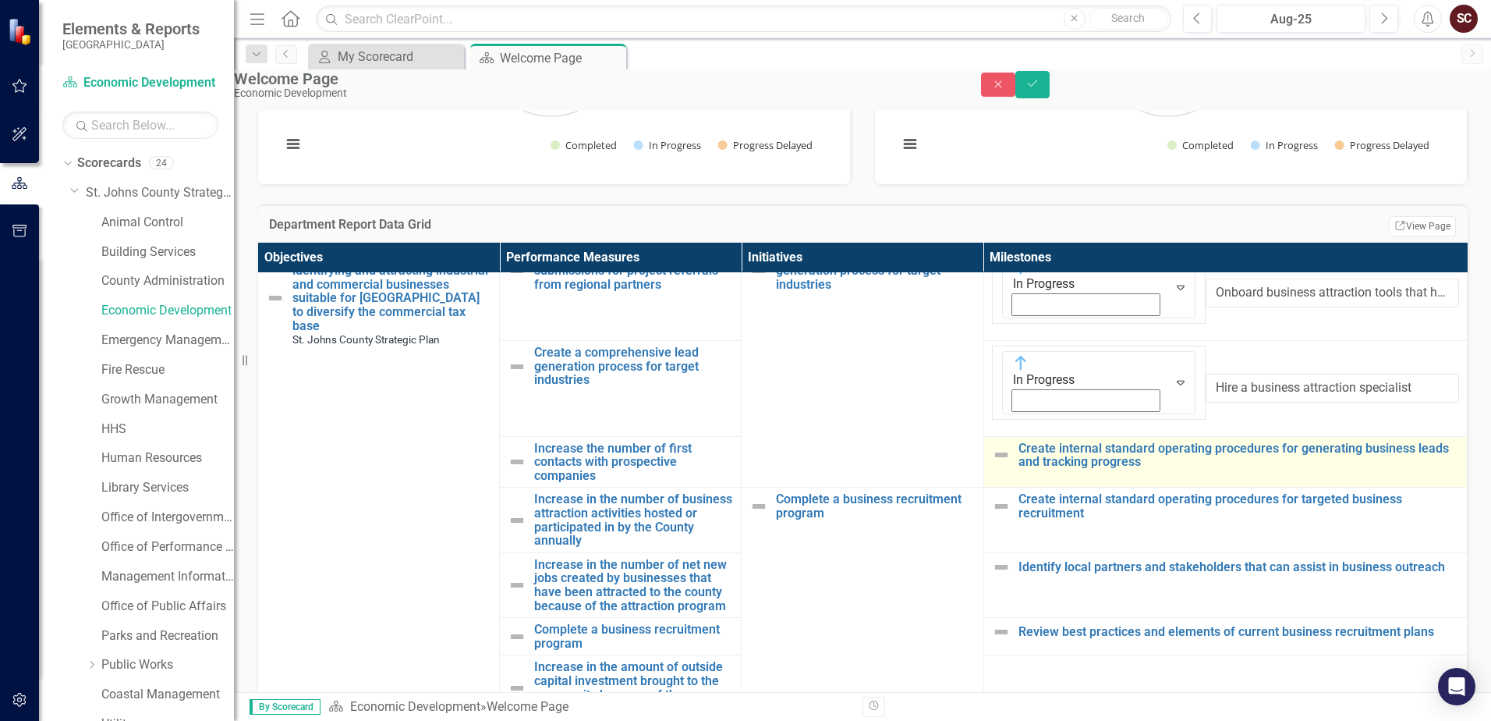
click at [1003, 445] on img at bounding box center [1001, 454] width 19 height 19
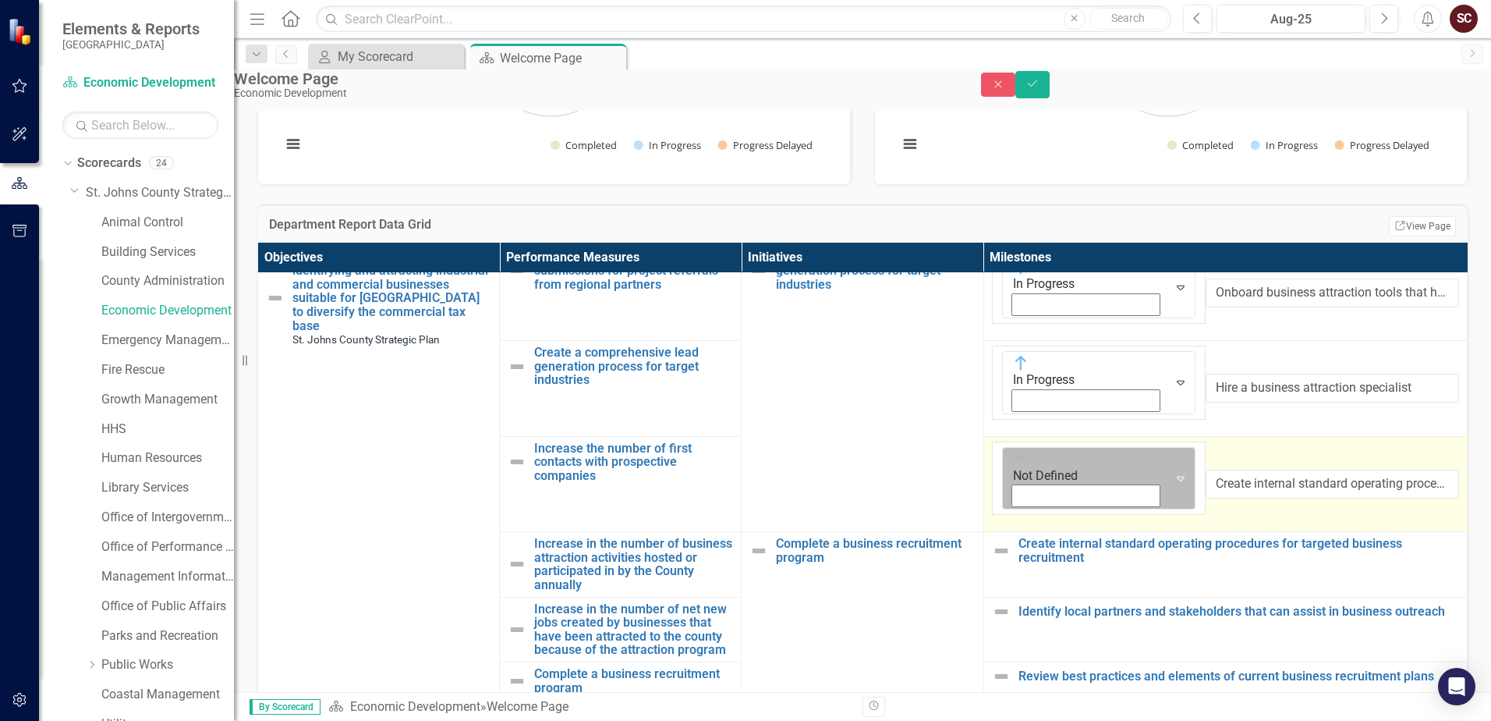
click at [1017, 449] on div "Not Defined" at bounding box center [1086, 467] width 146 height 36
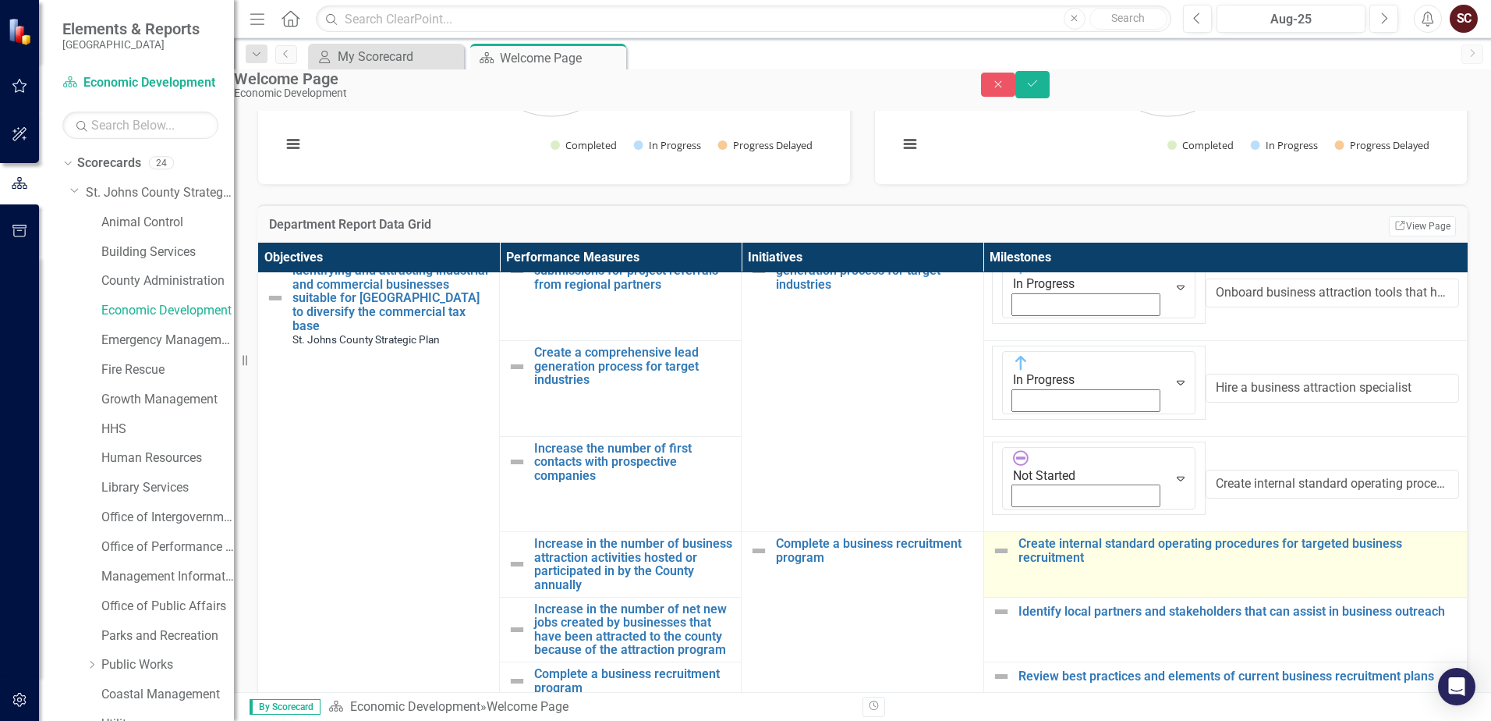
click at [1005, 541] on img at bounding box center [1001, 550] width 19 height 19
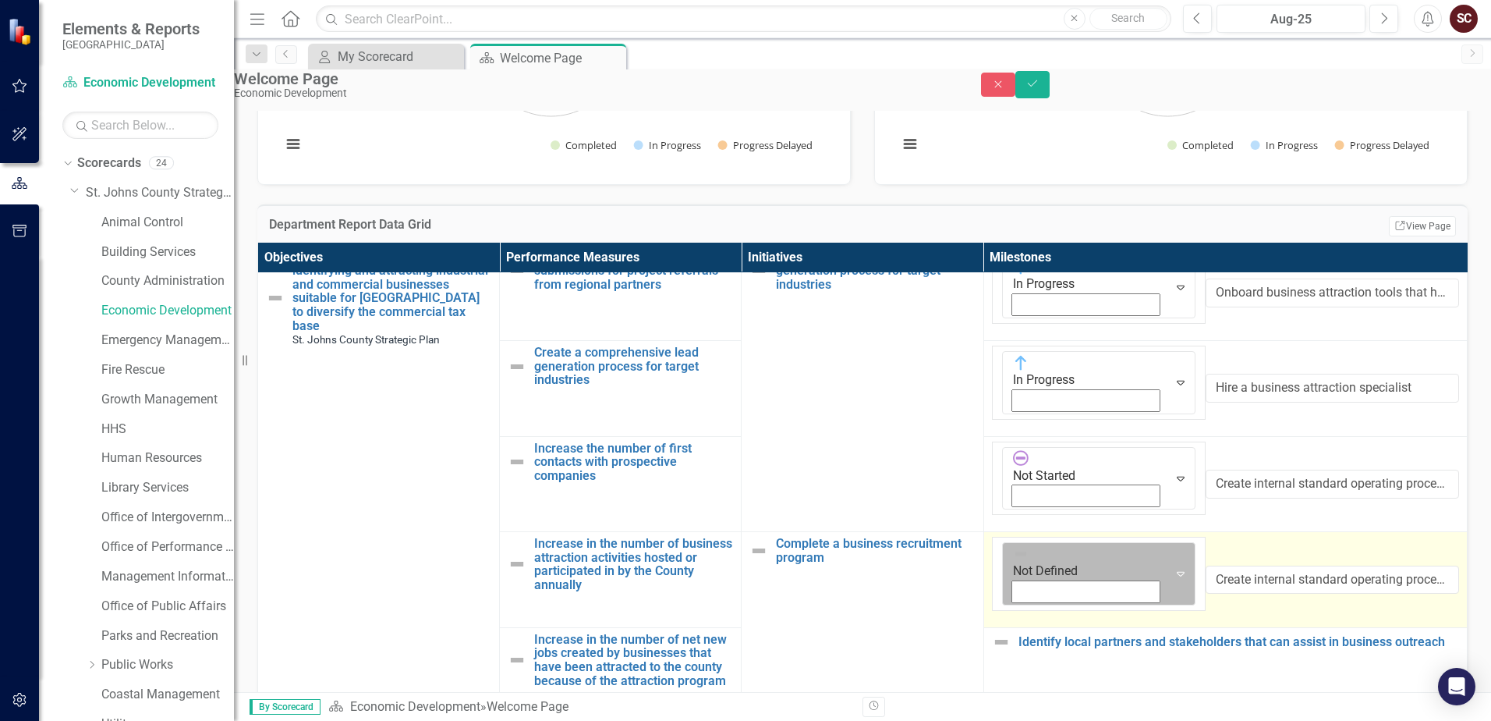
click at [1013, 546] on img at bounding box center [1021, 554] width 16 height 16
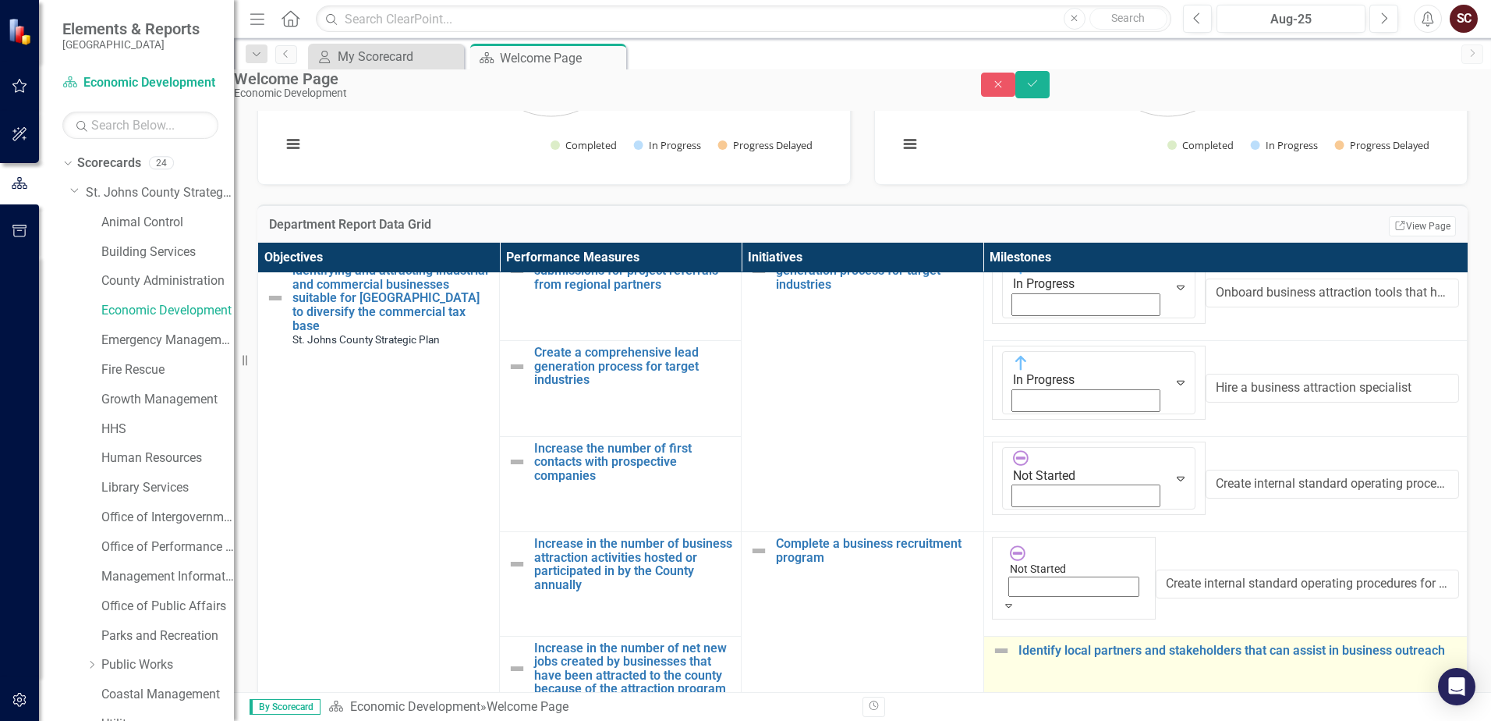
click at [1005, 641] on img at bounding box center [1001, 650] width 19 height 19
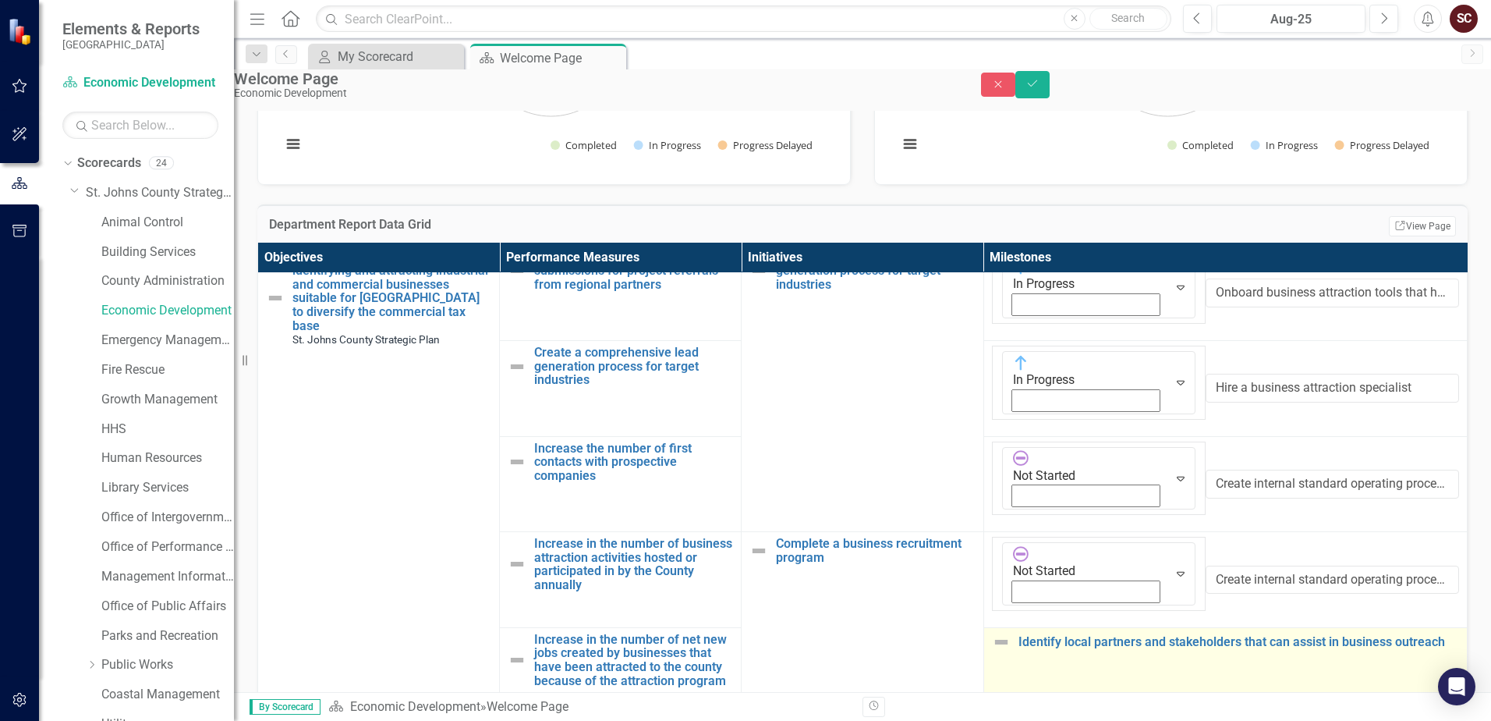
click at [1005, 633] on img at bounding box center [1001, 642] width 19 height 19
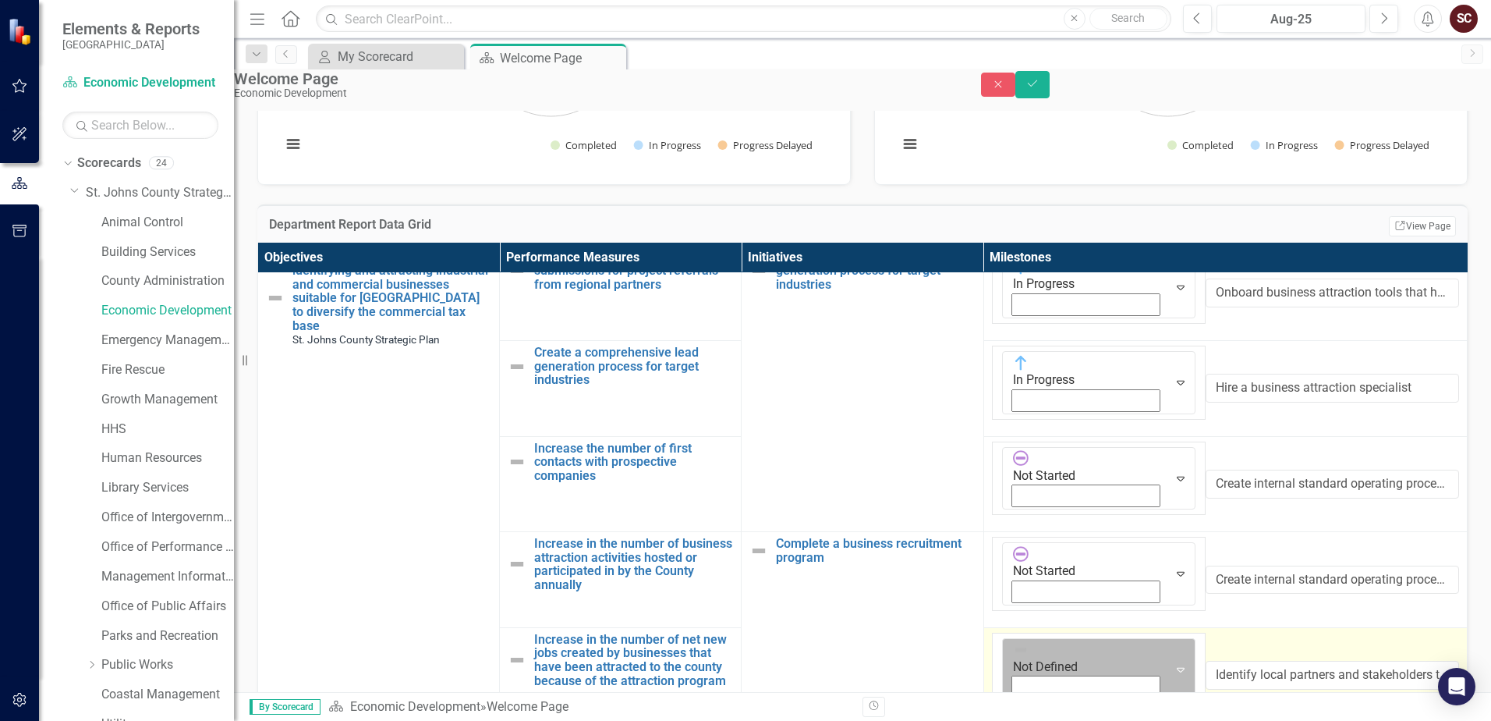
click at [1013, 642] on img at bounding box center [1021, 650] width 16 height 16
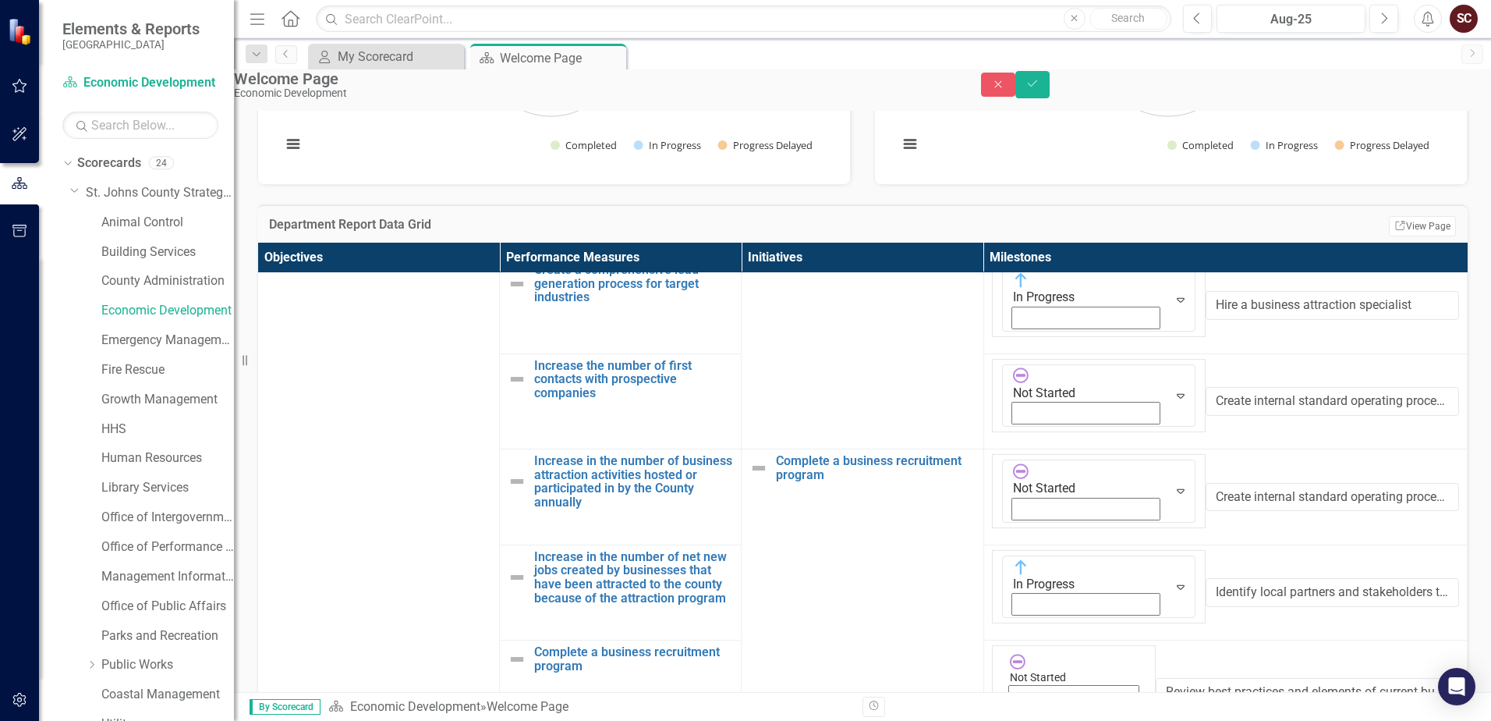
scroll to position [234, 0]
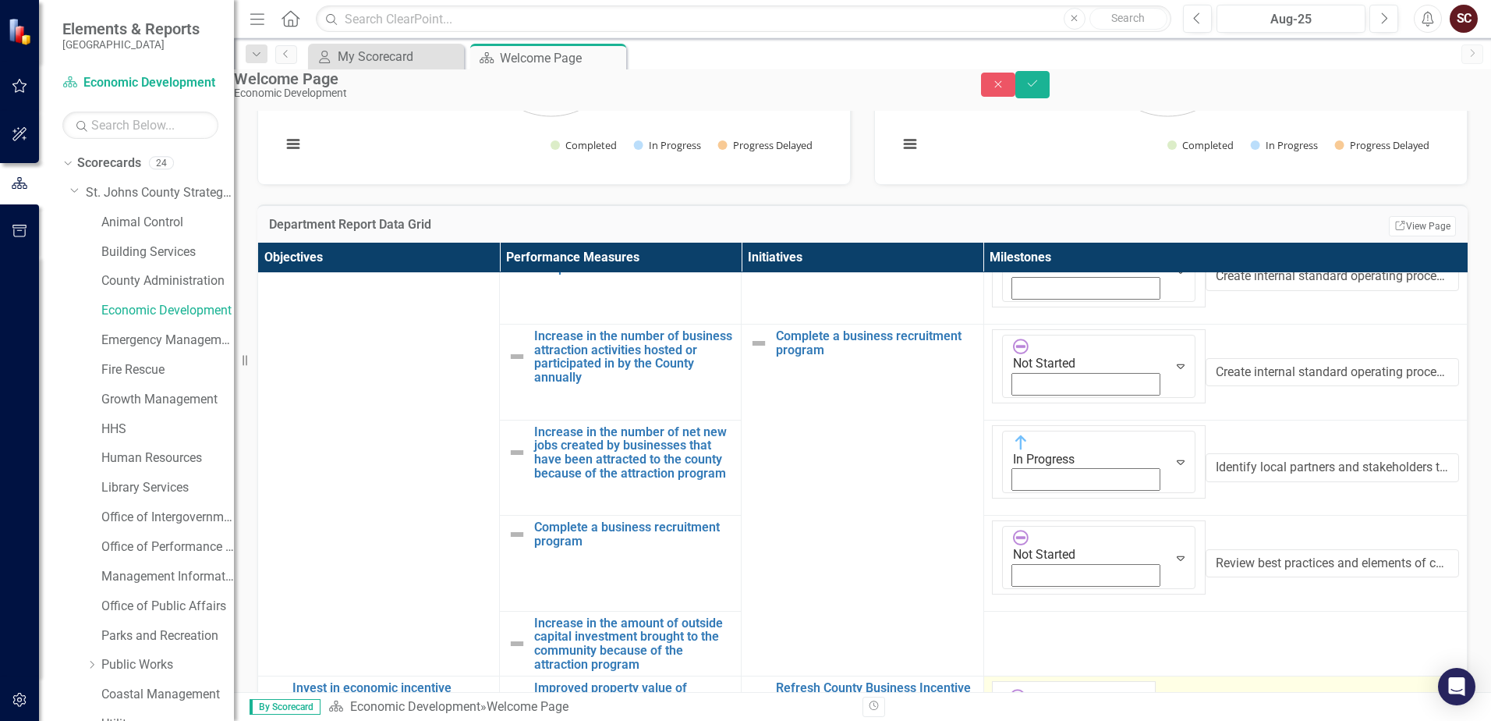
scroll to position [312, 0]
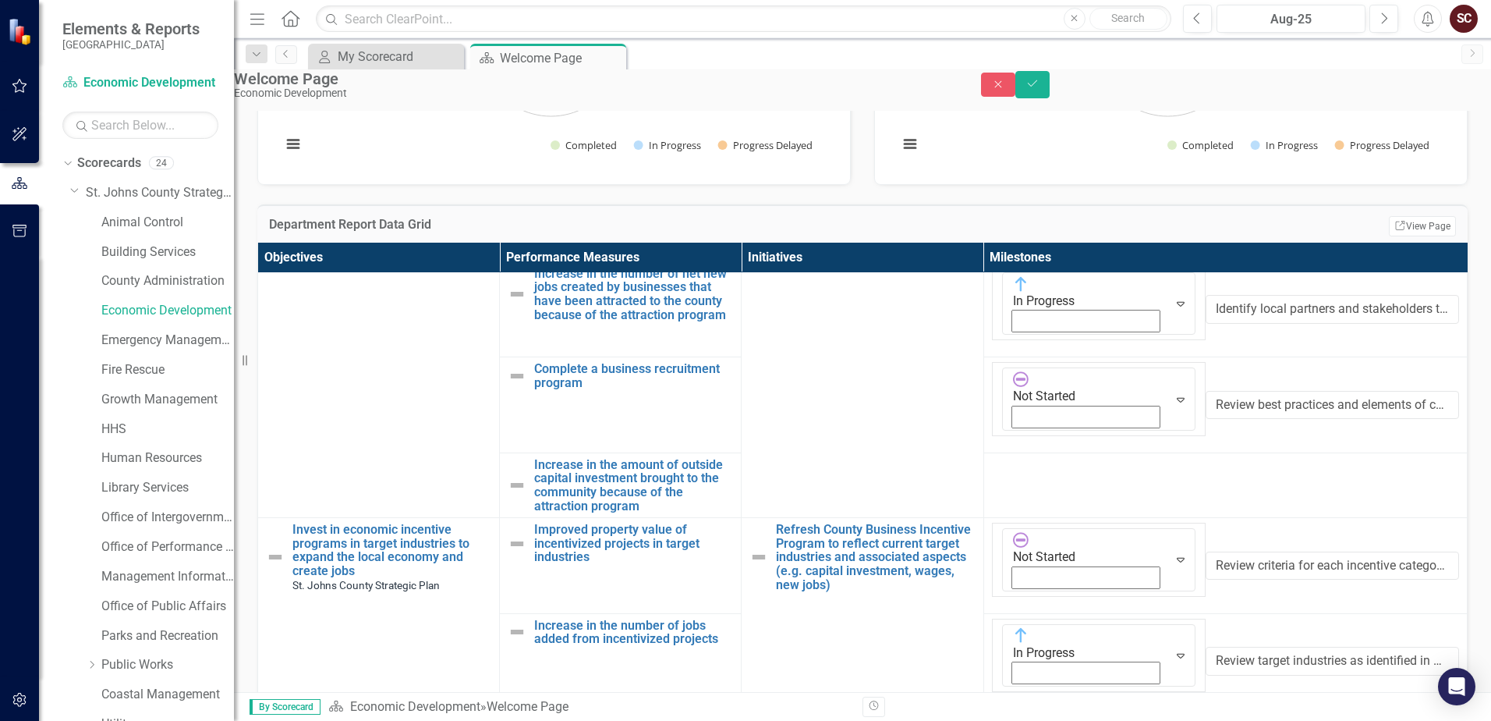
scroll to position [468, 0]
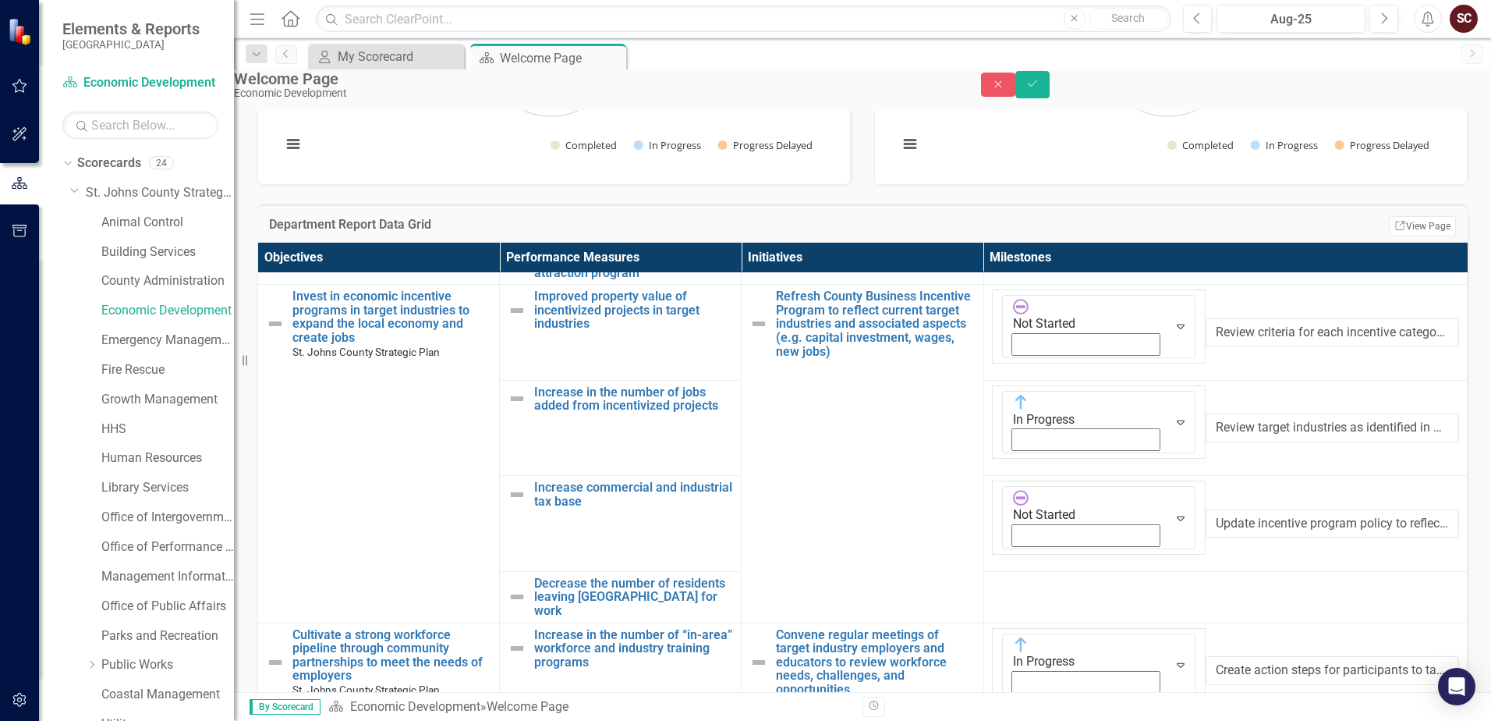
scroll to position [702, 0]
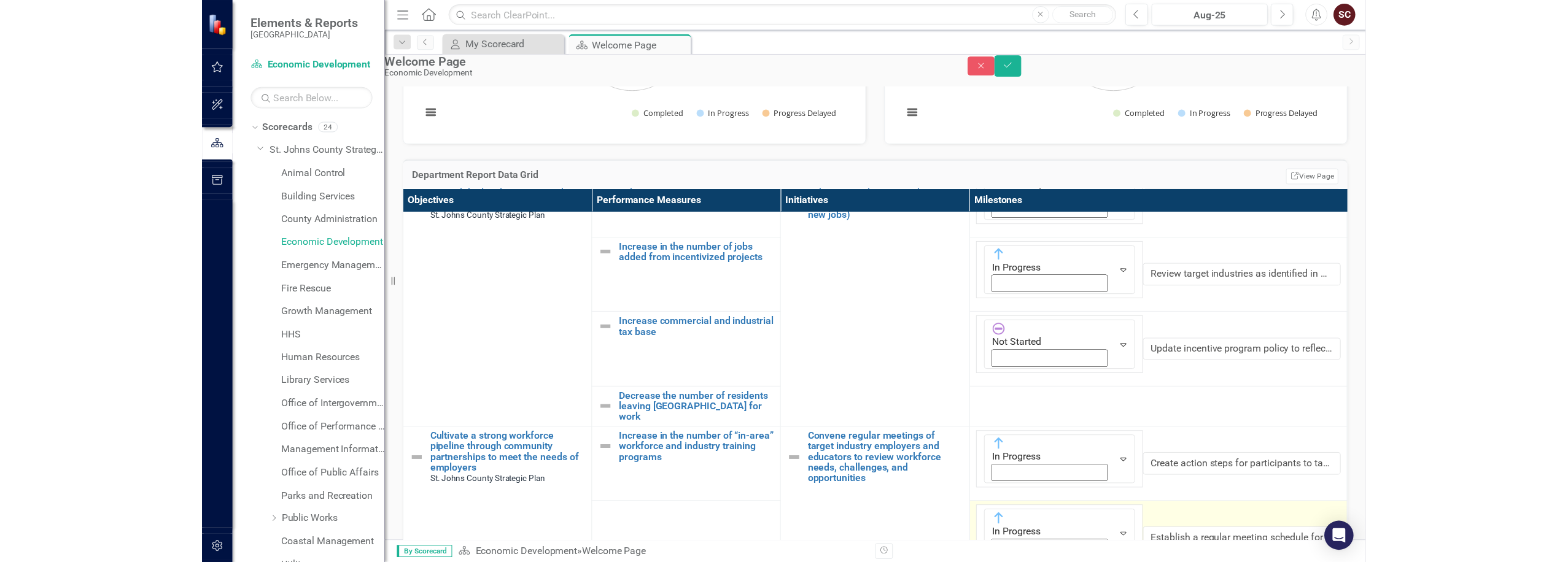
scroll to position [614, 0]
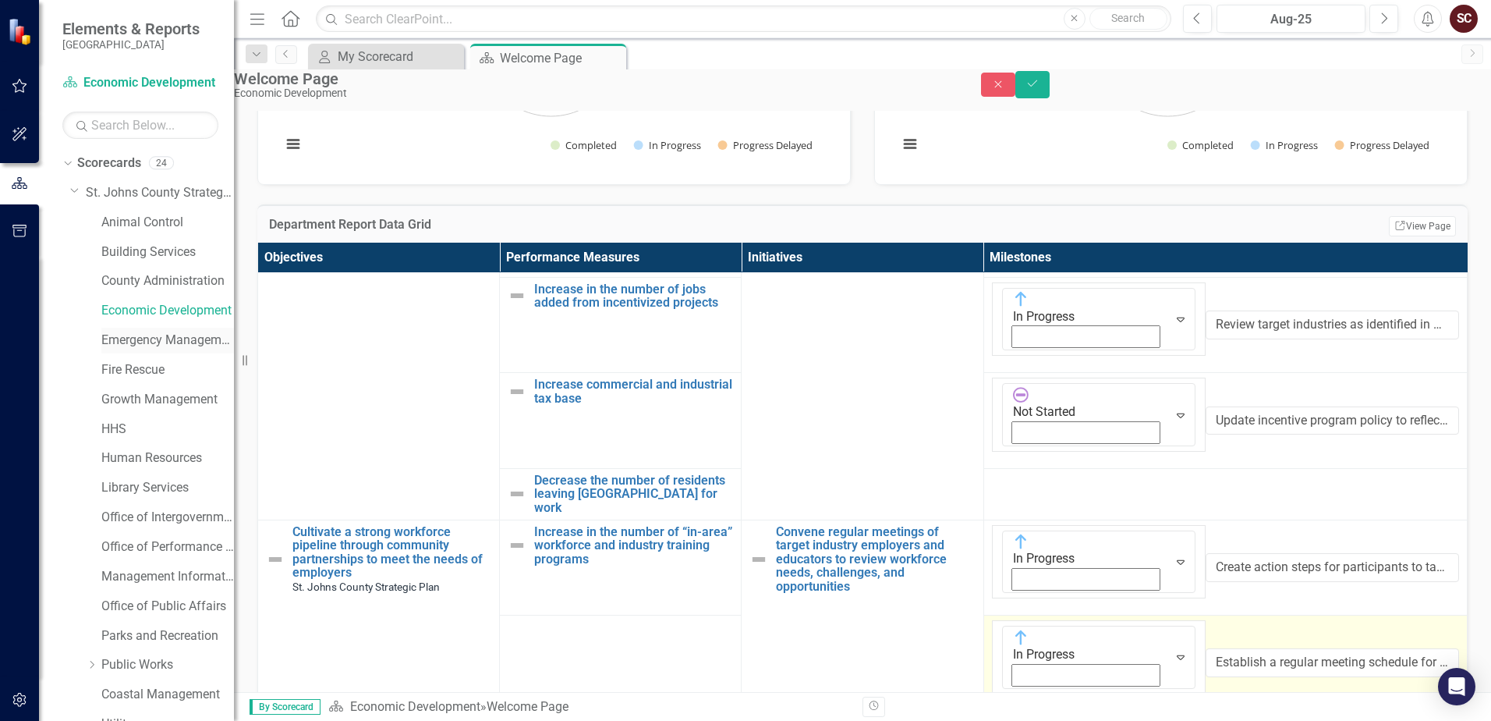
drag, startPoint x: 243, startPoint y: 353, endPoint x: 141, endPoint y: 341, distance: 102.9
click at [141, 341] on div "Elements & Reports [GEOGRAPHIC_DATA] Scorecard Economic Development Search Drop…" at bounding box center [117, 360] width 234 height 721
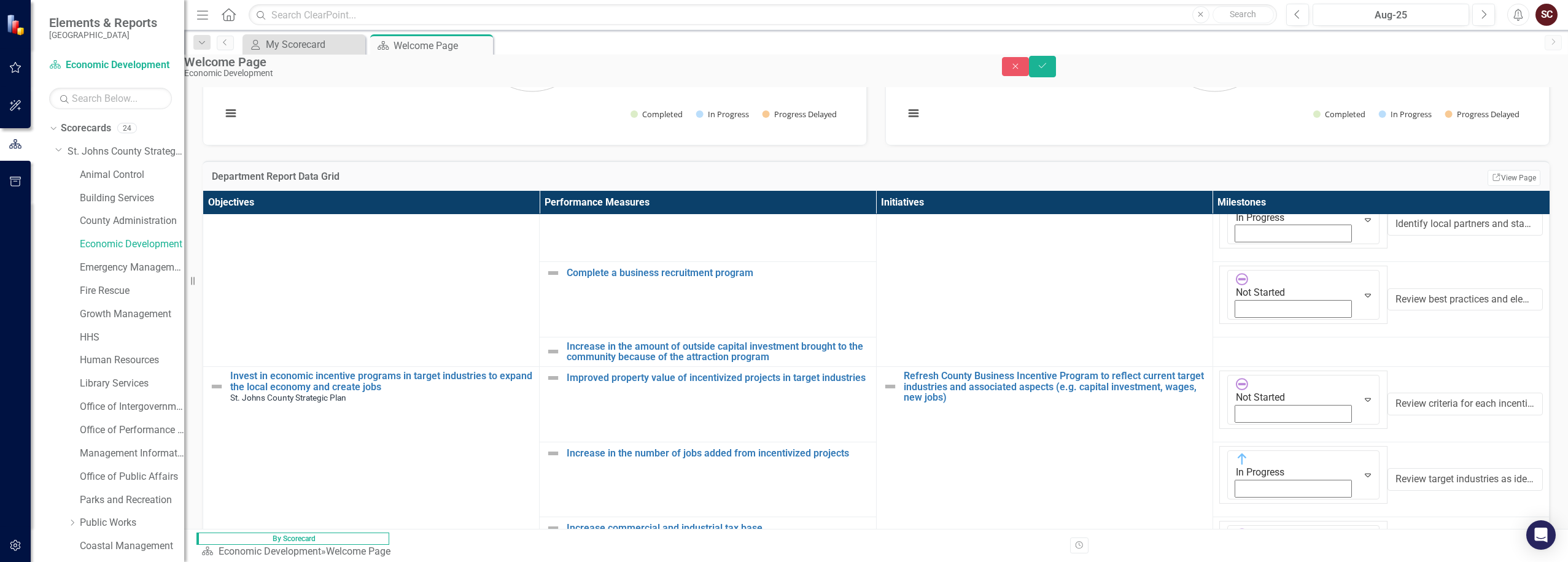
scroll to position [430, 0]
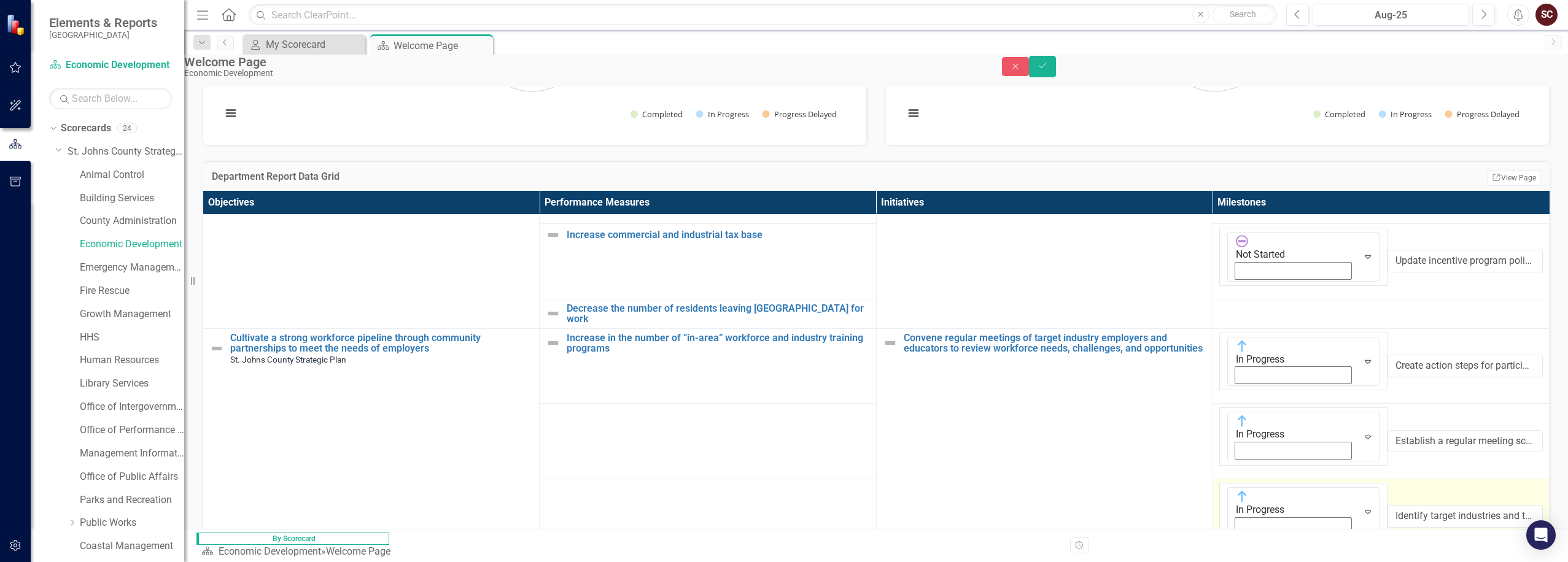
scroll to position [737, 0]
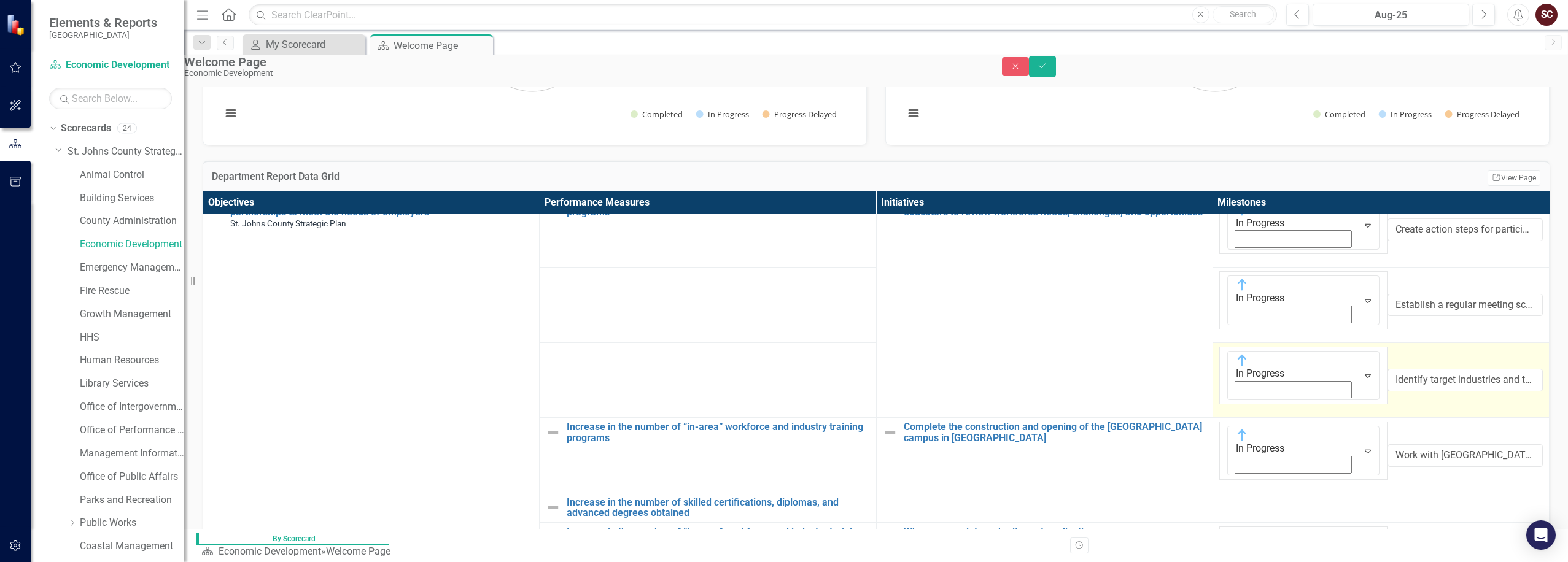
scroll to position [860, 0]
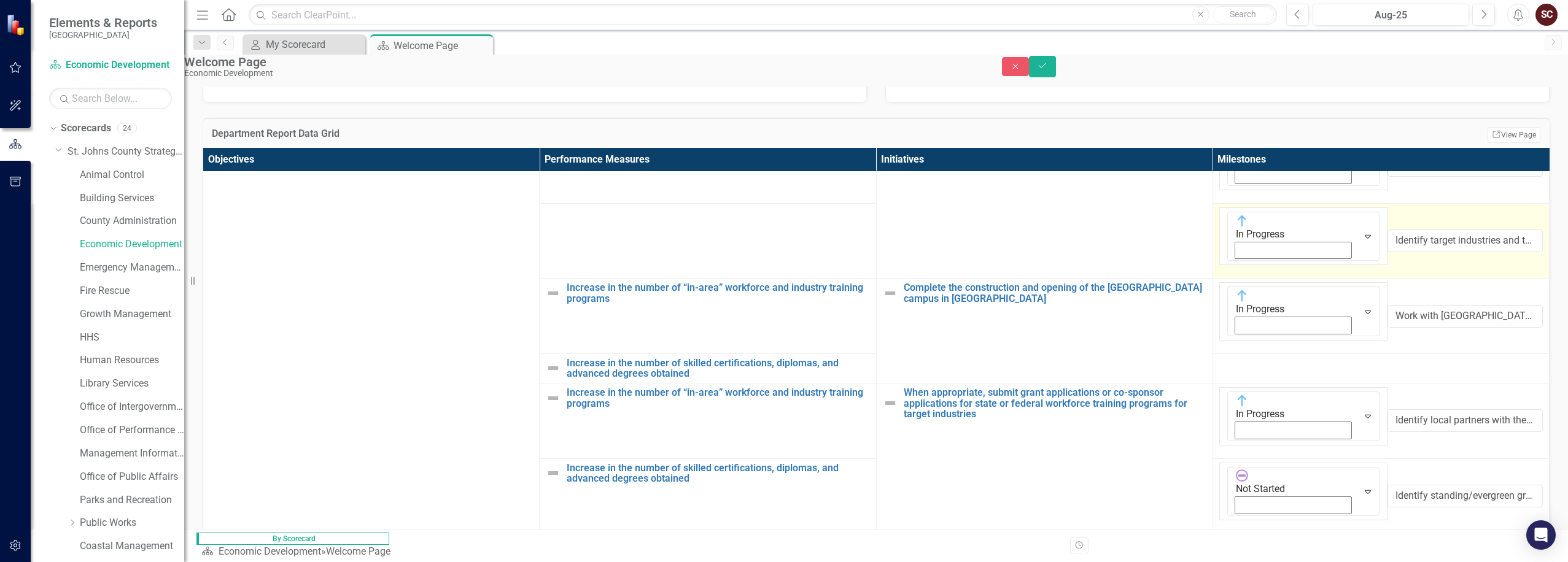
scroll to position [246, 0]
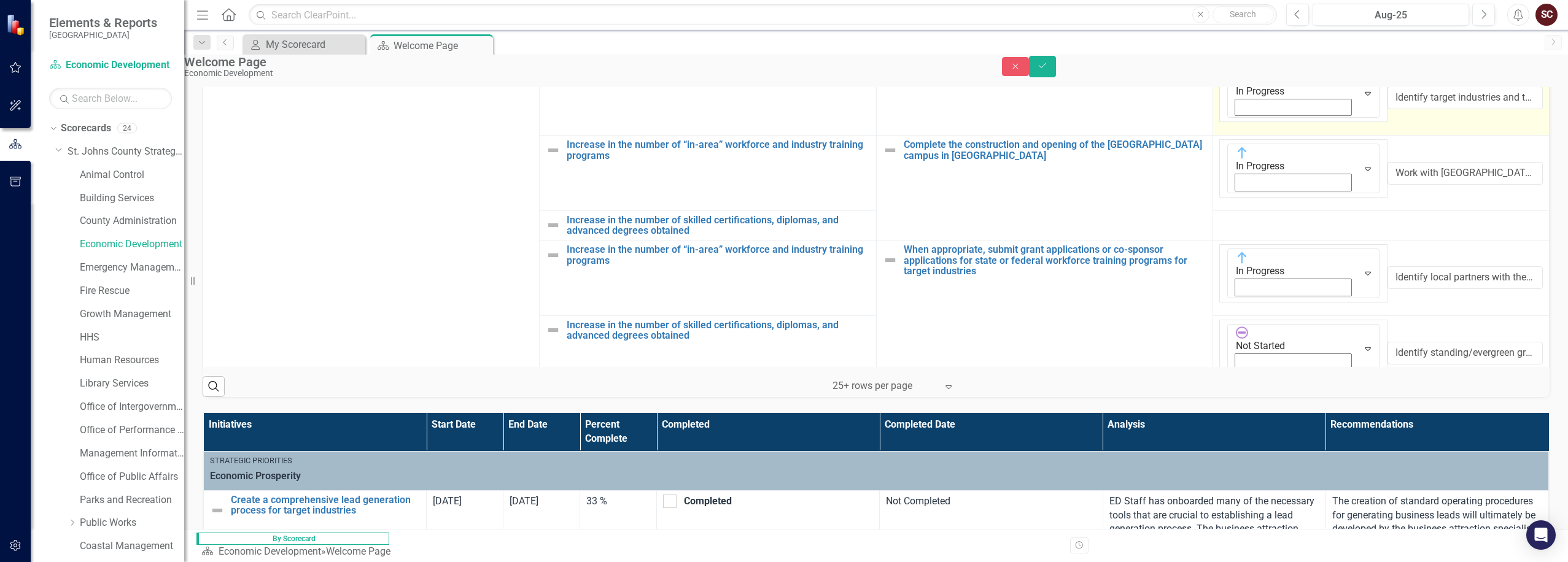
scroll to position [897, 0]
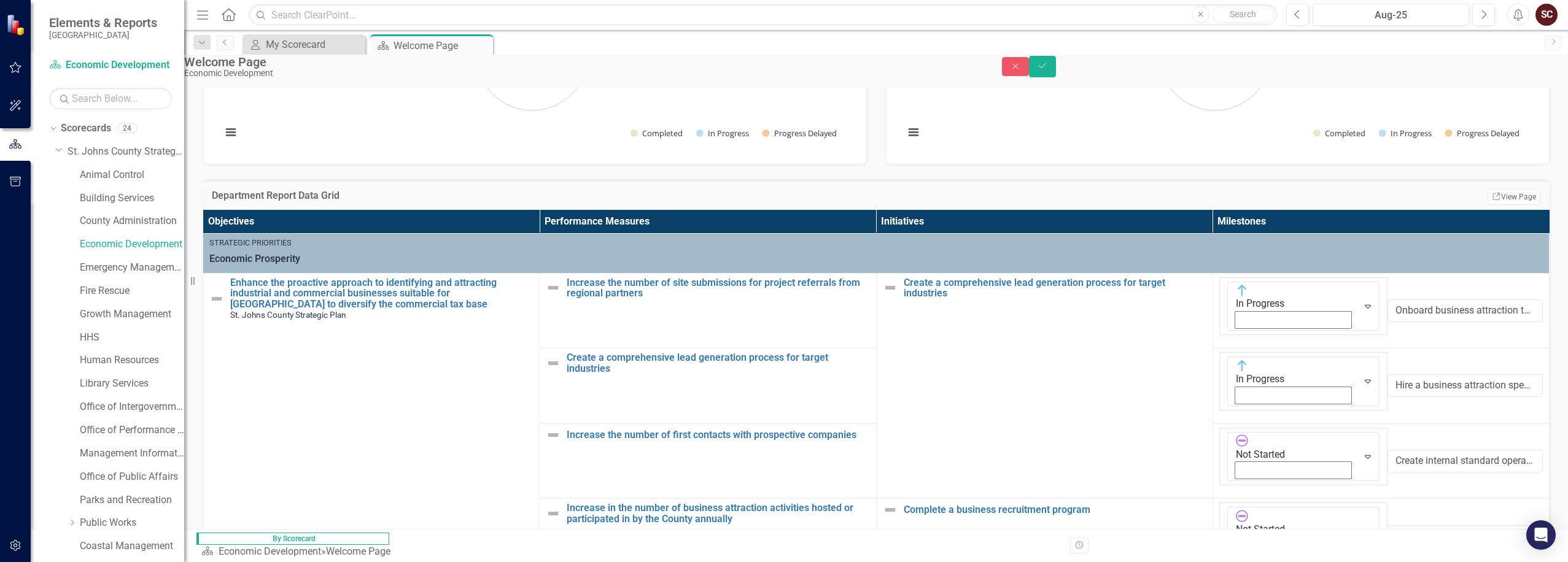
scroll to position [184, 0]
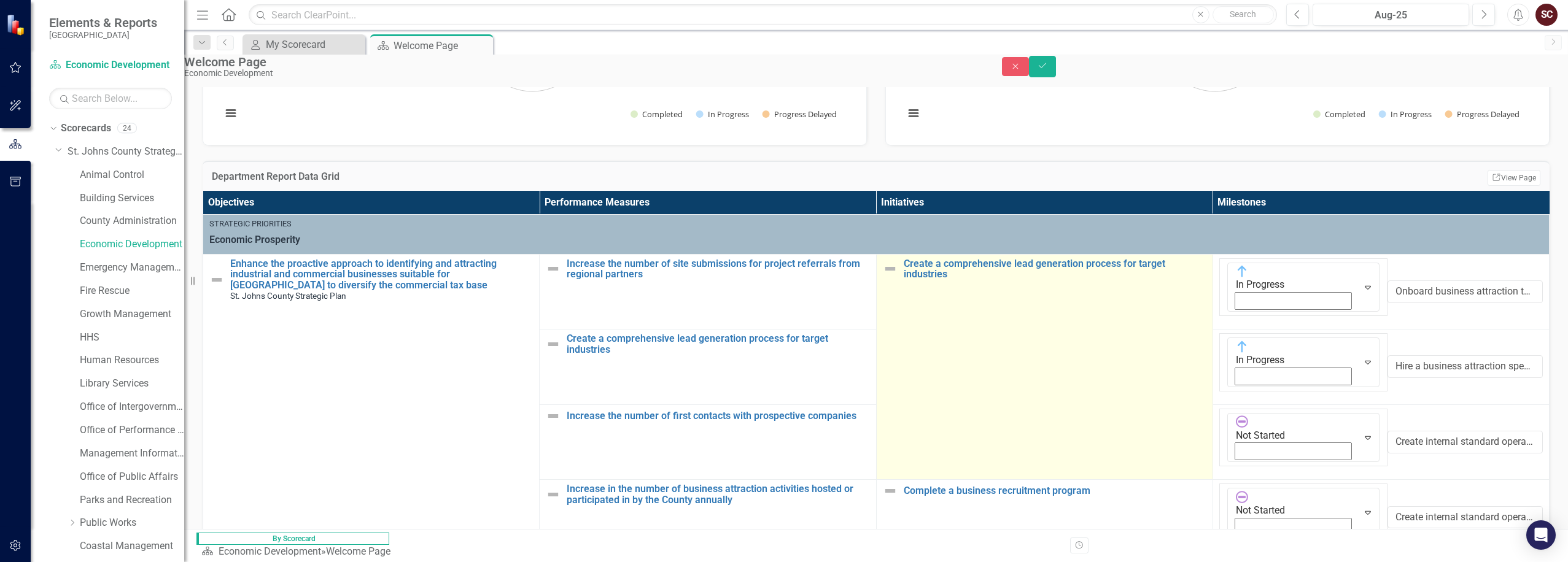
click at [811, 276] on img at bounding box center [890, 268] width 15 height 15
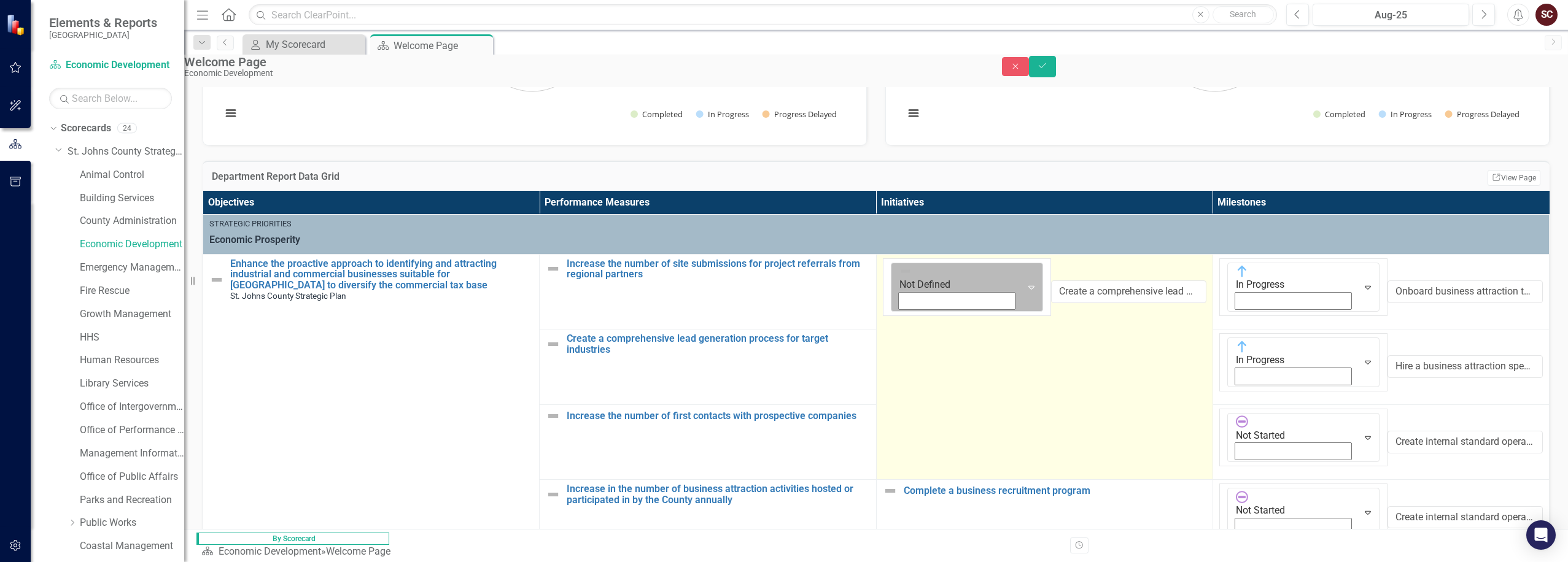
click at [811, 278] on img at bounding box center [906, 272] width 13 height 13
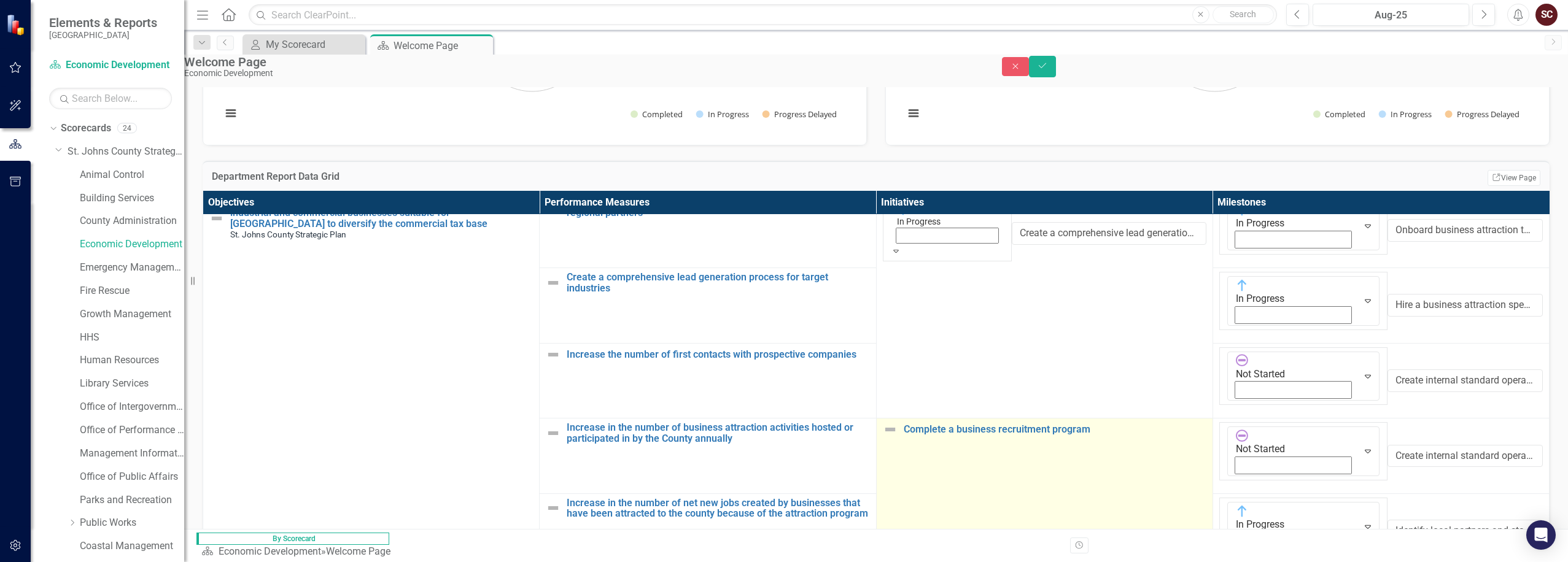
click at [811, 423] on img at bounding box center [890, 430] width 15 height 15
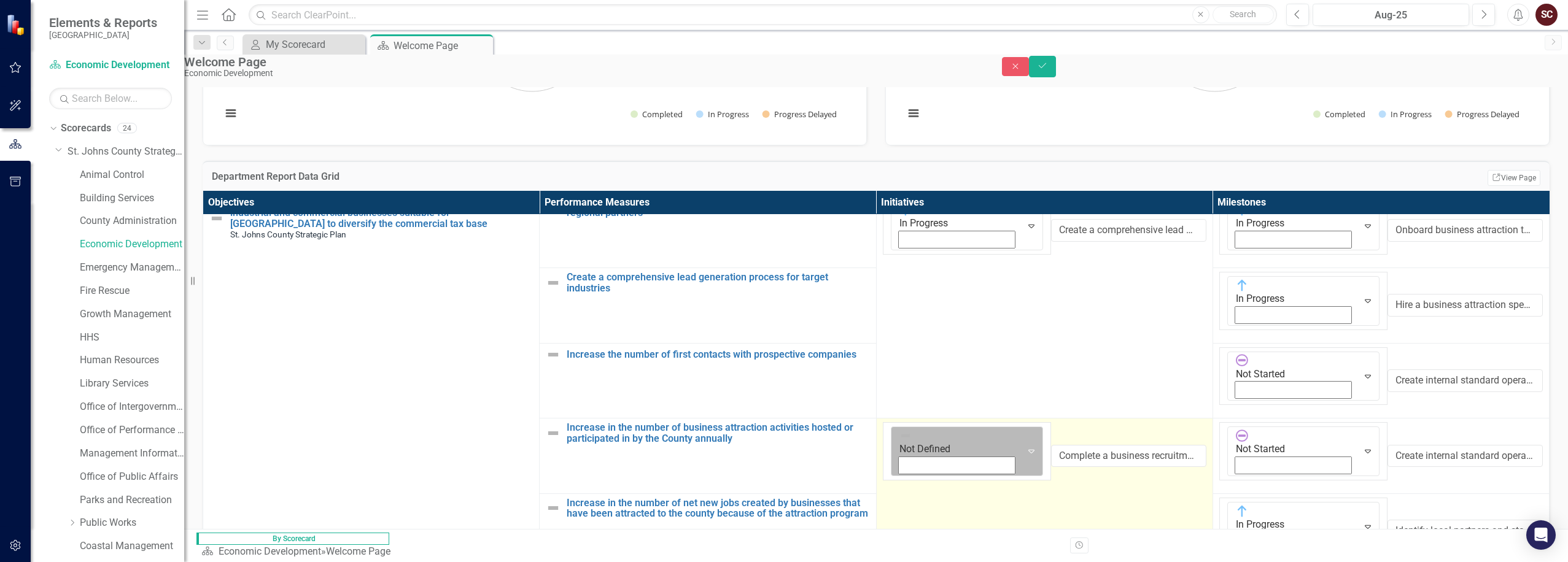
click at [811, 430] on img at bounding box center [906, 436] width 13 height 13
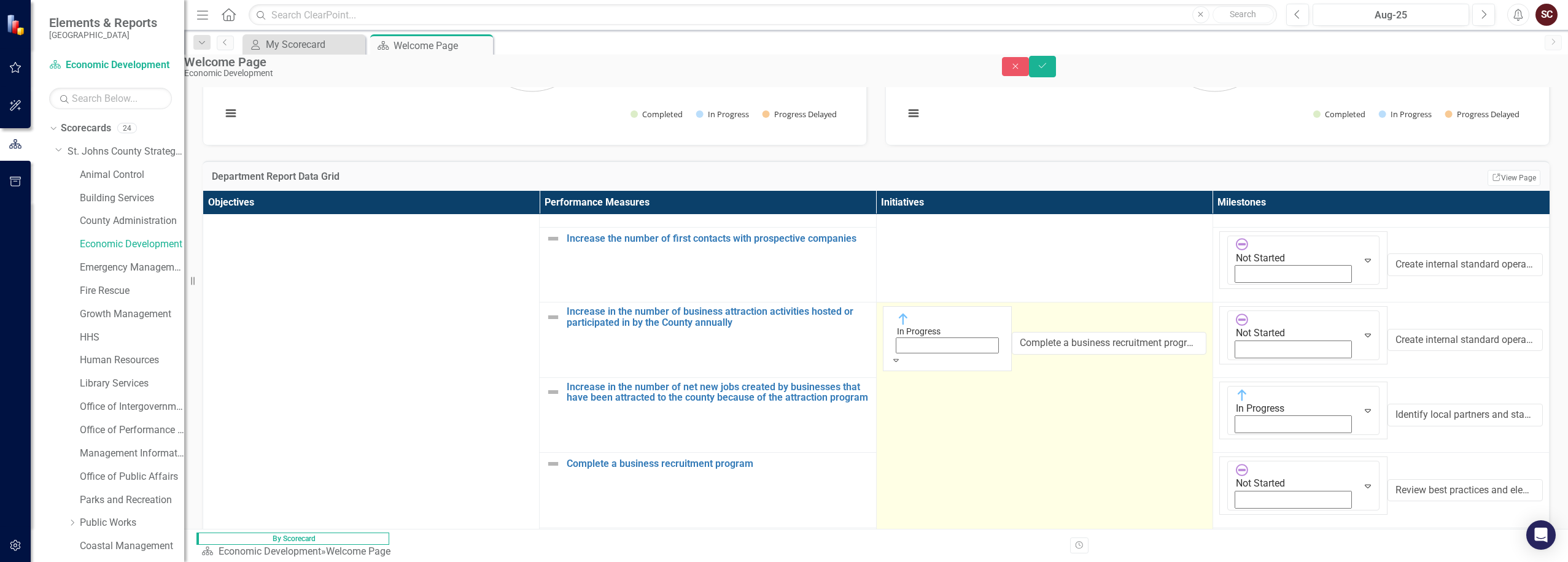
scroll to position [184, 0]
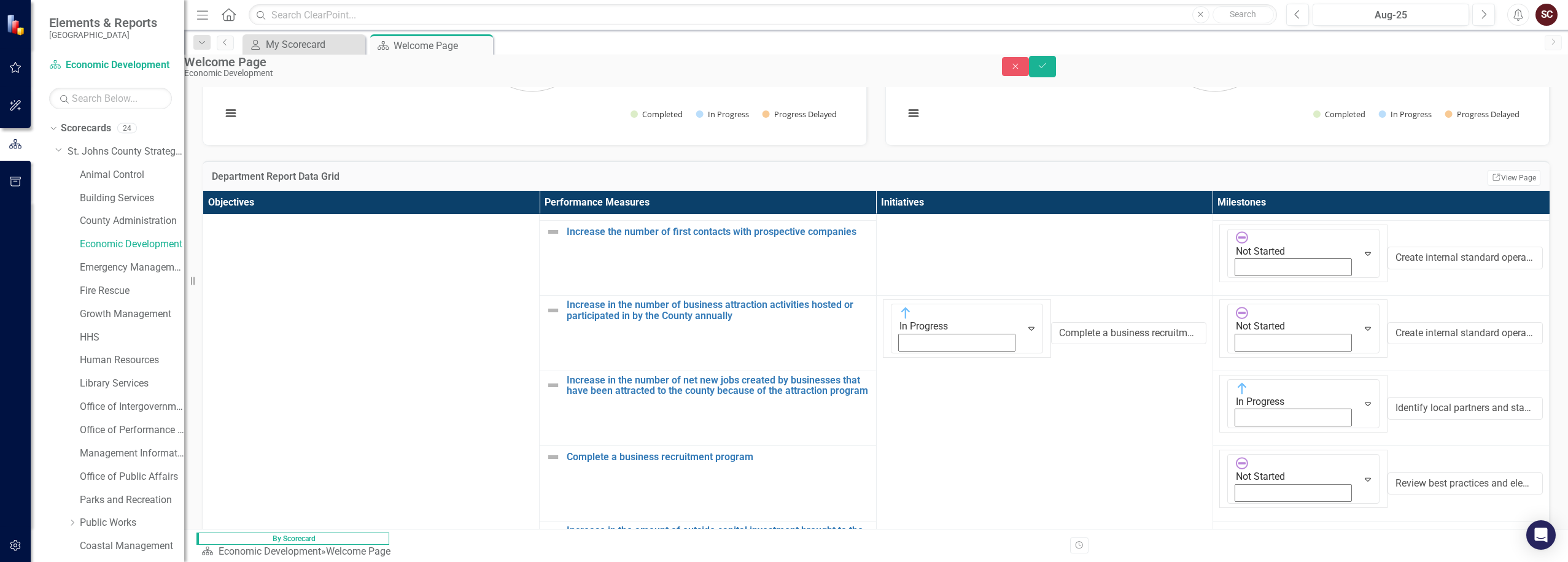
click at [811, 562] on img at bounding box center [890, 571] width 15 height 15
click at [811, 562] on img at bounding box center [906, 568] width 13 height 13
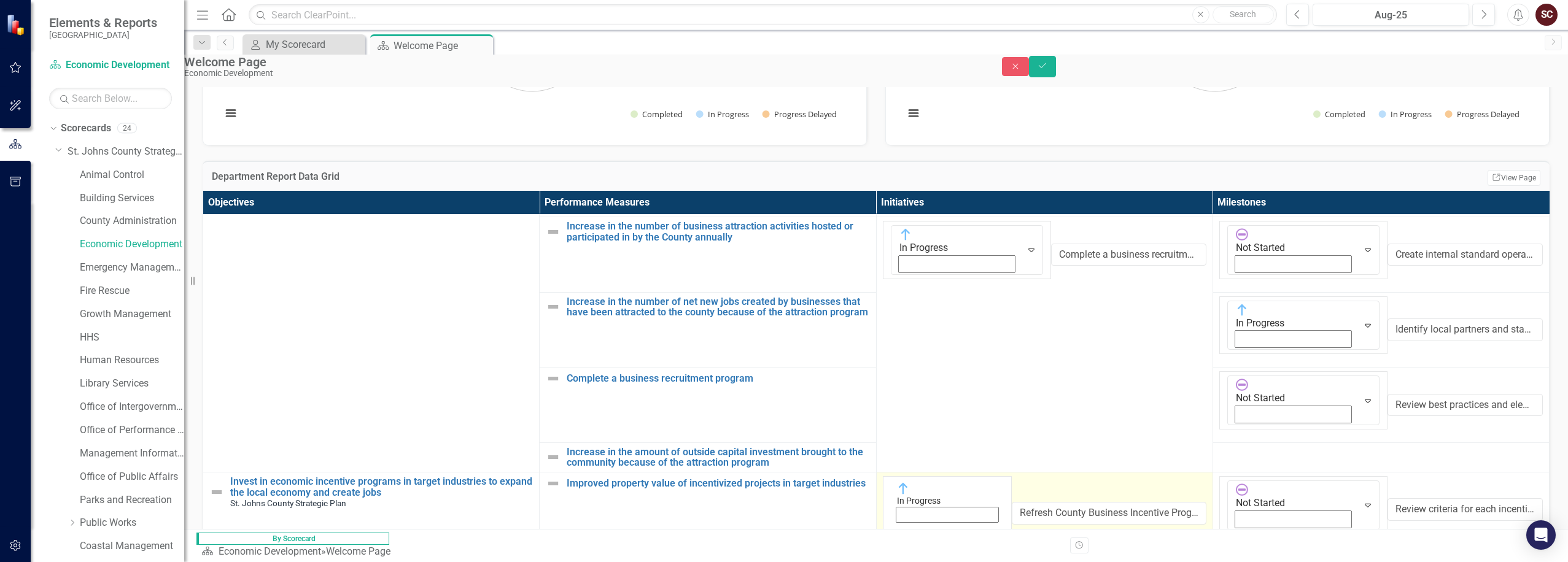
scroll to position [307, 0]
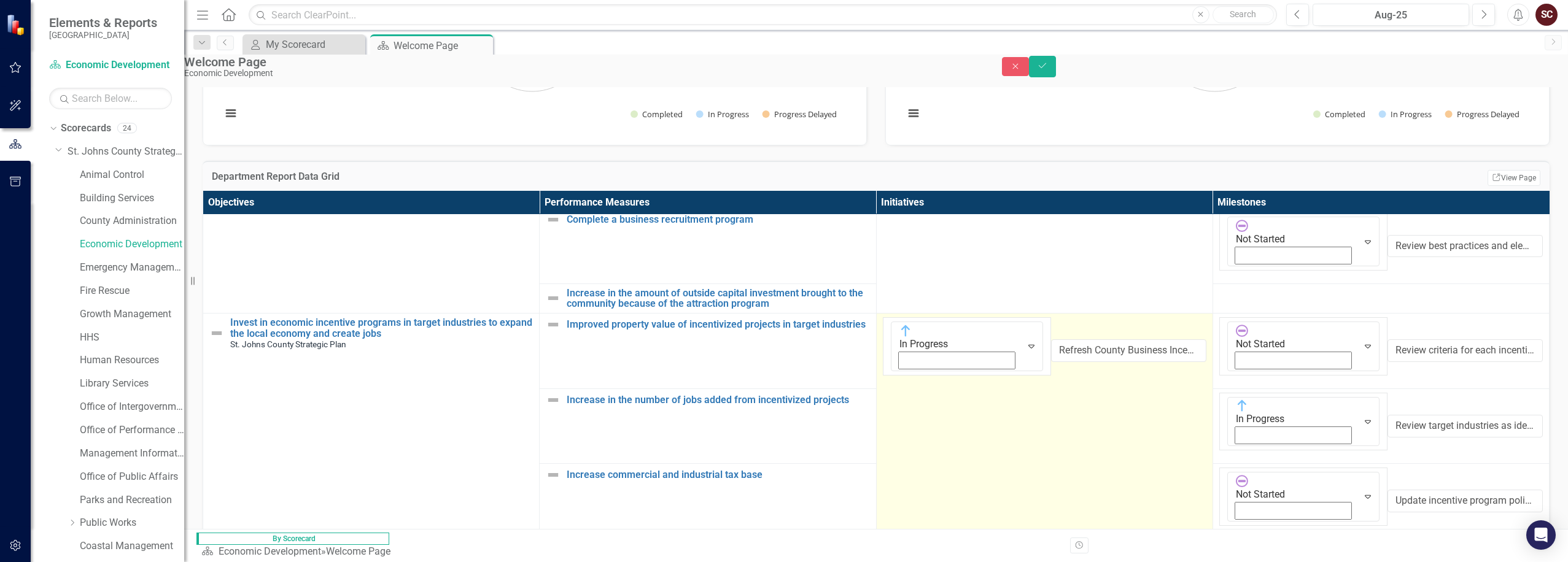
scroll to position [430, 0]
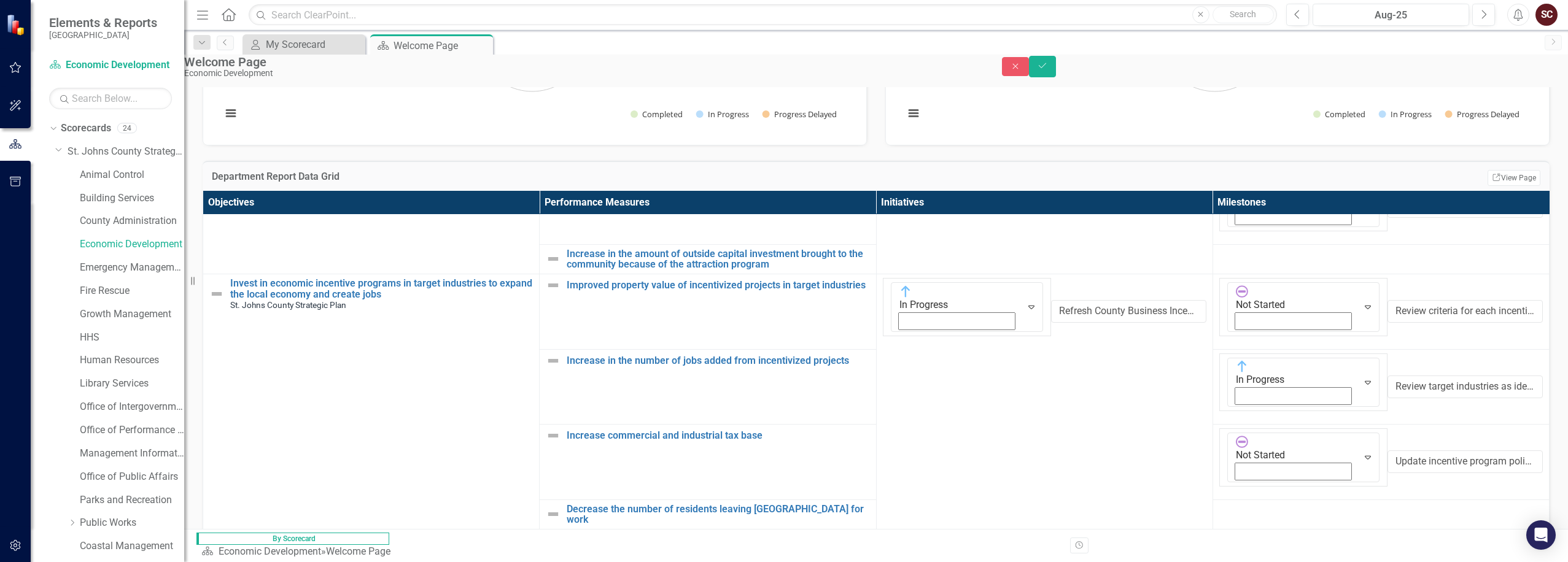
scroll to position [491, 0]
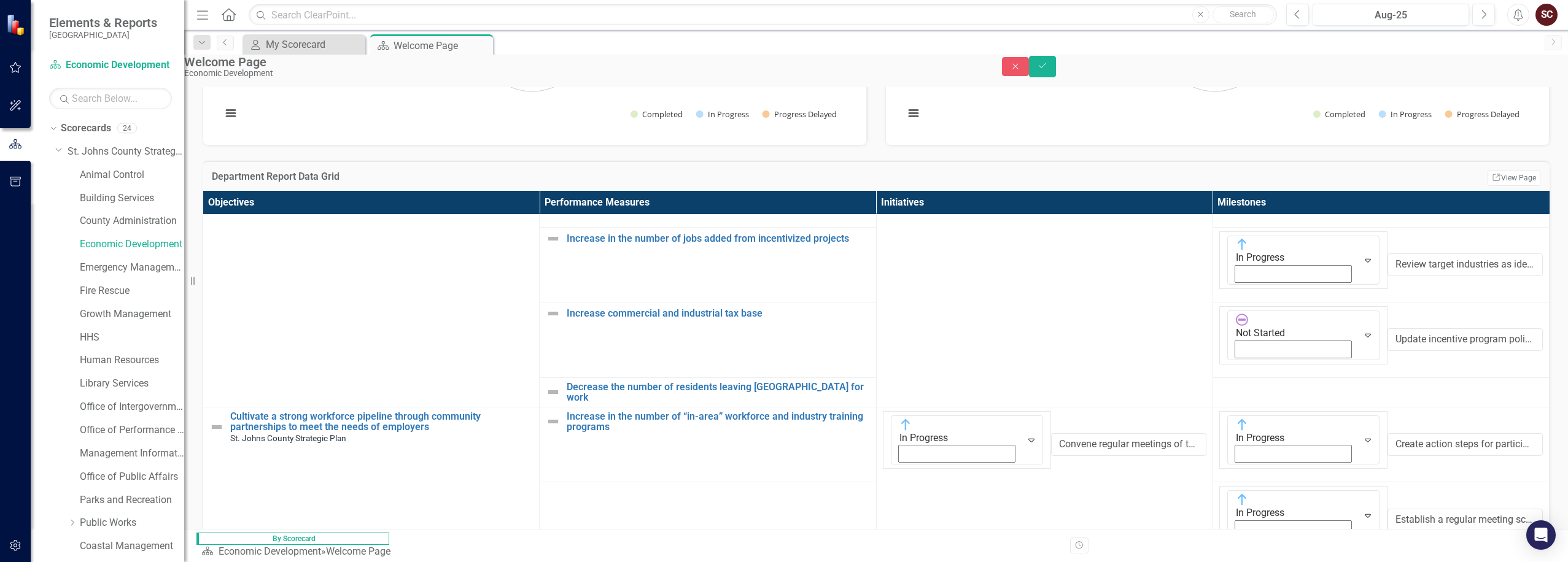
scroll to position [614, 0]
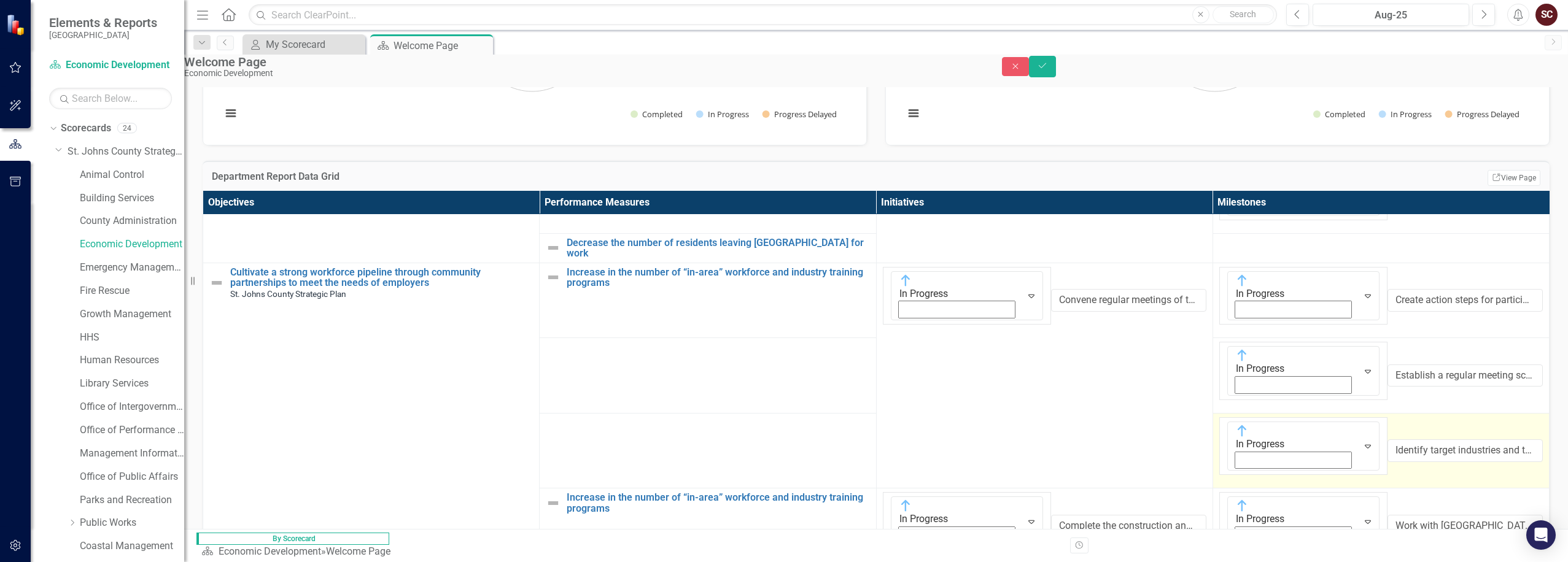
scroll to position [737, 0]
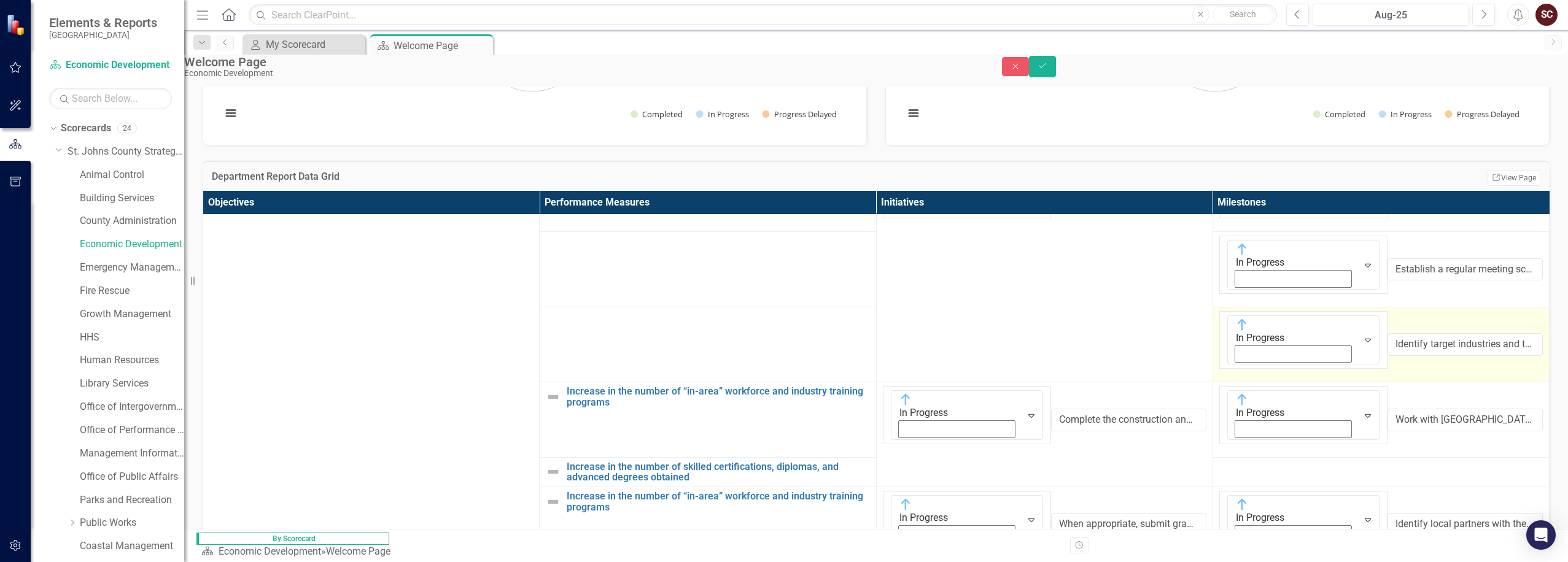
scroll to position [860, 0]
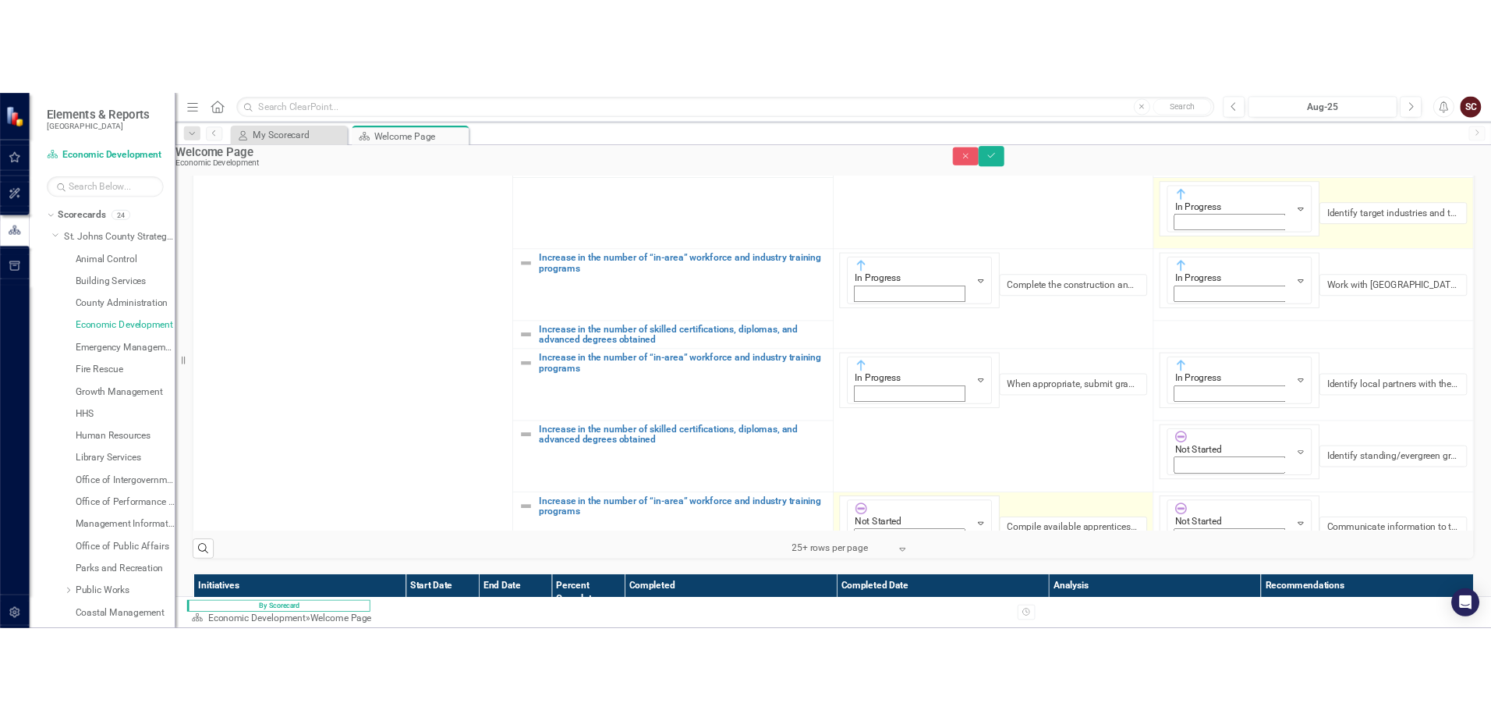
scroll to position [468, 0]
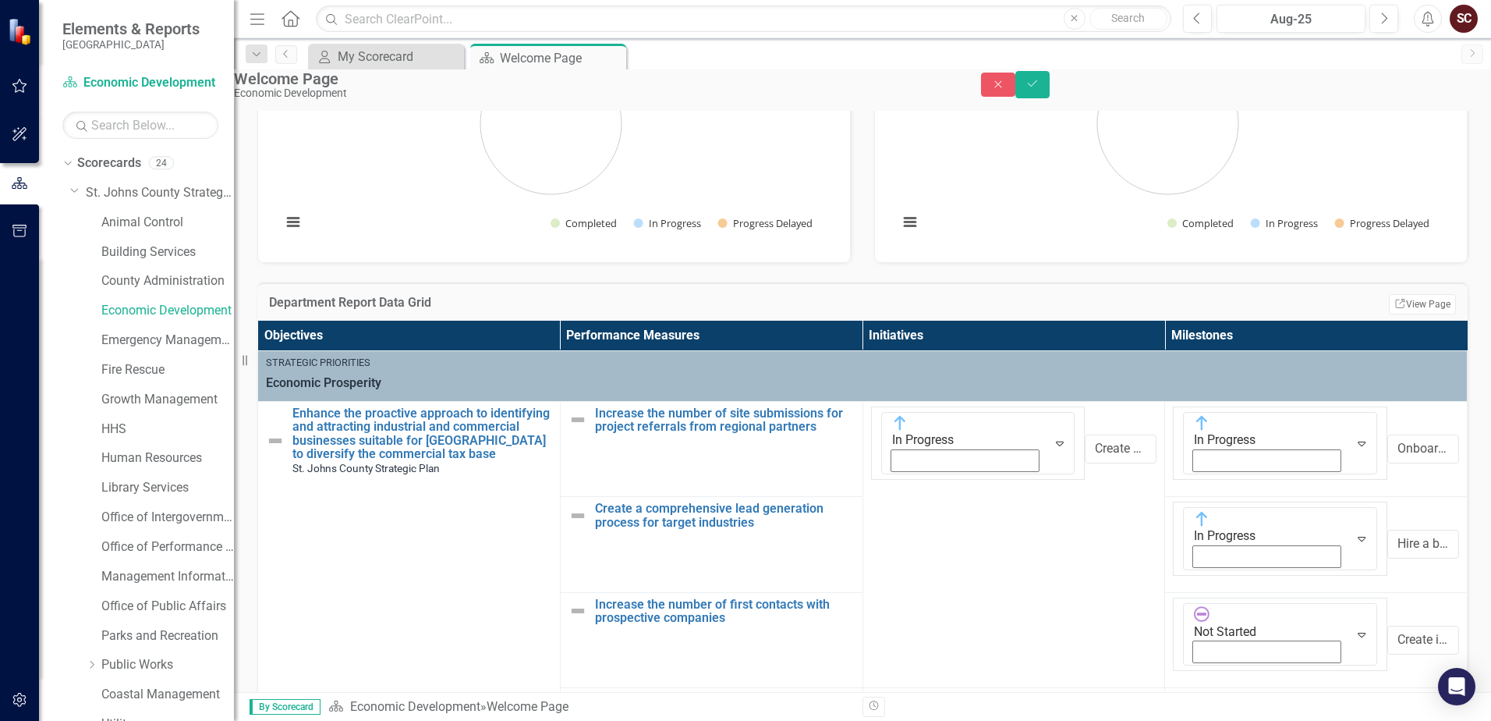
scroll to position [234, 0]
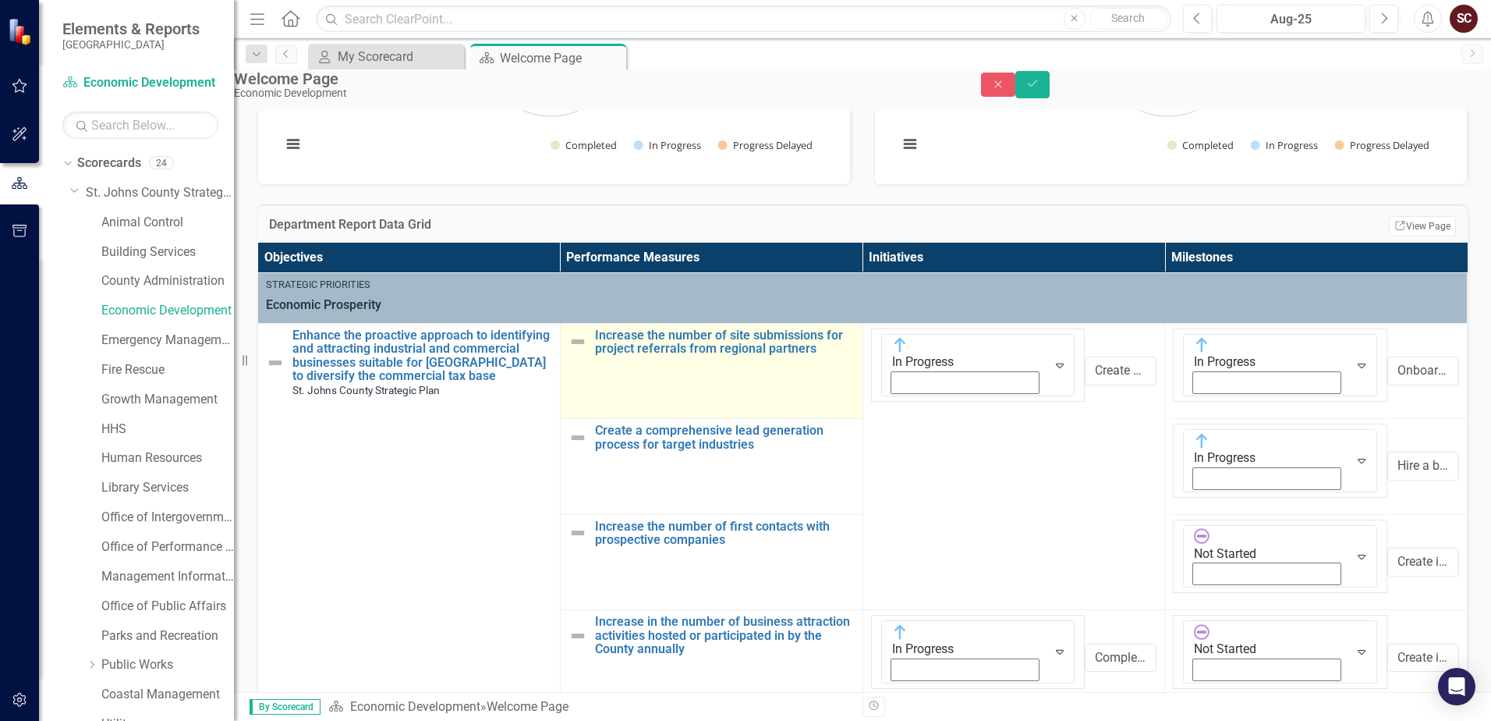
click at [587, 351] on img at bounding box center [578, 341] width 19 height 19
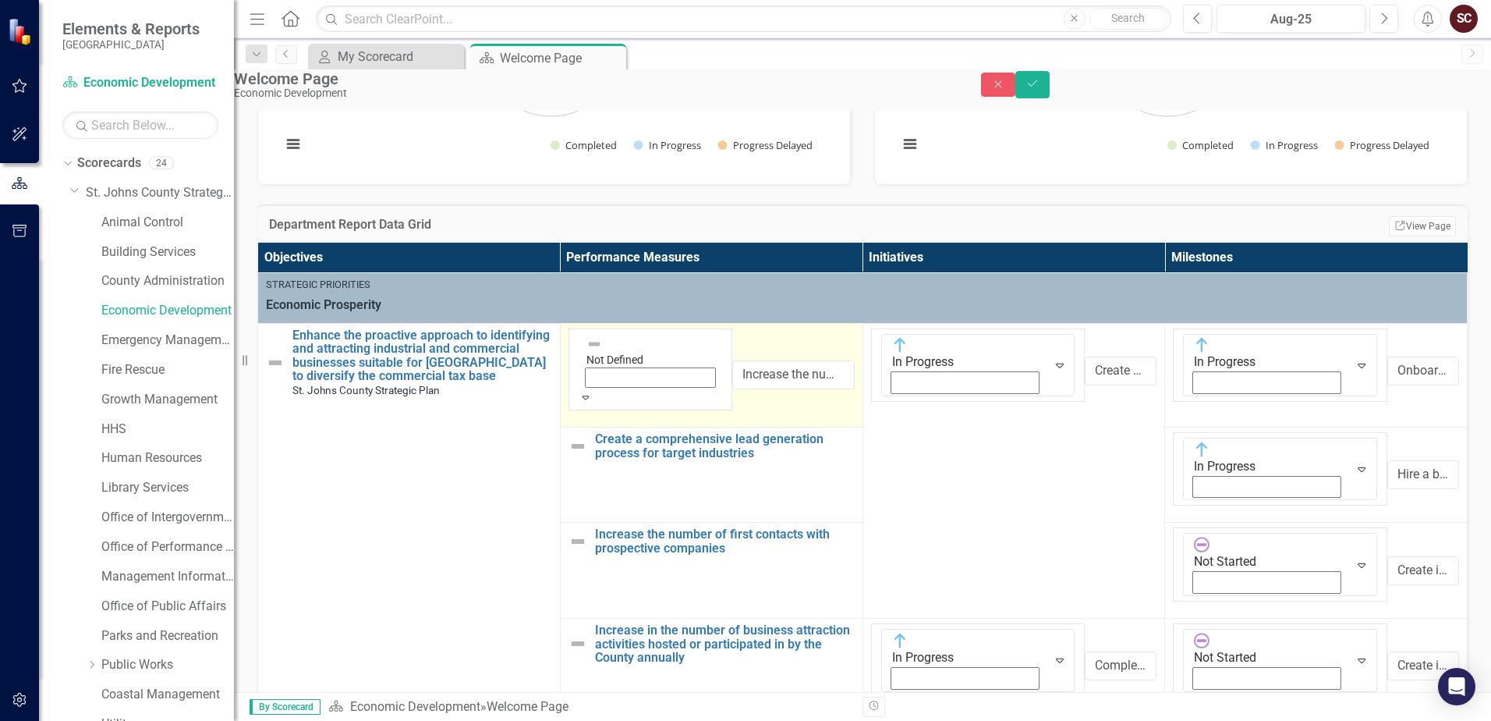
click at [602, 352] on img at bounding box center [595, 344] width 16 height 16
click at [653, 314] on div "Strategic Priorities Economic Prosperity" at bounding box center [862, 296] width 1193 height 36
click at [593, 392] on icon "Expand" at bounding box center [586, 397] width 14 height 11
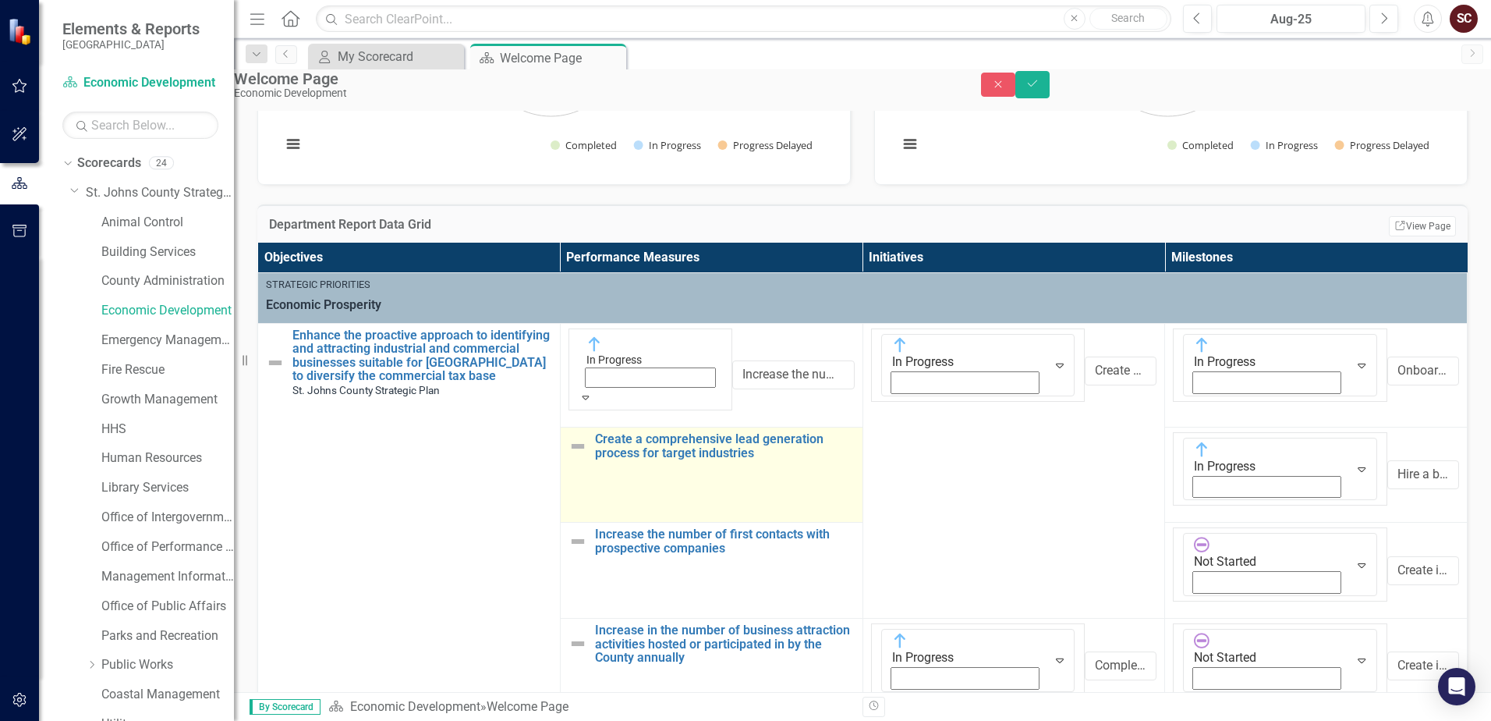
click at [587, 437] on img at bounding box center [578, 446] width 19 height 19
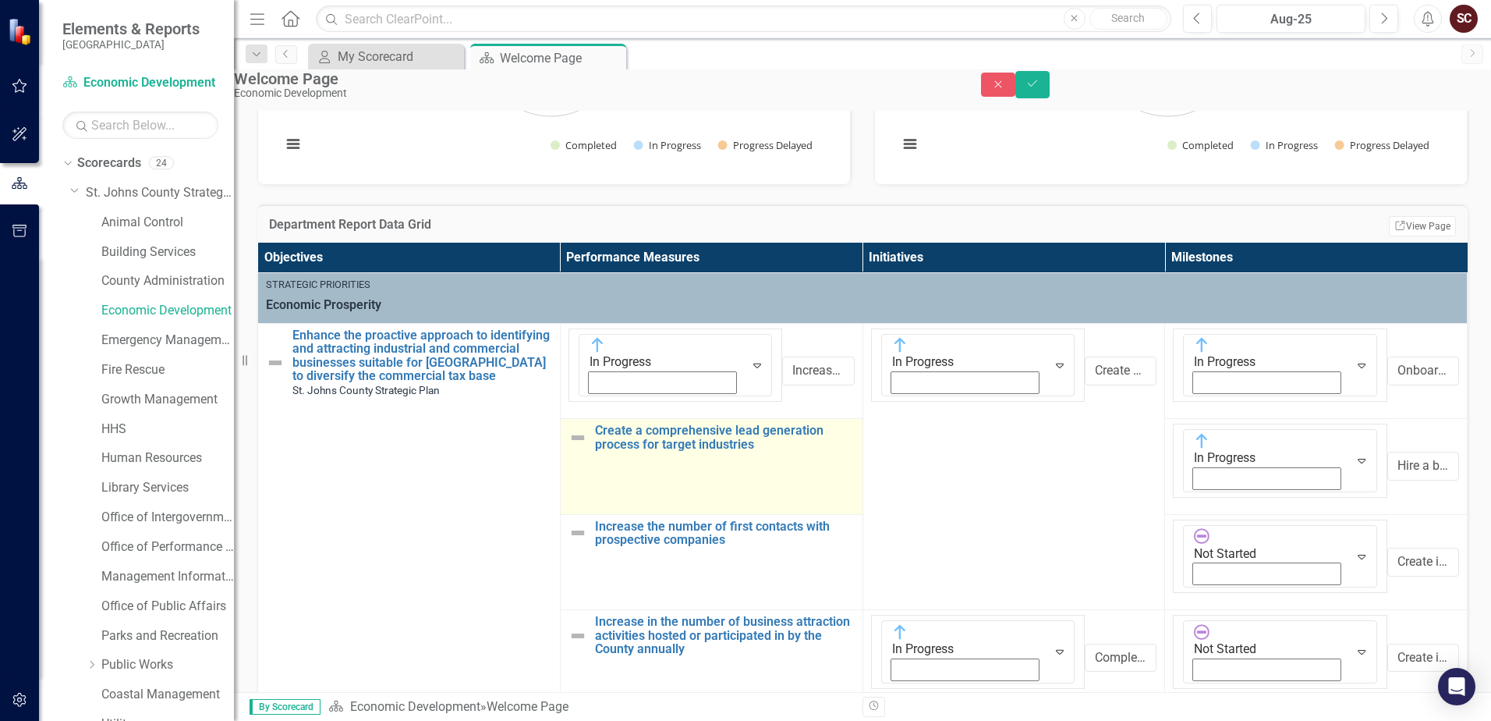
click at [587, 428] on img at bounding box center [578, 437] width 19 height 19
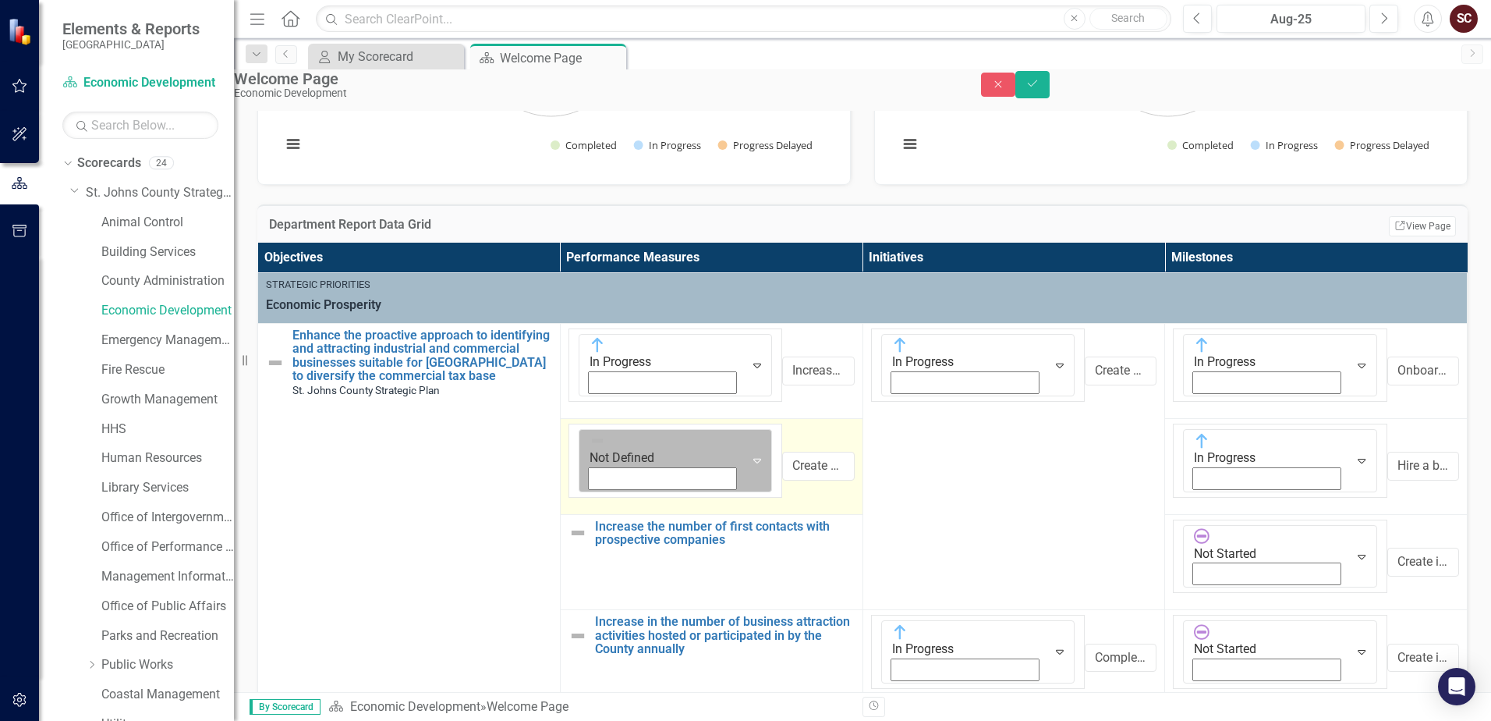
click at [605, 433] on img at bounding box center [598, 441] width 16 height 16
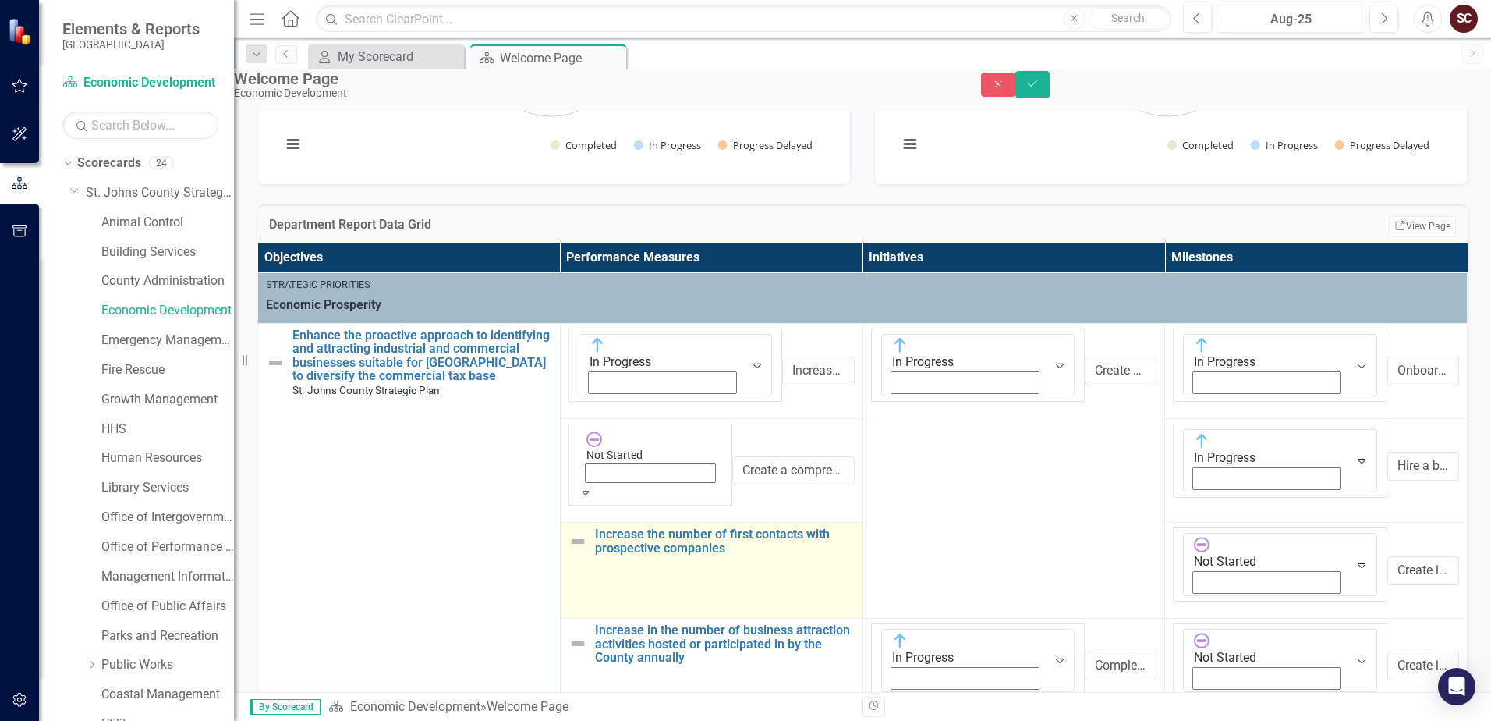
click at [587, 532] on img at bounding box center [578, 541] width 19 height 19
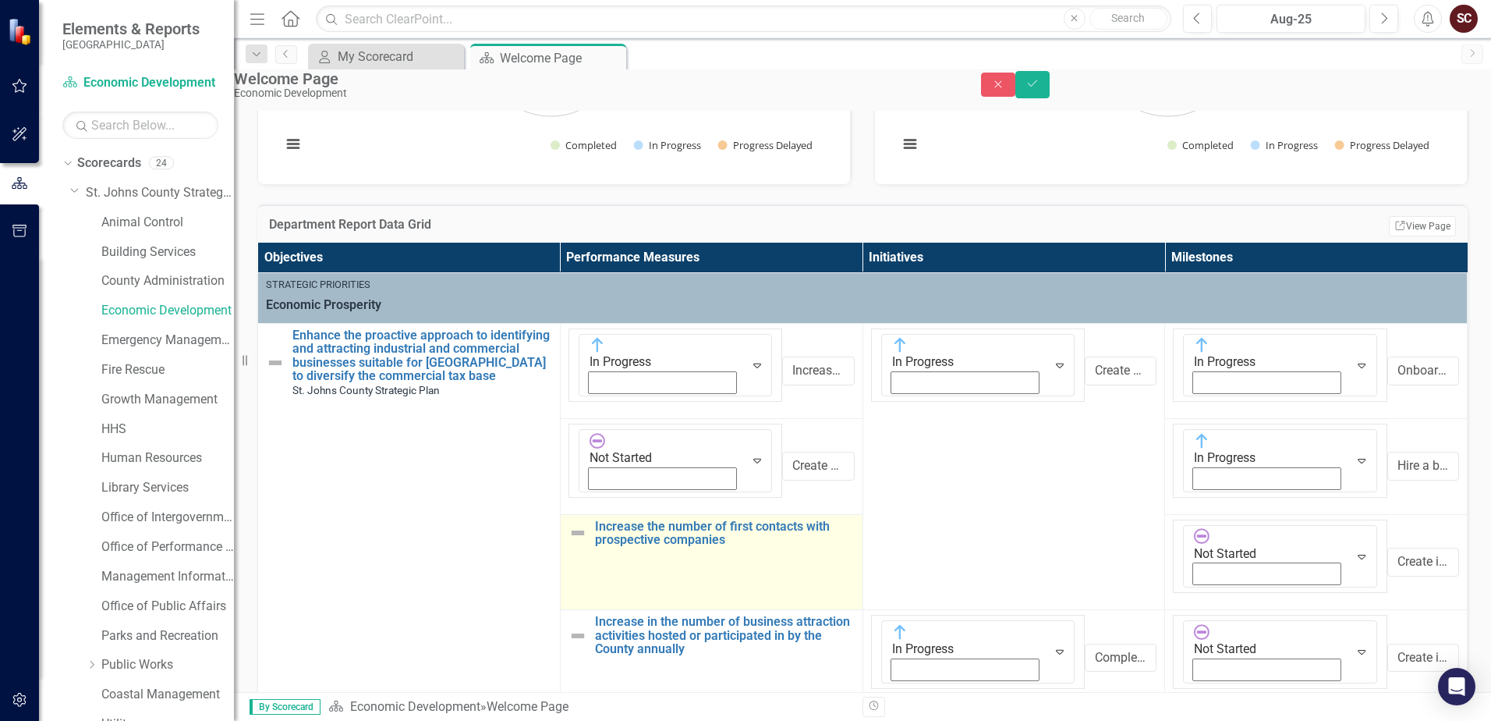
click at [587, 523] on img at bounding box center [578, 532] width 19 height 19
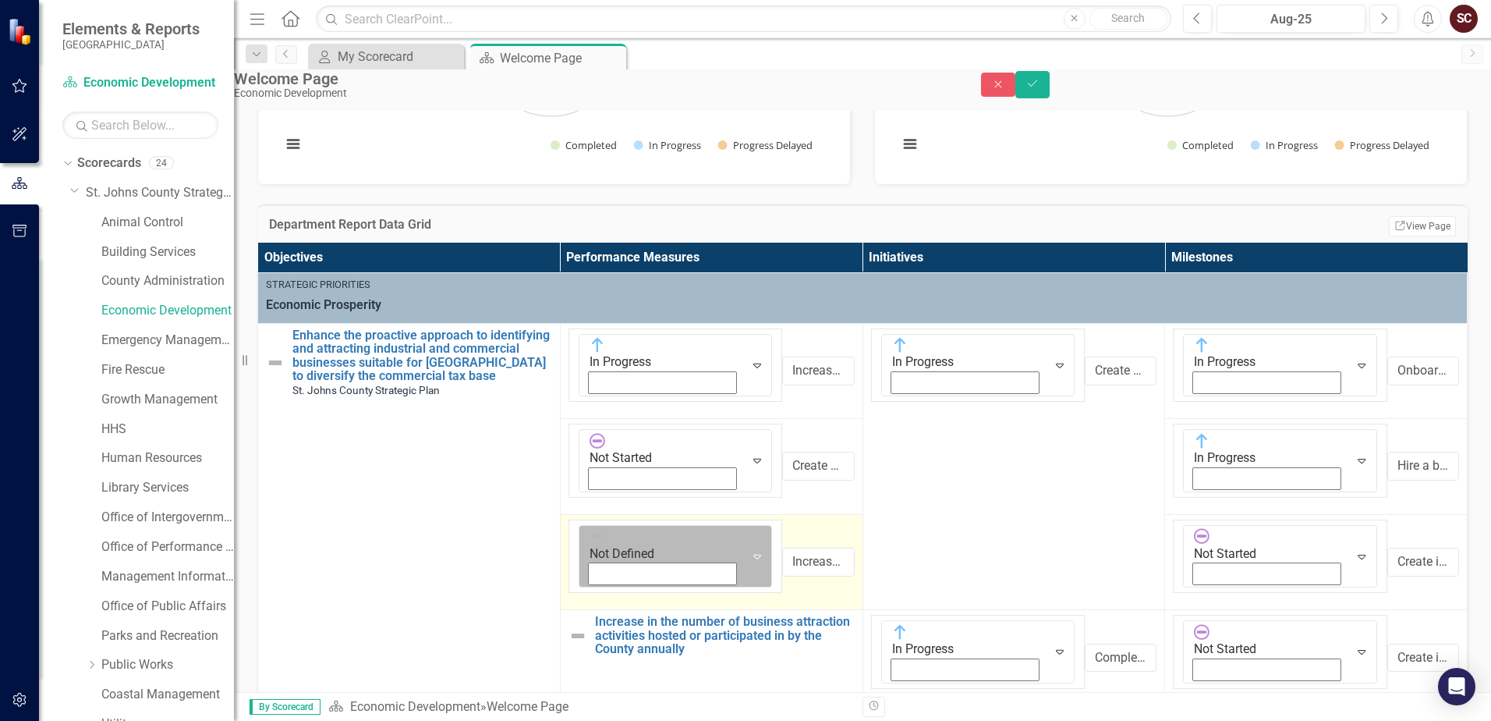
click at [750, 550] on icon "Expand" at bounding box center [758, 556] width 16 height 12
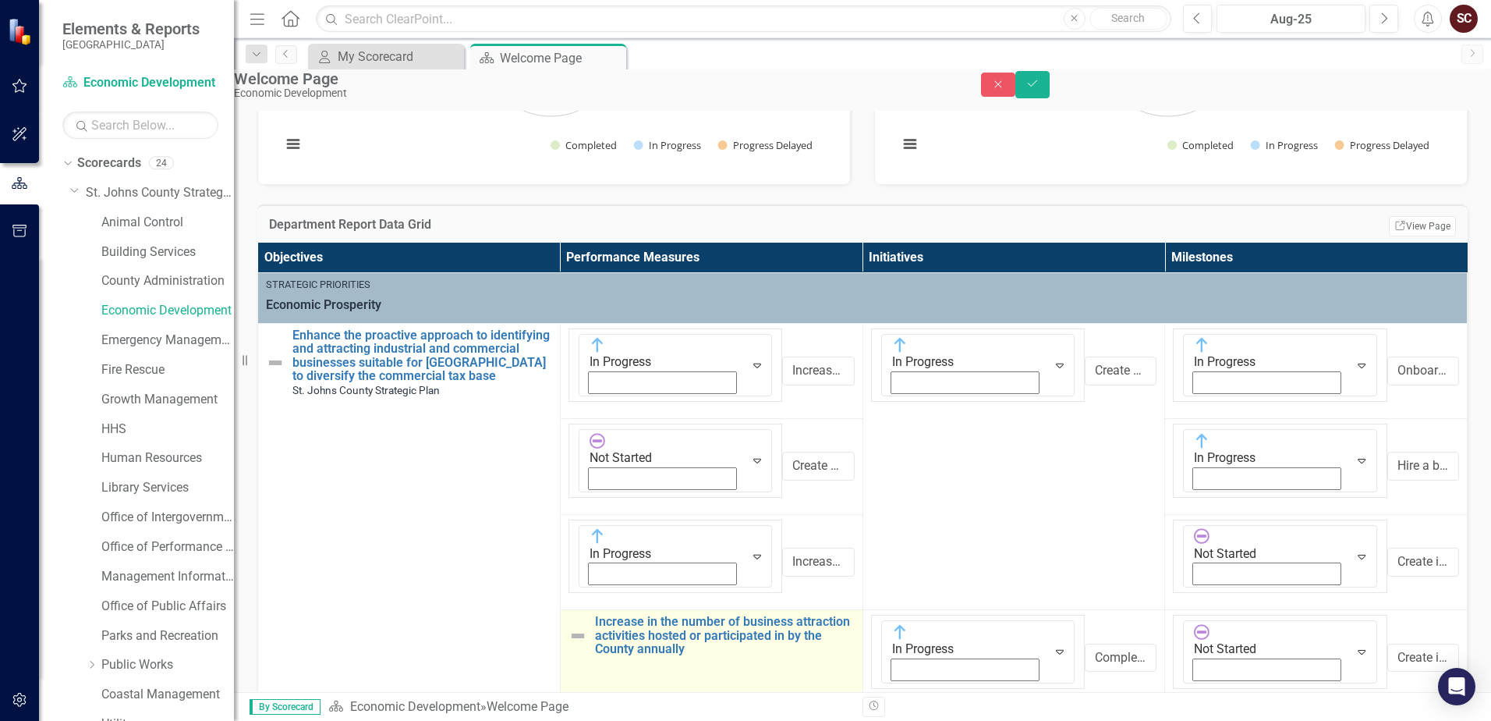
click at [587, 626] on img at bounding box center [578, 635] width 19 height 19
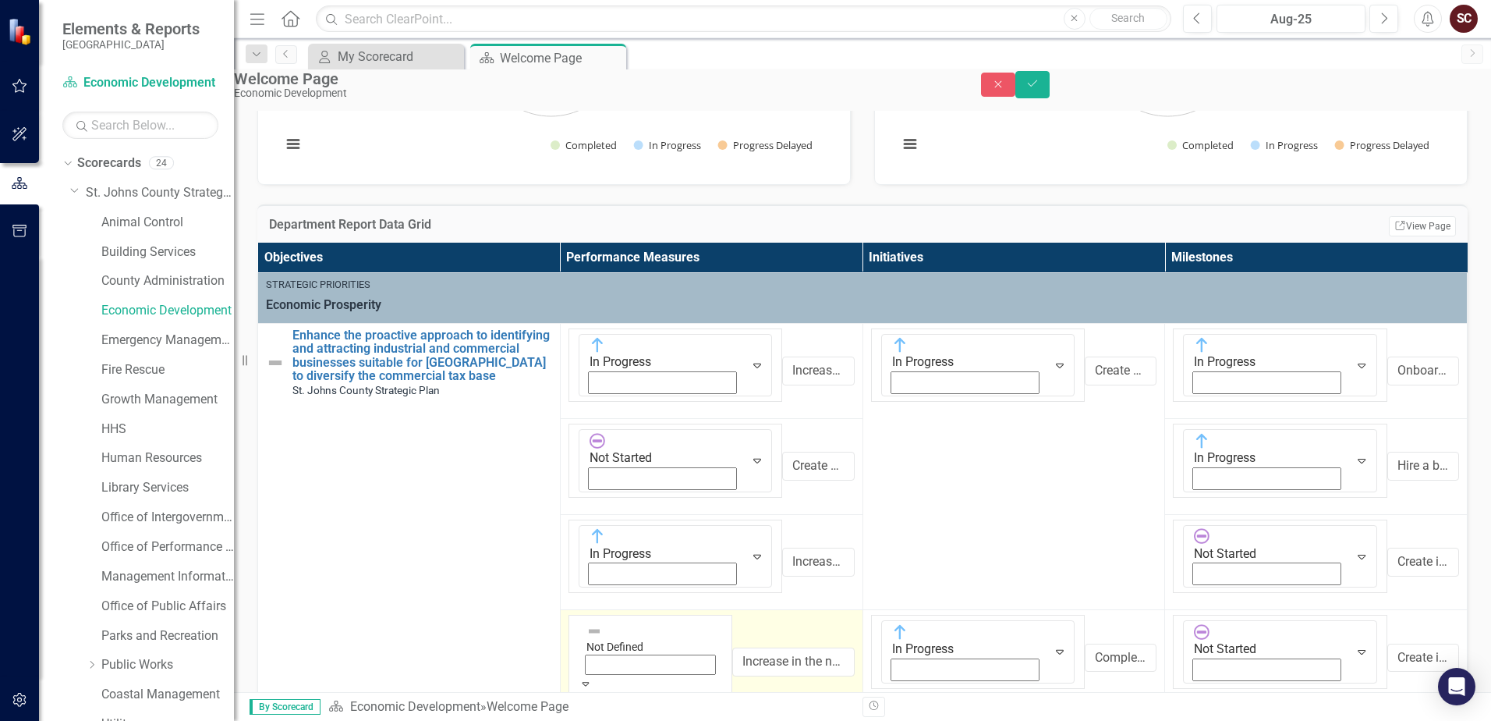
click at [638, 620] on div "Not Defined" at bounding box center [651, 647] width 144 height 55
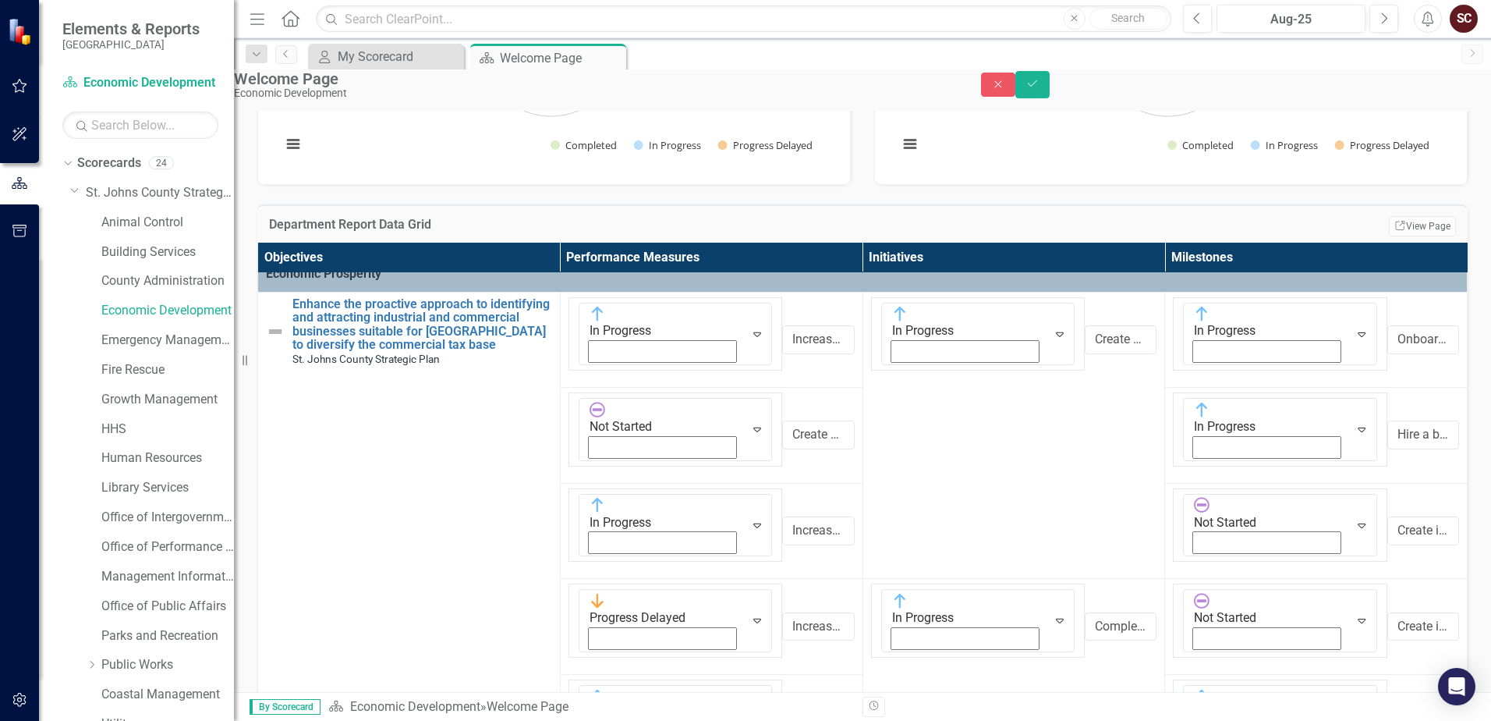
scroll to position [78, 0]
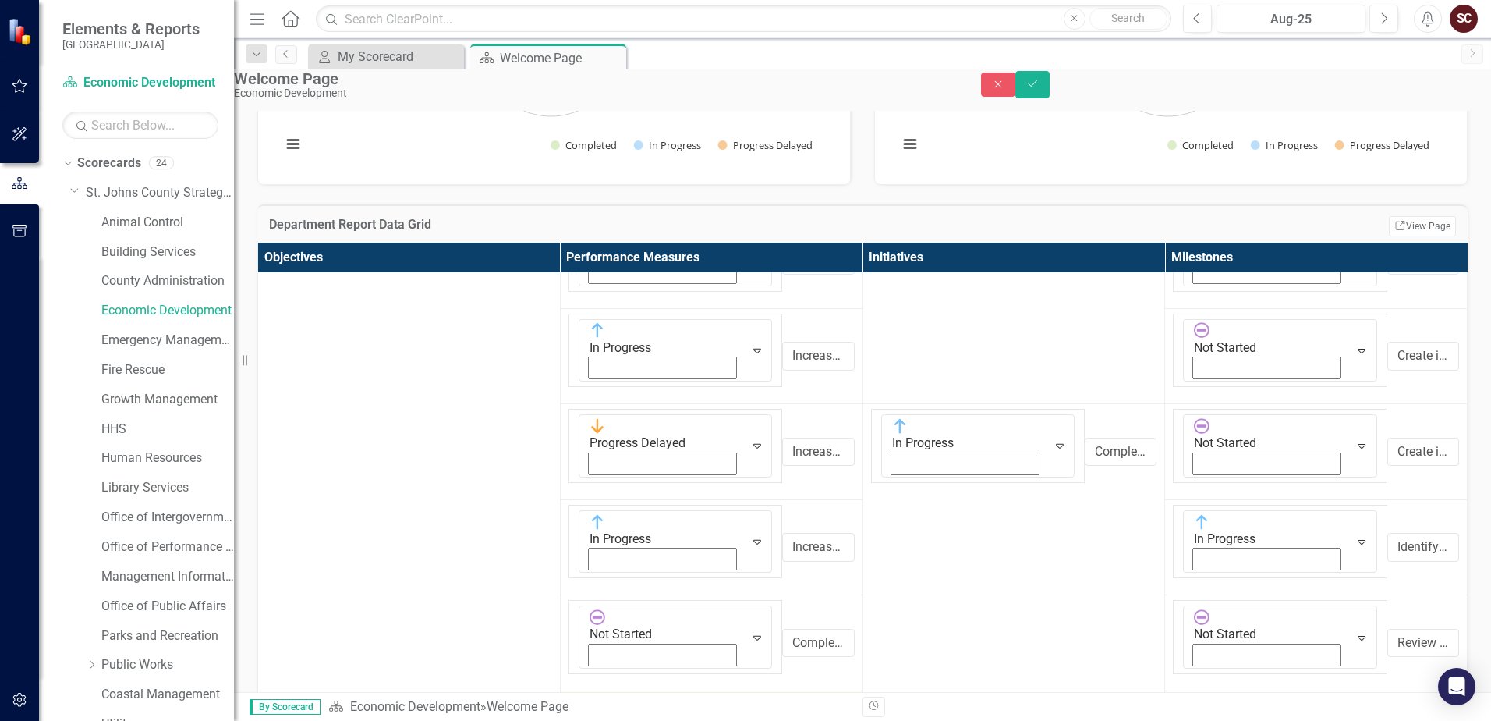
scroll to position [234, 0]
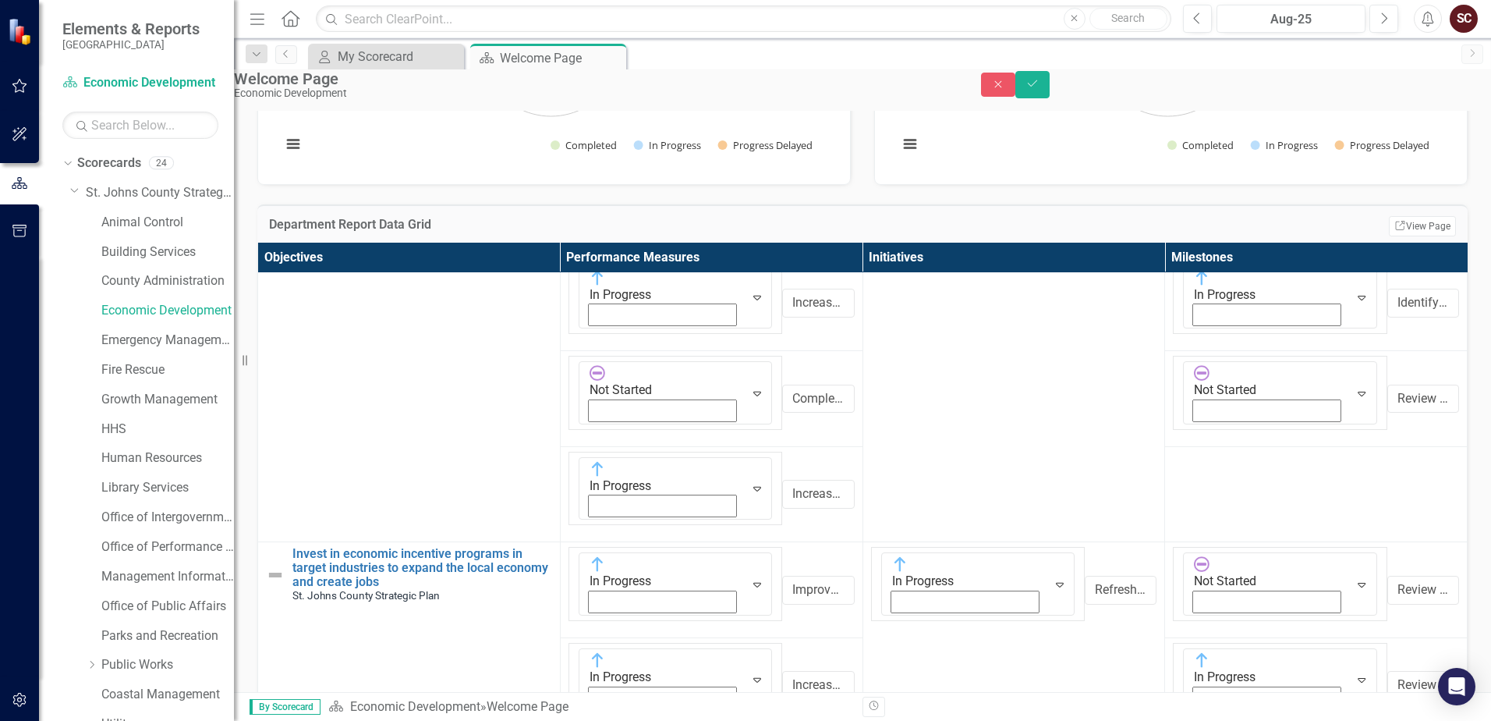
scroll to position [468, 0]
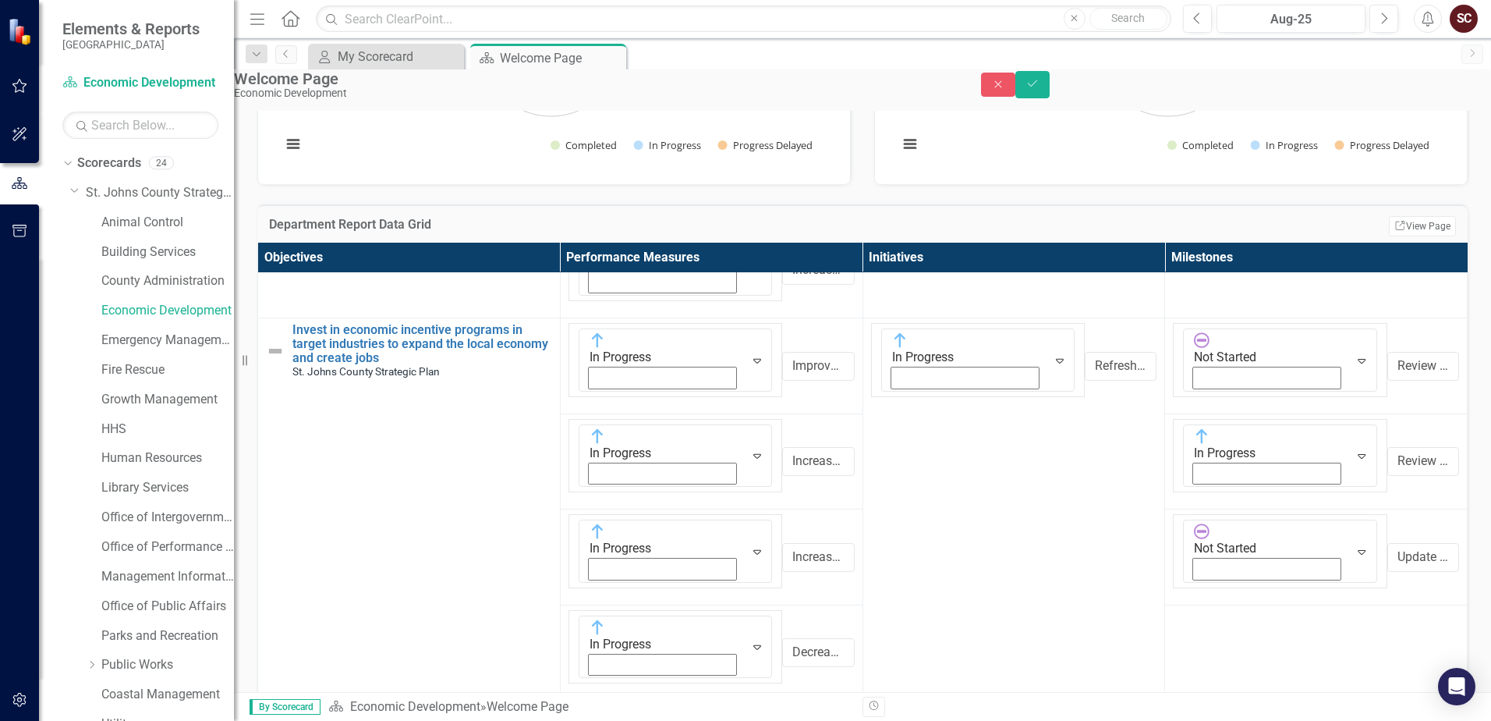
scroll to position [702, 0]
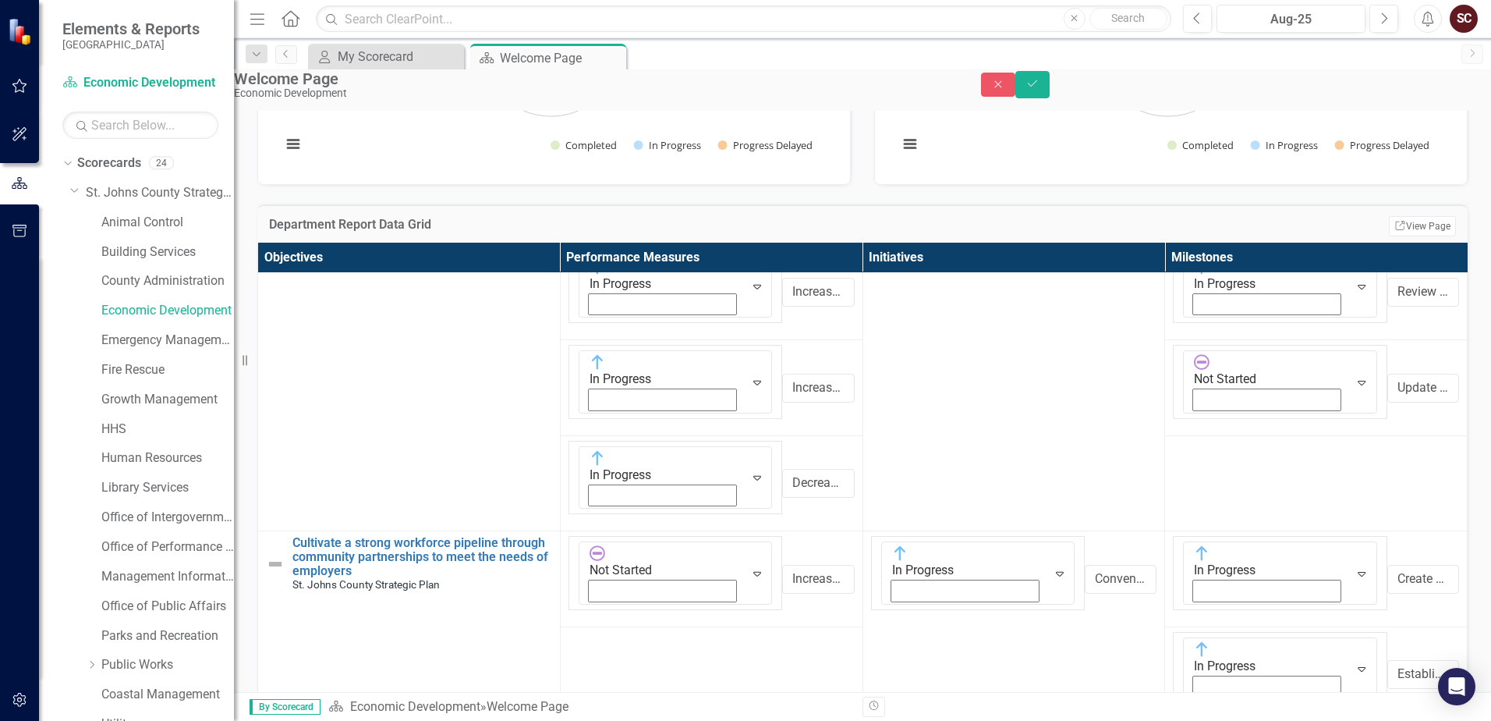
scroll to position [858, 0]
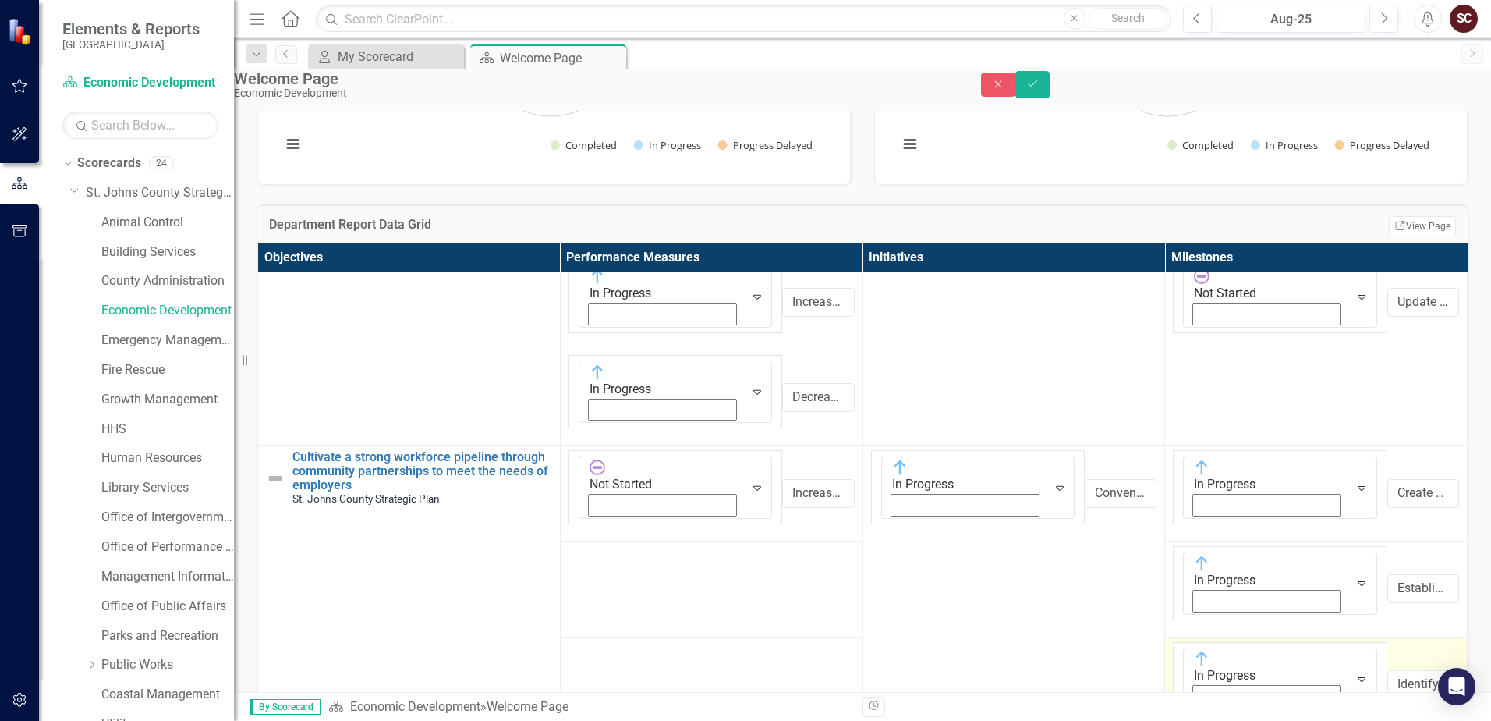
scroll to position [936, 0]
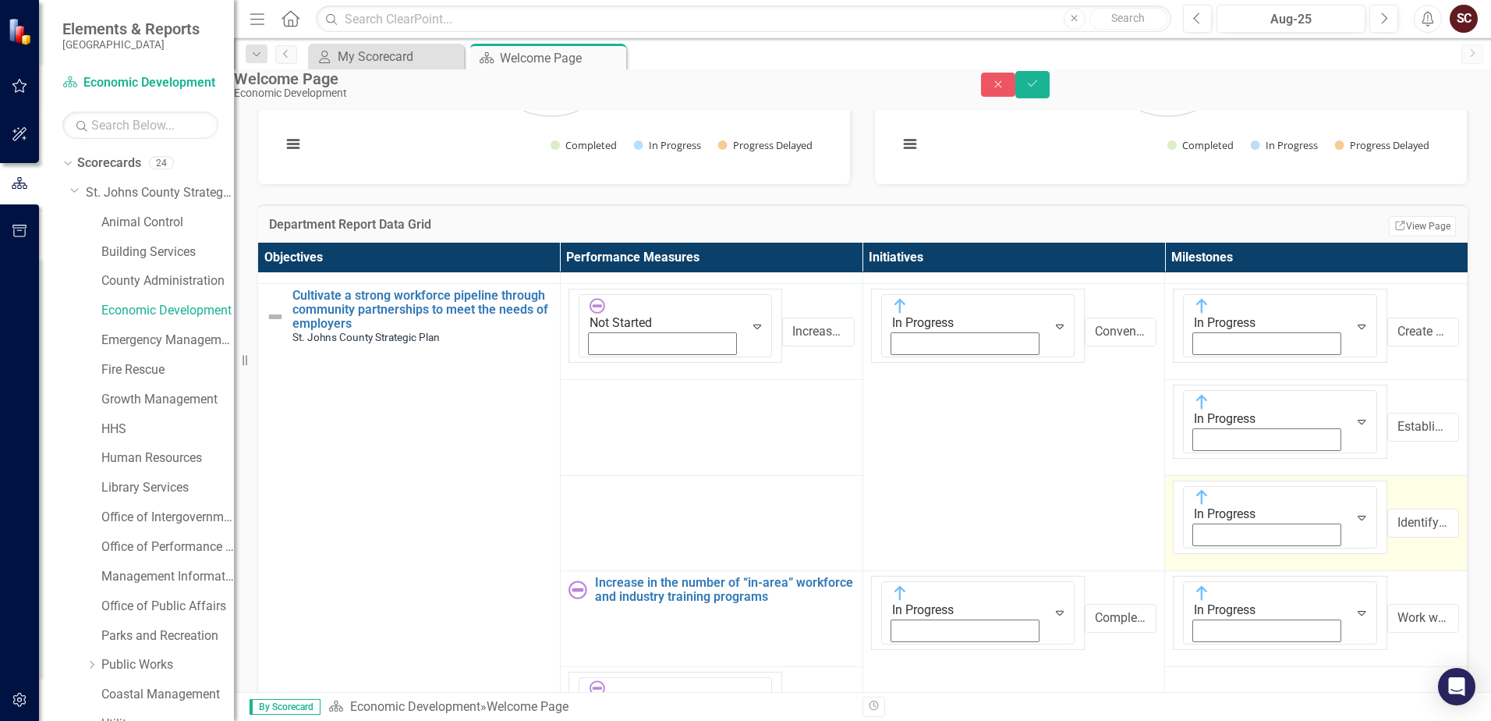
scroll to position [312, 0]
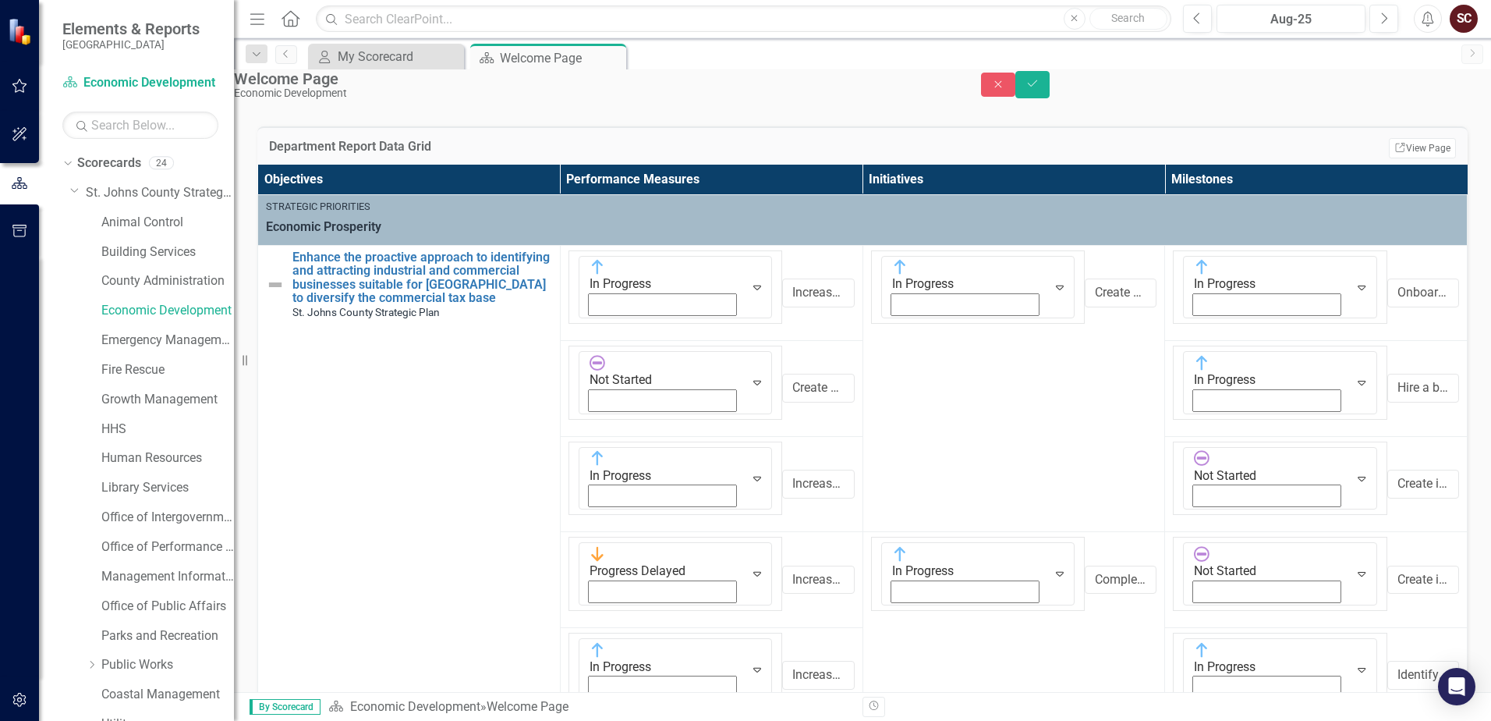
click at [285, 294] on img at bounding box center [275, 284] width 19 height 19
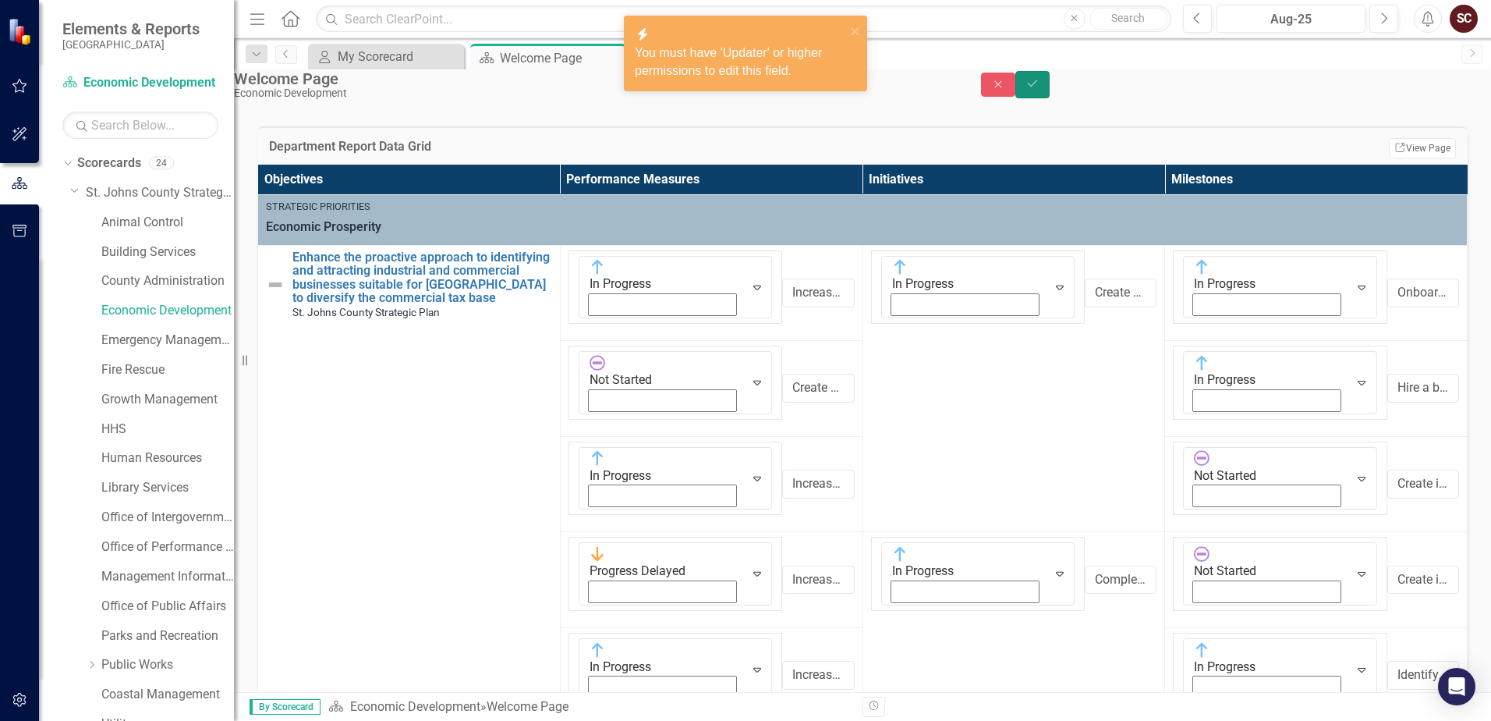
click at [1030, 89] on icon "Save" at bounding box center [1033, 83] width 14 height 11
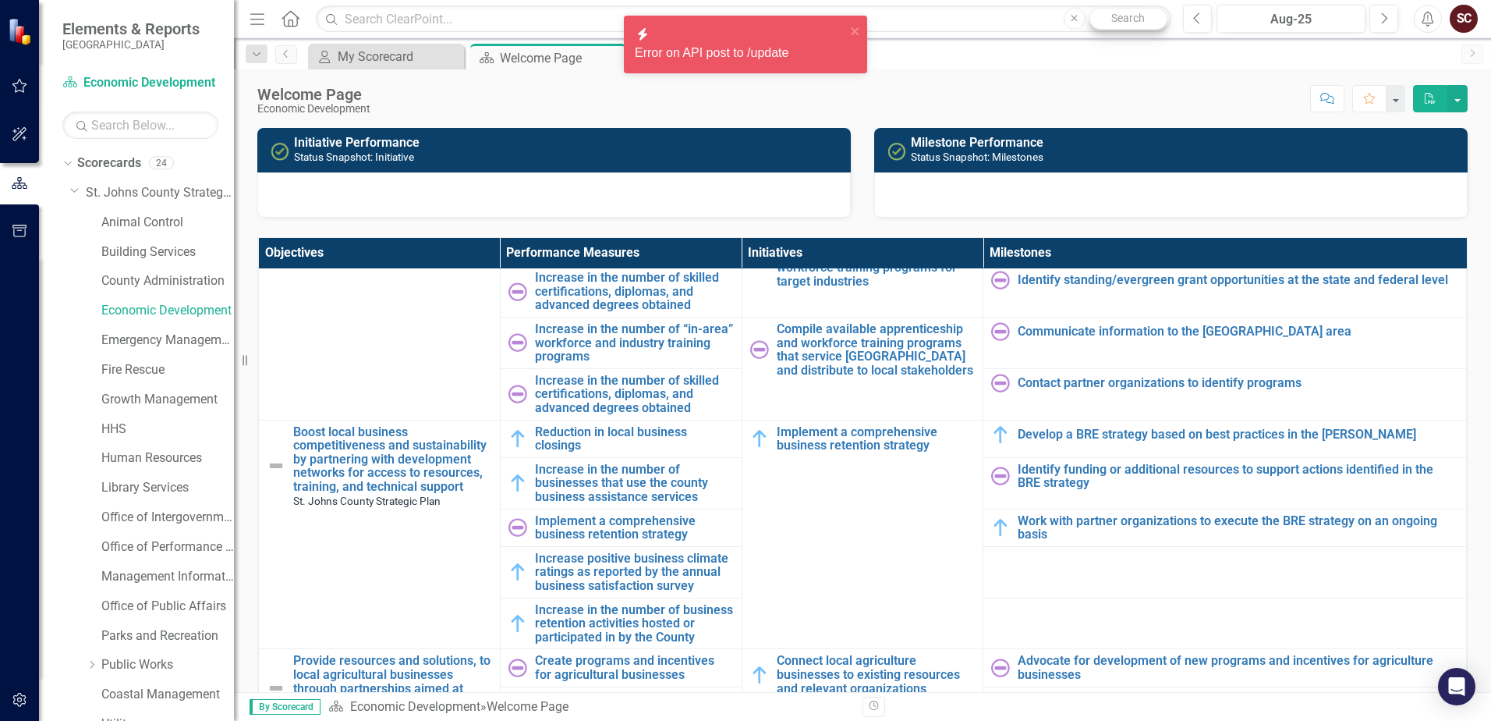
scroll to position [508, 0]
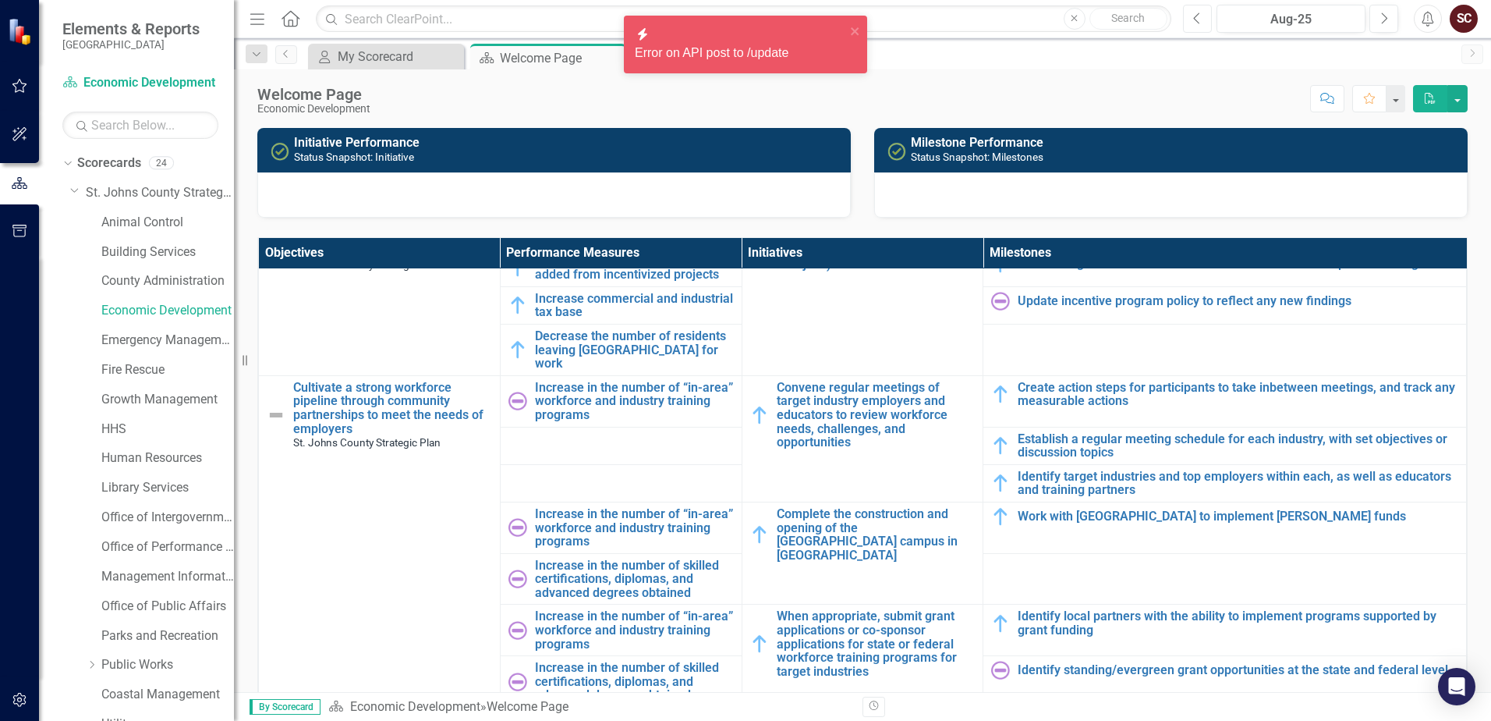
click at [1030, 14] on icon "Previous" at bounding box center [1197, 19] width 9 height 14
